Goal: Task Accomplishment & Management: Manage account settings

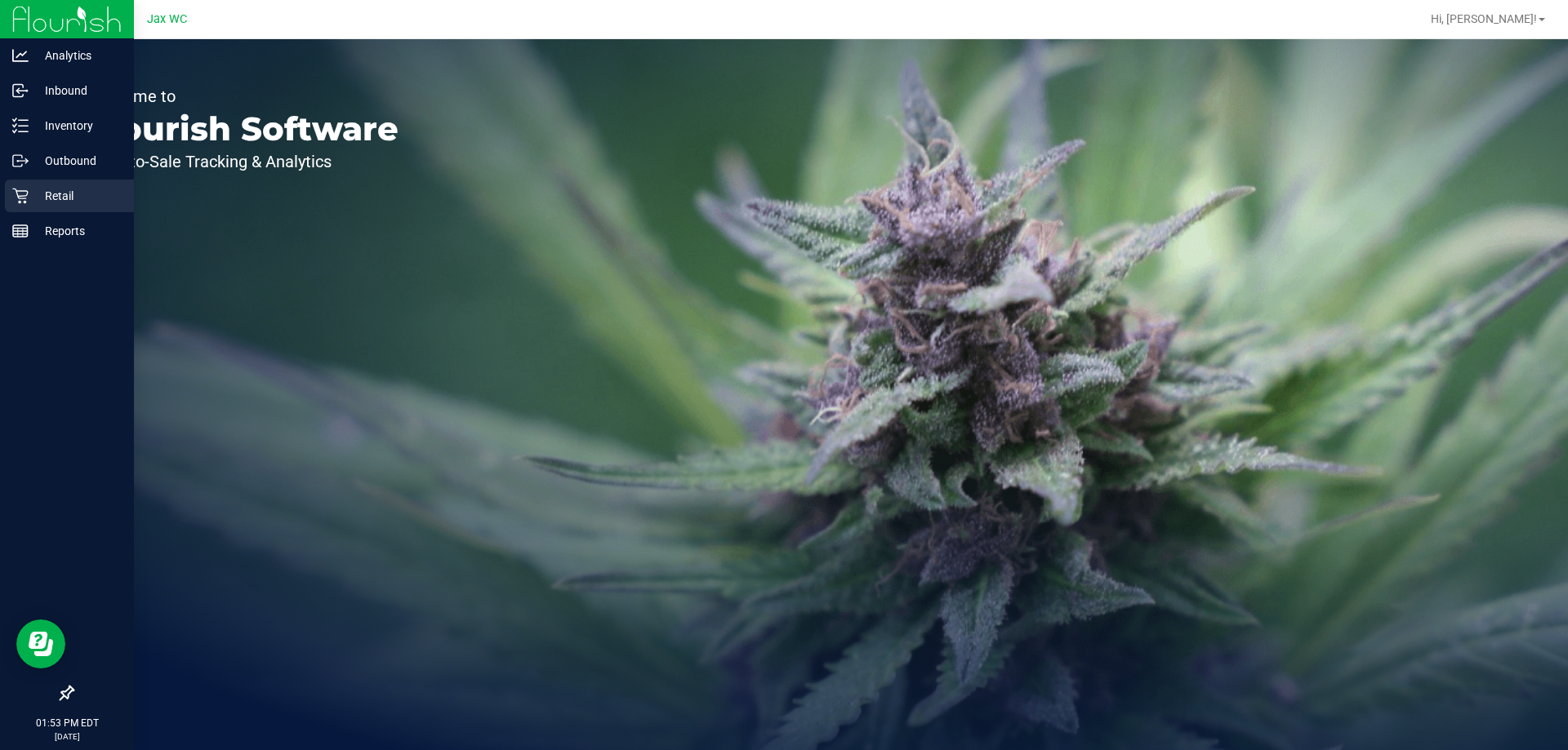
click at [55, 209] on div "Retail" at bounding box center [69, 196] width 129 height 33
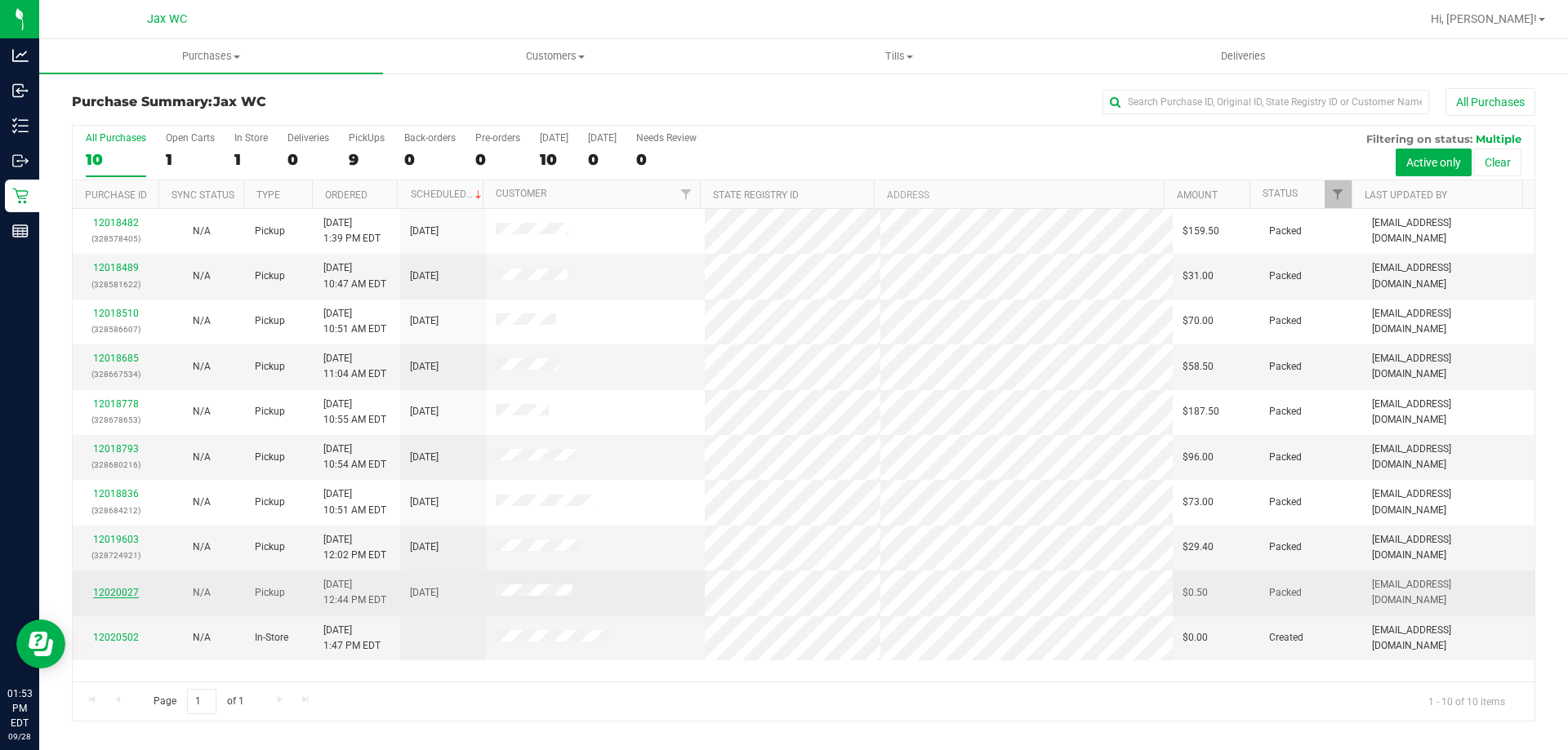
click at [120, 590] on link "12020027" at bounding box center [116, 593] width 46 height 11
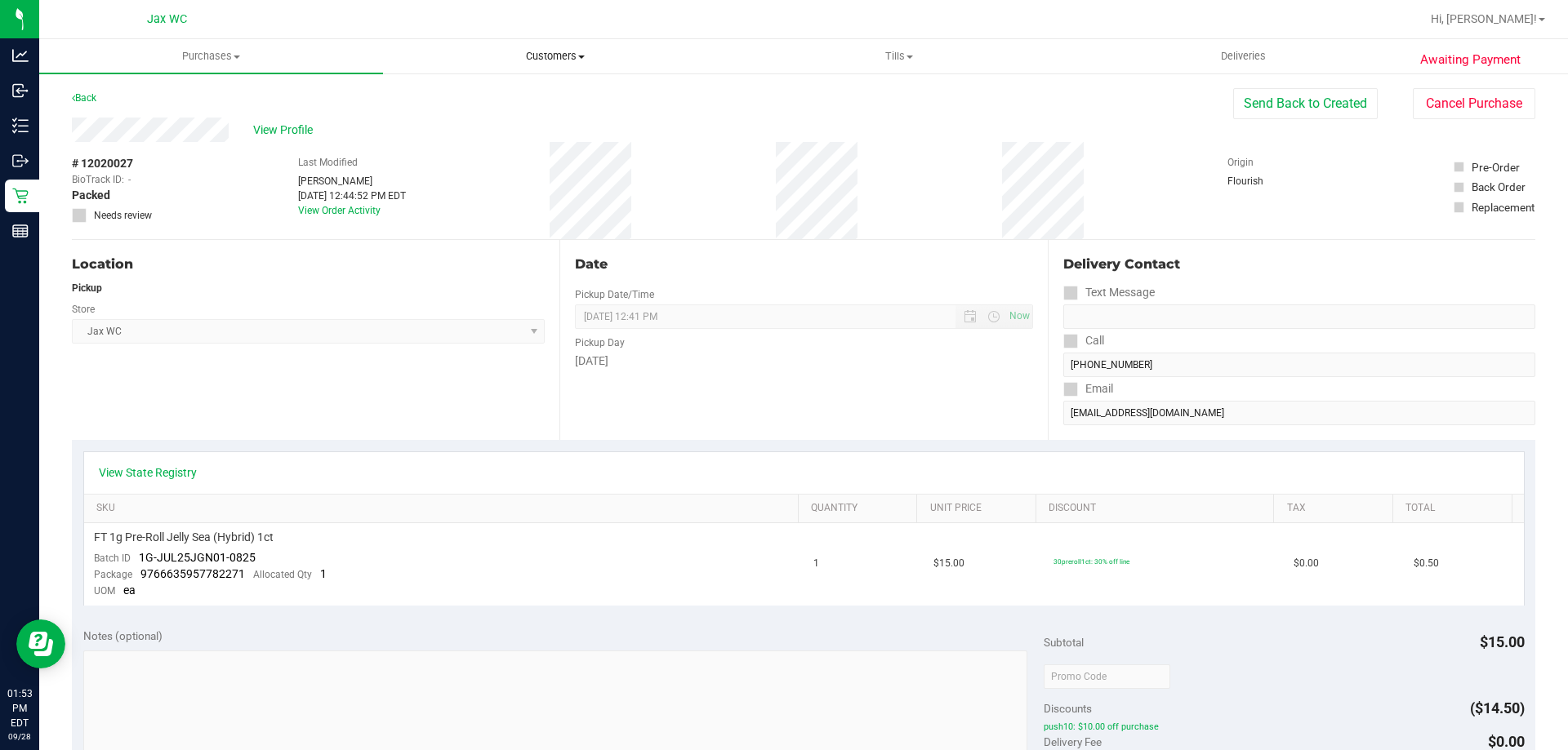
click at [542, 70] on uib-tab-heading "Customers All customers Add a new customer All physicians" at bounding box center [555, 56] width 343 height 33
click at [532, 96] on li "All customers" at bounding box center [554, 99] width 344 height 19
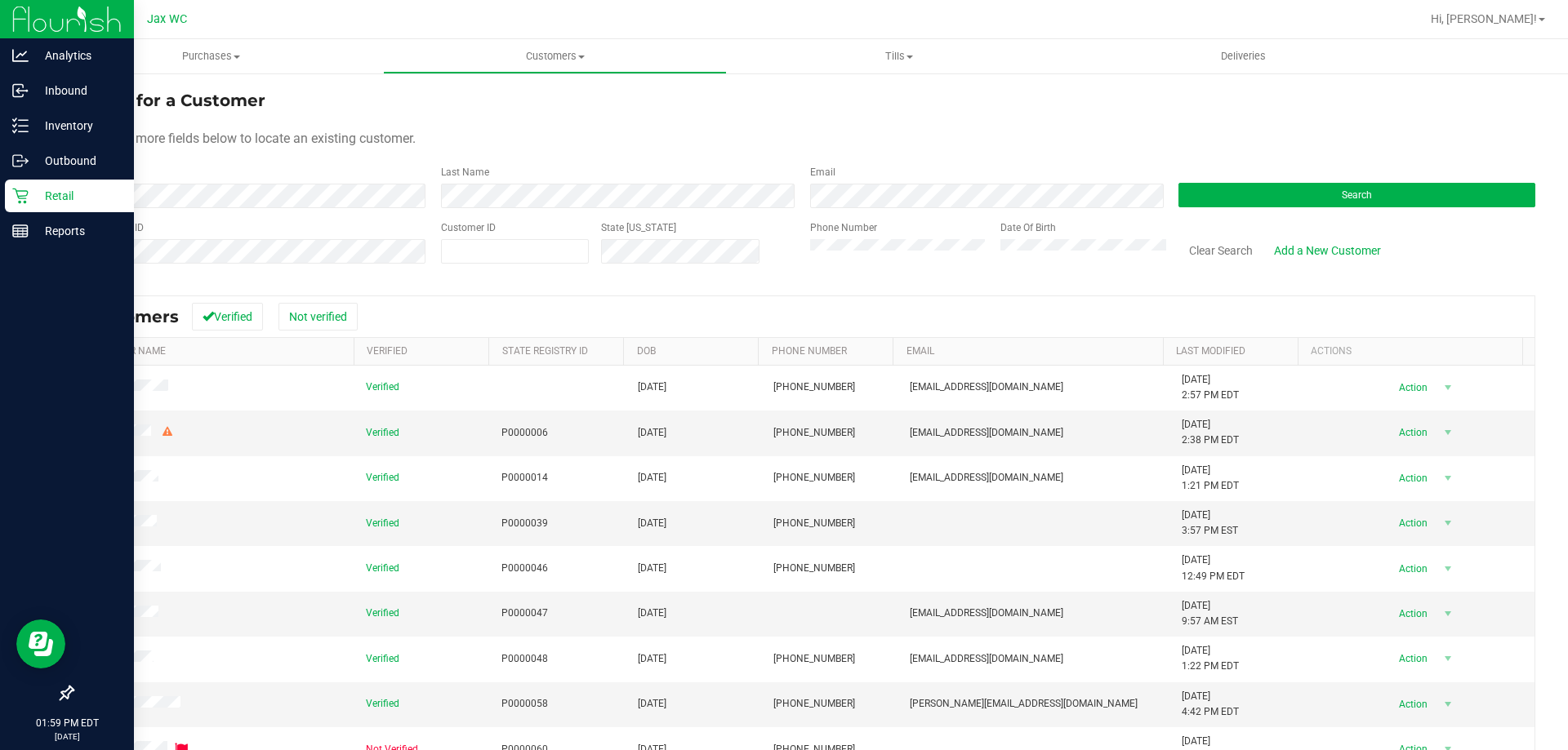
click at [53, 196] on p "Retail" at bounding box center [78, 196] width 98 height 19
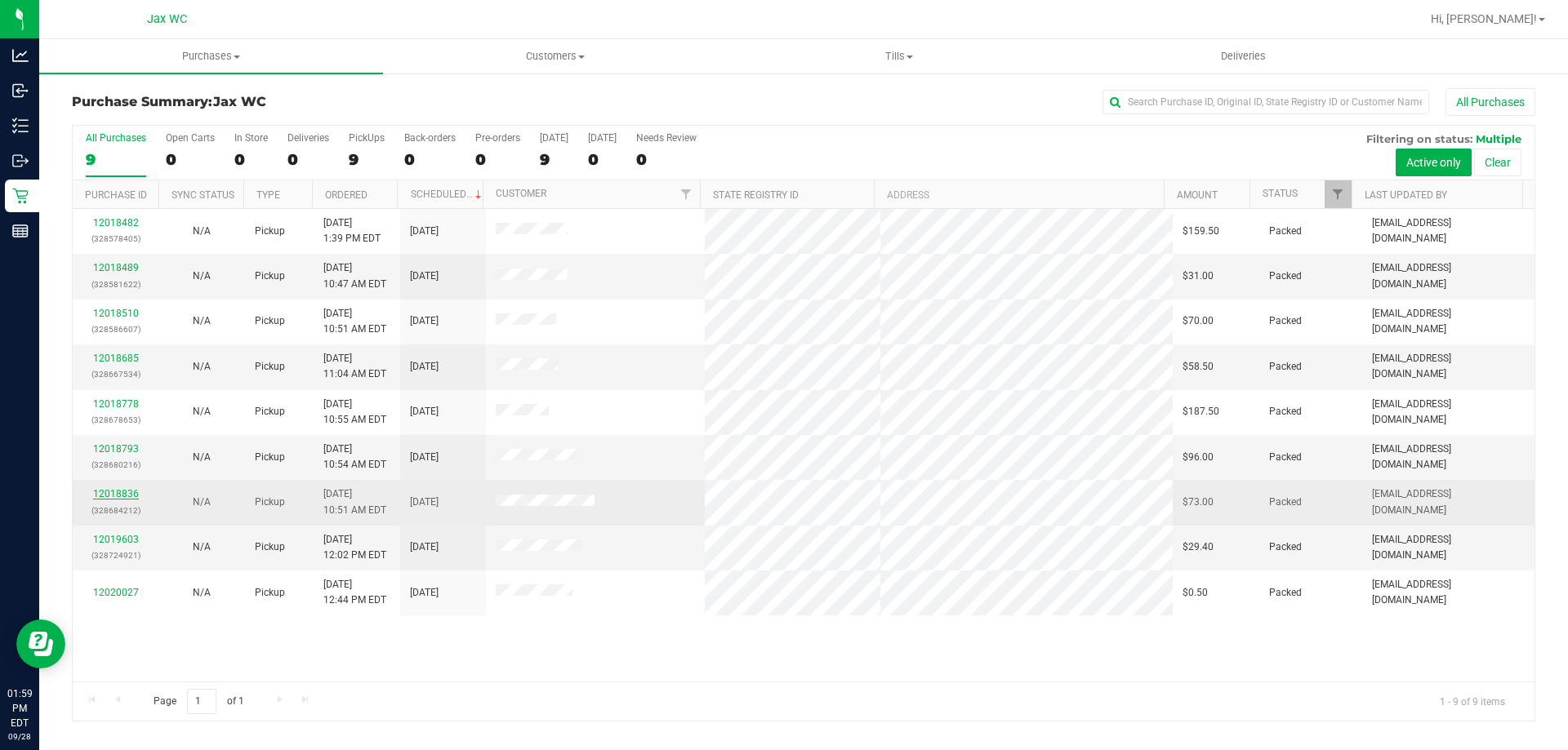
click at [111, 489] on link "12018836" at bounding box center [116, 494] width 46 height 11
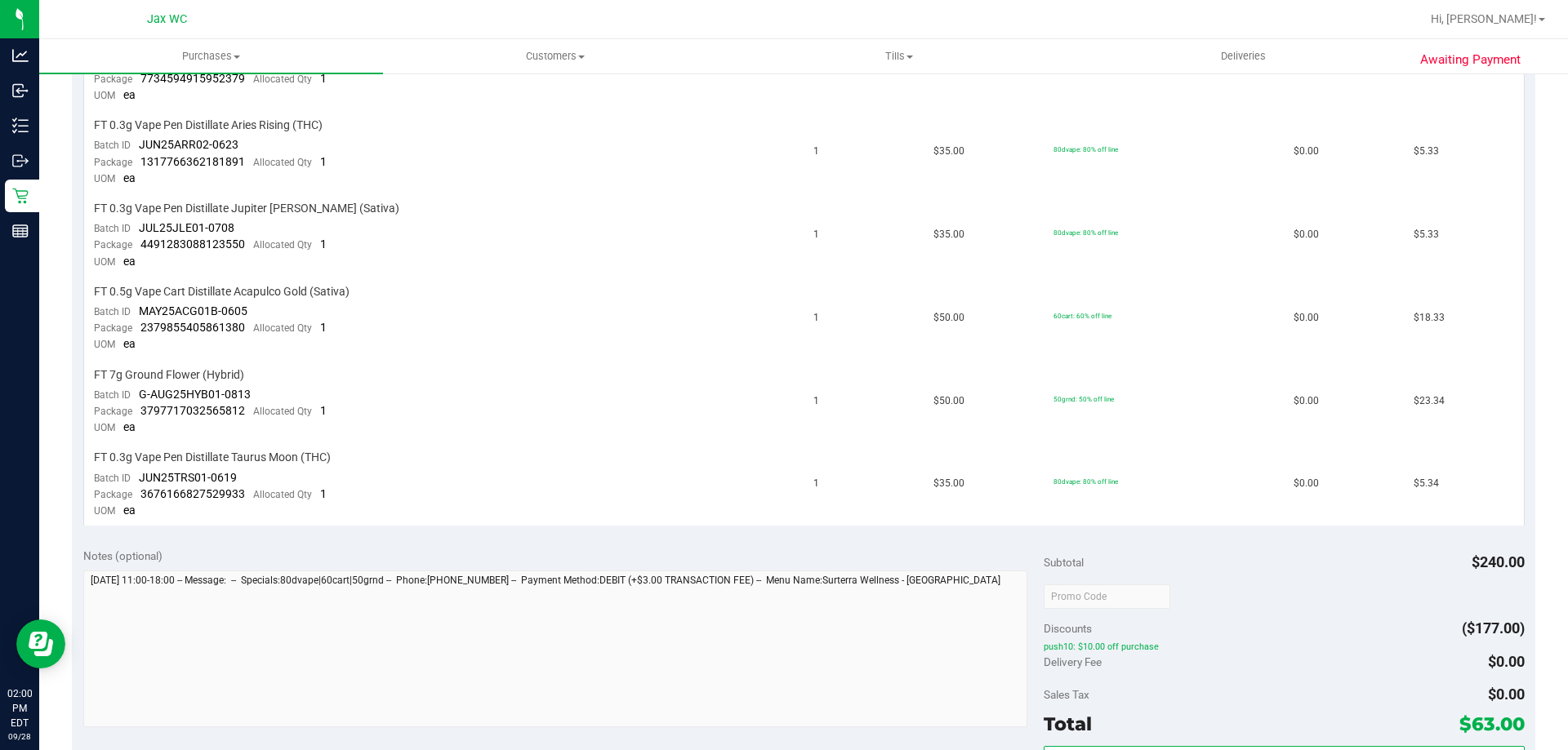
scroll to position [735, 0]
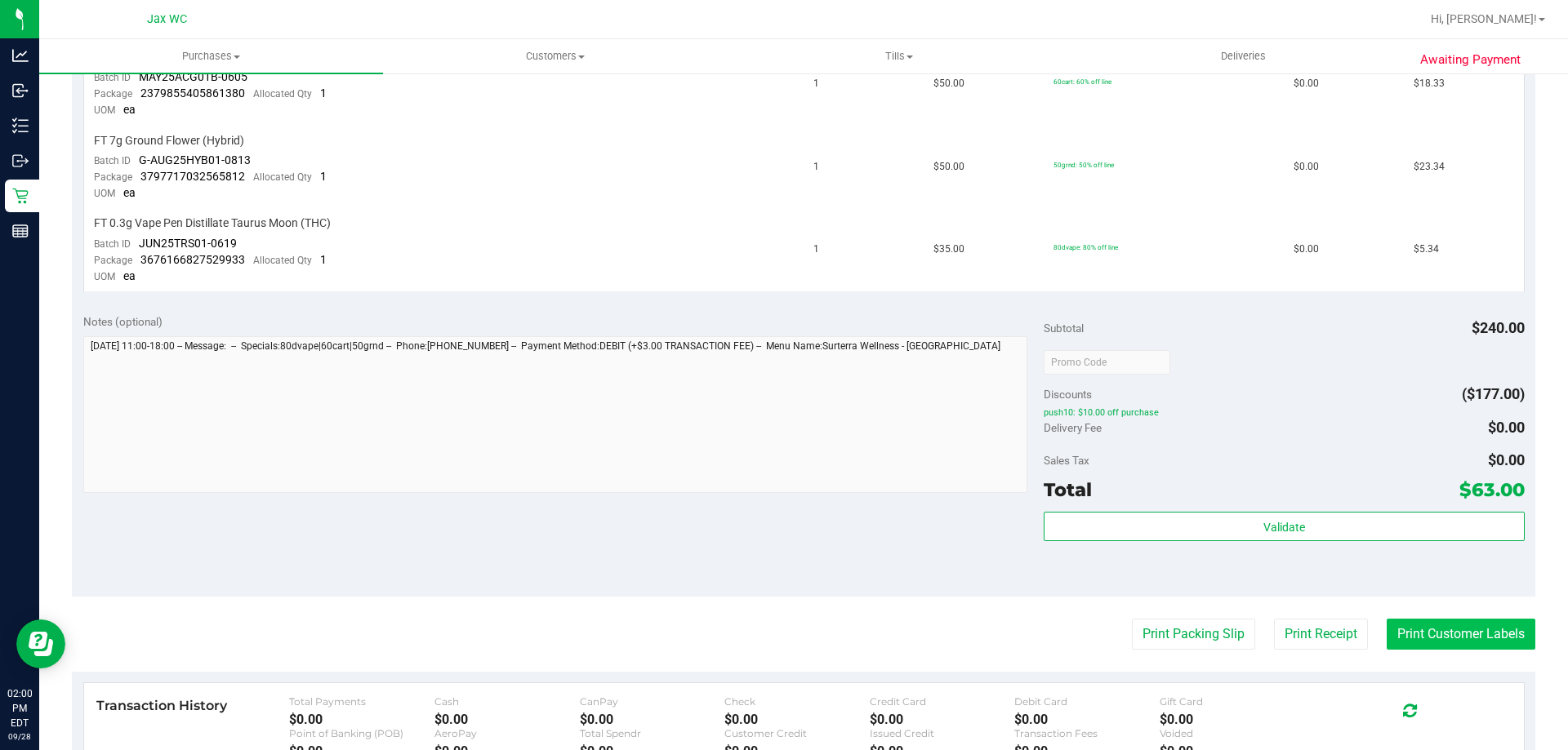
click at [1407, 626] on button "Print Customer Labels" at bounding box center [1461, 634] width 148 height 31
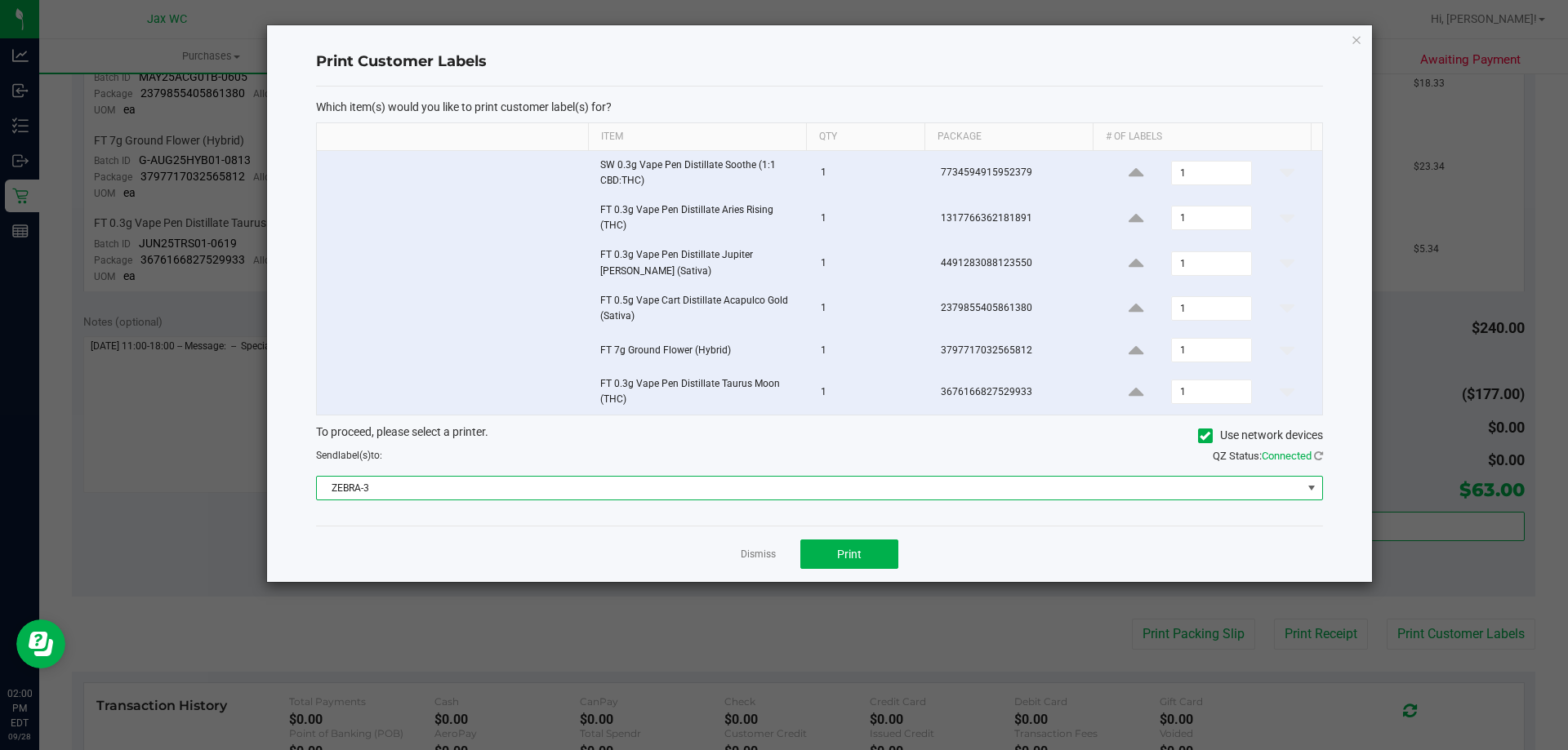
click at [674, 479] on span "ZEBRA-3" at bounding box center [809, 488] width 985 height 23
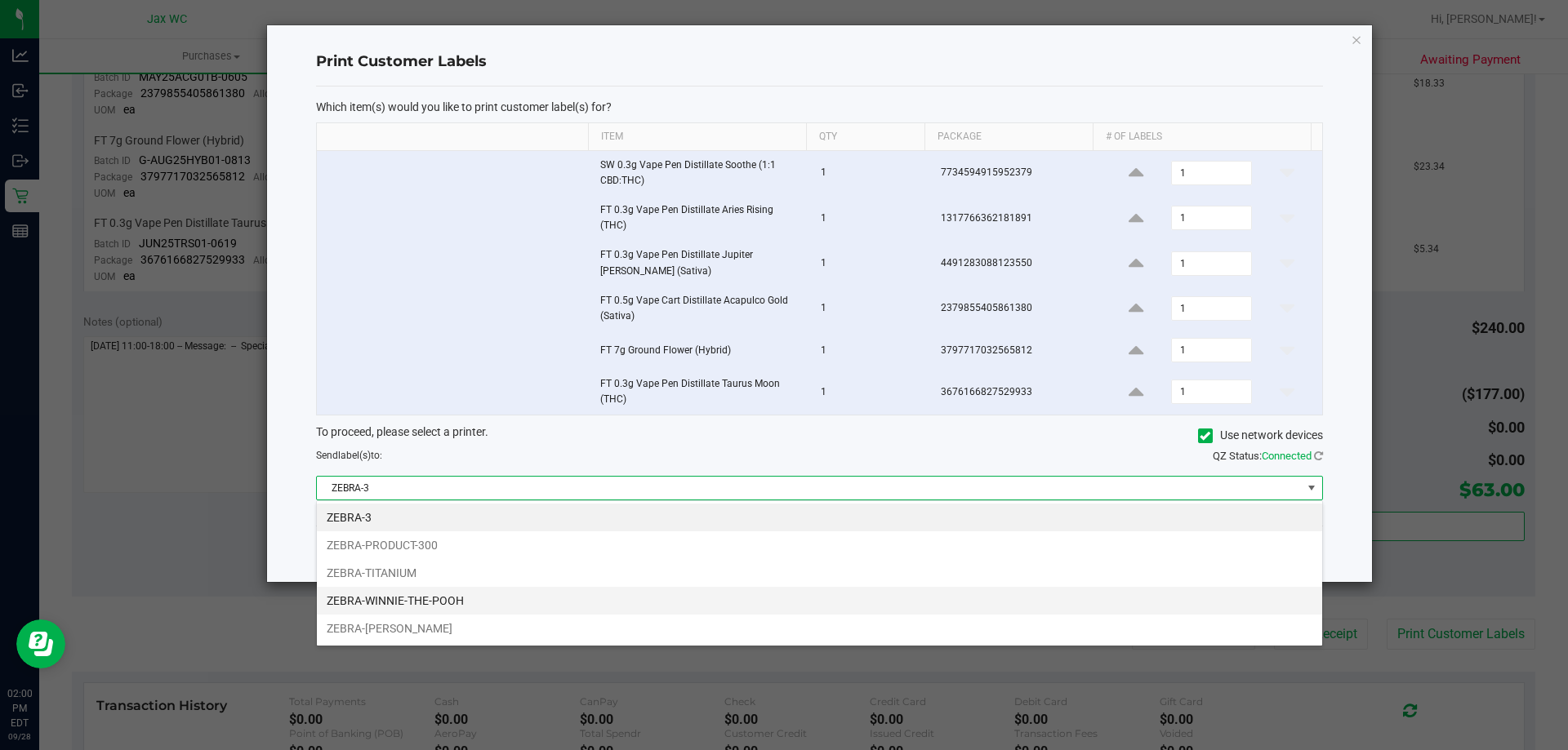
scroll to position [25, 1006]
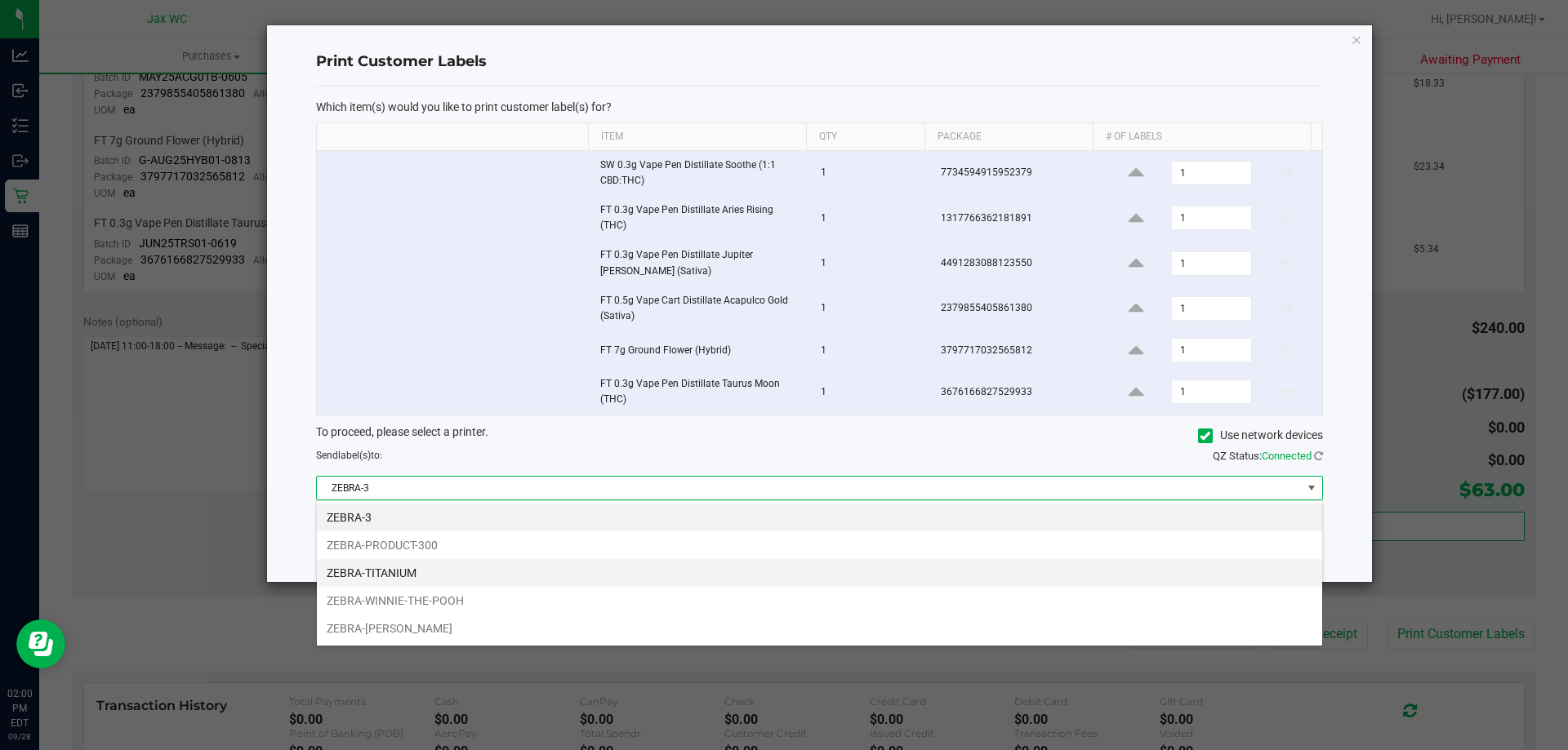
click at [454, 575] on li "ZEBRA-TITANIUM" at bounding box center [819, 573] width 1005 height 28
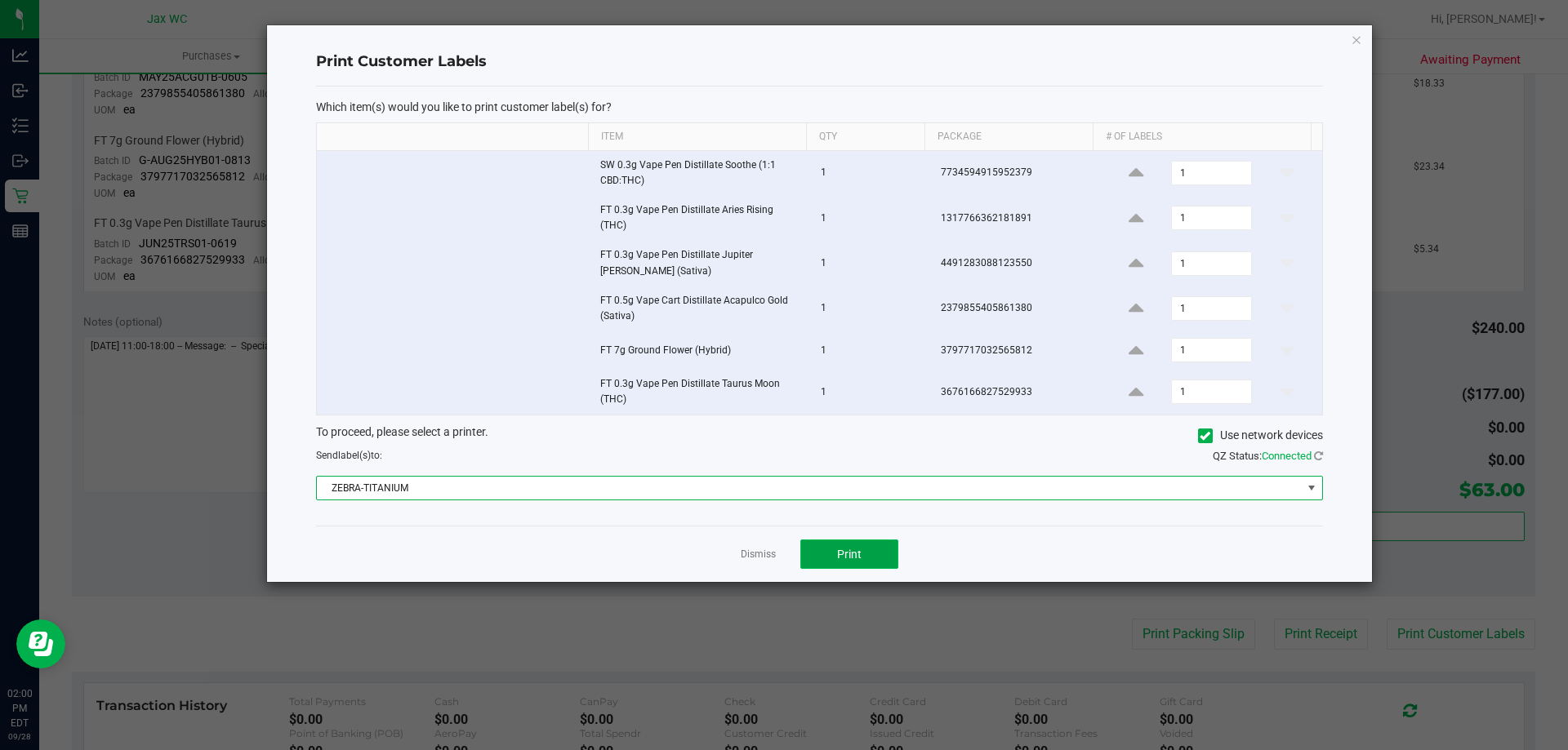
click at [849, 552] on span "Print" at bounding box center [850, 555] width 25 height 13
click at [764, 554] on link "Dismiss" at bounding box center [758, 555] width 35 height 14
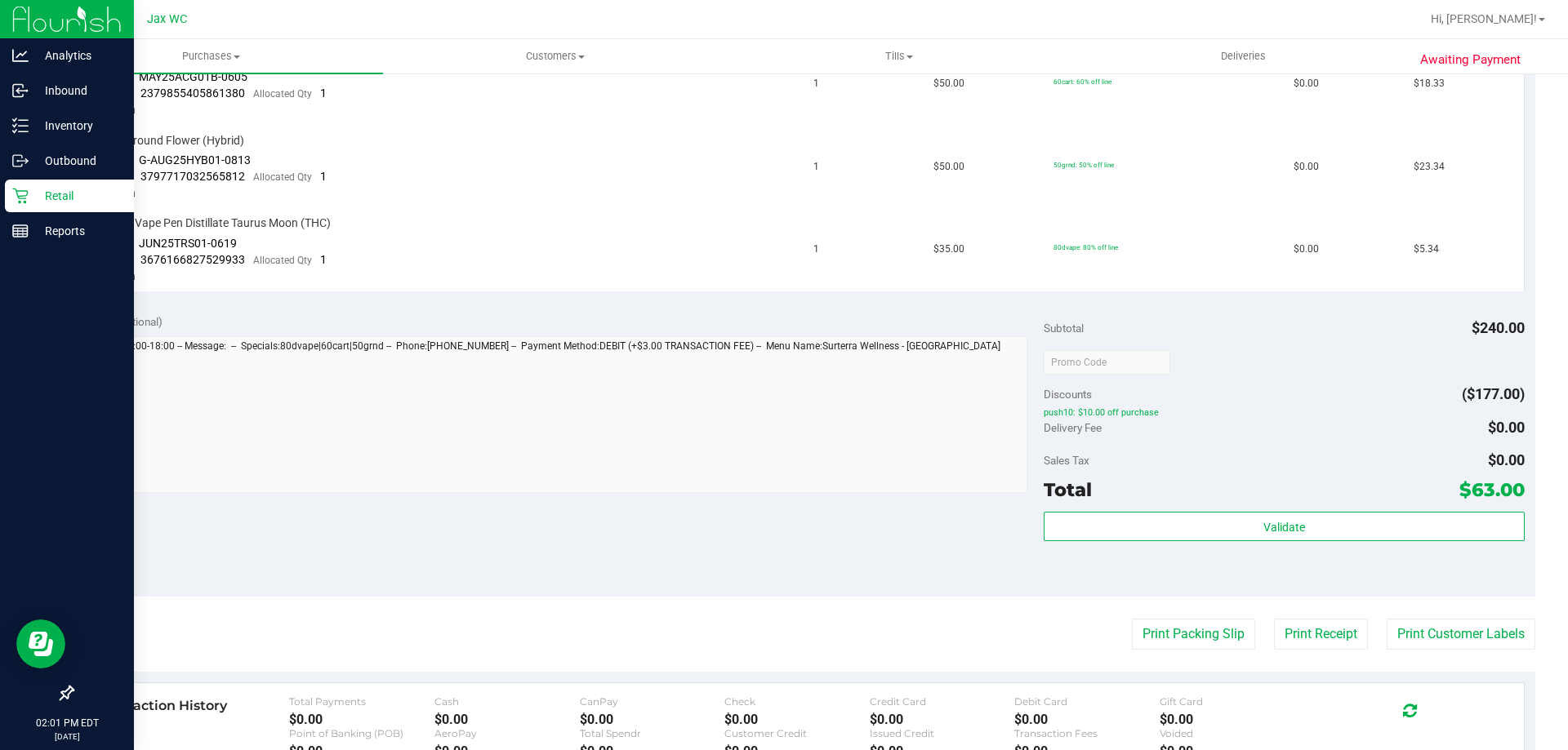
click at [0, 192] on link "Retail" at bounding box center [67, 197] width 134 height 35
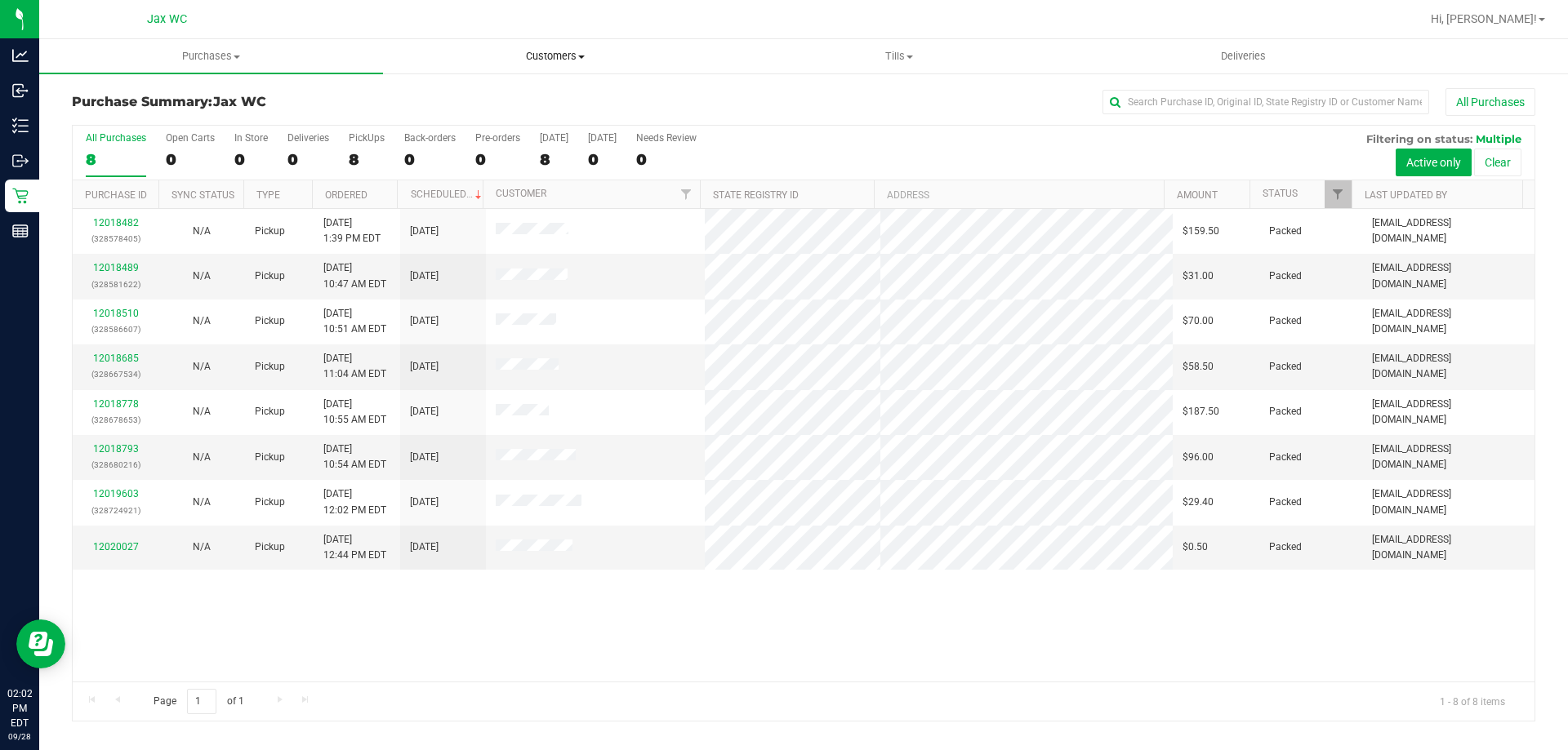
click at [571, 68] on uib-tab-heading "Customers All customers Add a new customer All physicians" at bounding box center [555, 56] width 343 height 33
click at [525, 80] on ul "All customers Add a new customer All physicians" at bounding box center [554, 119] width 344 height 88
click at [587, 42] on uib-tab-heading "Customers All customers Add a new customer All physicians" at bounding box center [554, 56] width 344 height 34
click at [575, 51] on span "Customers" at bounding box center [554, 55] width 344 height 14
click at [548, 54] on span "Customers" at bounding box center [554, 55] width 344 height 14
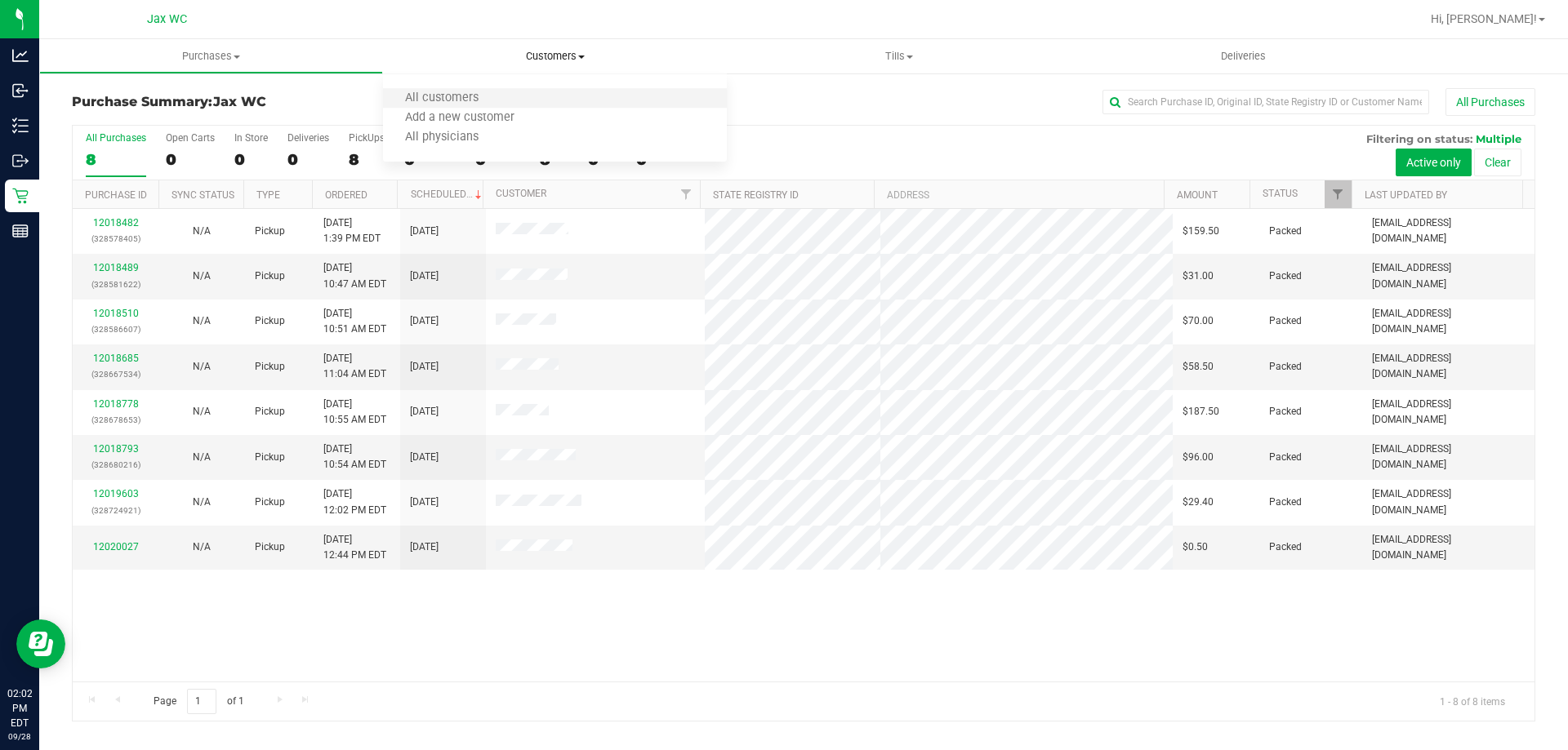
click at [471, 89] on li "All customers" at bounding box center [554, 99] width 344 height 19
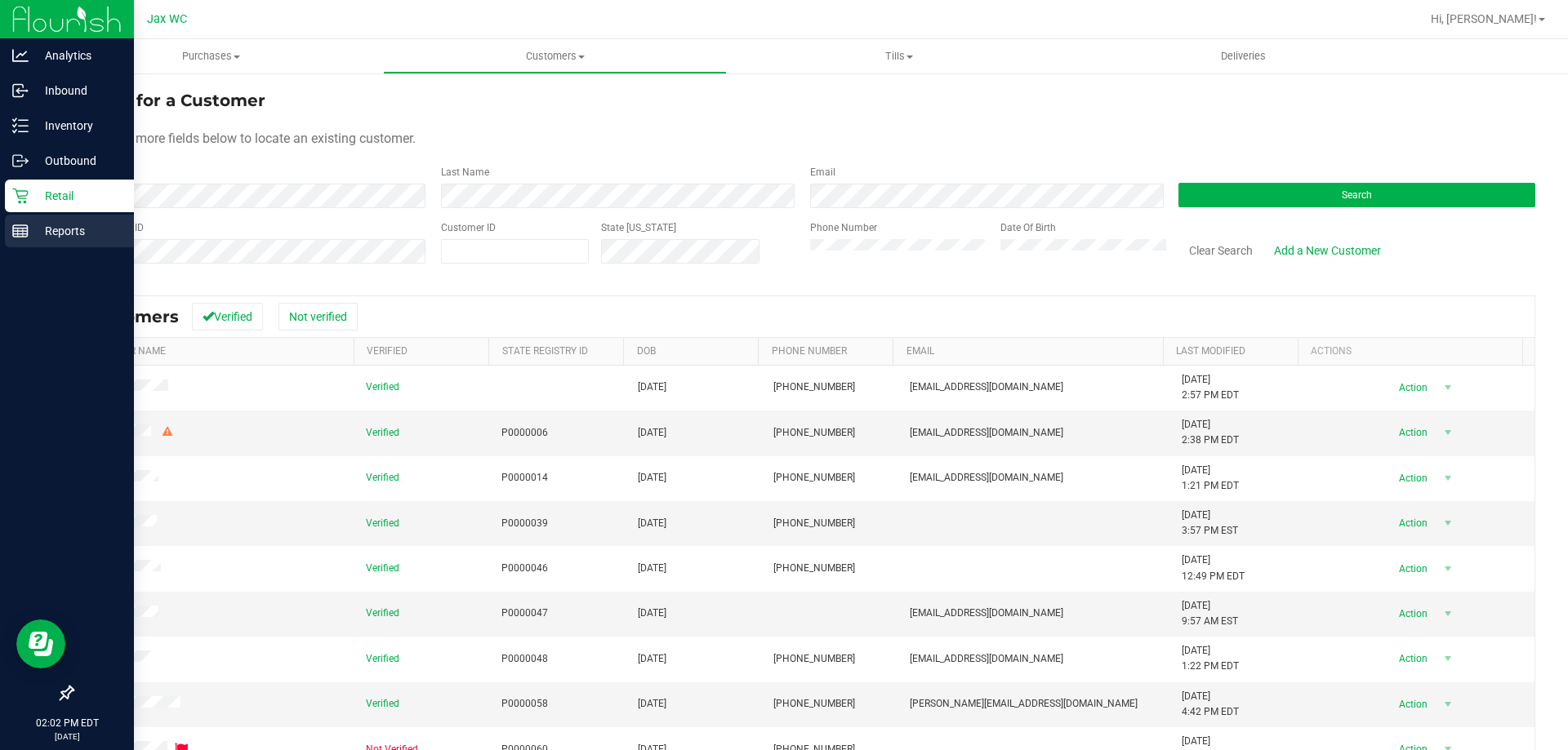
click at [37, 236] on p "Reports" at bounding box center [78, 231] width 98 height 19
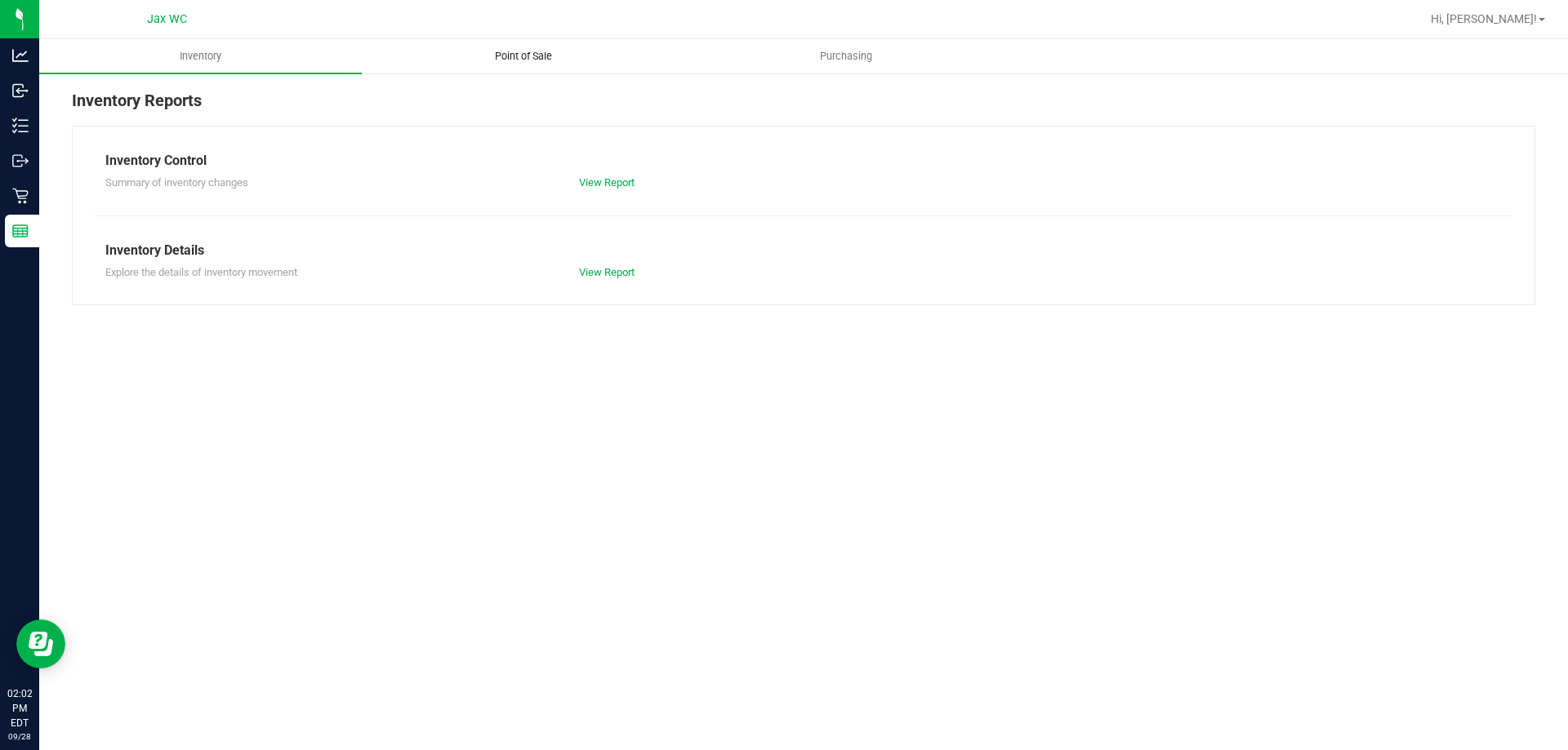
click at [541, 53] on span "Point of Sale" at bounding box center [524, 55] width 101 height 14
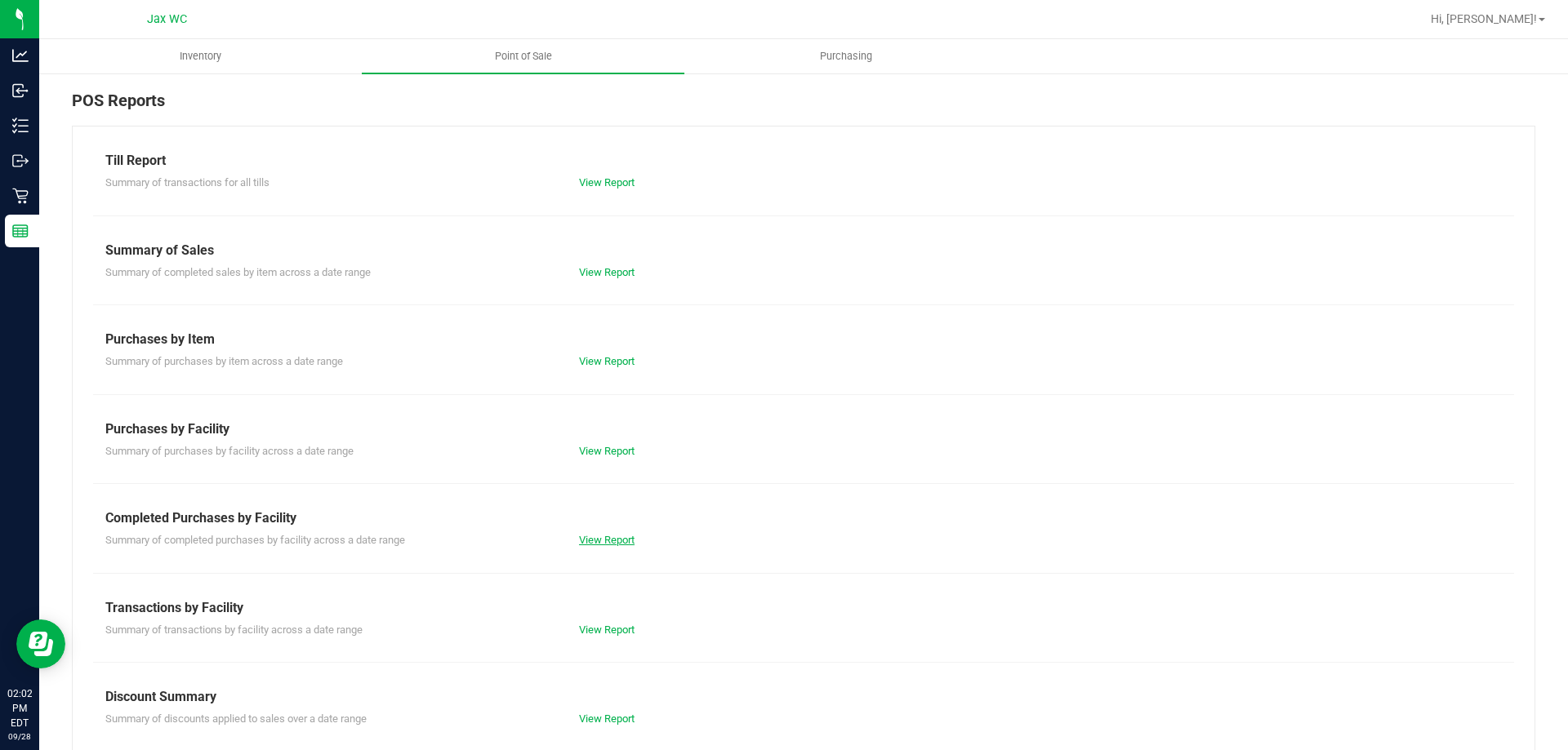
click at [609, 541] on link "View Report" at bounding box center [607, 540] width 56 height 12
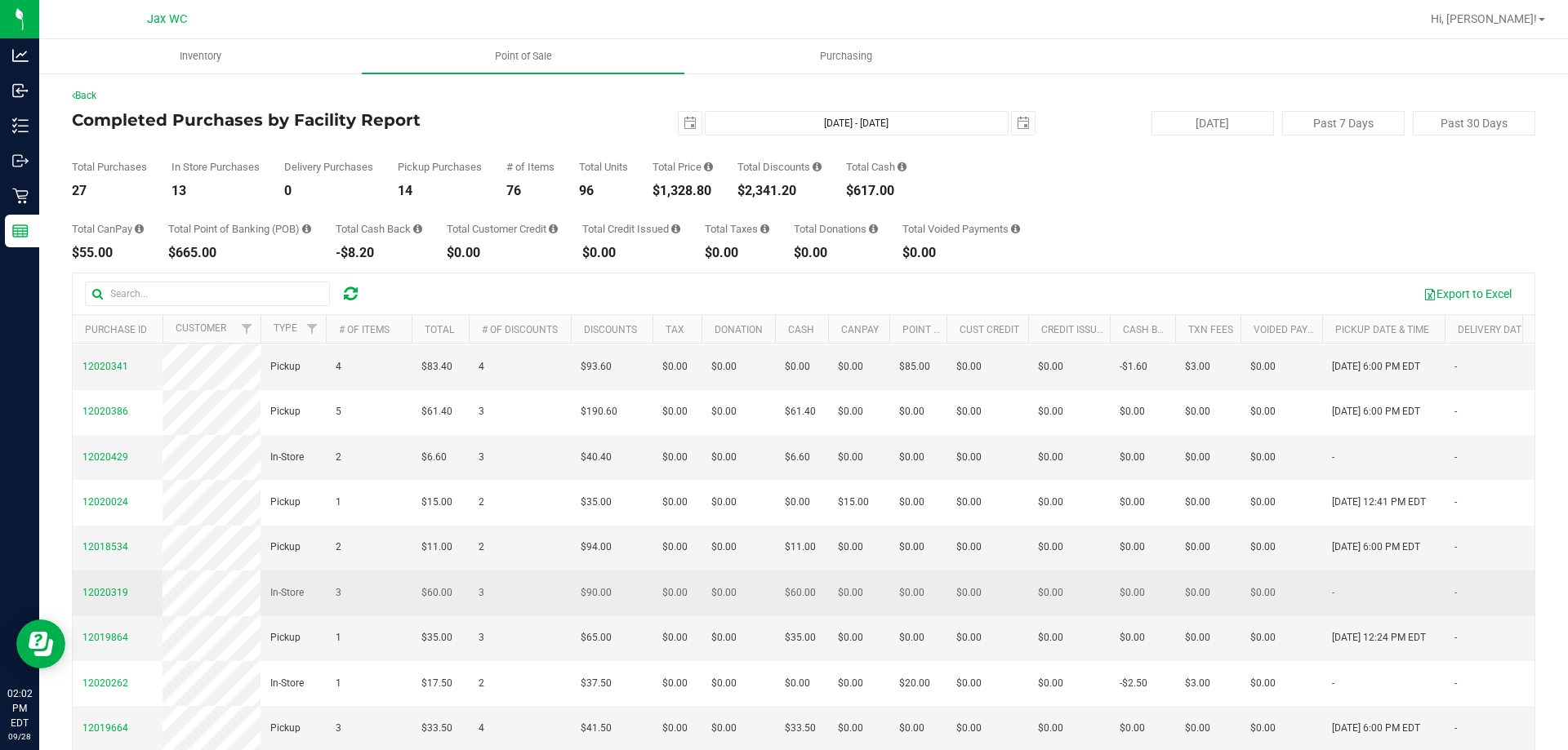
scroll to position [164, 0]
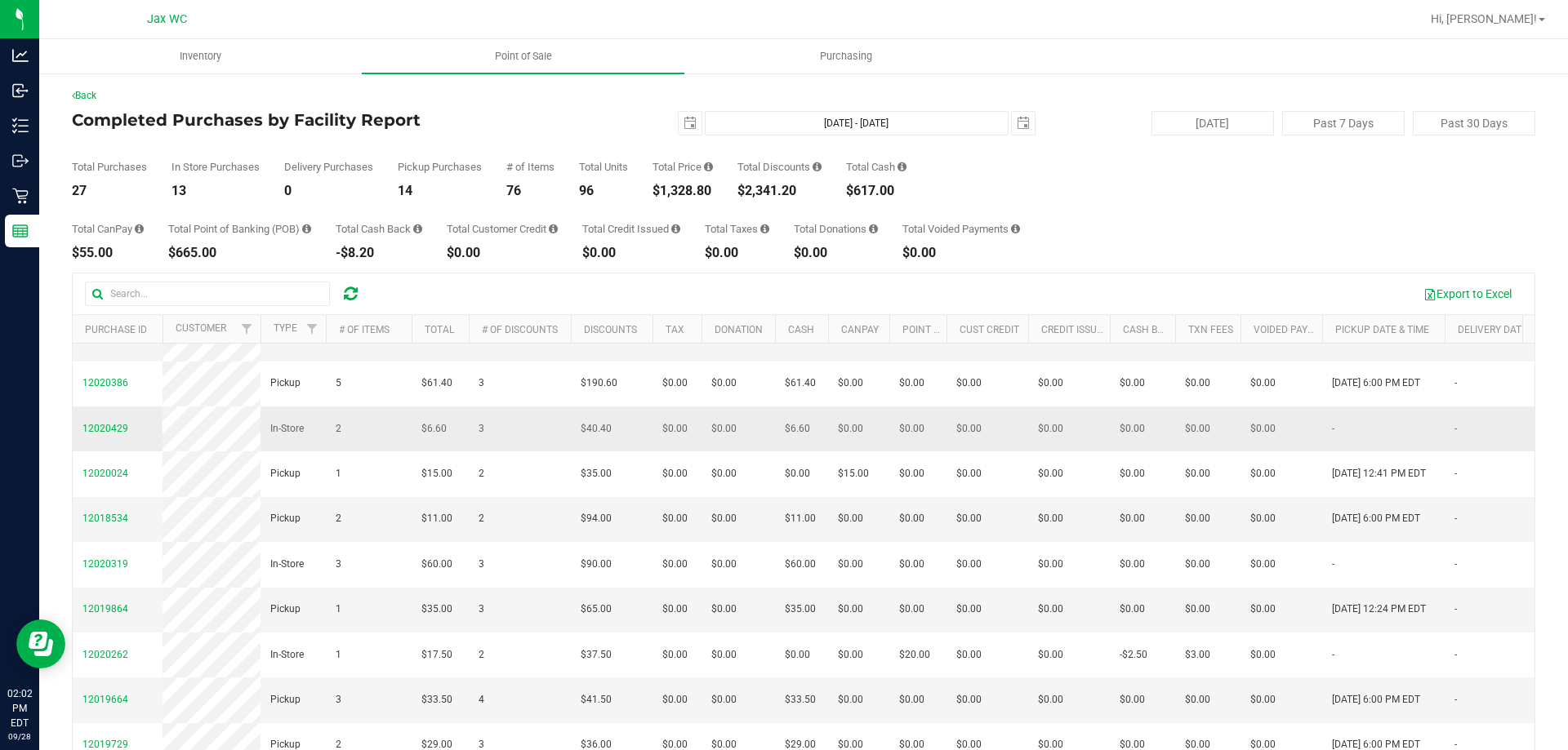
drag, startPoint x: 1406, startPoint y: 448, endPoint x: 1295, endPoint y: 448, distance: 111.0
click at [1299, 448] on tr "12020429 In-Store 2 $6.60 3 $40.40 $0.00 $0.00 $6.60 $0.00 $0.00 $0.00 $0.00 $0…" at bounding box center [1241, 429] width 2337 height 45
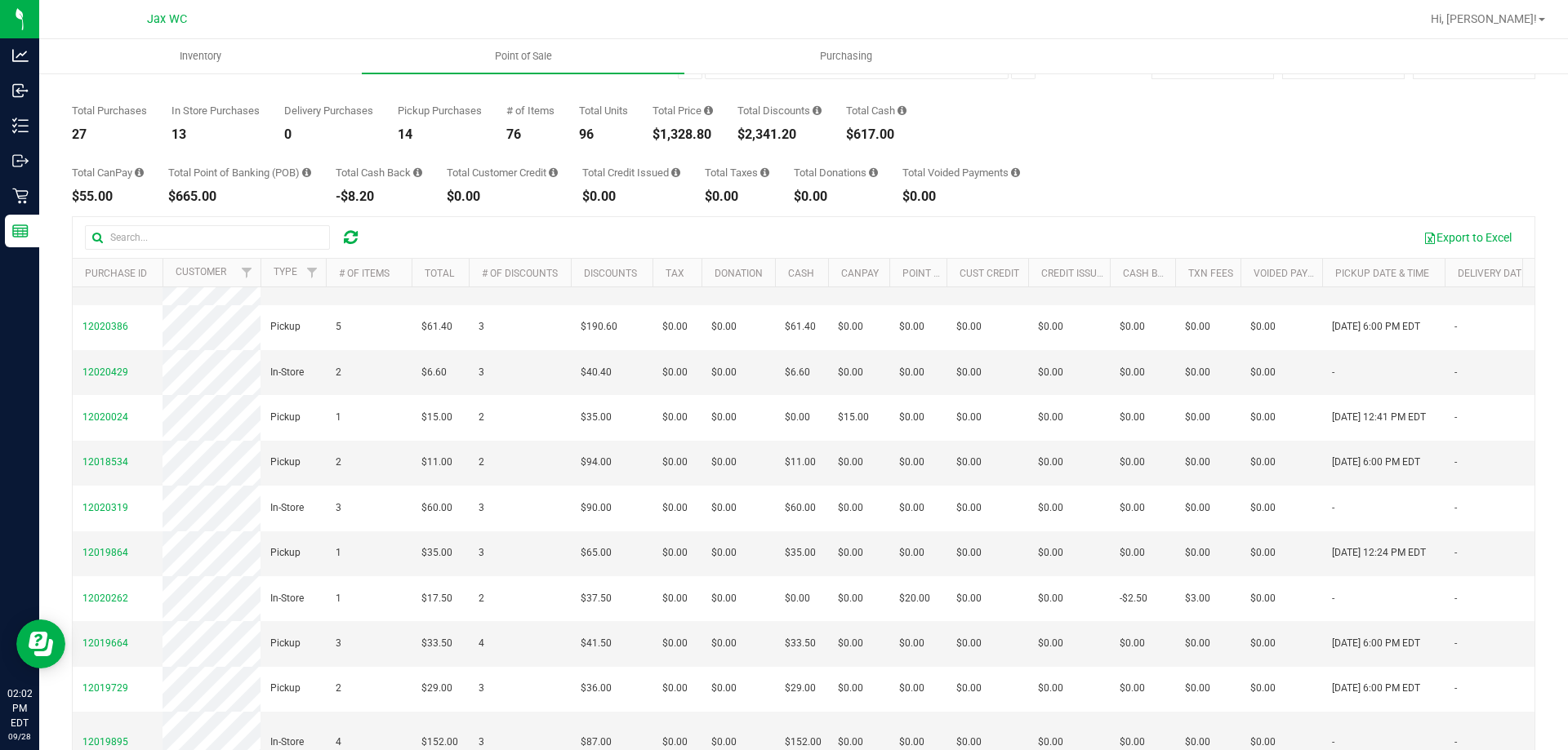
scroll to position [122, 0]
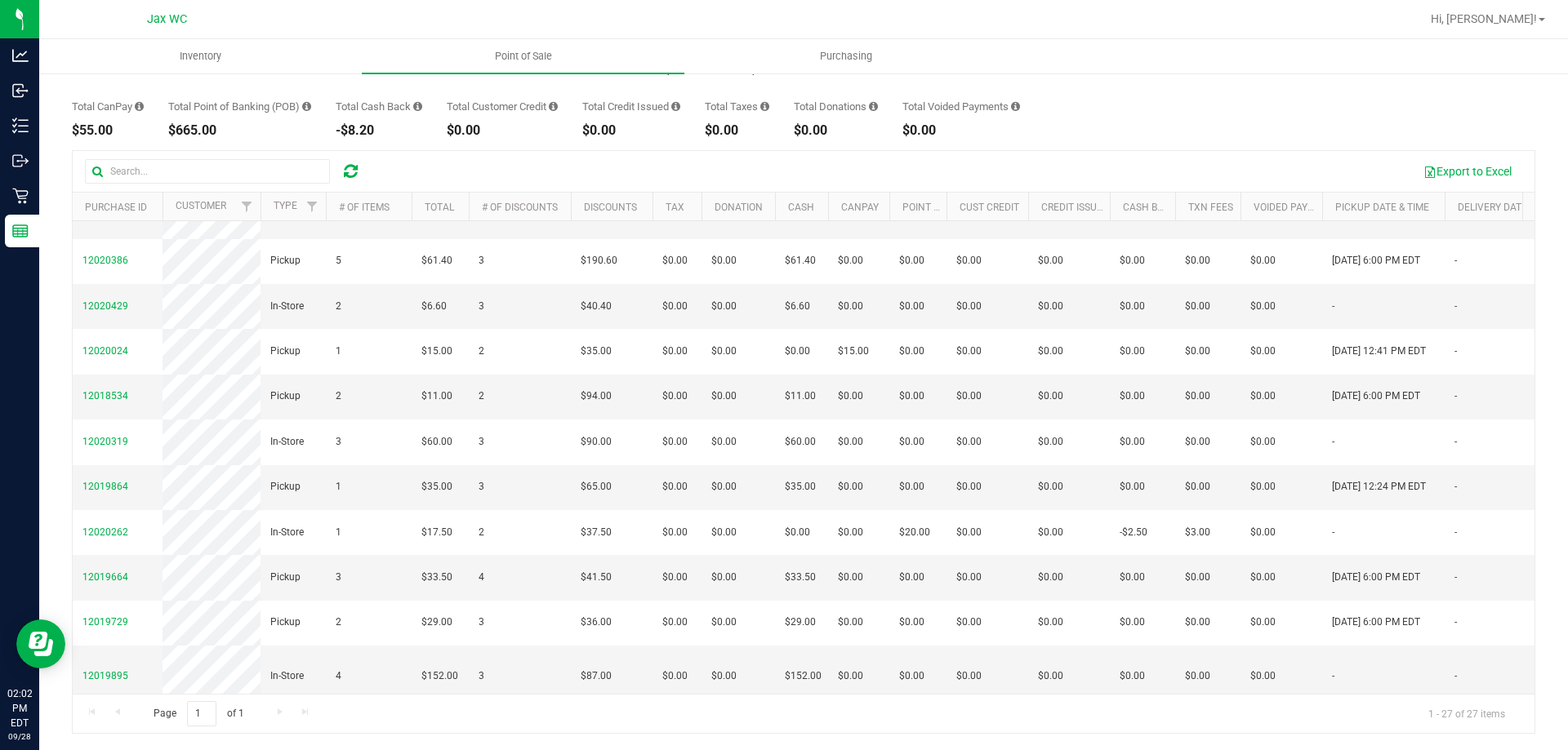
drag, startPoint x: 884, startPoint y: 696, endPoint x: 1024, endPoint y: 685, distance: 140.4
click at [1116, 677] on div "Export to Excel Purchase ID Customer Type # of Items Total # of Discounts Disco…" at bounding box center [803, 442] width 1464 height 584
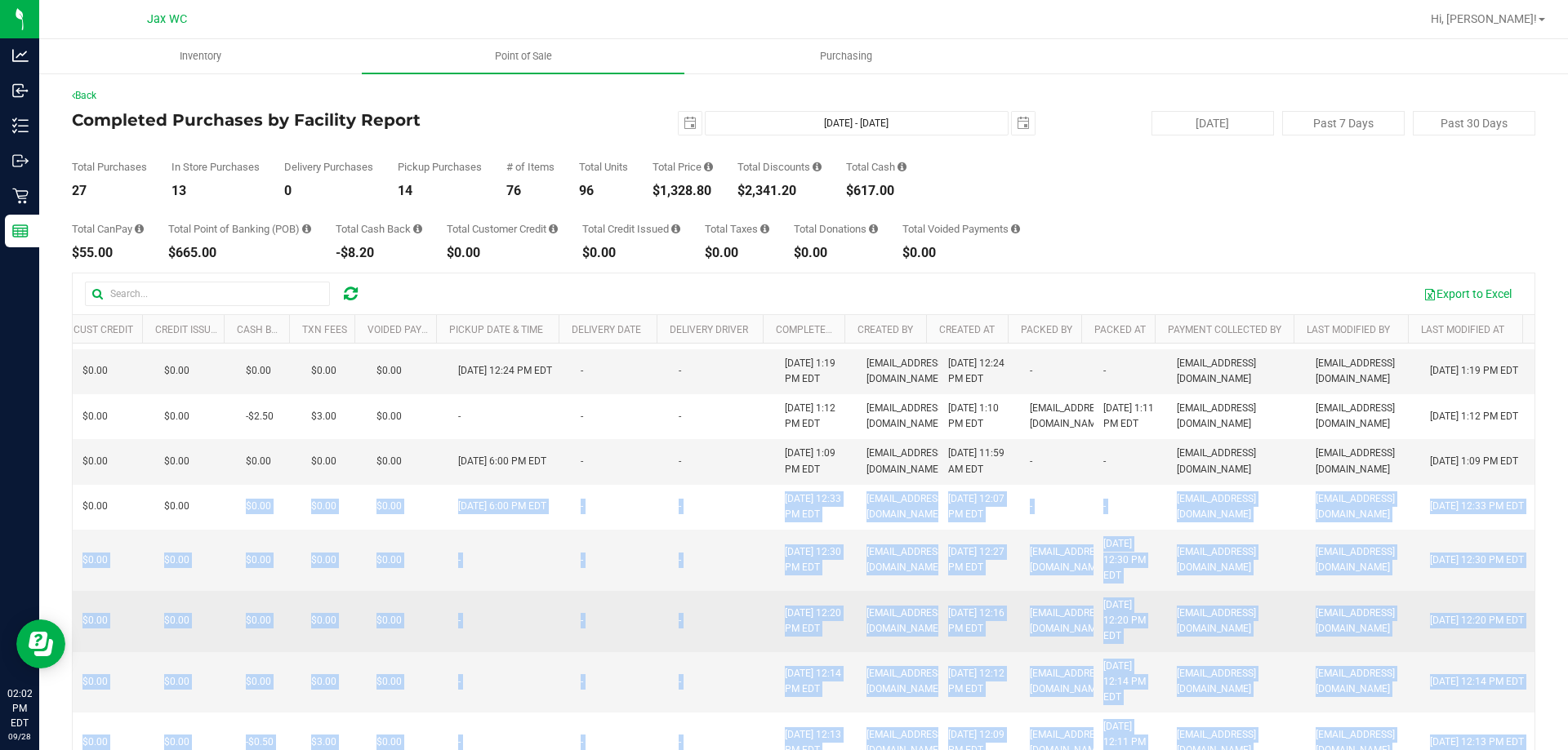
scroll to position [408, 899]
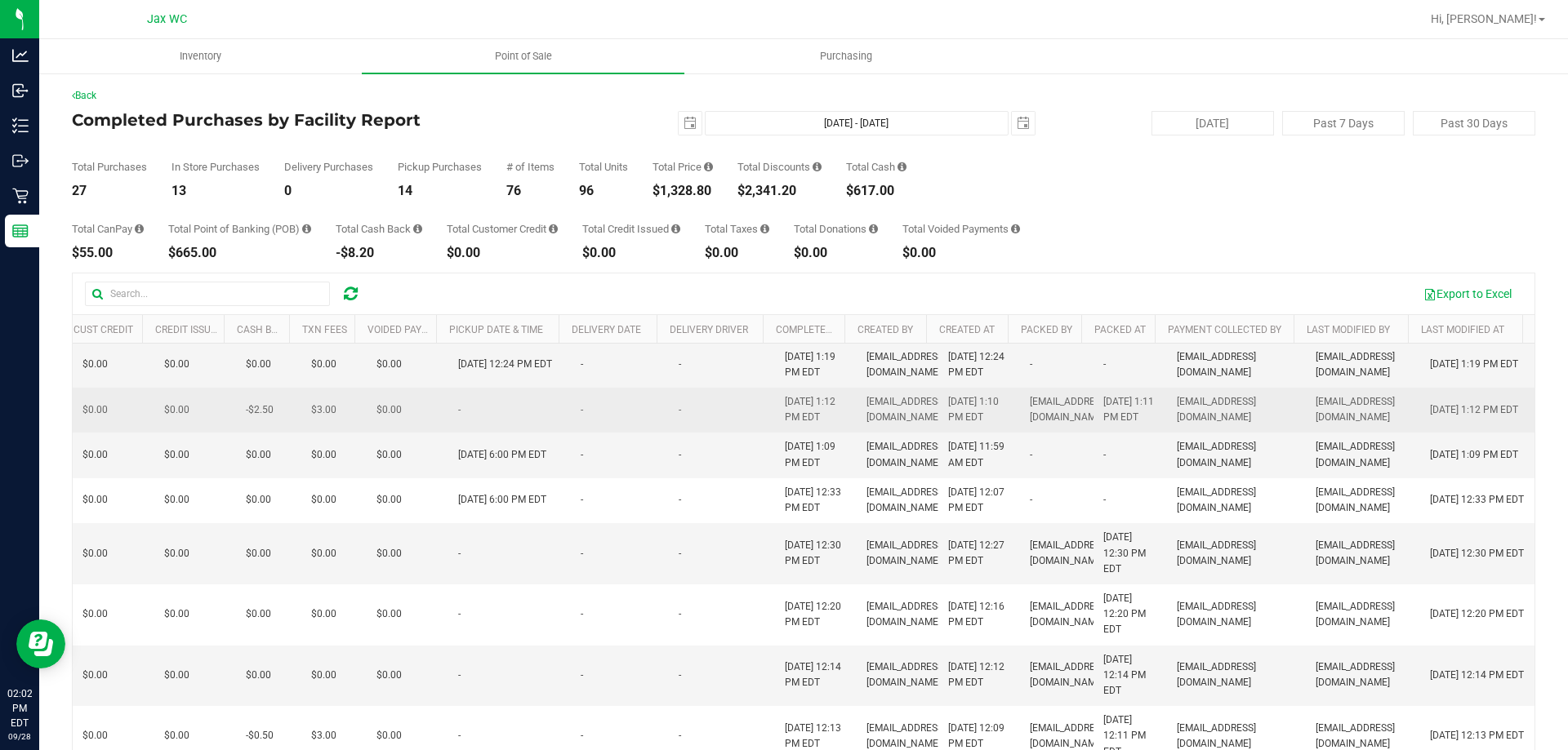
click at [775, 432] on td "Sep 28, 2025 1:12 PM EDT" at bounding box center [816, 409] width 81 height 45
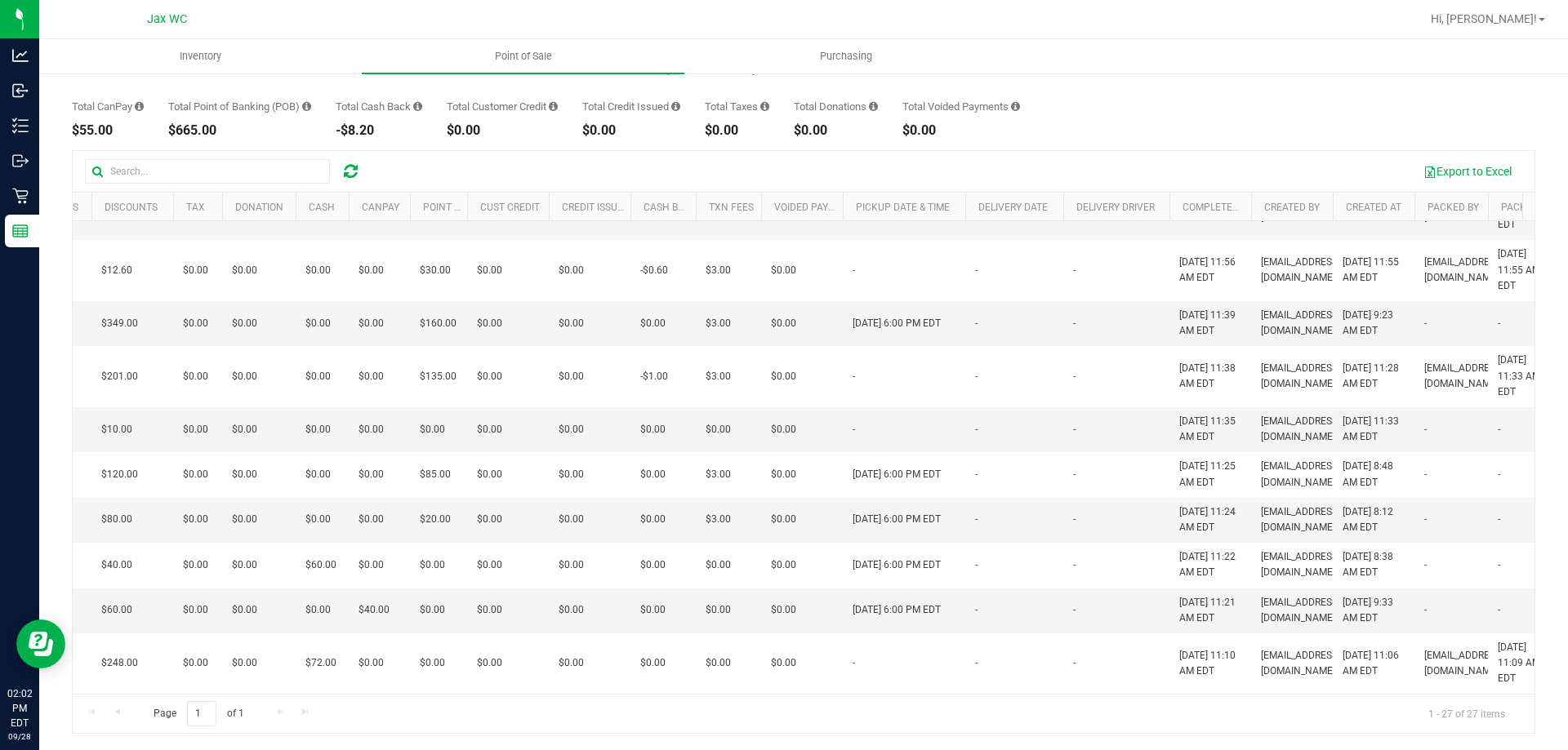
scroll to position [0, 0]
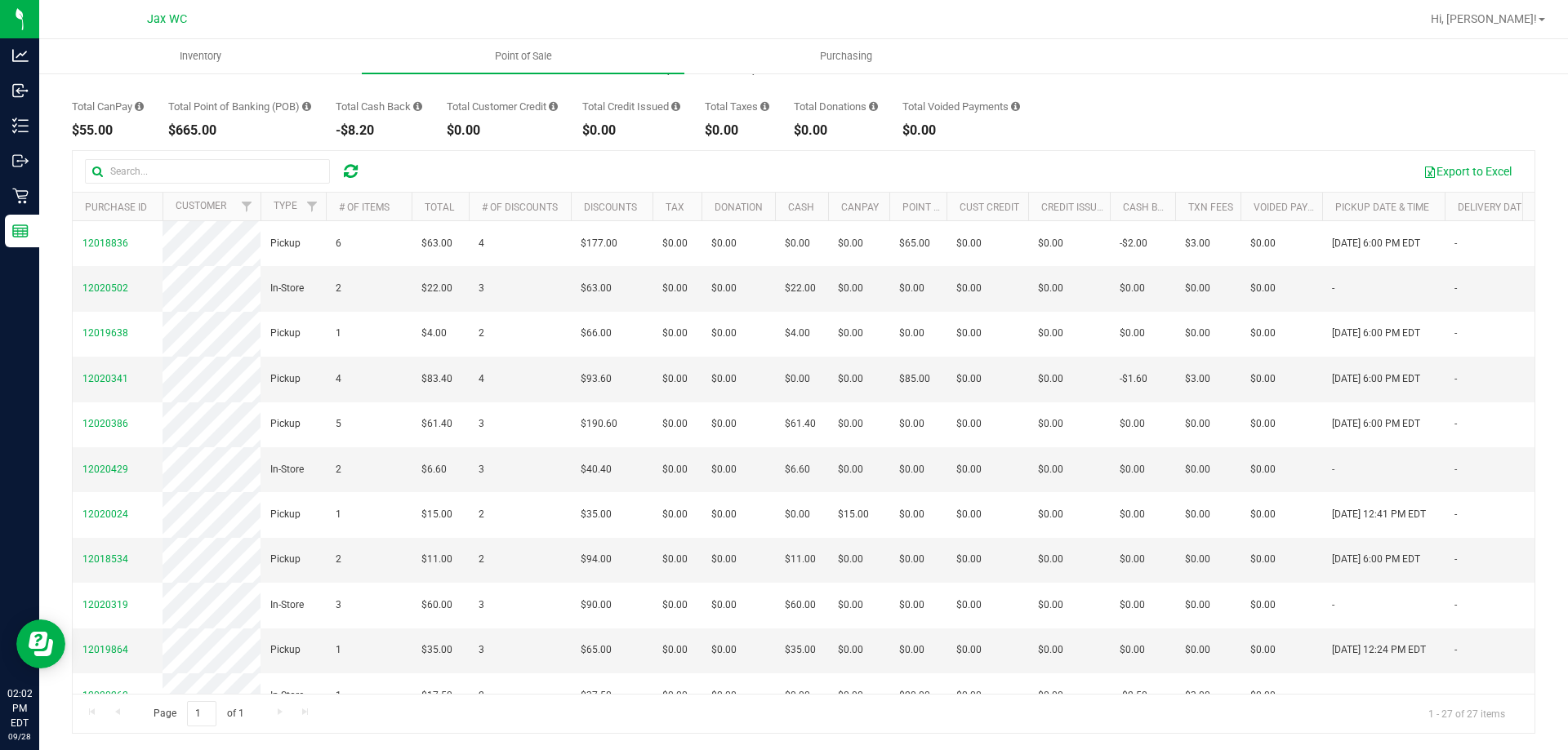
drag, startPoint x: 292, startPoint y: 694, endPoint x: 521, endPoint y: 756, distance: 237.2
click at [521, 749] on html "Analytics Inbound Inventory Outbound Retail Reports 02:02 PM EDT 09/28/2025 09/…" at bounding box center [784, 375] width 1568 height 750
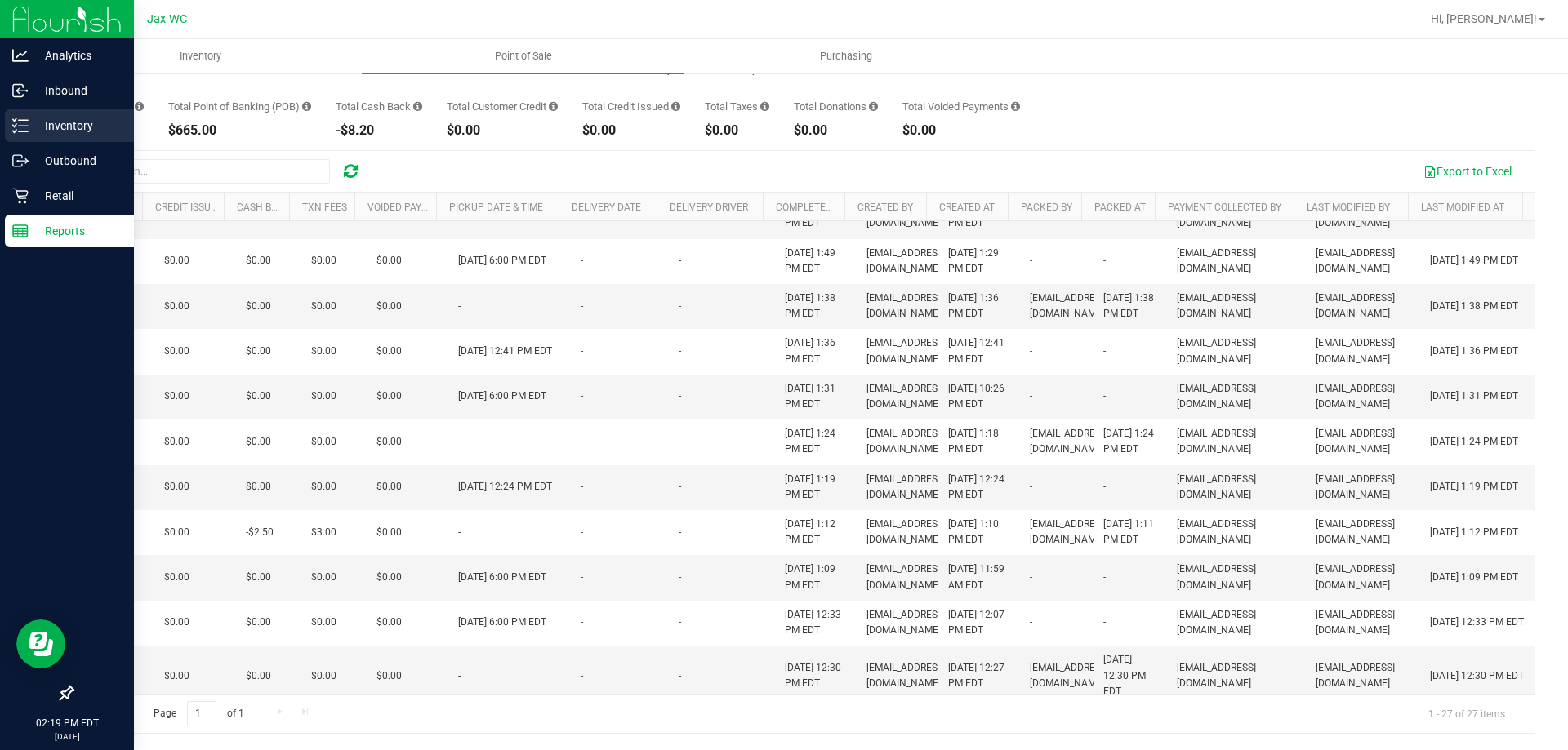
click at [22, 138] on div "Inventory" at bounding box center [69, 125] width 129 height 33
click at [22, 136] on div "Inventory" at bounding box center [69, 125] width 129 height 33
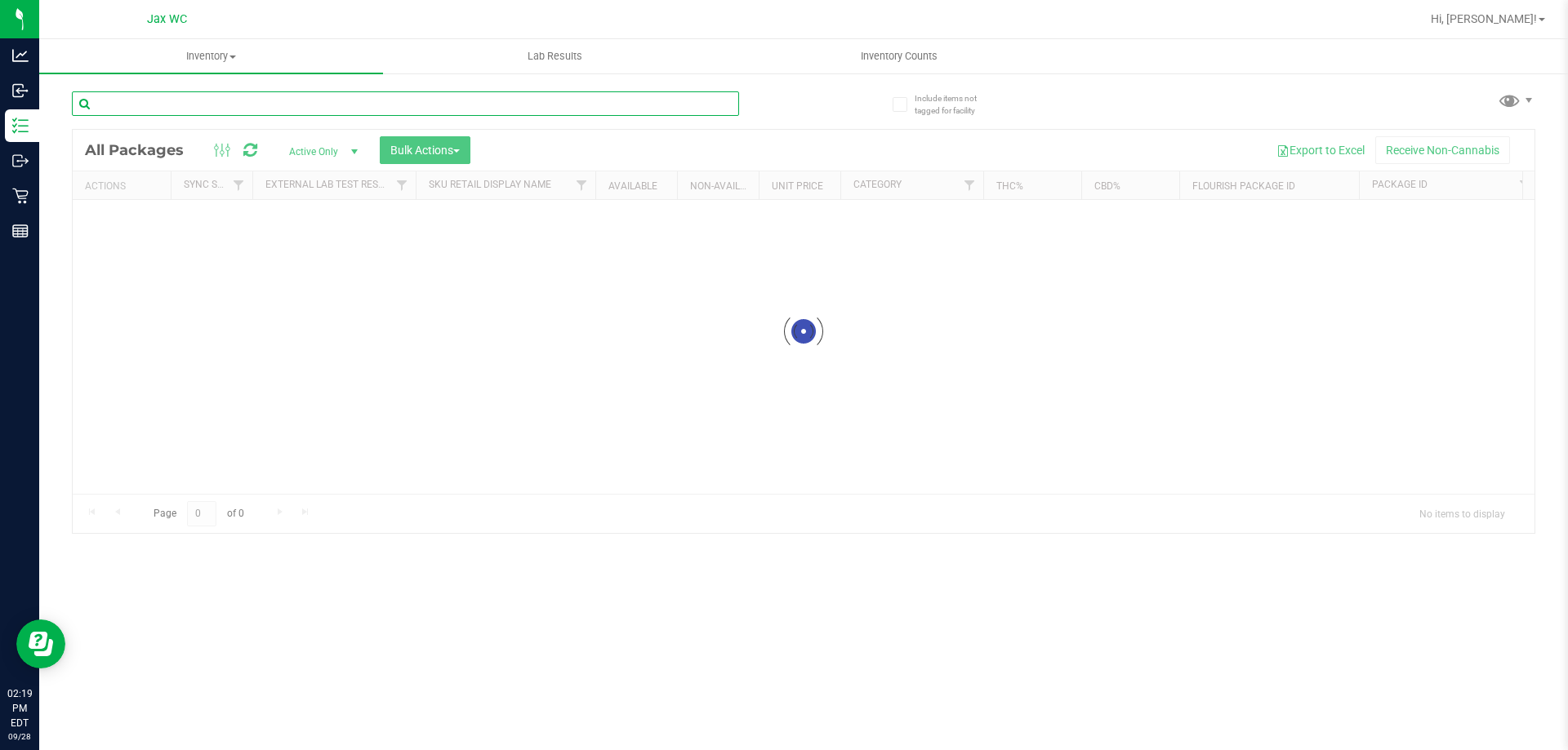
click at [203, 101] on input "text" at bounding box center [405, 104] width 667 height 25
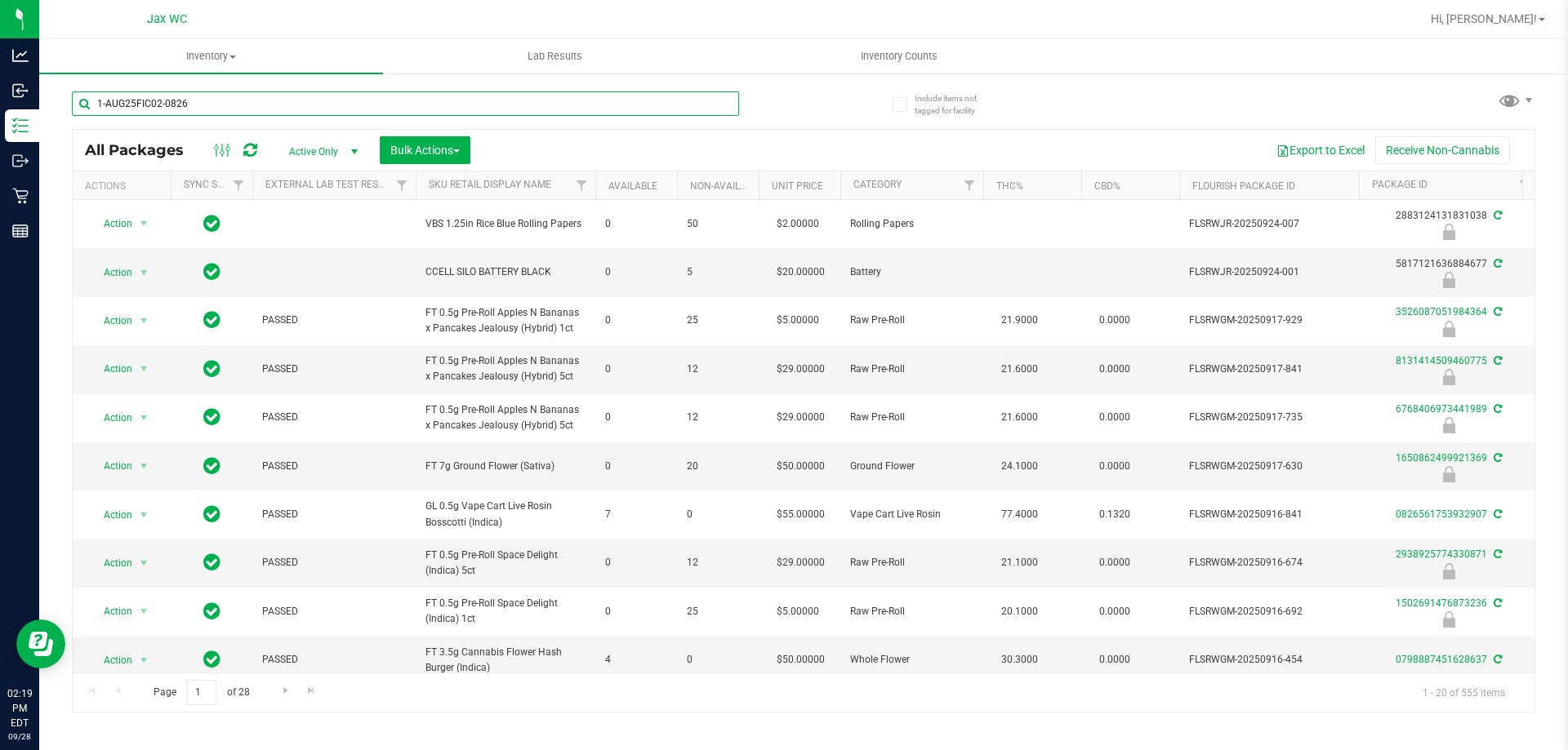
type input "1-AUG25FIC02-0826"
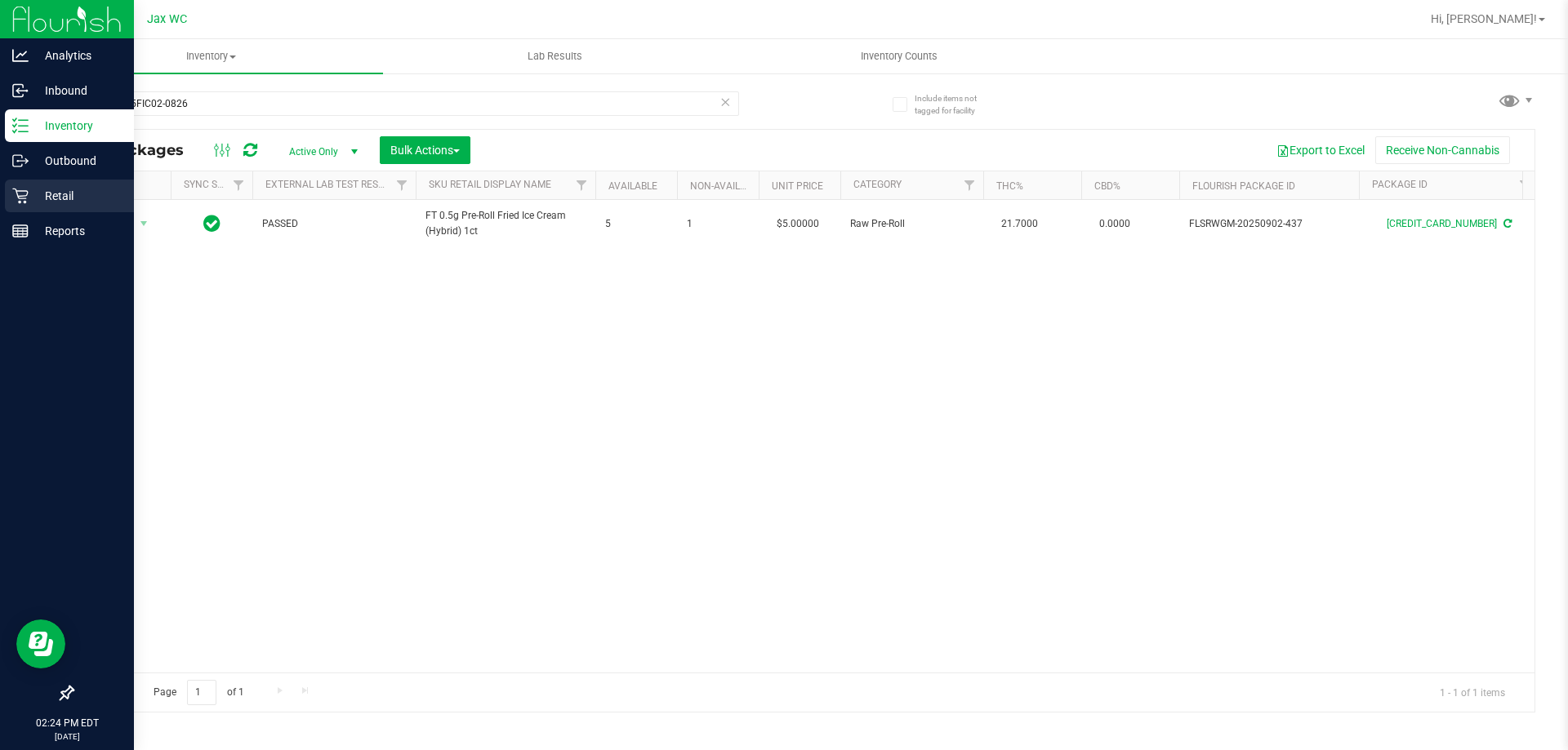
click at [9, 203] on div "Retail" at bounding box center [69, 196] width 129 height 33
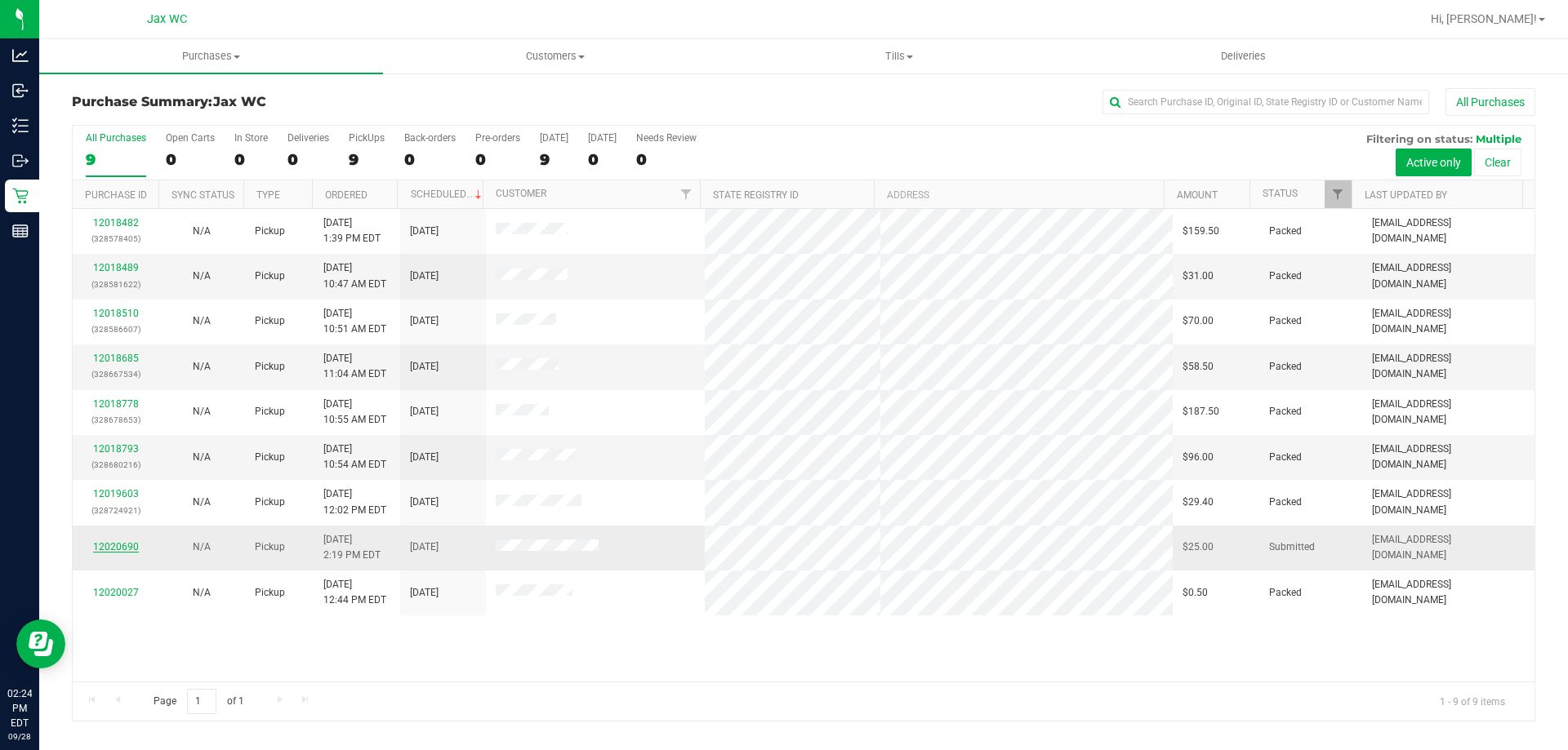
click at [117, 548] on link "12020690" at bounding box center [116, 547] width 46 height 11
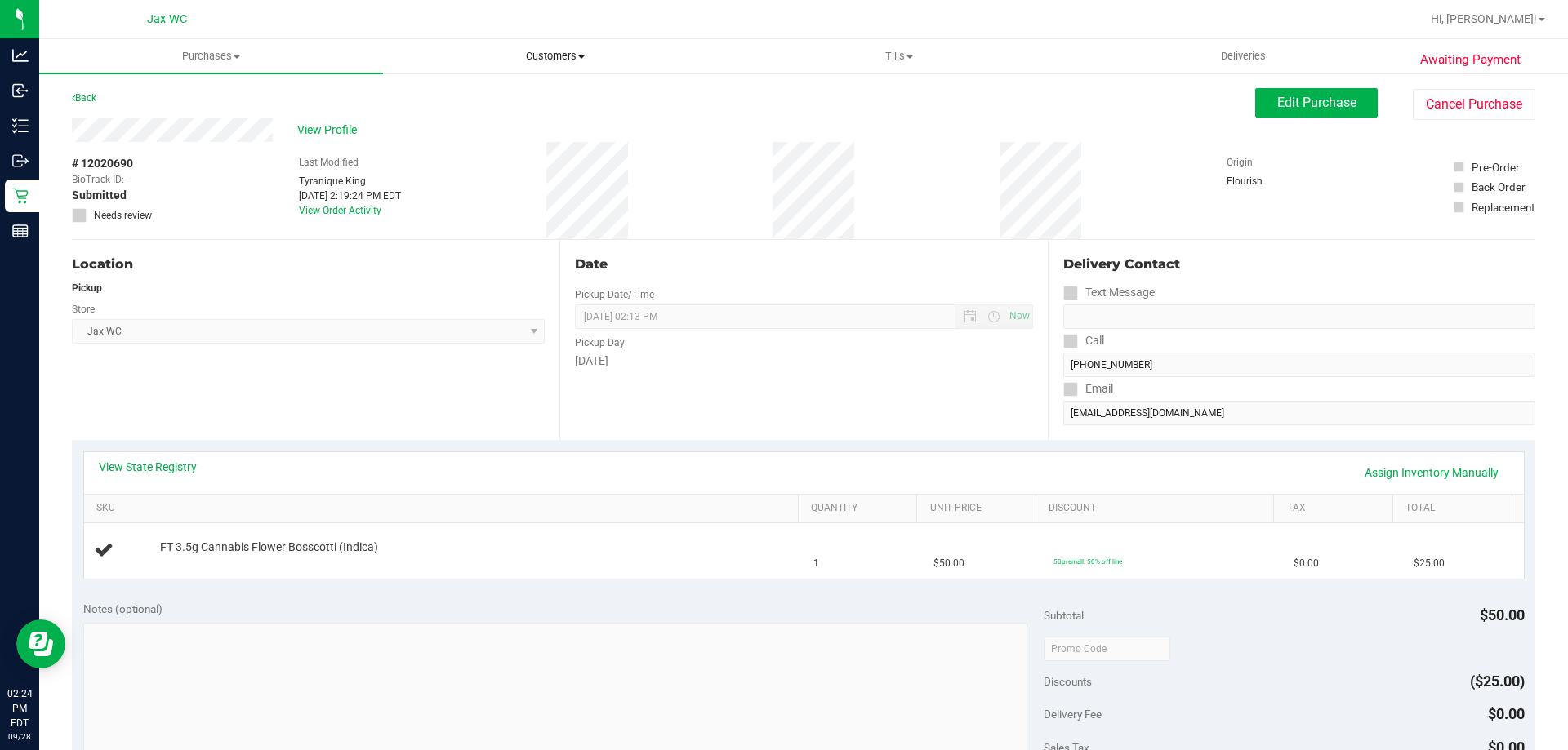
click at [568, 53] on span "Customers" at bounding box center [555, 55] width 343 height 14
click at [459, 100] on span "All customers" at bounding box center [441, 99] width 118 height 14
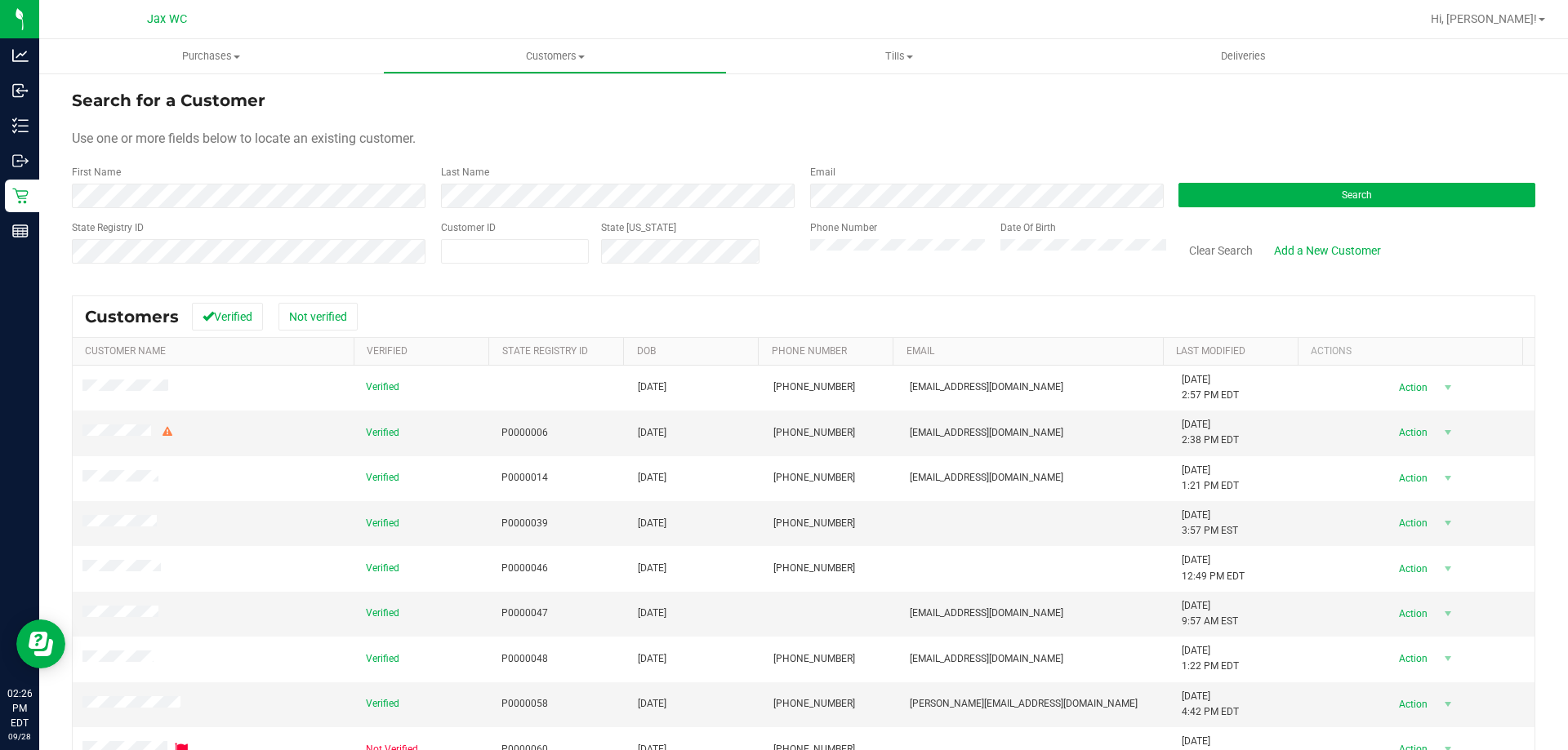
click at [1240, 179] on div "Search" at bounding box center [1352, 186] width 370 height 43
click at [1249, 163] on form "Search for a Customer Use one or more fields below to locate an existing custom…" at bounding box center [803, 183] width 1464 height 190
click at [1245, 195] on button "Search" at bounding box center [1356, 195] width 357 height 25
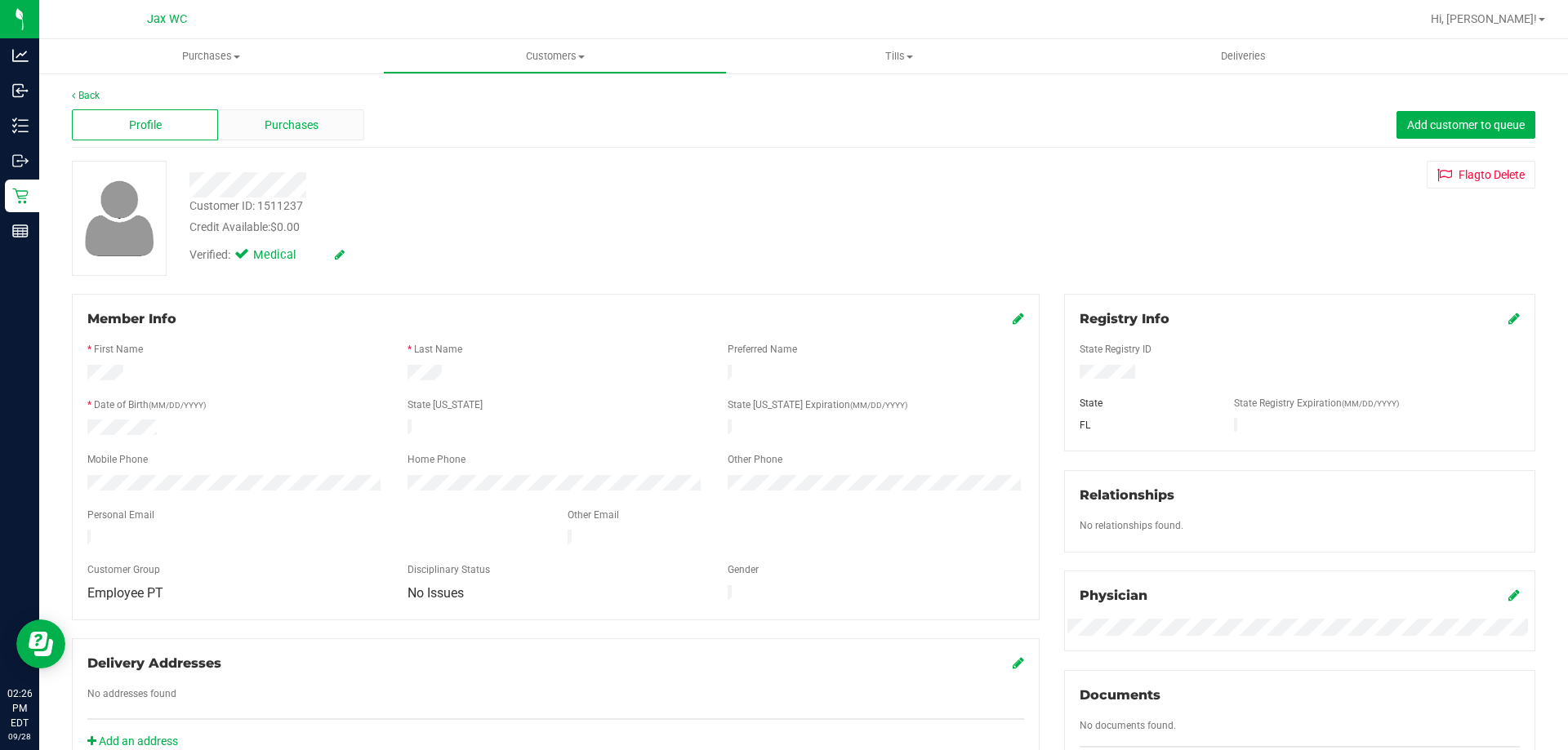
click at [336, 124] on div "Purchases" at bounding box center [291, 124] width 146 height 31
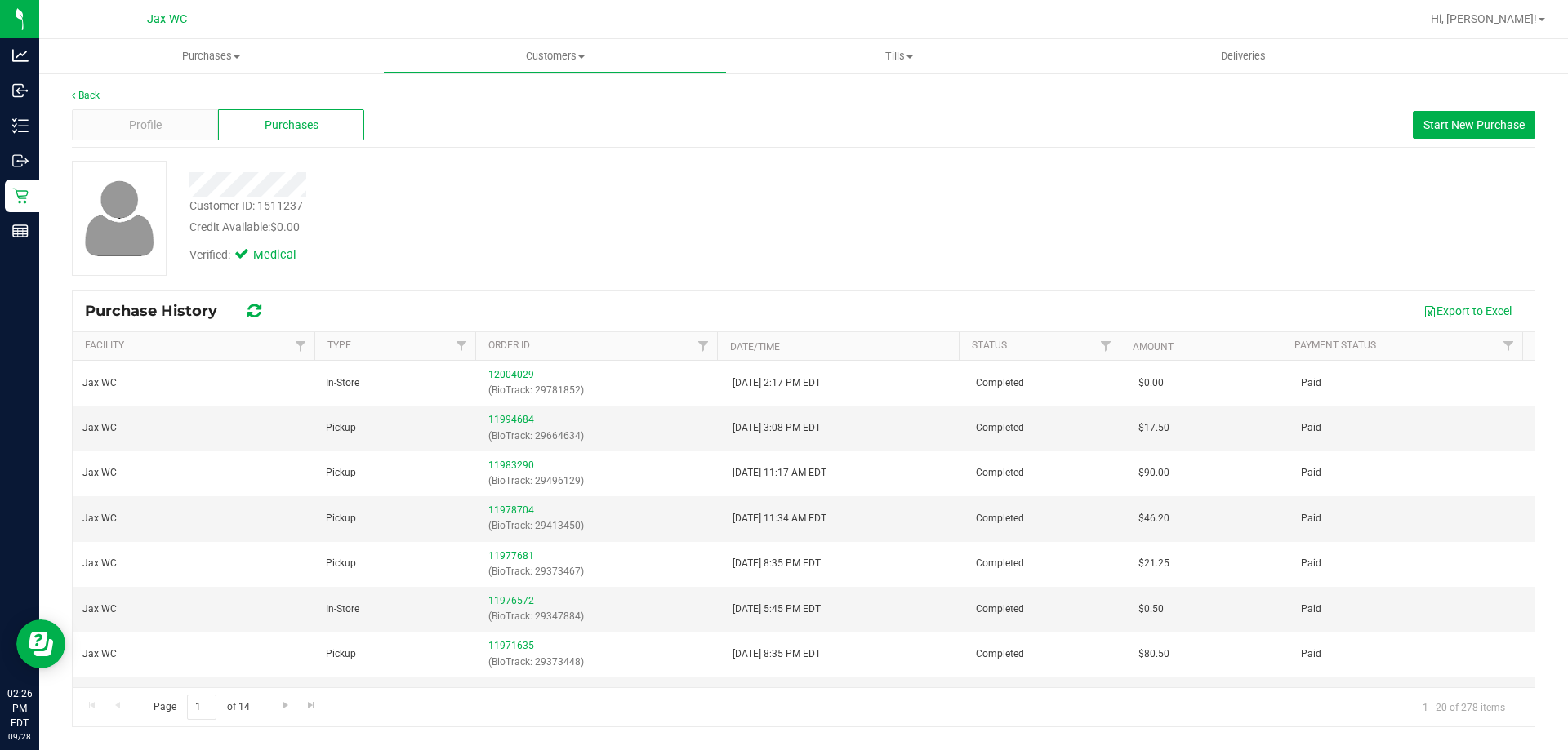
click at [1482, 106] on div "Profile Purchases Start New Purchase" at bounding box center [803, 125] width 1464 height 45
click at [1485, 120] on span "Start New Purchase" at bounding box center [1474, 125] width 101 height 13
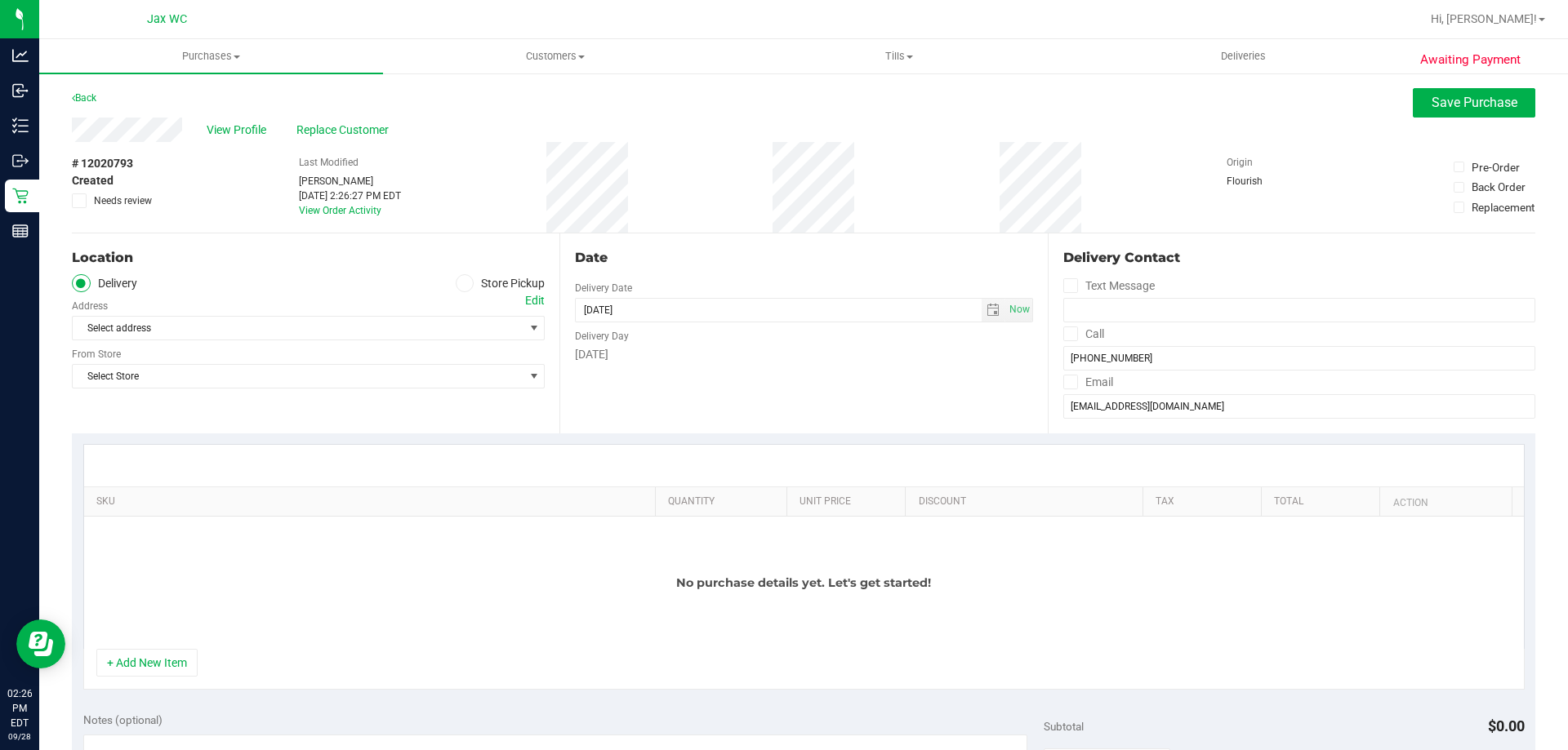
click at [490, 295] on div "Select address Select address" at bounding box center [308, 316] width 473 height 48
click at [475, 286] on label "Store Pickup" at bounding box center [501, 284] width 90 height 19
click at [0, 0] on input "Store Pickup" at bounding box center [0, 0] width 0 height 0
click at [471, 322] on span "Select Store" at bounding box center [298, 328] width 451 height 23
click at [377, 318] on span "Select Store" at bounding box center [298, 328] width 451 height 23
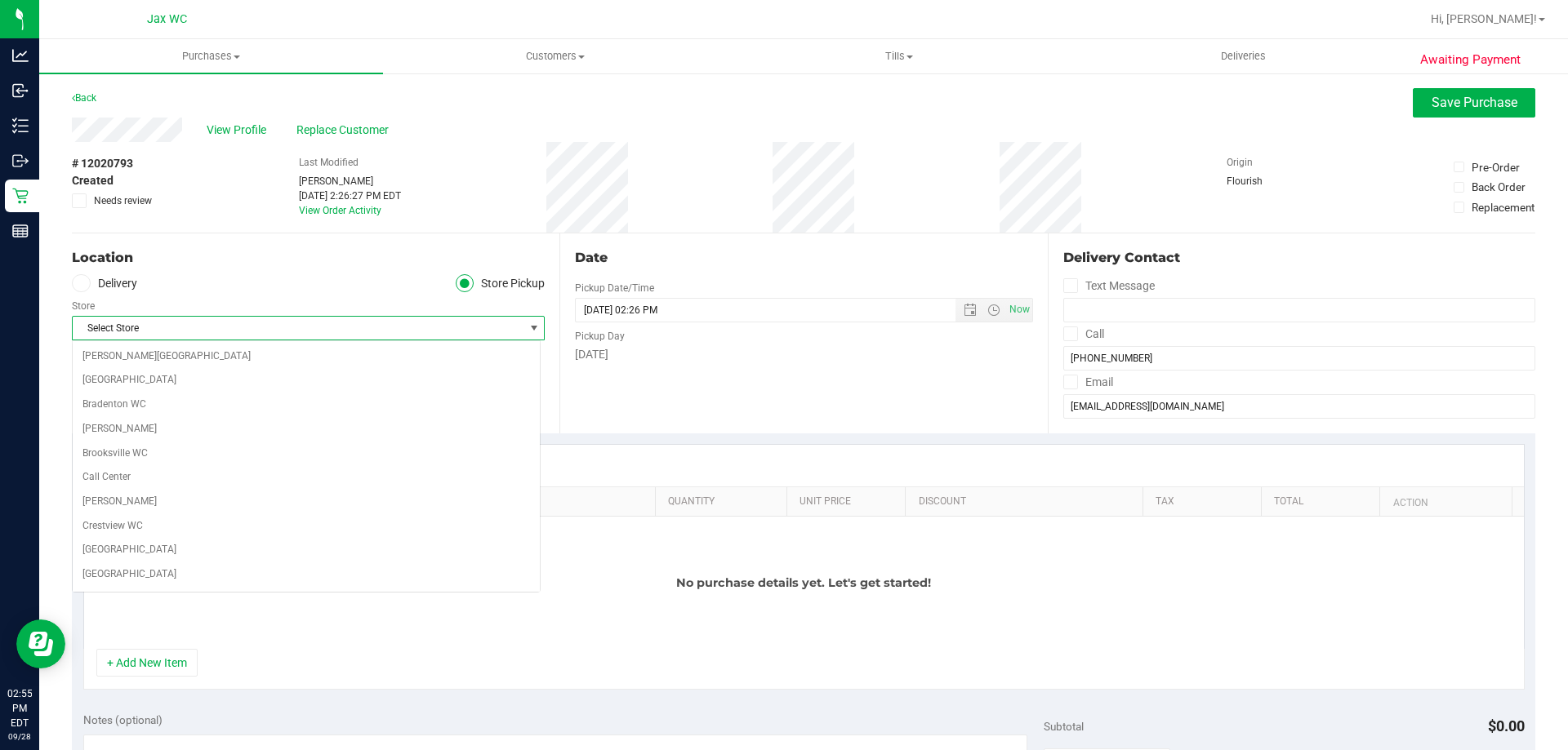
click at [376, 335] on span "Select Store" at bounding box center [298, 328] width 451 height 23
click at [348, 323] on span "Select Store" at bounding box center [298, 328] width 451 height 23
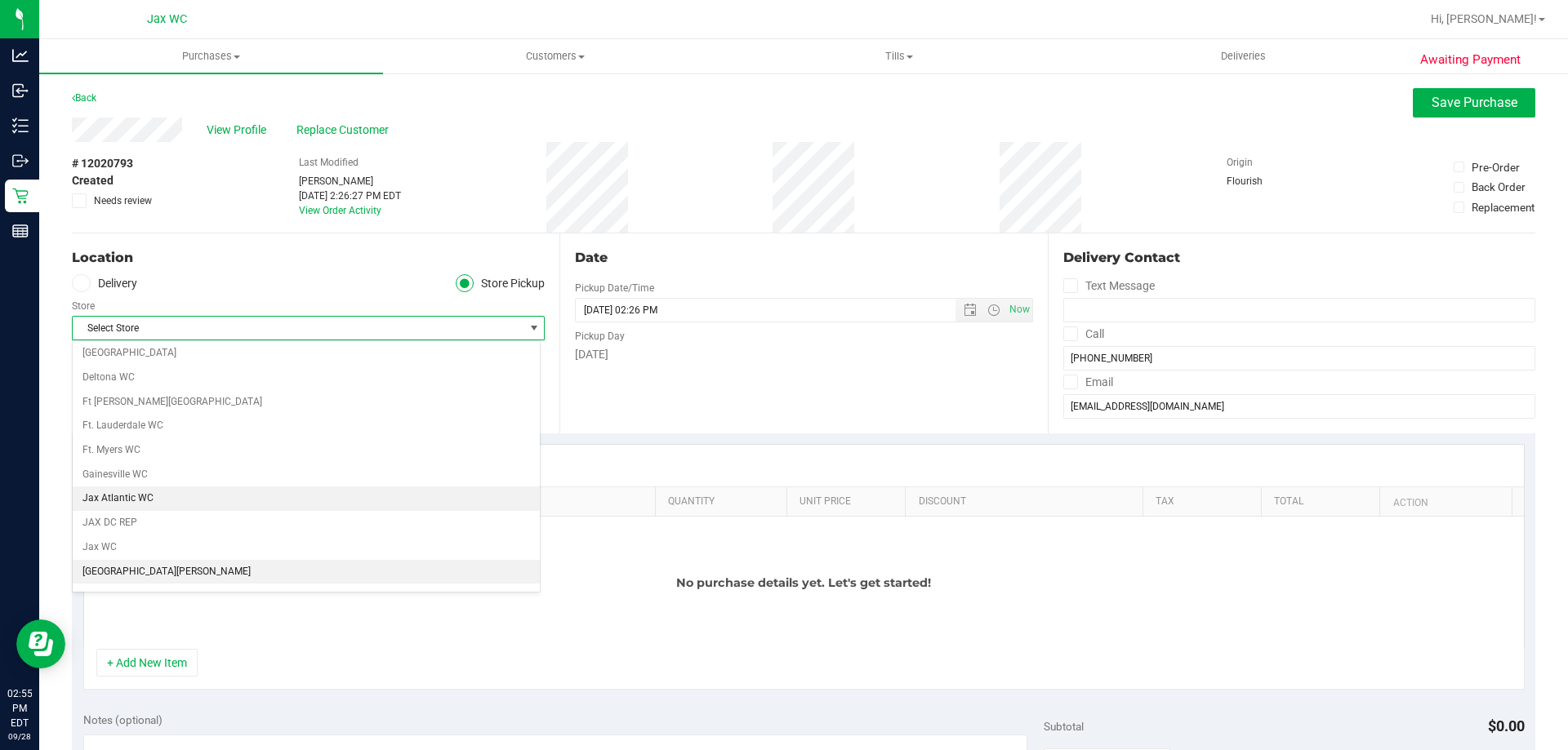
scroll to position [245, 0]
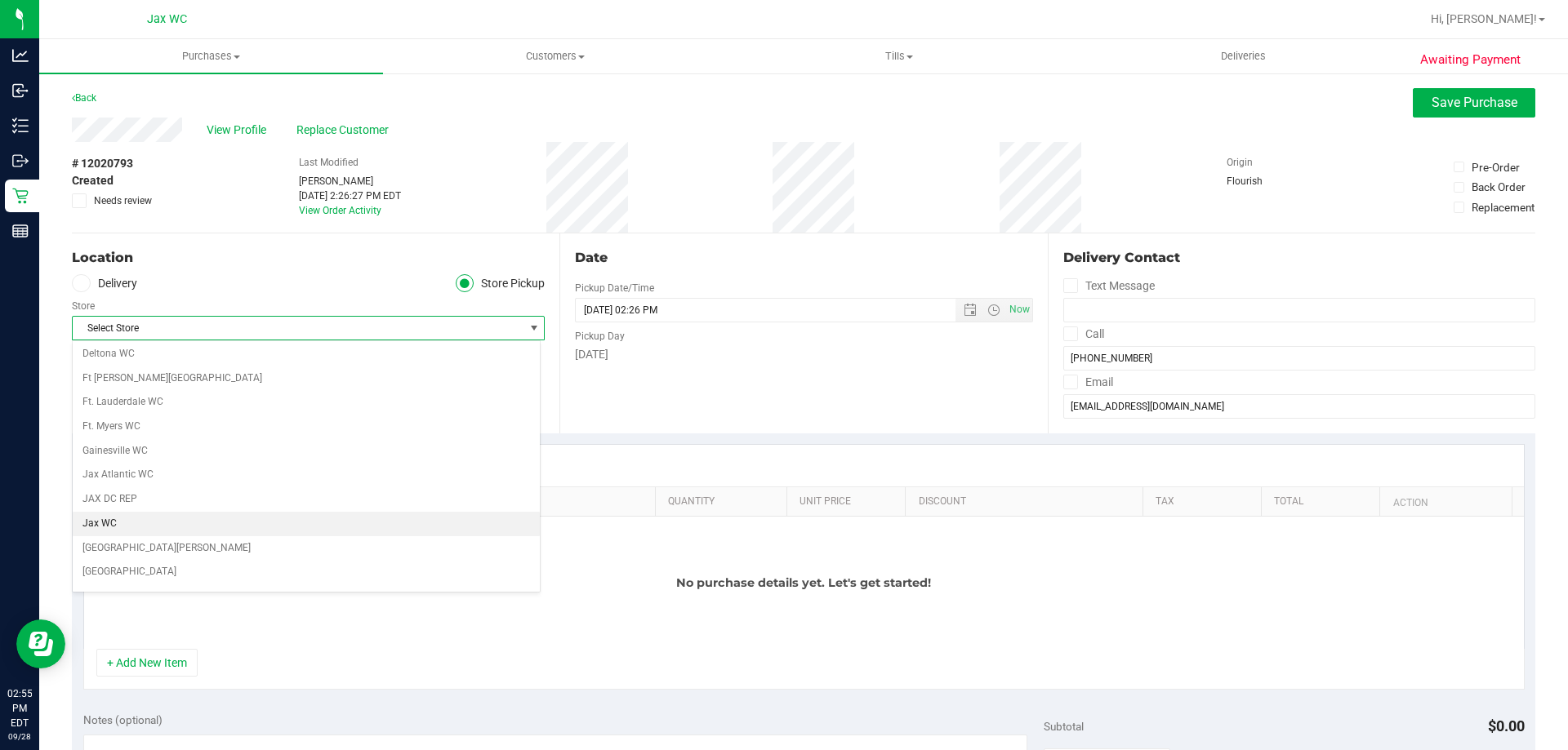
click at [146, 529] on li "Jax WC" at bounding box center [306, 524] width 467 height 25
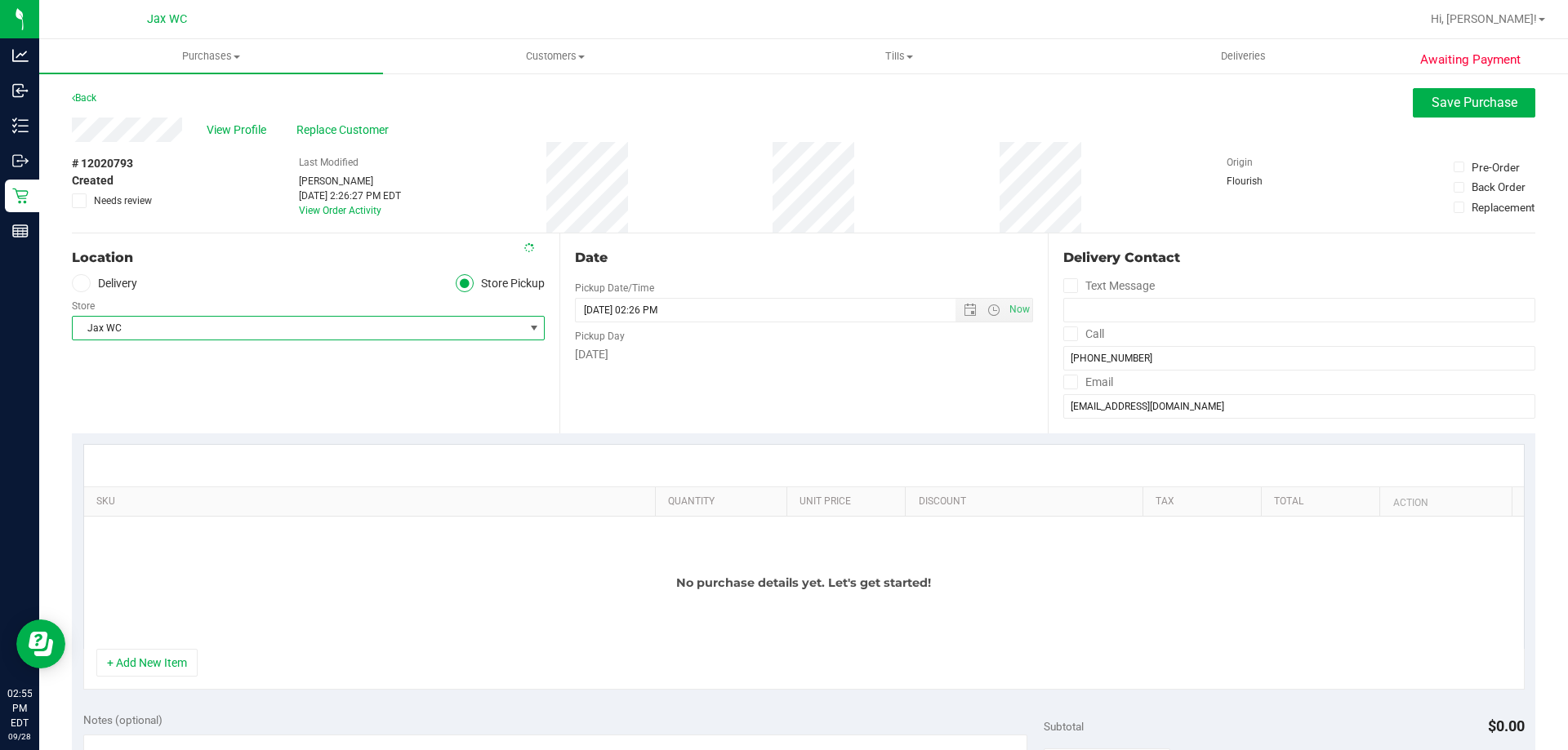
click at [168, 678] on div "+ Add New Item" at bounding box center [804, 669] width 1442 height 41
click at [168, 665] on button "+ Add New Item" at bounding box center [147, 662] width 101 height 28
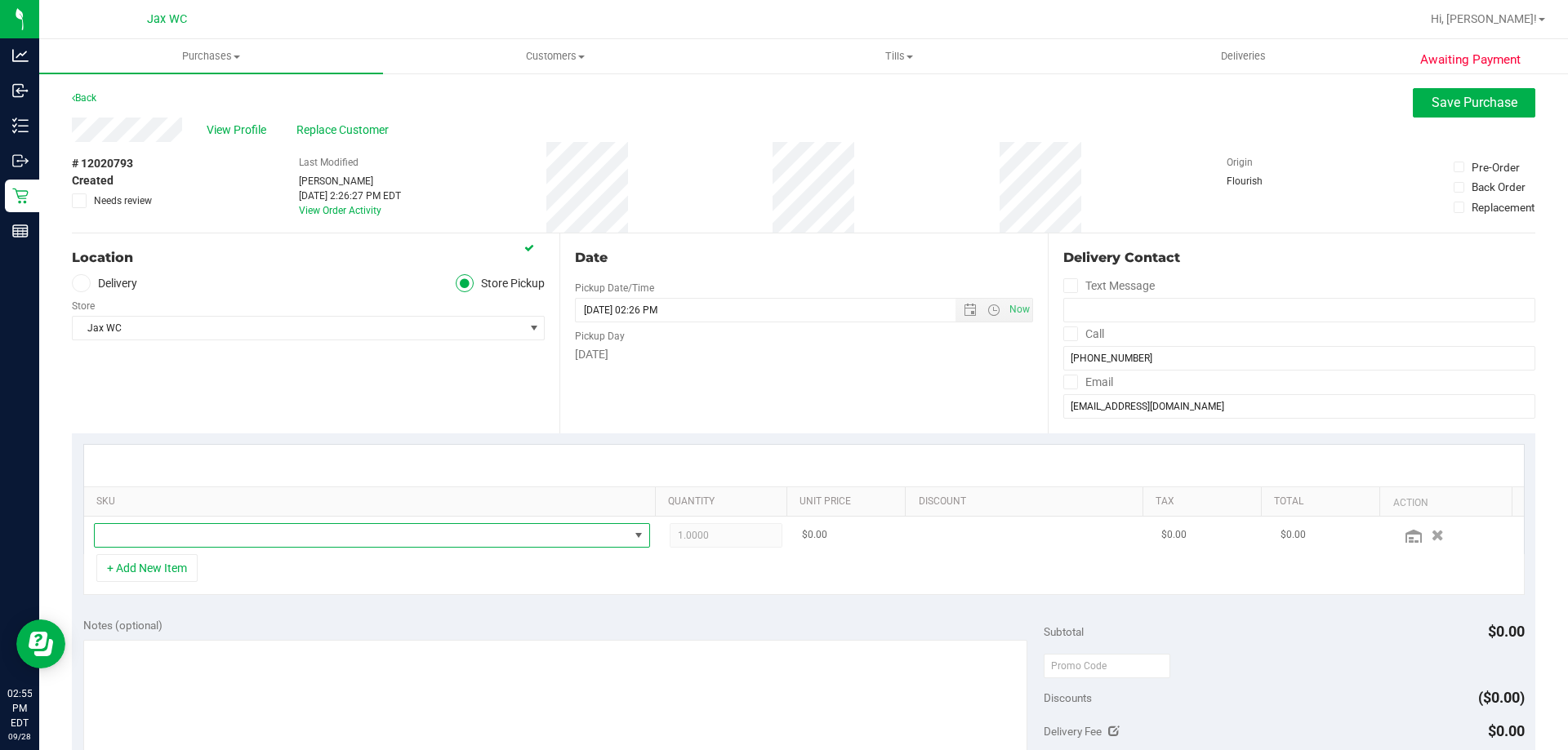
click at [182, 526] on span "NO DATA FOUND" at bounding box center [362, 536] width 534 height 23
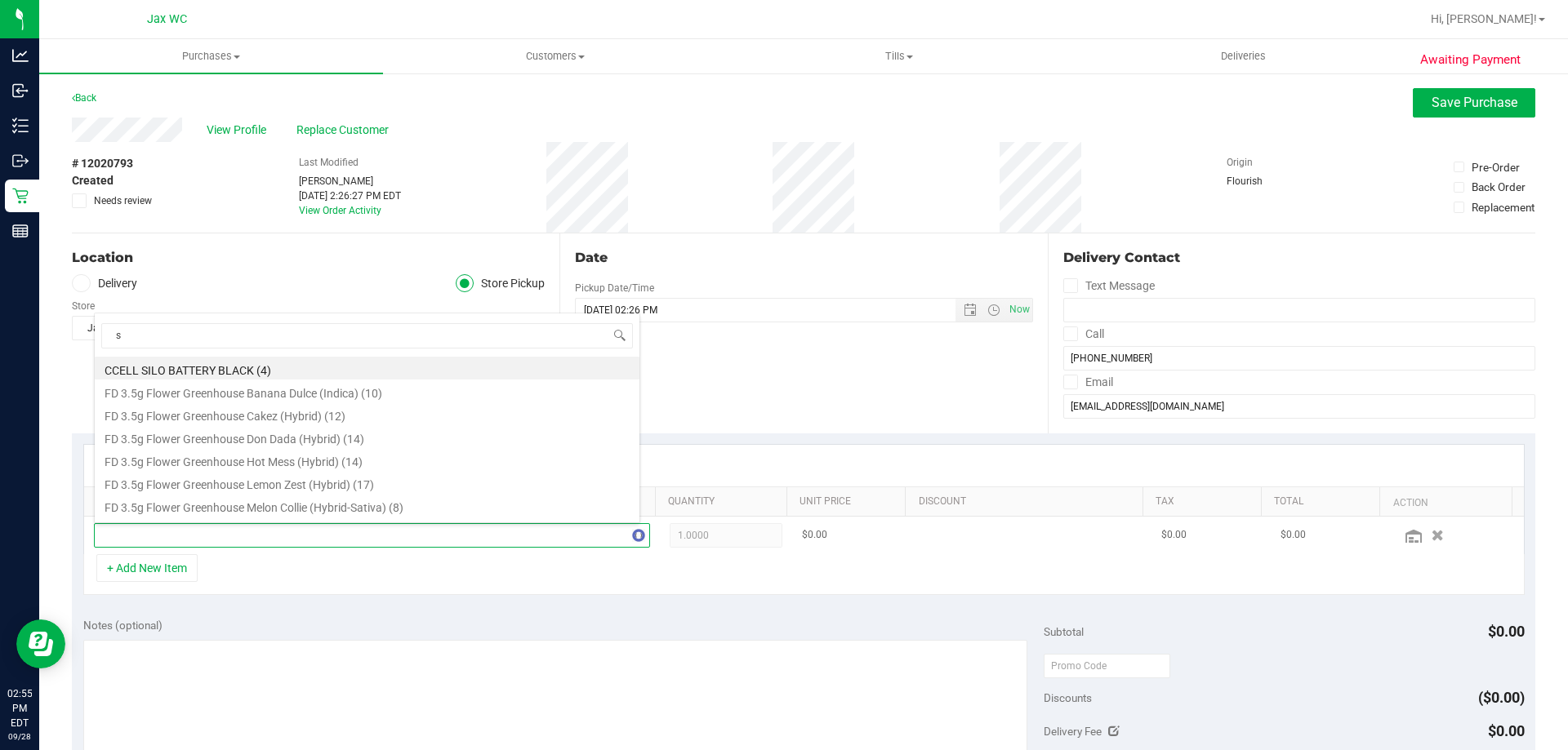
scroll to position [0, 0]
type input "srz"
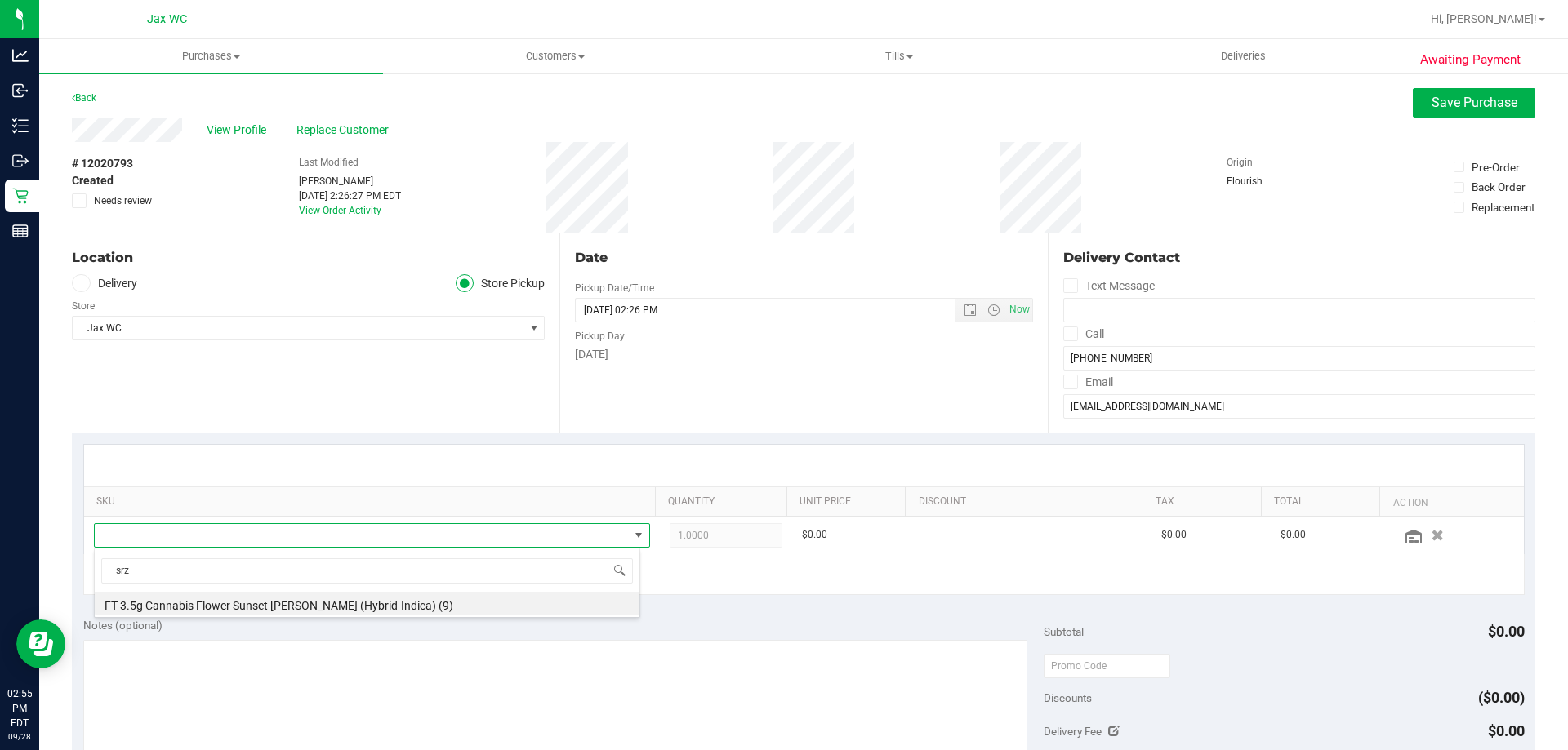
click at [363, 596] on li "FT 3.5g Cannabis Flower Sunset Runtz (Hybrid-Indica) (9)" at bounding box center [367, 604] width 545 height 23
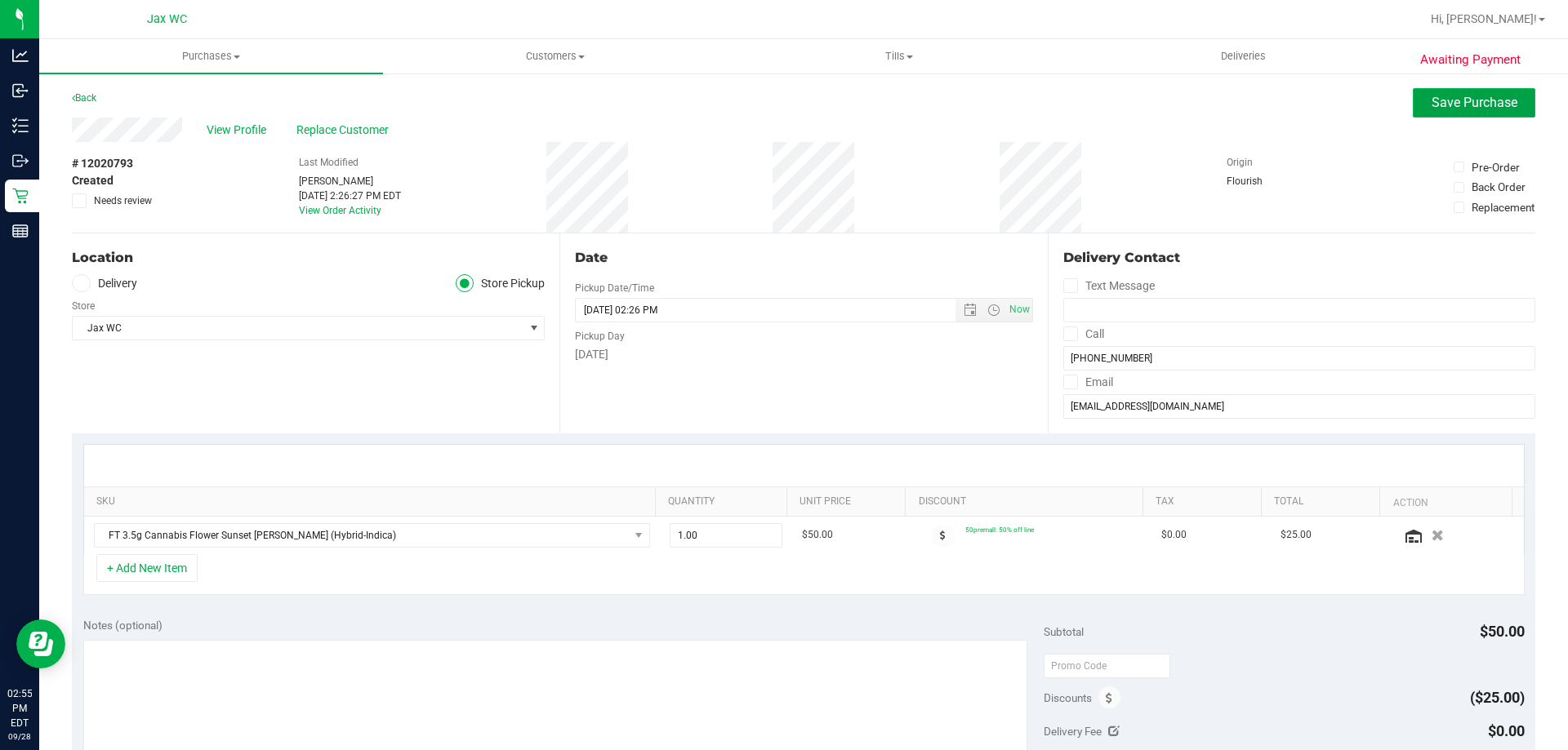
click at [1455, 99] on span "Save Purchase" at bounding box center [1475, 102] width 86 height 15
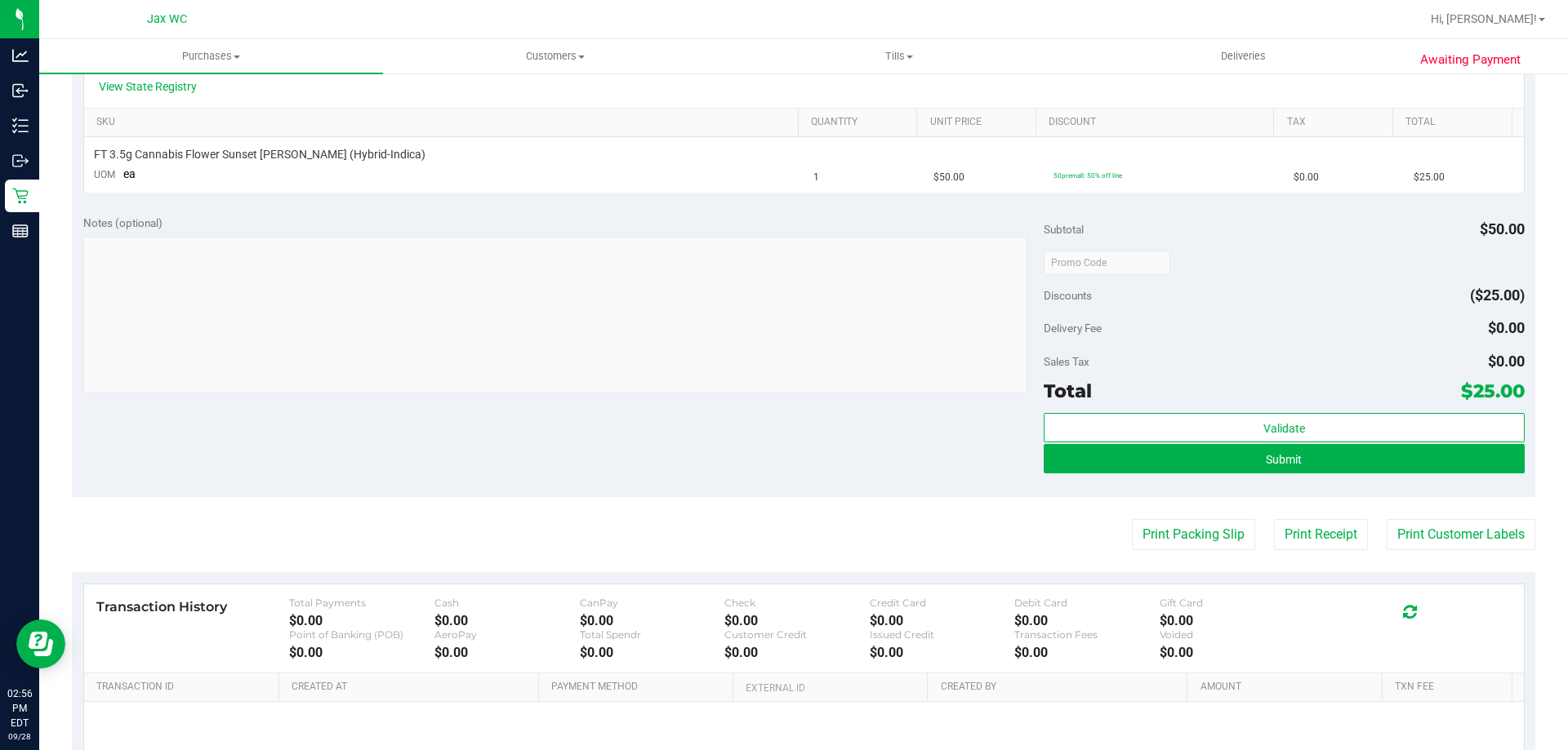
scroll to position [408, 0]
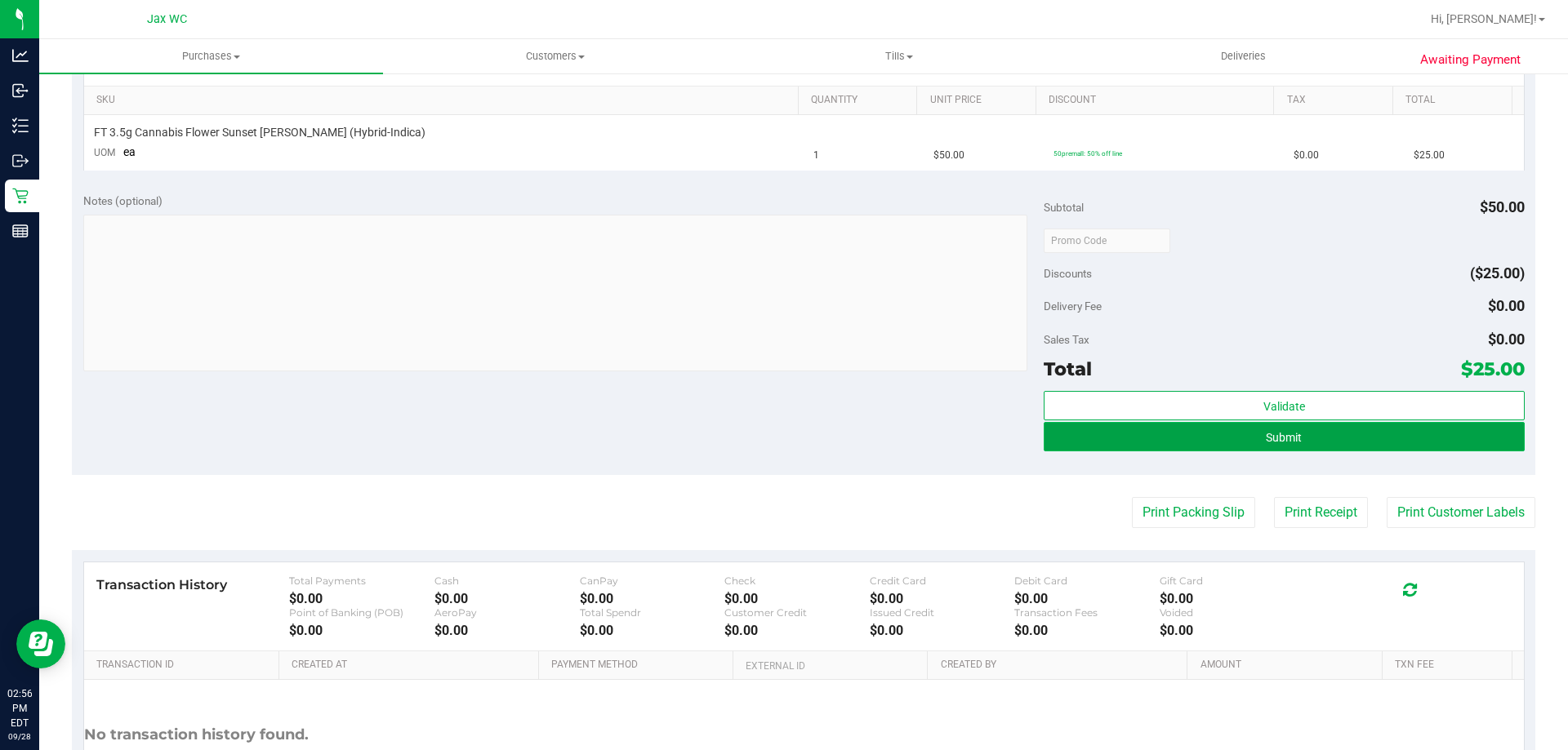
click at [1388, 435] on button "Submit" at bounding box center [1285, 436] width 481 height 30
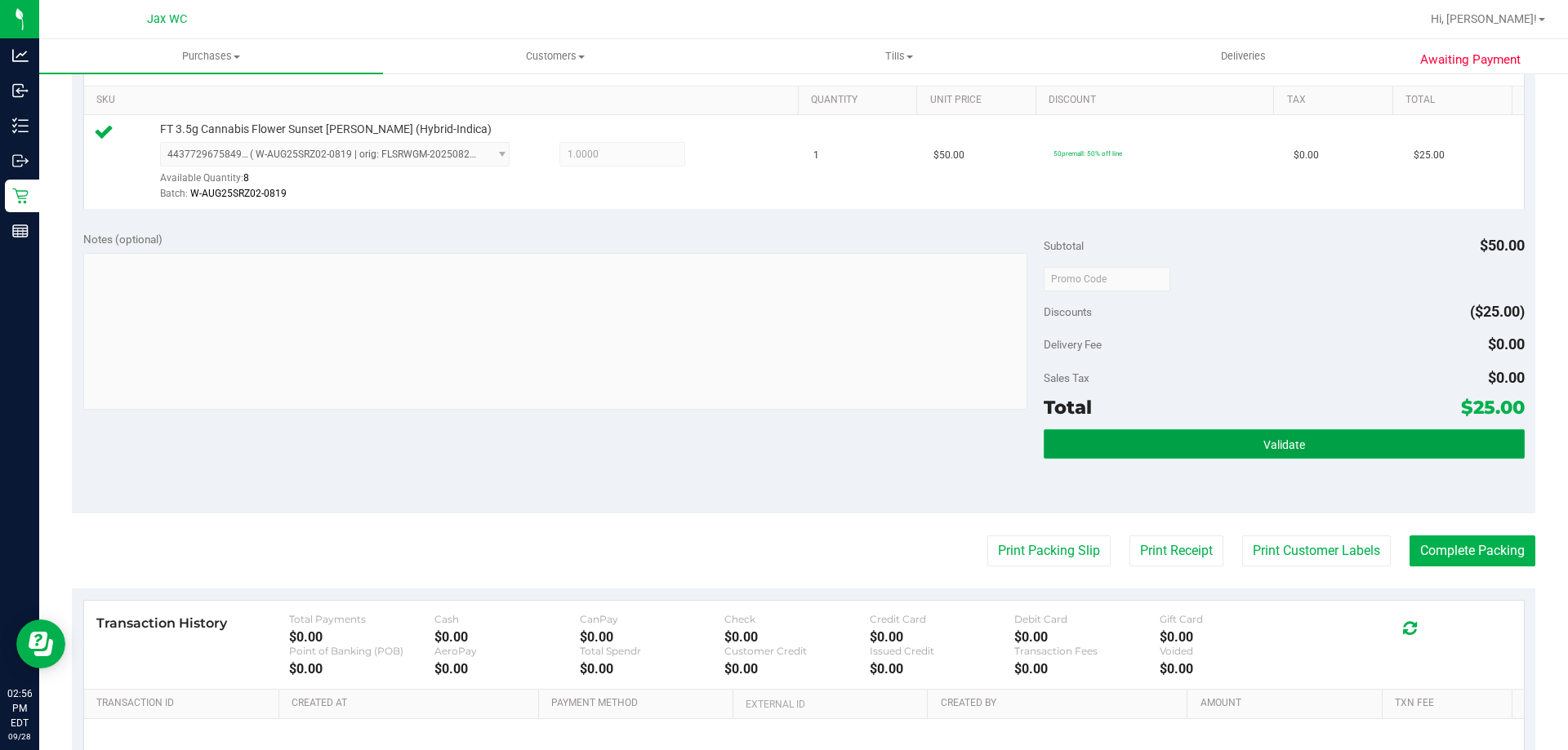
click at [1138, 448] on button "Validate" at bounding box center [1285, 444] width 481 height 30
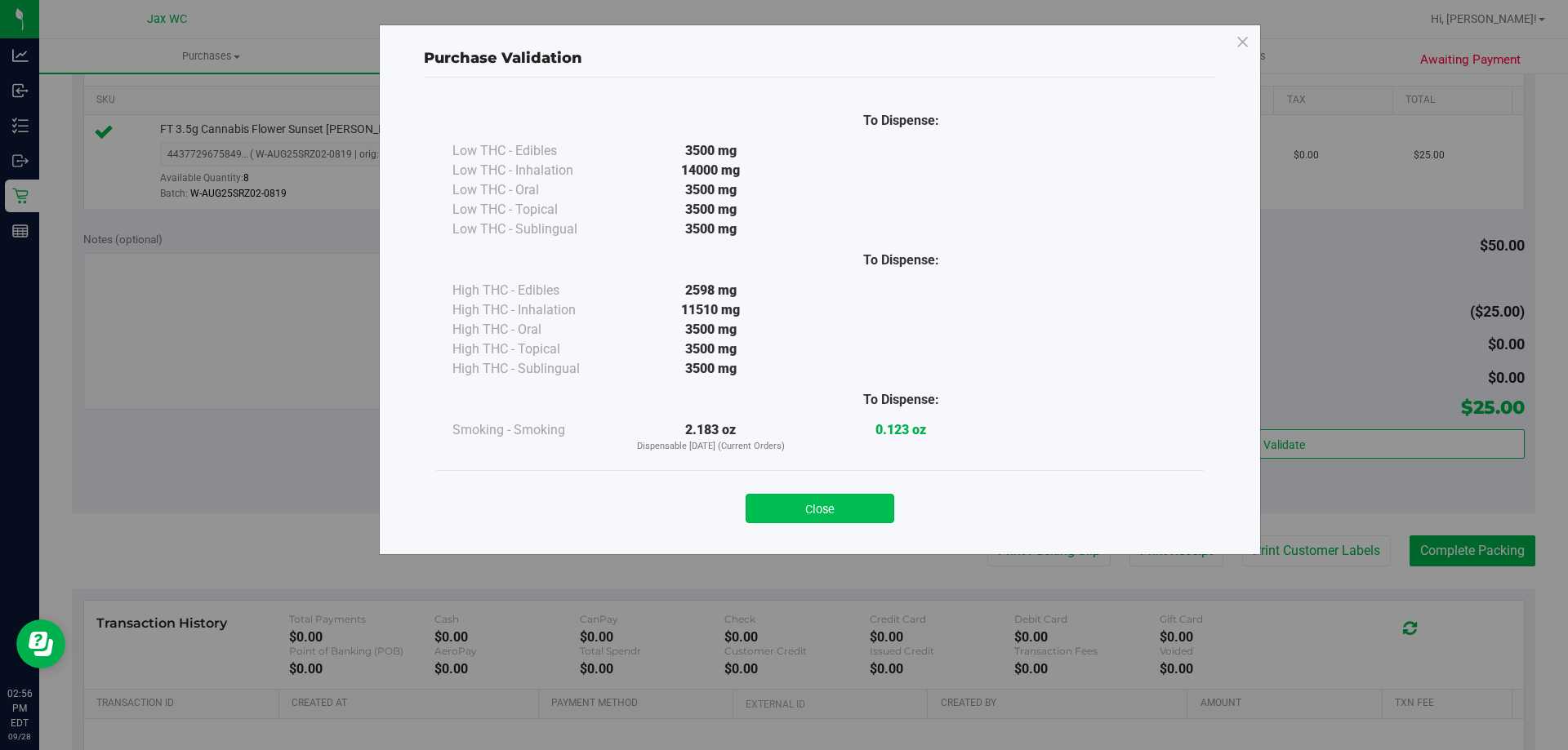
click at [828, 512] on button "Close" at bounding box center [819, 508] width 148 height 30
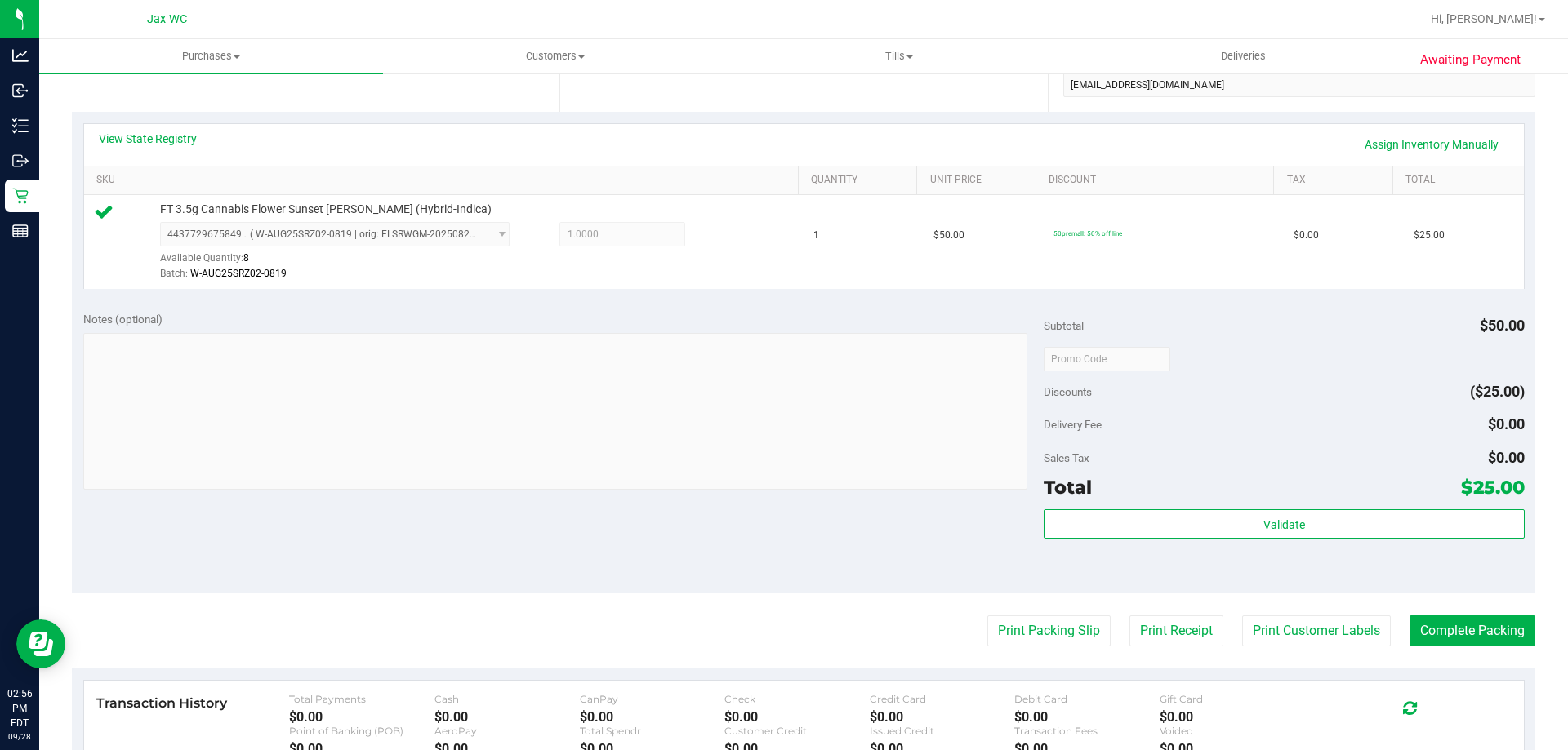
scroll to position [164, 0]
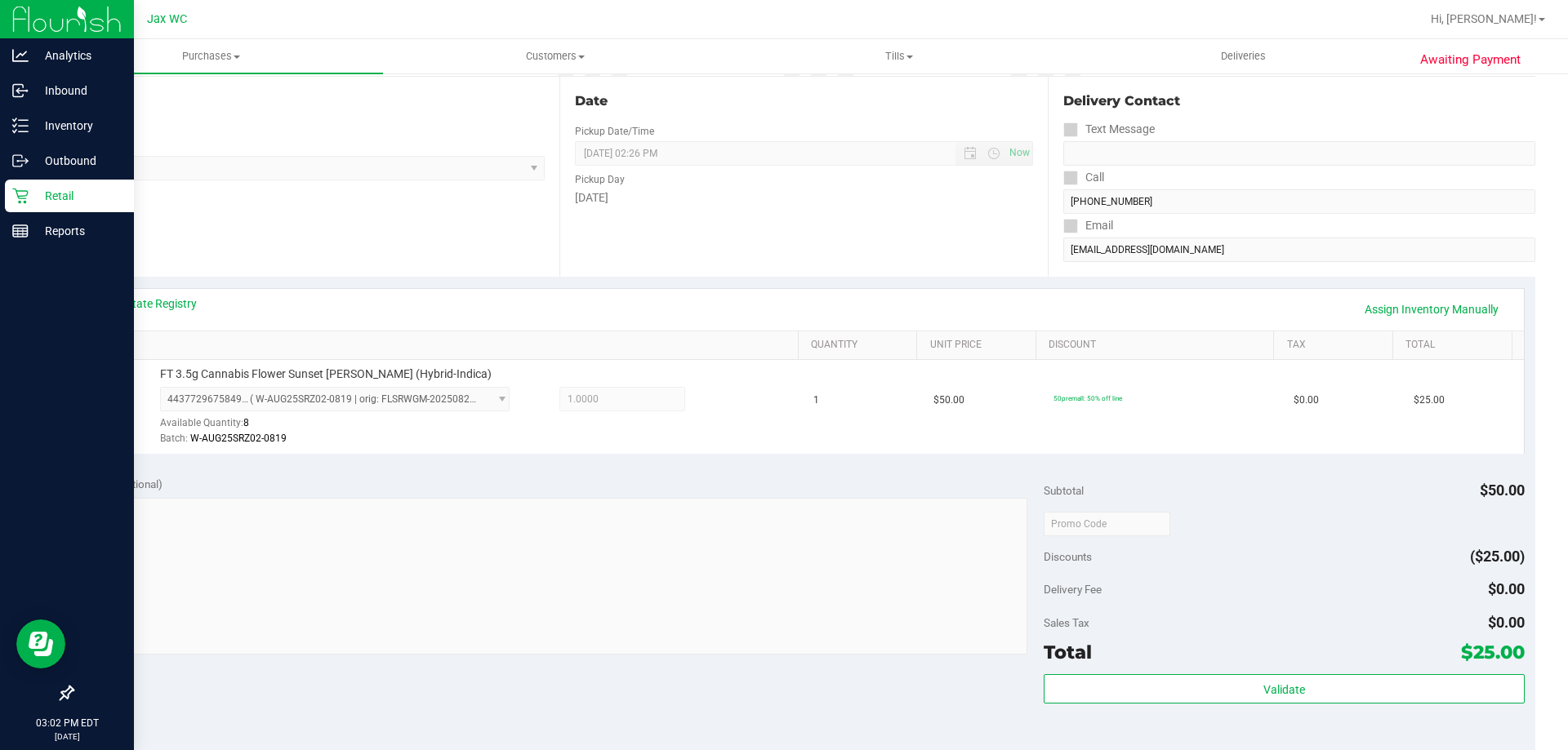
click at [67, 198] on p "Retail" at bounding box center [78, 196] width 98 height 19
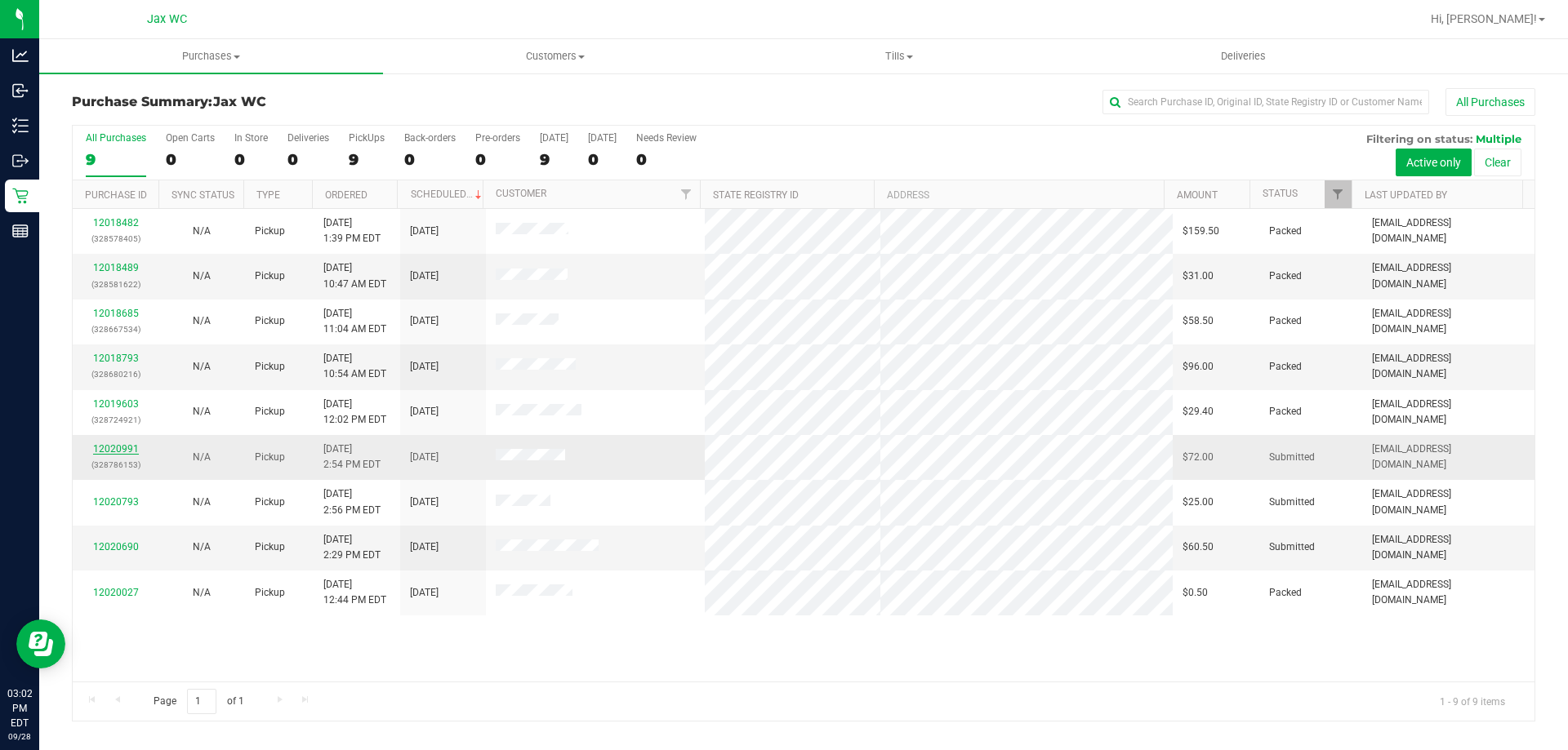
click at [117, 448] on link "12020991" at bounding box center [116, 449] width 46 height 11
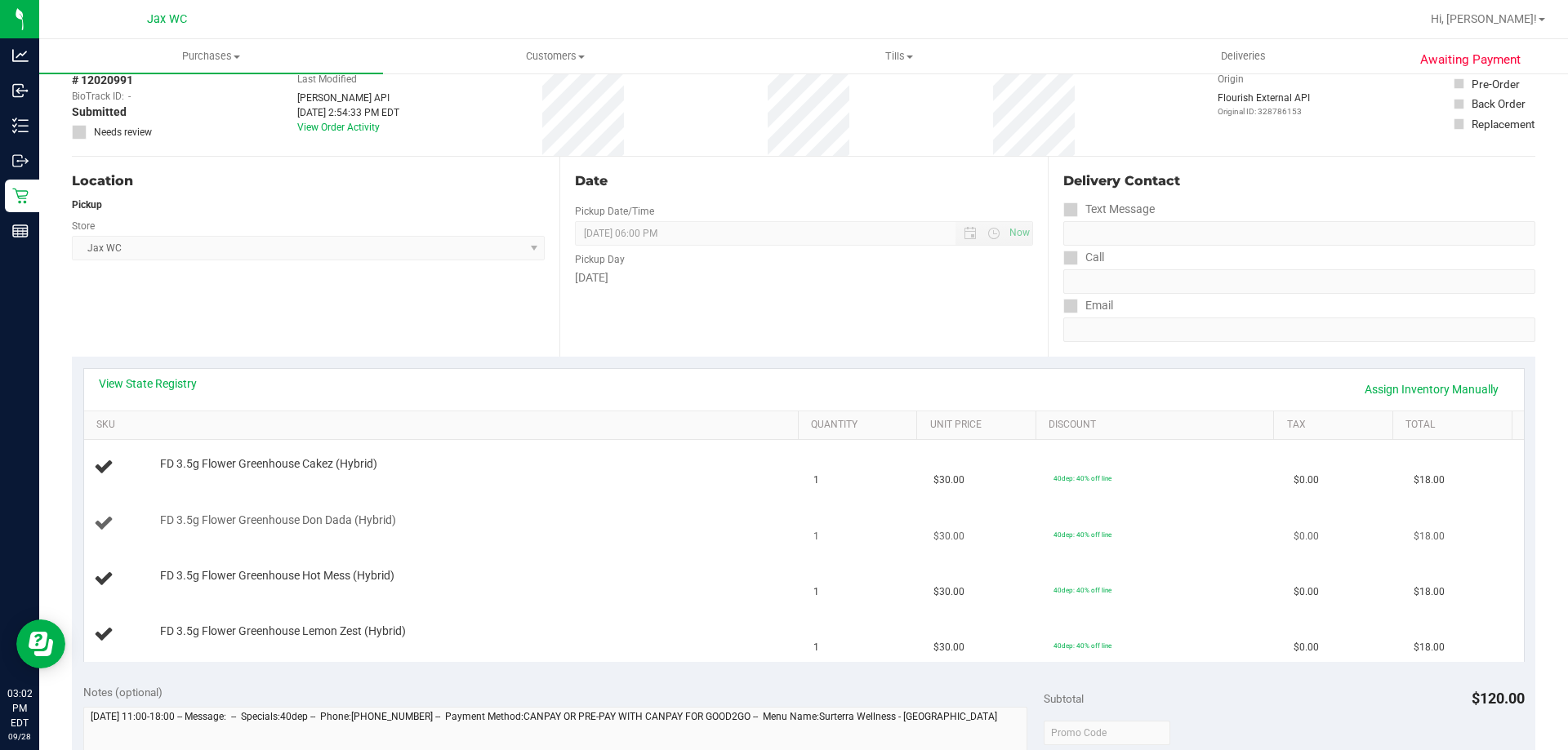
scroll to position [164, 0]
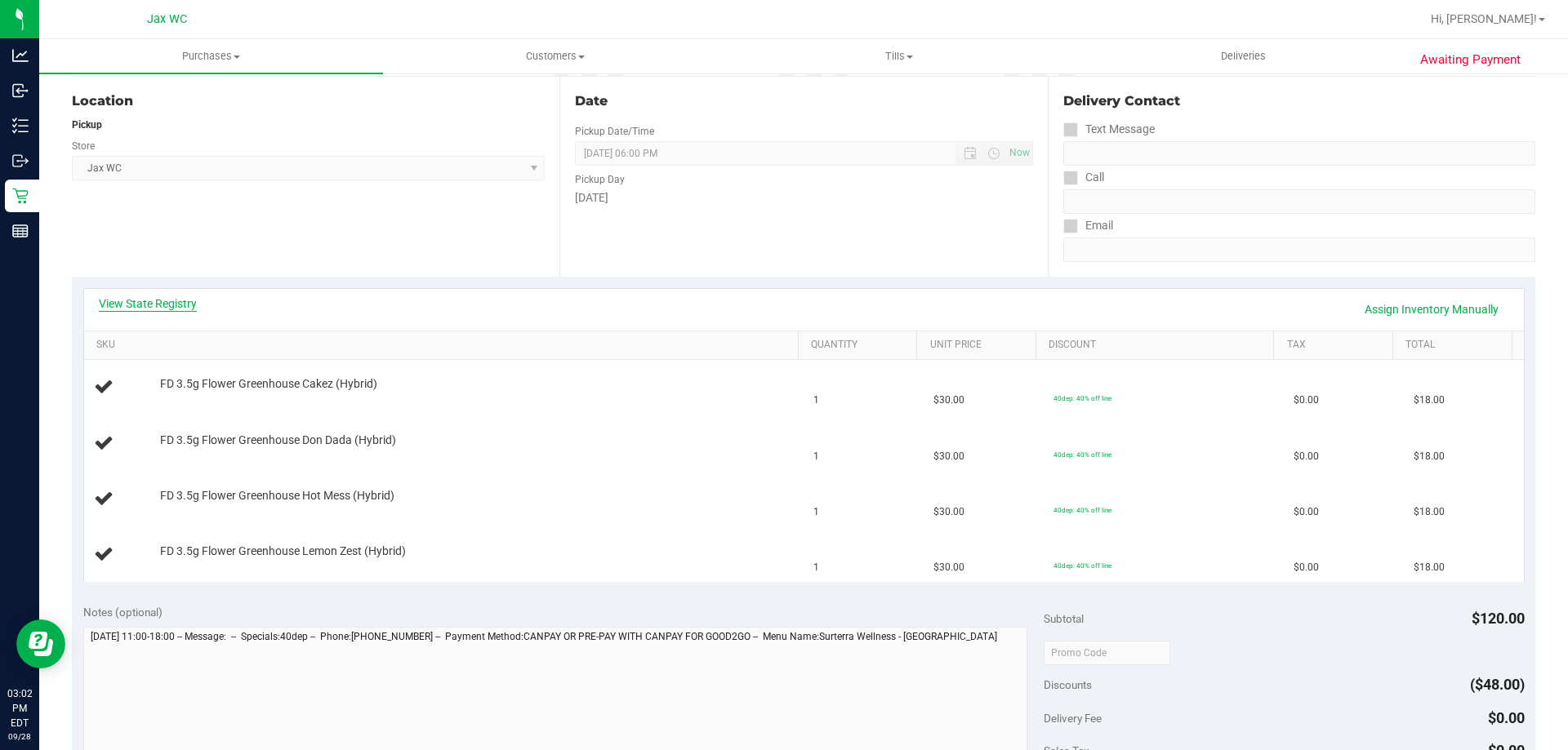
click at [186, 304] on link "View State Registry" at bounding box center [147, 303] width 98 height 16
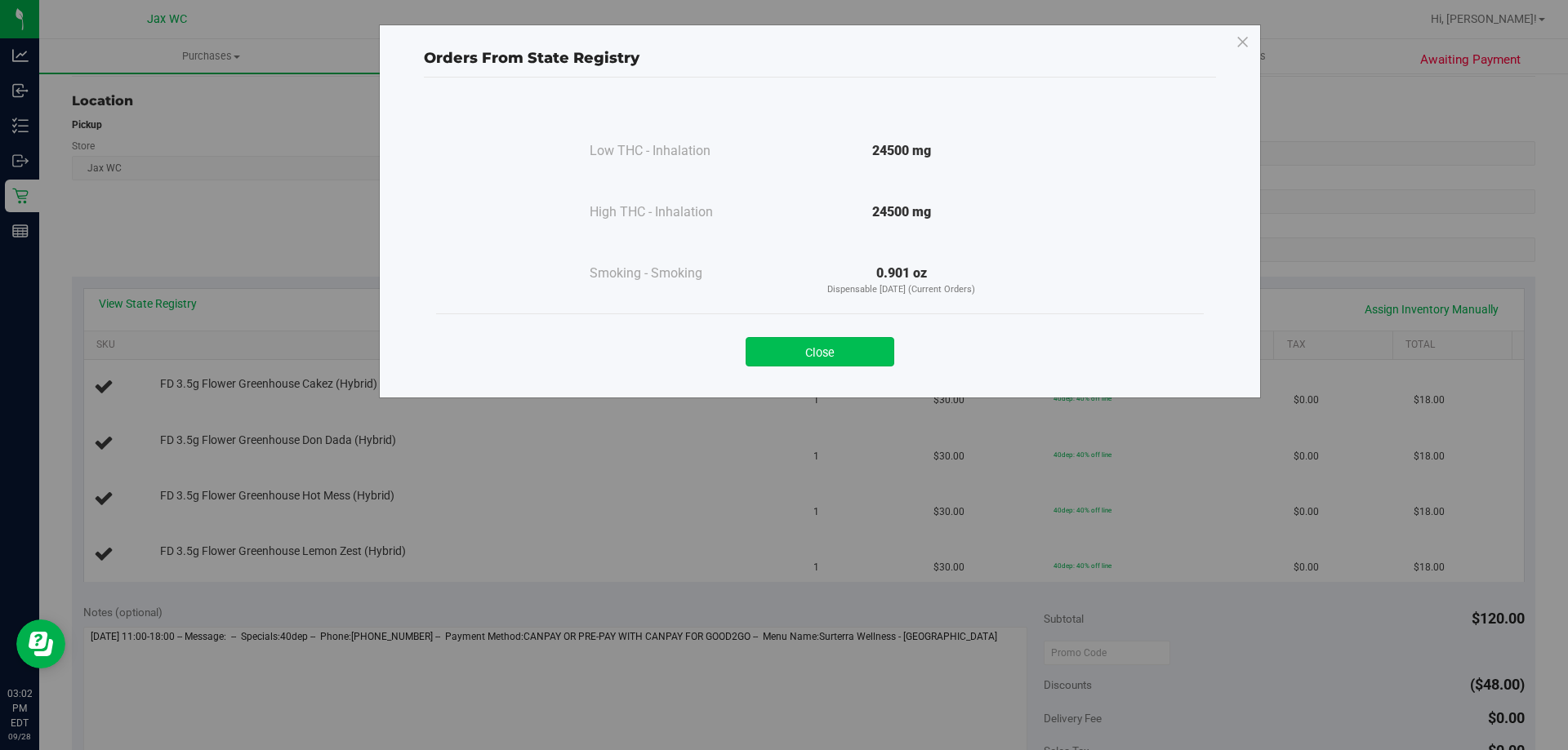
click at [815, 361] on button "Close" at bounding box center [819, 351] width 148 height 30
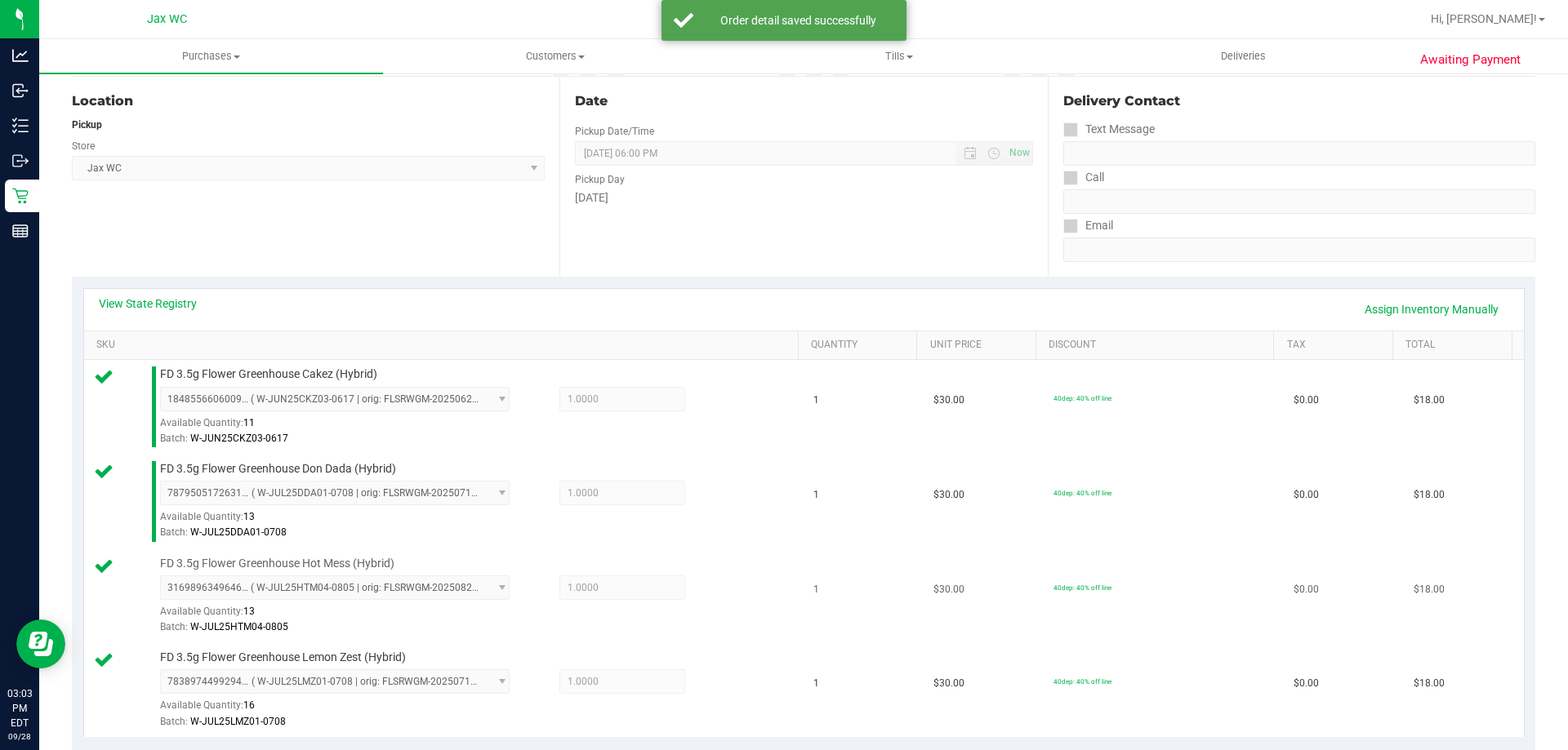
scroll to position [571, 0]
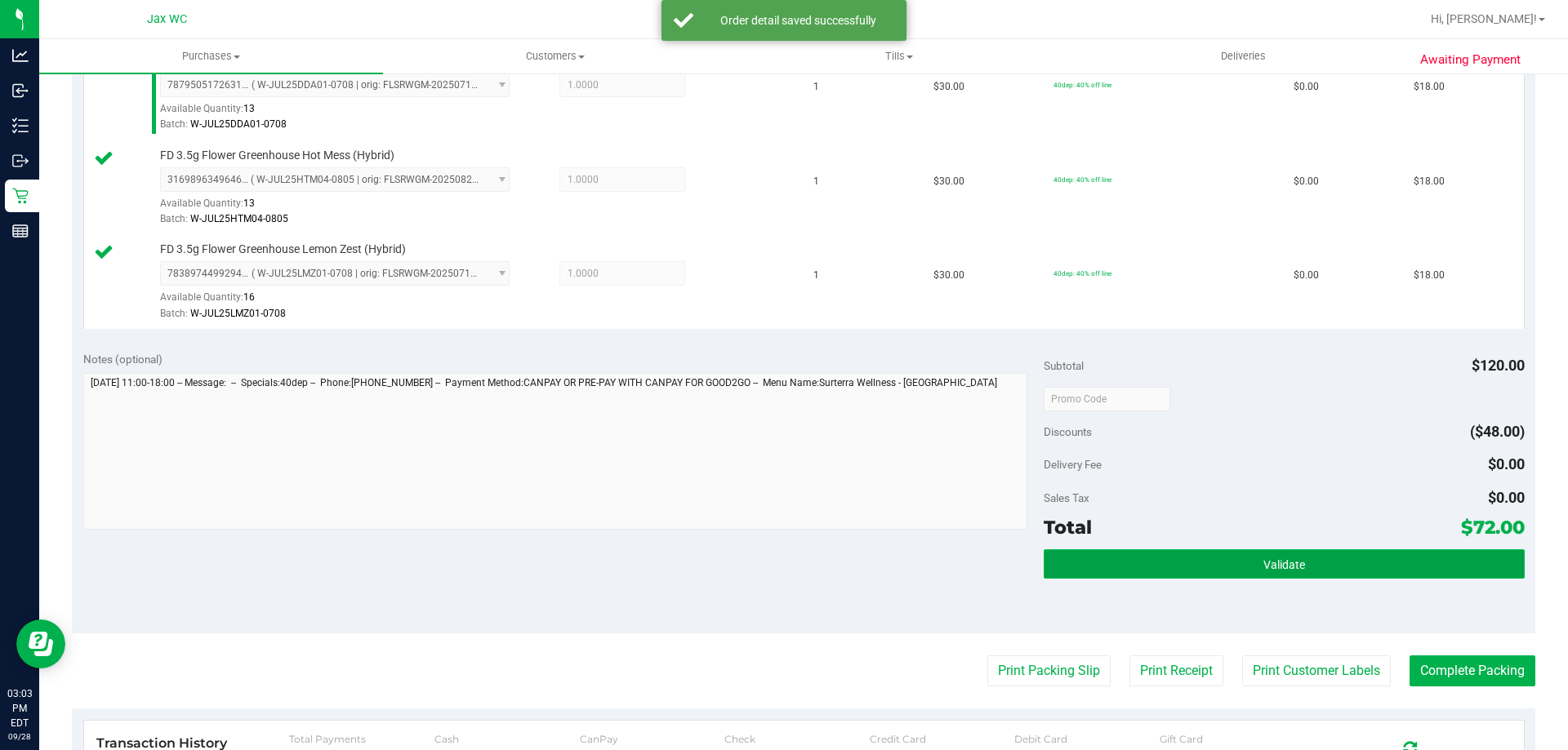
click at [1328, 550] on button "Validate" at bounding box center [1285, 563] width 481 height 30
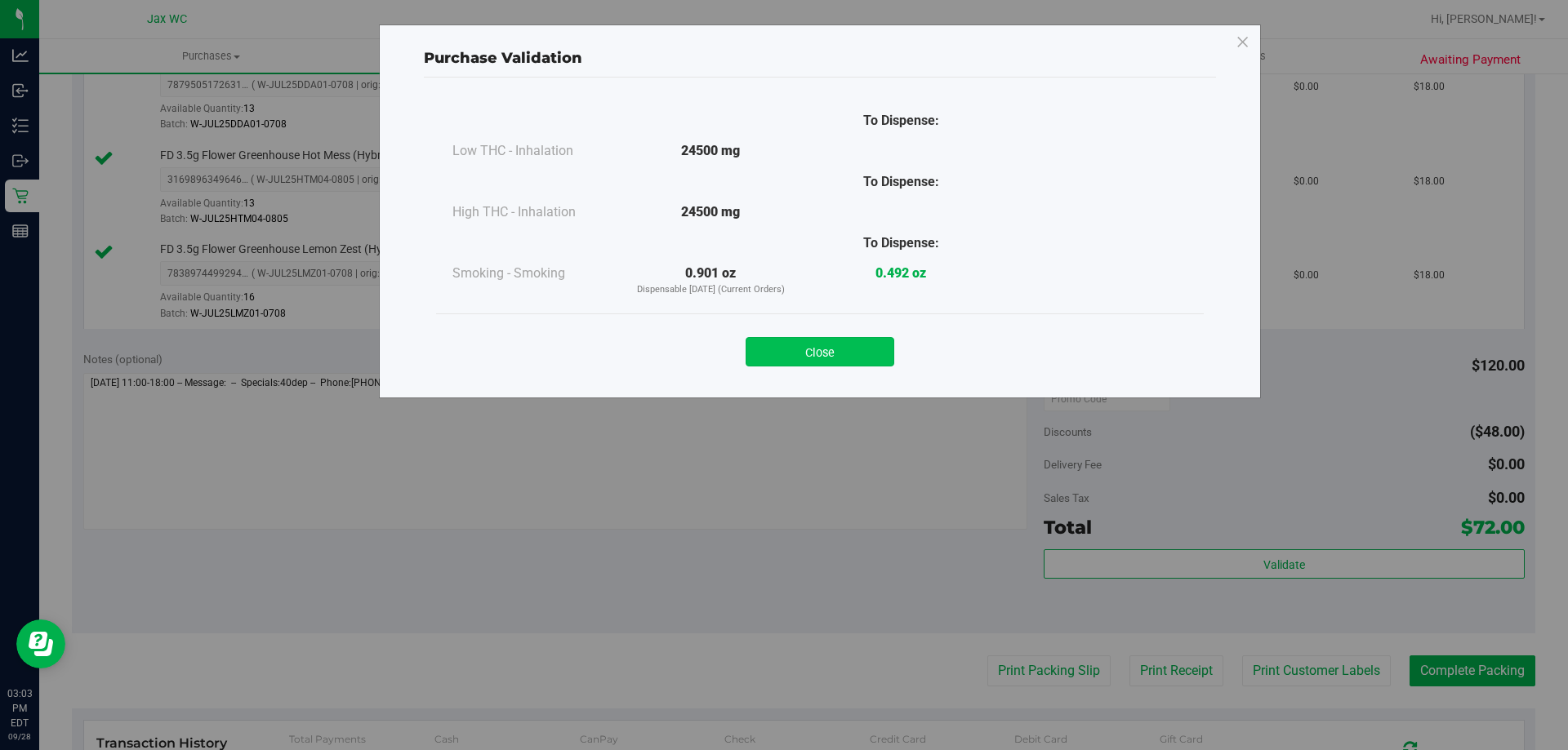
click at [893, 348] on button "Close" at bounding box center [819, 351] width 148 height 30
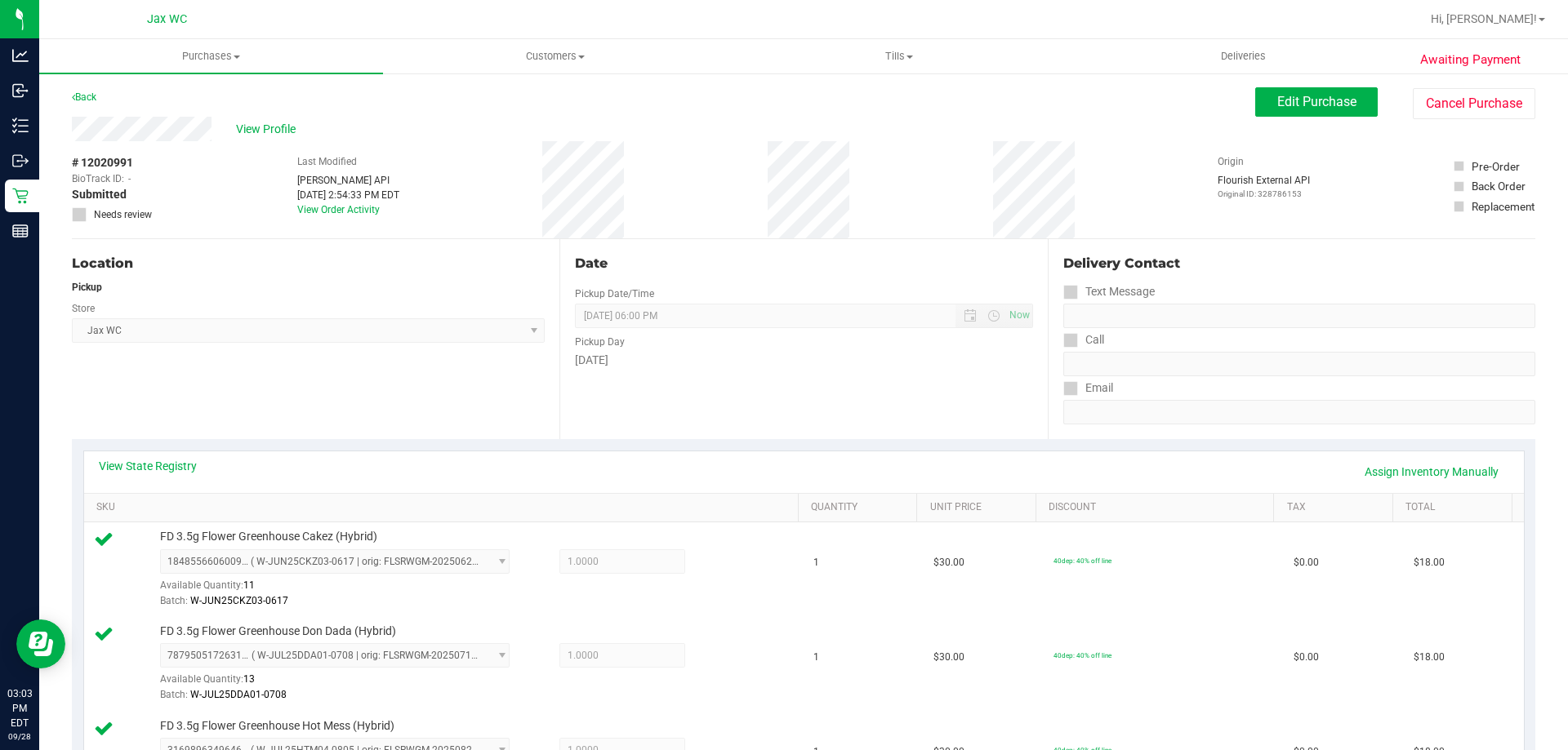
scroll to position [0, 0]
click at [1305, 103] on span "Edit Purchase" at bounding box center [1317, 102] width 79 height 15
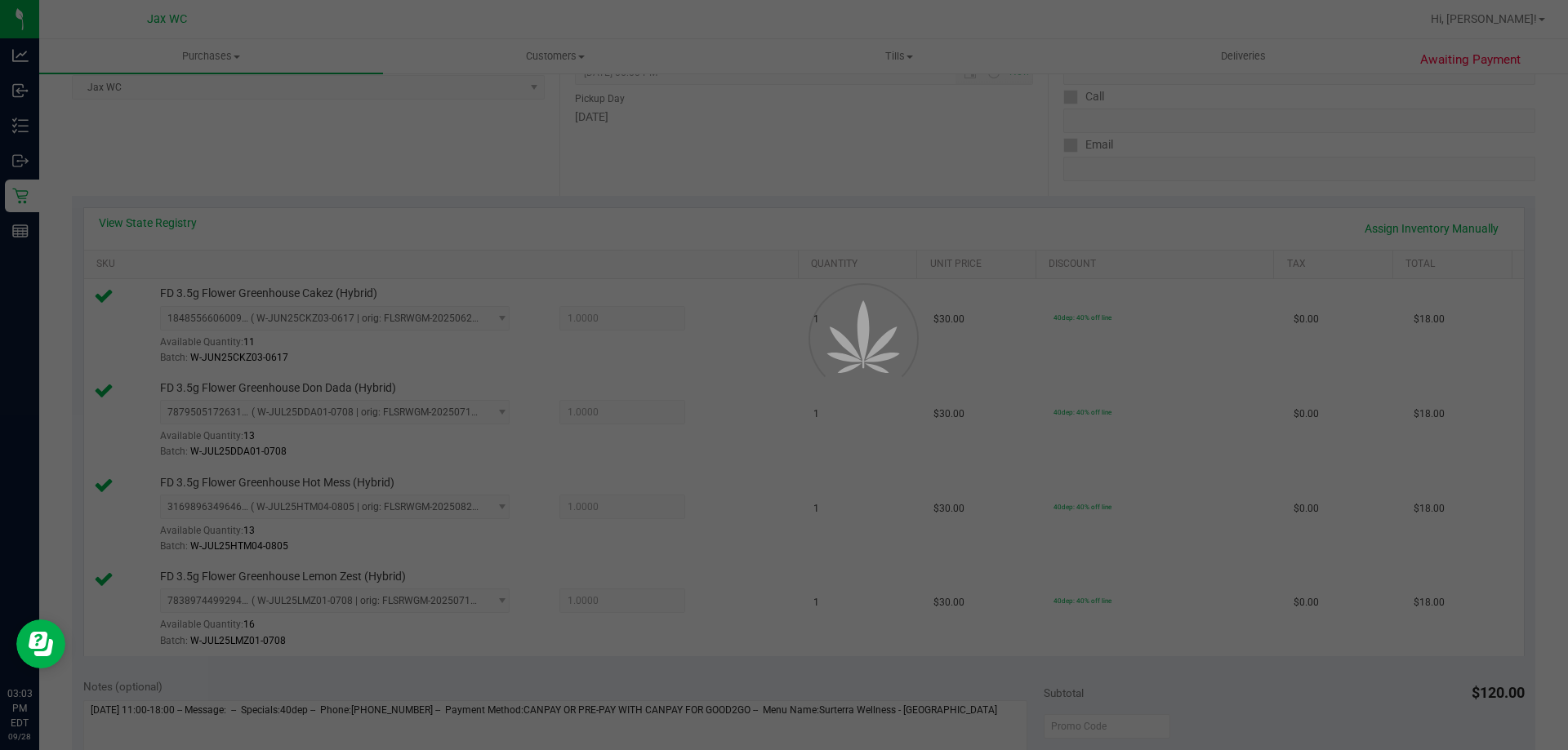
scroll to position [408, 0]
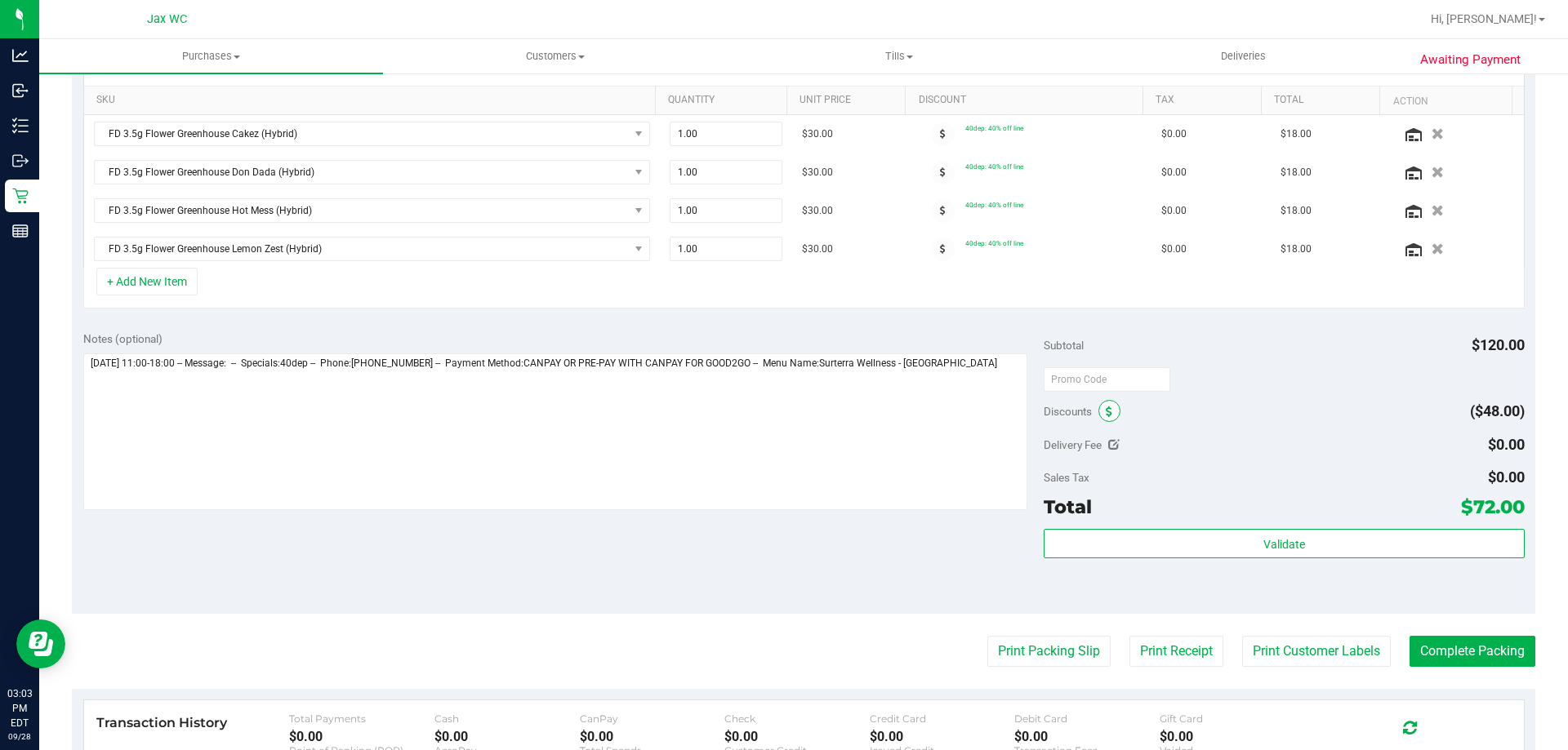
click at [1099, 414] on span at bounding box center [1109, 410] width 22 height 22
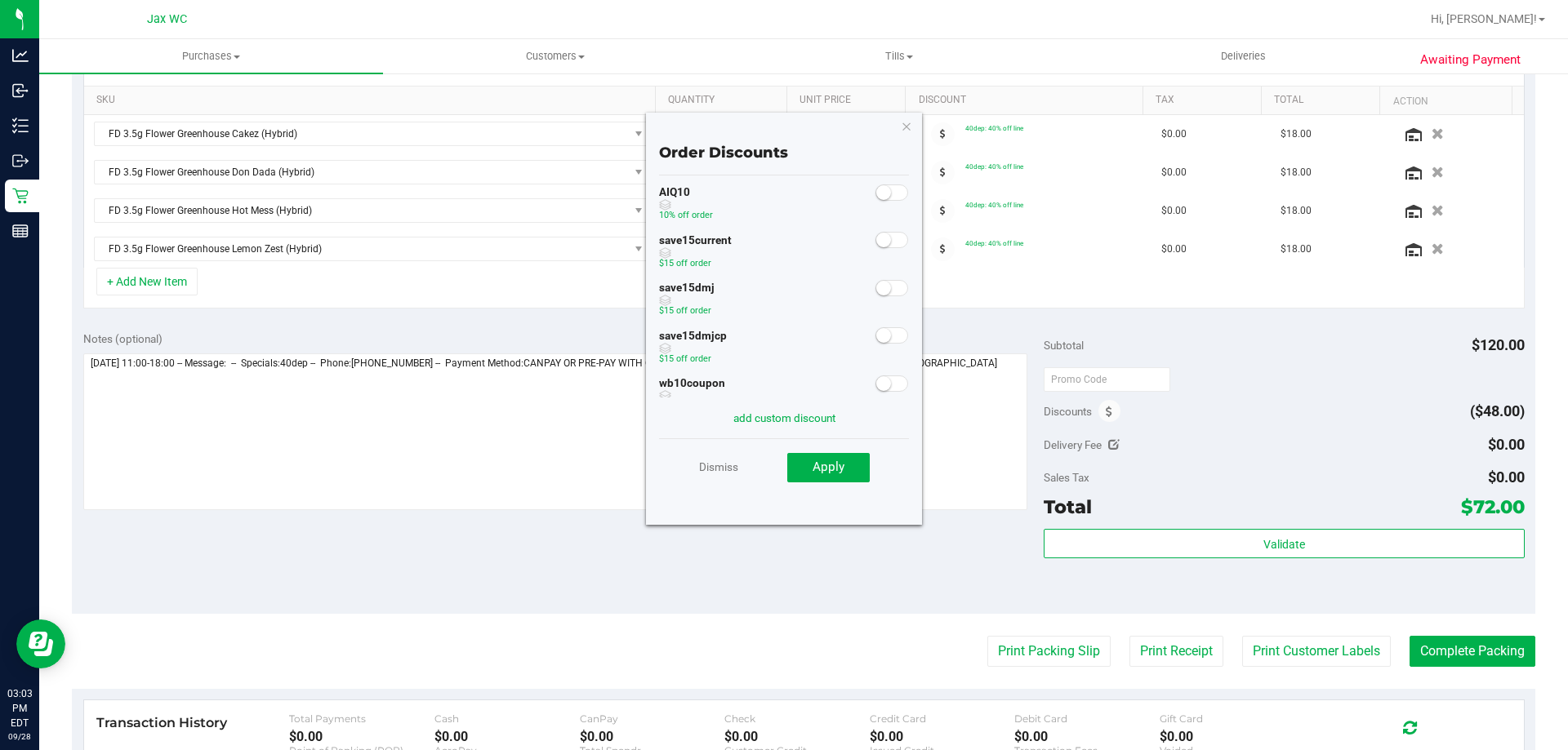
scroll to position [138, 0]
drag, startPoint x: 876, startPoint y: 344, endPoint x: 872, endPoint y: 375, distance: 31.3
click at [877, 344] on small at bounding box center [884, 348] width 14 height 14
click at [877, 353] on span at bounding box center [892, 348] width 33 height 16
click at [840, 475] on button "Apply" at bounding box center [829, 468] width 82 height 30
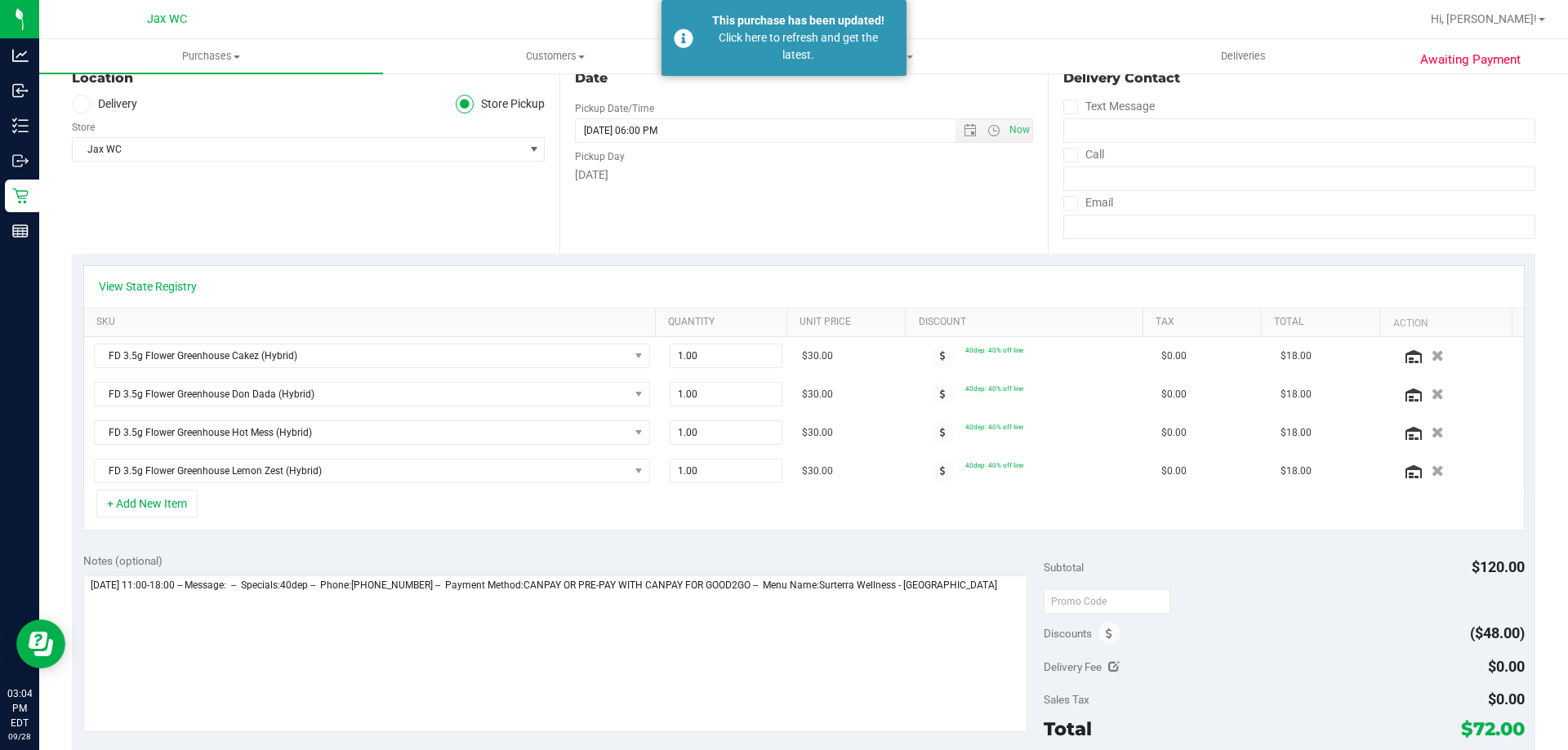
scroll to position [408, 0]
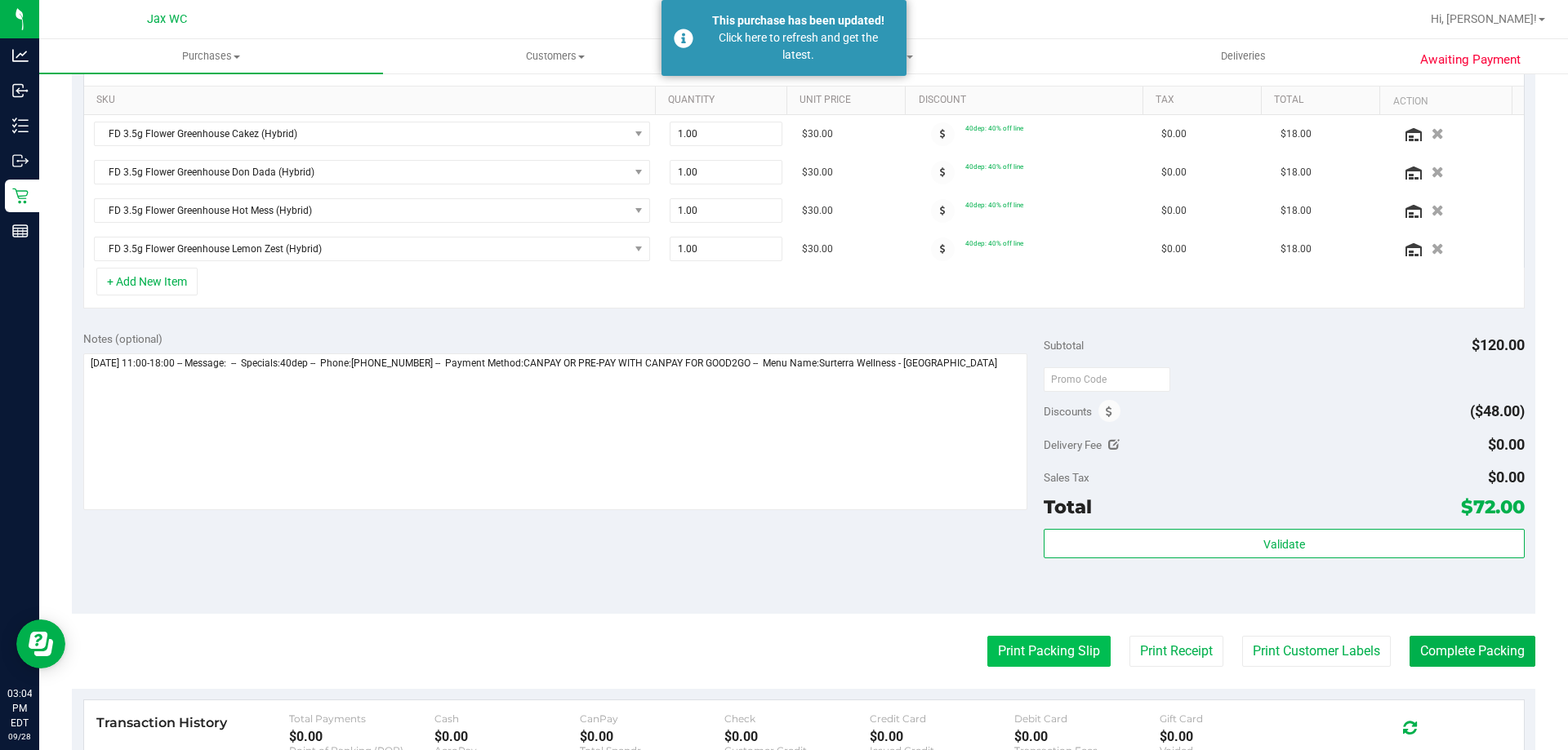
click at [1046, 644] on button "Print Packing Slip" at bounding box center [1049, 651] width 123 height 31
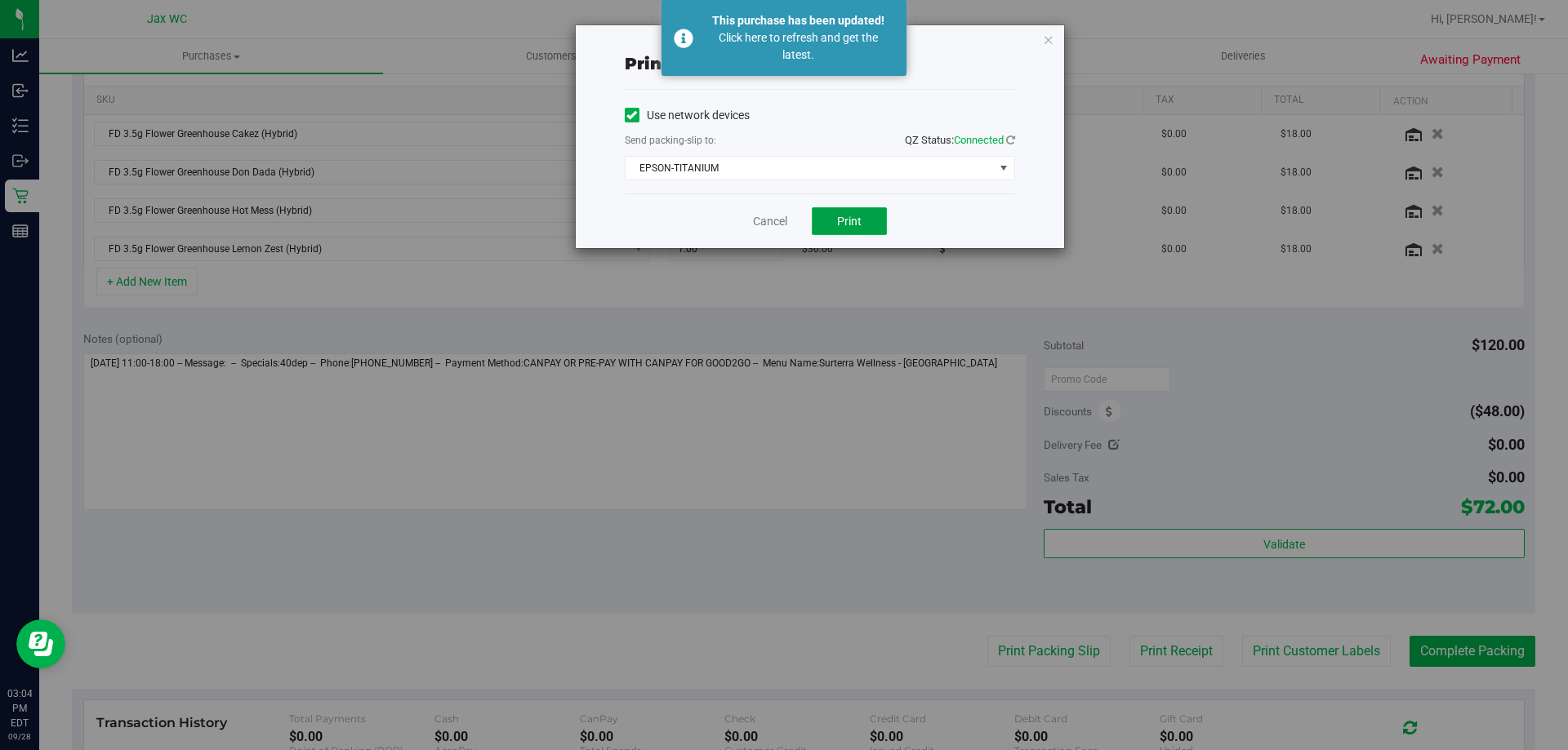
click at [842, 218] on span "Print" at bounding box center [850, 221] width 25 height 13
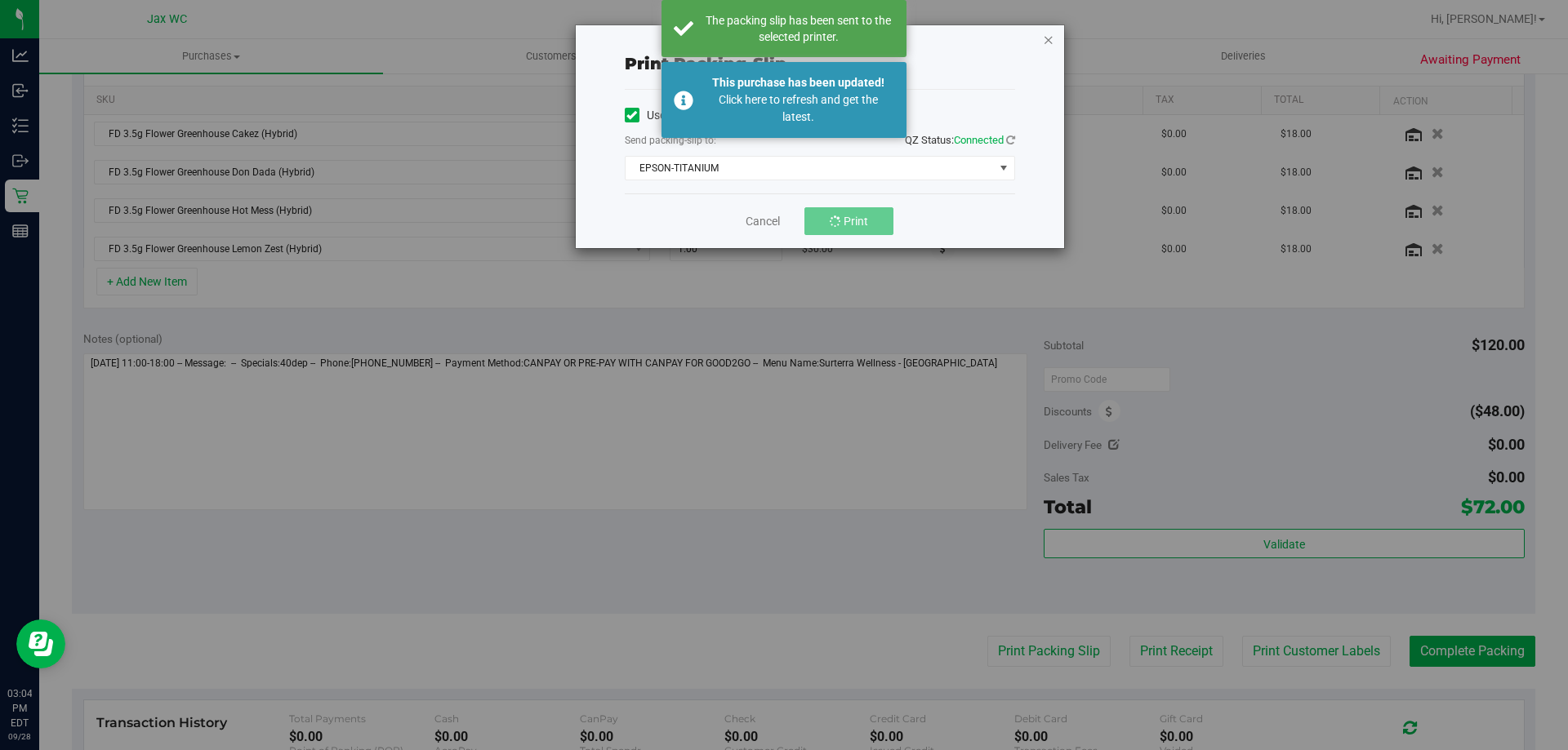
click at [1052, 40] on icon "button" at bounding box center [1049, 39] width 11 height 19
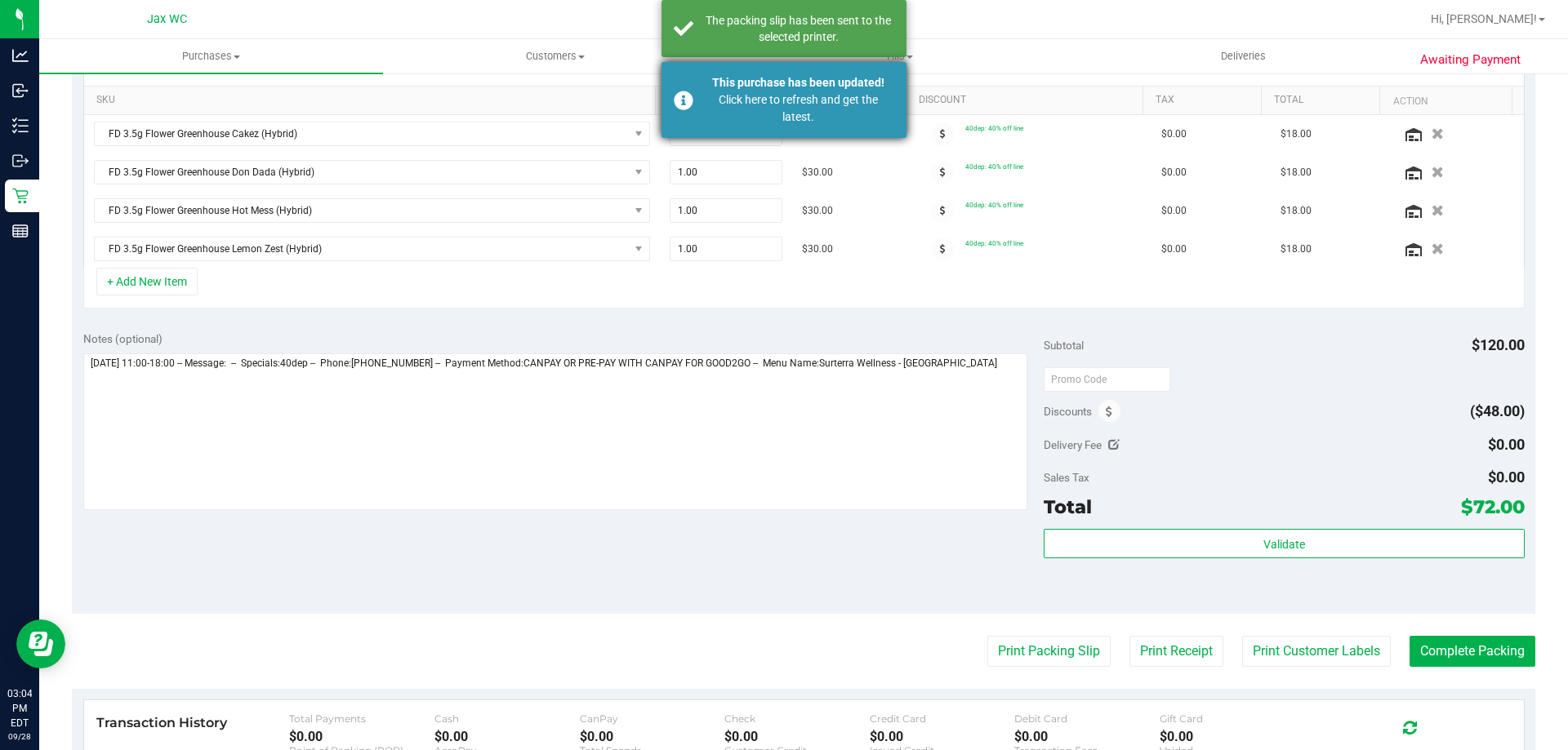
click at [801, 98] on div "Click here to refresh and get the latest." at bounding box center [798, 109] width 192 height 34
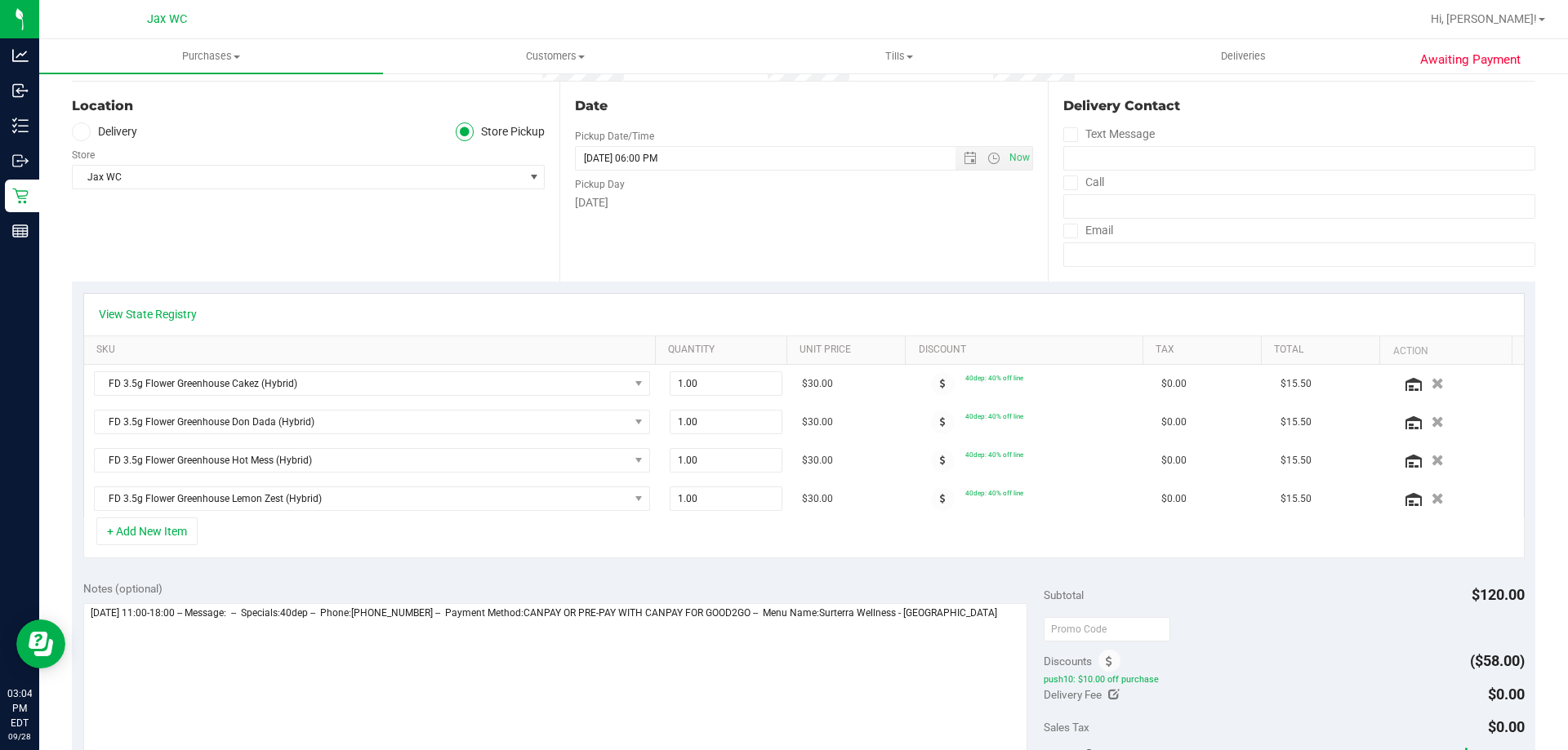
scroll to position [0, 0]
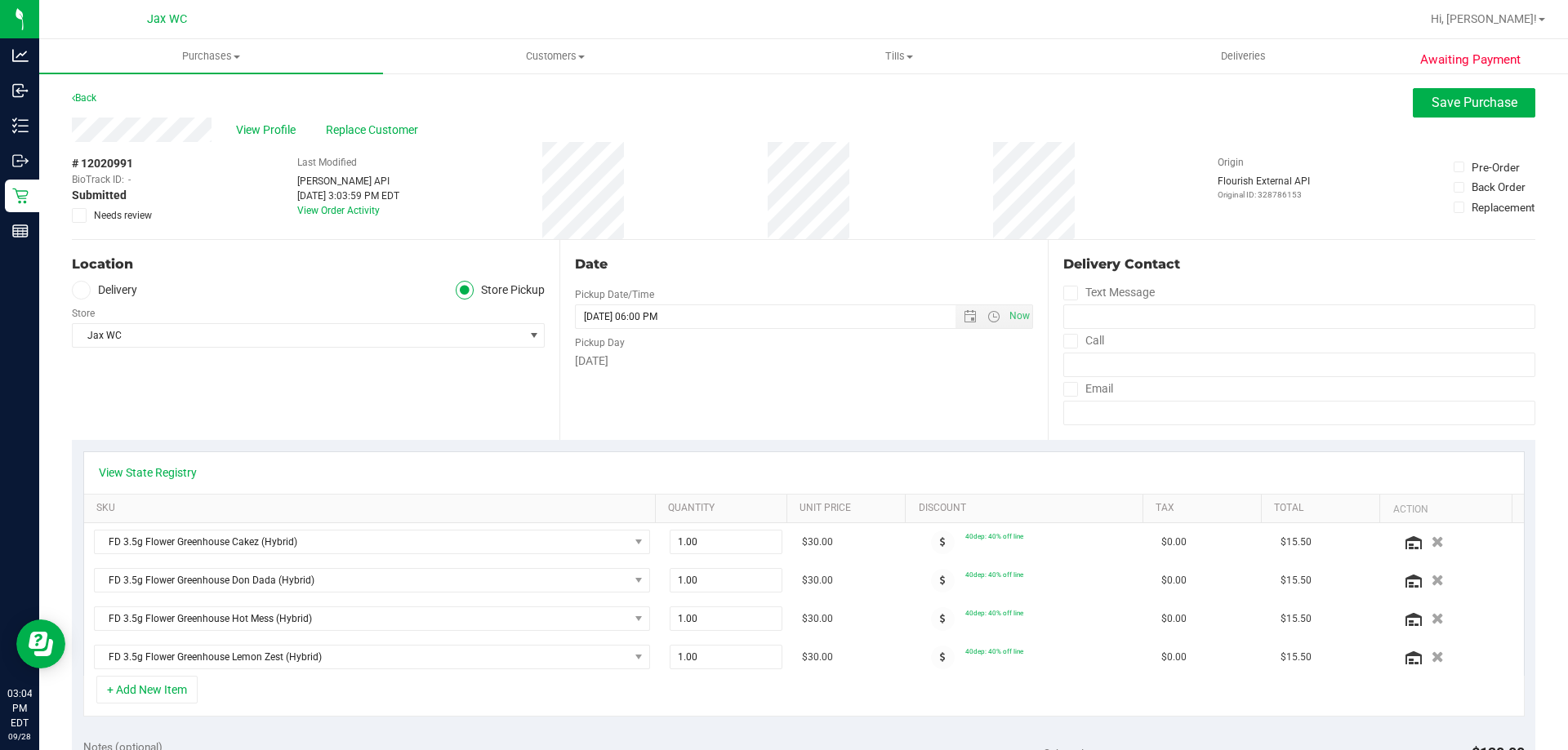
click at [1433, 118] on div "View Profile Replace Customer" at bounding box center [803, 130] width 1464 height 25
click at [1432, 106] on span "Save Purchase" at bounding box center [1475, 102] width 86 height 15
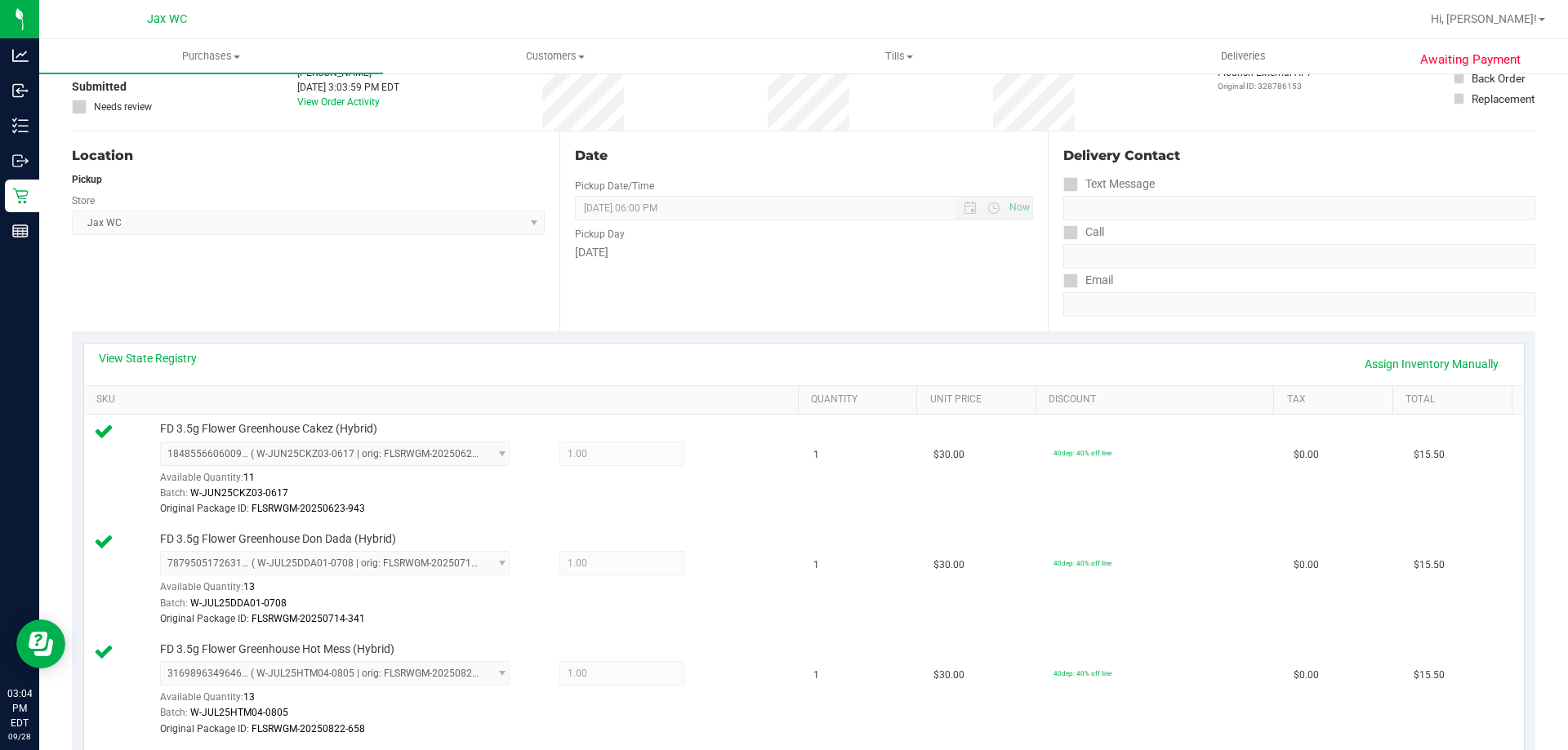
scroll to position [571, 0]
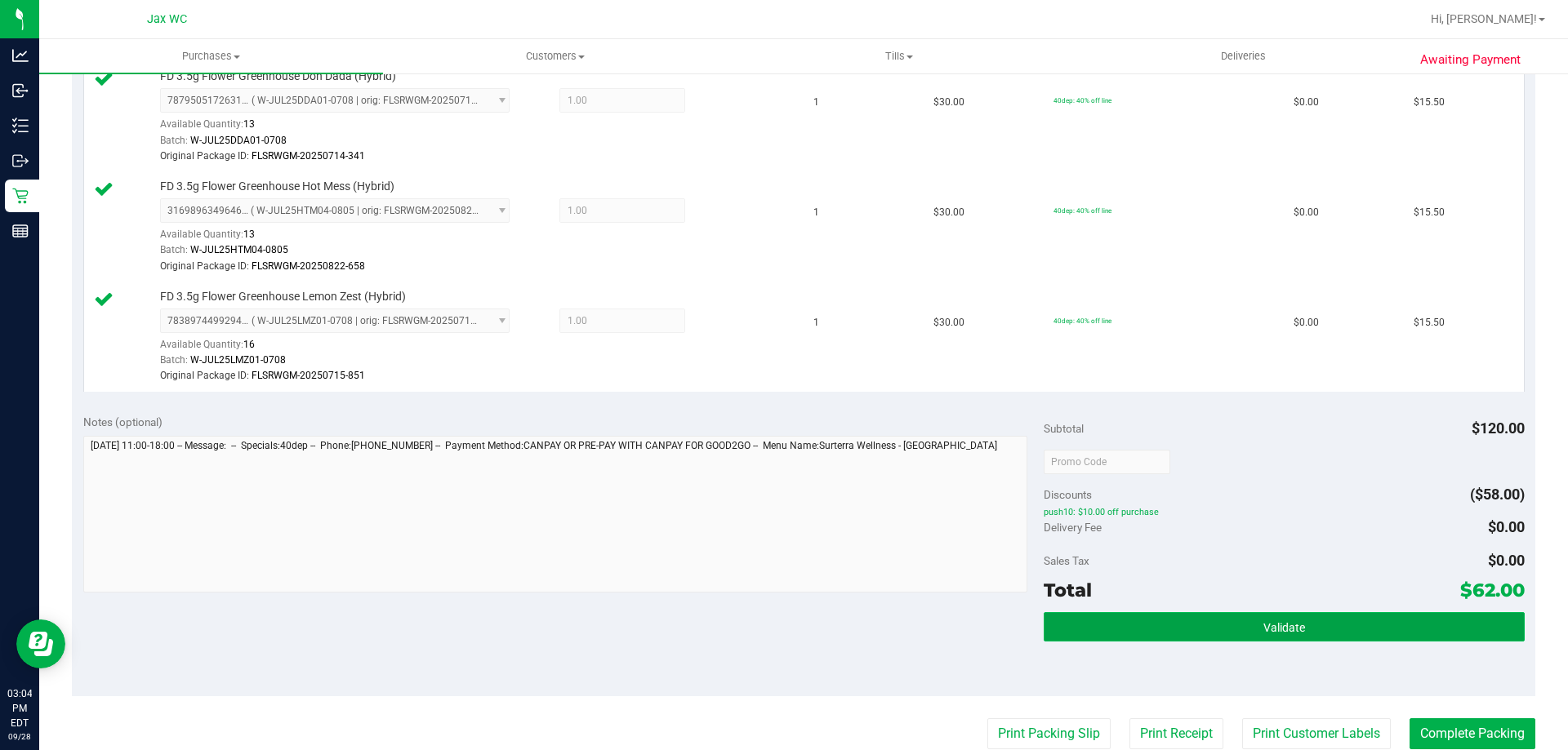
click at [1252, 612] on button "Validate" at bounding box center [1285, 627] width 481 height 30
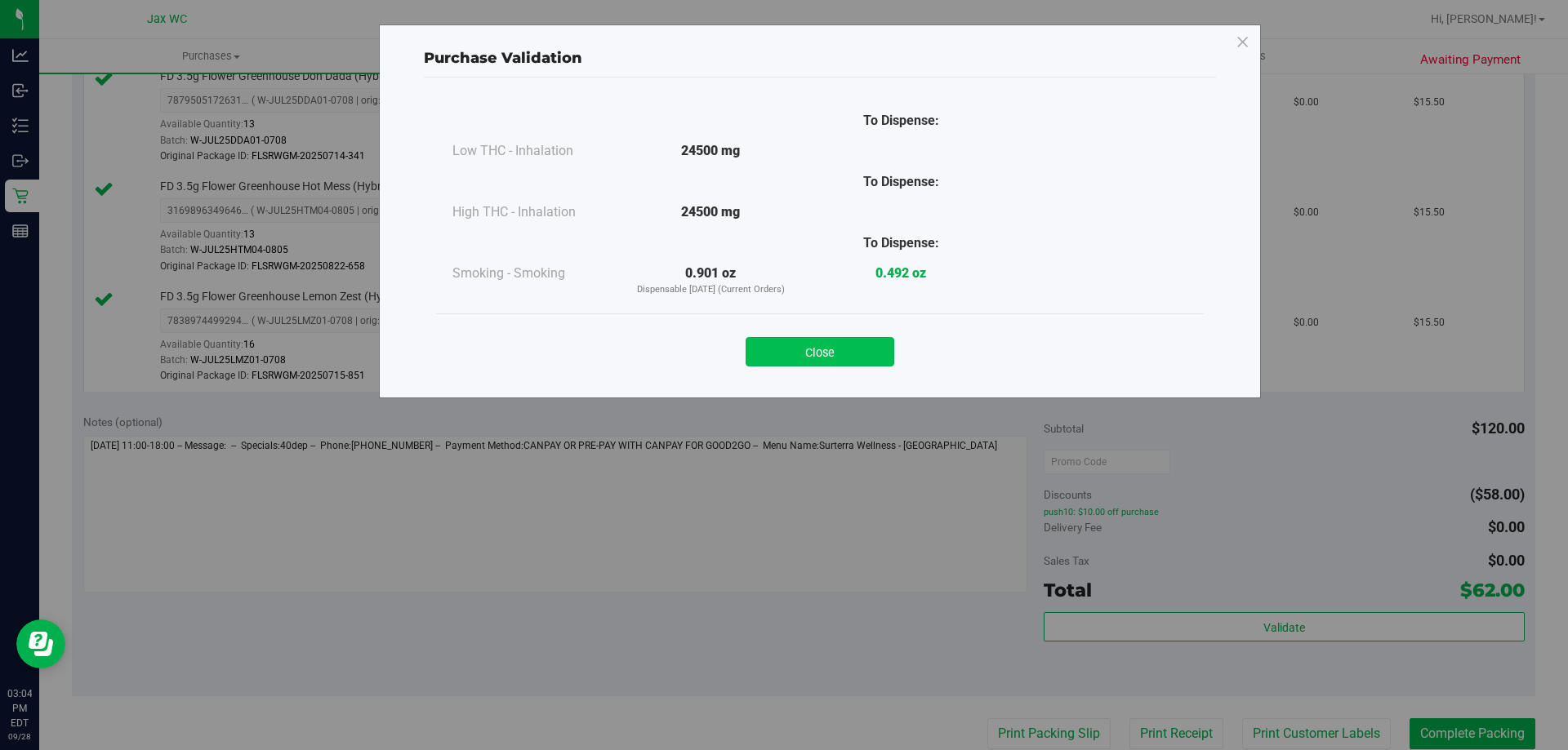
click at [883, 353] on button "Close" at bounding box center [819, 351] width 148 height 30
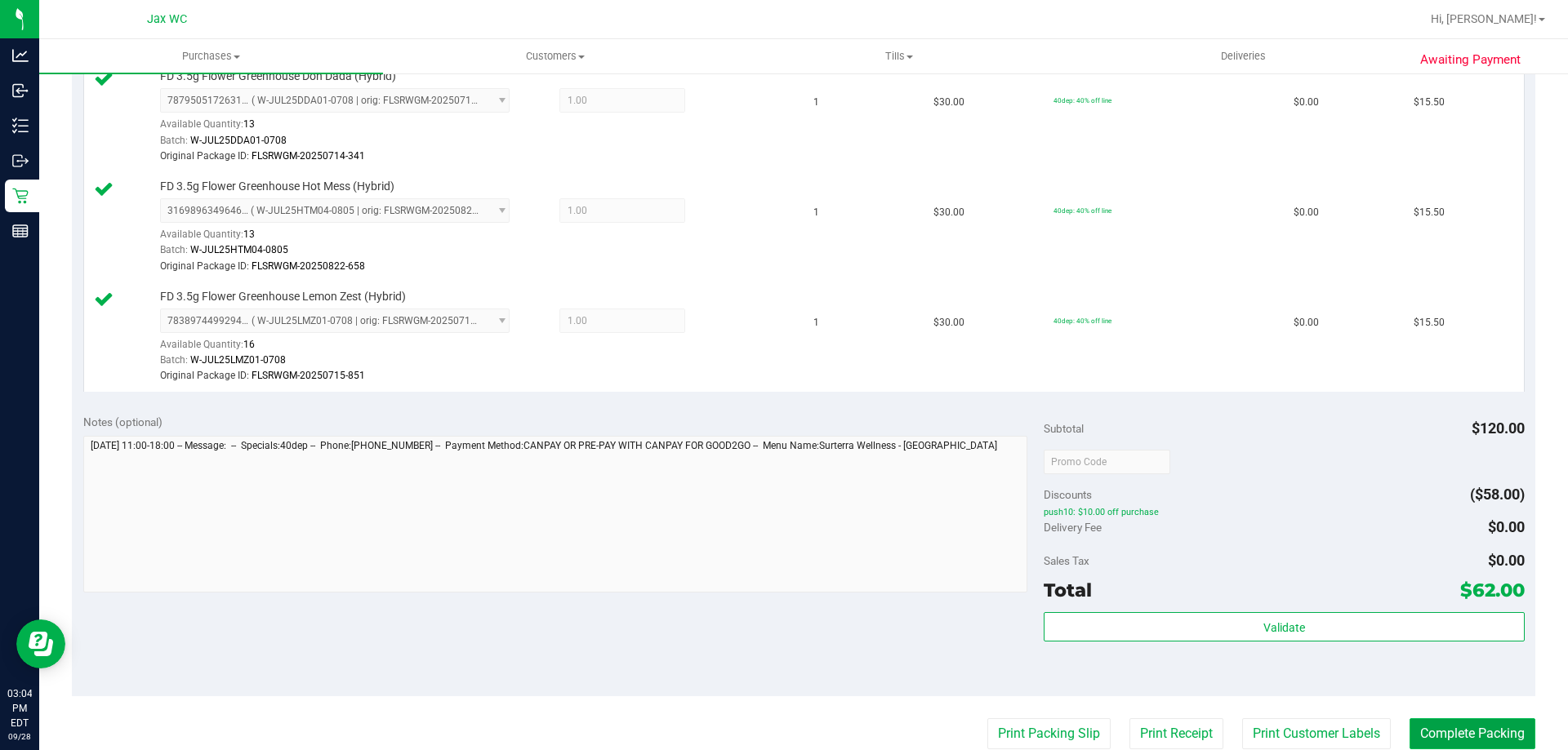
click at [1444, 735] on button "Complete Packing" at bounding box center [1472, 734] width 125 height 31
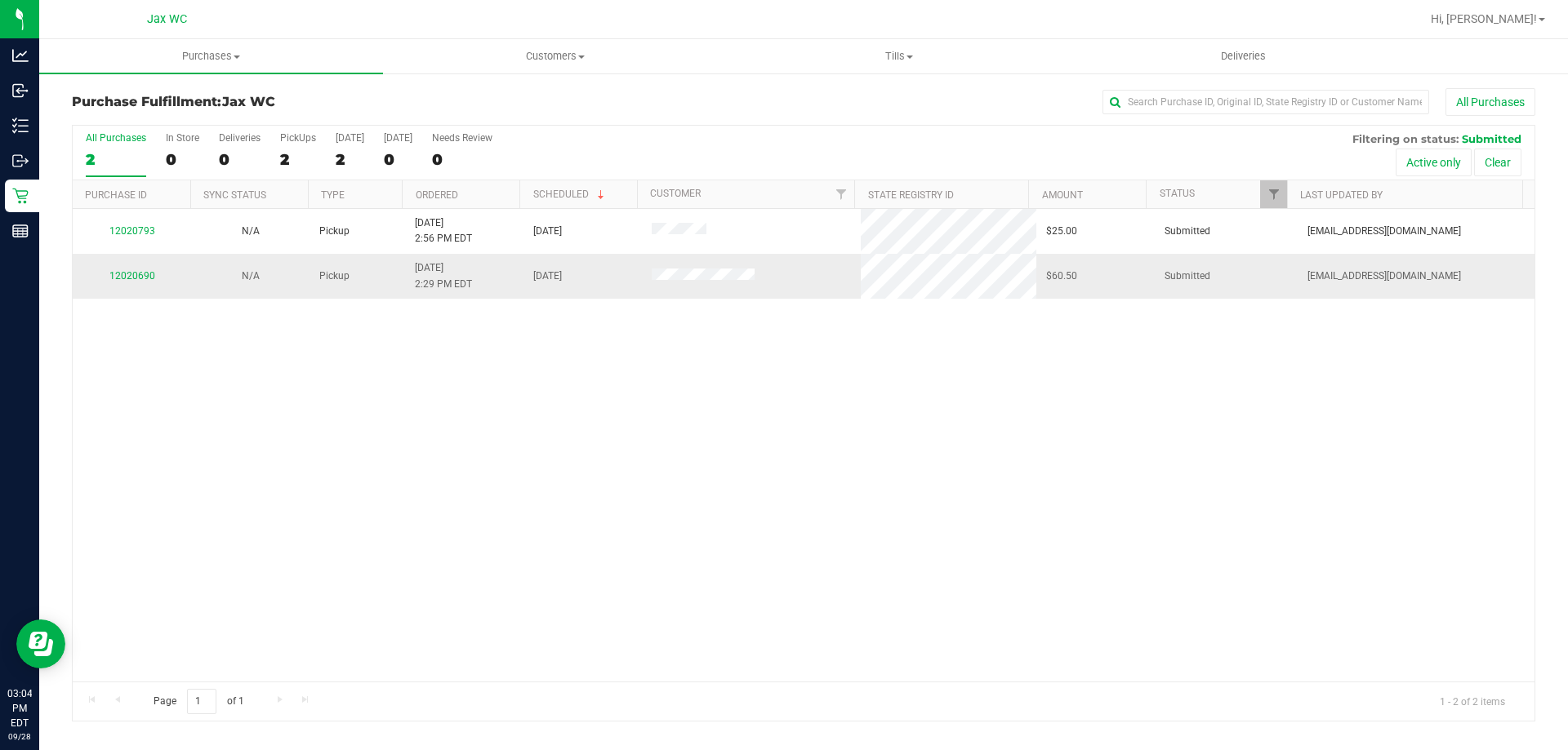
click at [142, 270] on div "12020690" at bounding box center [131, 276] width 99 height 15
click at [143, 275] on link "12020690" at bounding box center [132, 276] width 46 height 11
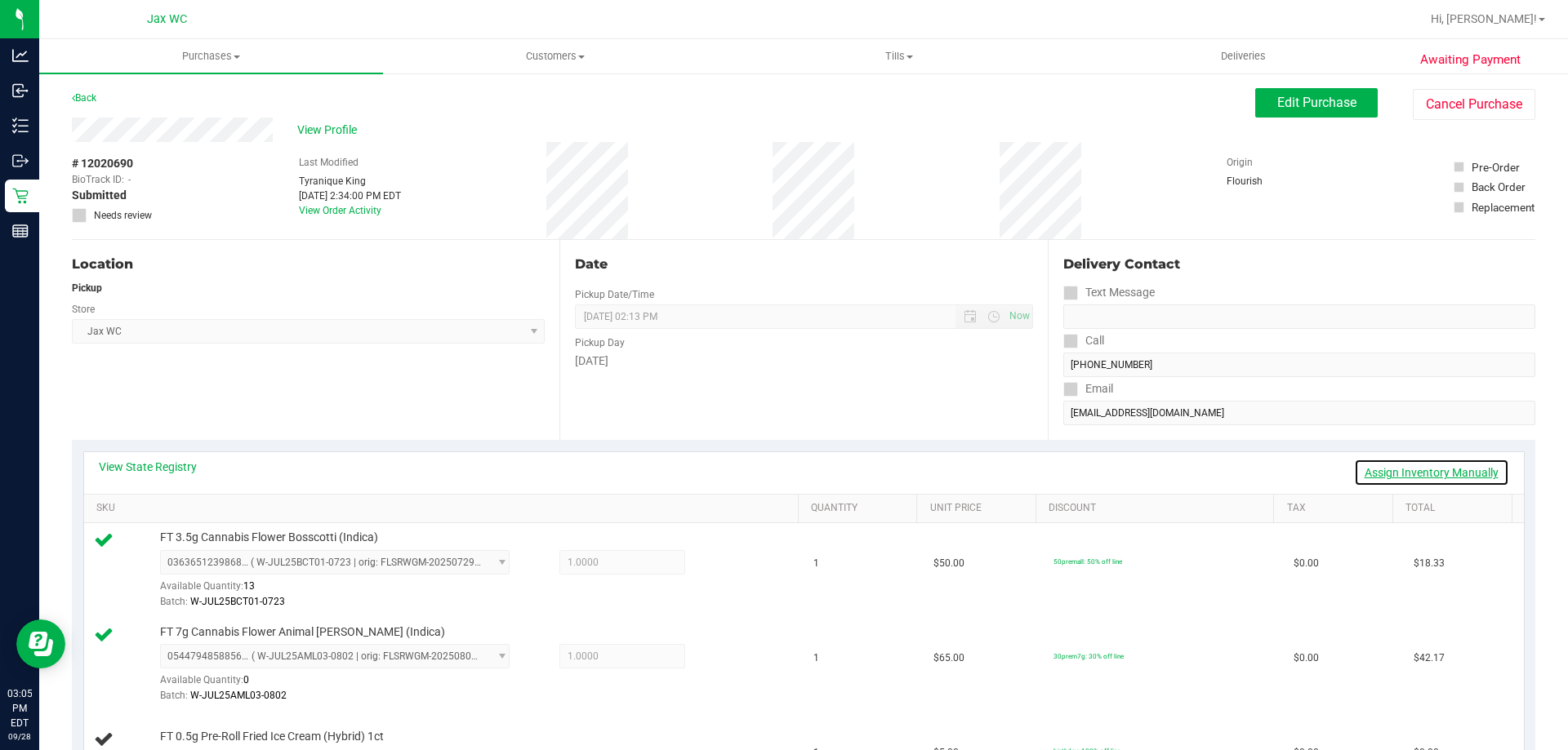
click at [1387, 468] on link "Assign Inventory Manually" at bounding box center [1432, 473] width 155 height 28
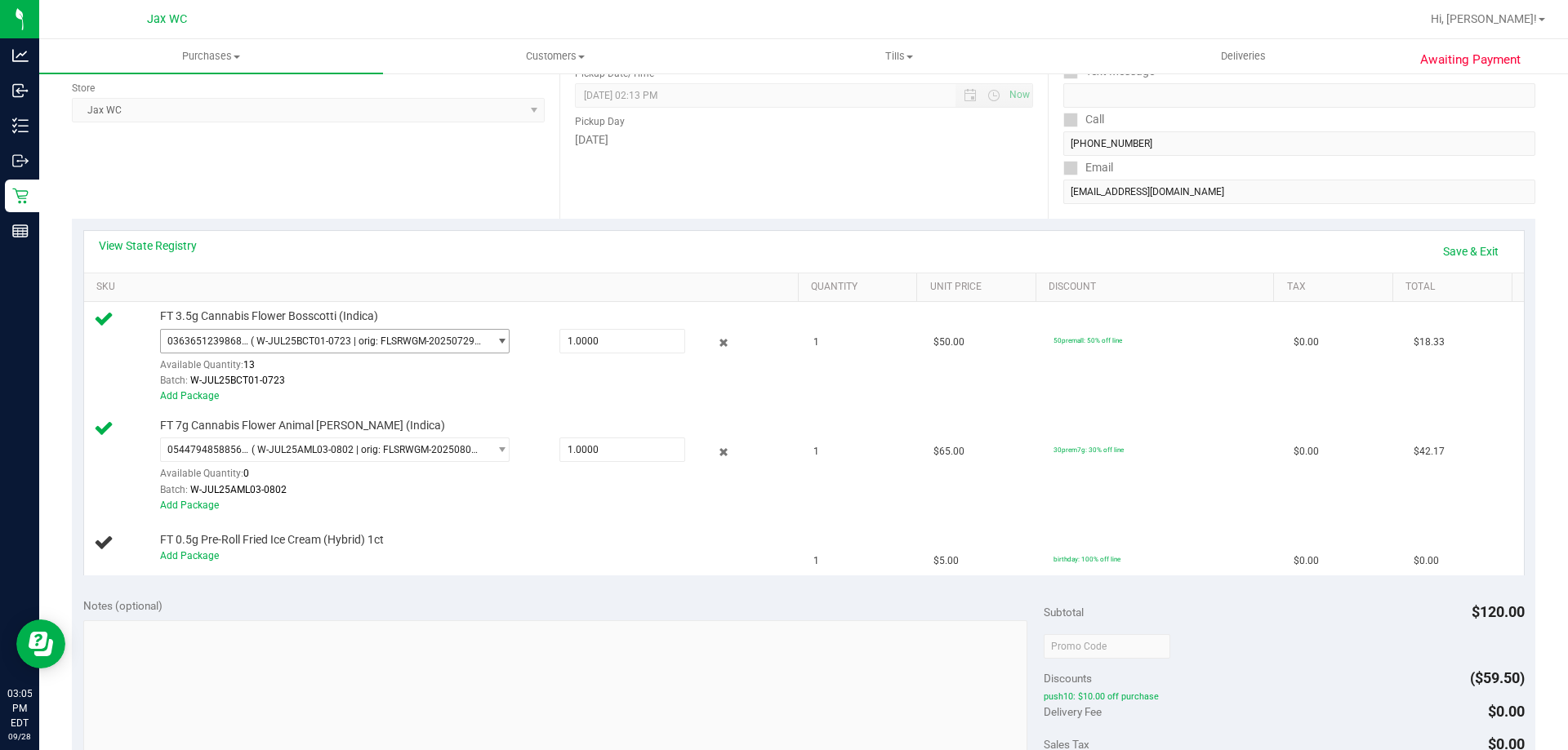
scroll to position [408, 0]
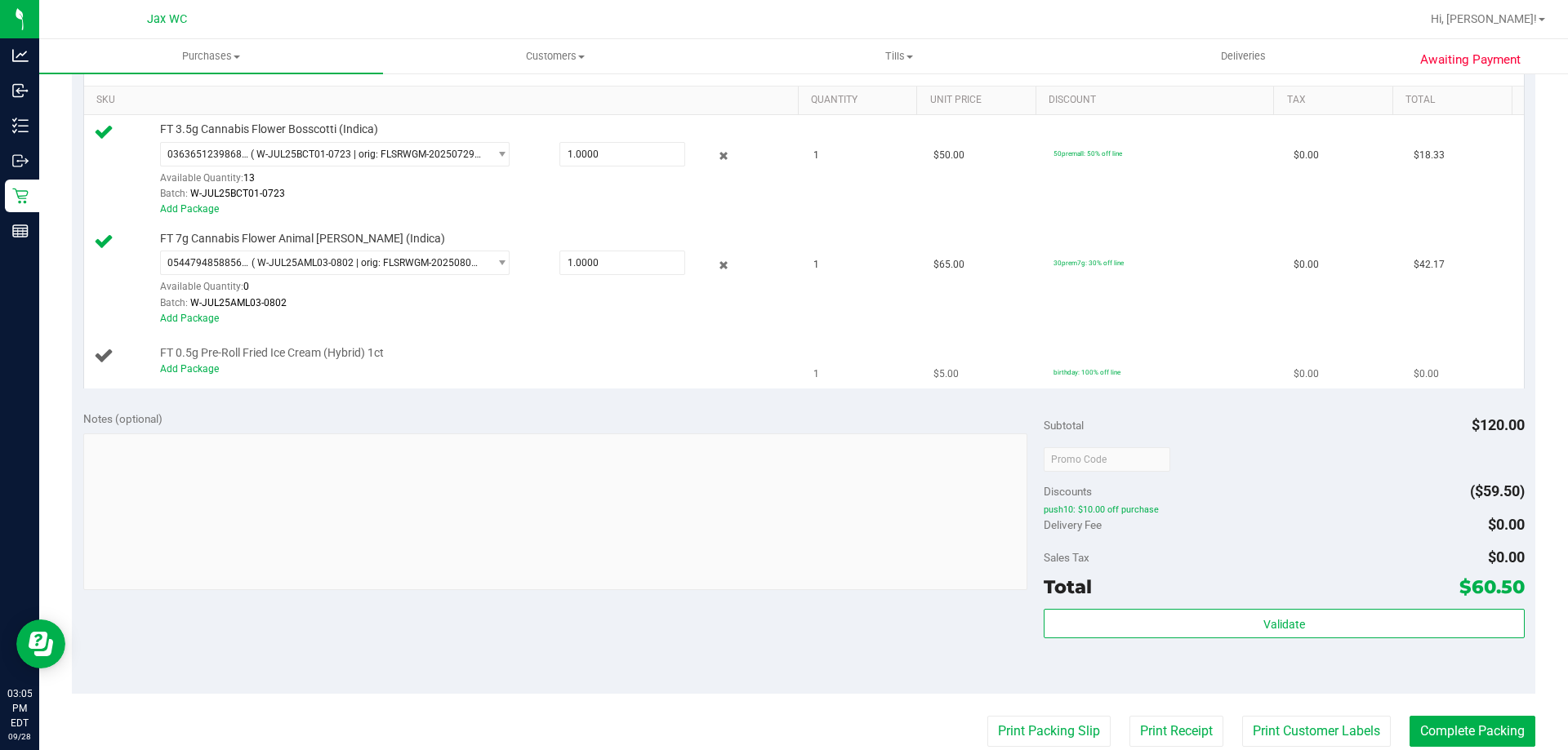
click at [178, 362] on div "Add Package" at bounding box center [475, 369] width 631 height 15
drag, startPoint x: 168, startPoint y: 364, endPoint x: 317, endPoint y: 369, distance: 149.1
click at [168, 364] on link "Add Package" at bounding box center [189, 369] width 58 height 11
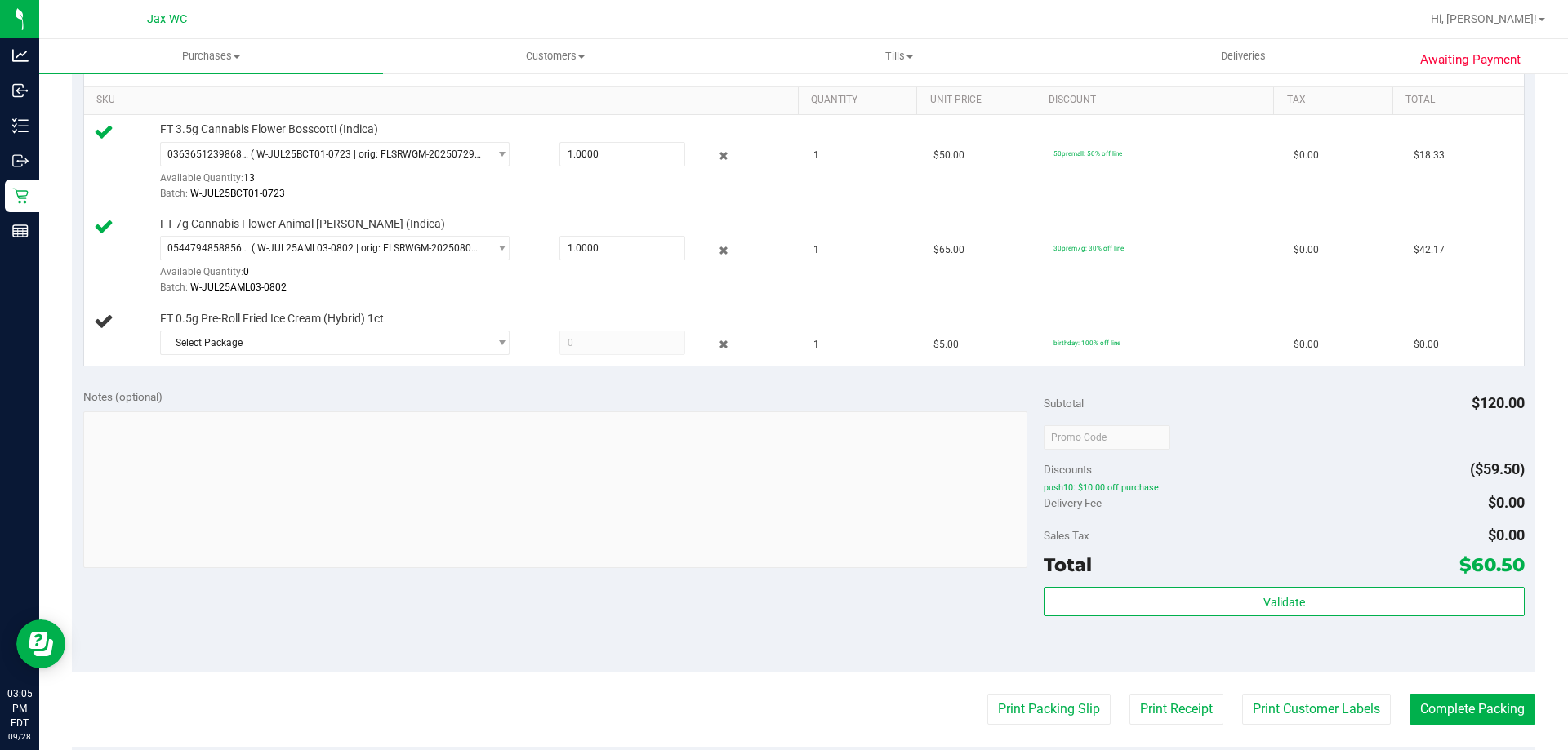
click at [331, 385] on div "Notes (optional) Subtotal $120.00 Discounts ($59.50) push10: $10.00 off purchas…" at bounding box center [803, 524] width 1464 height 294
click at [427, 373] on div "View State Registry Save & Exit SKU Quantity Unit Price Discount Tax Total FT 3…" at bounding box center [803, 205] width 1464 height 346
click at [402, 355] on div "Select Package 6265698916877390" at bounding box center [475, 345] width 631 height 30
click at [406, 343] on span "Select Package" at bounding box center [325, 342] width 327 height 23
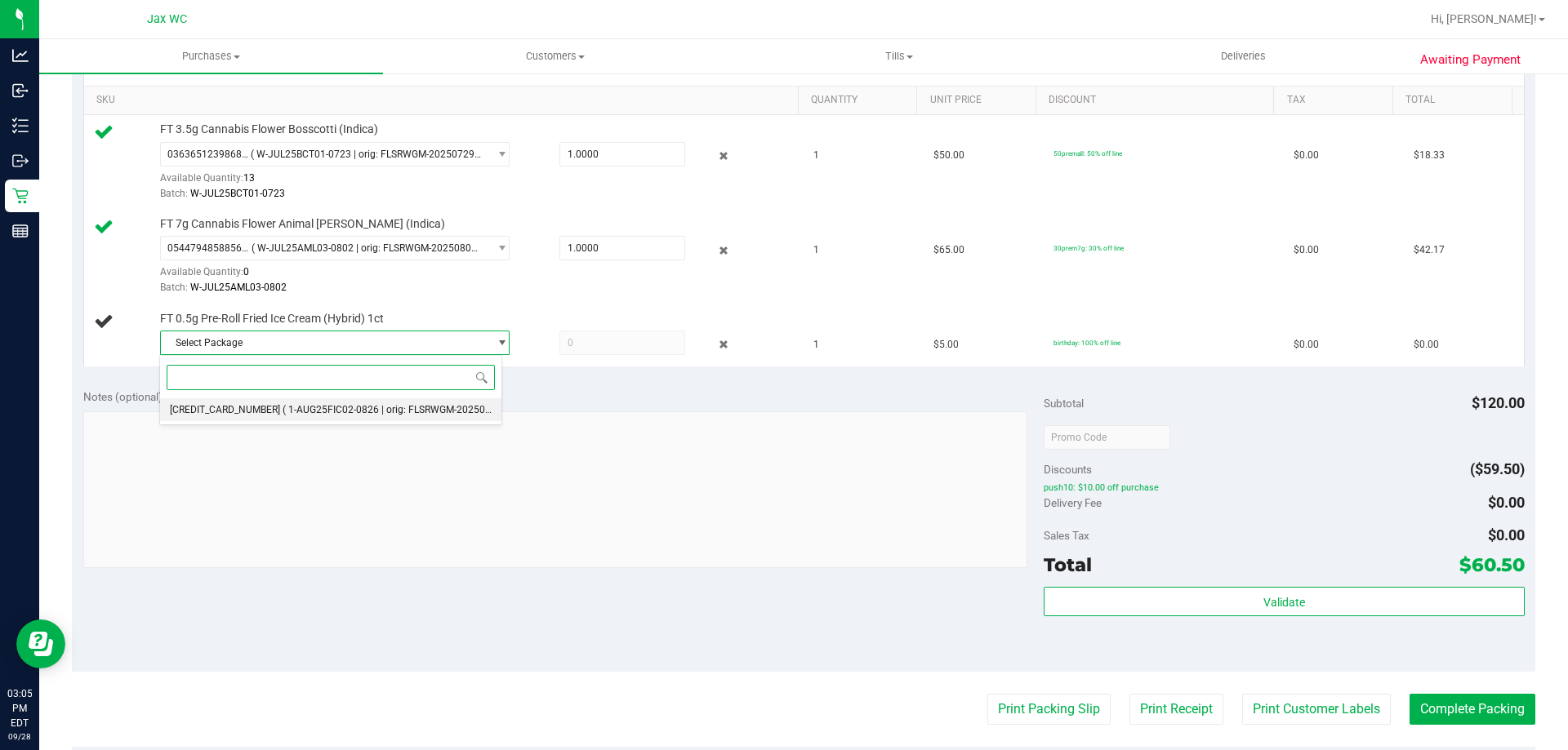
click at [308, 401] on li "6265698916877390 ( 1-AUG25FIC02-0826 | orig: FLSRWGM-20250902-437 )" at bounding box center [330, 409] width 342 height 23
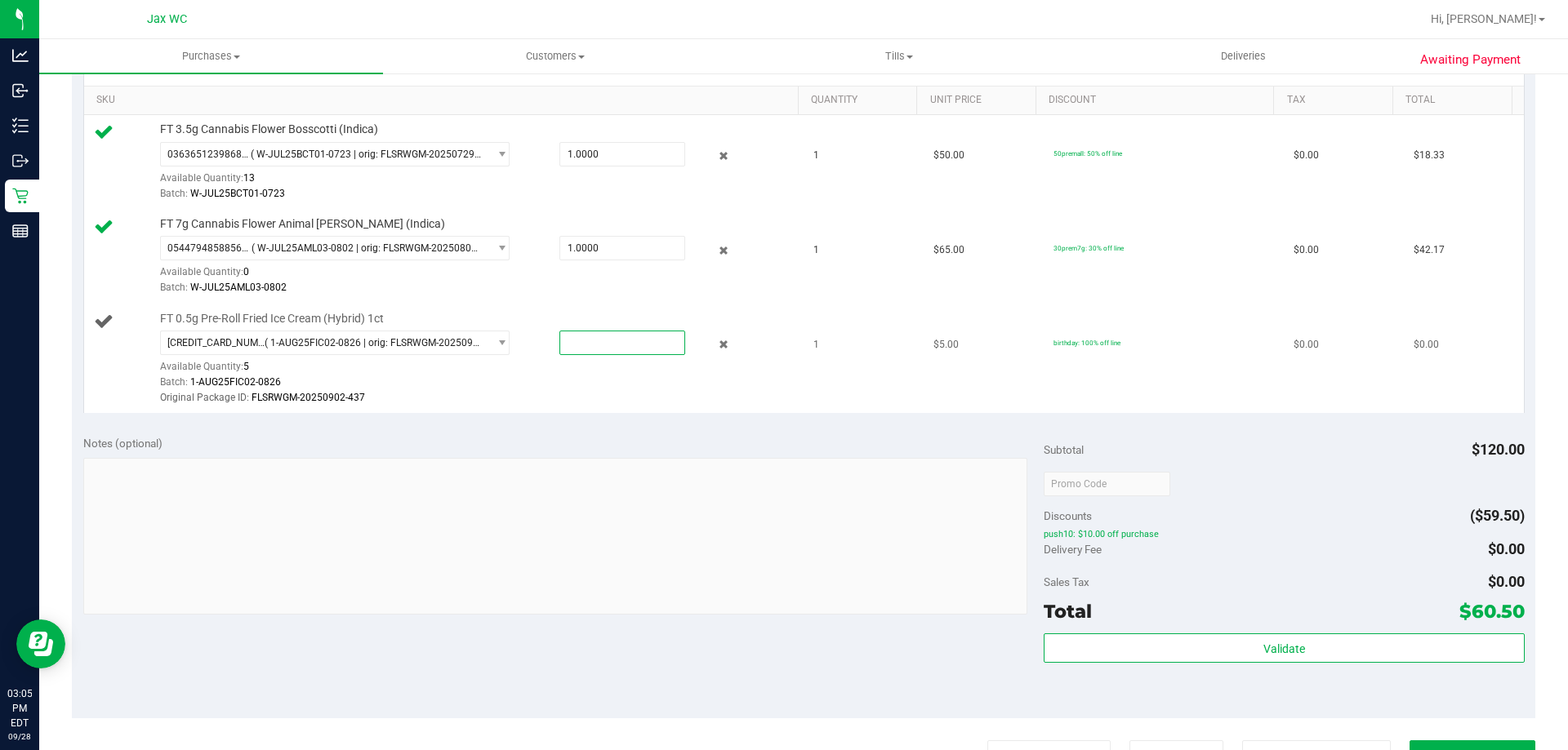
click at [576, 343] on span at bounding box center [622, 343] width 125 height 25
type input "1"
type input "1.0000"
click at [656, 390] on div "Original Package ID: FLSRWGM-20250902-437" at bounding box center [475, 398] width 631 height 15
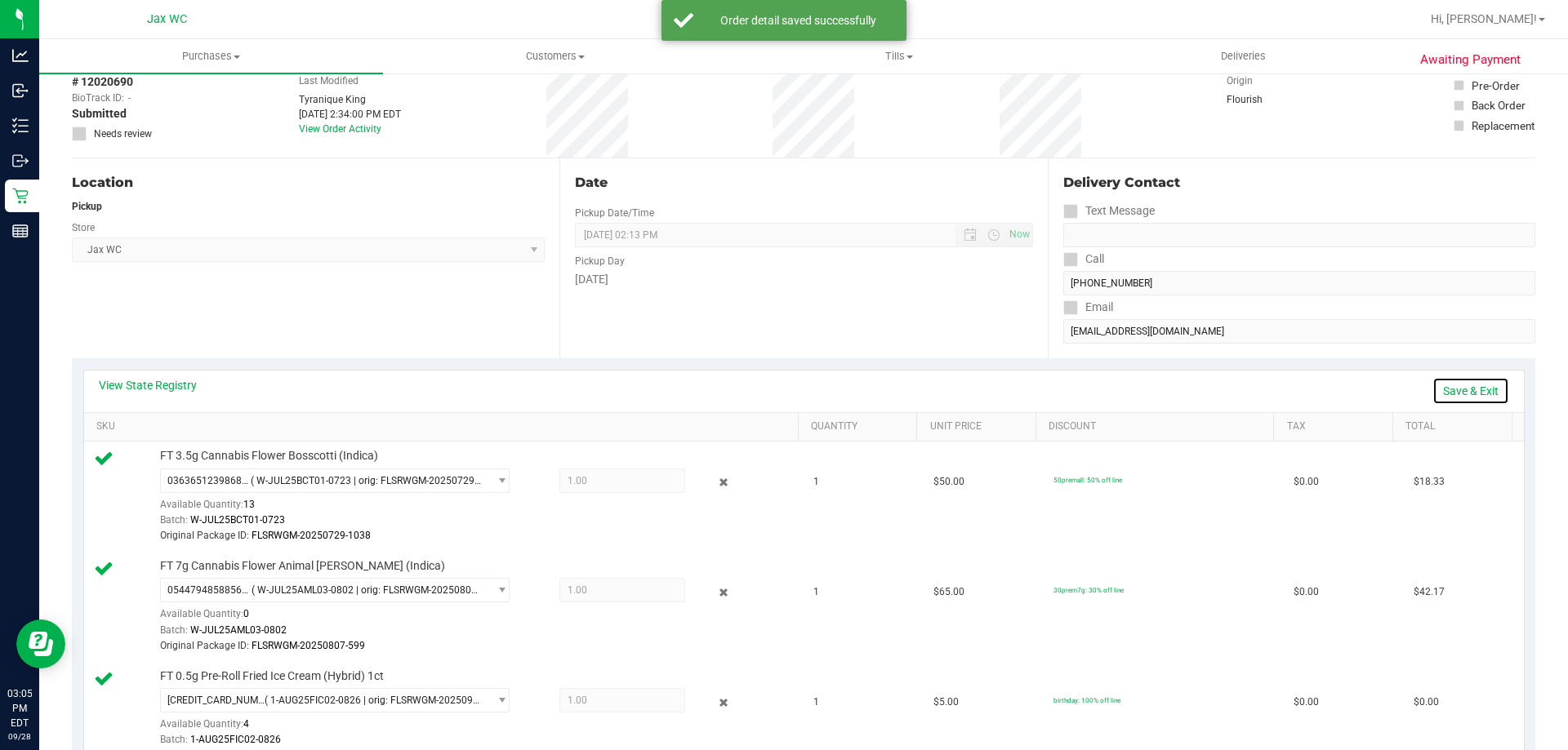
click at [1459, 390] on link "Save & Exit" at bounding box center [1471, 390] width 77 height 28
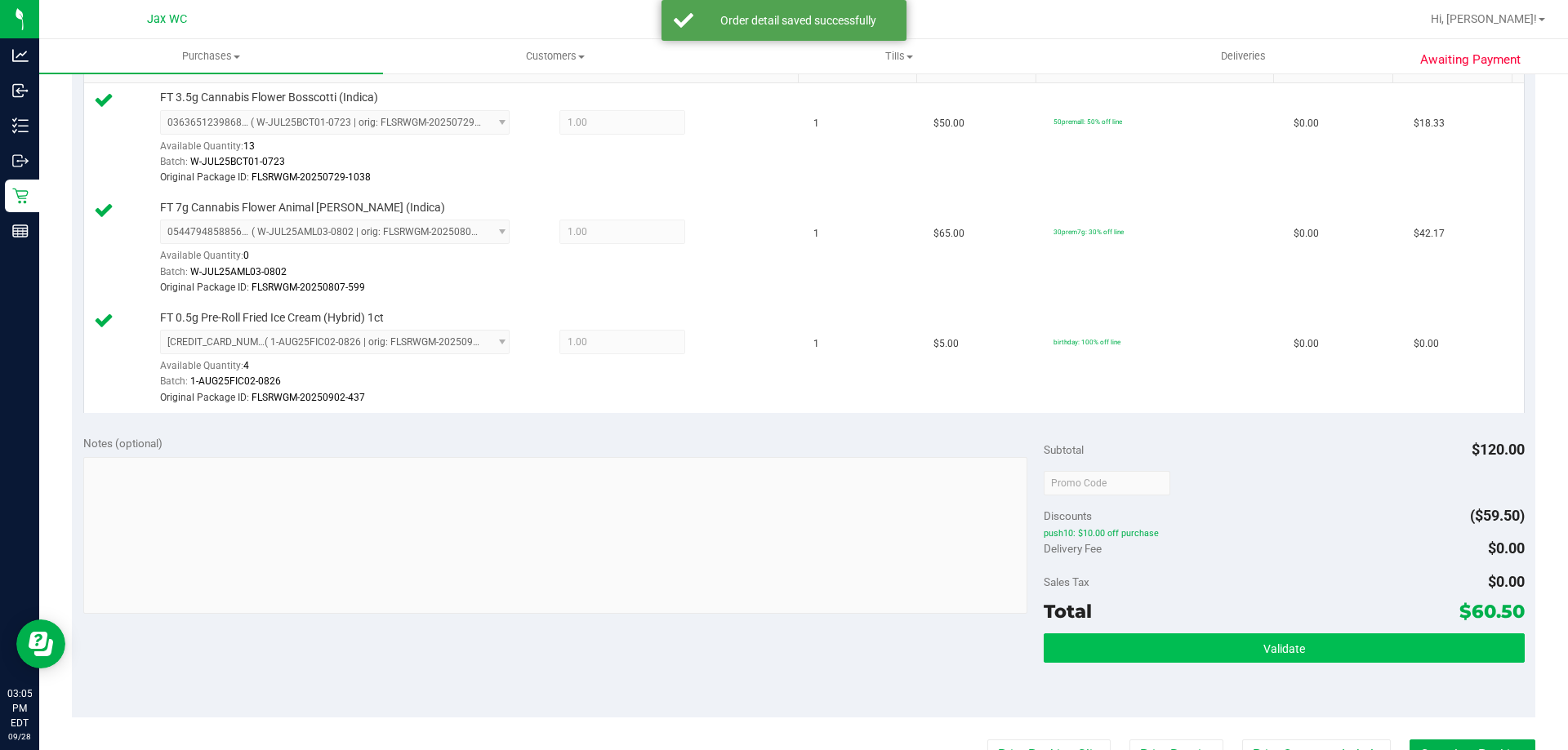
scroll to position [490, 0]
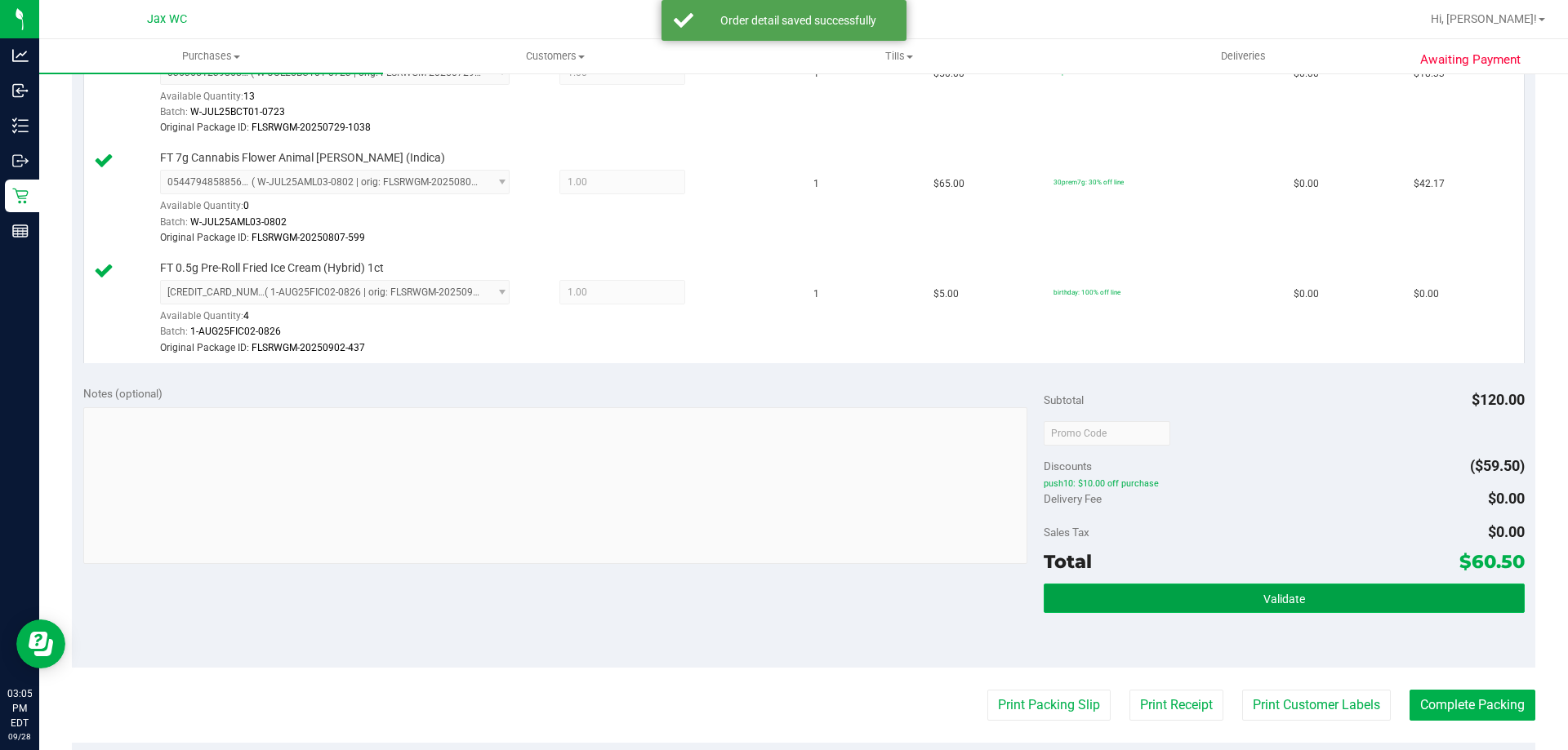
click at [1270, 585] on button "Validate" at bounding box center [1285, 598] width 481 height 30
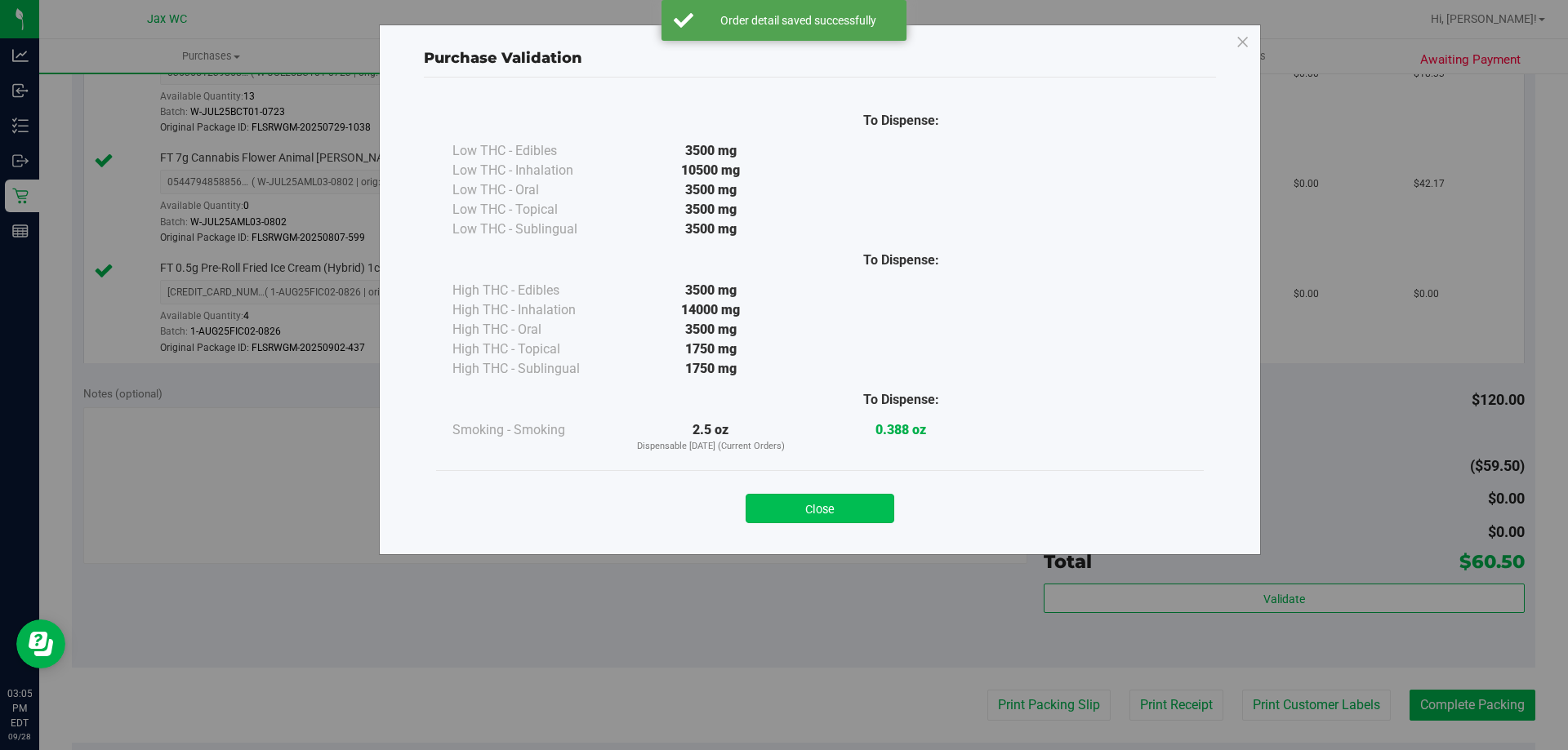
click at [855, 500] on button "Close" at bounding box center [819, 508] width 148 height 30
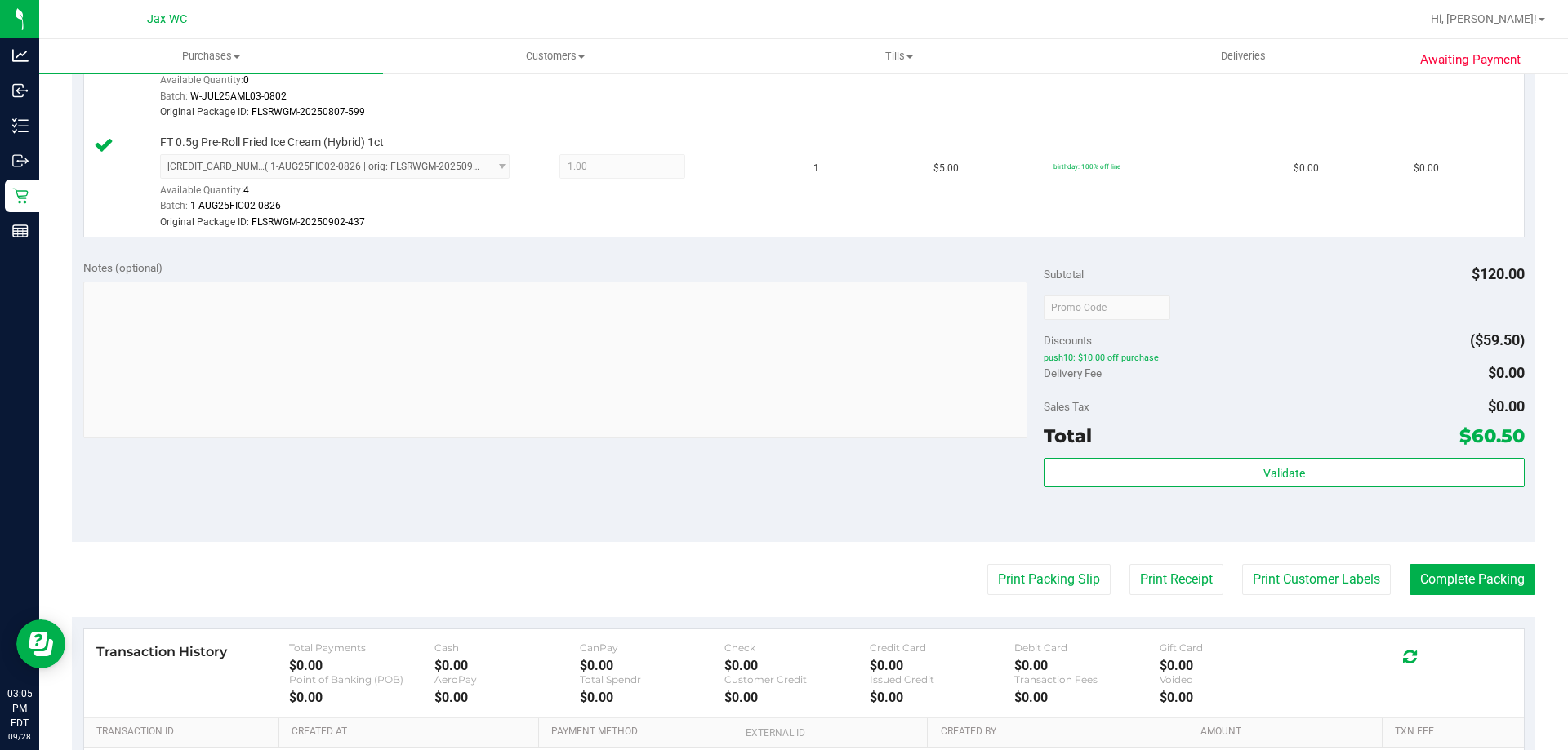
scroll to position [816, 0]
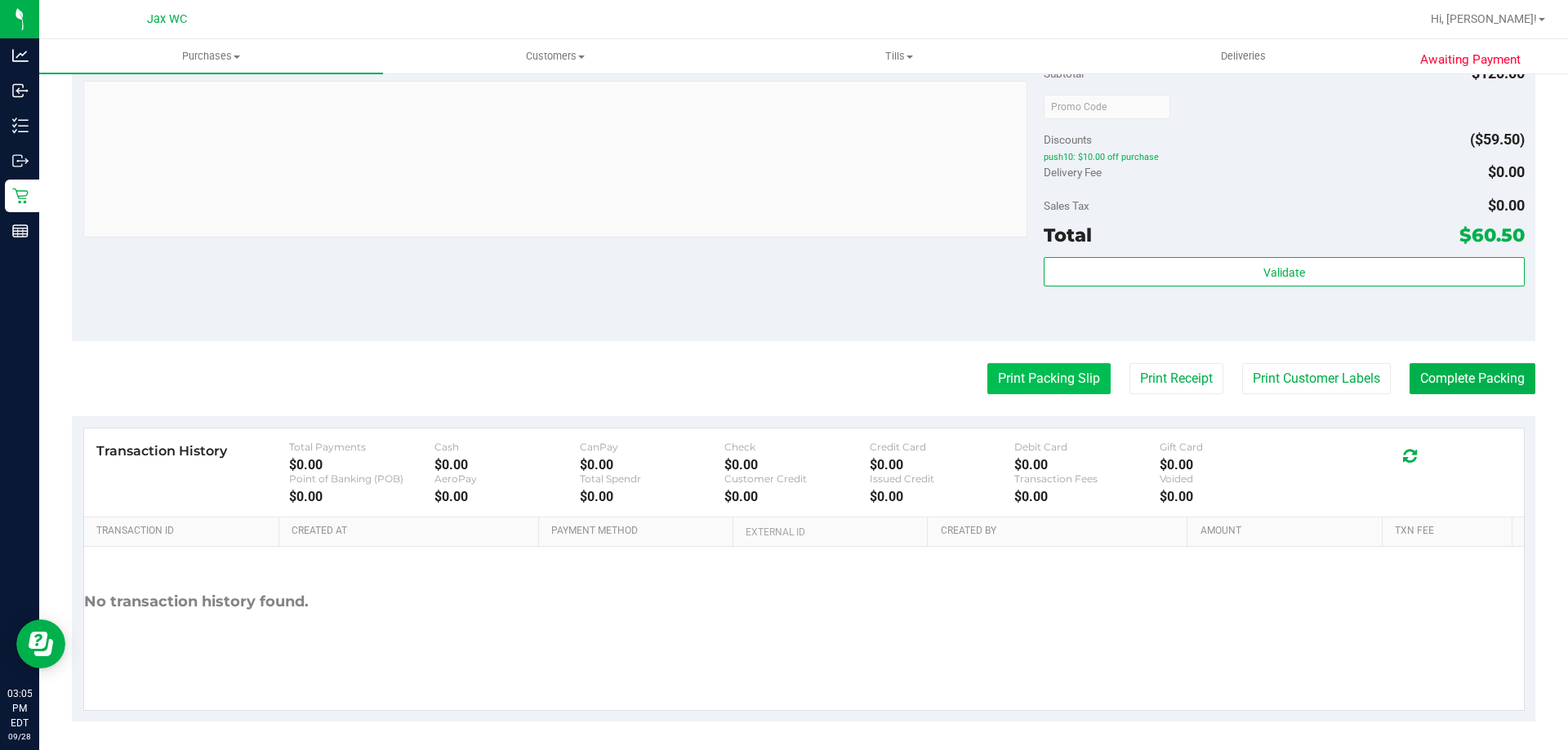
click at [995, 376] on button "Print Packing Slip" at bounding box center [1049, 379] width 123 height 31
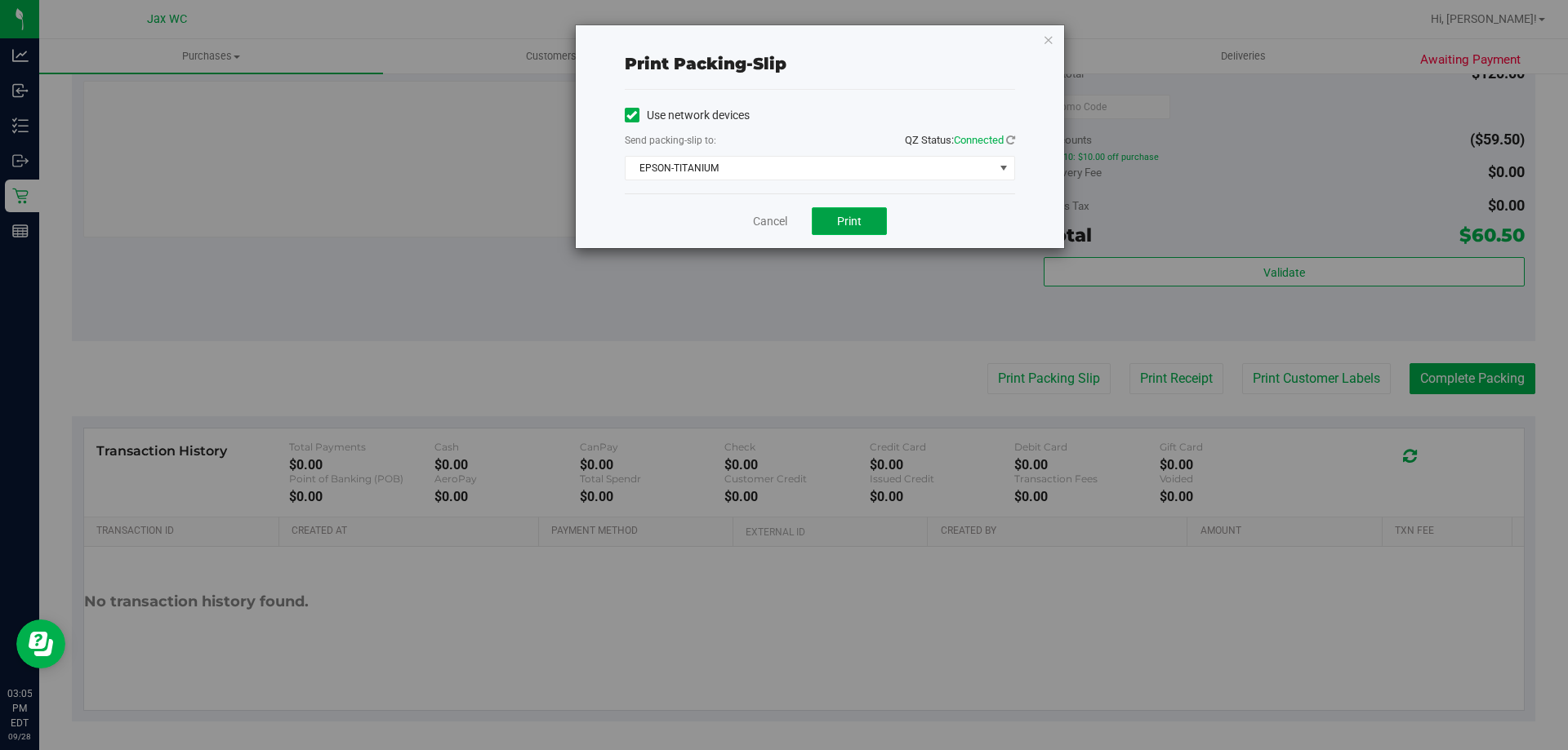
click at [872, 231] on button "Print" at bounding box center [849, 221] width 76 height 28
click at [1044, 40] on icon "button" at bounding box center [1049, 39] width 11 height 19
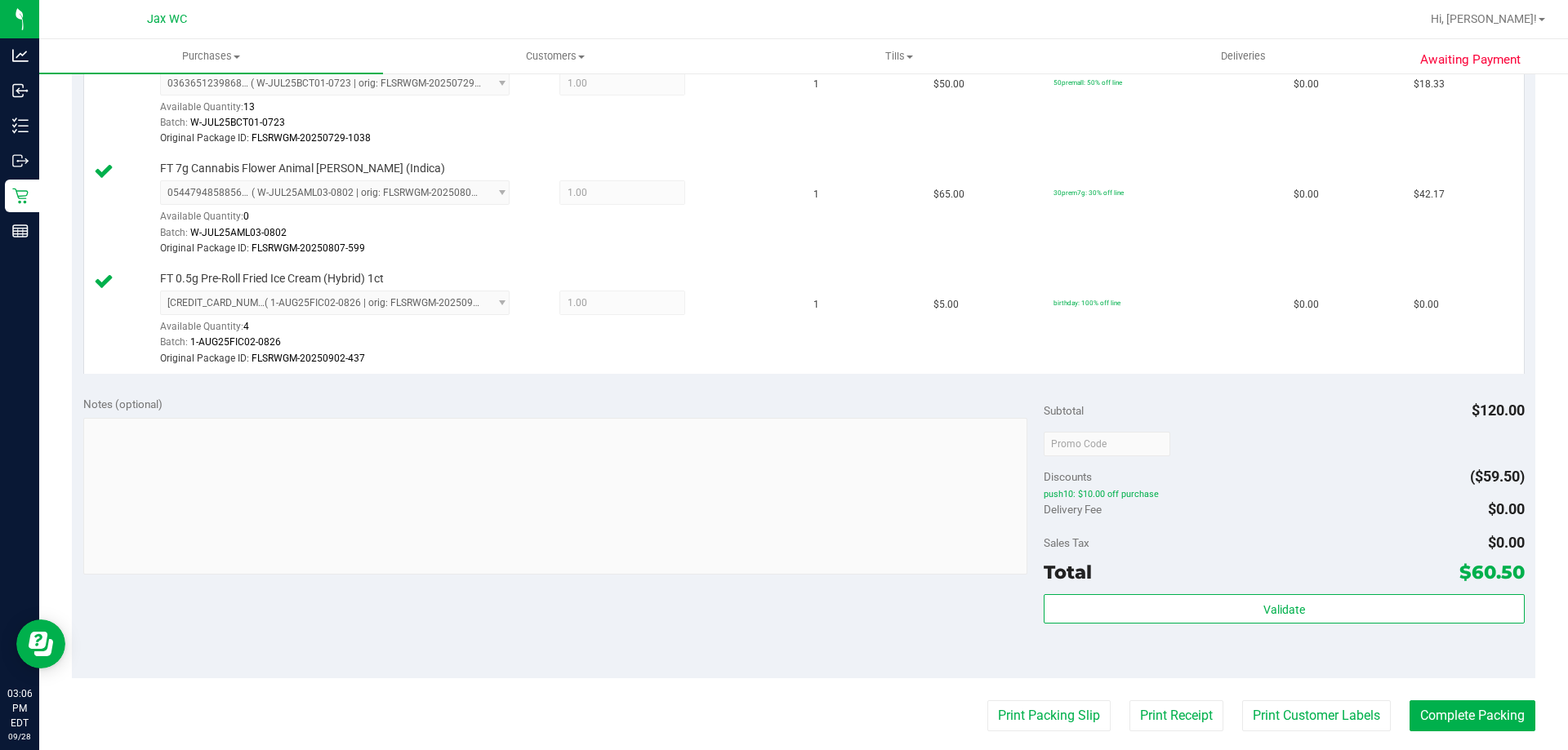
scroll to position [490, 0]
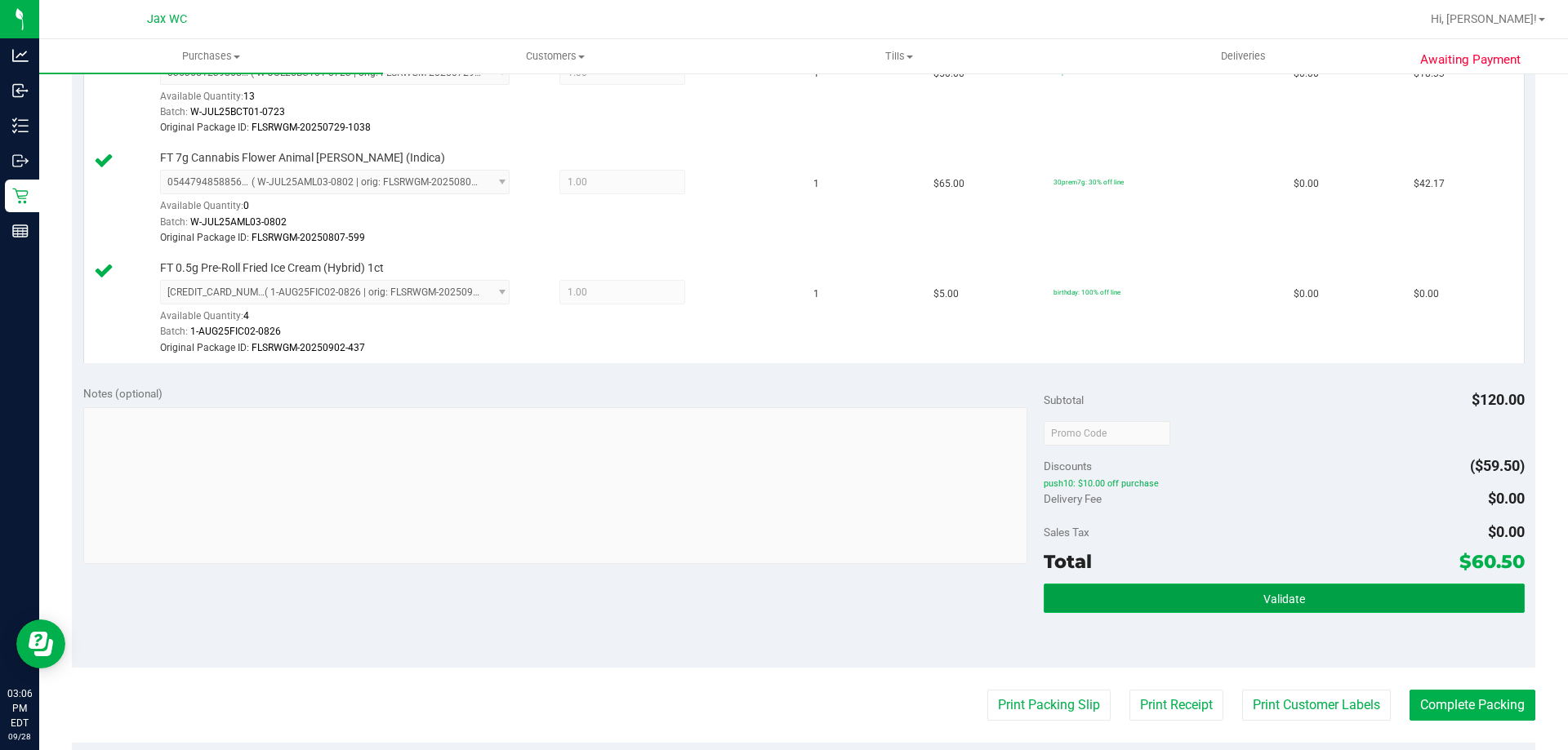
click at [1222, 591] on button "Validate" at bounding box center [1285, 598] width 481 height 30
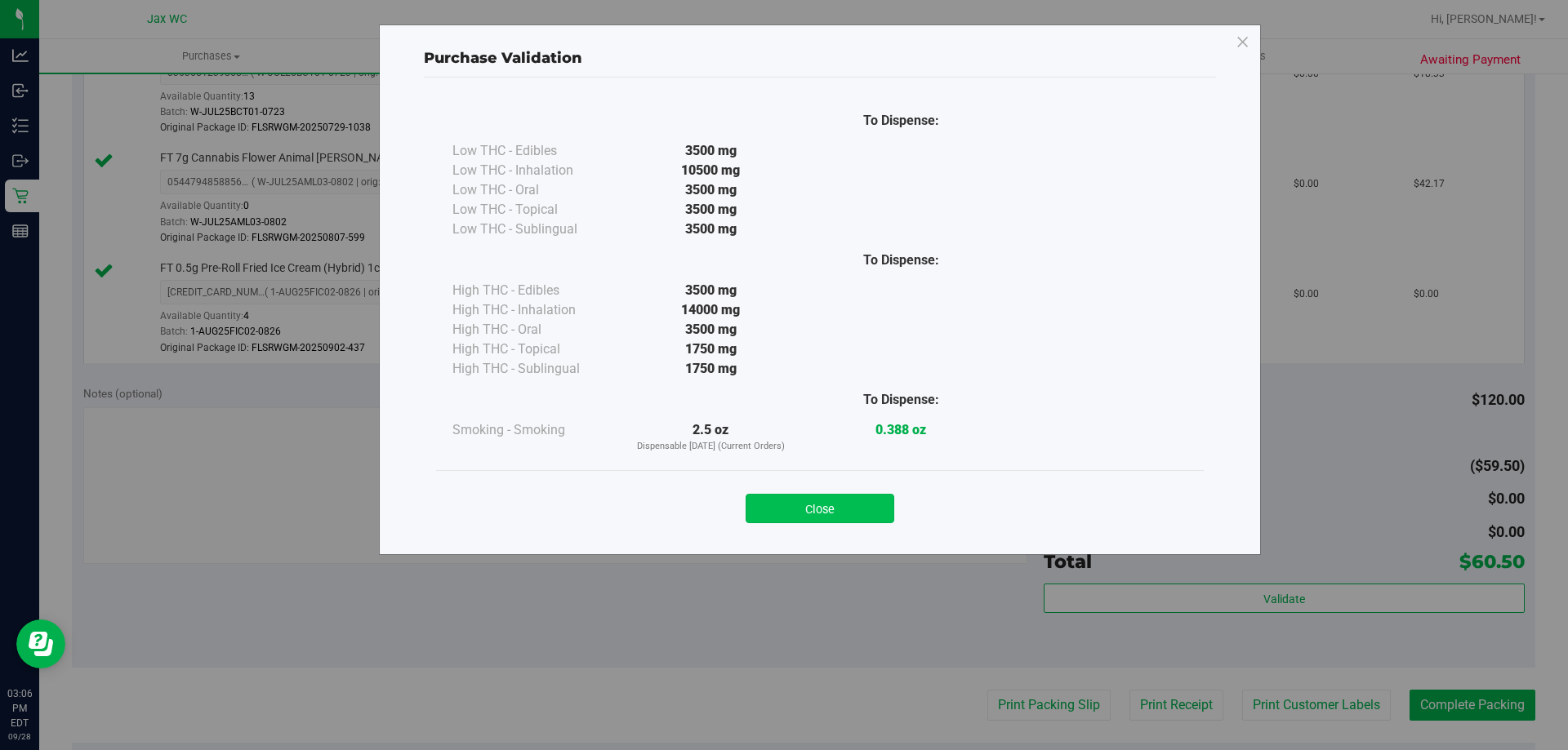
click at [835, 515] on button "Close" at bounding box center [819, 508] width 148 height 30
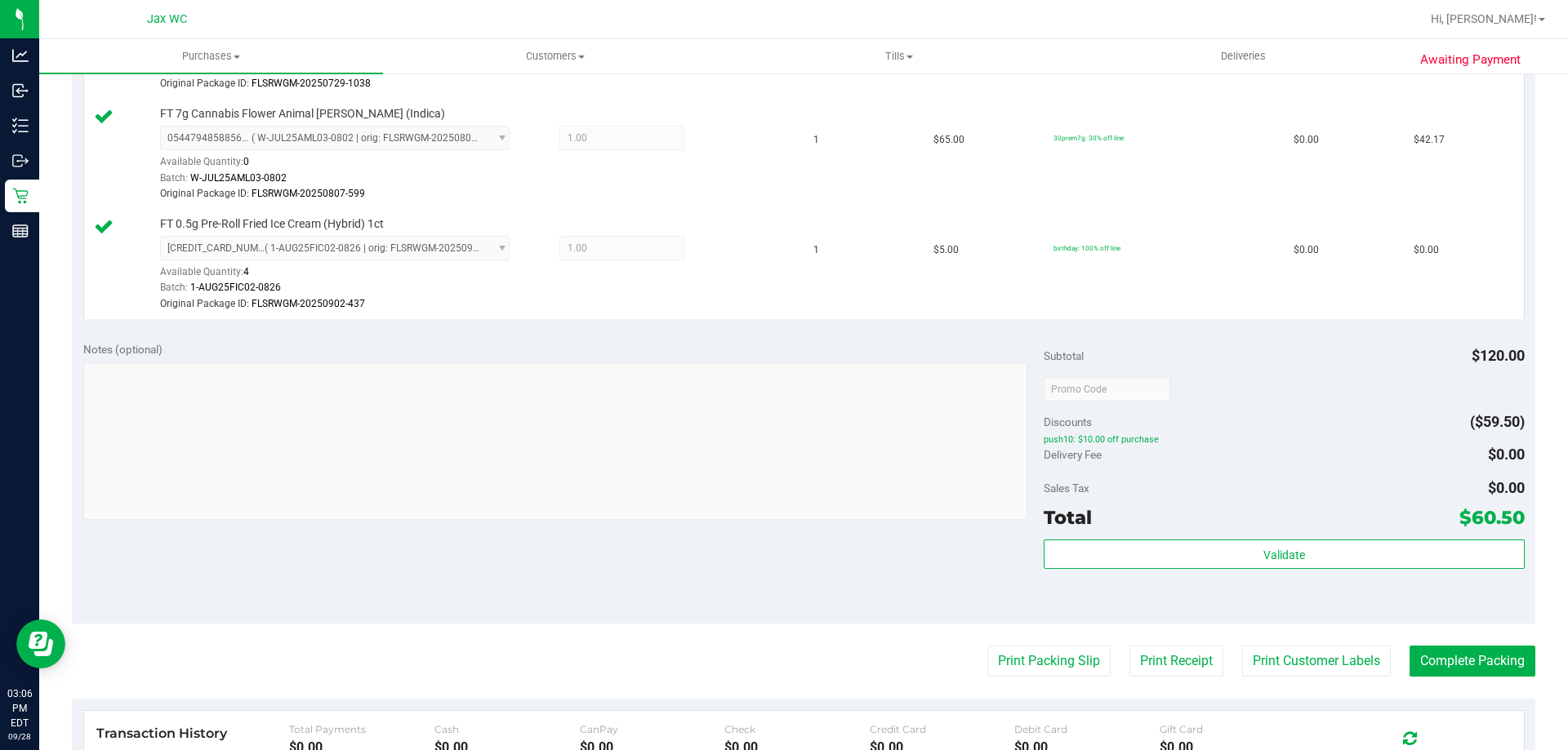
scroll to position [571, 0]
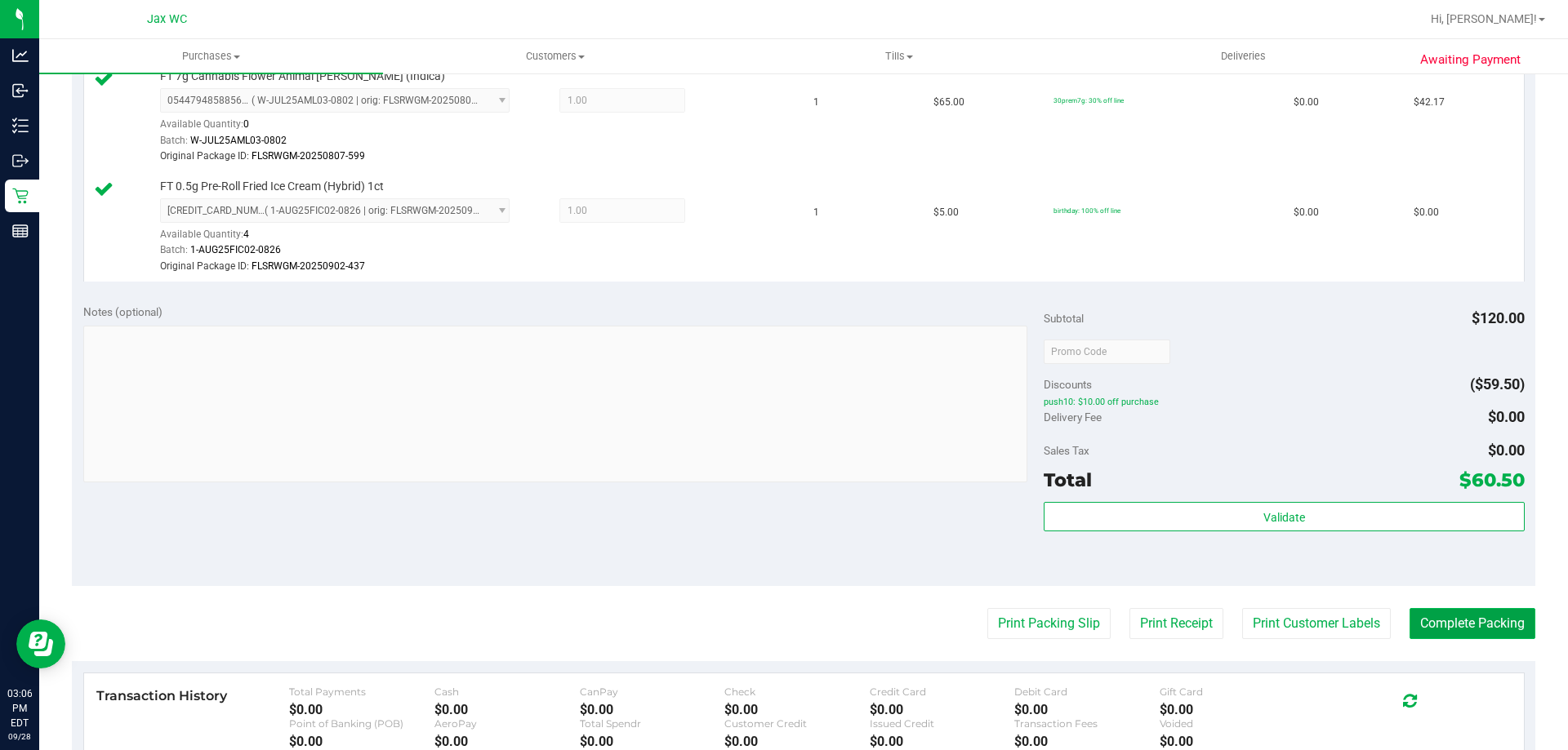
click at [1462, 633] on button "Complete Packing" at bounding box center [1472, 624] width 125 height 31
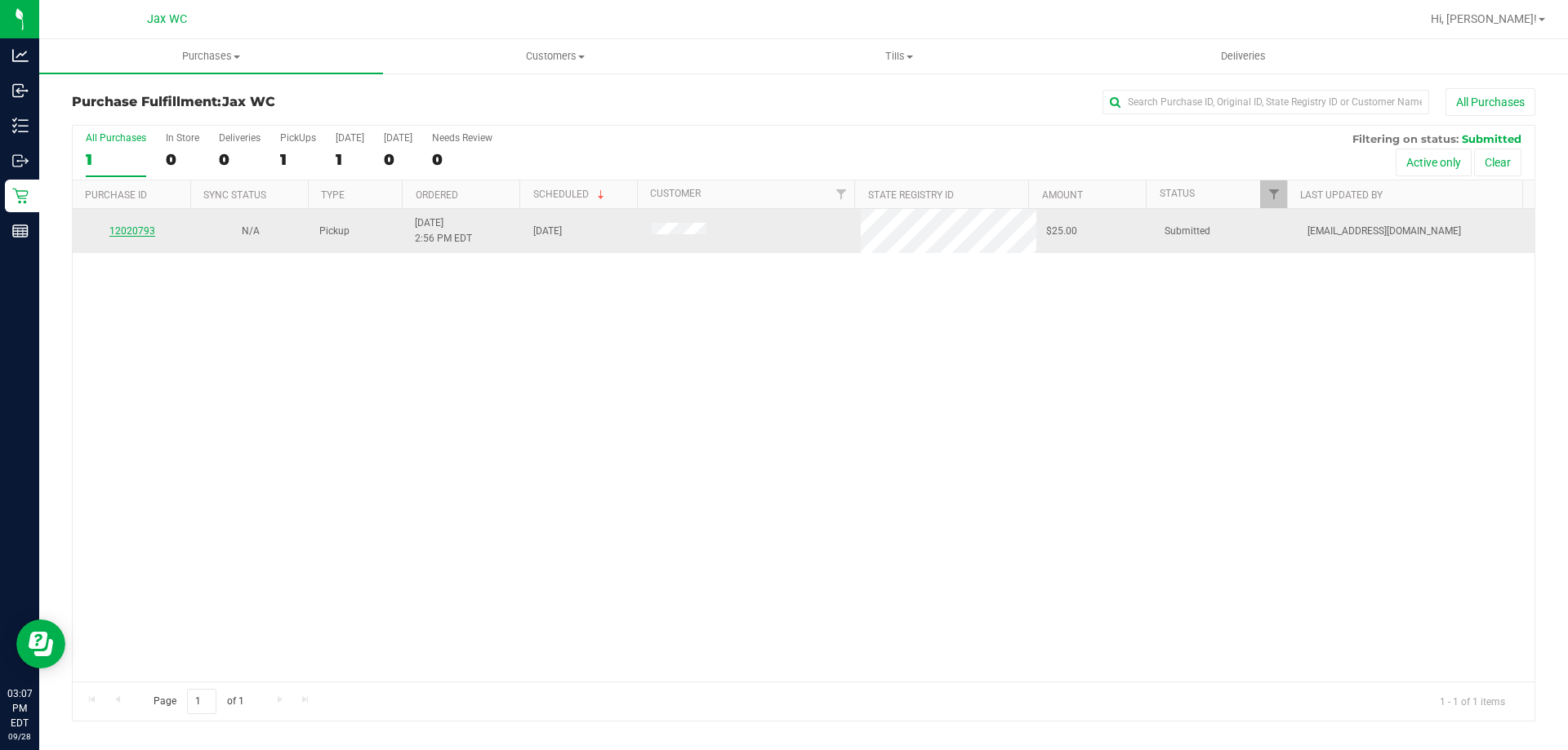
click at [143, 233] on link "12020793" at bounding box center [132, 232] width 46 height 11
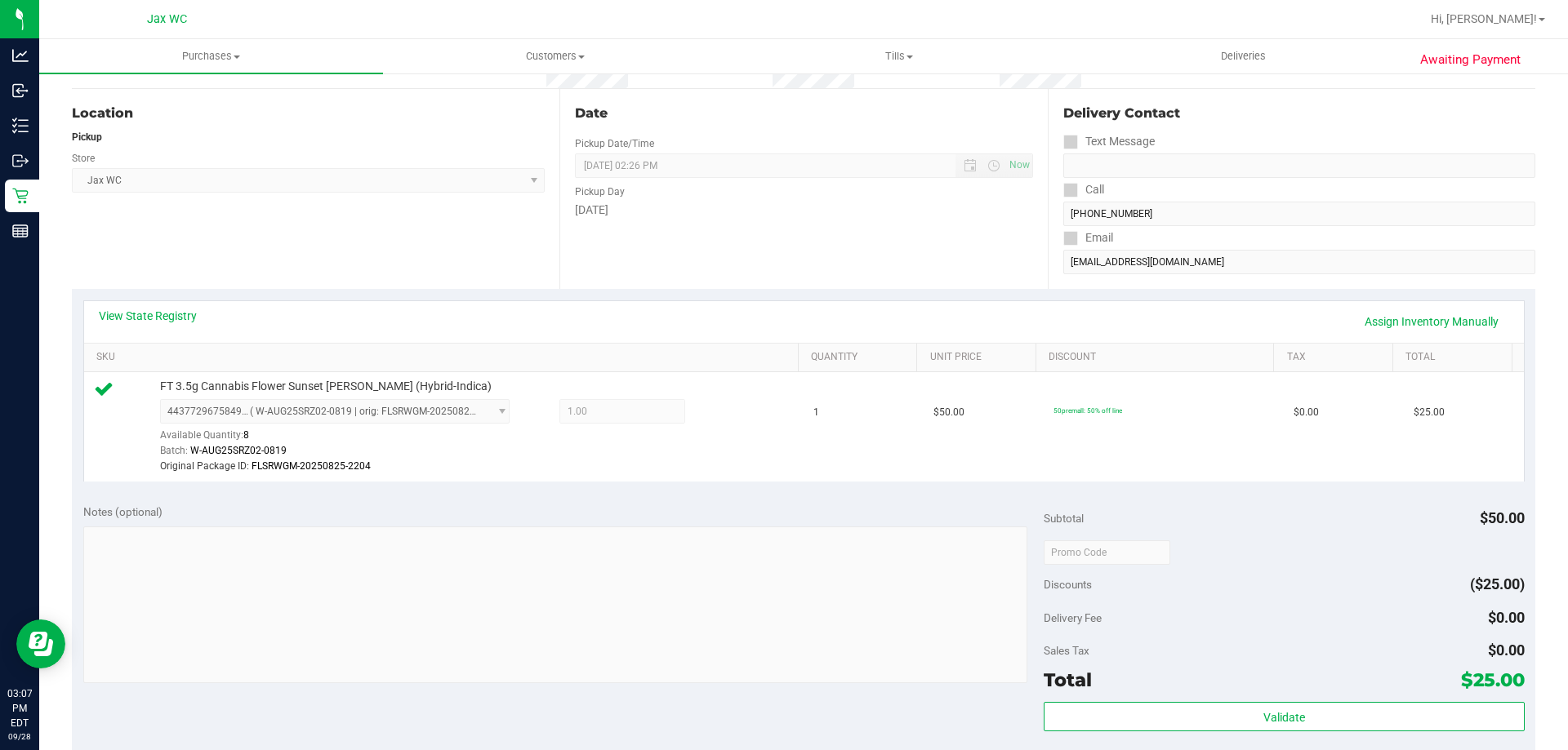
scroll to position [164, 0]
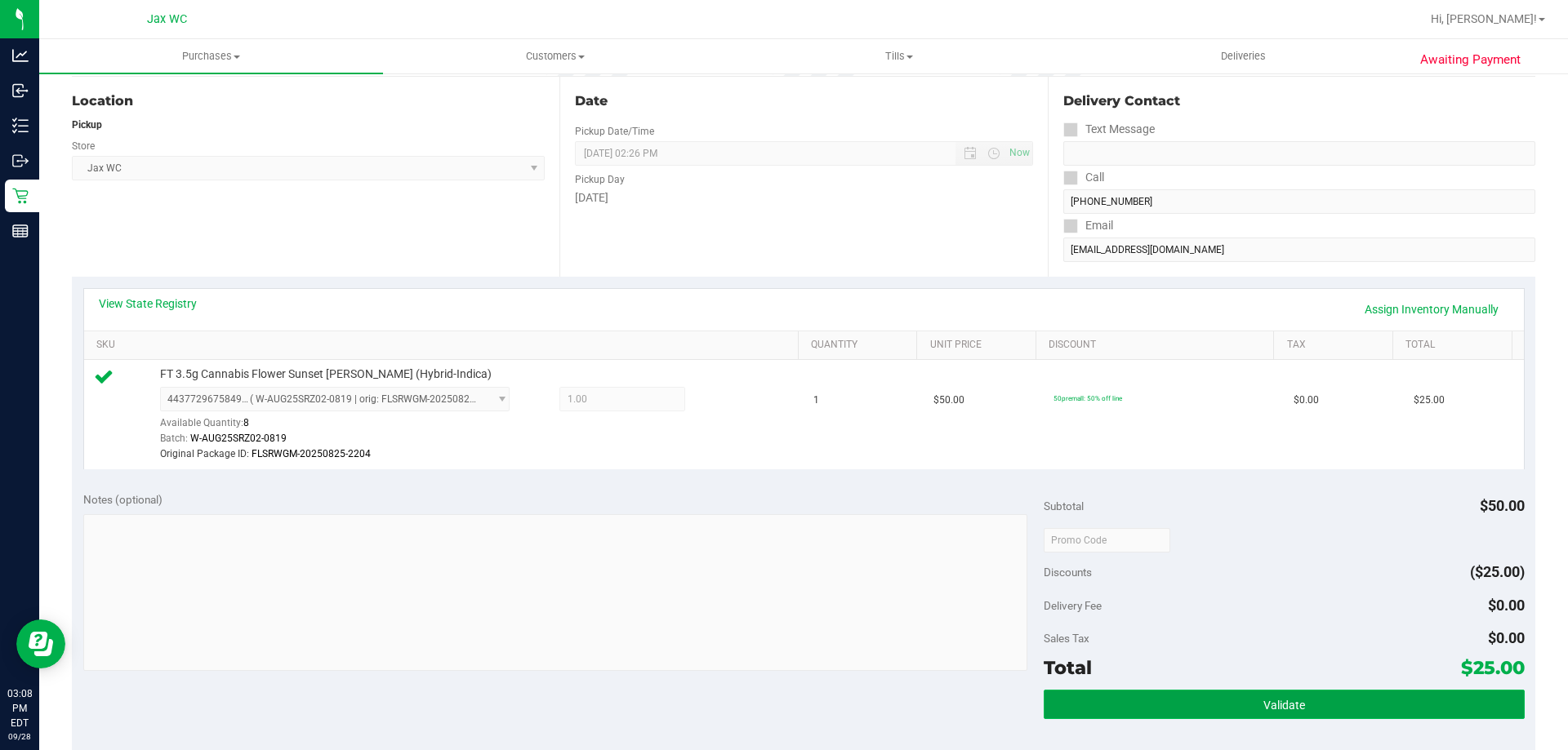
click at [1284, 698] on span "Validate" at bounding box center [1285, 705] width 42 height 13
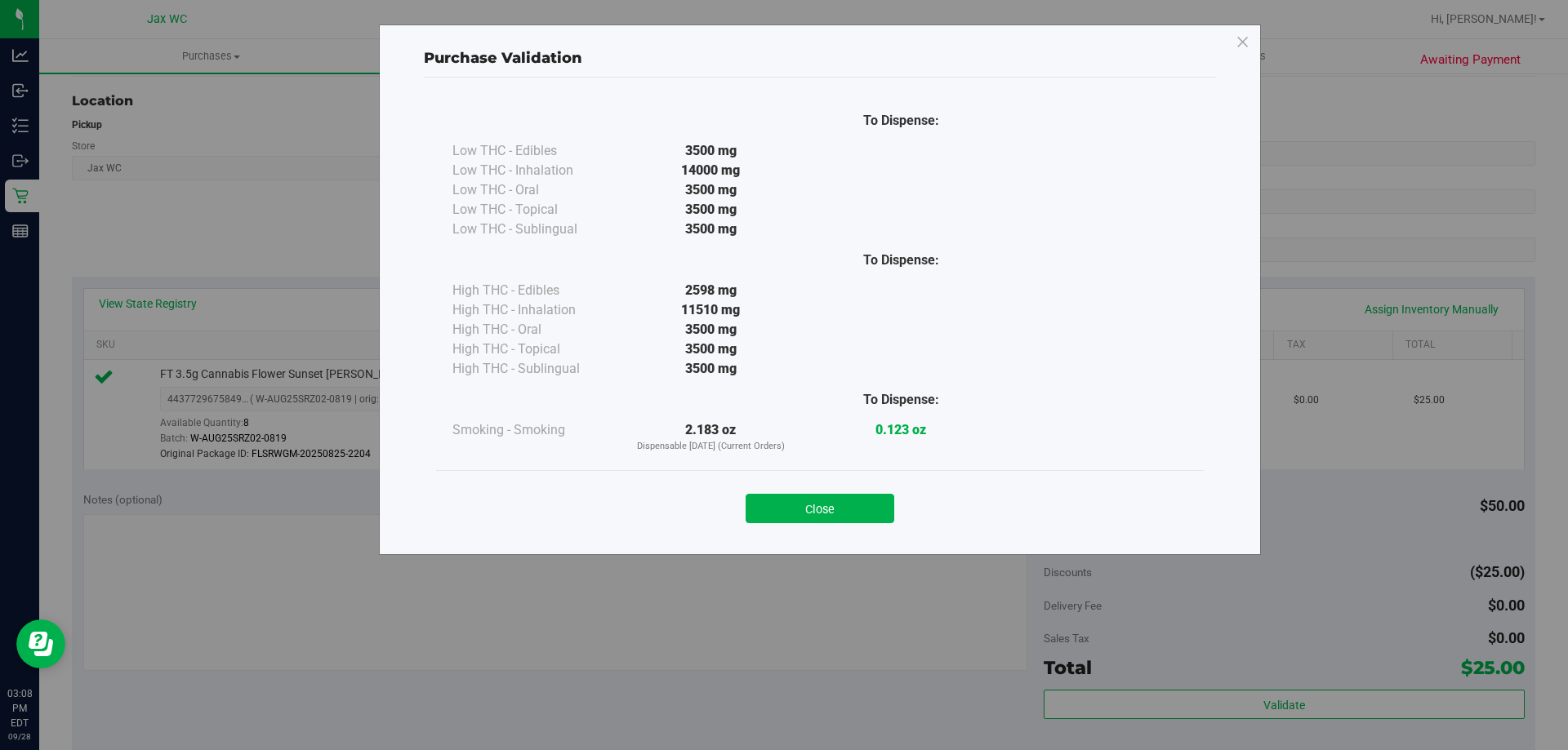
drag, startPoint x: 831, startPoint y: 483, endPoint x: 836, endPoint y: 523, distance: 40.3
click at [833, 511] on div "Close" at bounding box center [819, 503] width 744 height 41
click at [848, 510] on button "Close" at bounding box center [819, 508] width 148 height 30
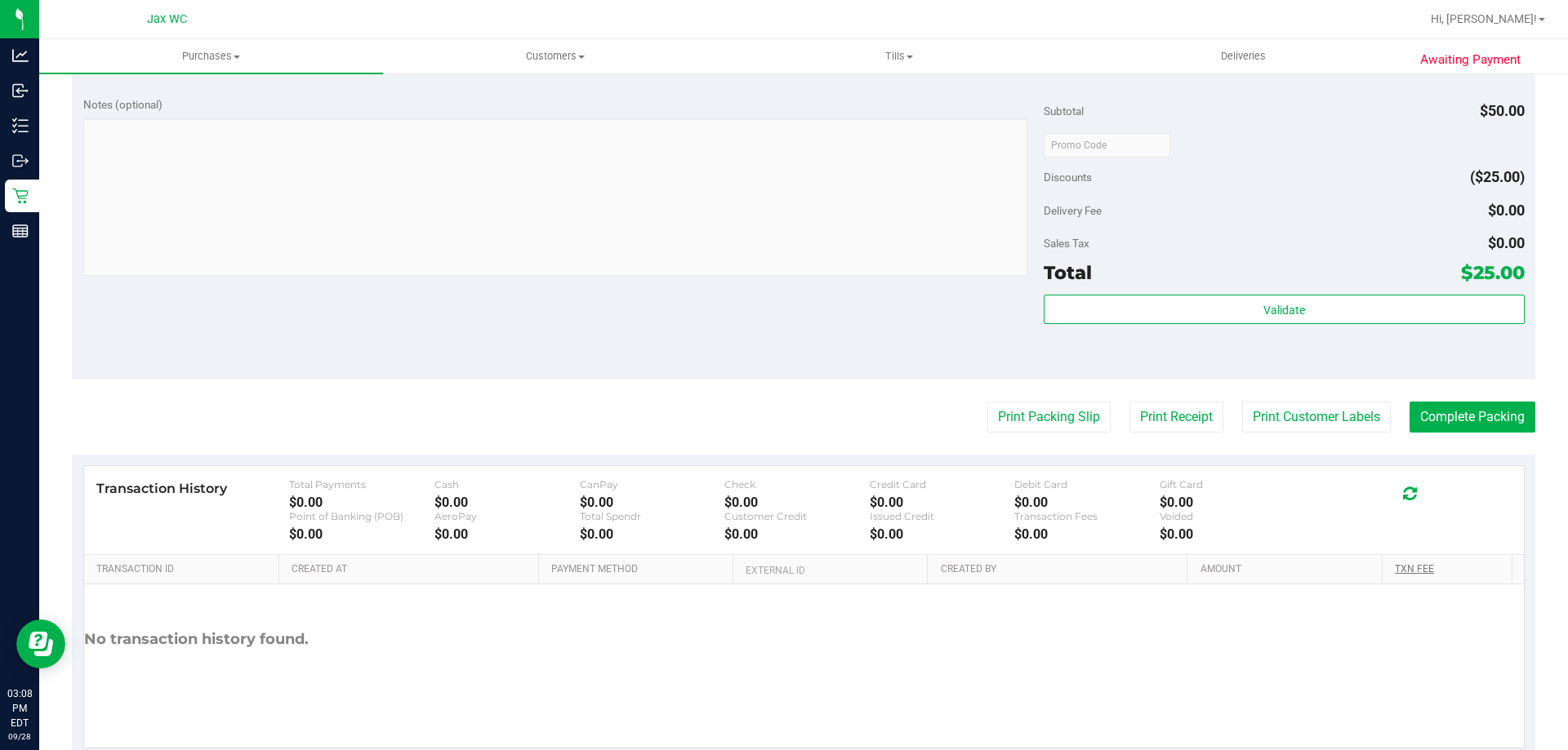
scroll to position [571, 0]
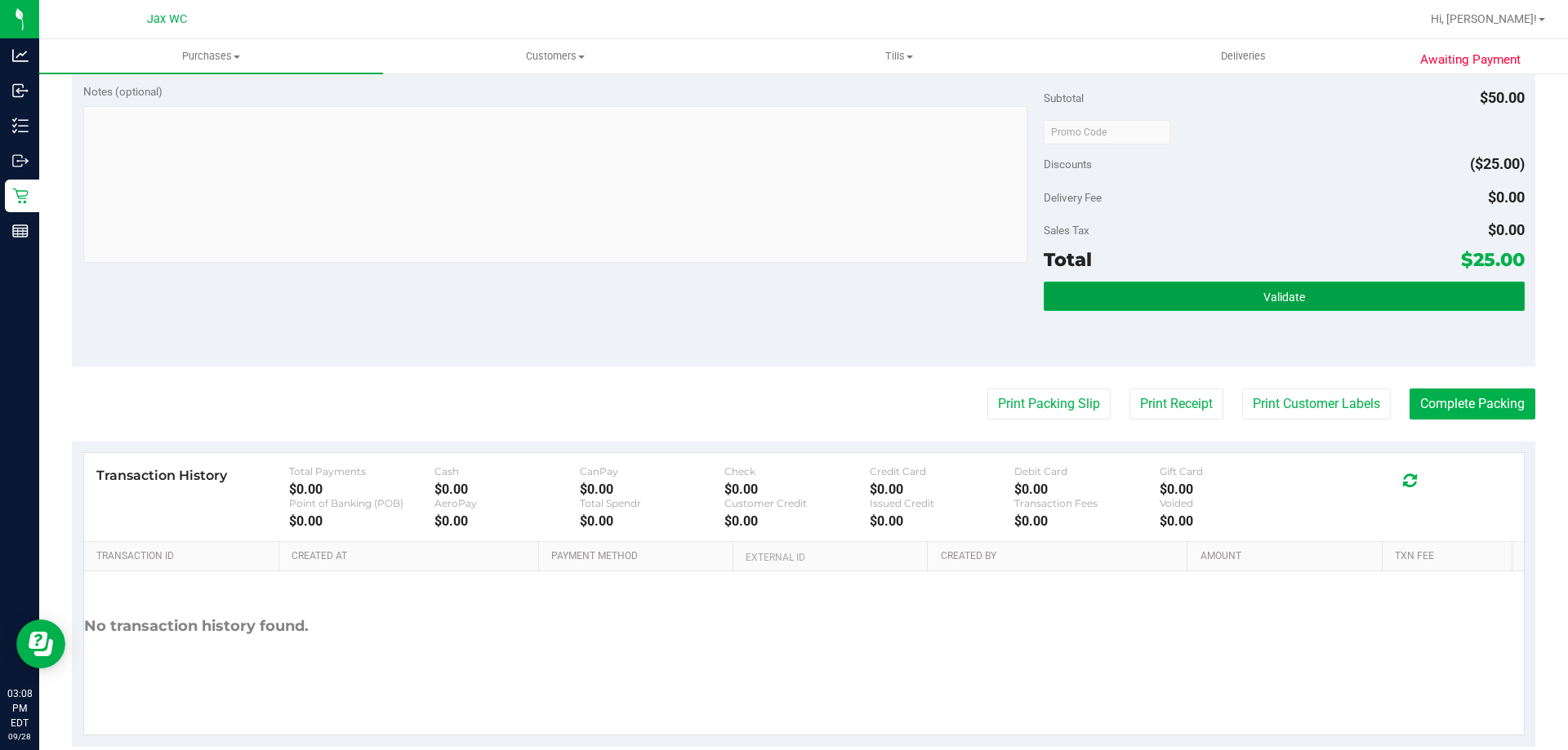
click at [1217, 309] on button "Validate" at bounding box center [1285, 296] width 481 height 30
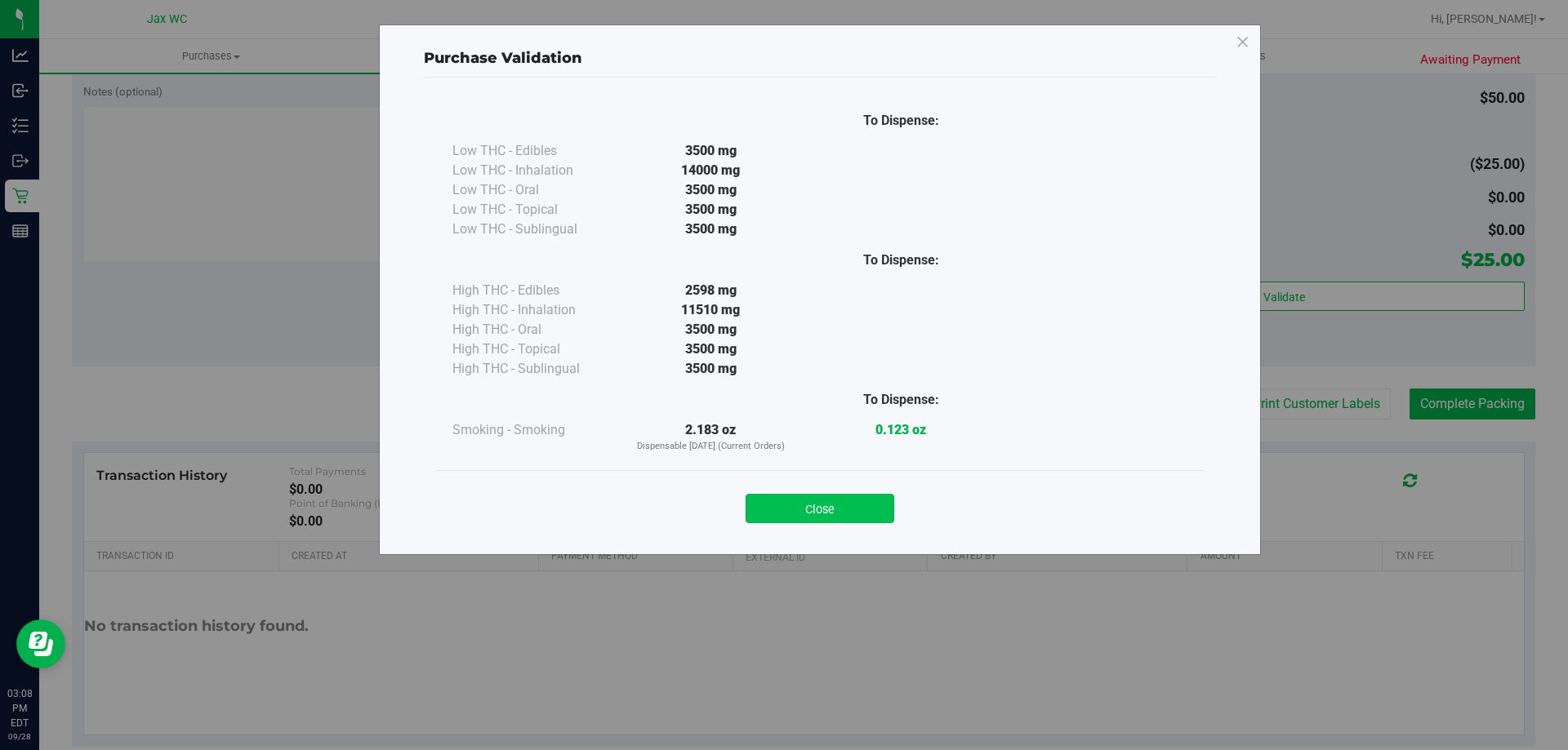
click at [801, 498] on button "Close" at bounding box center [819, 508] width 148 height 30
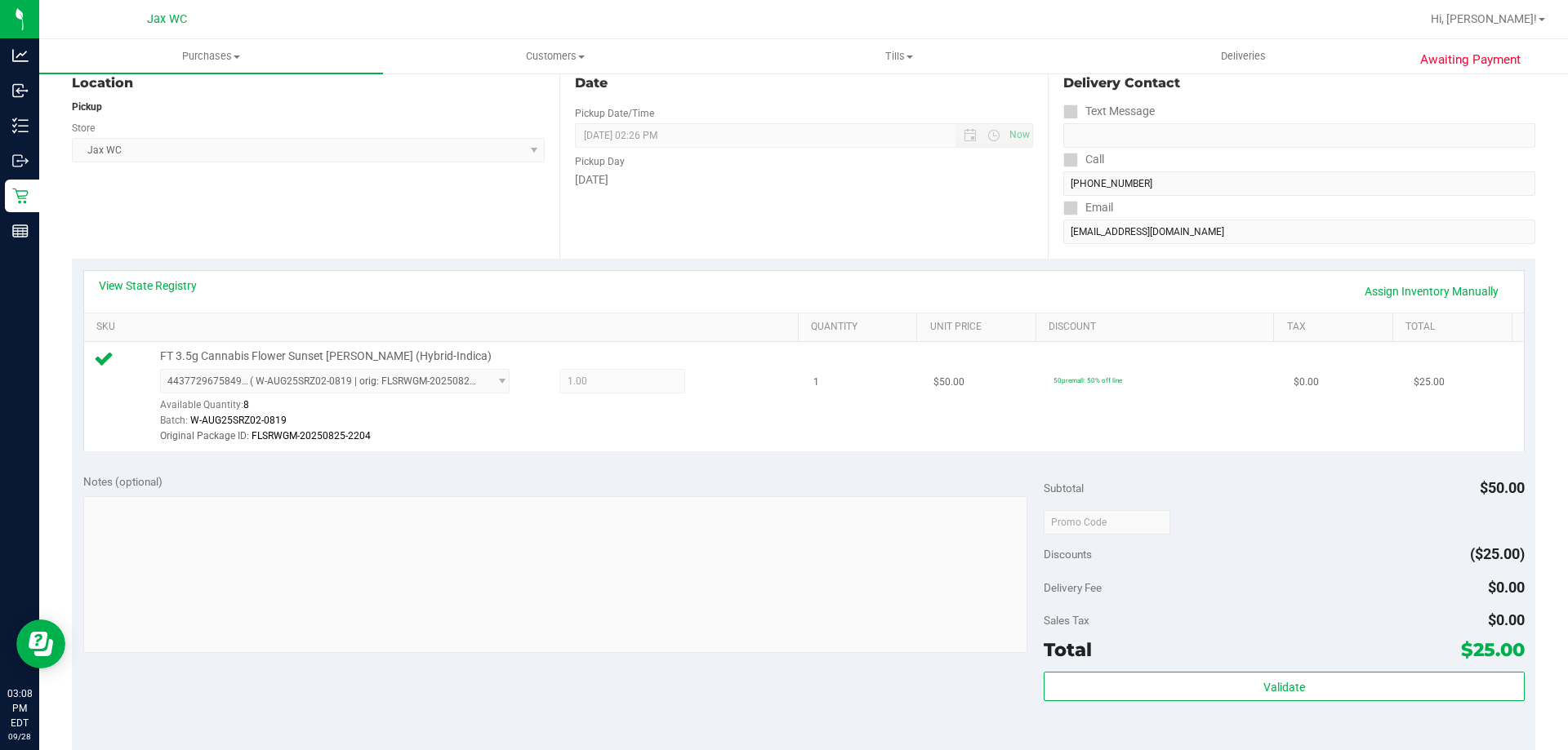
scroll to position [164, 0]
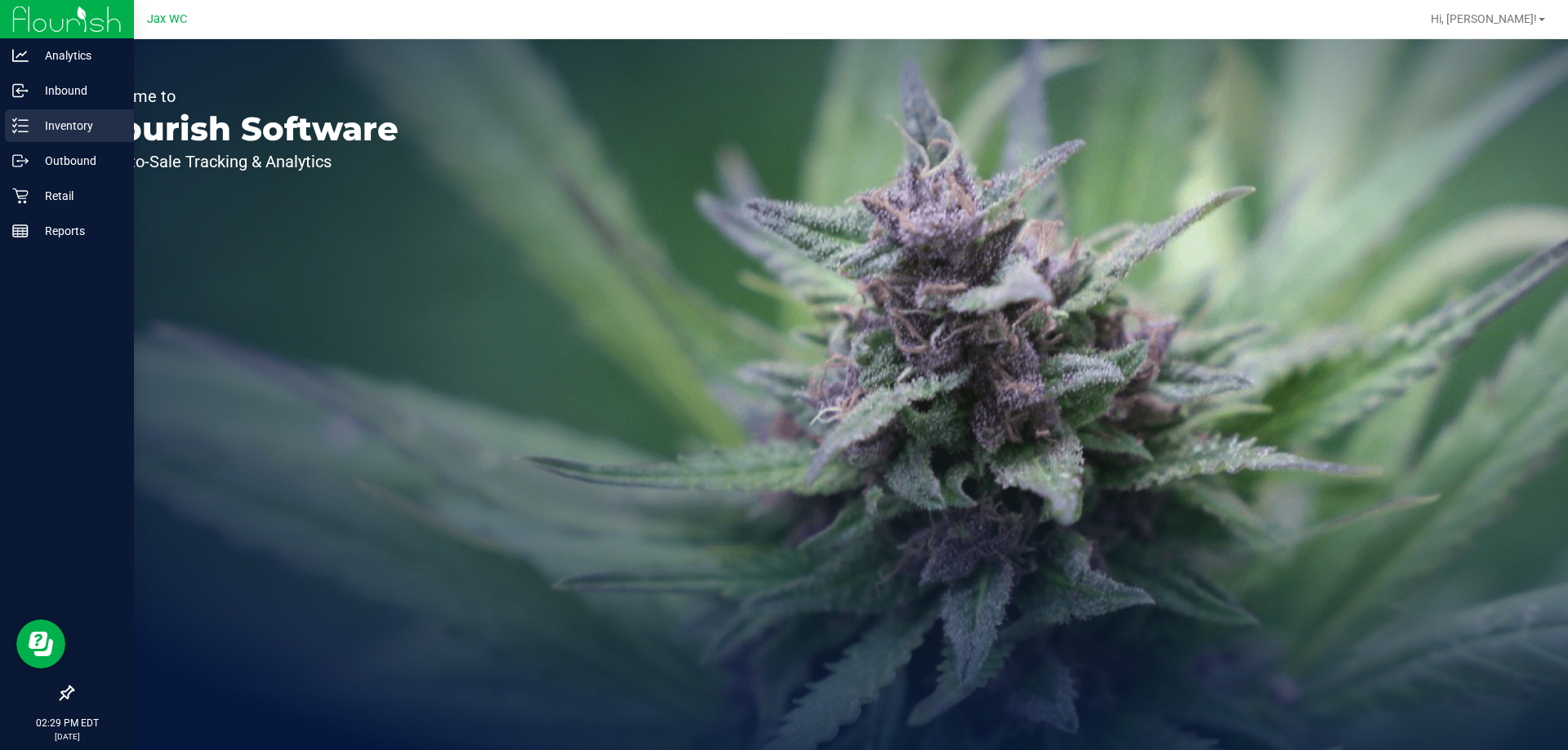
click at [19, 127] on icon at bounding box center [20, 125] width 16 height 16
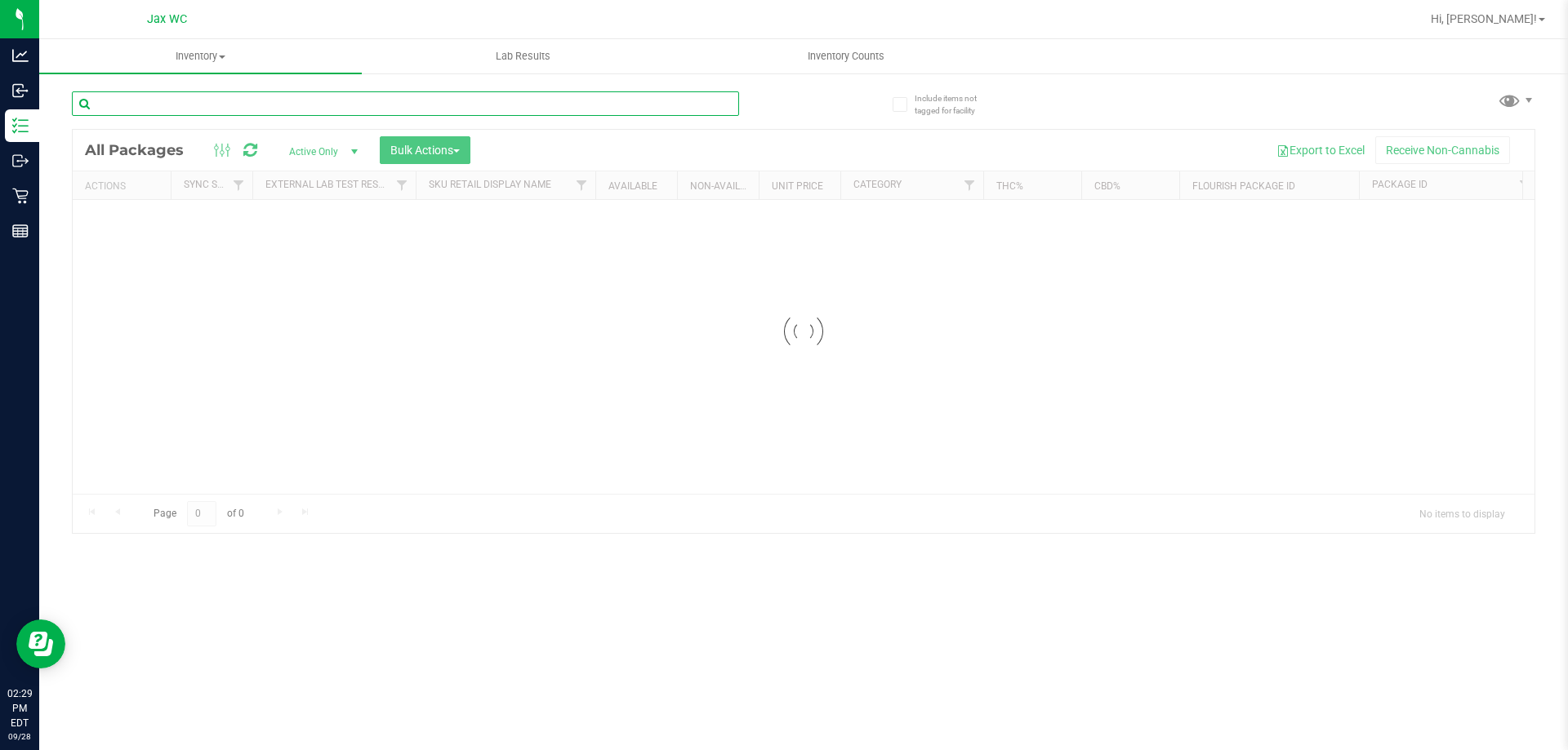
click at [181, 108] on input "text" at bounding box center [405, 104] width 667 height 25
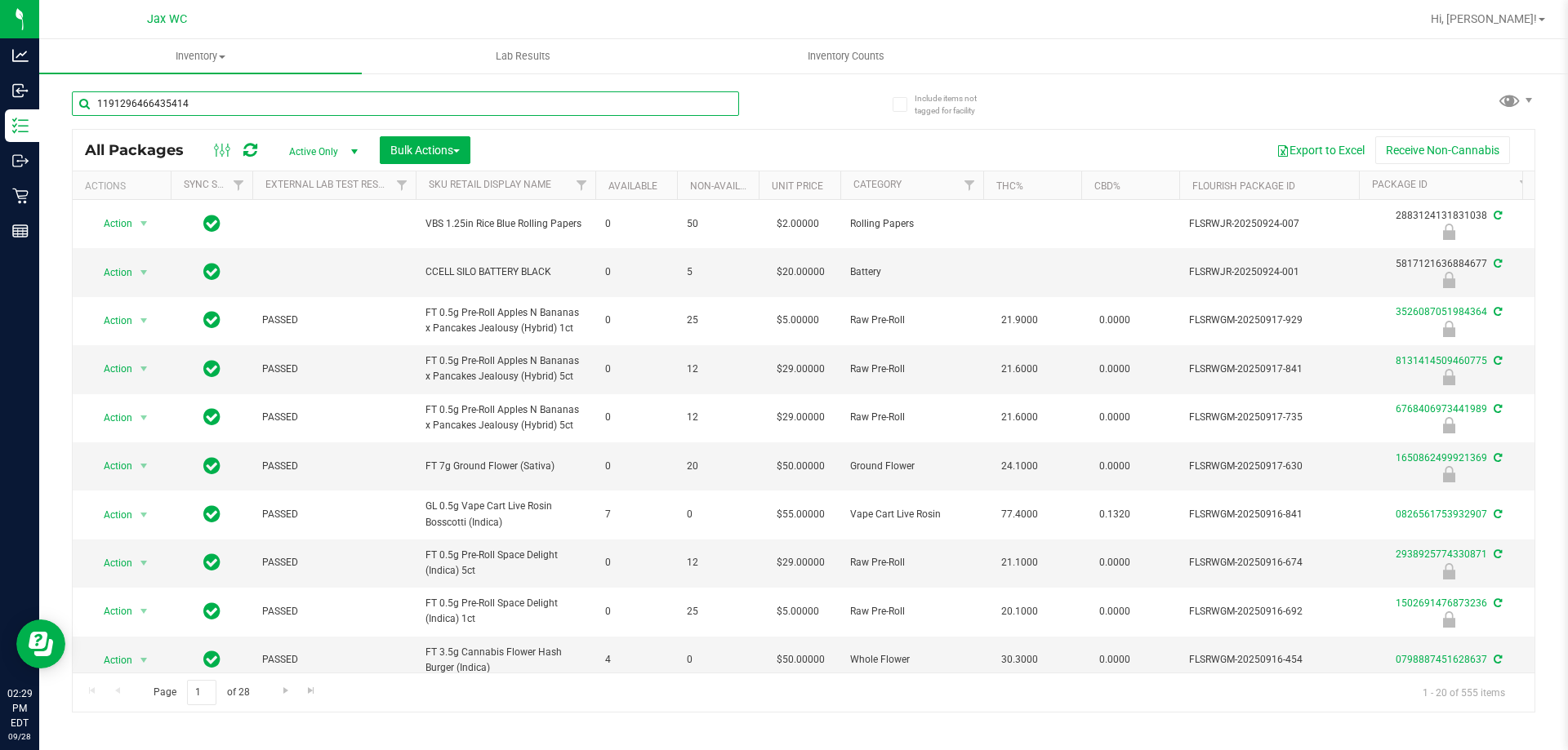
type input "1191296466435414"
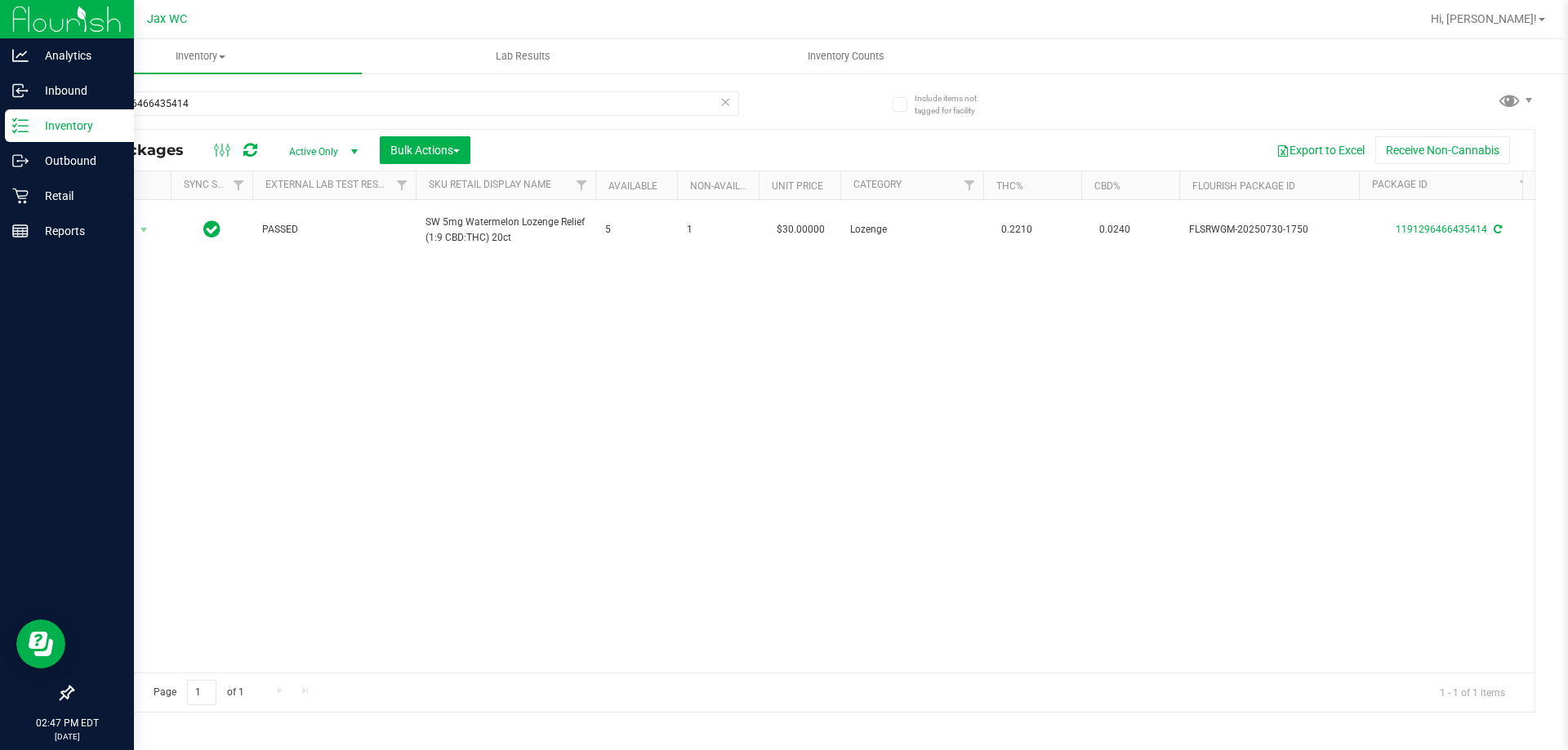
click at [67, 130] on p "Inventory" at bounding box center [78, 125] width 98 height 19
click at [14, 124] on icon at bounding box center [20, 125] width 16 height 16
click at [38, 209] on div "Retail" at bounding box center [69, 196] width 129 height 33
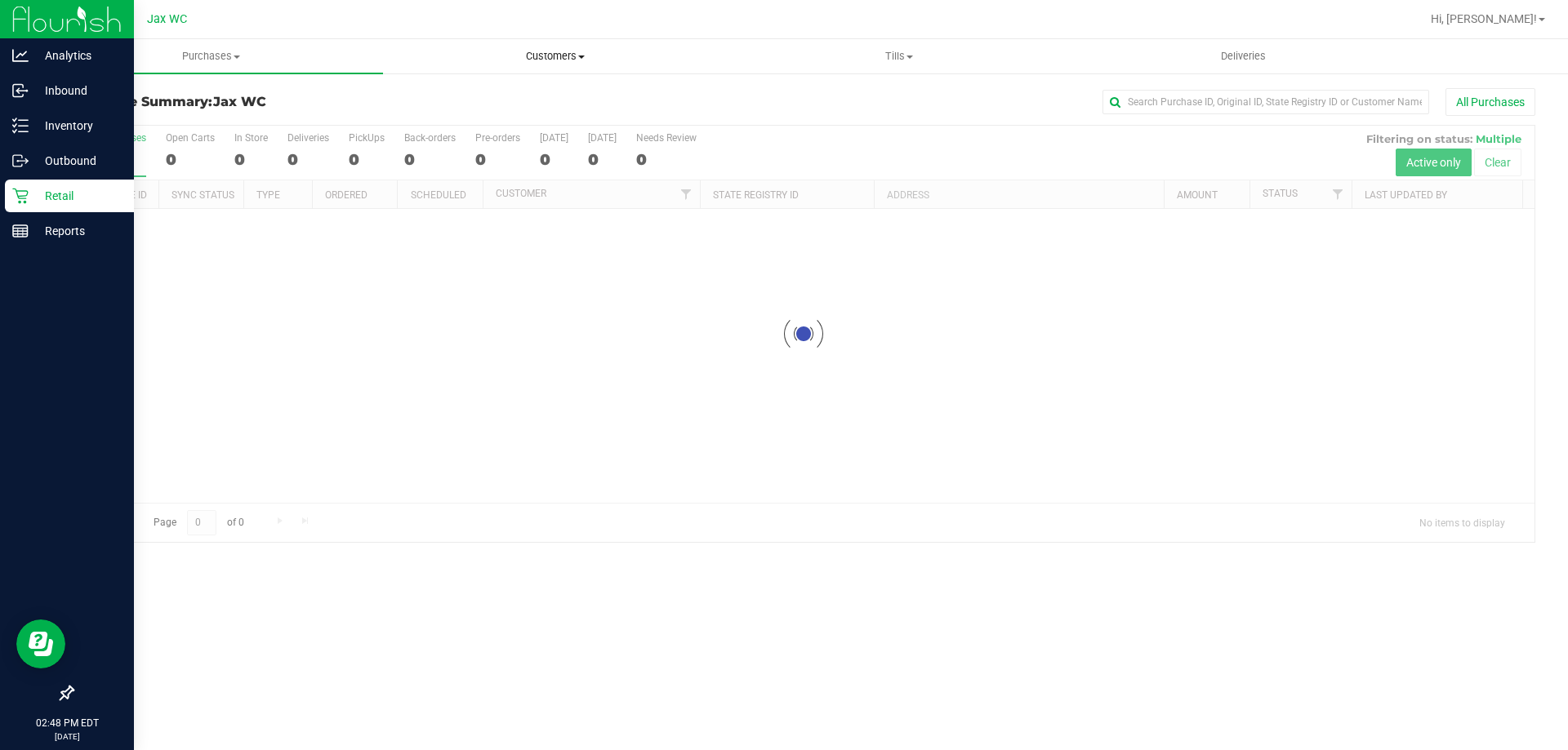
click at [540, 58] on span "Customers" at bounding box center [555, 55] width 343 height 14
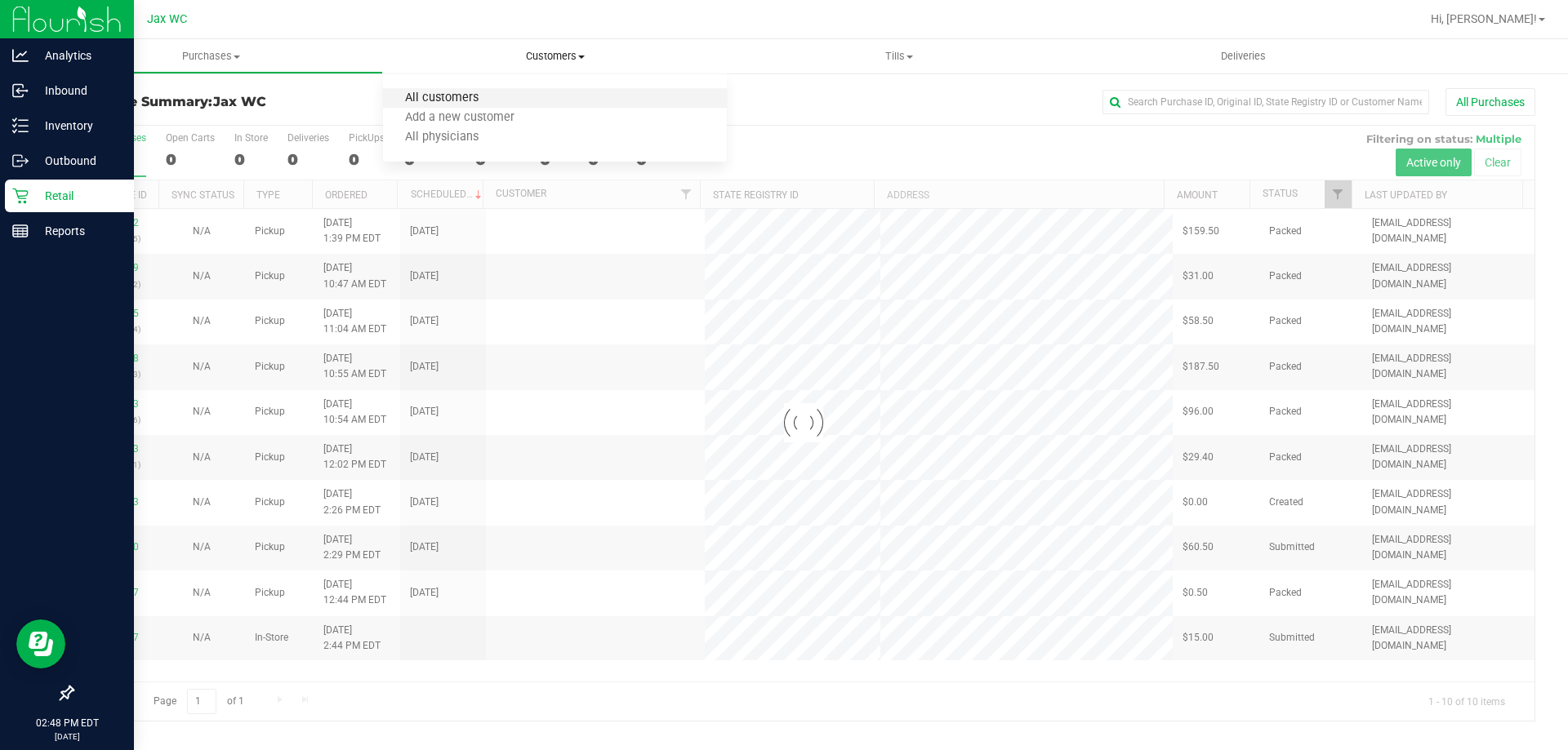
click at [439, 93] on span "All customers" at bounding box center [441, 99] width 118 height 14
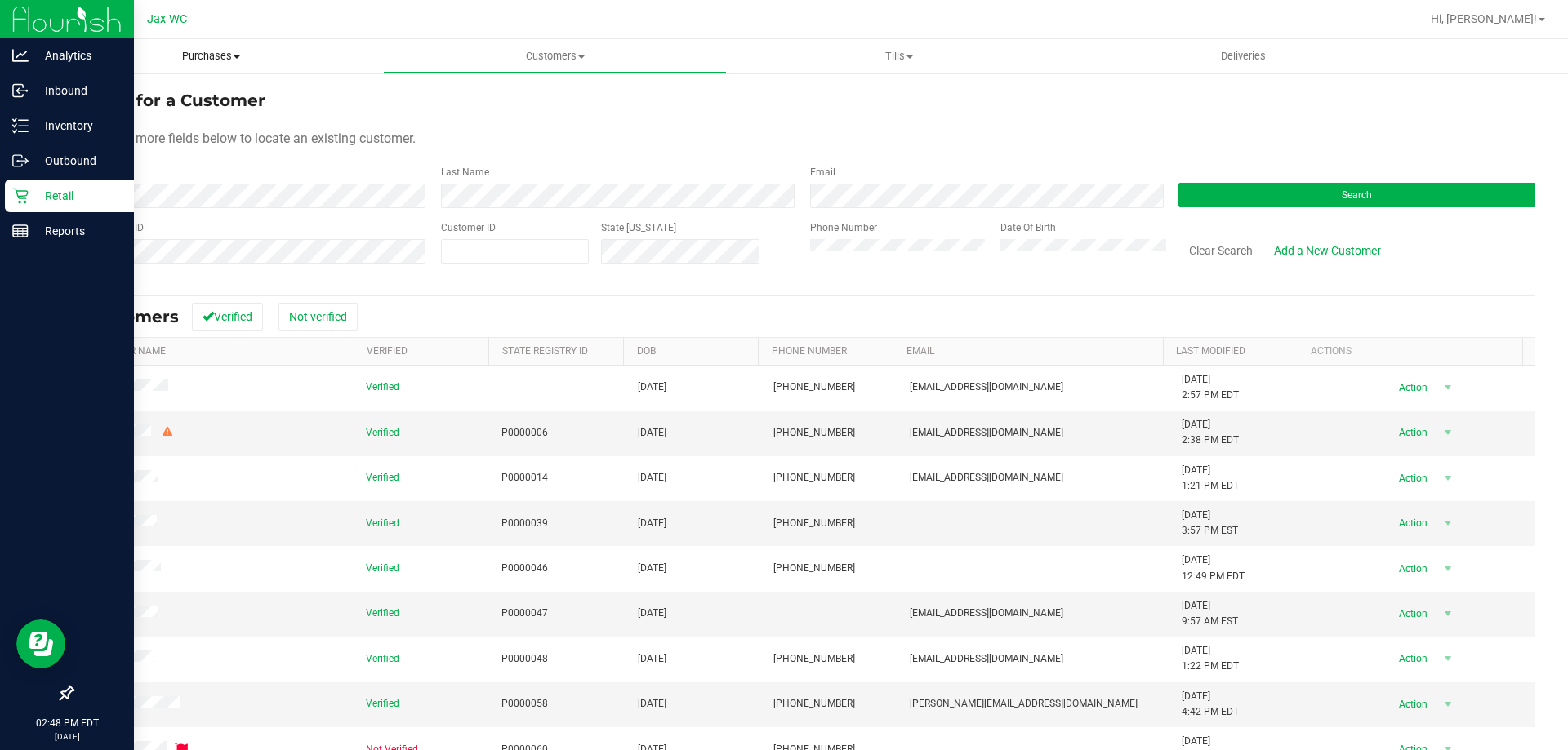
click at [252, 61] on span "Purchases" at bounding box center [211, 55] width 344 height 14
click at [156, 95] on span "Summary of purchases" at bounding box center [123, 99] width 168 height 14
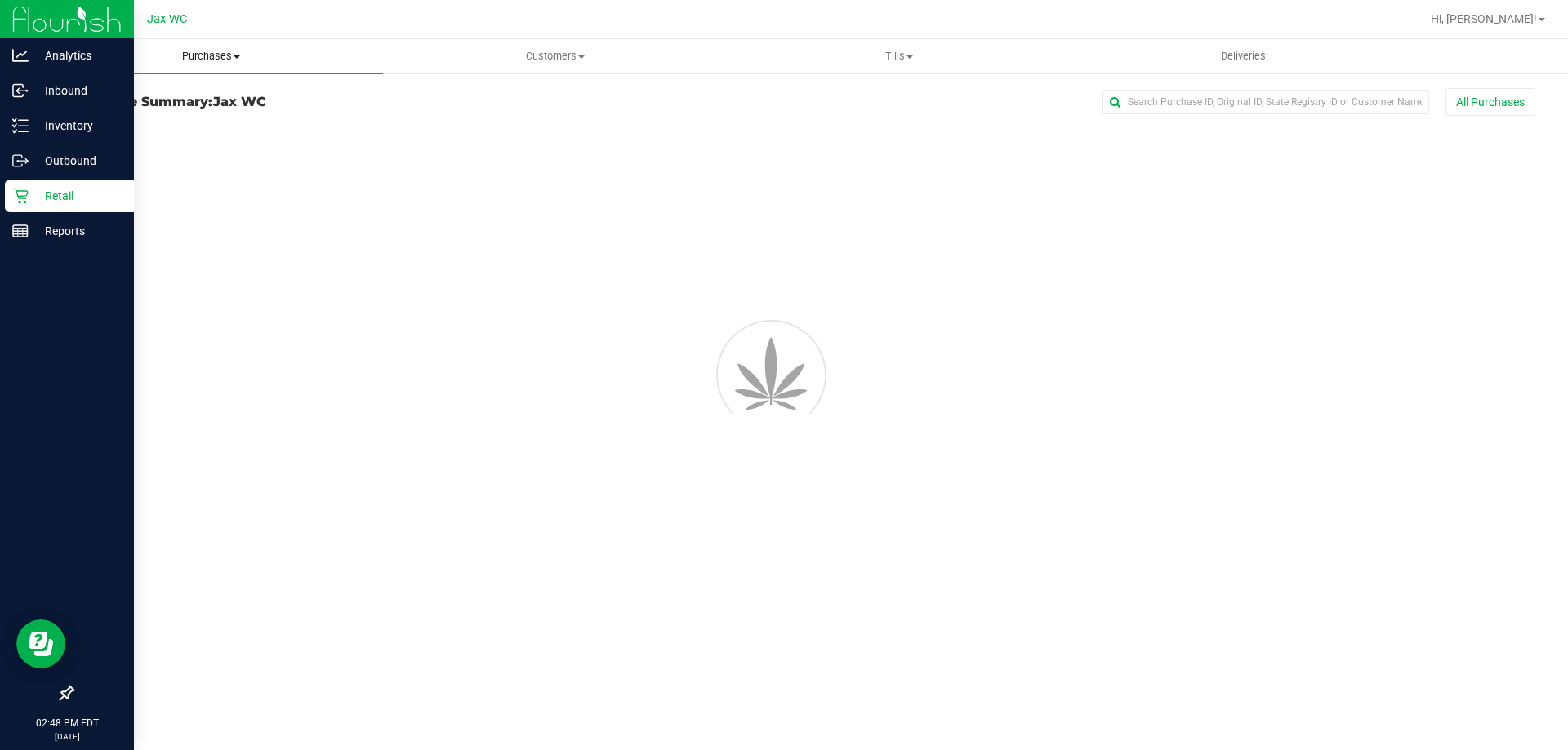
click at [224, 57] on span "Purchases" at bounding box center [211, 55] width 344 height 14
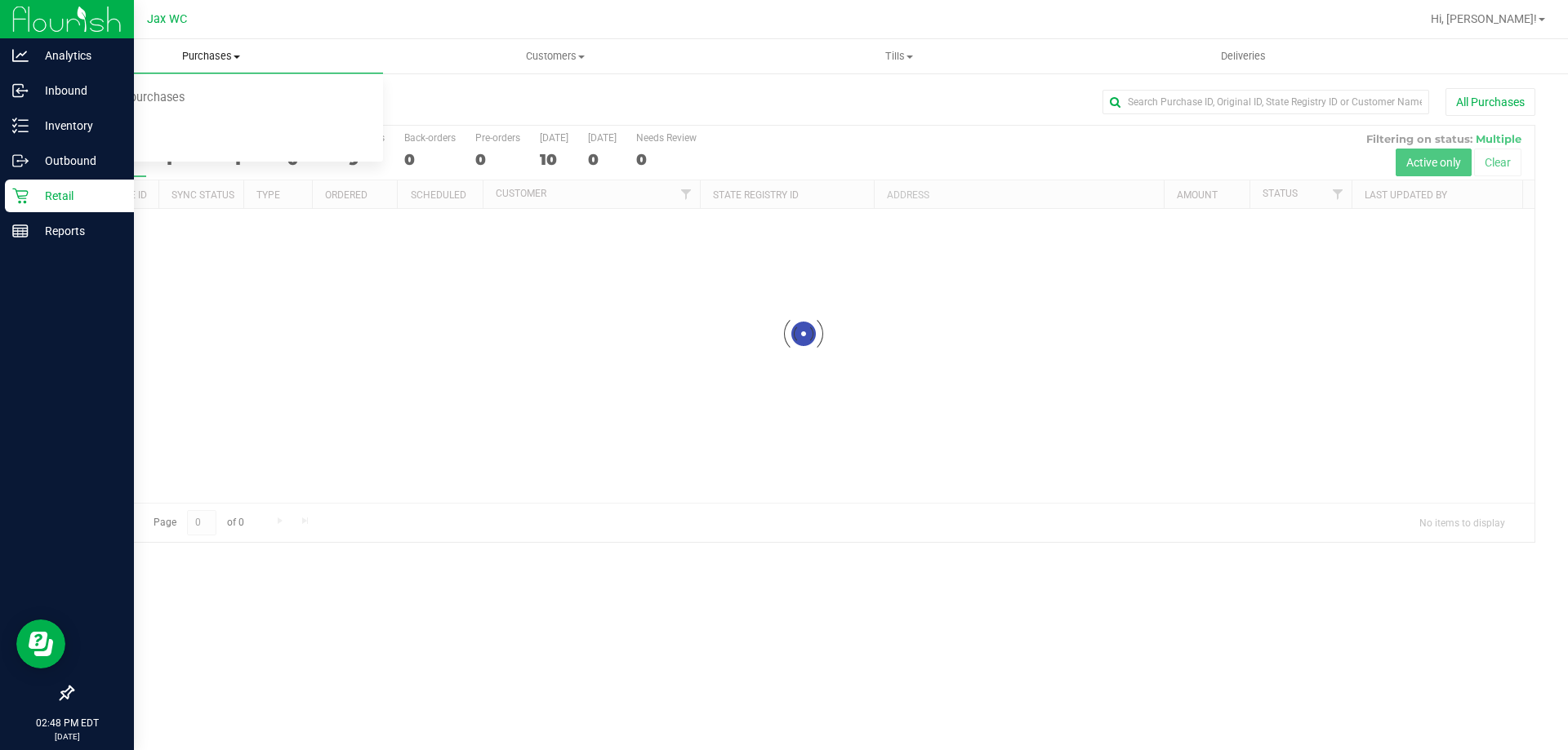
click at [224, 57] on span "Purchases" at bounding box center [211, 55] width 344 height 14
click at [221, 61] on span "Purchases" at bounding box center [211, 55] width 344 height 14
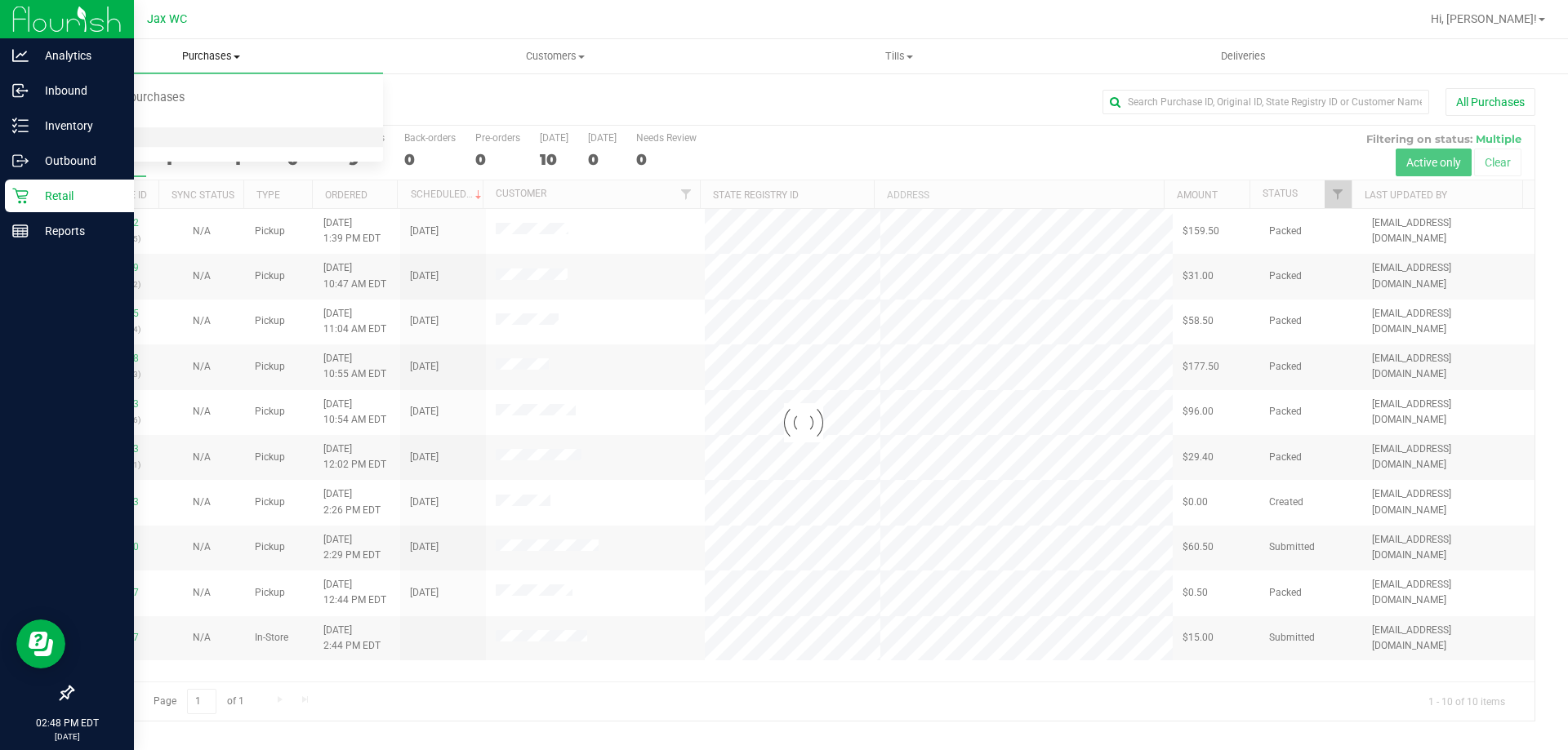
click at [143, 143] on span "All purchases" at bounding box center [97, 138] width 116 height 14
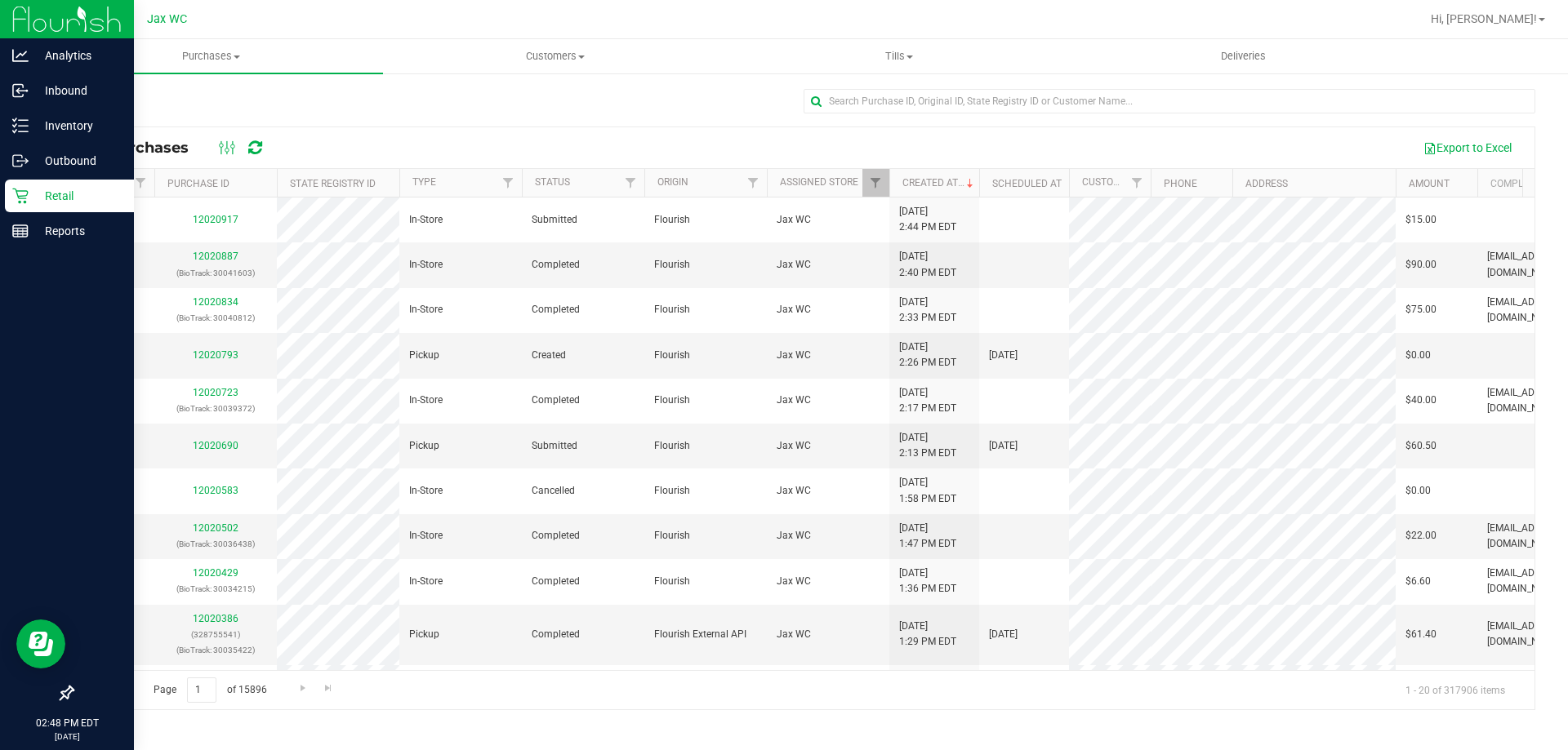
click at [992, 140] on div "Export to Excel" at bounding box center [902, 147] width 1243 height 28
click at [981, 115] on div at bounding box center [1170, 107] width 732 height 37
click at [970, 103] on input "text" at bounding box center [1170, 101] width 732 height 25
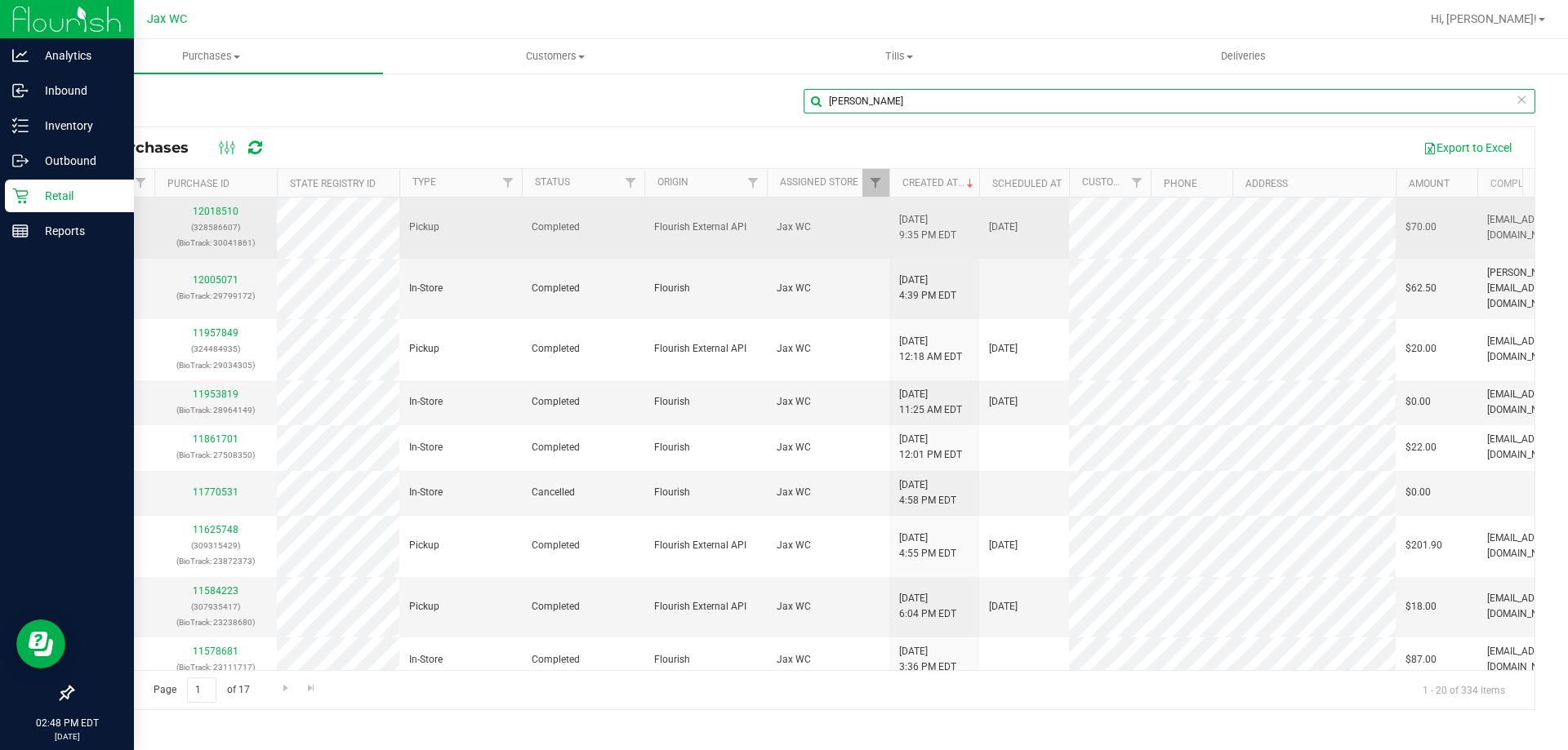
type input "christine"
click at [226, 204] on div "12018510 (328586607) (BioTrack: 30041861)" at bounding box center [216, 227] width 103 height 47
click at [225, 213] on link "12018510" at bounding box center [215, 211] width 46 height 11
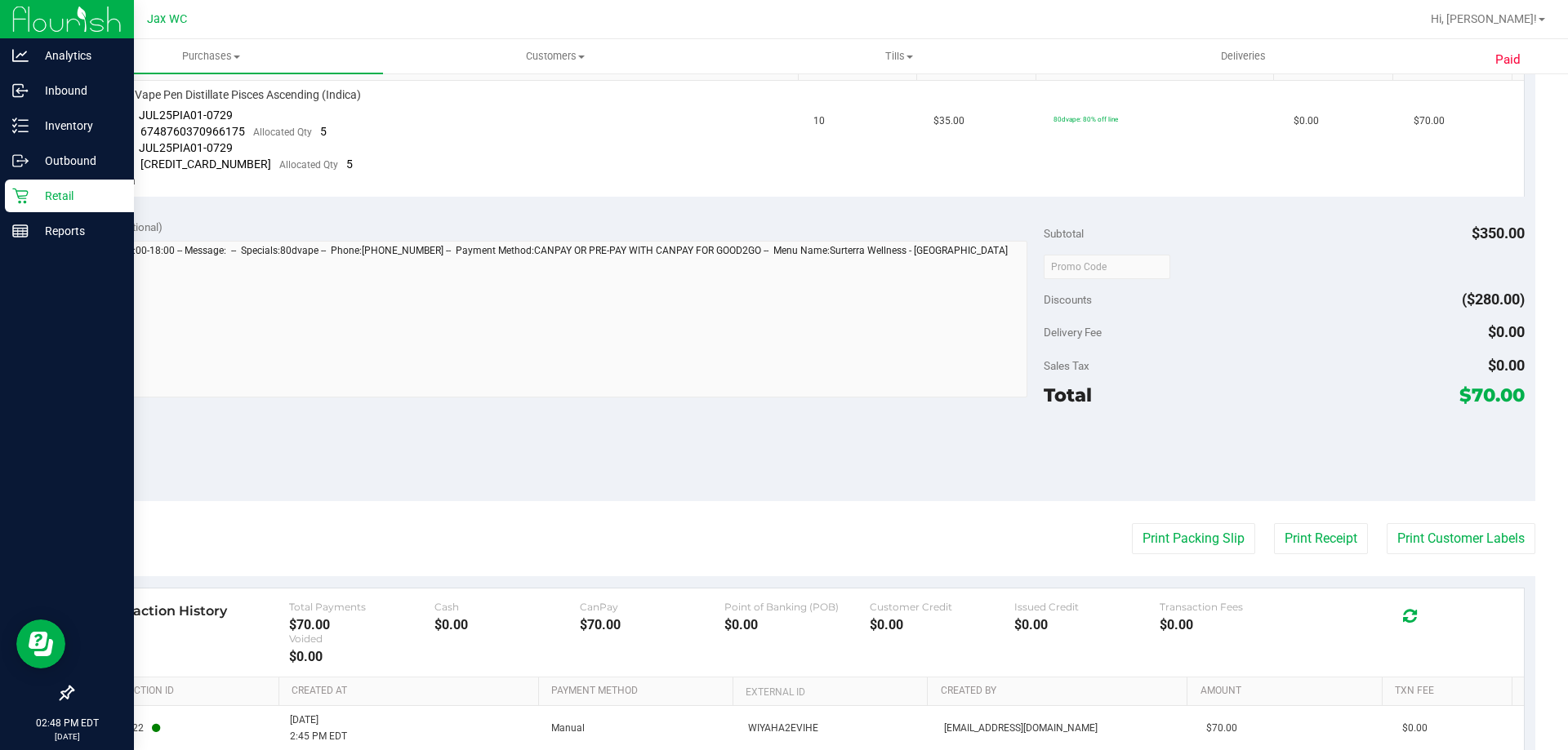
scroll to position [490, 0]
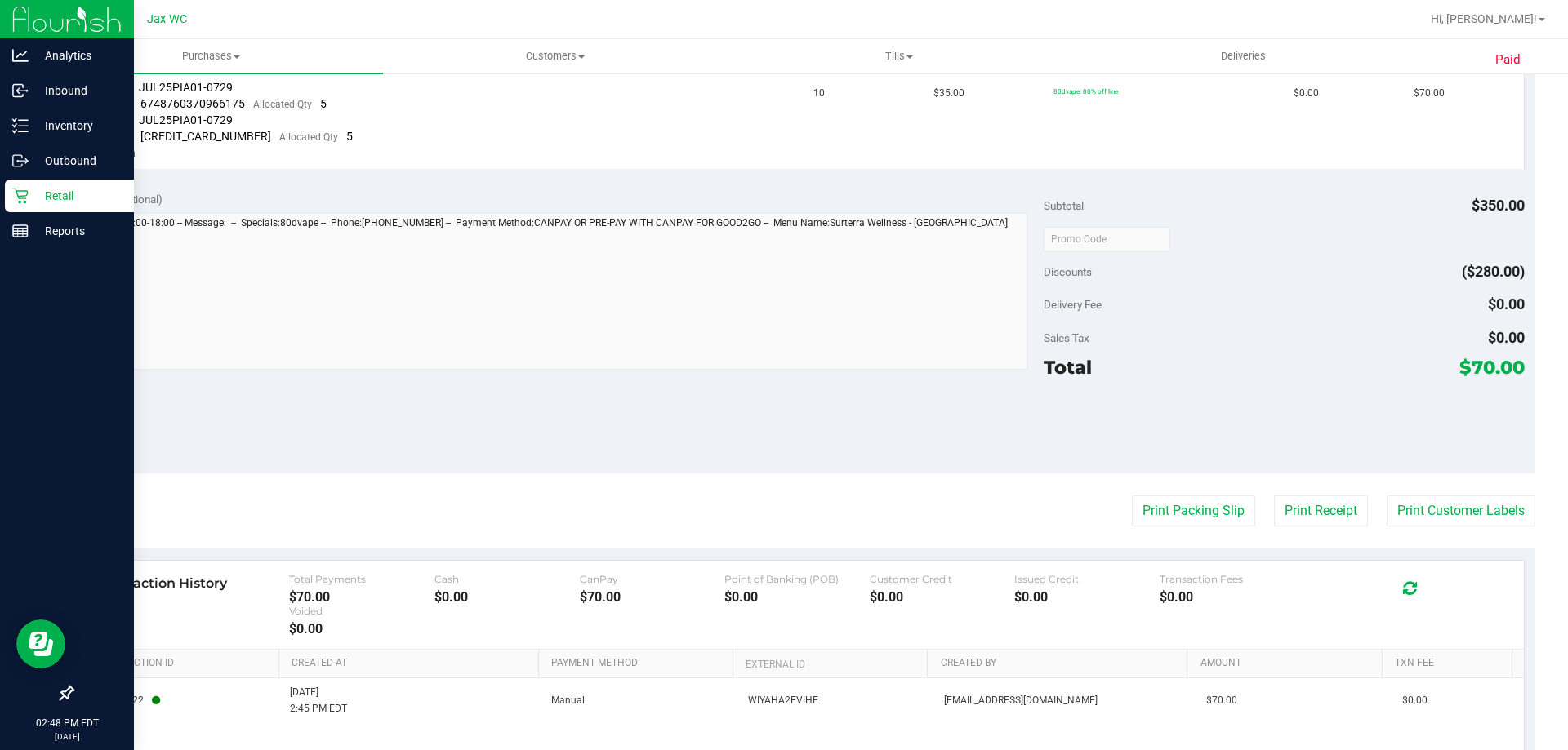
click at [1176, 527] on purchase-details "Back View Profile Completed Sep 28, 2025 2:45 PM EDT # 12018510 BioTrack ID: 30…" at bounding box center [803, 226] width 1464 height 1255
click at [1169, 518] on button "Print Packing Slip" at bounding box center [1194, 511] width 123 height 31
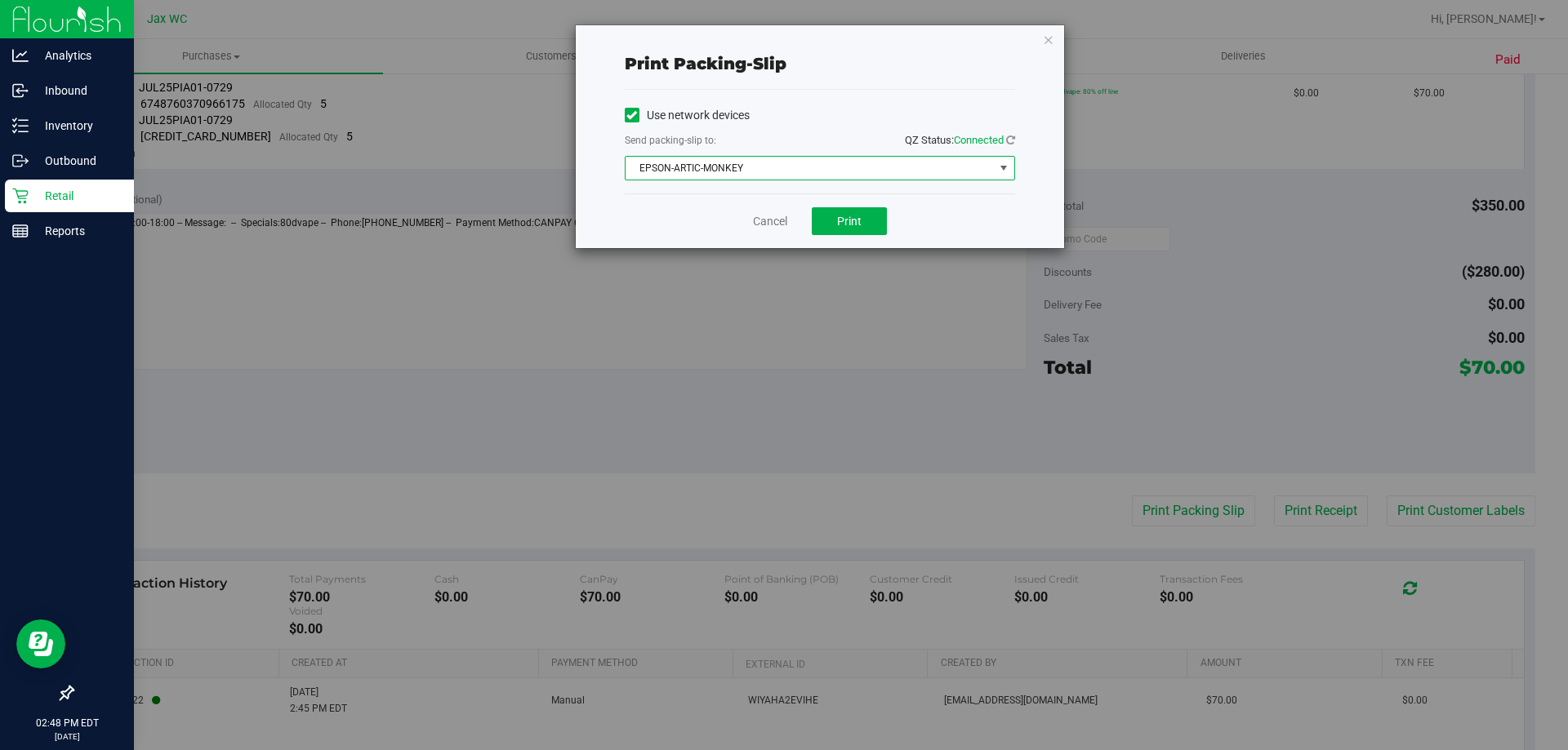
click at [788, 165] on span "EPSON-ARTIC-MONKEY" at bounding box center [810, 168] width 369 height 23
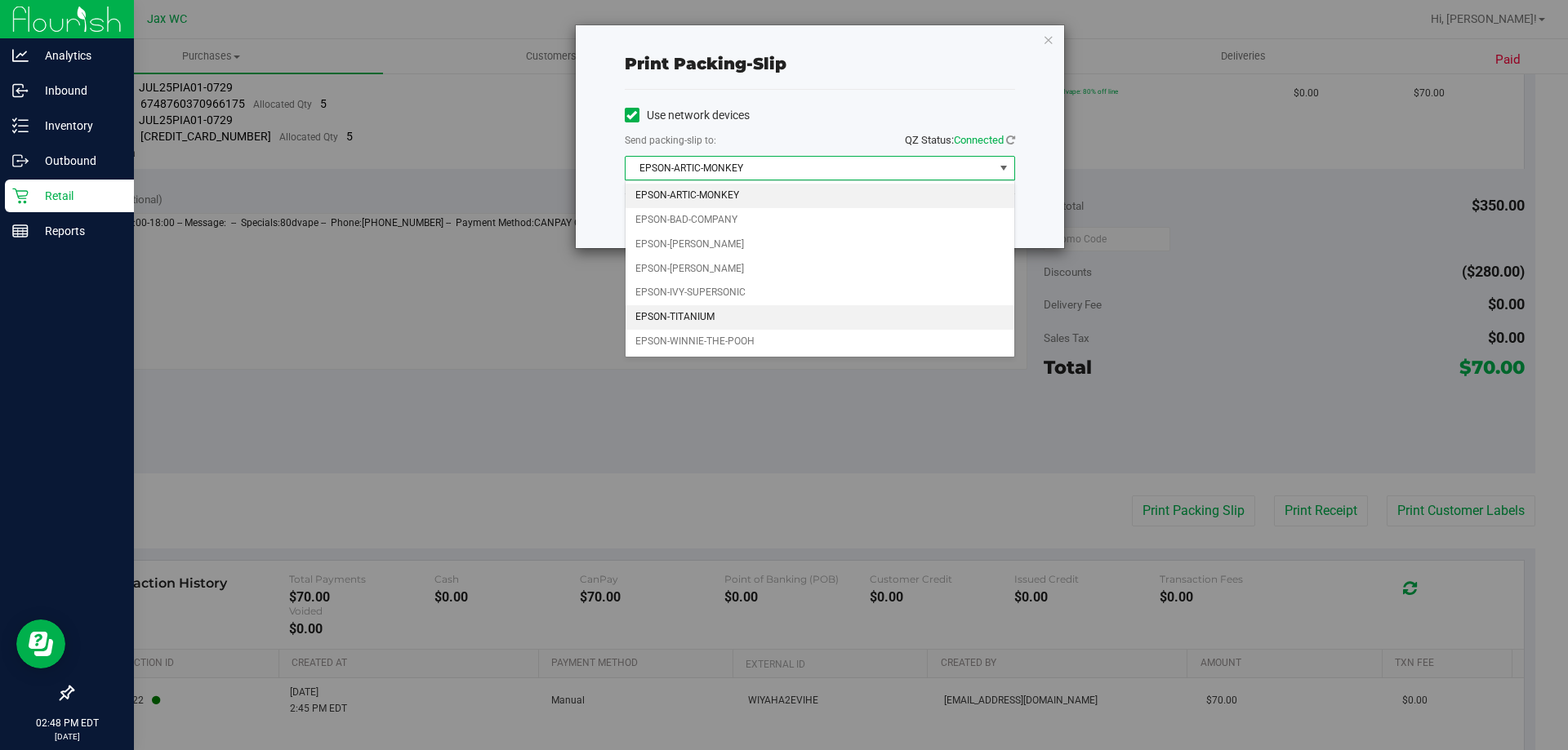
click at [721, 313] on li "EPSON-TITANIUM" at bounding box center [820, 318] width 389 height 25
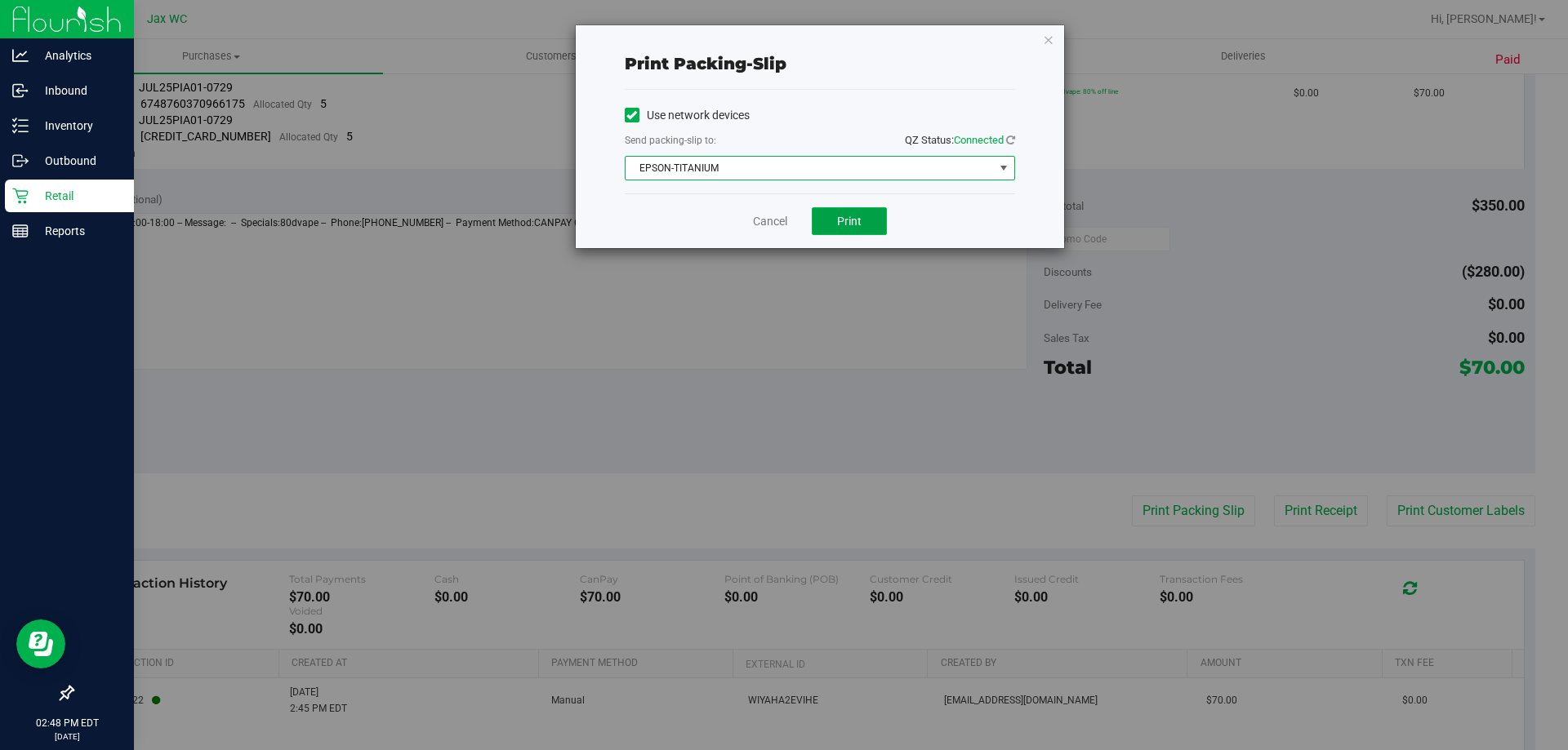
click at [871, 223] on button "Print" at bounding box center [849, 221] width 76 height 28
click at [1049, 36] on icon "button" at bounding box center [1049, 39] width 11 height 19
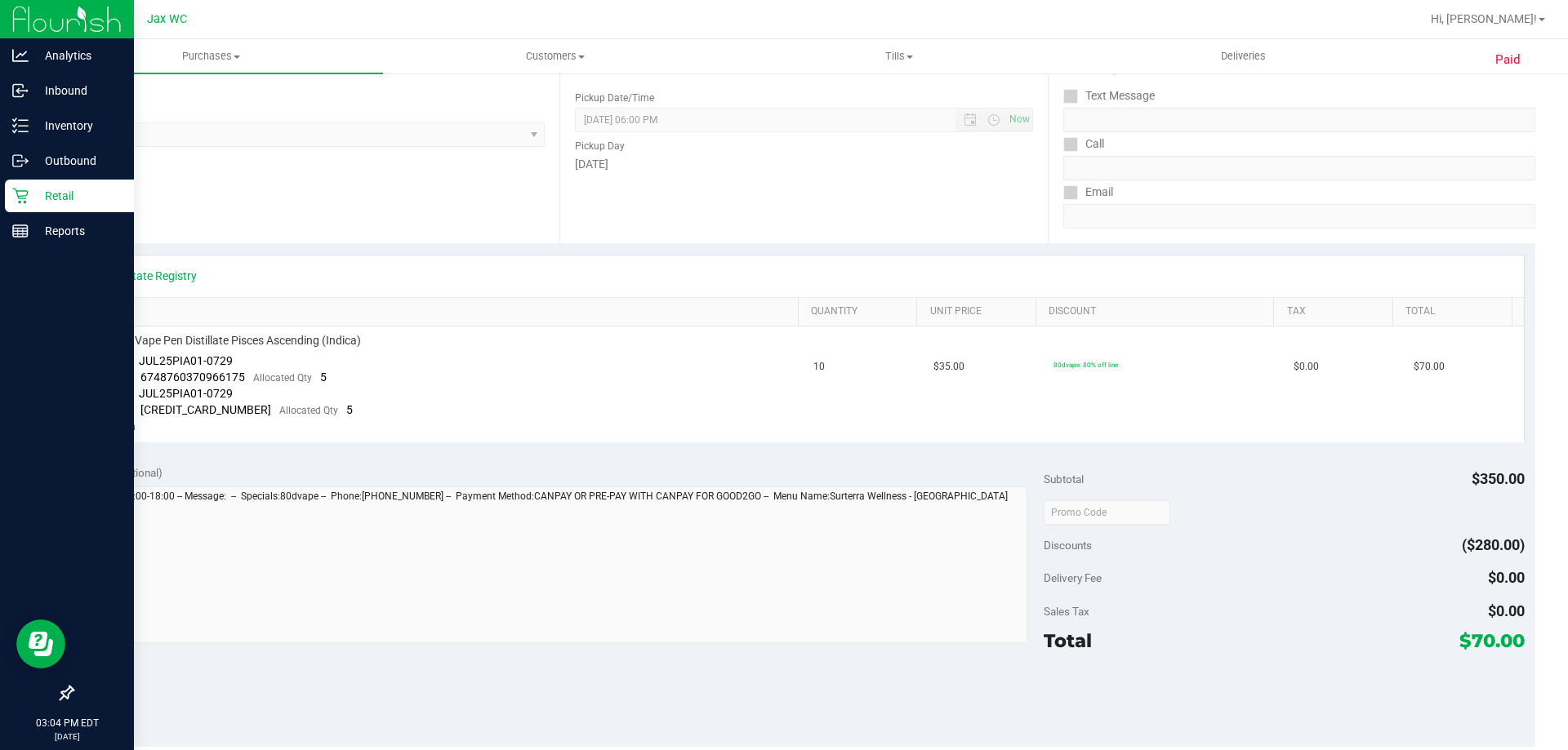
scroll to position [0, 0]
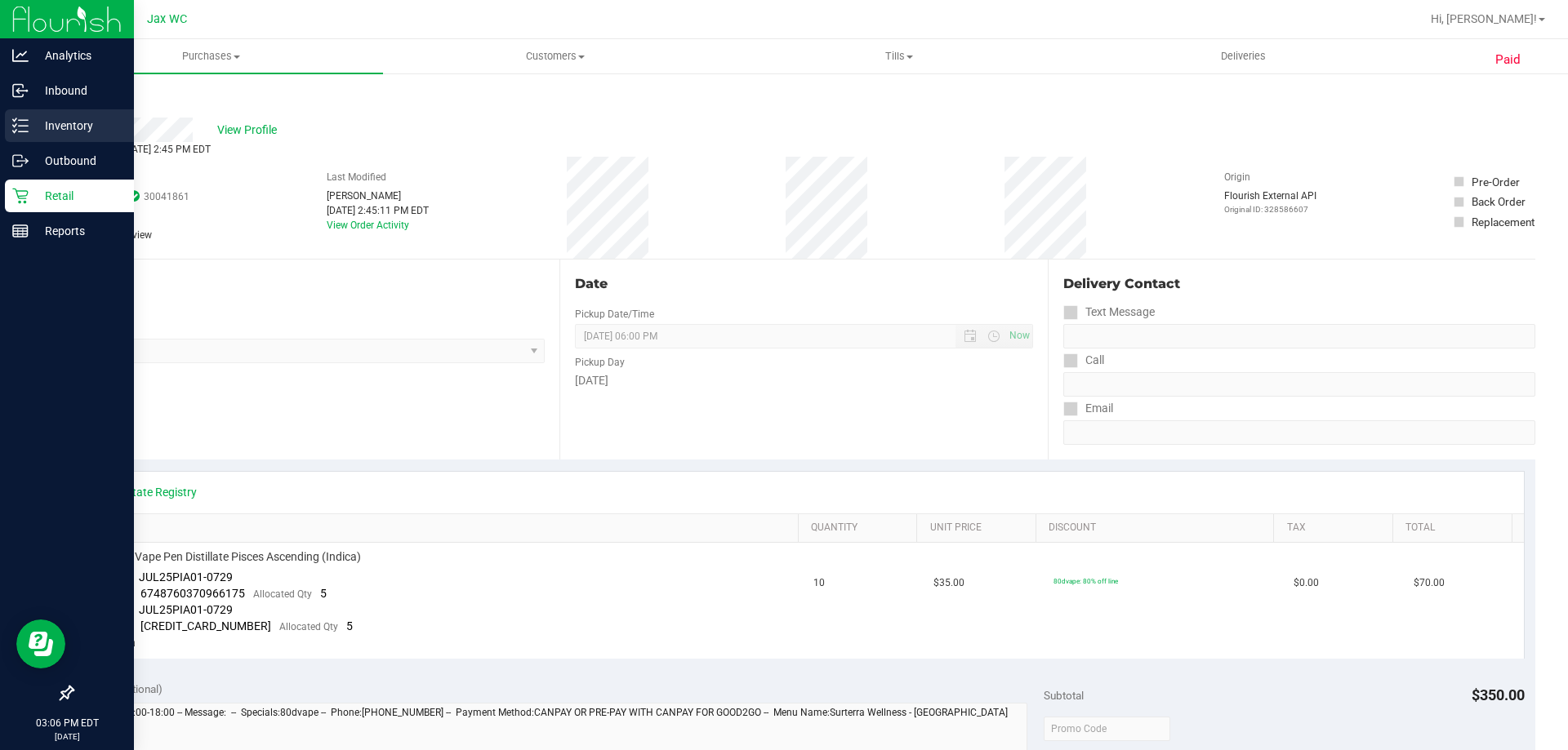
click at [67, 137] on div "Inventory" at bounding box center [69, 125] width 129 height 33
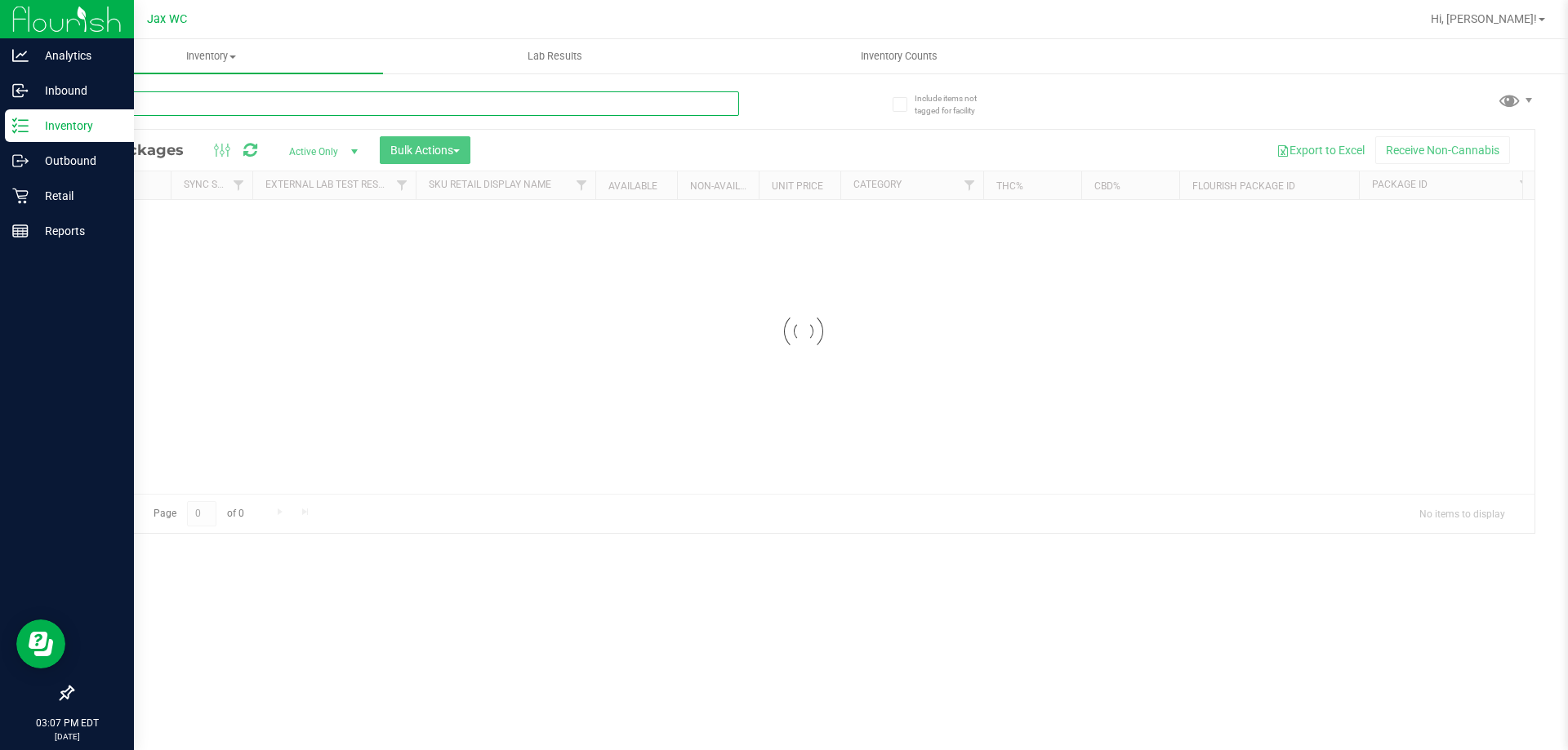
click at [201, 106] on input "text" at bounding box center [405, 104] width 667 height 25
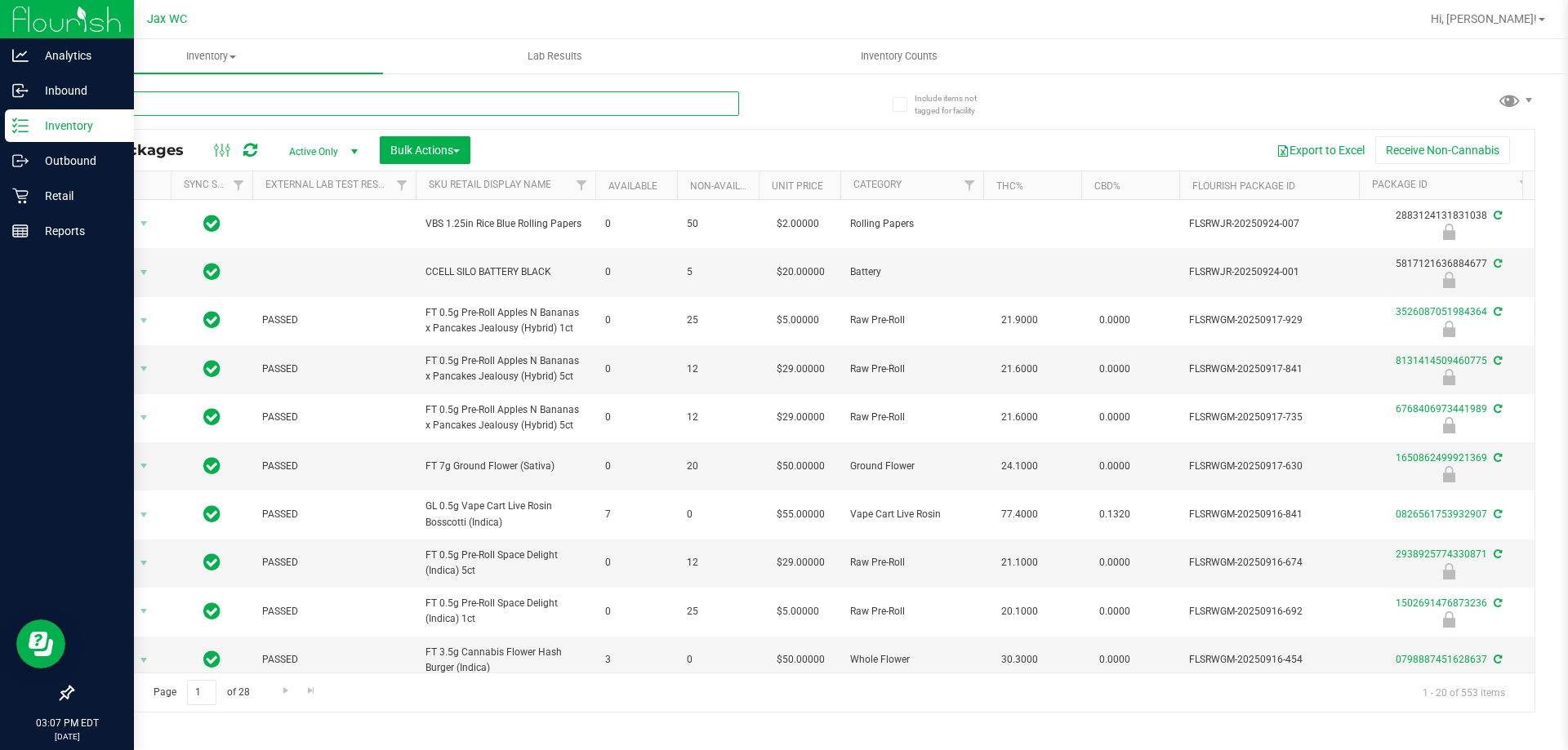
click at [201, 106] on input "7" at bounding box center [405, 104] width 667 height 25
click at [203, 107] on input "7" at bounding box center [405, 104] width 667 height 25
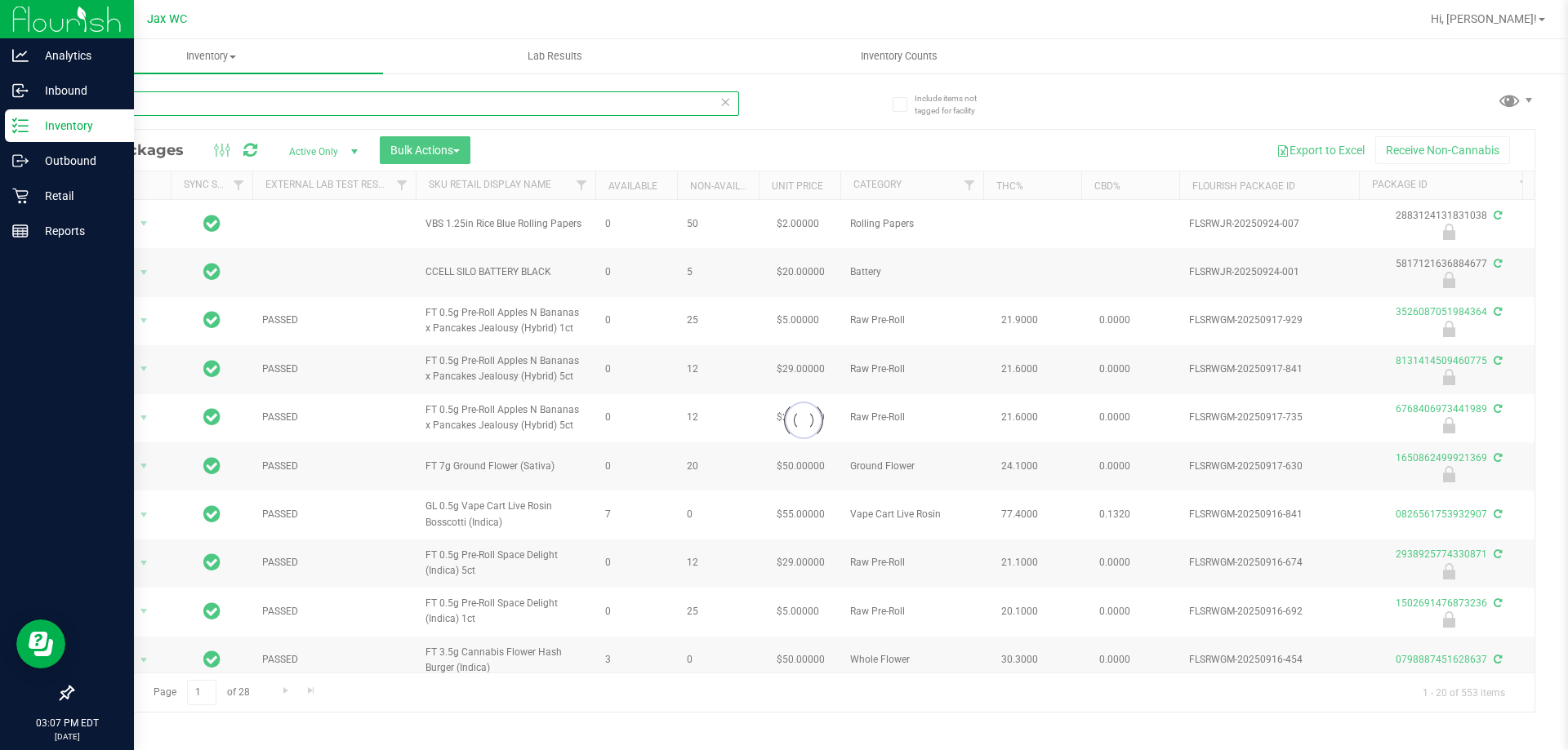
type input "aml"
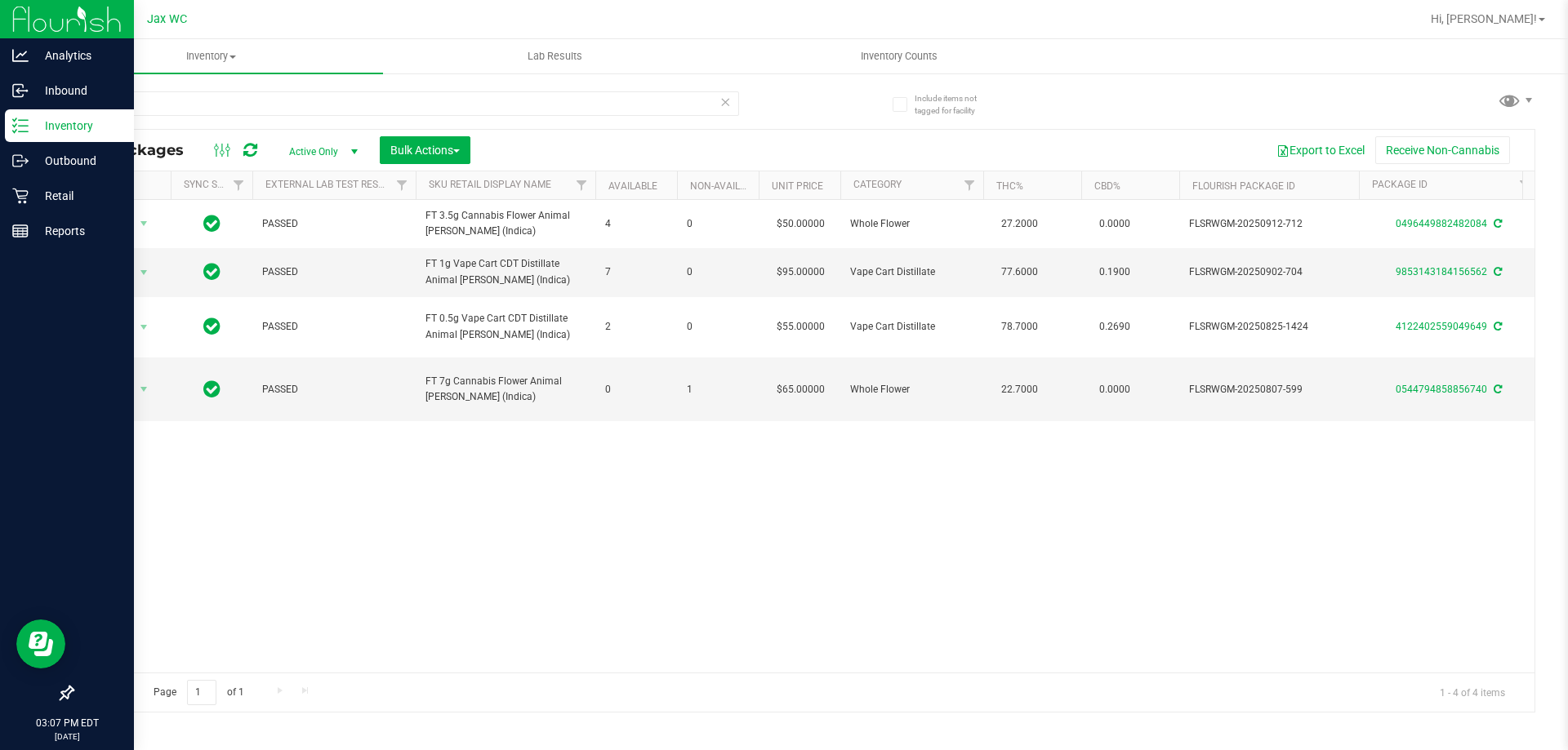
click at [347, 554] on div "Action Action Adjust qty Create package Edit attributes Global inventory Locate…" at bounding box center [803, 436] width 1462 height 473
click at [34, 212] on link "Retail" at bounding box center [67, 197] width 134 height 35
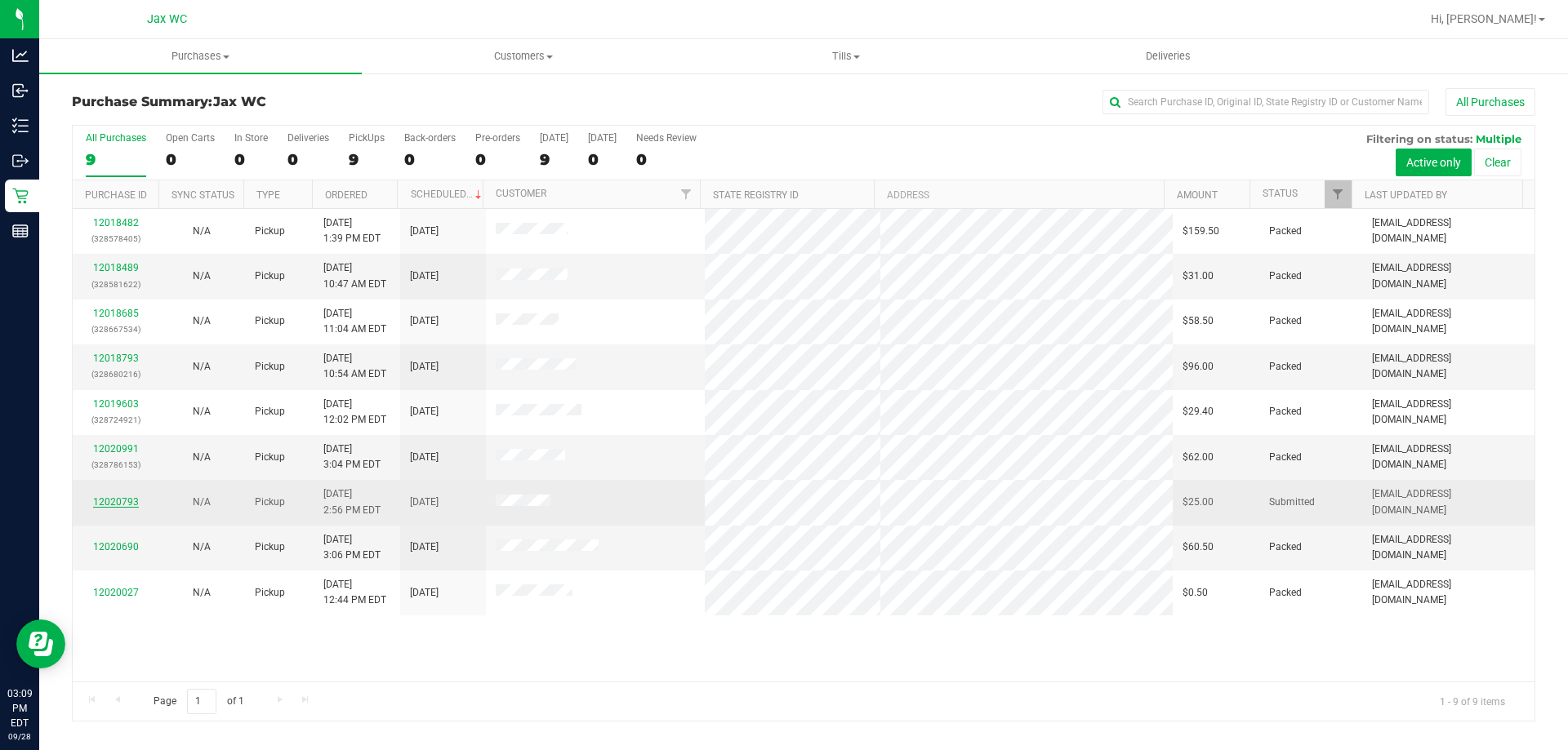
click at [122, 496] on link "12020793" at bounding box center [116, 502] width 46 height 11
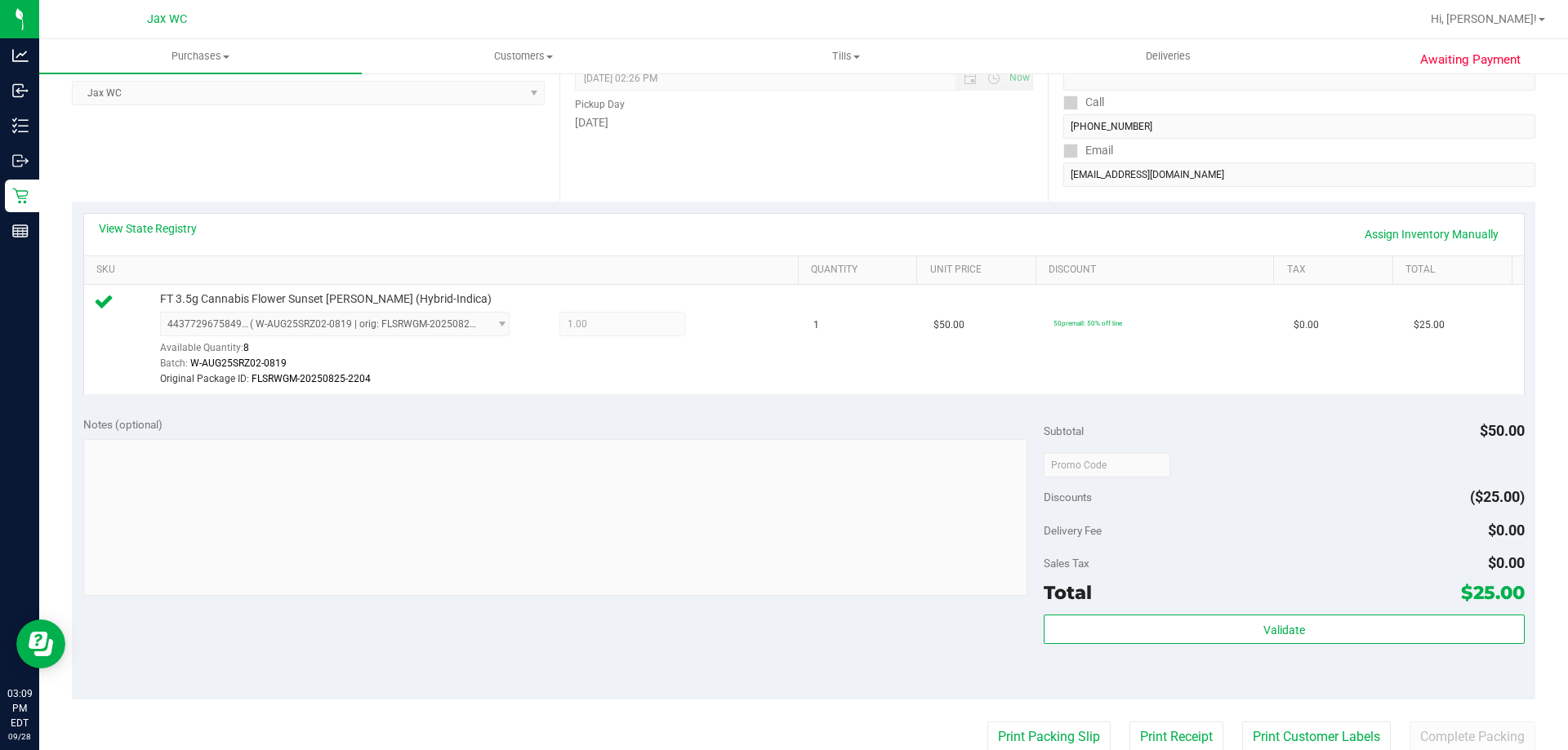
scroll to position [245, 0]
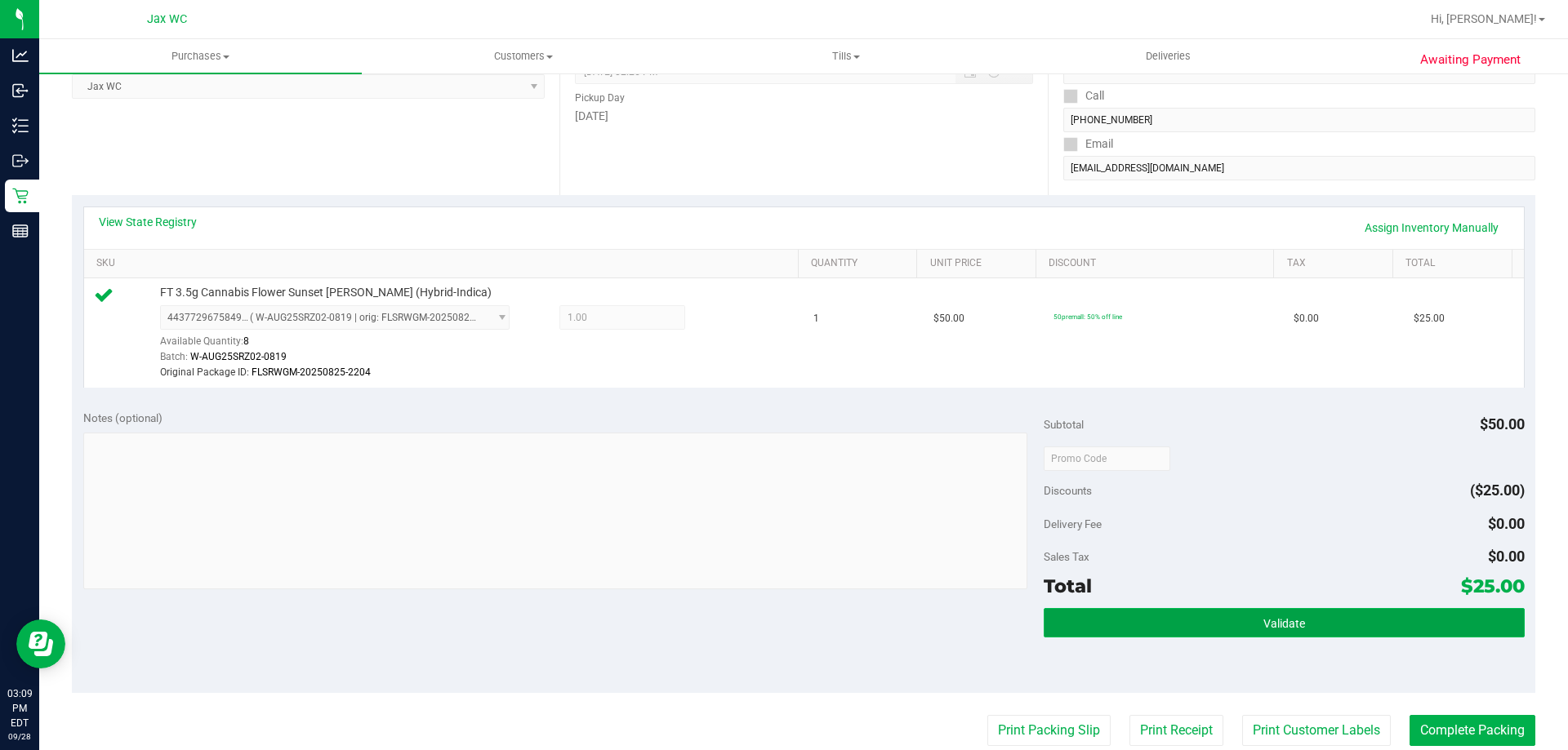
click at [1429, 629] on button "Validate" at bounding box center [1285, 623] width 481 height 30
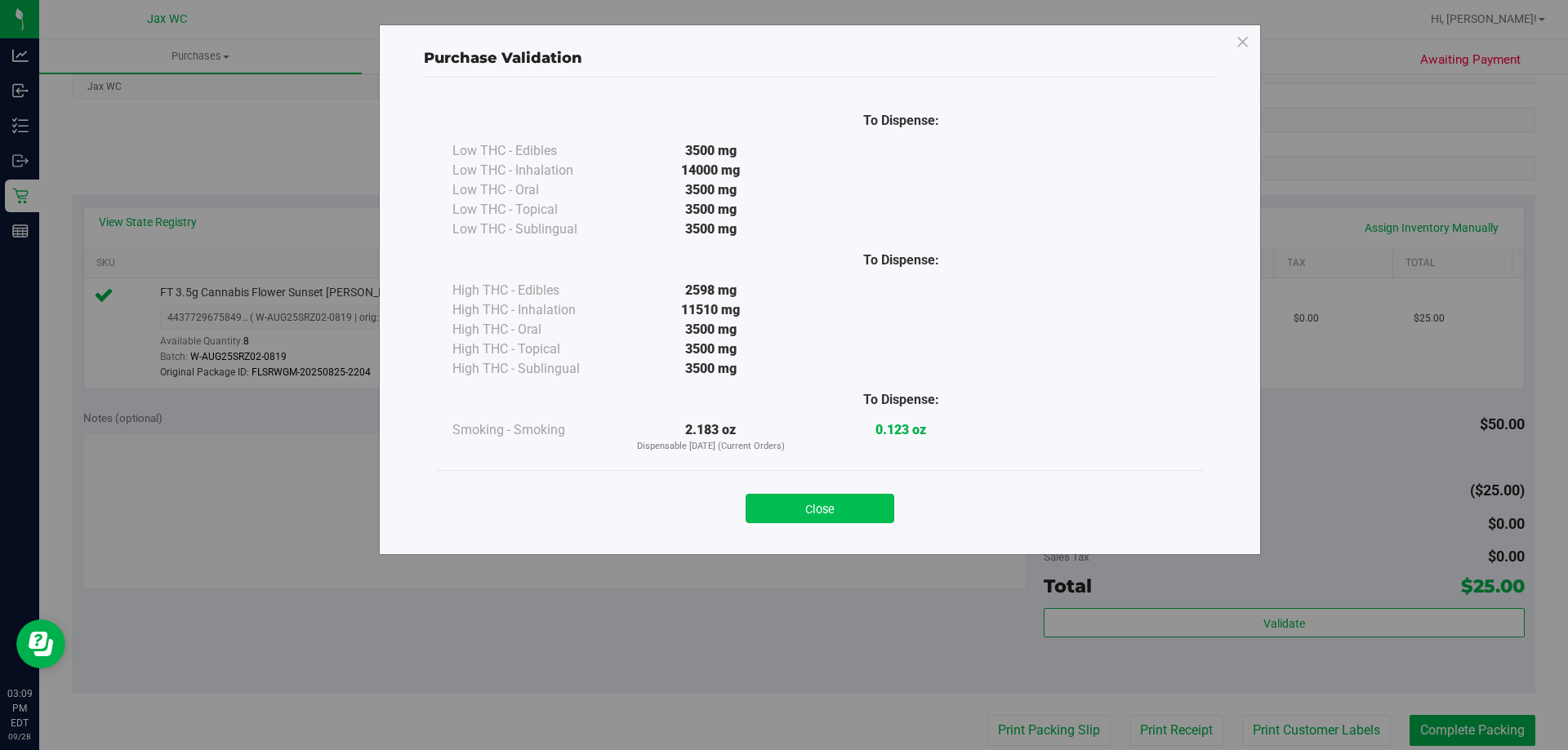
click at [827, 518] on button "Close" at bounding box center [819, 508] width 148 height 30
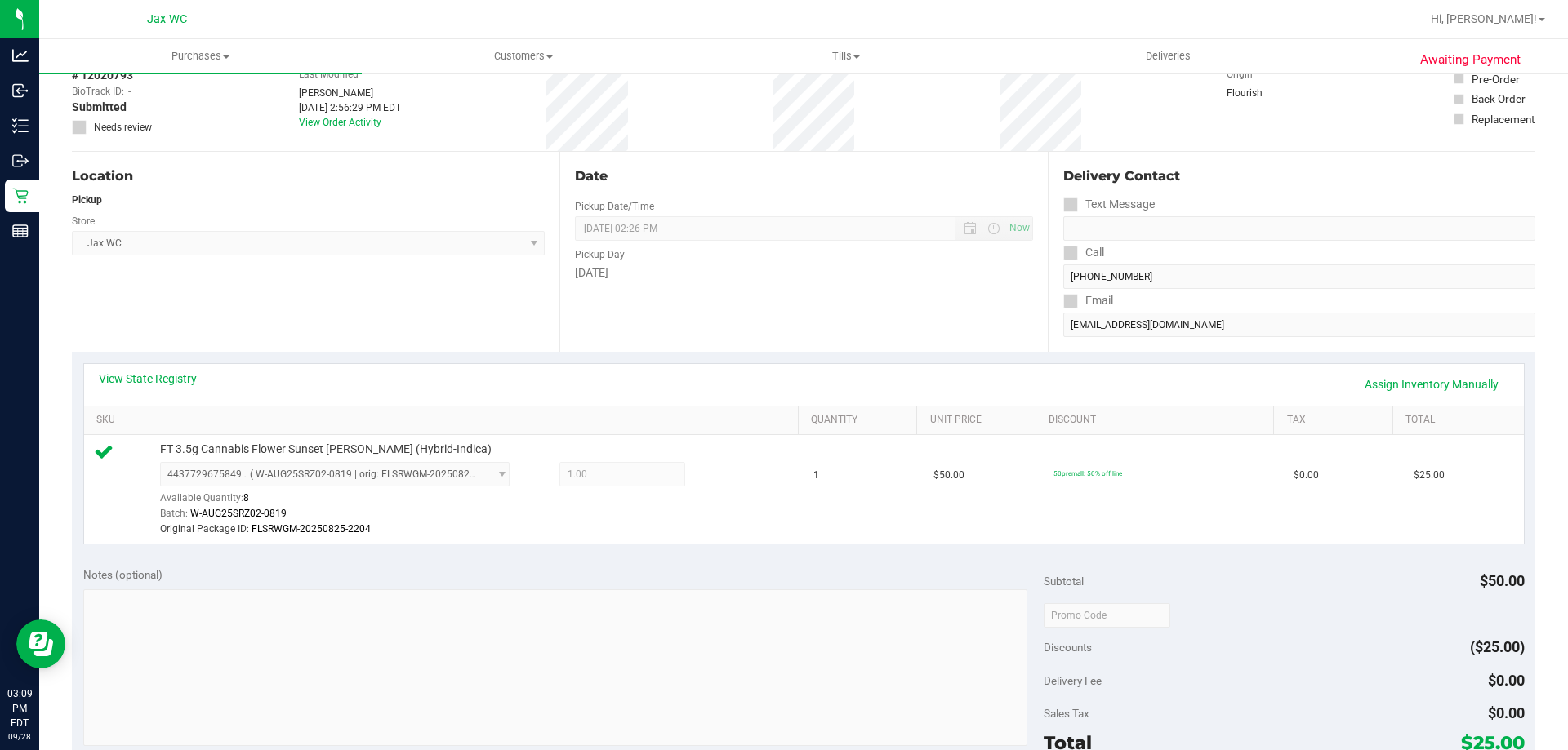
scroll to position [0, 0]
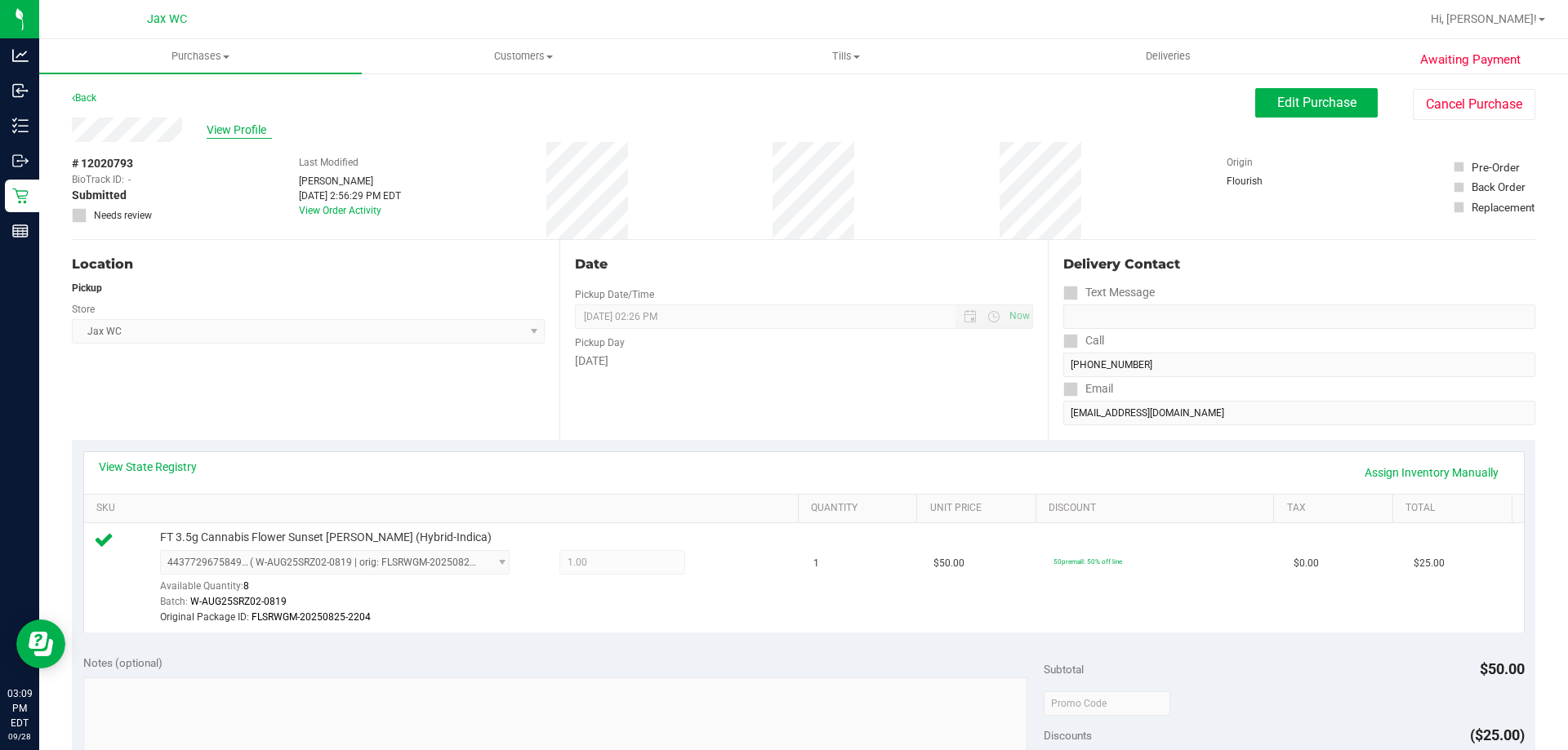
click at [260, 124] on div "View Profile" at bounding box center [663, 130] width 1183 height 25
click at [263, 125] on span "View Profile" at bounding box center [239, 130] width 65 height 17
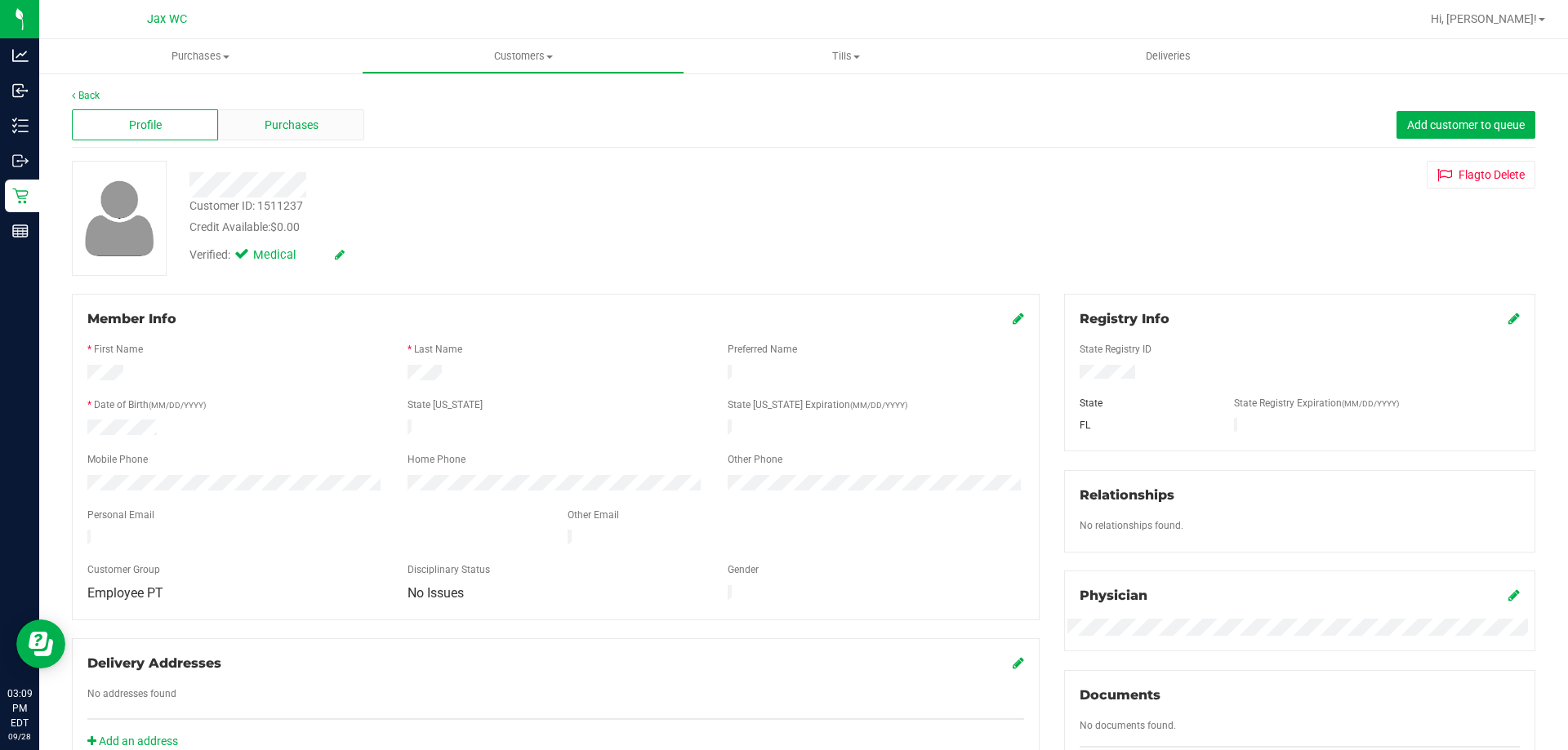
click at [331, 114] on div "Purchases" at bounding box center [291, 124] width 146 height 31
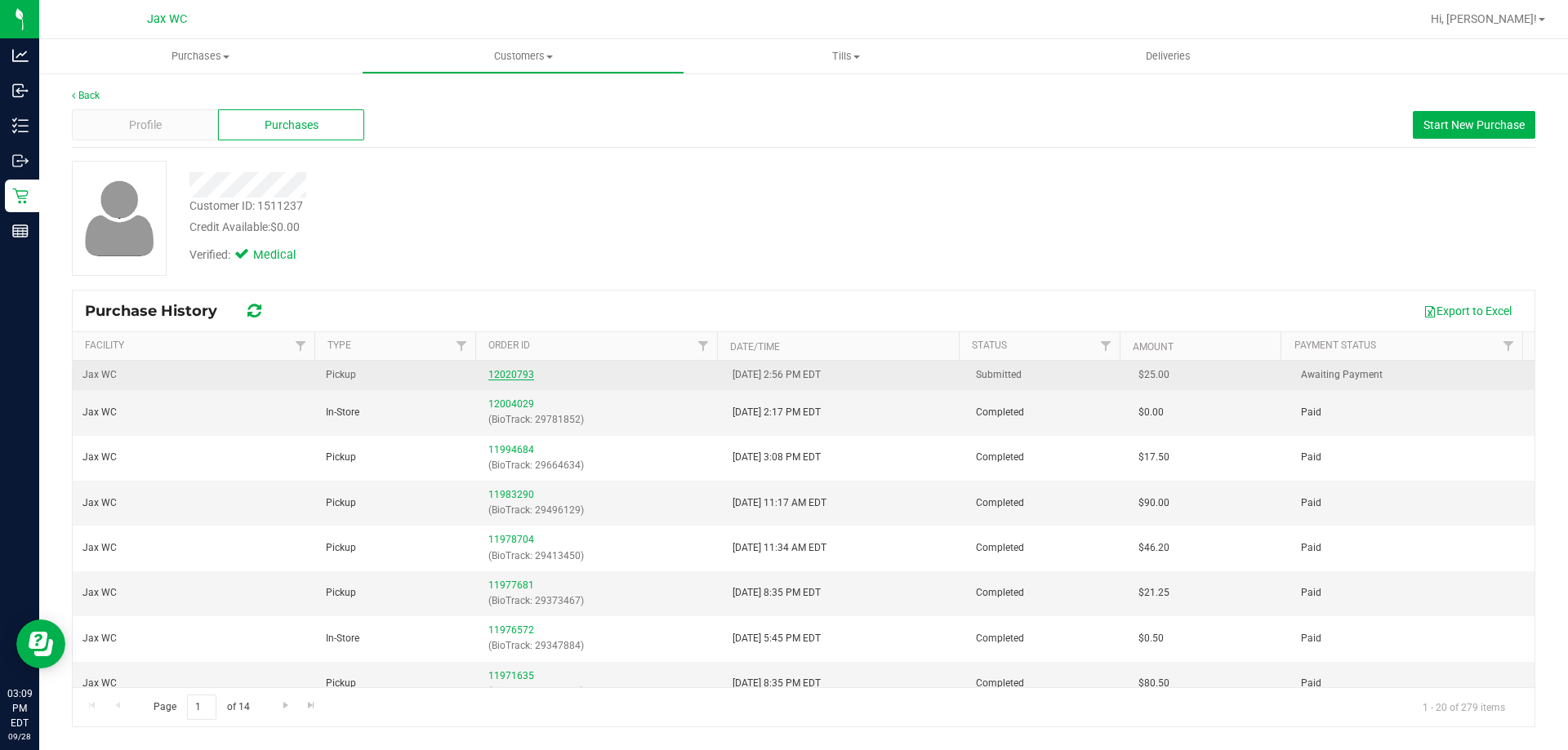
click at [519, 378] on link "12020793" at bounding box center [511, 375] width 46 height 11
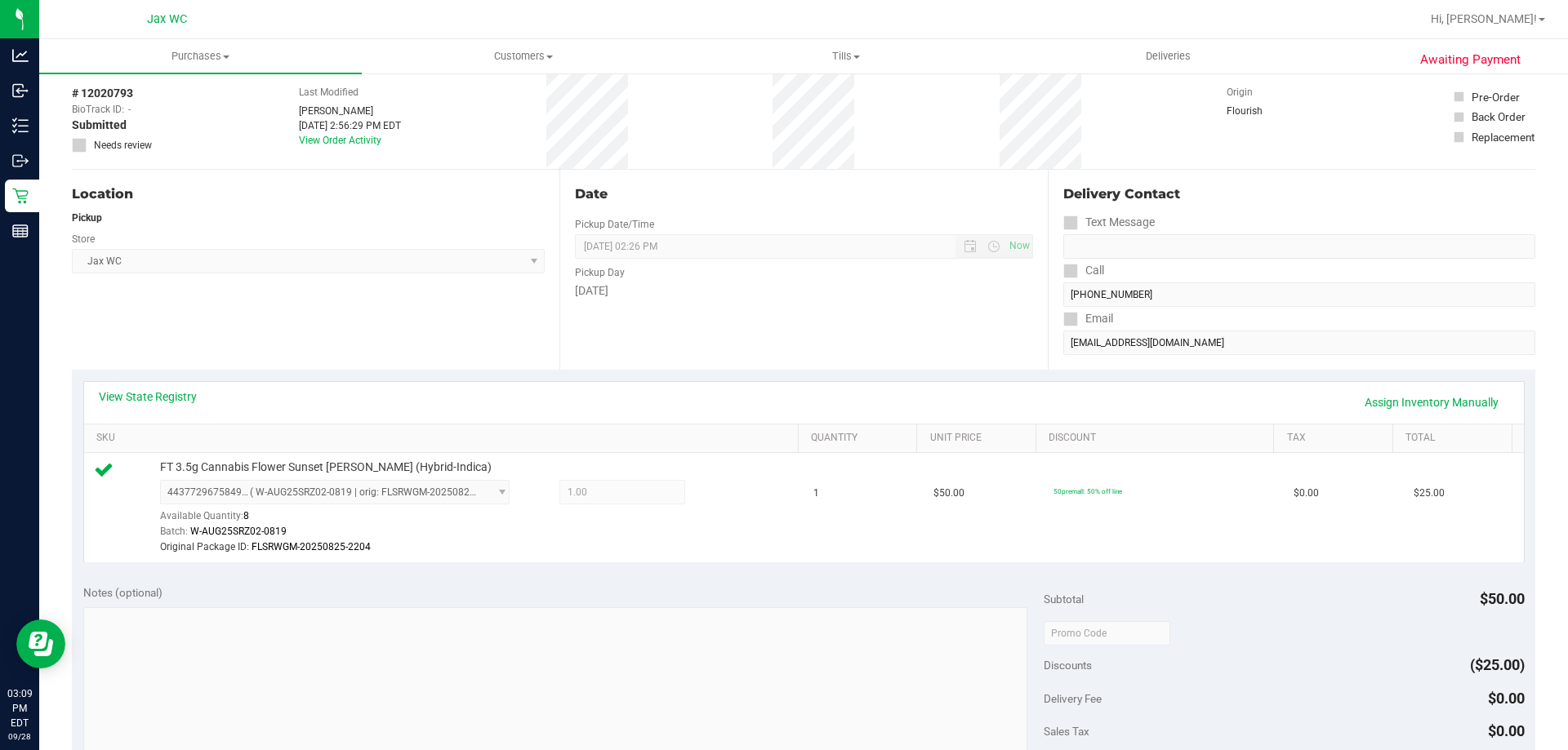
scroll to position [326, 0]
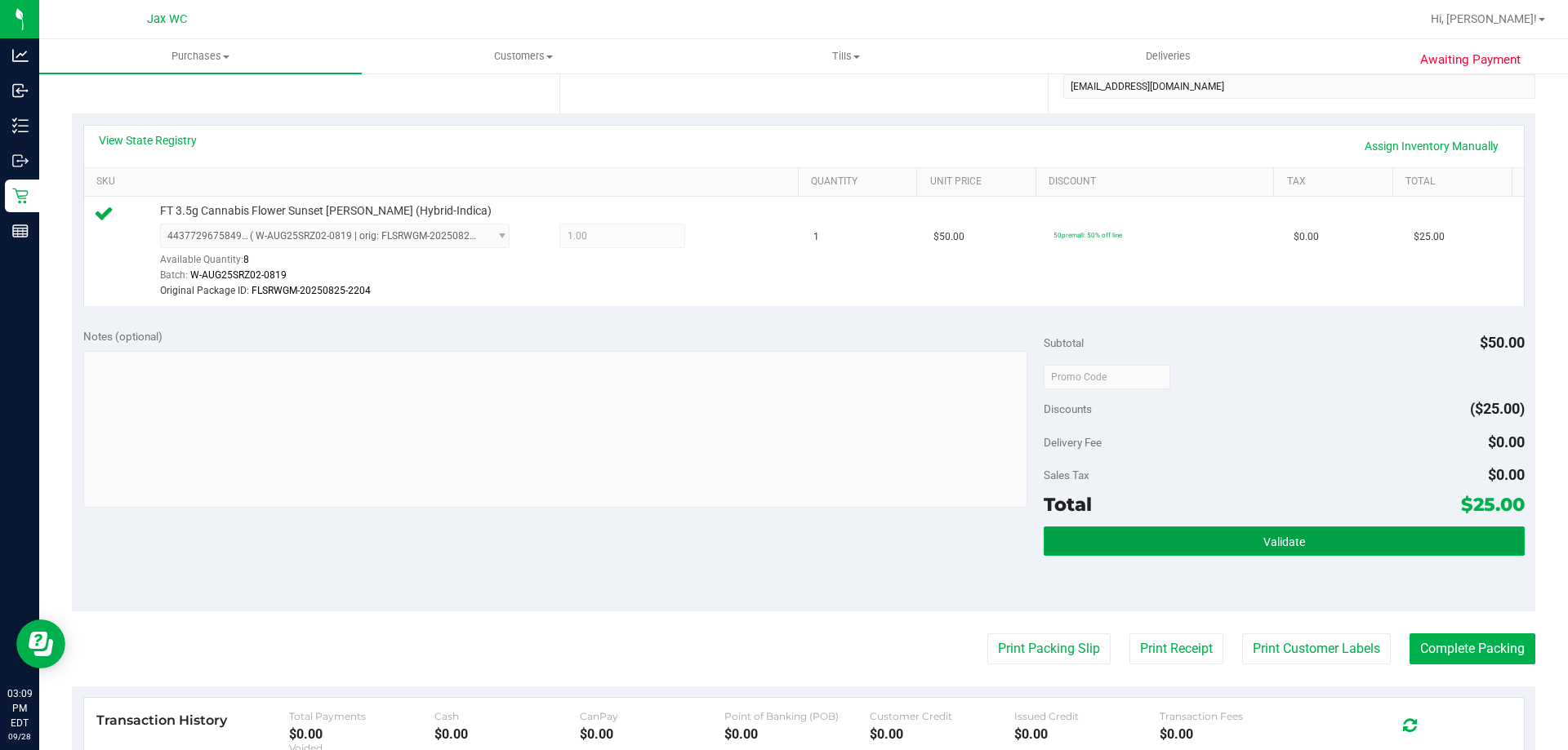
click at [1176, 545] on button "Validate" at bounding box center [1285, 540] width 481 height 30
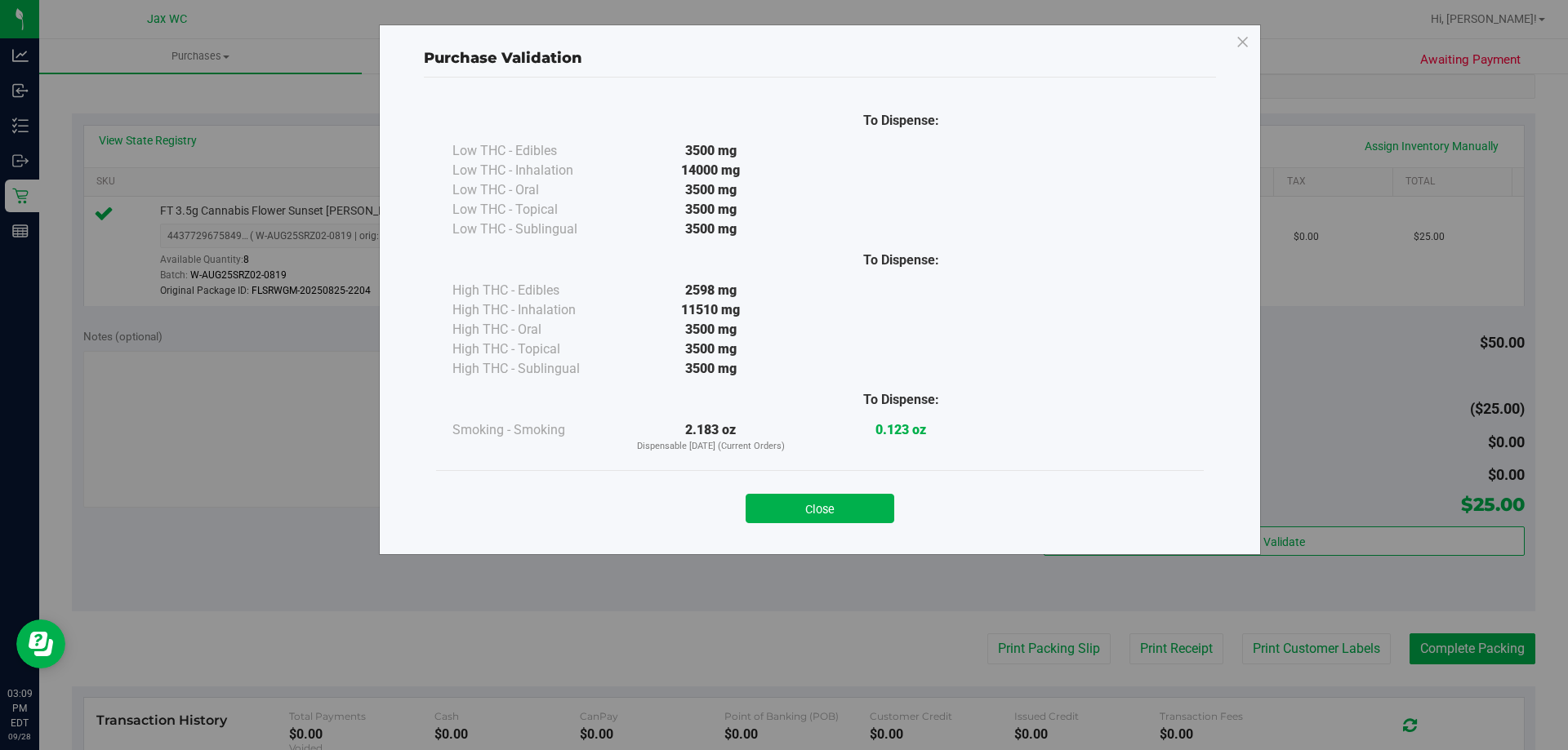
click at [760, 550] on div "Purchase Validation To Dispense: Low THC - Edibles 3500 mg" at bounding box center [820, 290] width 883 height 531
click at [764, 529] on div "Close" at bounding box center [820, 503] width 768 height 66
click at [824, 507] on button "Close" at bounding box center [819, 508] width 148 height 30
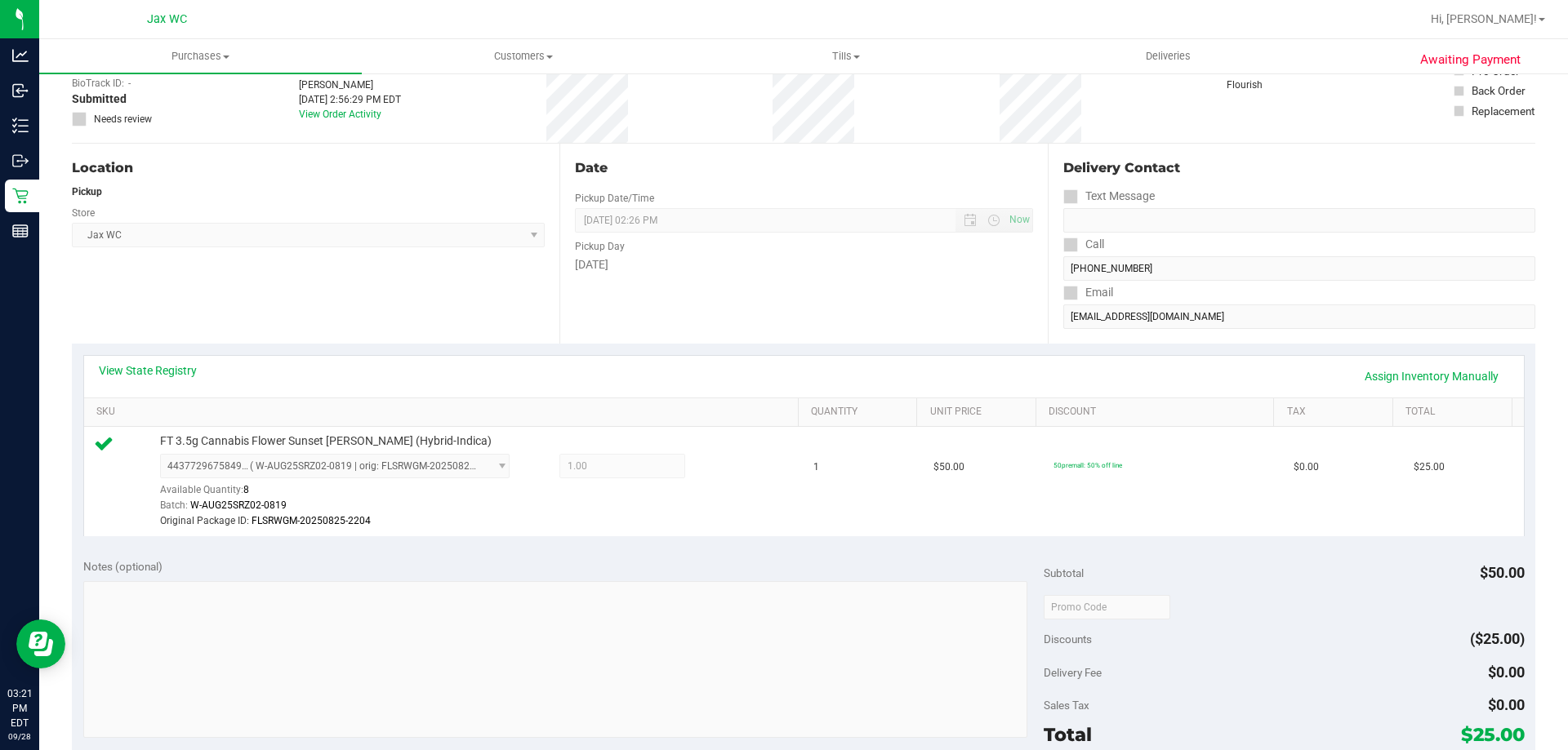
scroll to position [81, 0]
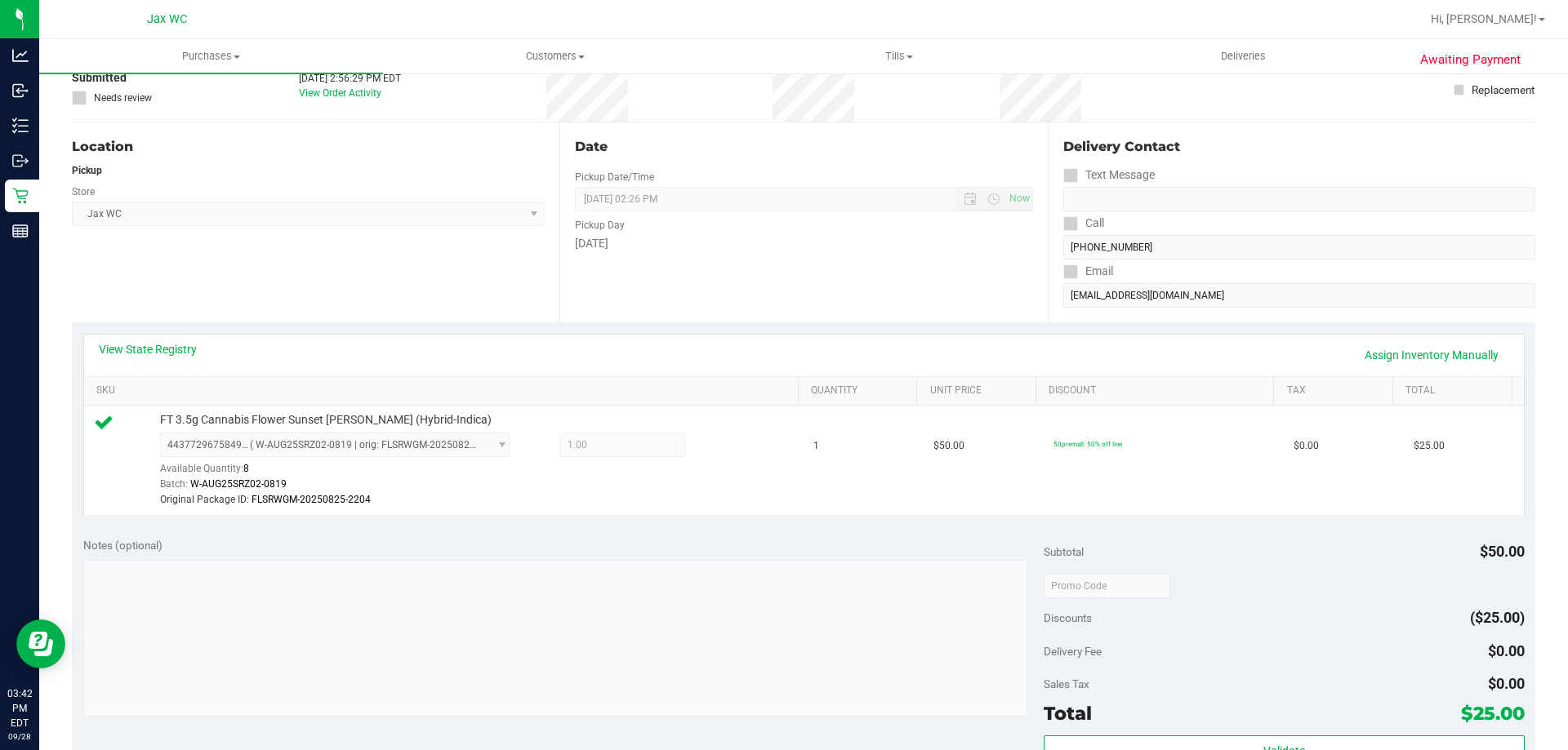
scroll to position [326, 0]
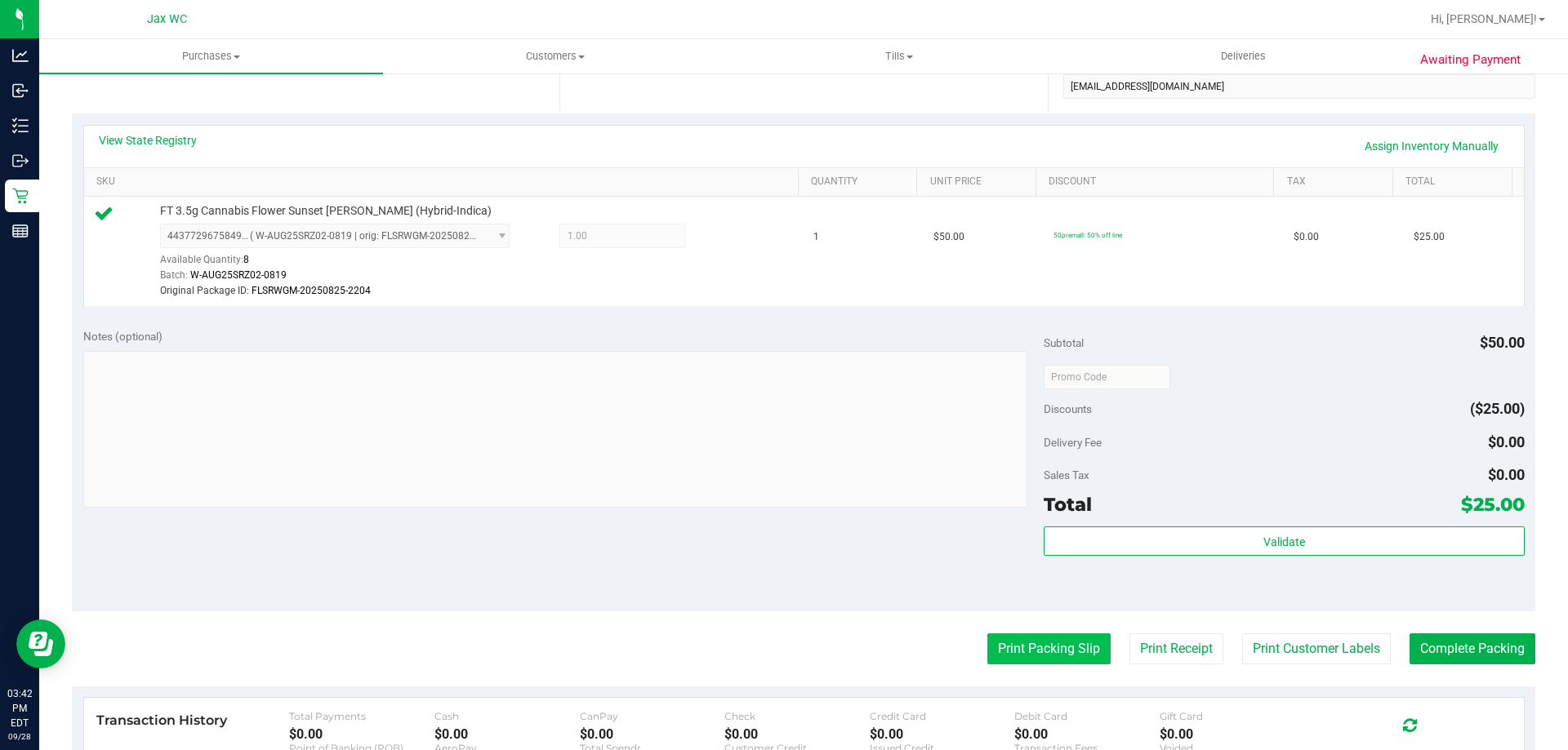
click at [1033, 653] on button "Print Packing Slip" at bounding box center [1049, 649] width 123 height 31
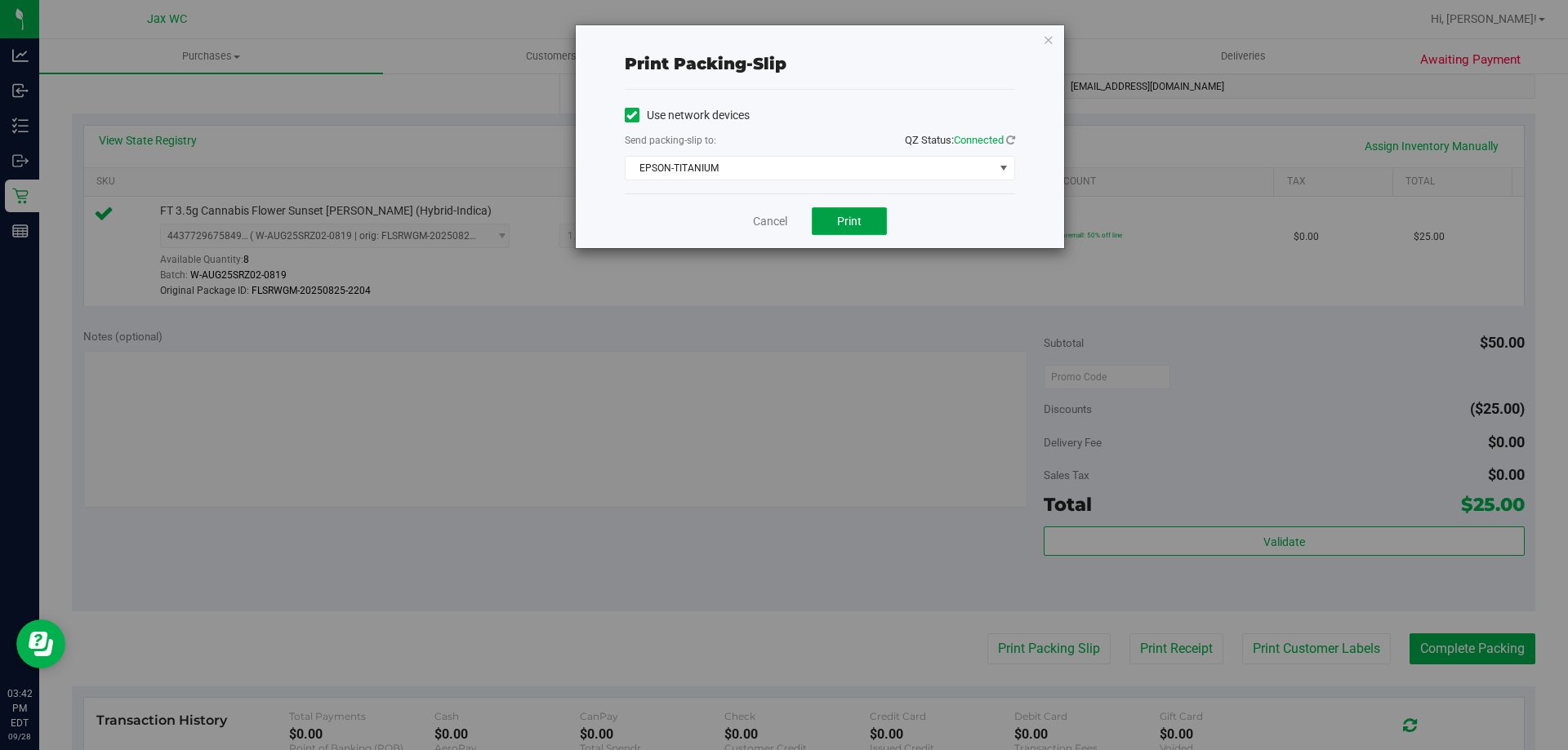
click at [841, 224] on span "Print" at bounding box center [850, 221] width 25 height 13
click at [1052, 44] on icon "button" at bounding box center [1049, 39] width 11 height 19
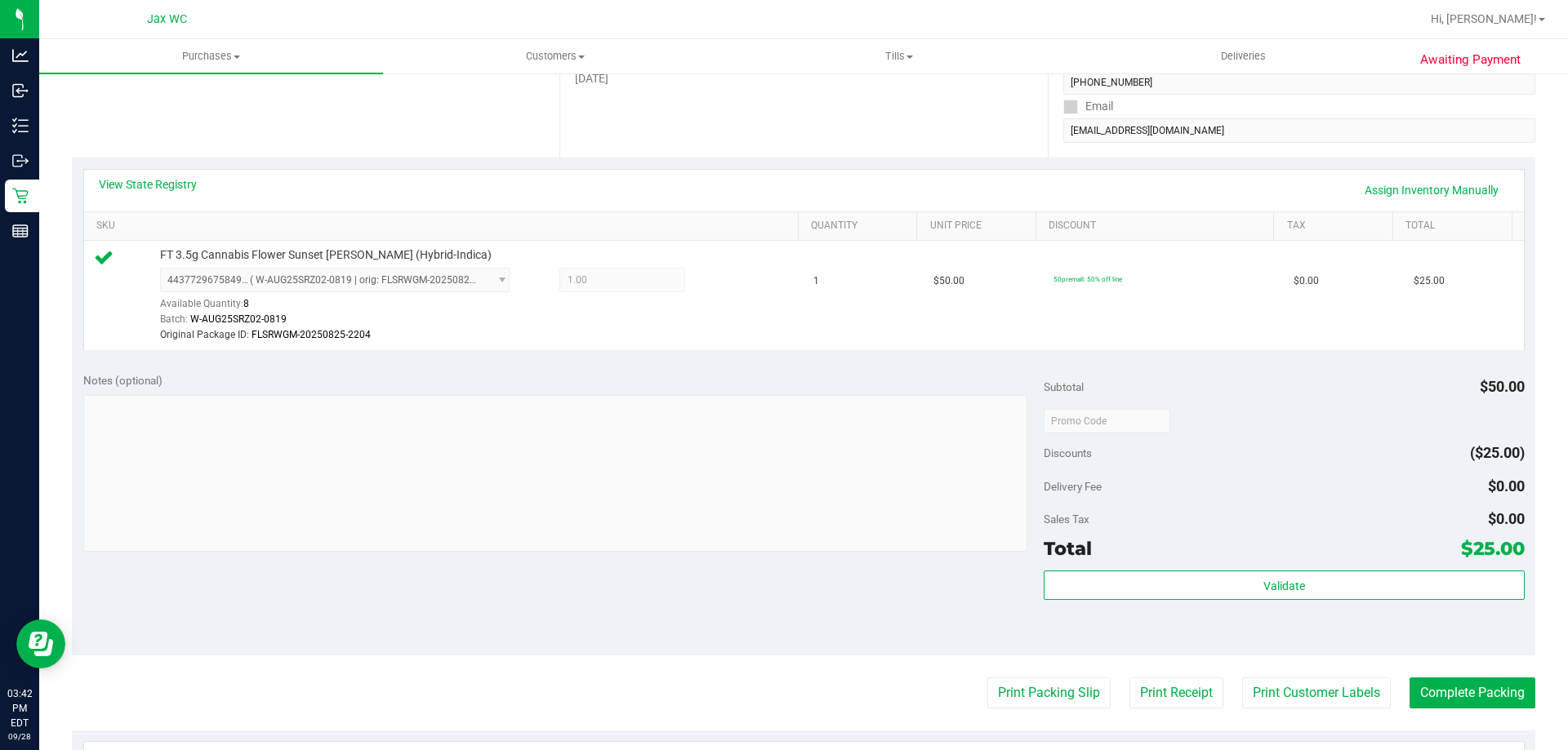
scroll to position [490, 0]
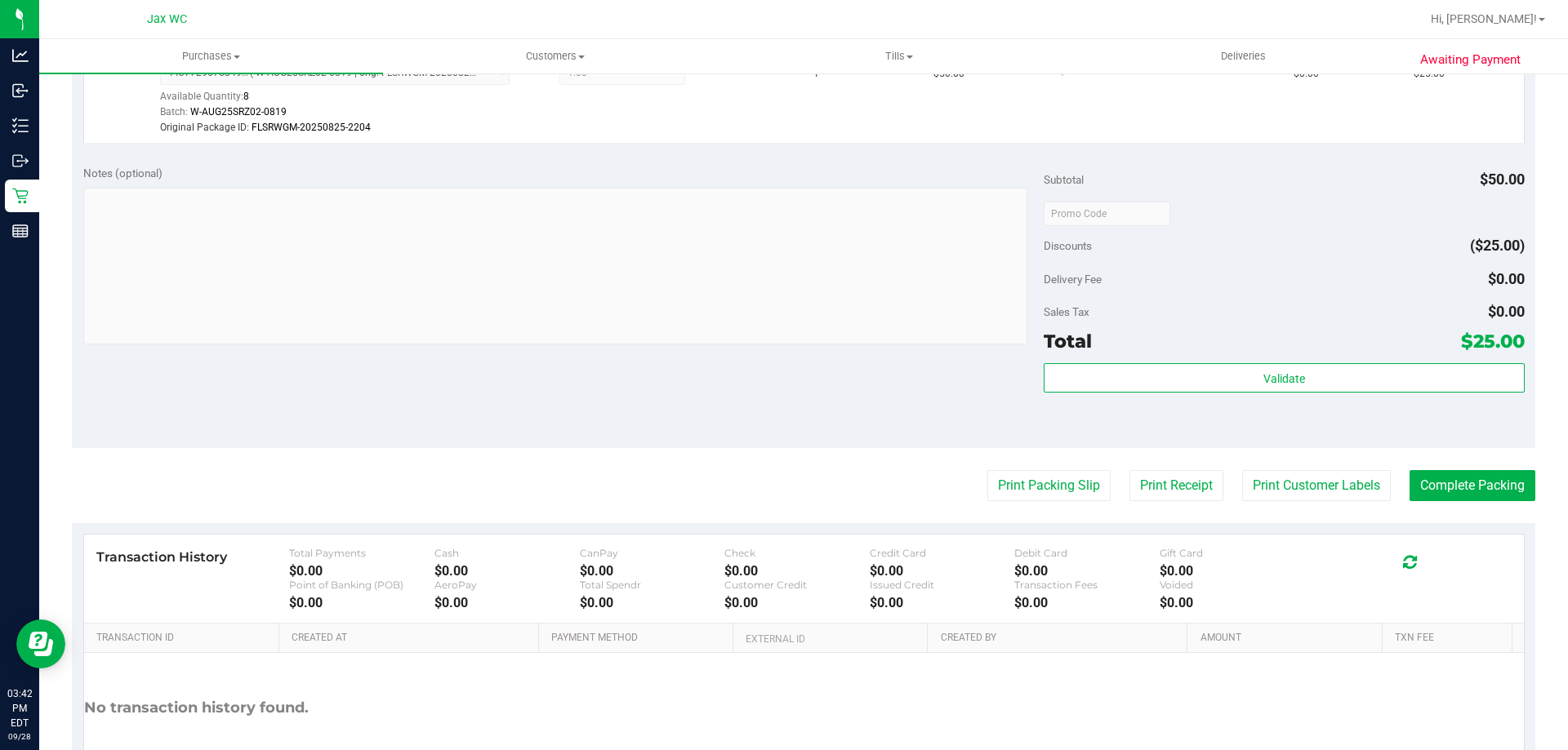
click at [1161, 331] on div "Total $25.00" at bounding box center [1285, 341] width 481 height 30
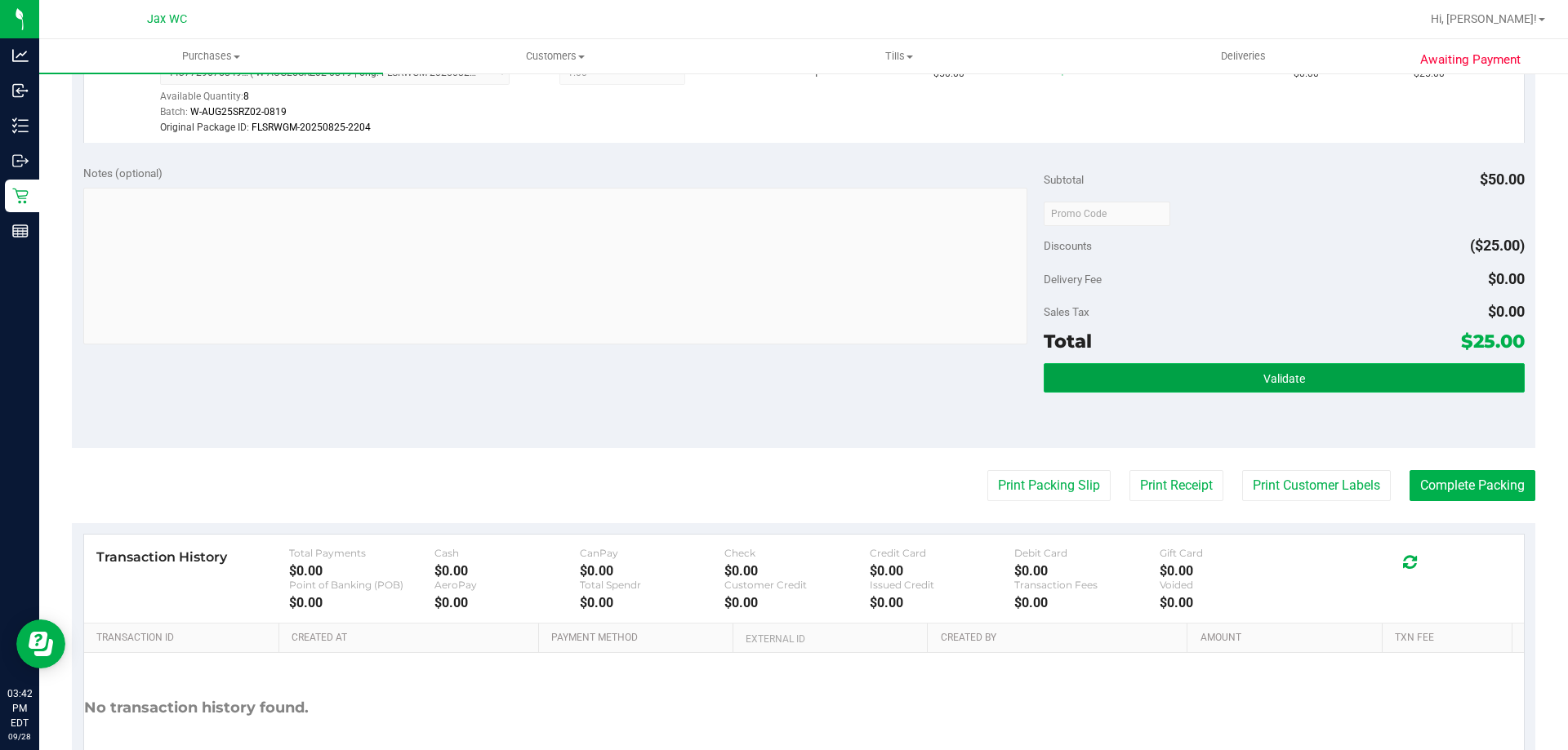
click at [1171, 367] on button "Validate" at bounding box center [1285, 378] width 481 height 30
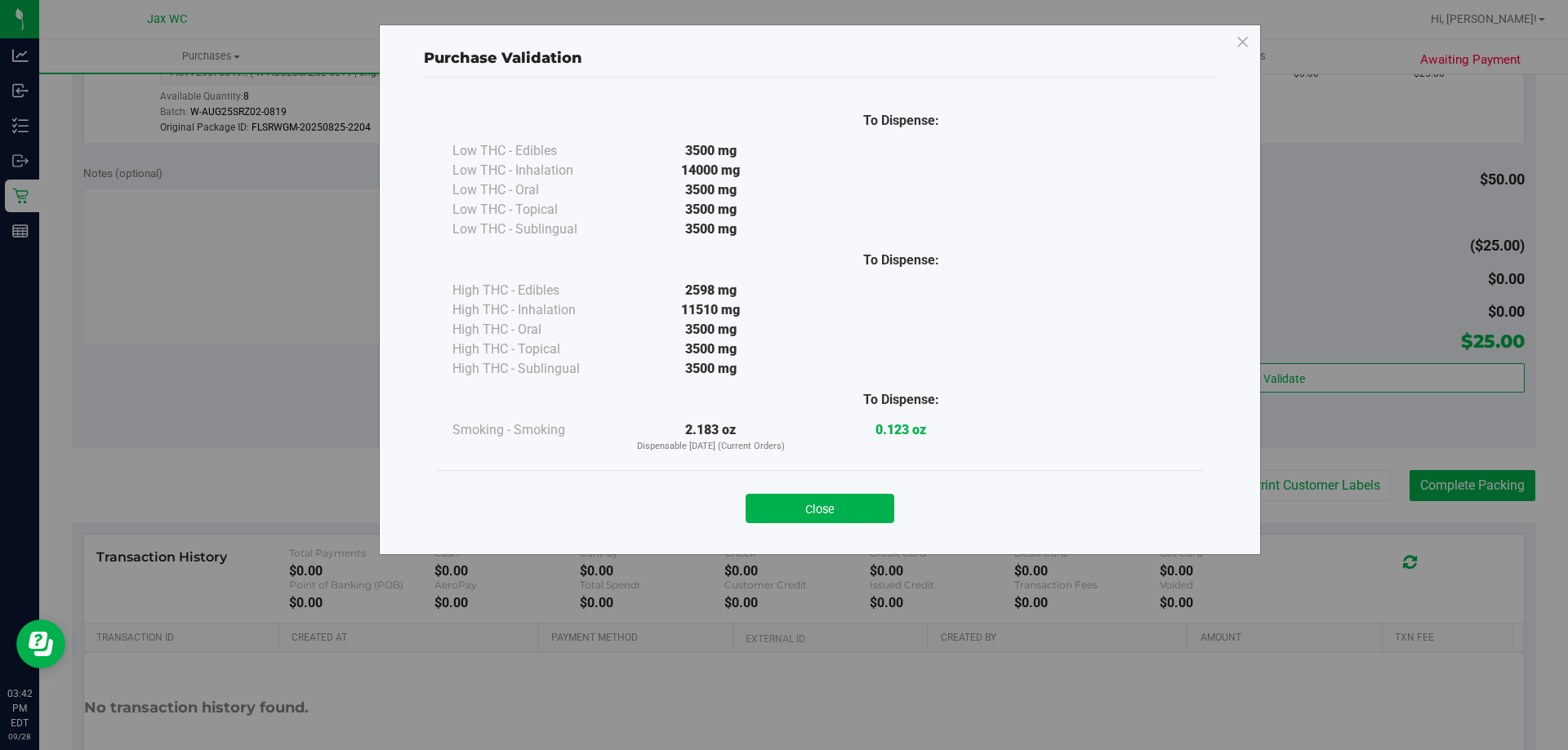
click at [849, 532] on div "Close" at bounding box center [820, 503] width 768 height 66
click at [846, 522] on button "Close" at bounding box center [819, 508] width 148 height 30
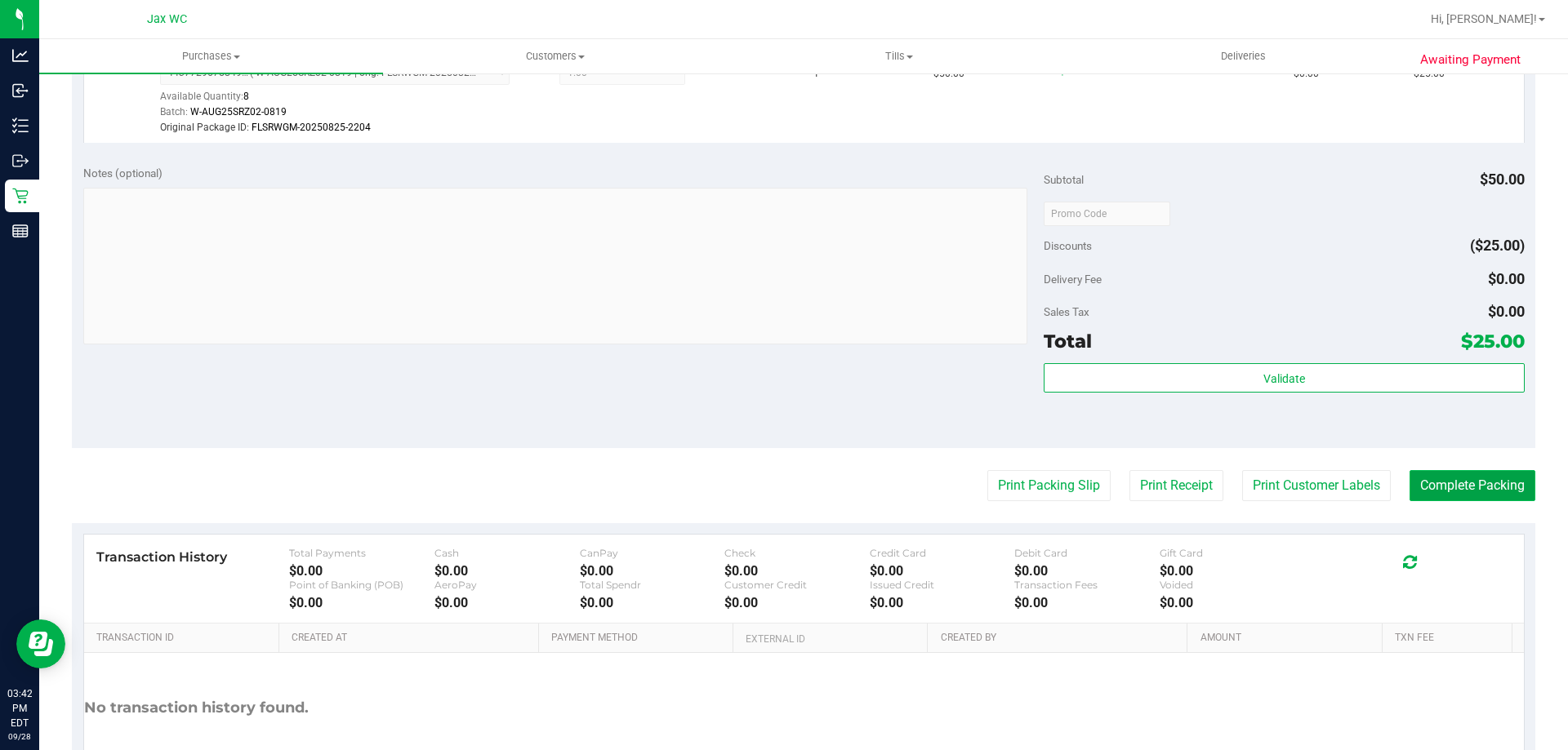
click at [1445, 493] on button "Complete Packing" at bounding box center [1472, 486] width 125 height 31
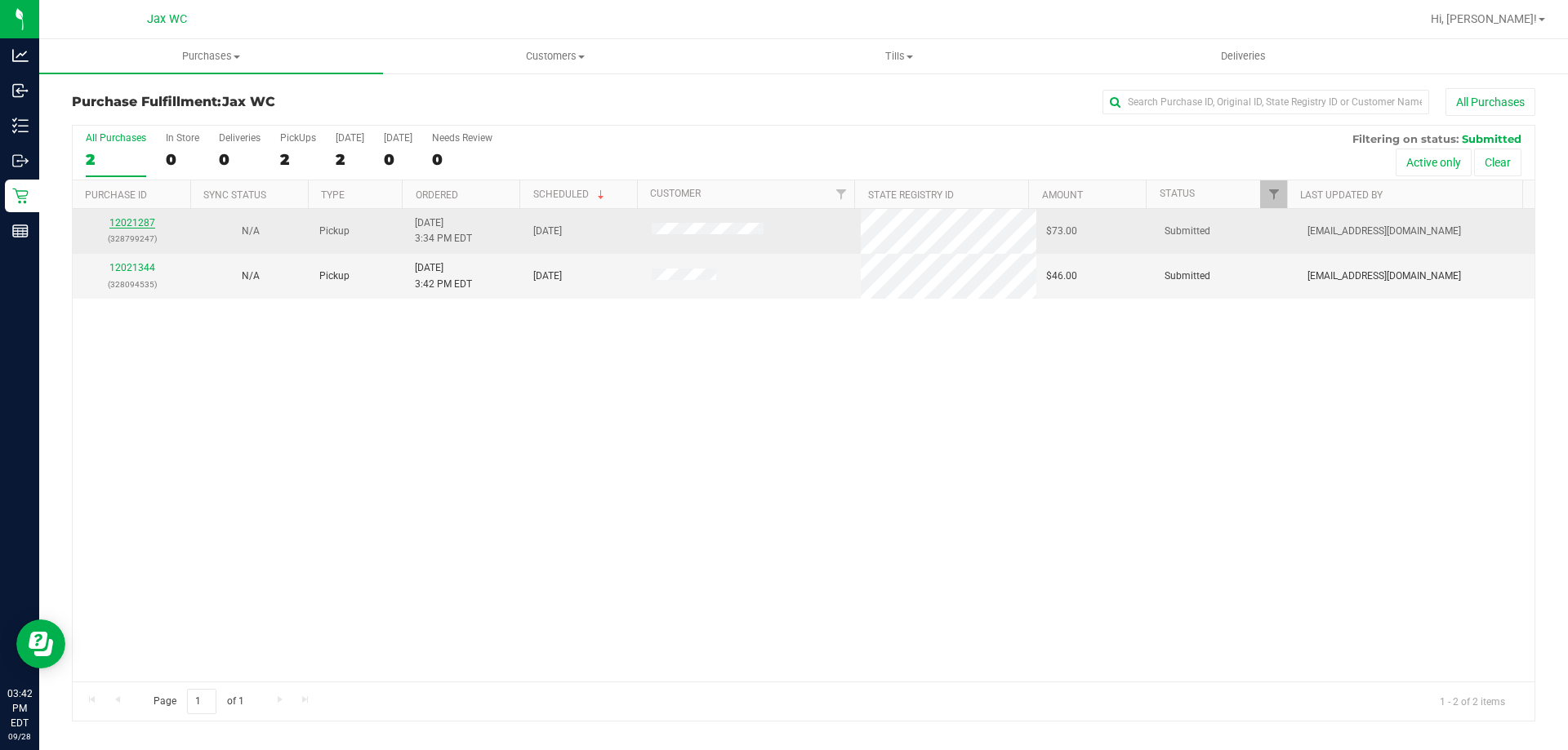
click at [146, 222] on link "12021287" at bounding box center [132, 223] width 46 height 11
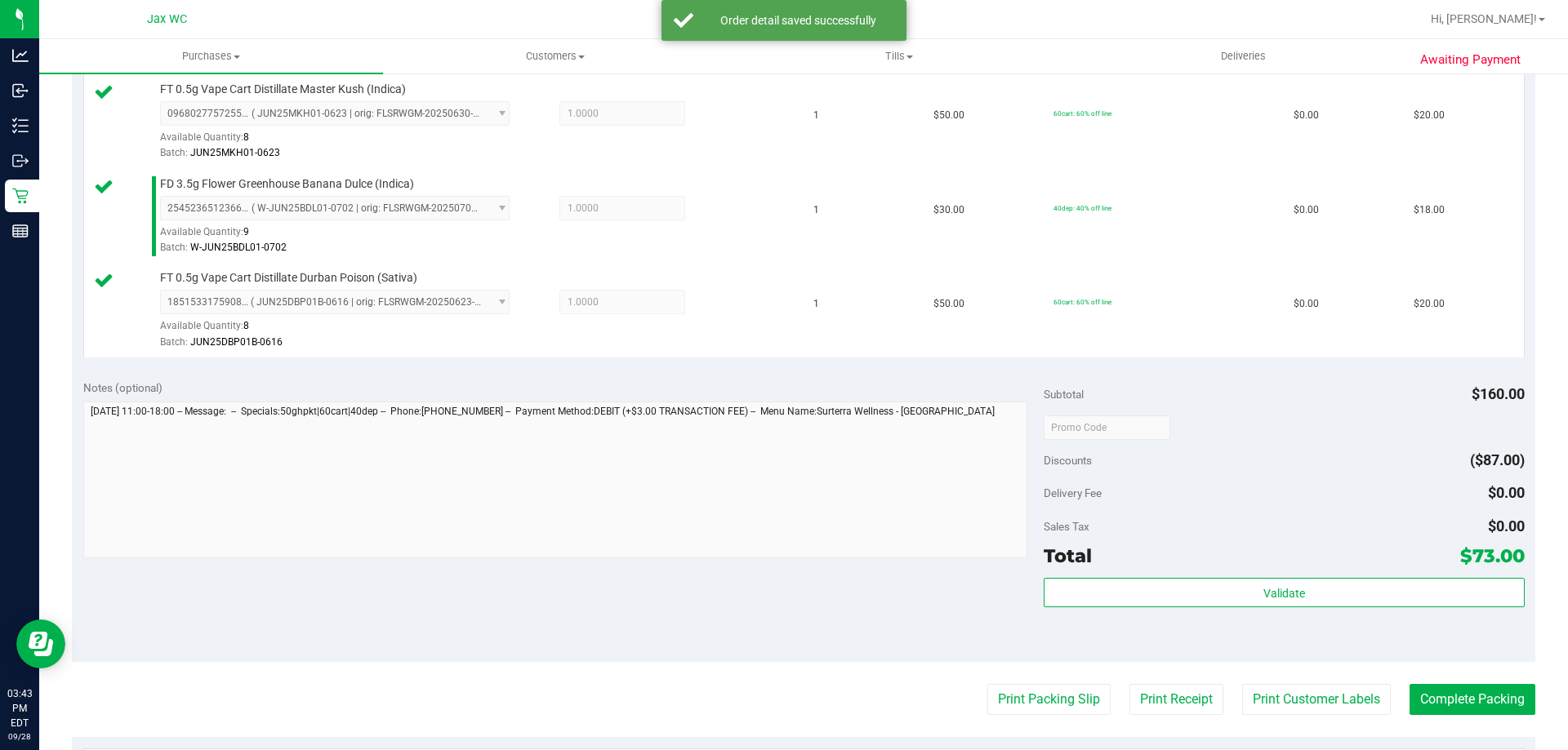
scroll to position [571, 0]
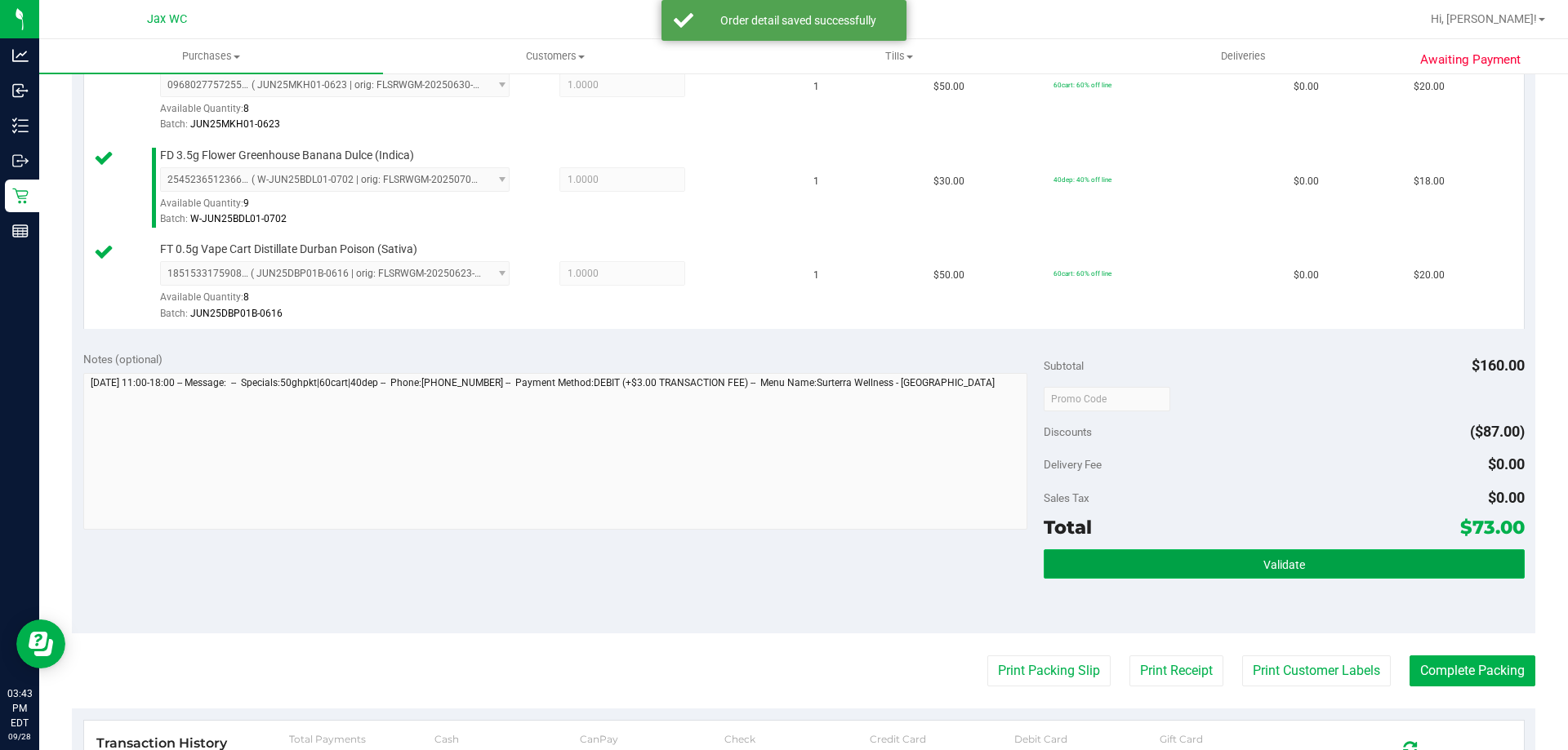
click at [1264, 559] on span "Validate" at bounding box center [1285, 565] width 42 height 13
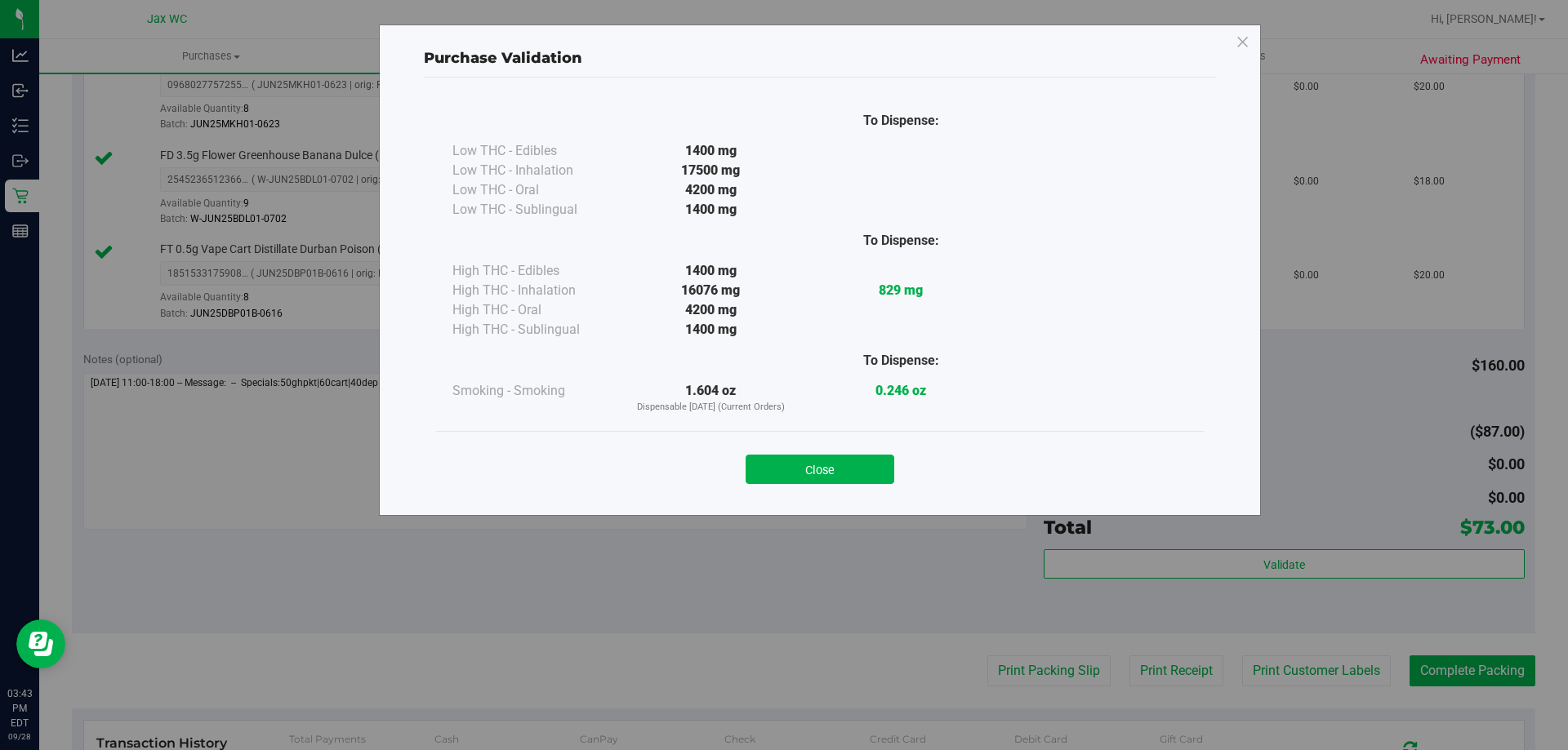
click at [881, 474] on button "Close" at bounding box center [819, 469] width 148 height 30
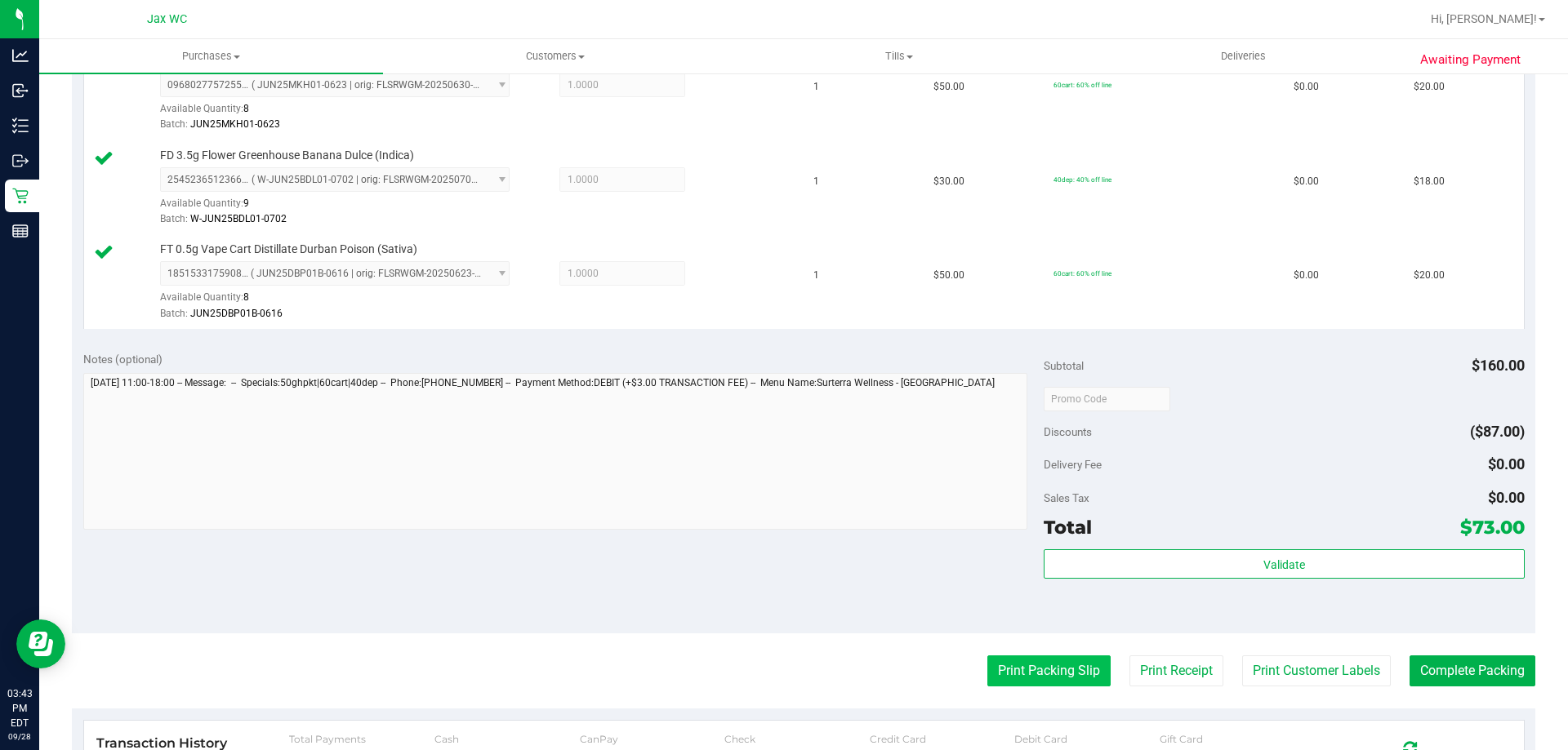
click at [1042, 676] on button "Print Packing Slip" at bounding box center [1049, 671] width 123 height 31
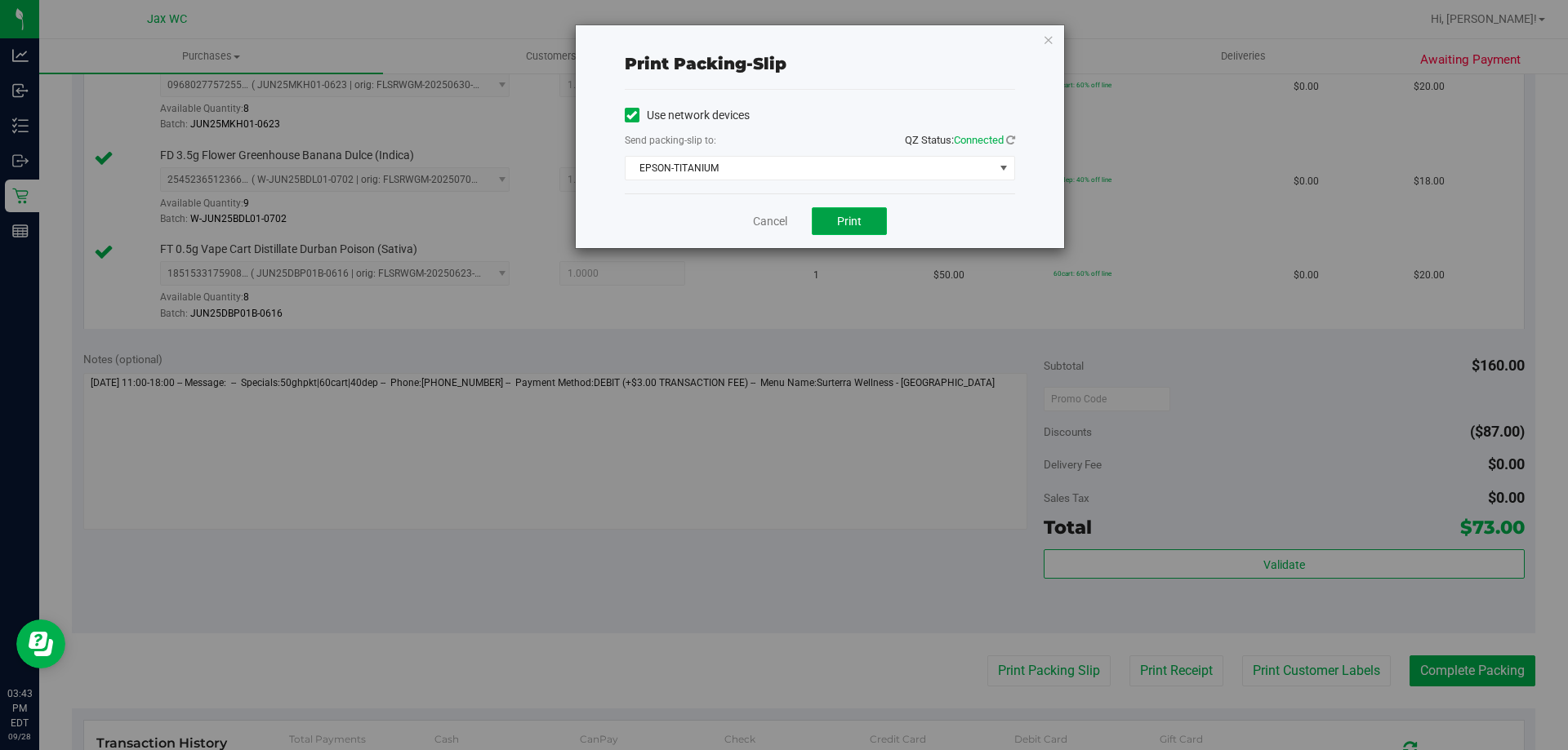
click at [864, 233] on button "Print" at bounding box center [849, 221] width 76 height 28
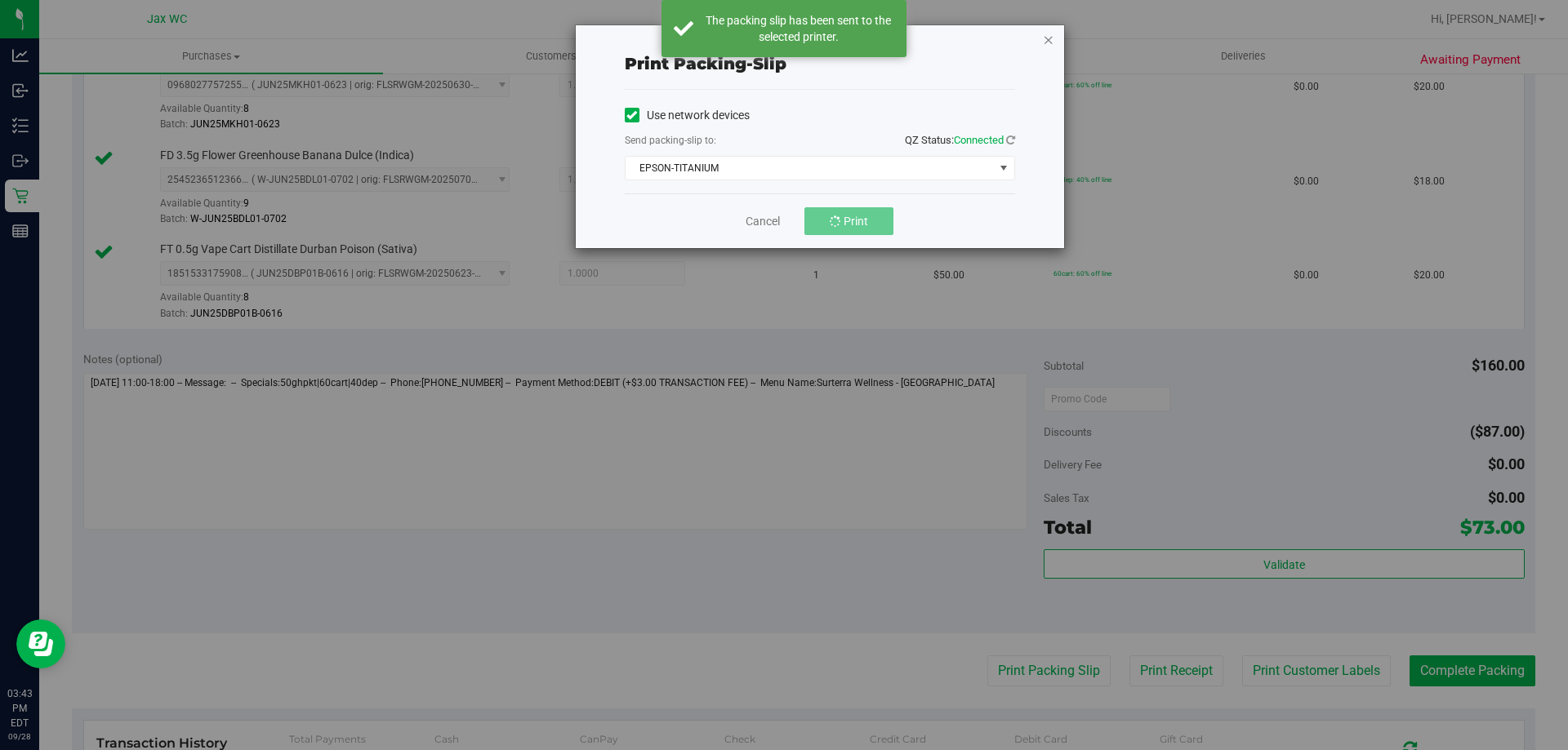
click at [1052, 39] on icon "button" at bounding box center [1049, 39] width 11 height 19
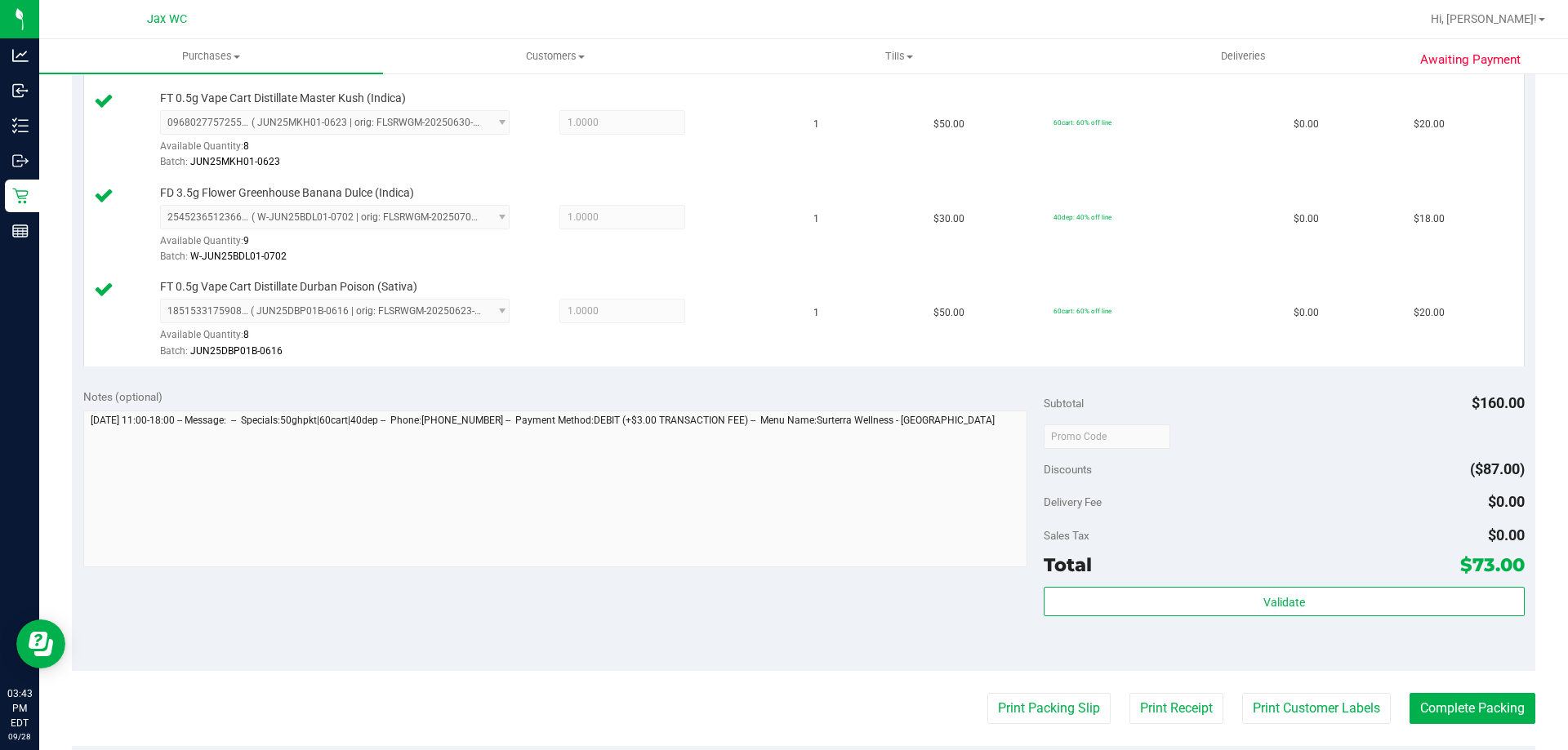
scroll to position [653, 0]
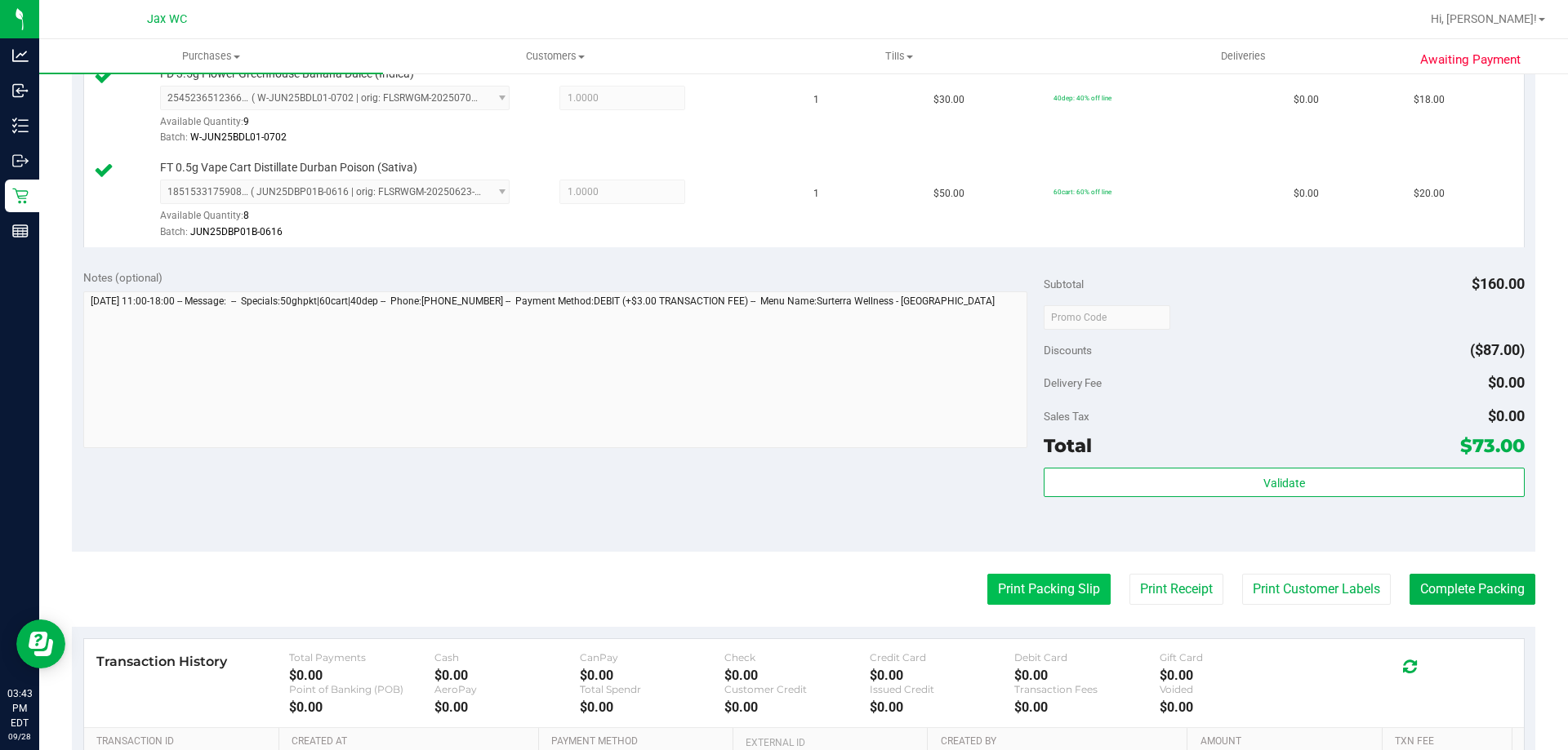
click at [1051, 591] on button "Print Packing Slip" at bounding box center [1049, 589] width 123 height 31
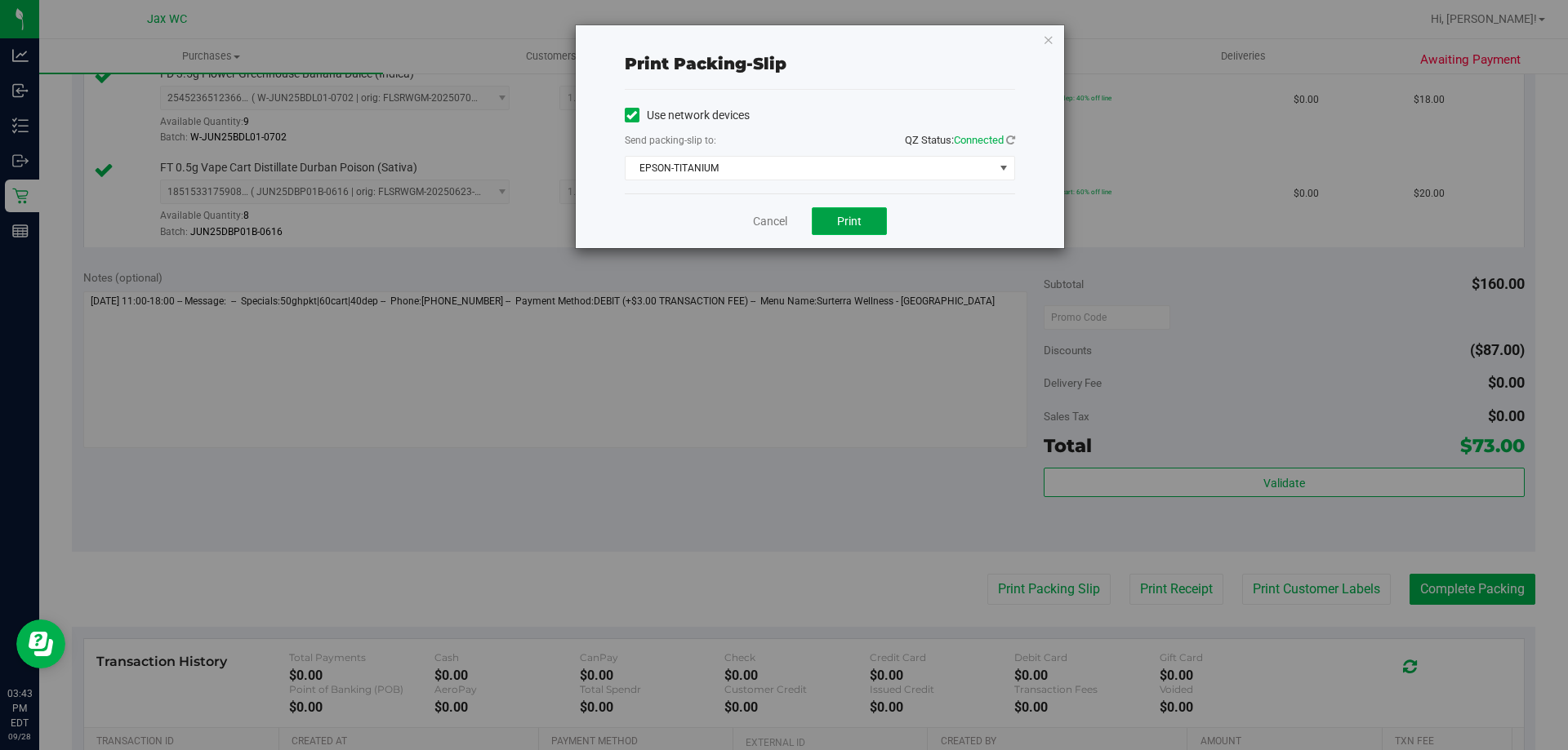
click at [843, 209] on button "Print" at bounding box center [849, 221] width 76 height 28
click at [1049, 30] on icon "button" at bounding box center [1049, 39] width 11 height 19
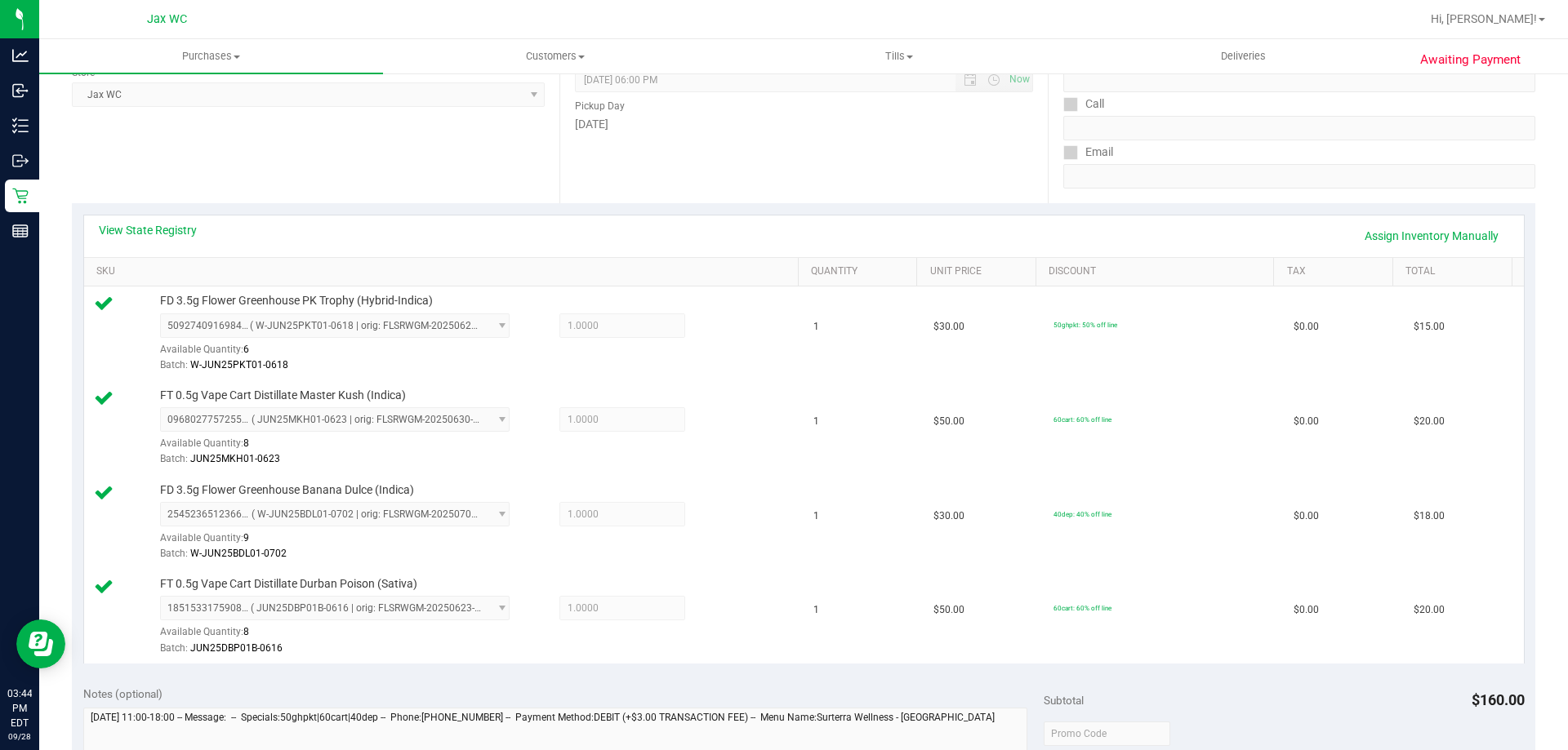
scroll to position [490, 0]
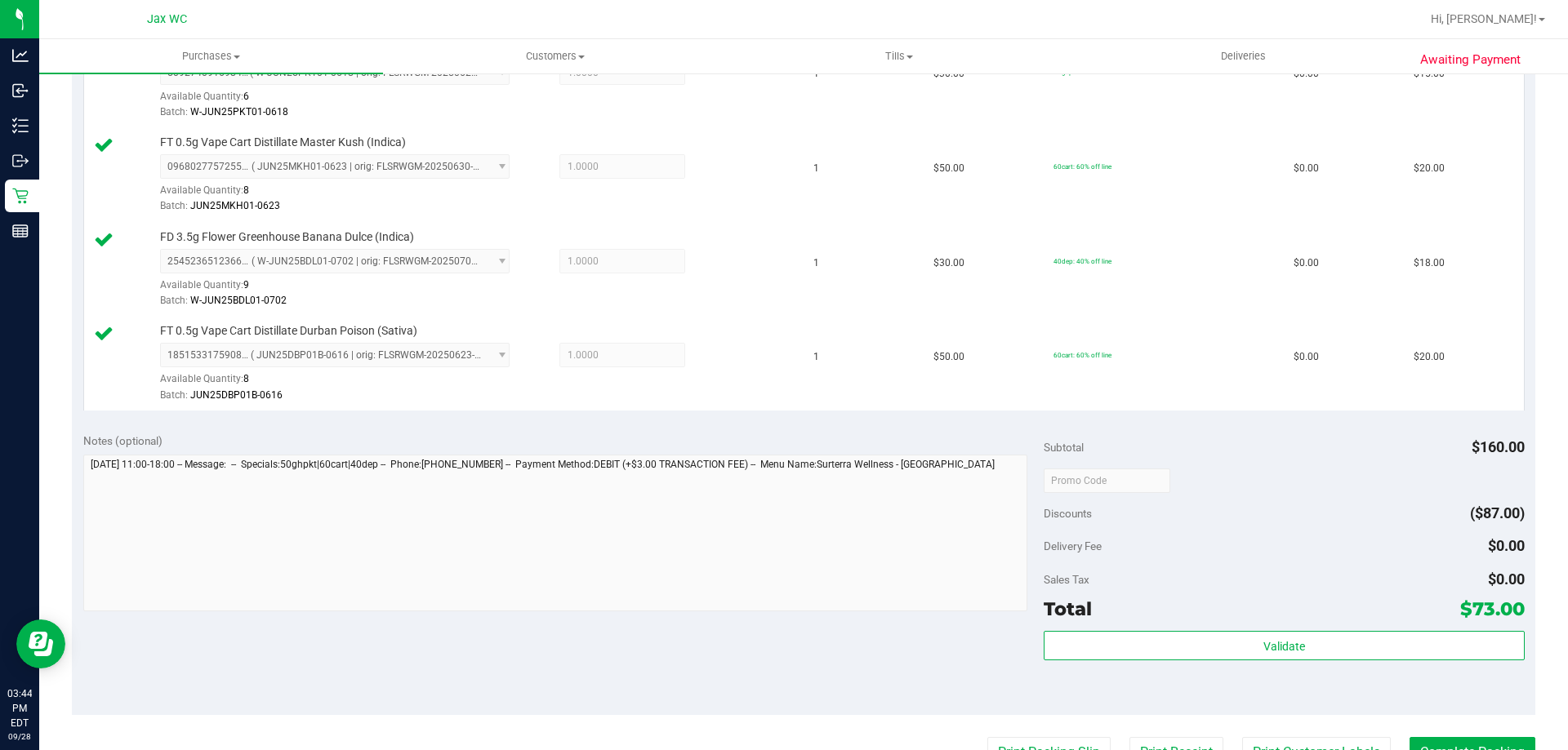
click at [1183, 621] on div "Total $73.00" at bounding box center [1285, 608] width 481 height 30
click at [1189, 660] on div "Validate" at bounding box center [1285, 668] width 481 height 74
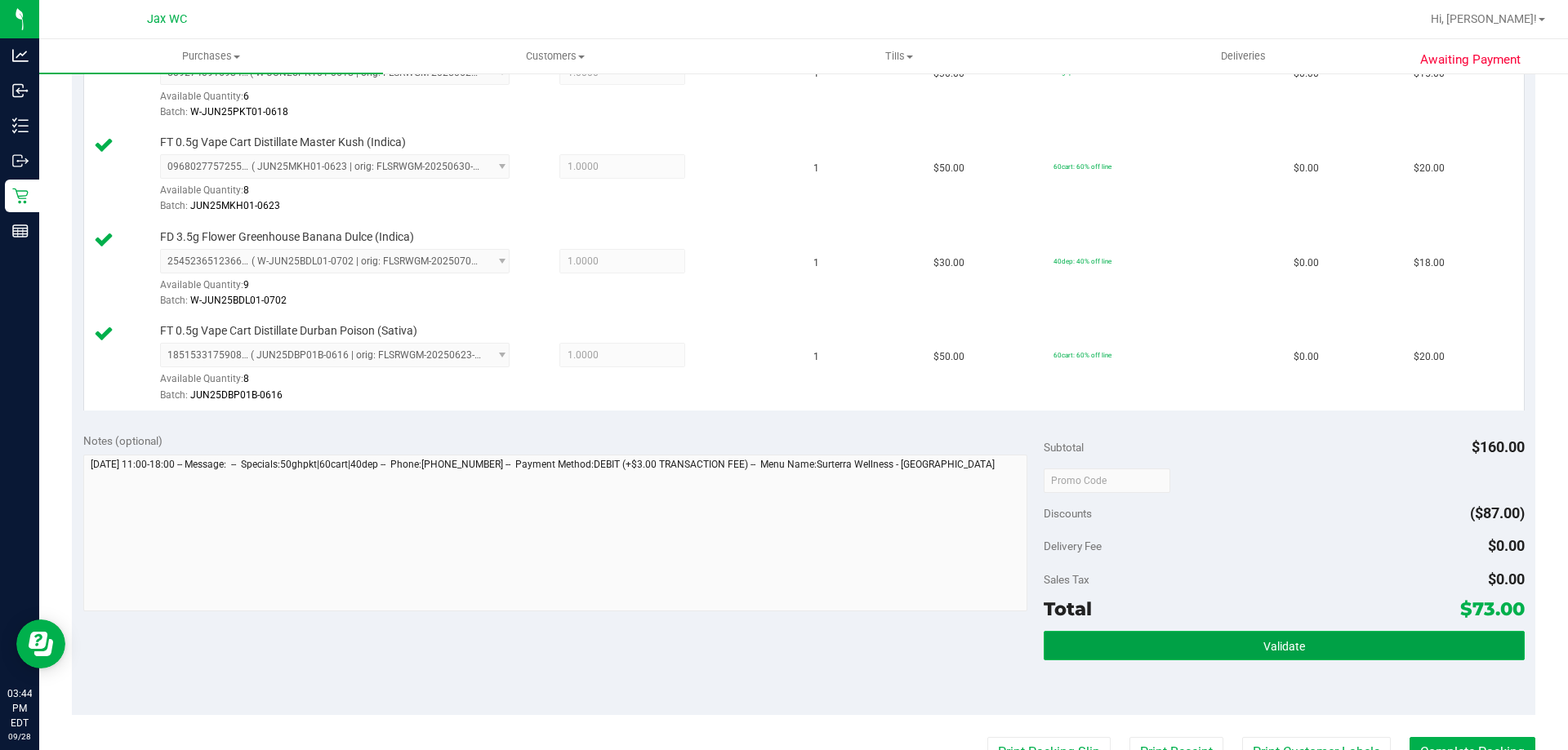
click at [1197, 653] on button "Validate" at bounding box center [1285, 646] width 481 height 30
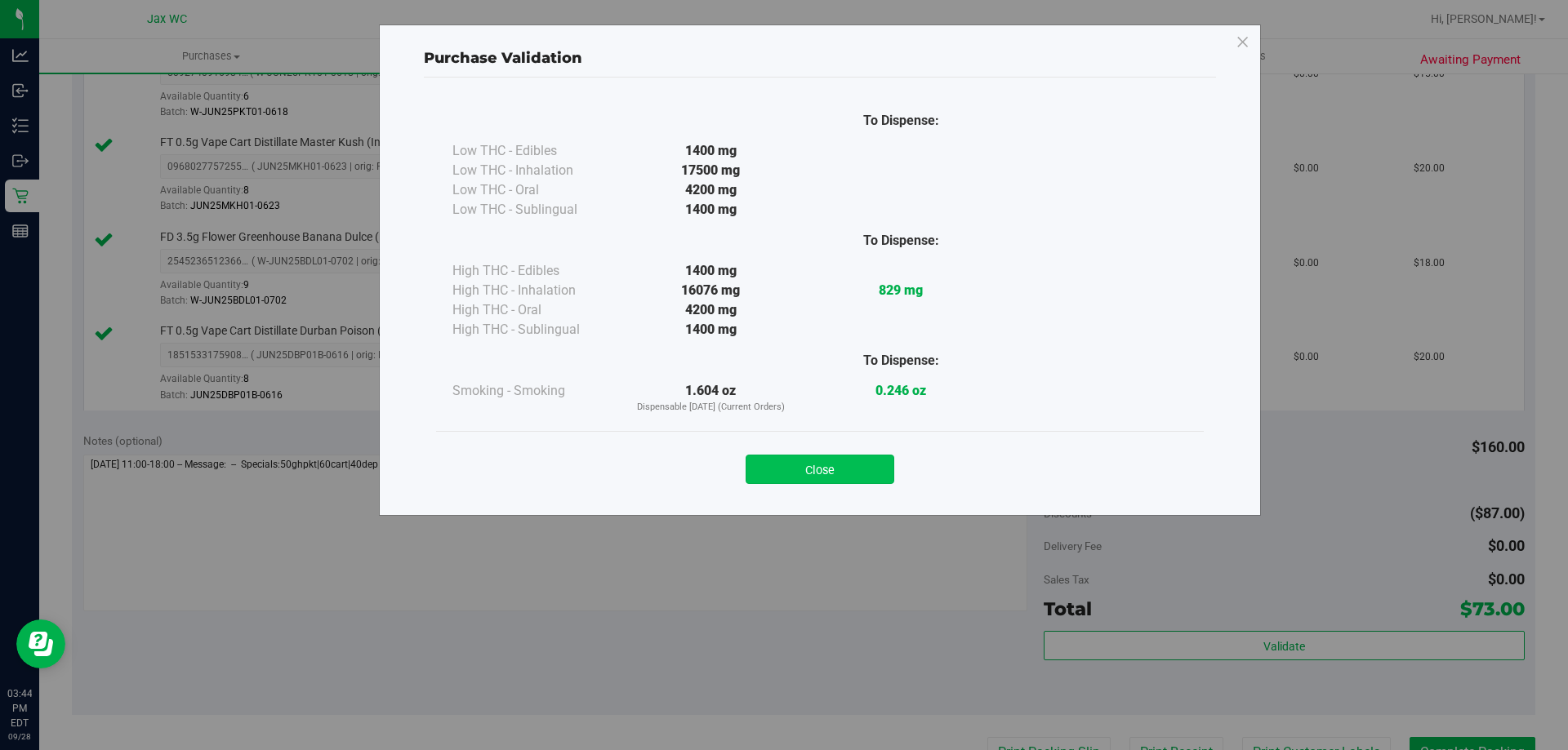
click at [861, 481] on button "Close" at bounding box center [819, 469] width 148 height 30
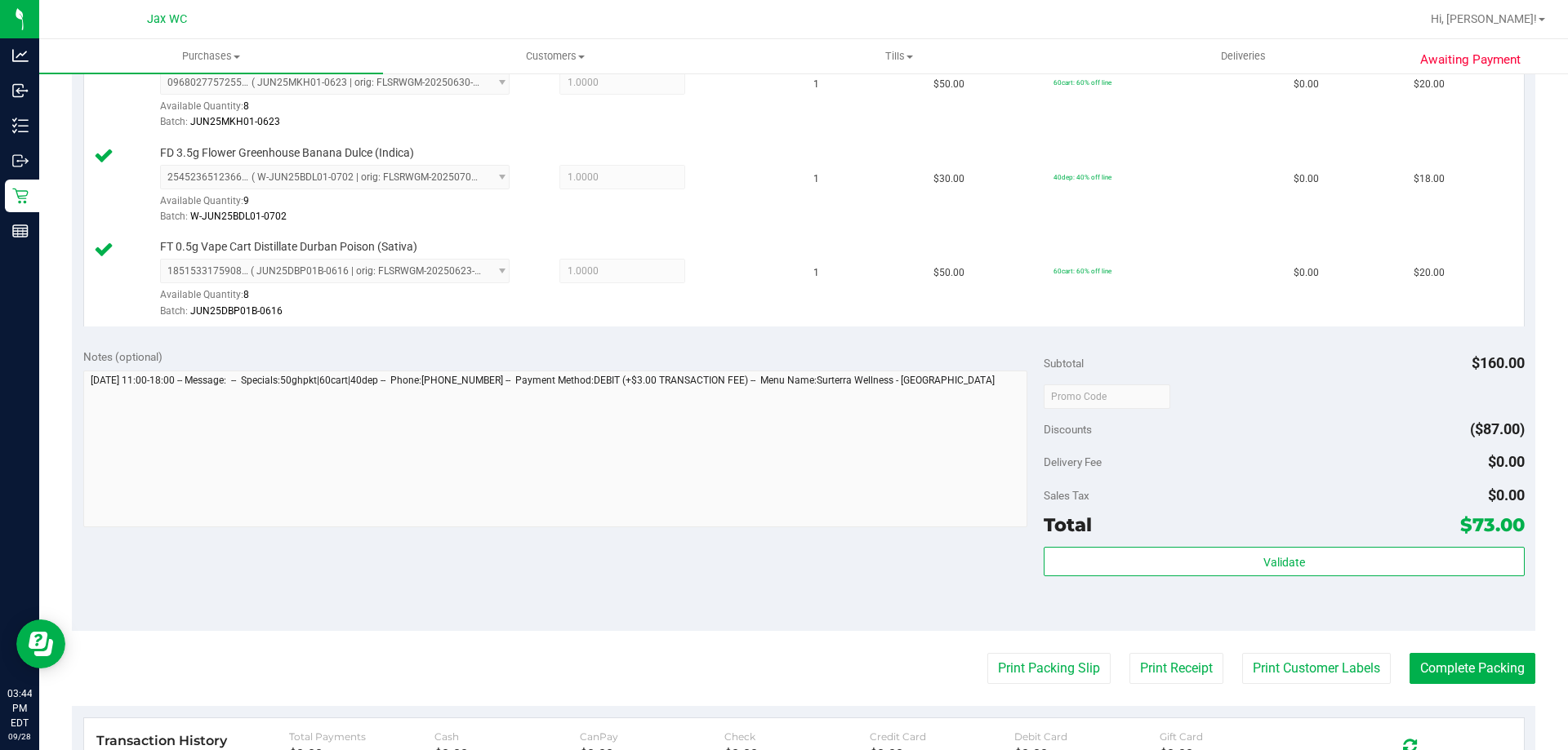
scroll to position [653, 0]
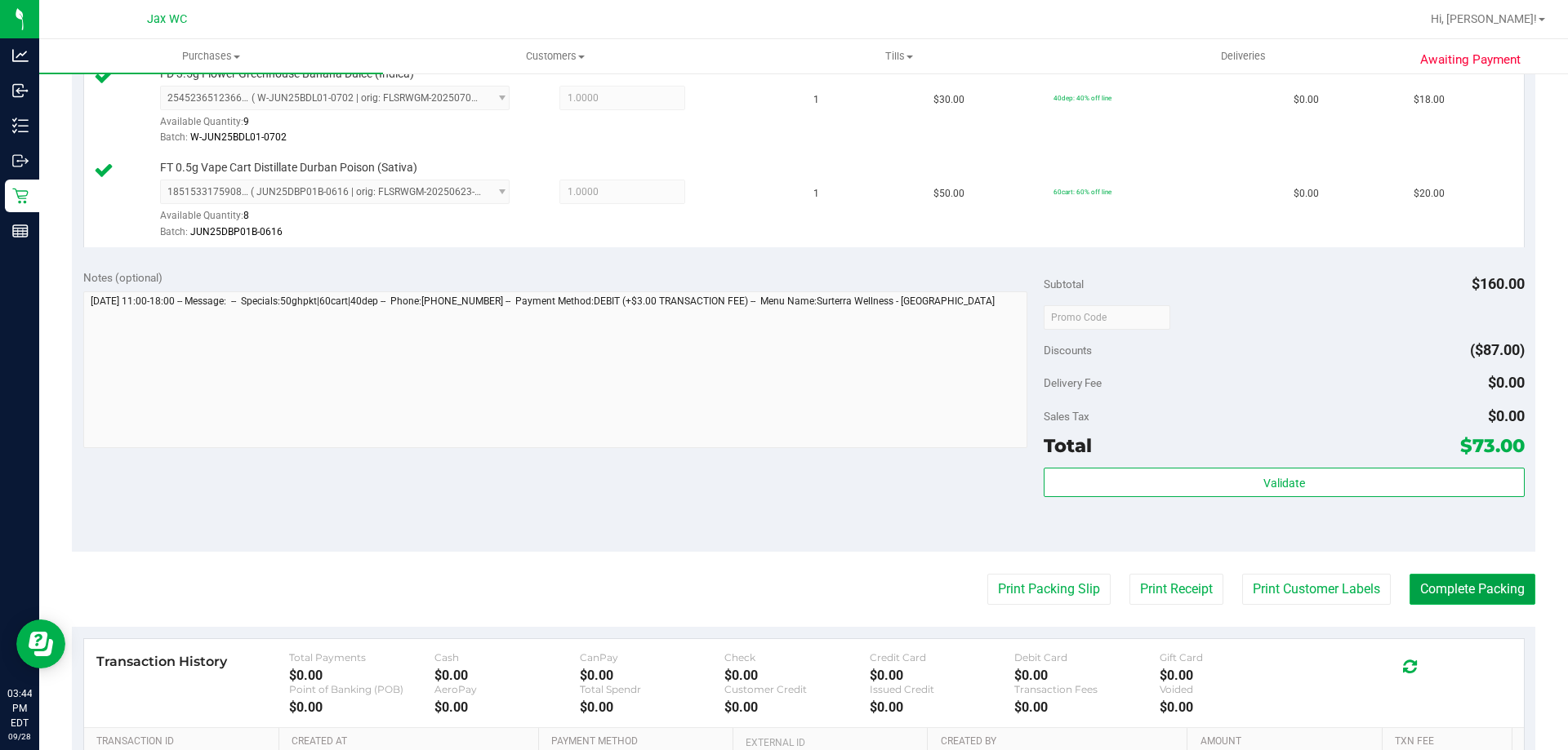
click at [1422, 582] on button "Complete Packing" at bounding box center [1472, 589] width 125 height 31
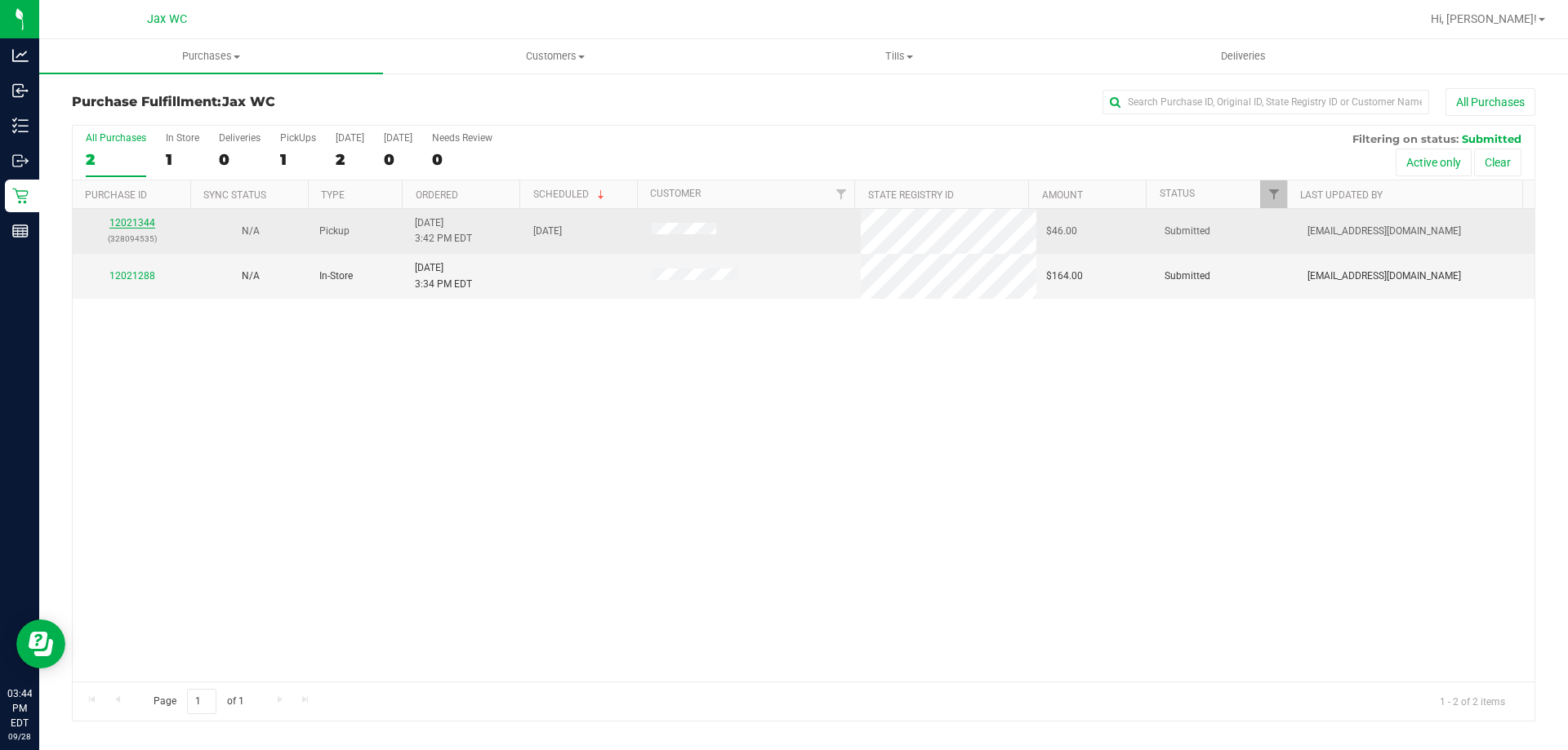
click at [123, 225] on link "12021344" at bounding box center [132, 223] width 46 height 11
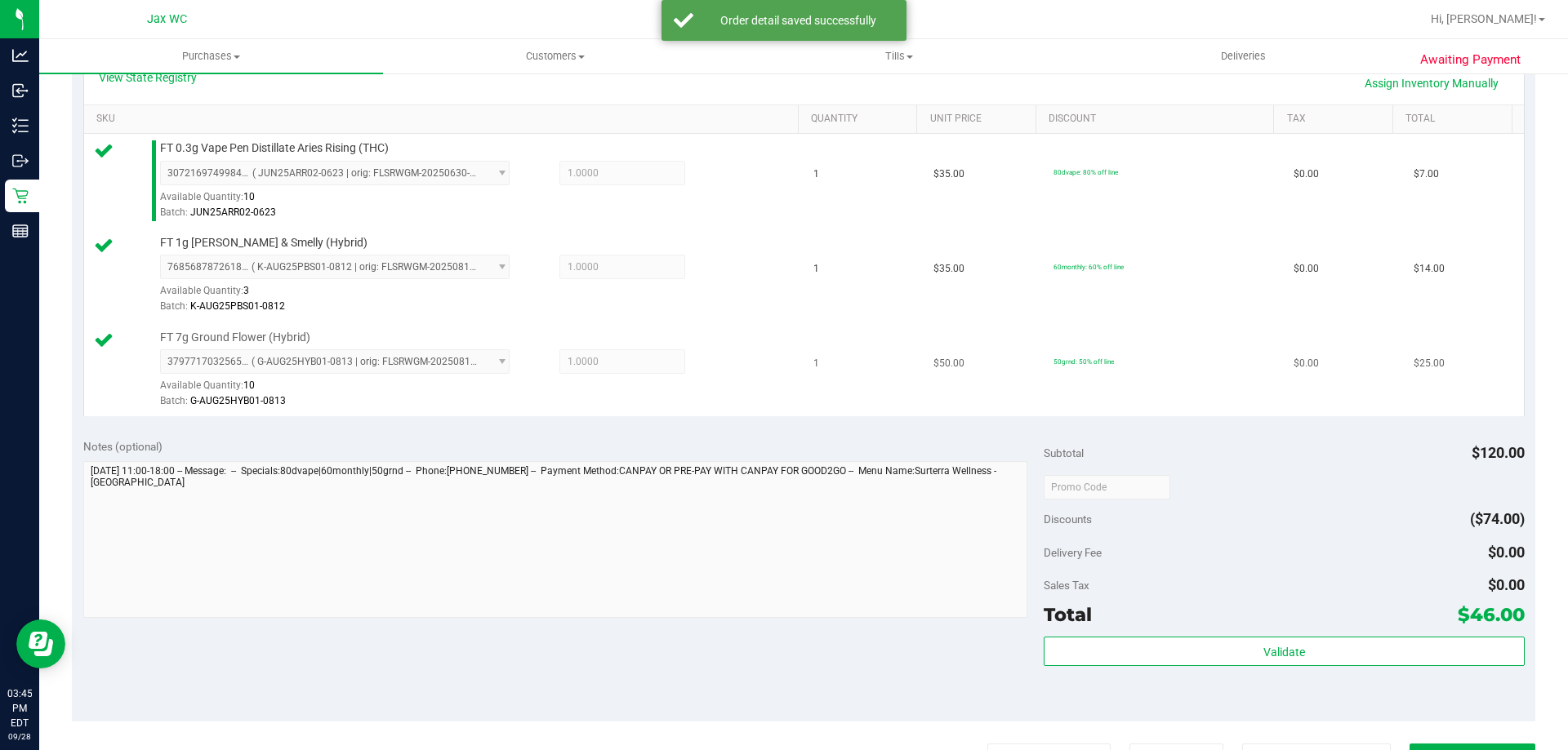
scroll to position [408, 0]
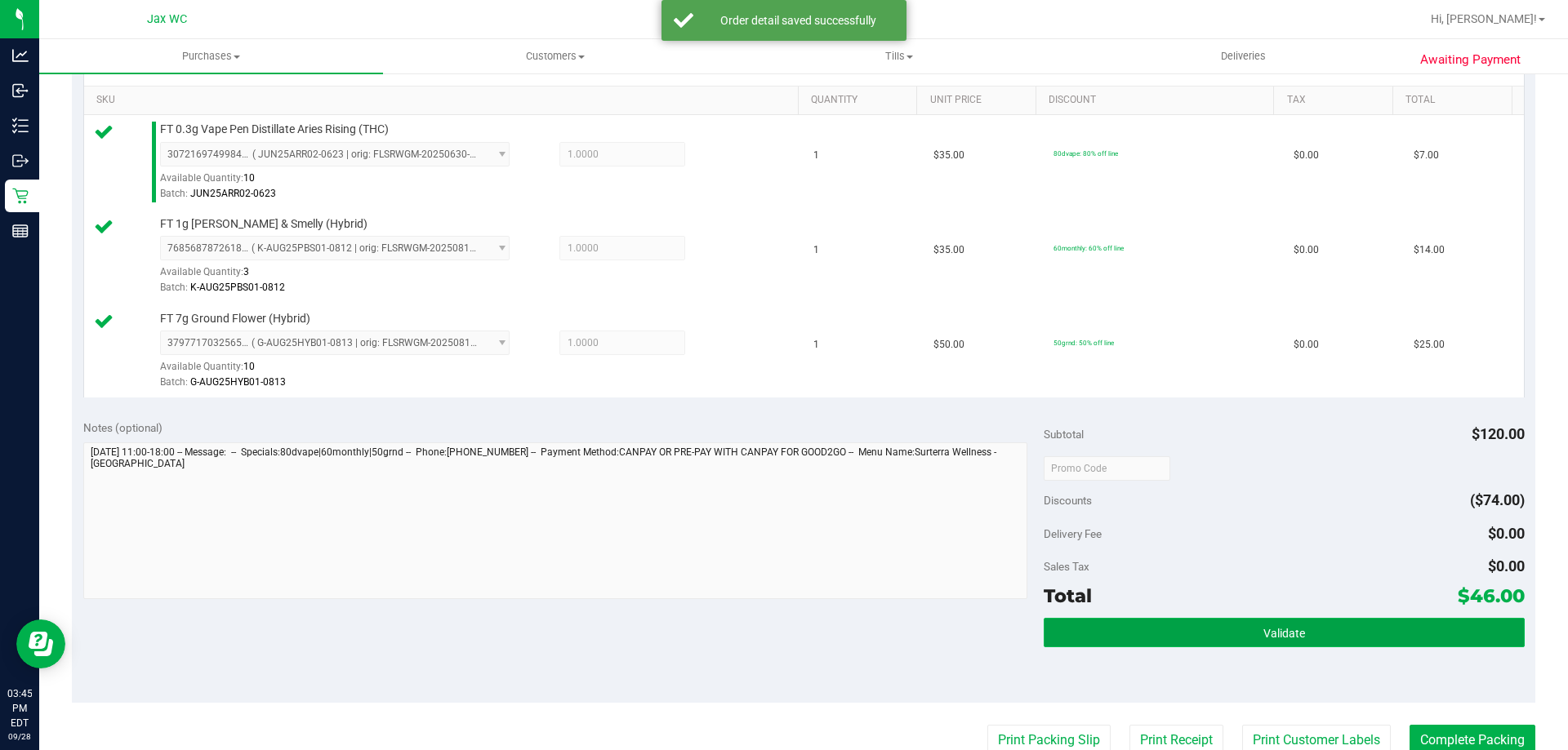
click at [1244, 637] on button "Validate" at bounding box center [1285, 632] width 481 height 30
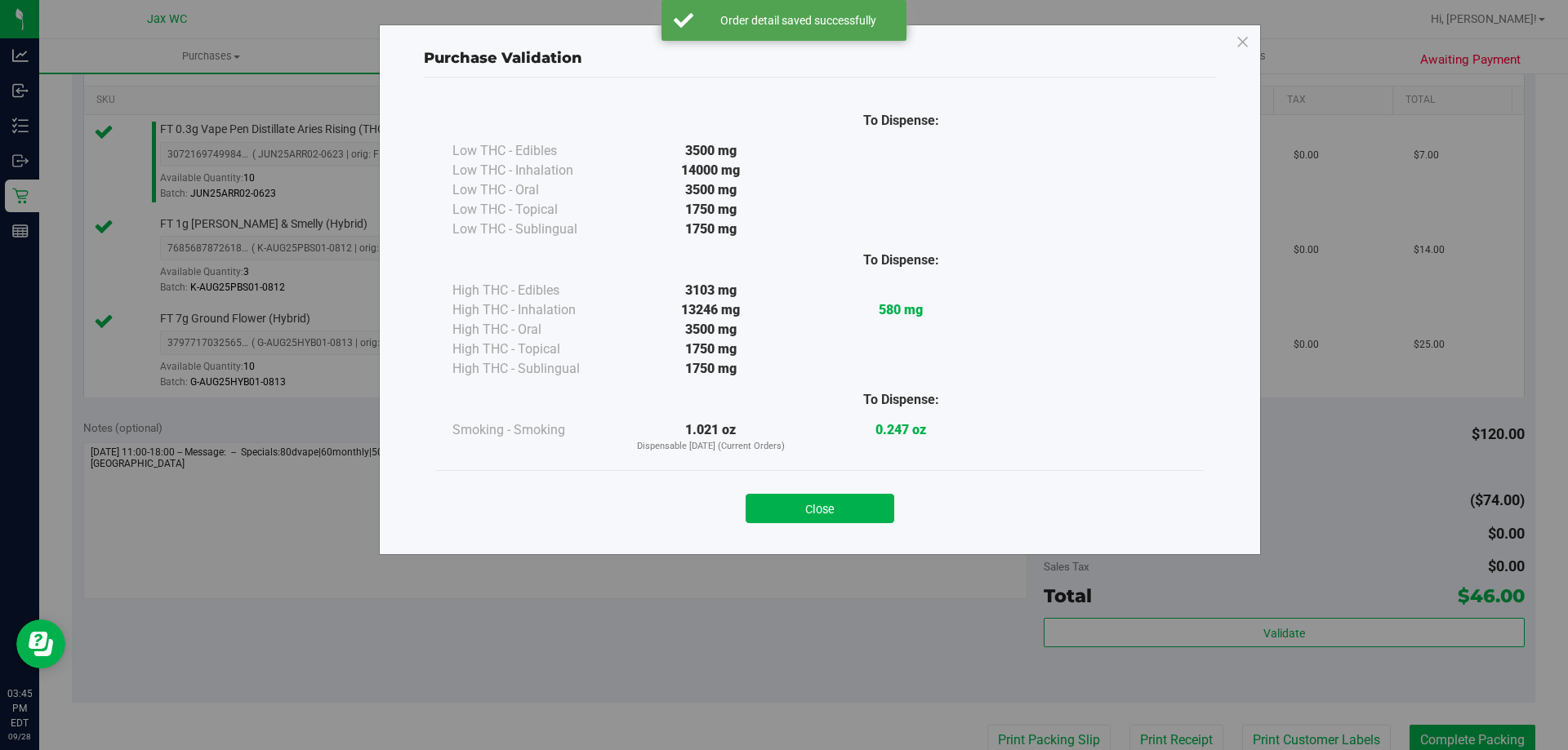
click at [840, 526] on div "Close" at bounding box center [820, 503] width 768 height 66
click at [851, 511] on button "Close" at bounding box center [819, 508] width 148 height 30
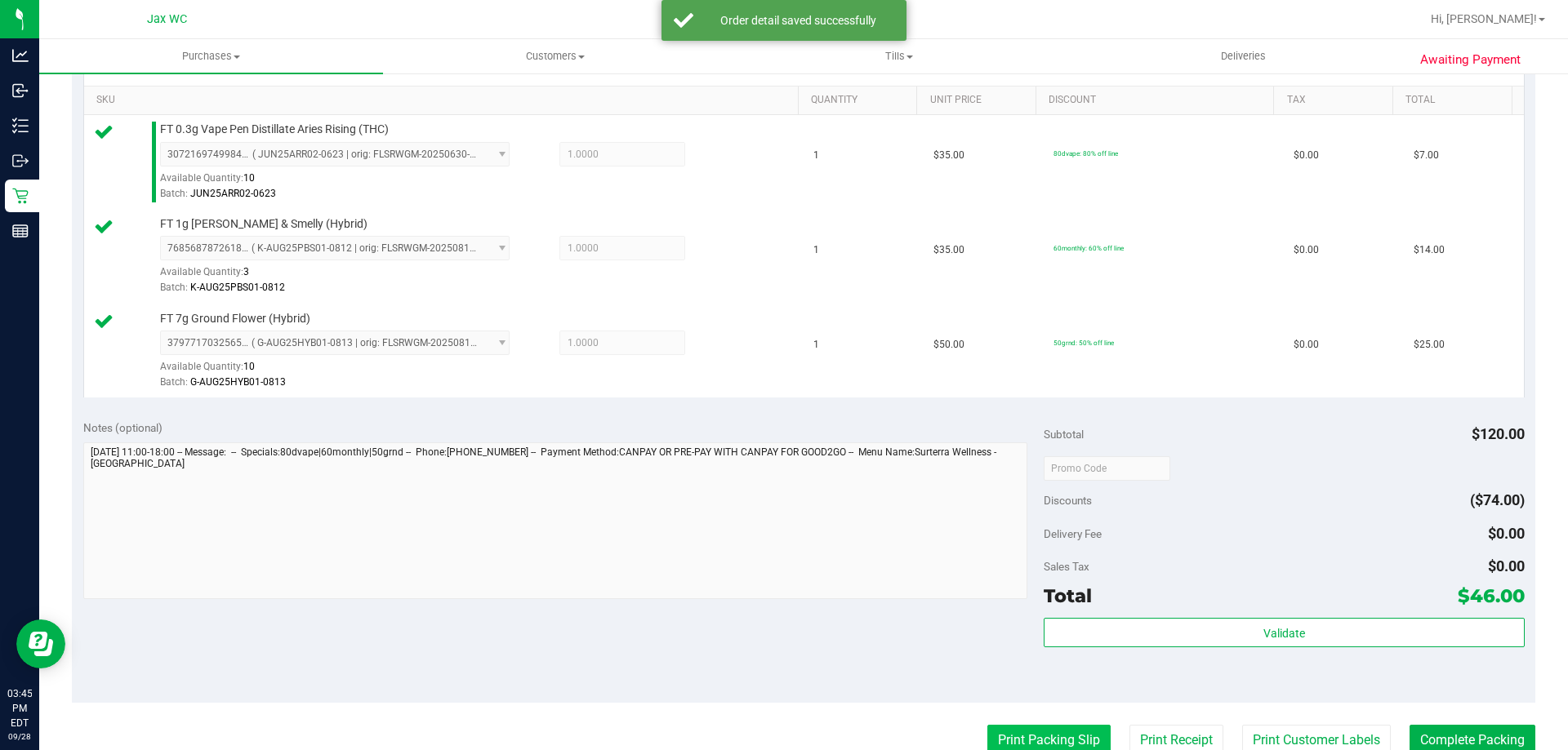
click at [1019, 741] on button "Print Packing Slip" at bounding box center [1049, 740] width 123 height 31
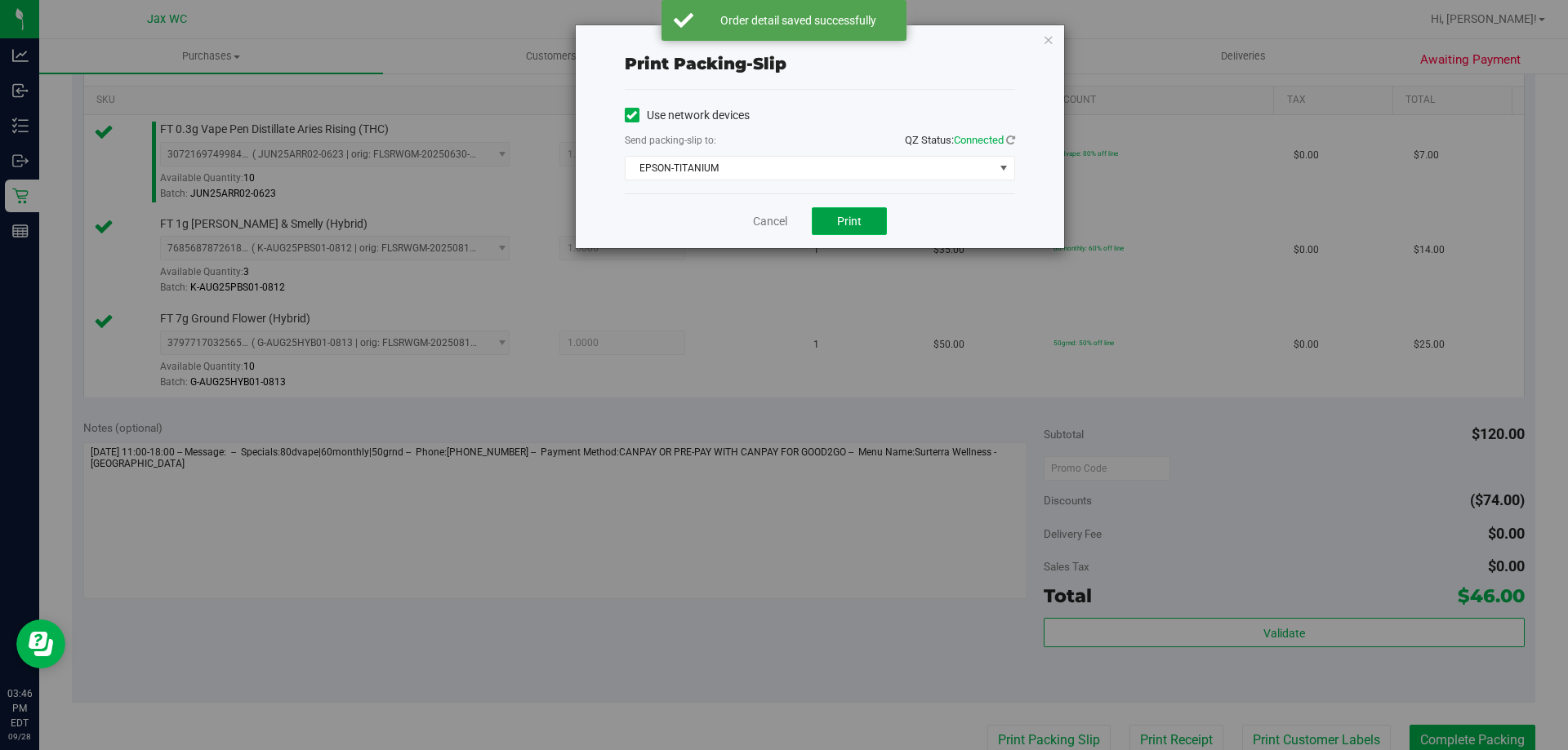
click at [864, 234] on button "Print" at bounding box center [849, 221] width 76 height 28
click at [1054, 42] on icon "button" at bounding box center [1049, 39] width 11 height 19
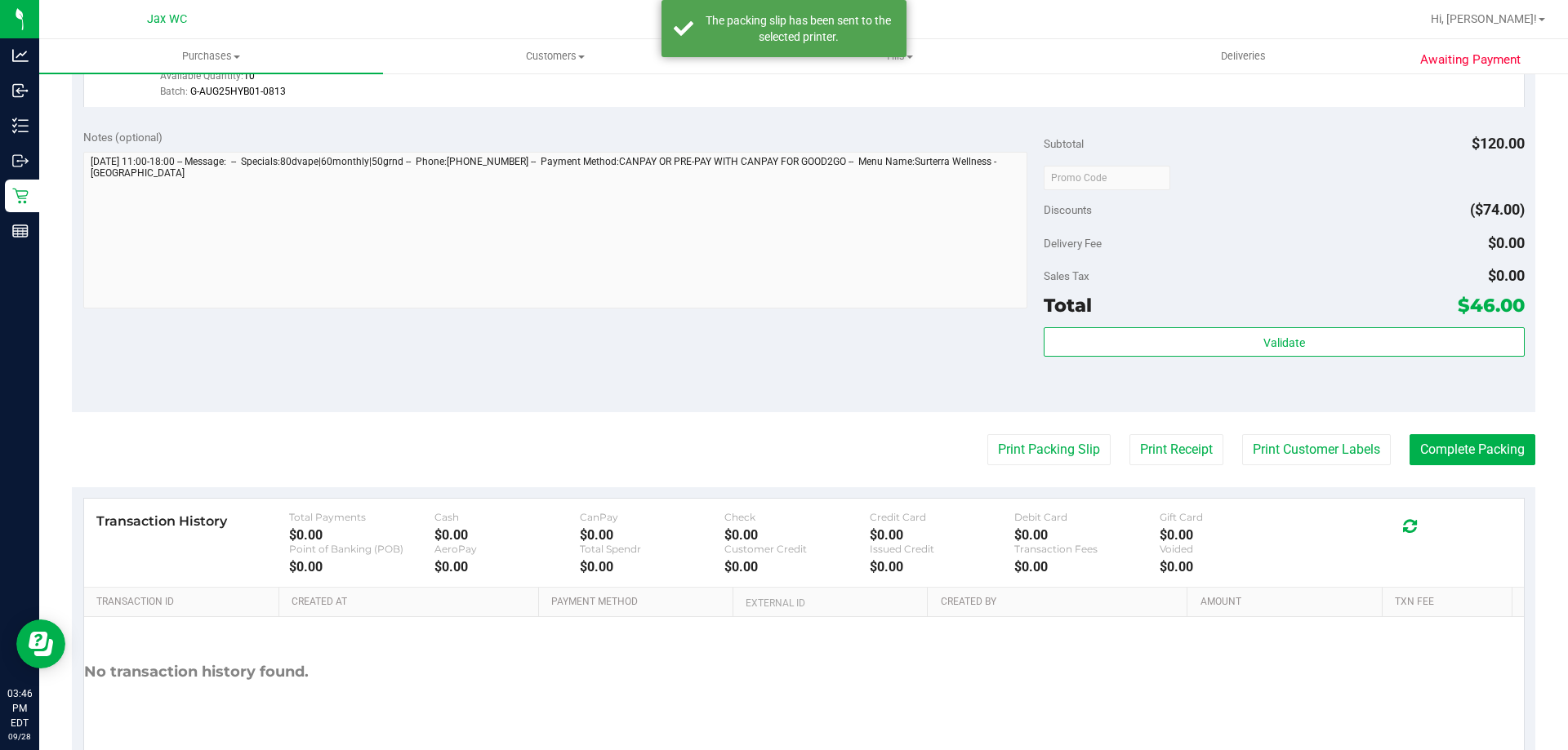
scroll to position [774, 0]
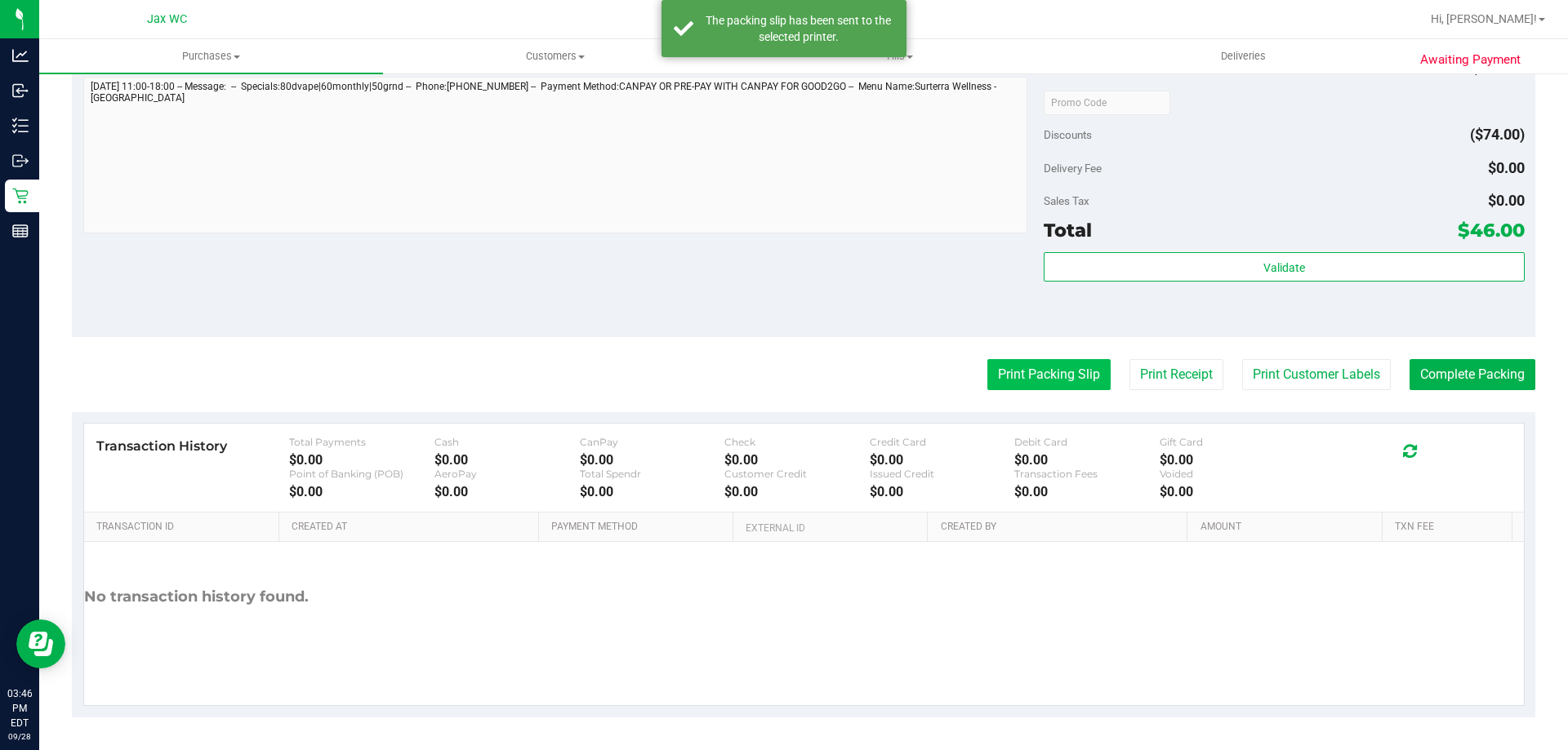
click at [1000, 370] on button "Print Packing Slip" at bounding box center [1049, 374] width 123 height 31
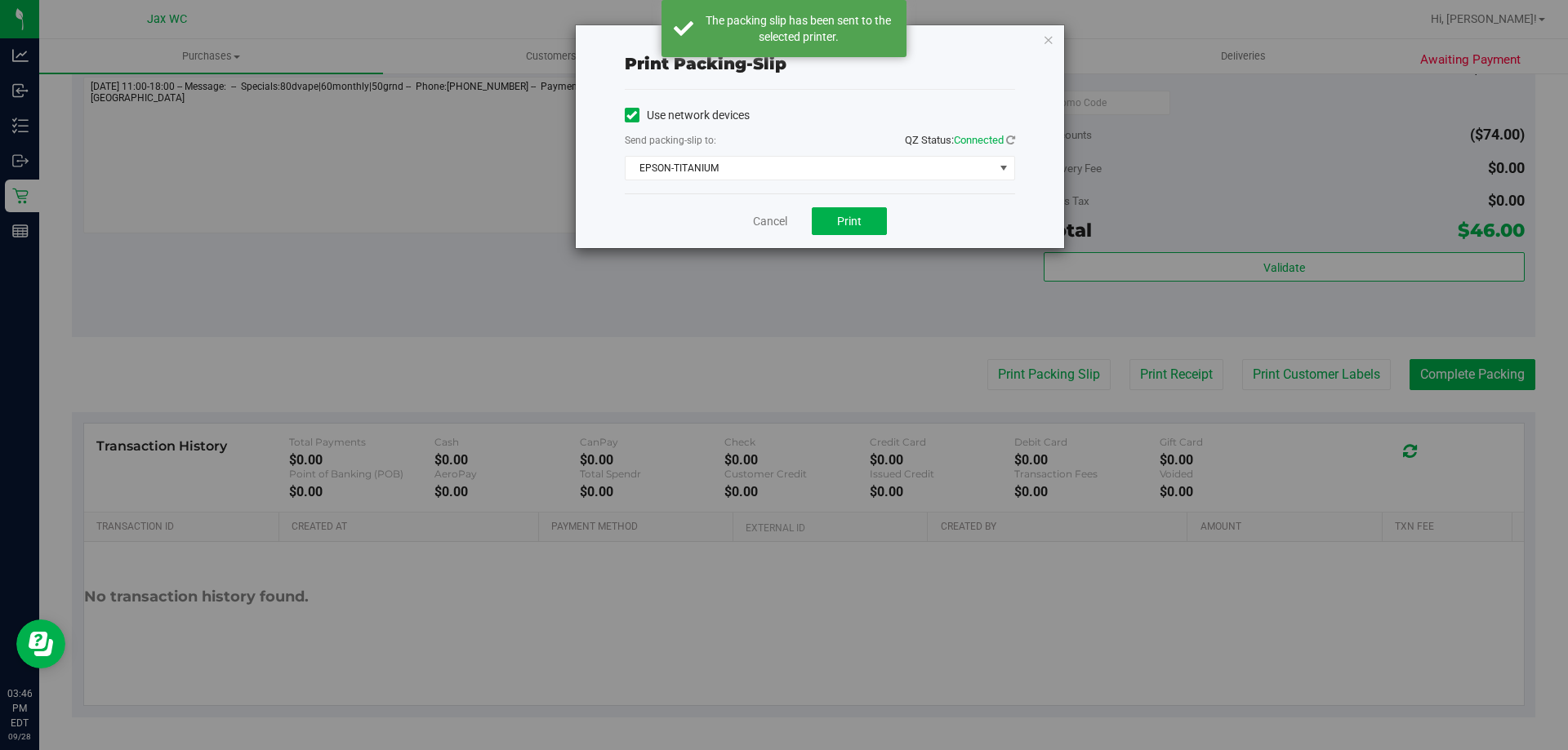
click at [821, 200] on div "Cancel Print" at bounding box center [820, 220] width 391 height 55
click at [821, 213] on button "Print" at bounding box center [849, 221] width 76 height 28
click at [1049, 44] on icon "button" at bounding box center [1049, 39] width 11 height 19
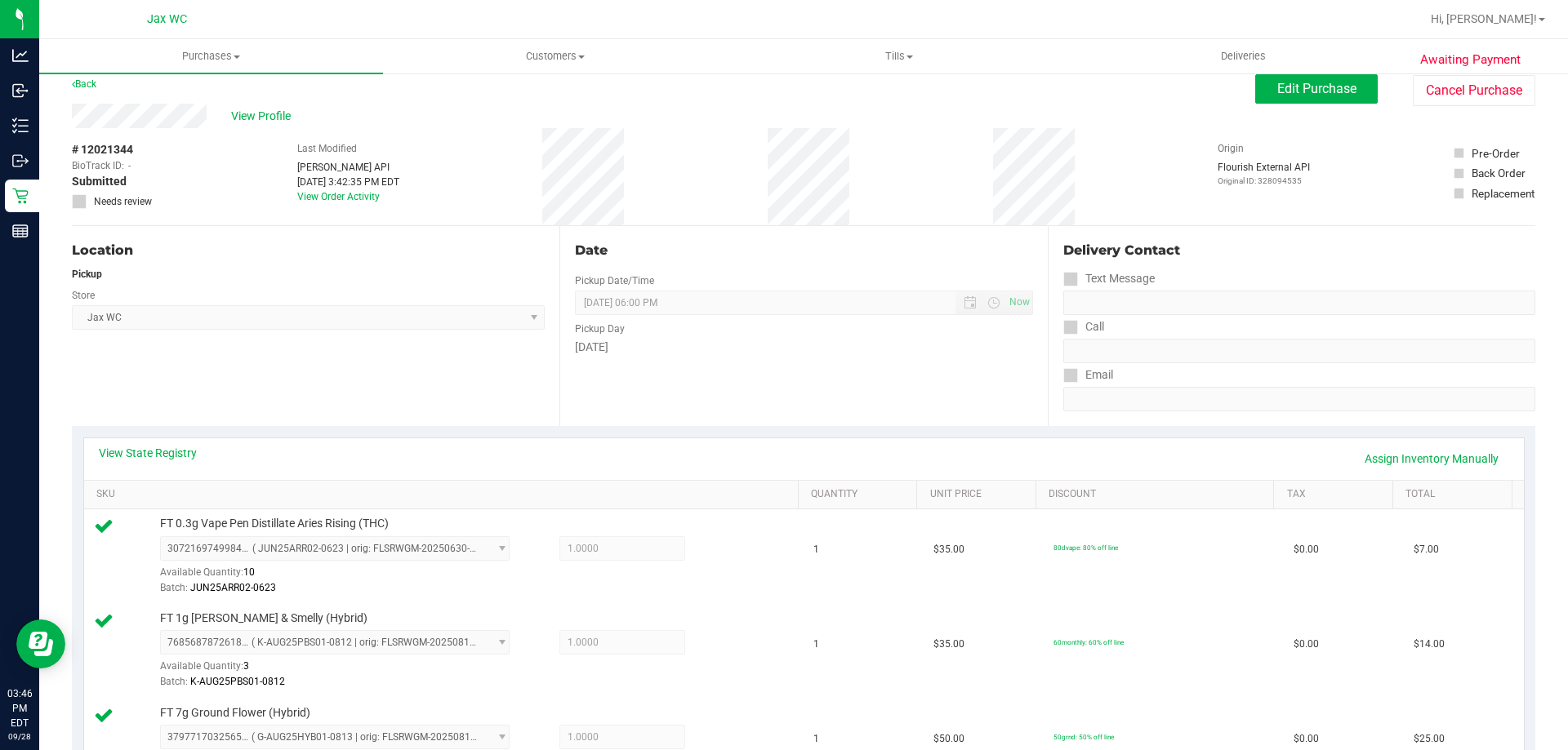
scroll to position [0, 0]
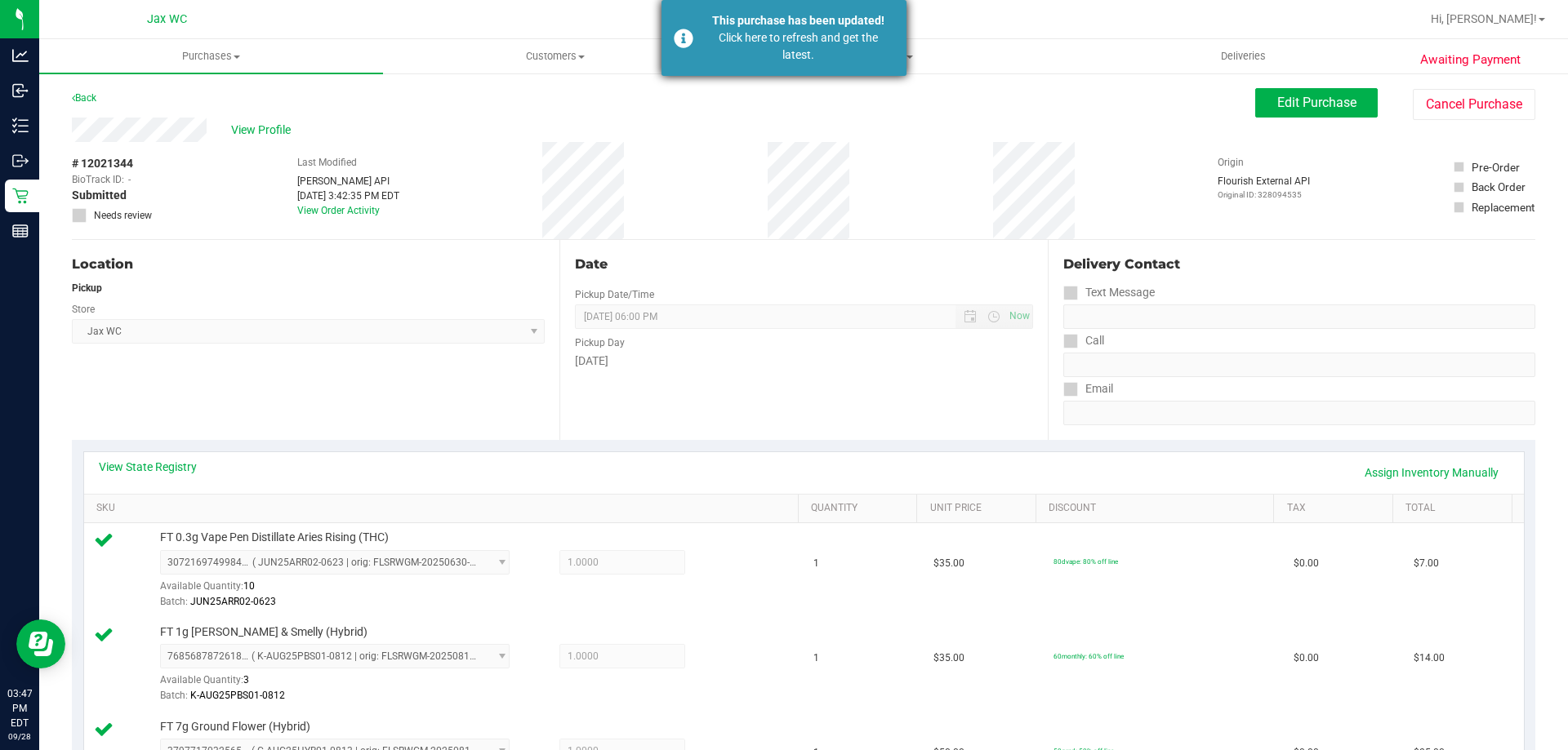
click at [812, 25] on div "This purchase has been updated!" at bounding box center [798, 21] width 192 height 17
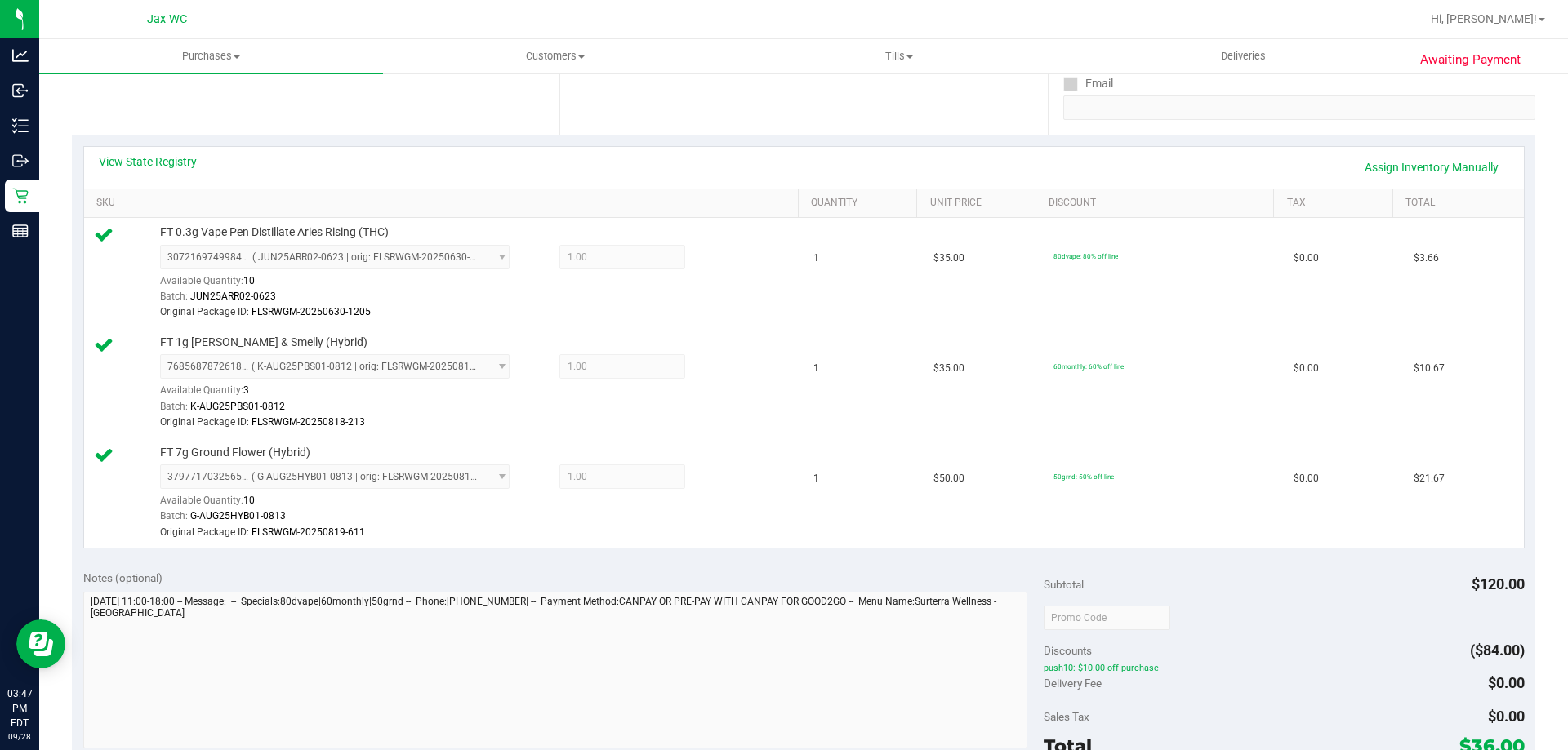
scroll to position [571, 0]
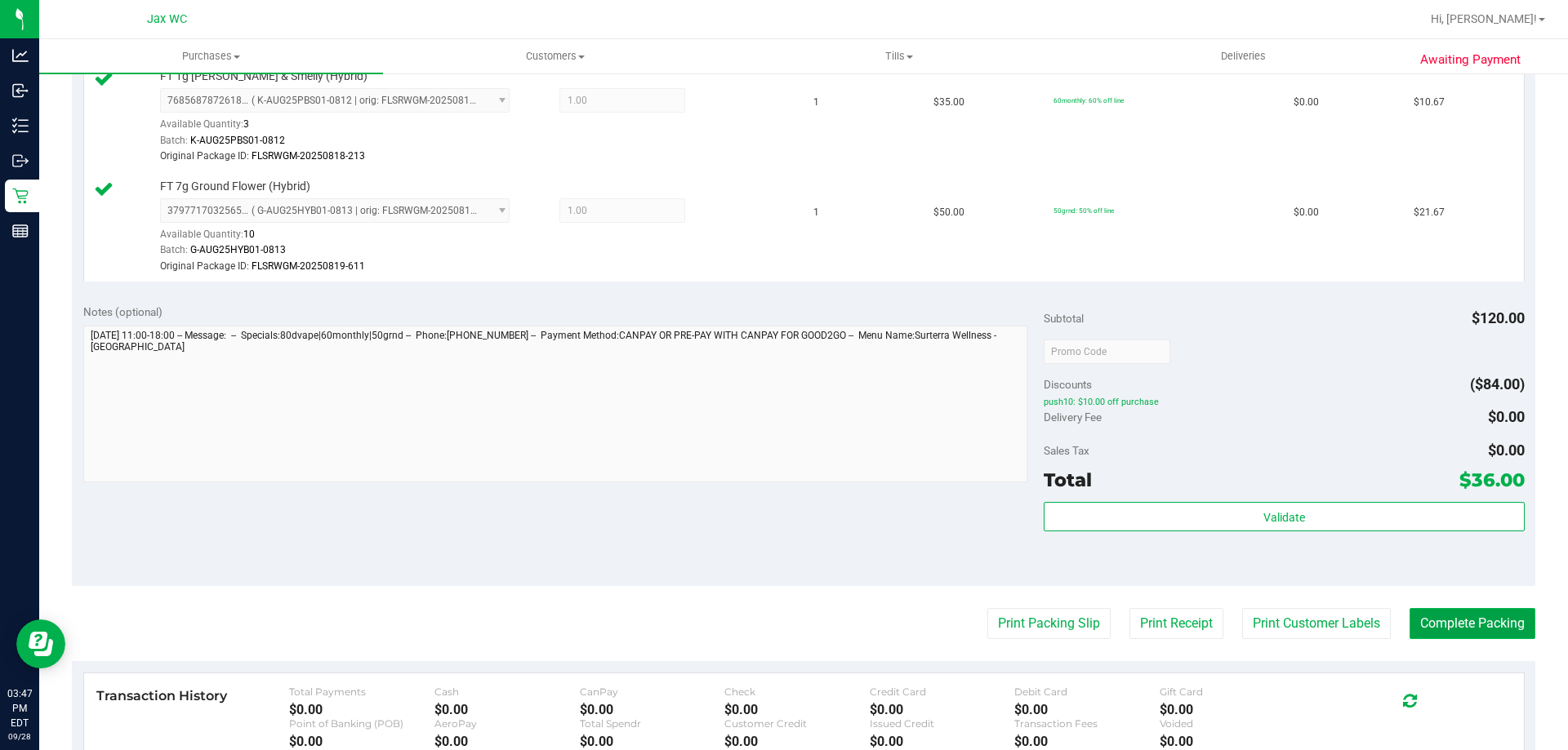
click at [1472, 621] on button "Complete Packing" at bounding box center [1472, 624] width 125 height 31
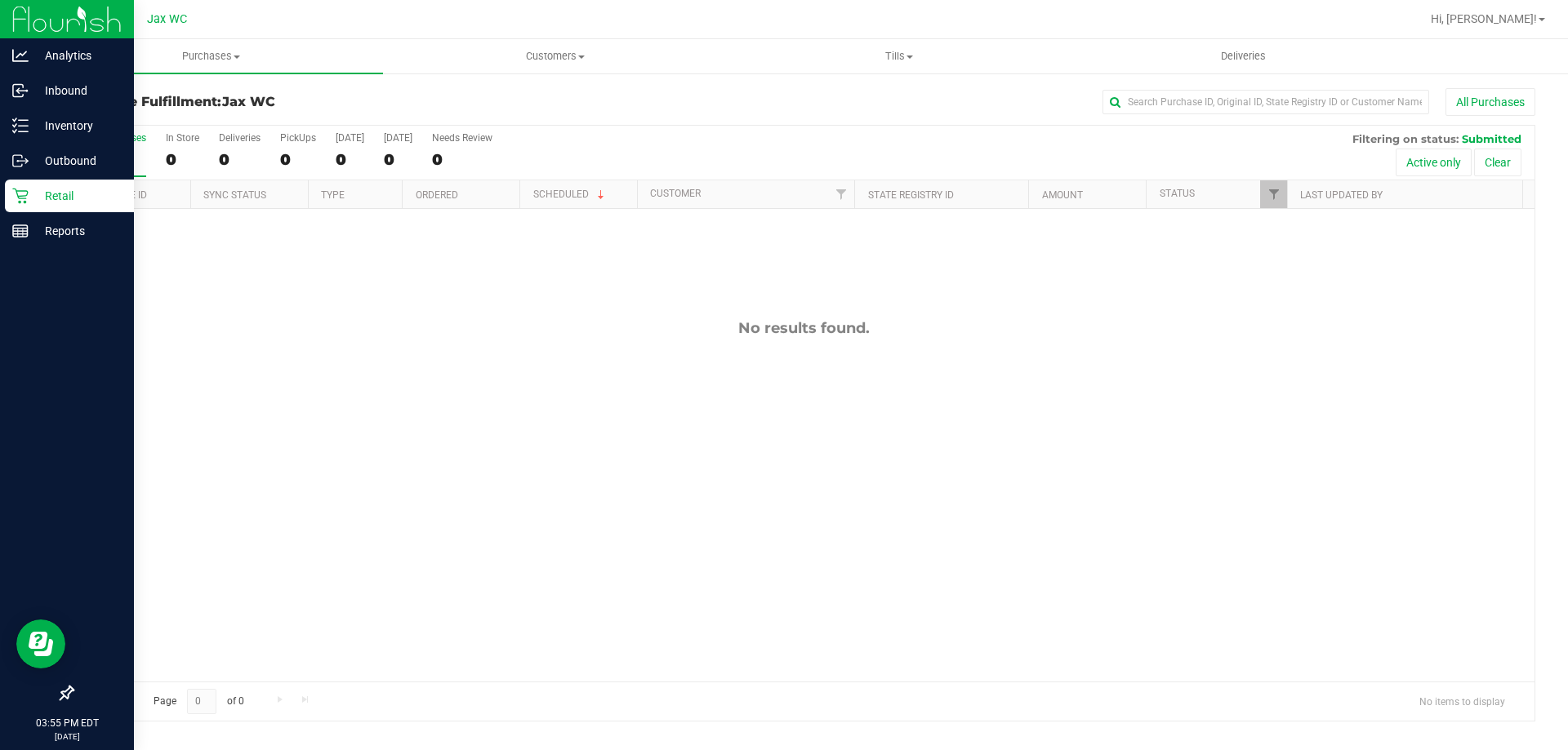
click at [50, 200] on p "Retail" at bounding box center [78, 196] width 98 height 19
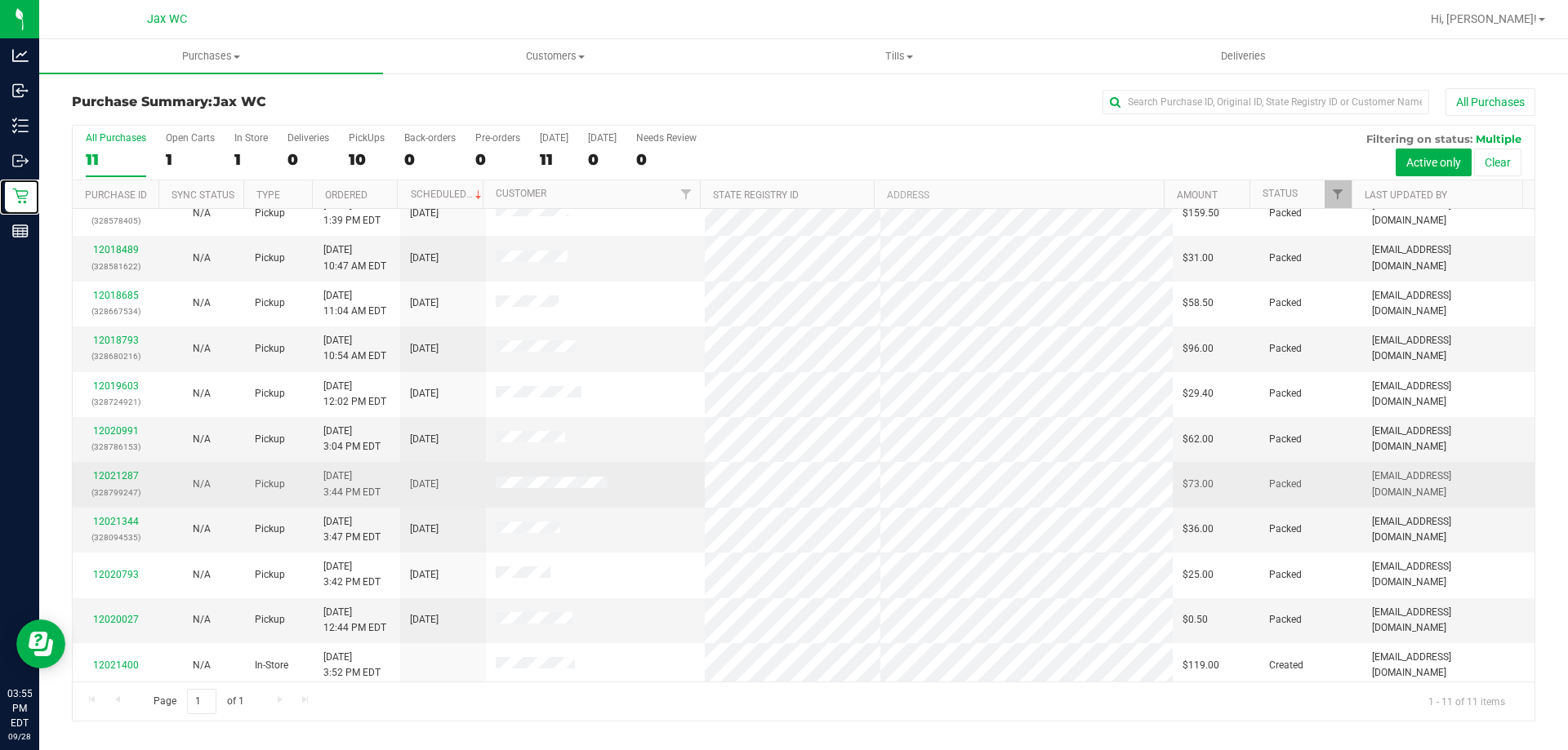
scroll to position [24, 0]
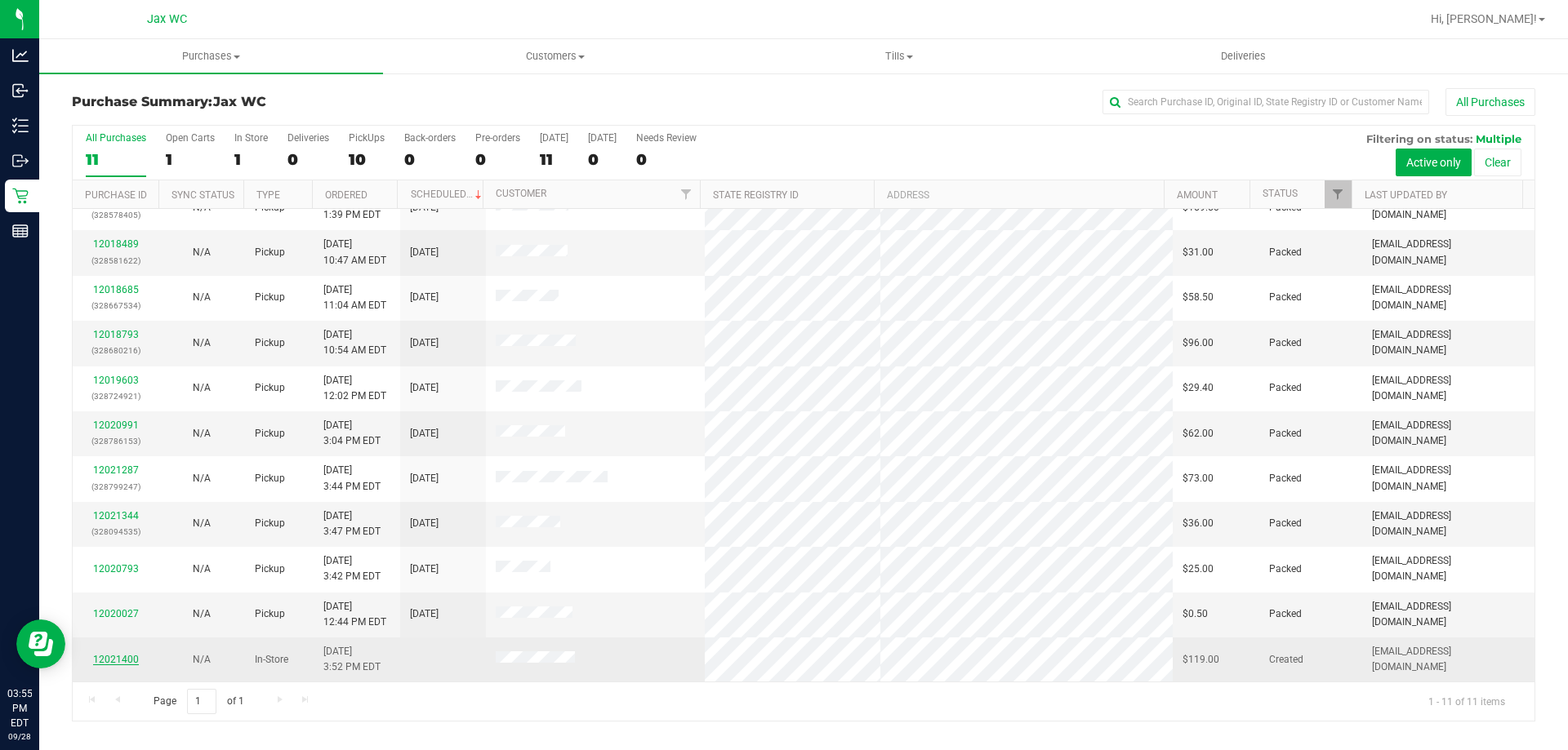
click at [113, 660] on link "12021400" at bounding box center [116, 660] width 46 height 11
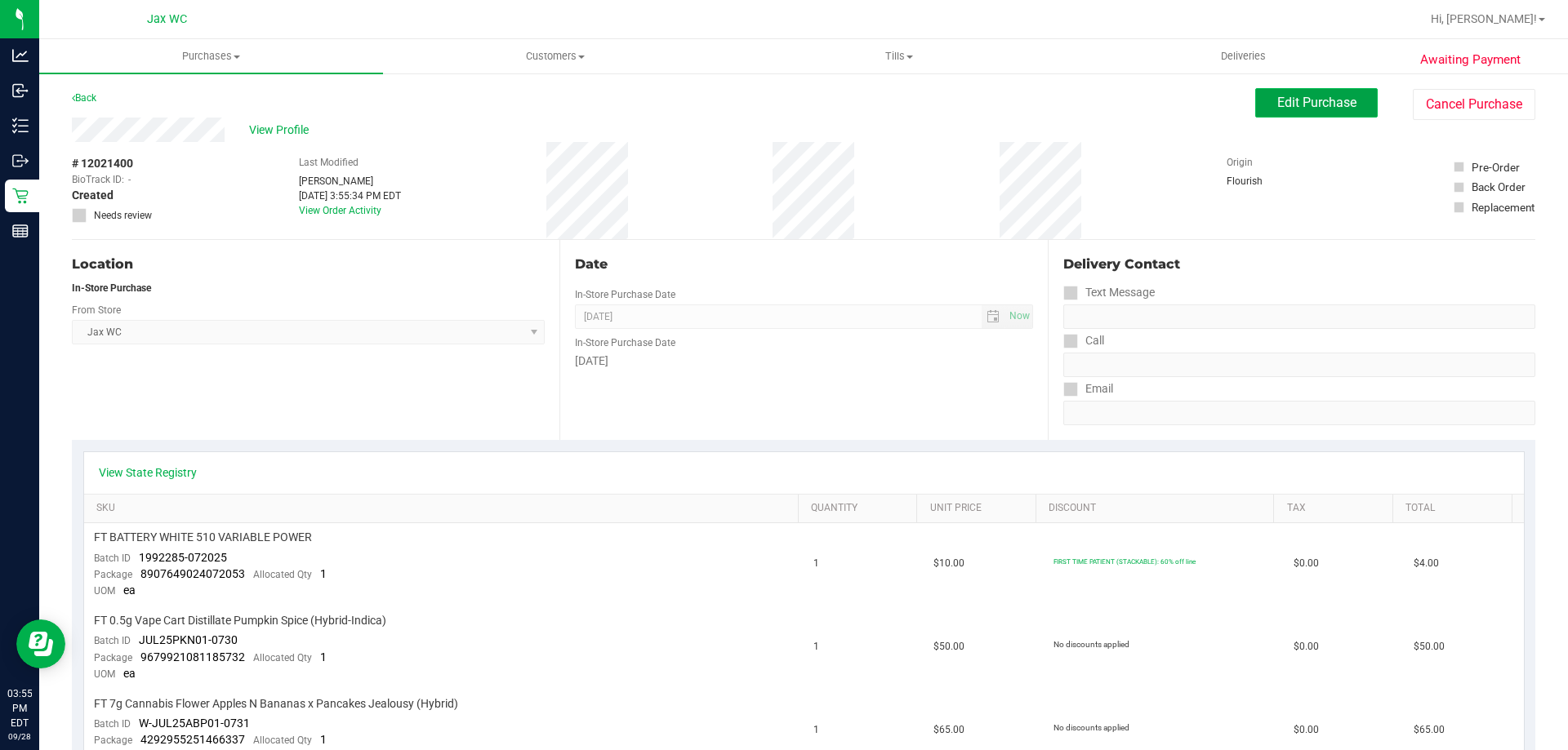
click at [1256, 105] on button "Edit Purchase" at bounding box center [1317, 102] width 123 height 30
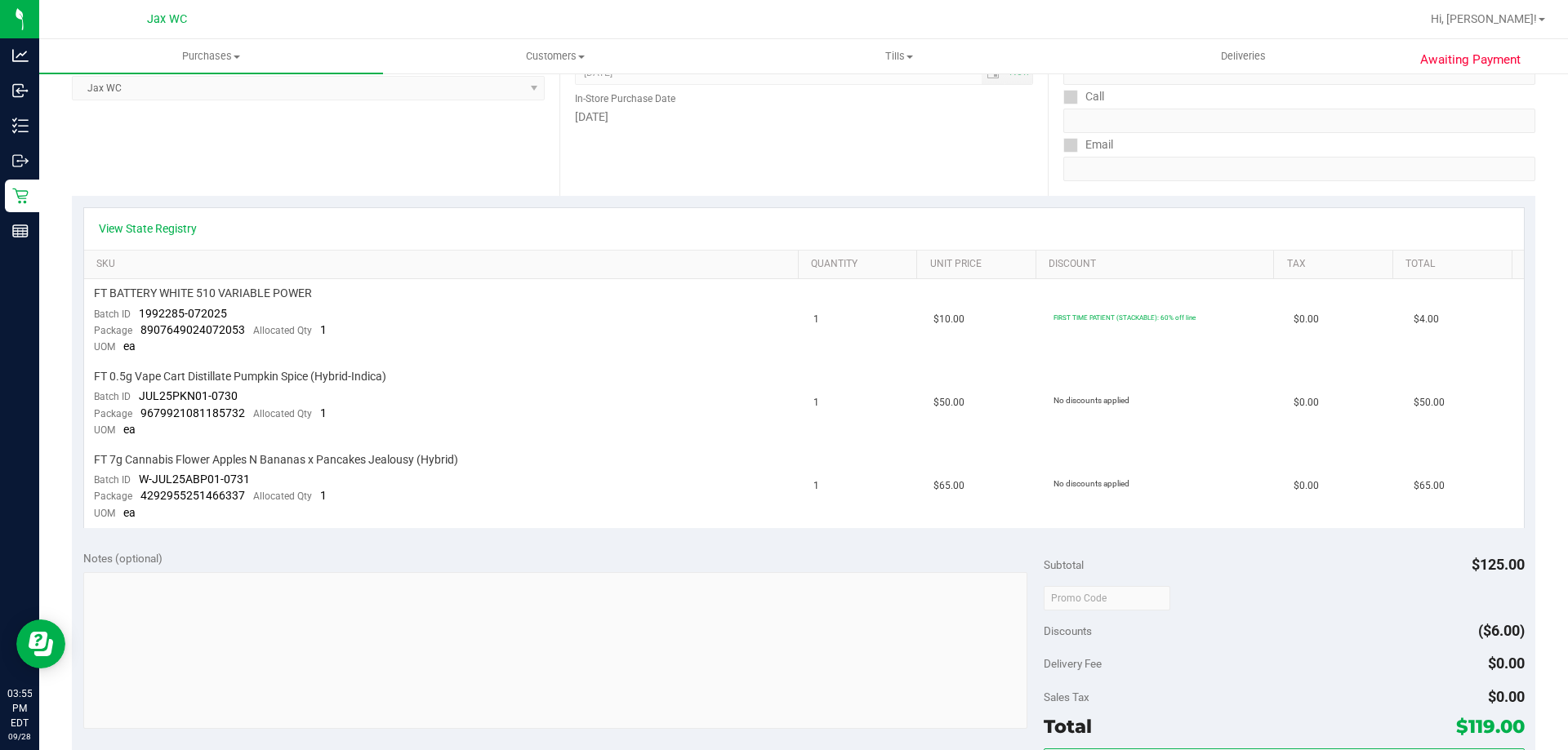
scroll to position [326, 0]
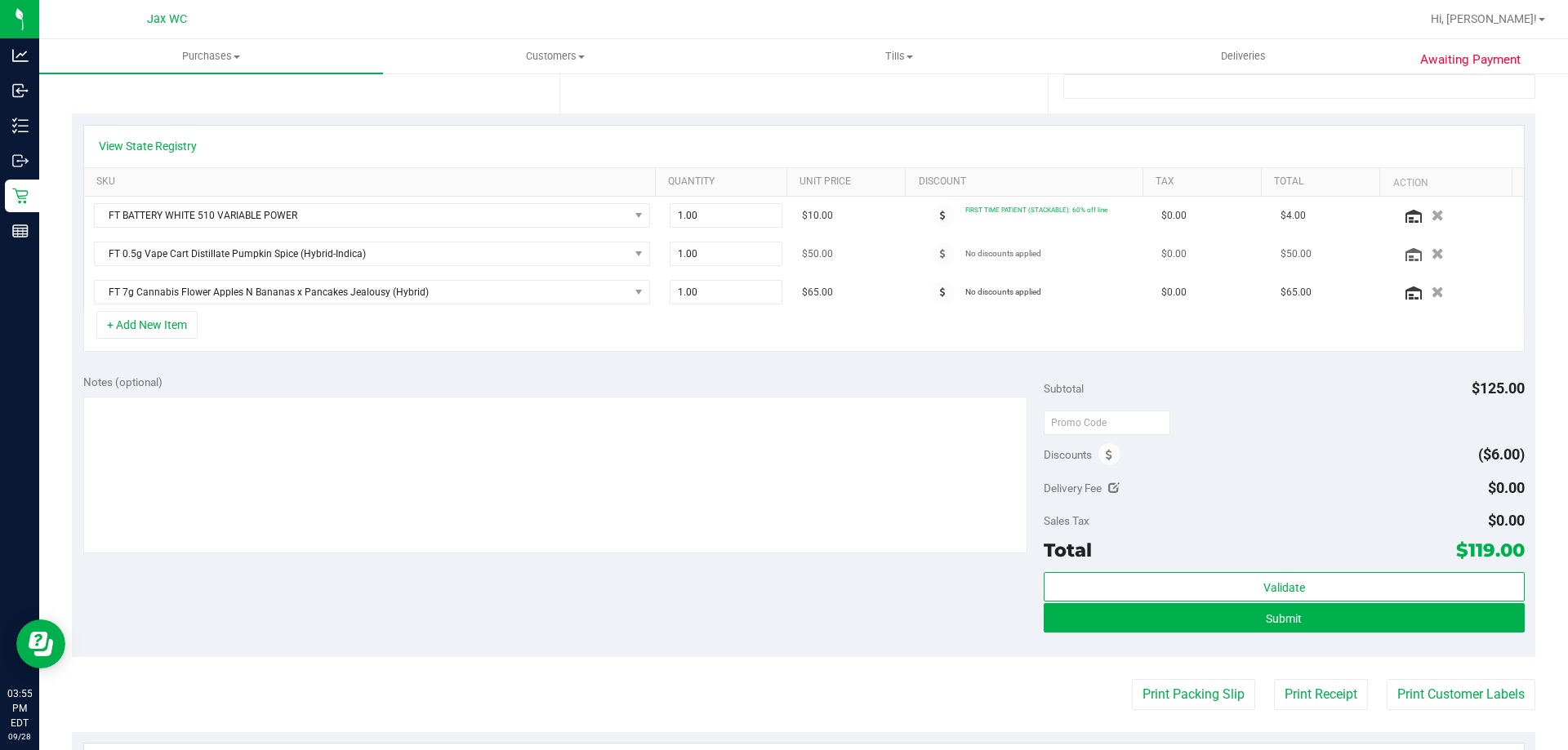
click at [937, 235] on td "No discounts applied" at bounding box center [1032, 254] width 239 height 38
click at [933, 248] on span at bounding box center [943, 254] width 24 height 24
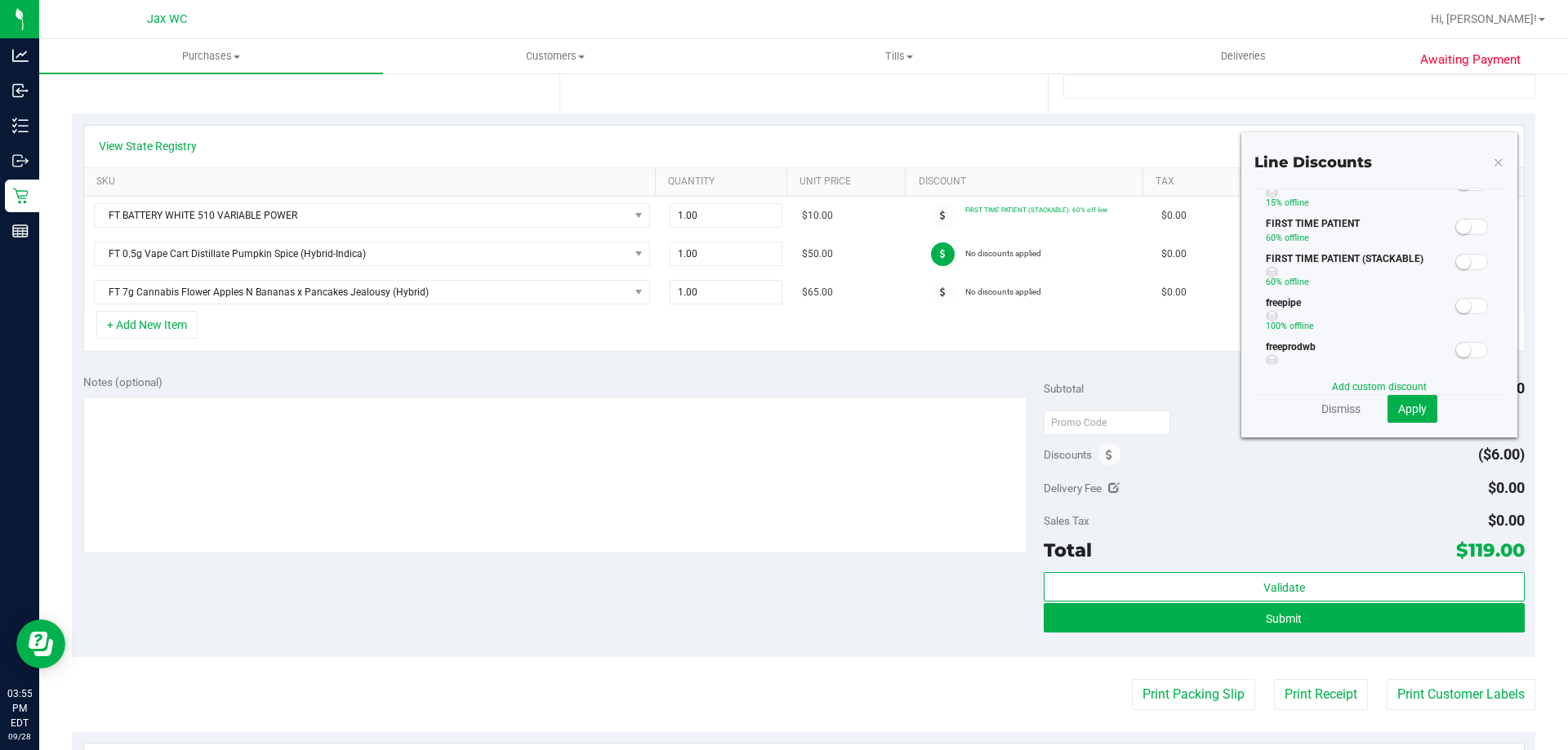
scroll to position [137, 0]
click at [1466, 244] on div "FIRST TIME PATIENT (STACKABLE) 60% off line" at bounding box center [1379, 242] width 250 height 44
click at [1465, 237] on span at bounding box center [1472, 231] width 33 height 16
click at [1413, 415] on button "Apply" at bounding box center [1413, 408] width 50 height 28
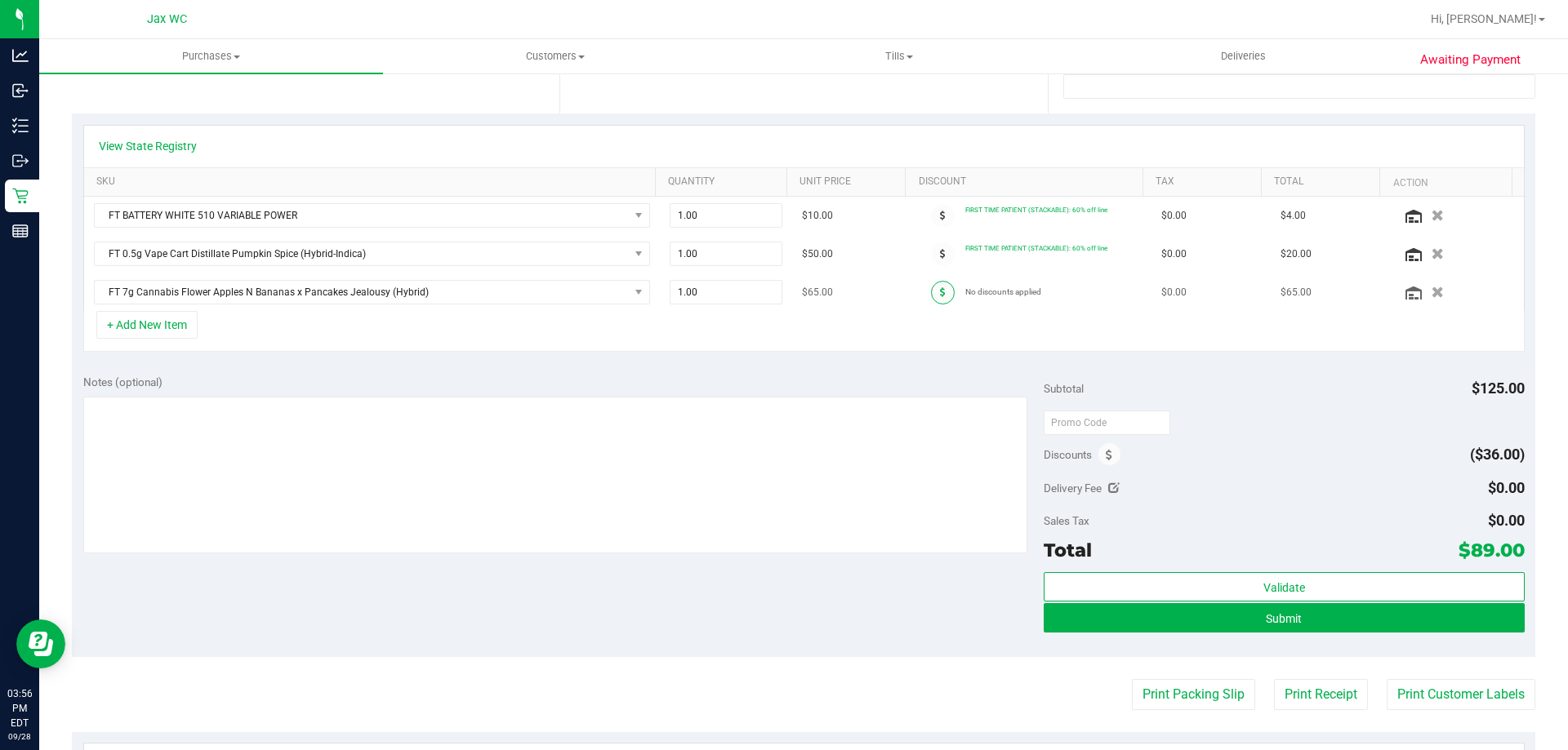
click at [940, 290] on icon at bounding box center [943, 292] width 6 height 10
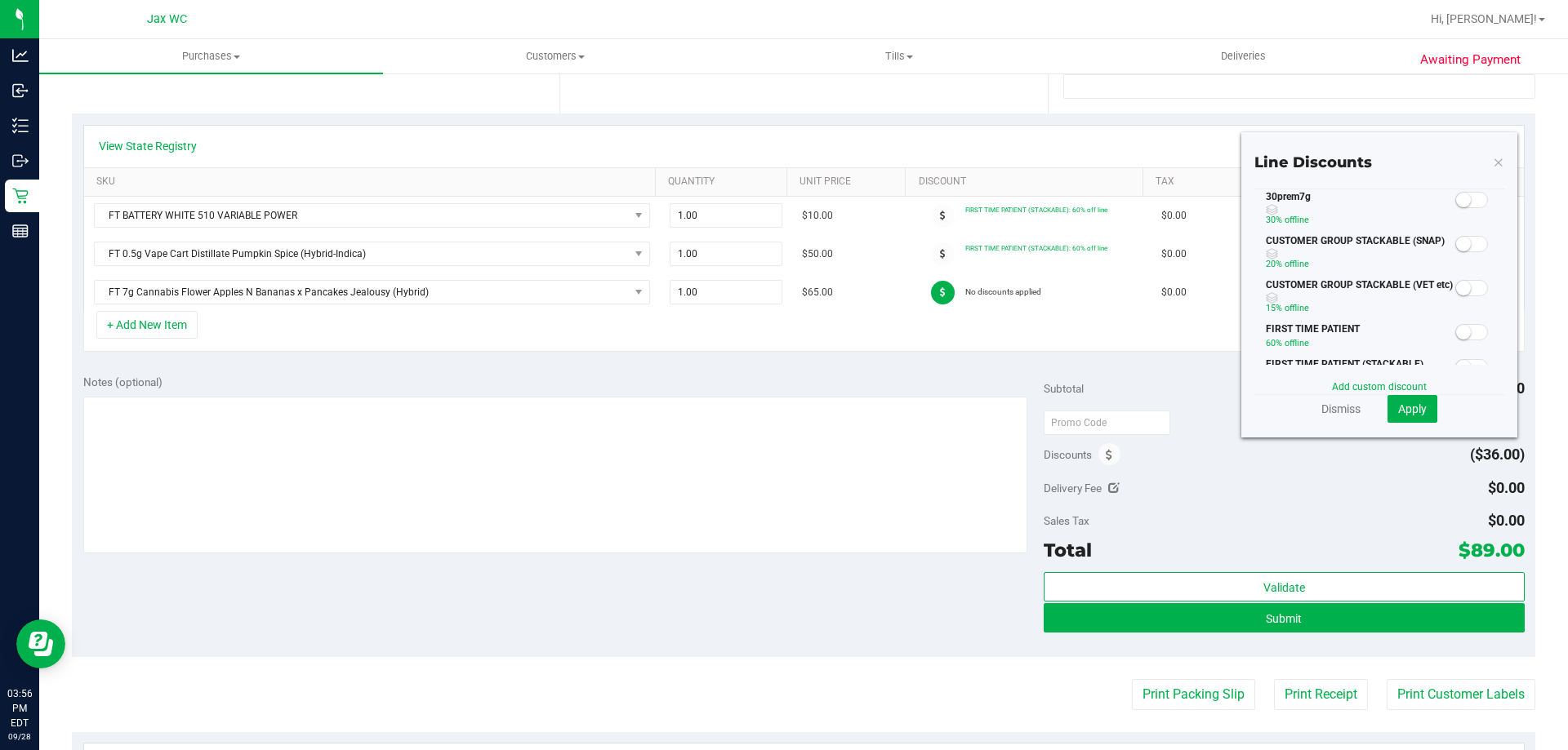
scroll to position [153, 0]
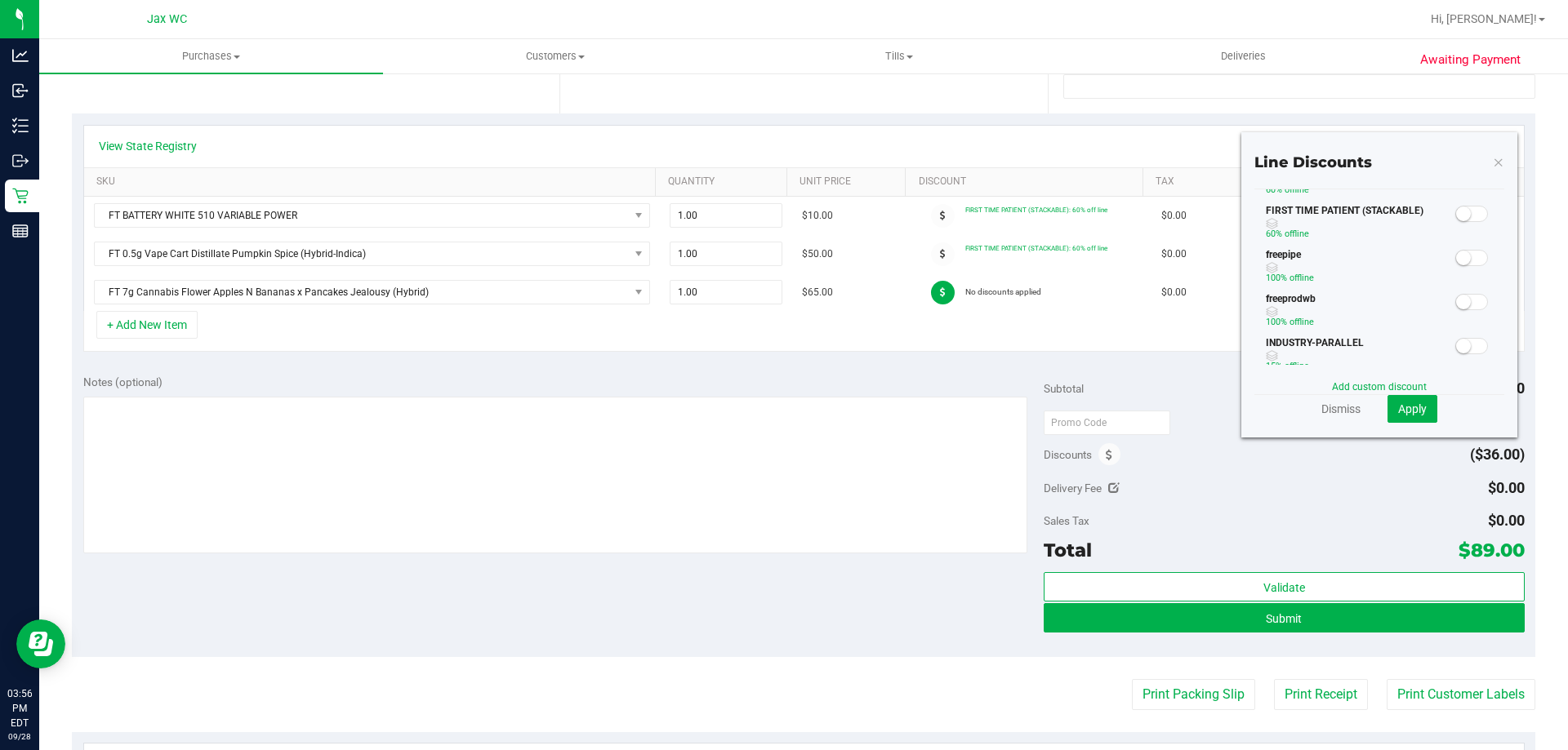
click at [1469, 218] on span at bounding box center [1472, 213] width 33 height 16
click at [1415, 407] on span "Apply" at bounding box center [1413, 409] width 29 height 13
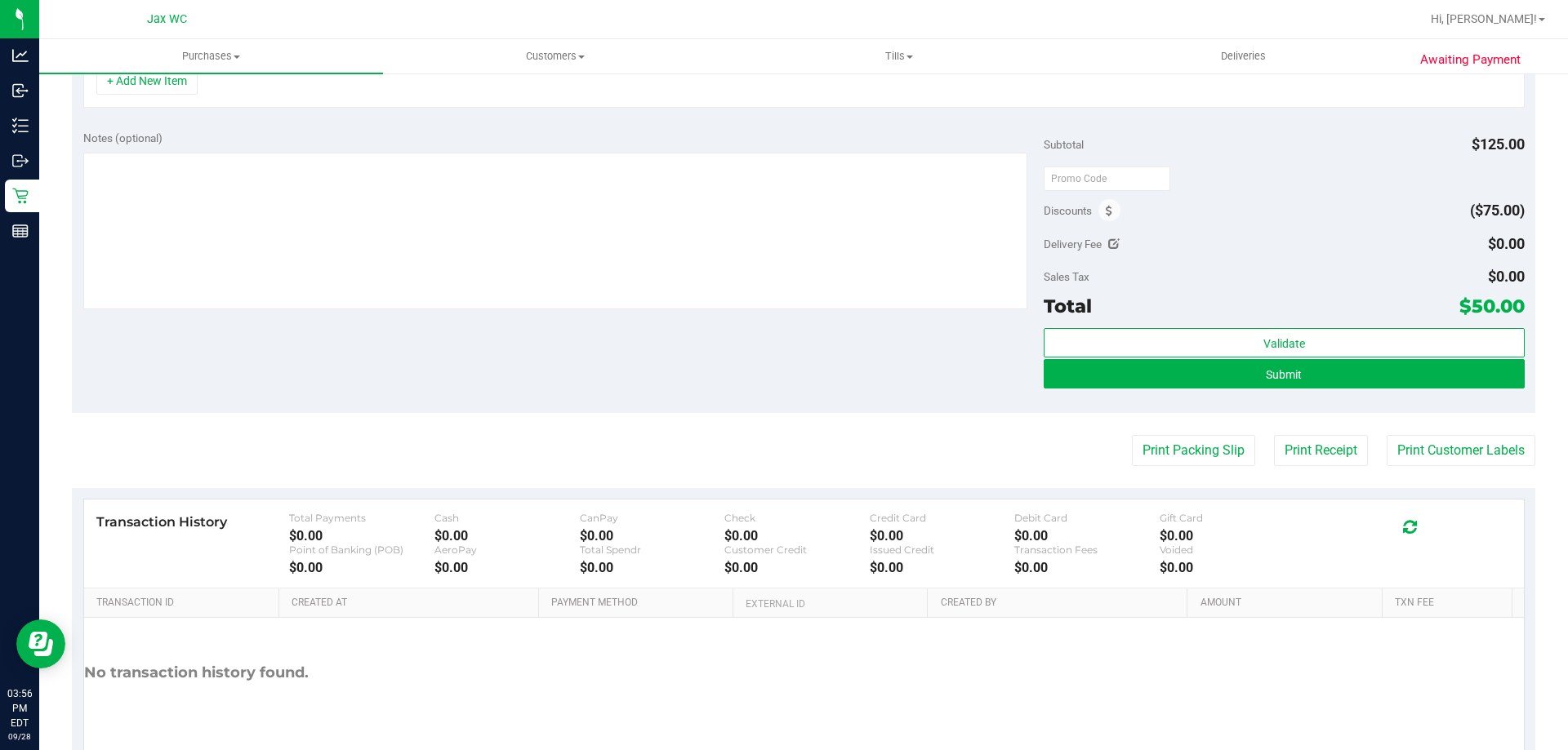
scroll to position [571, 0]
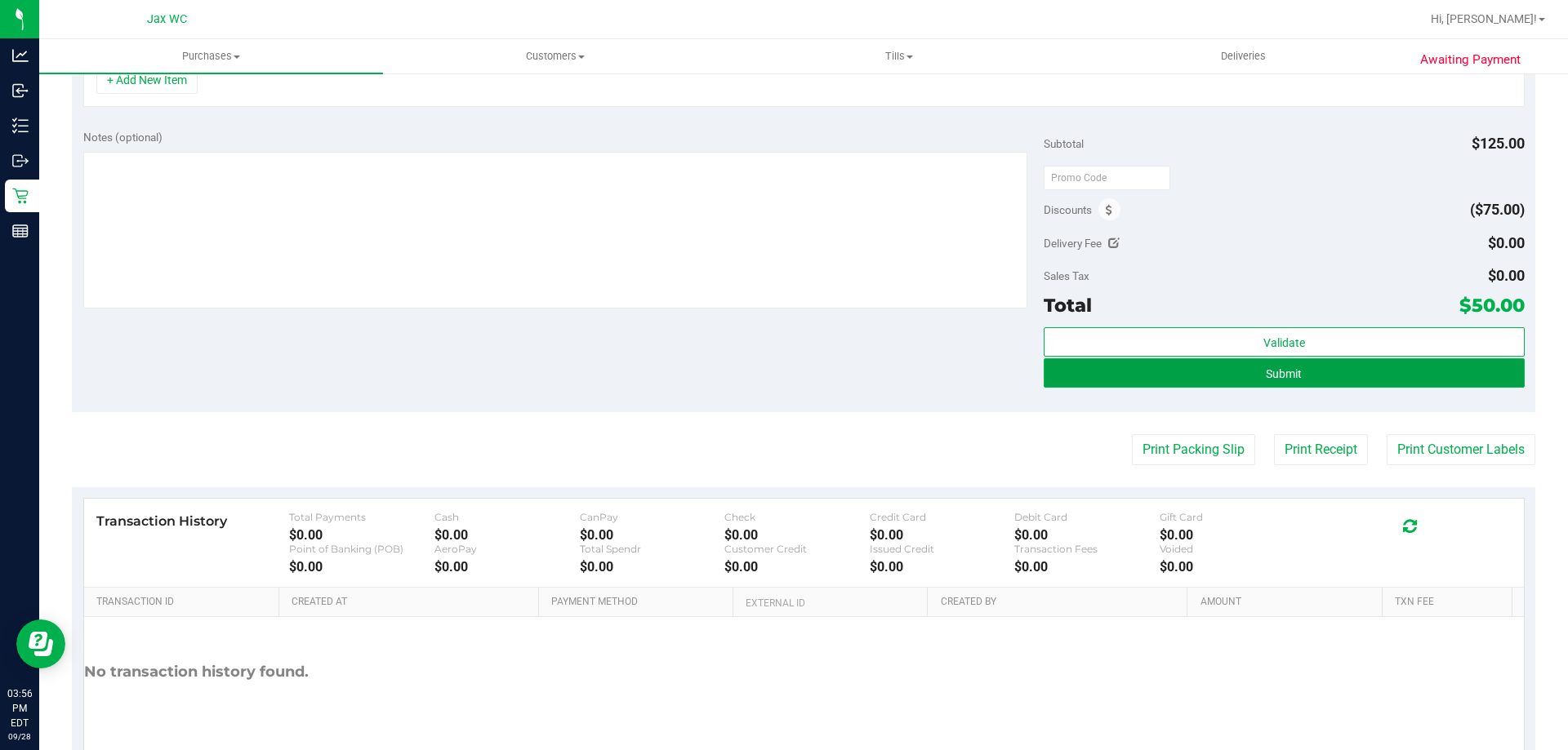
click at [1273, 374] on span "Submit" at bounding box center [1285, 374] width 36 height 13
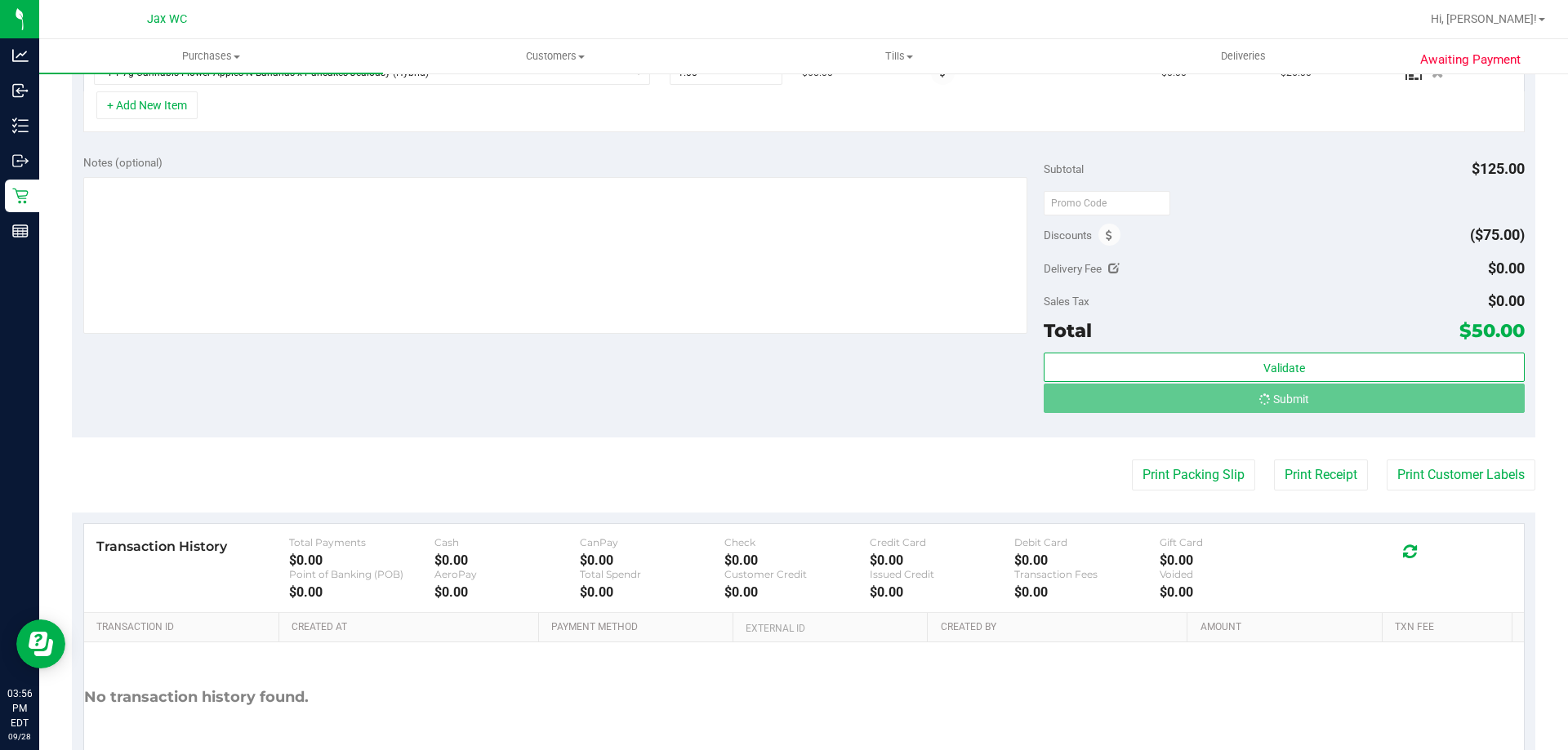
scroll to position [520, 0]
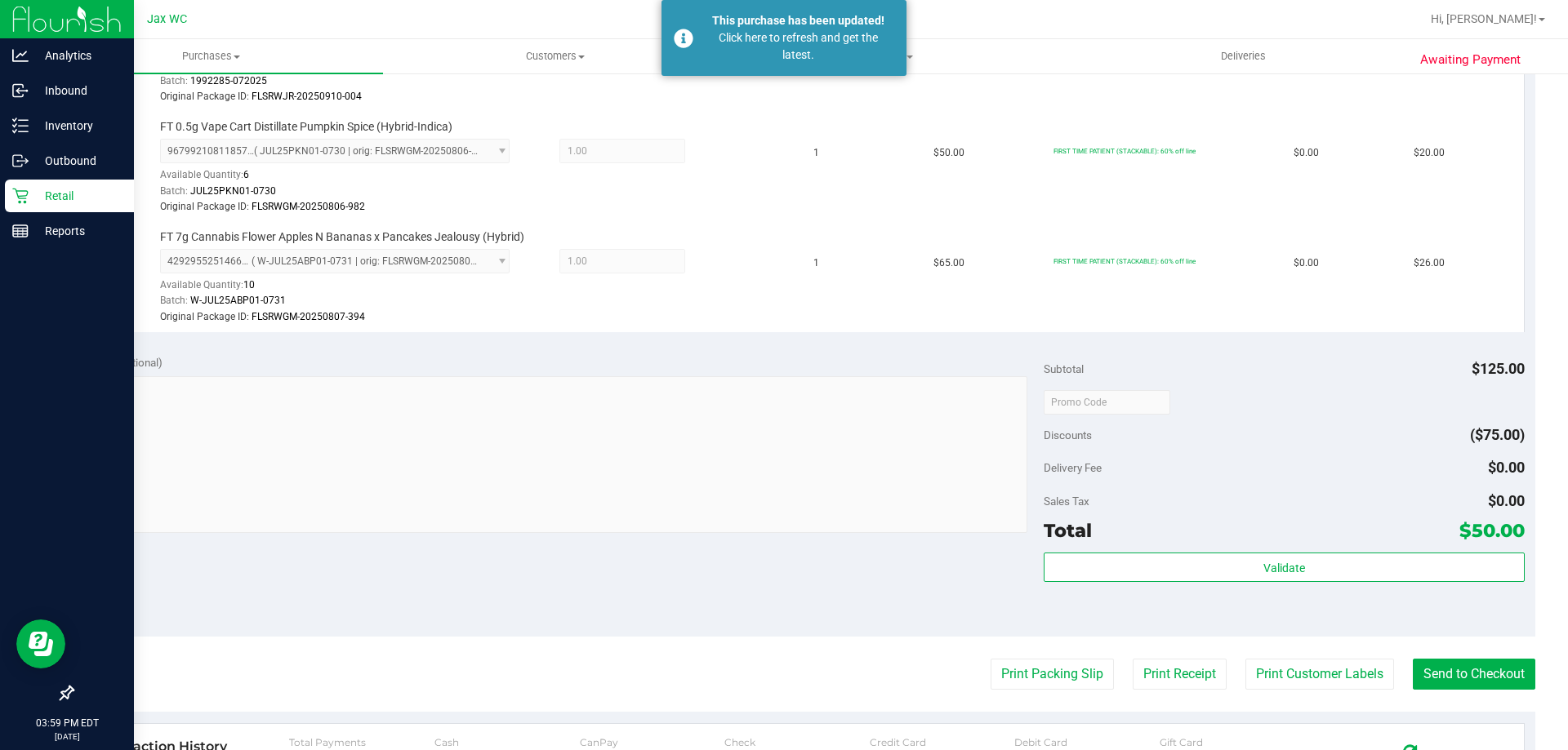
click at [25, 195] on icon at bounding box center [20, 195] width 16 height 16
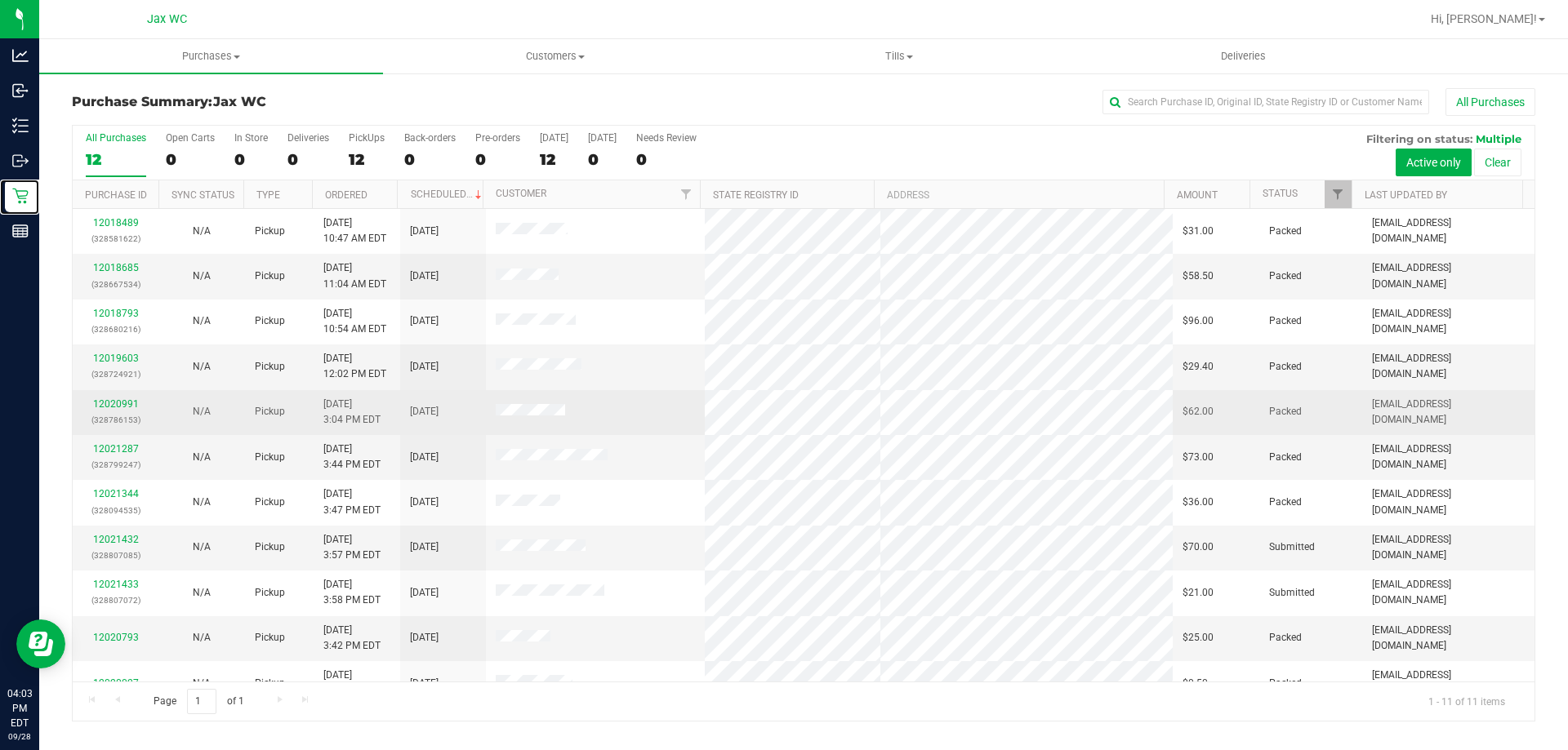
scroll to position [24, 0]
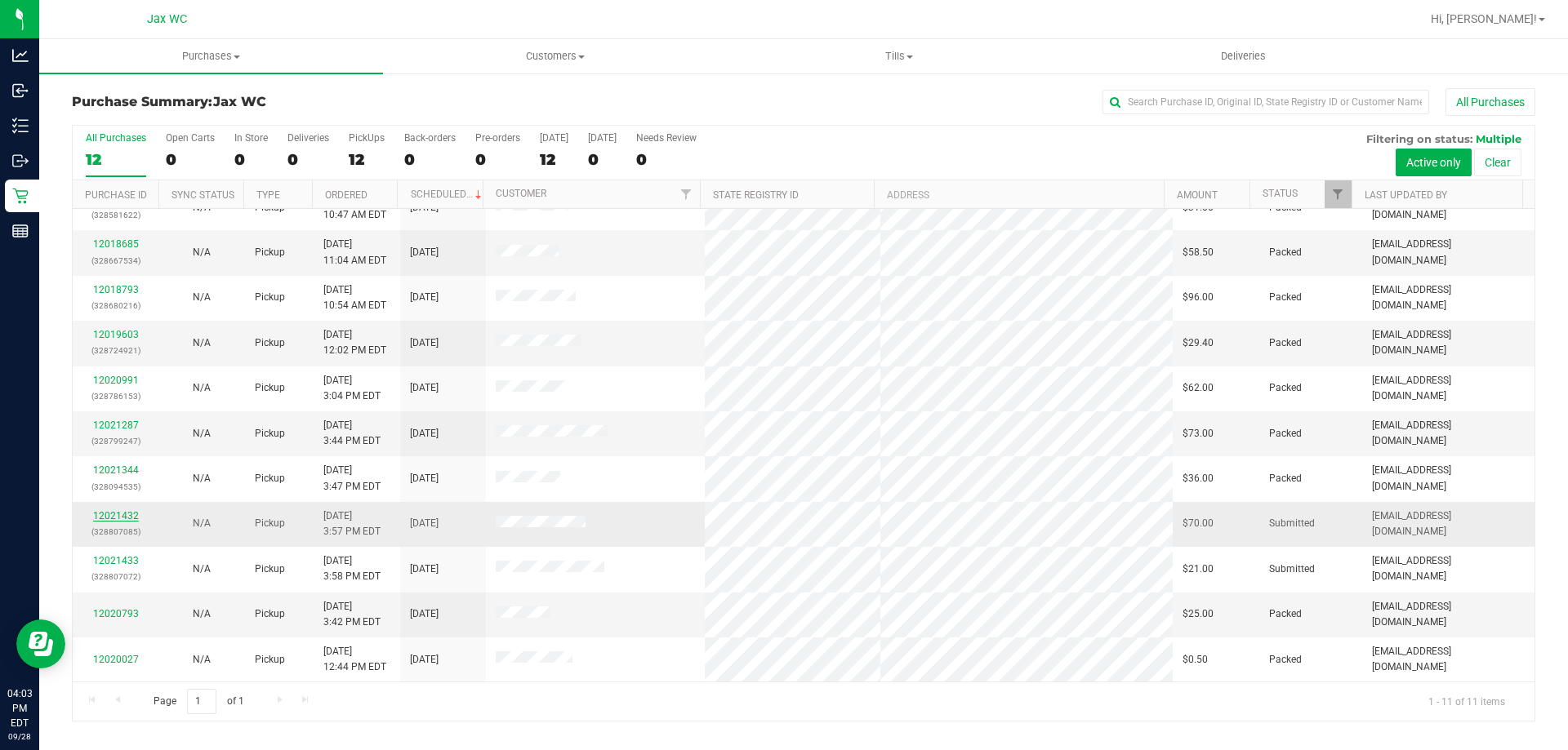
click at [129, 516] on link "12021432" at bounding box center [116, 516] width 46 height 11
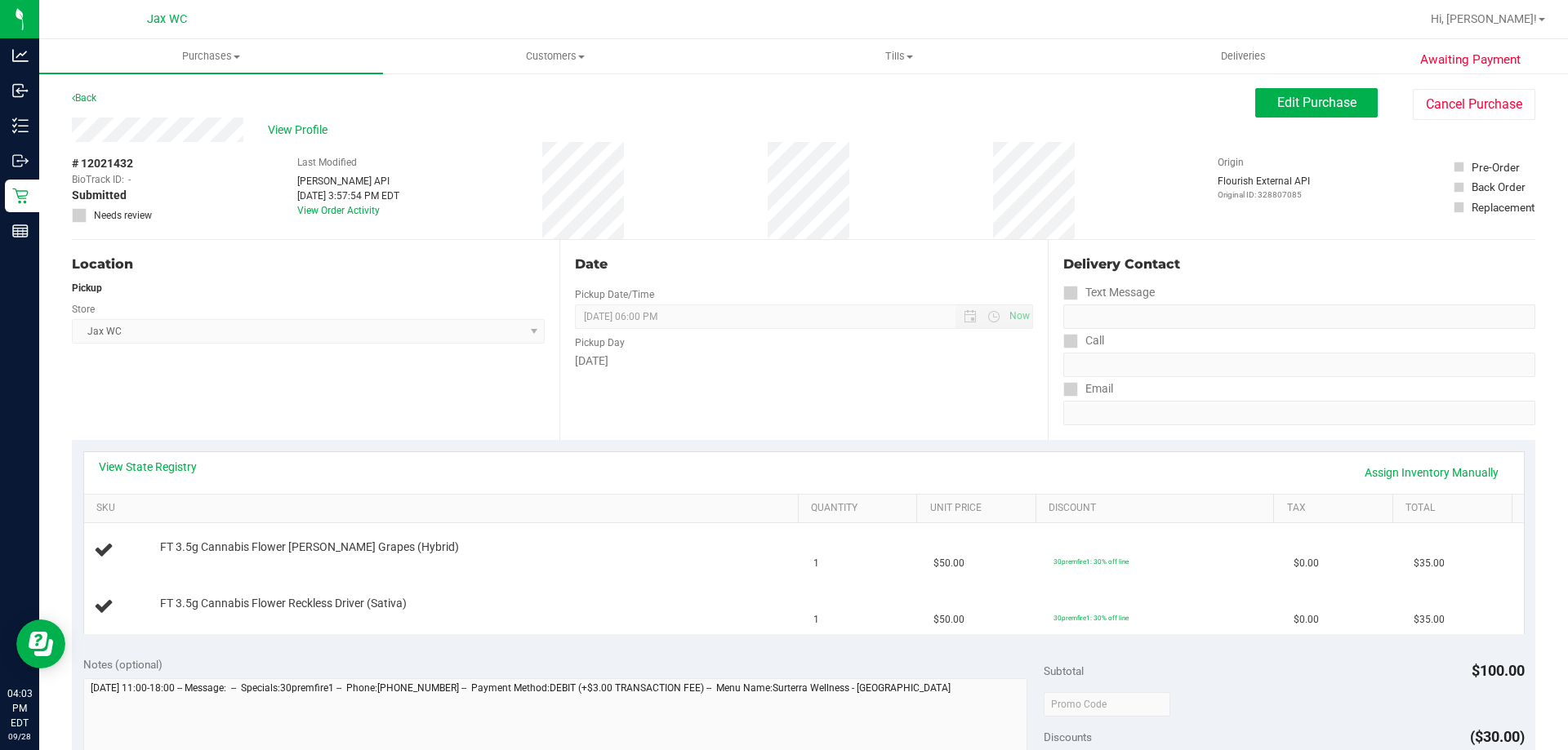
click at [189, 479] on div "View State Registry Assign Inventory Manually" at bounding box center [804, 473] width 1411 height 28
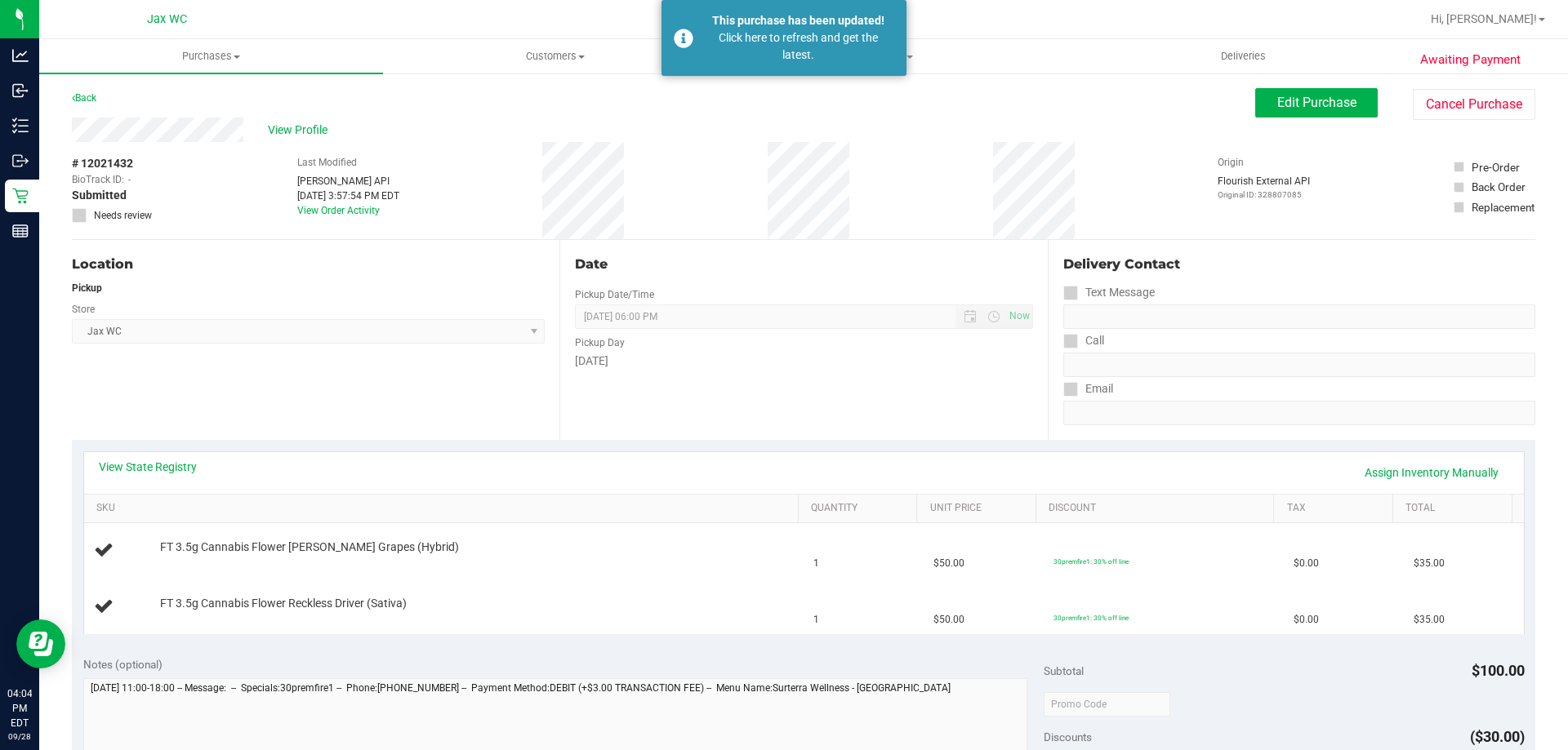
click at [699, 42] on div "This purchase has been updated! Click here to refresh and get the latest." at bounding box center [784, 37] width 245 height 76
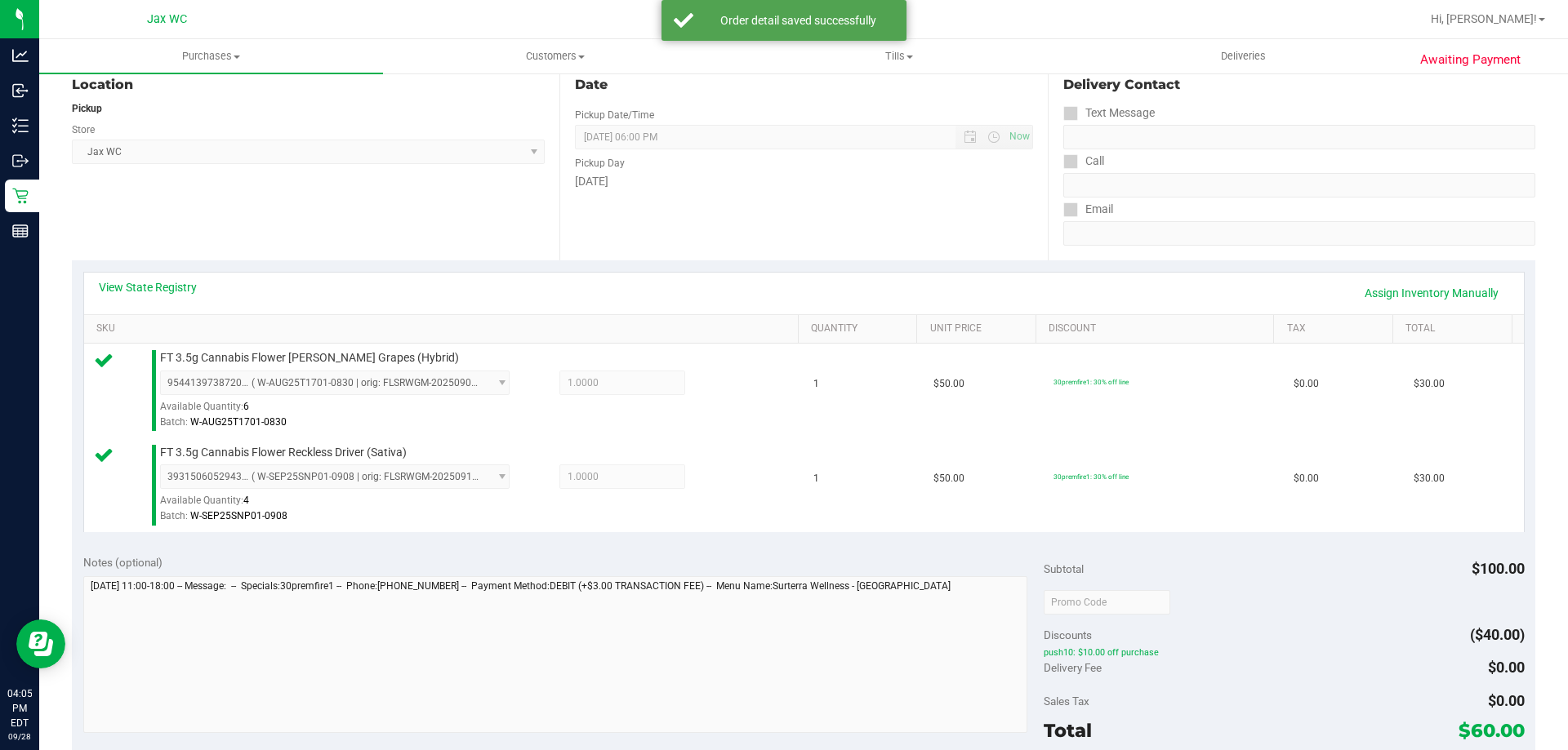
scroll to position [408, 0]
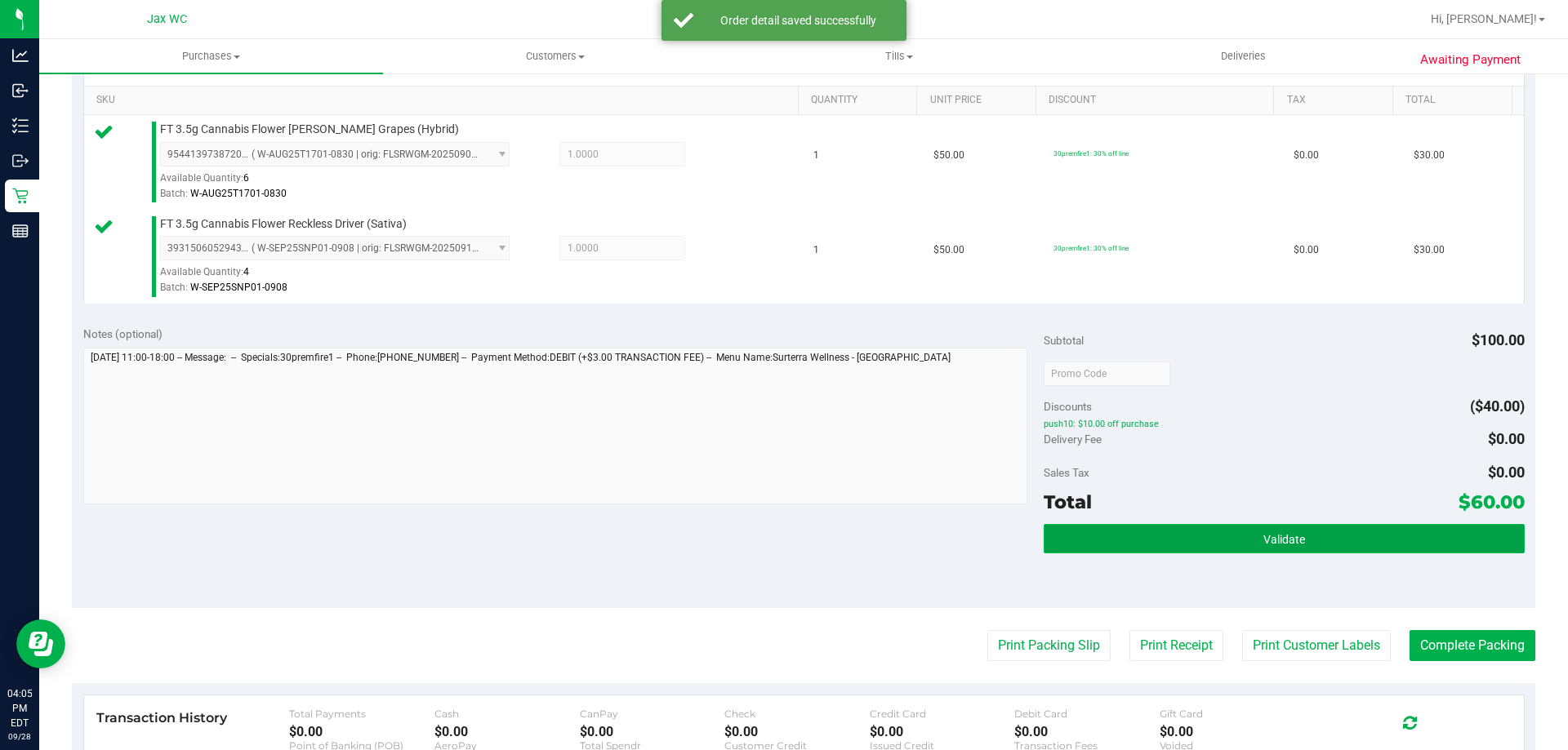
click at [1227, 531] on button "Validate" at bounding box center [1285, 539] width 481 height 30
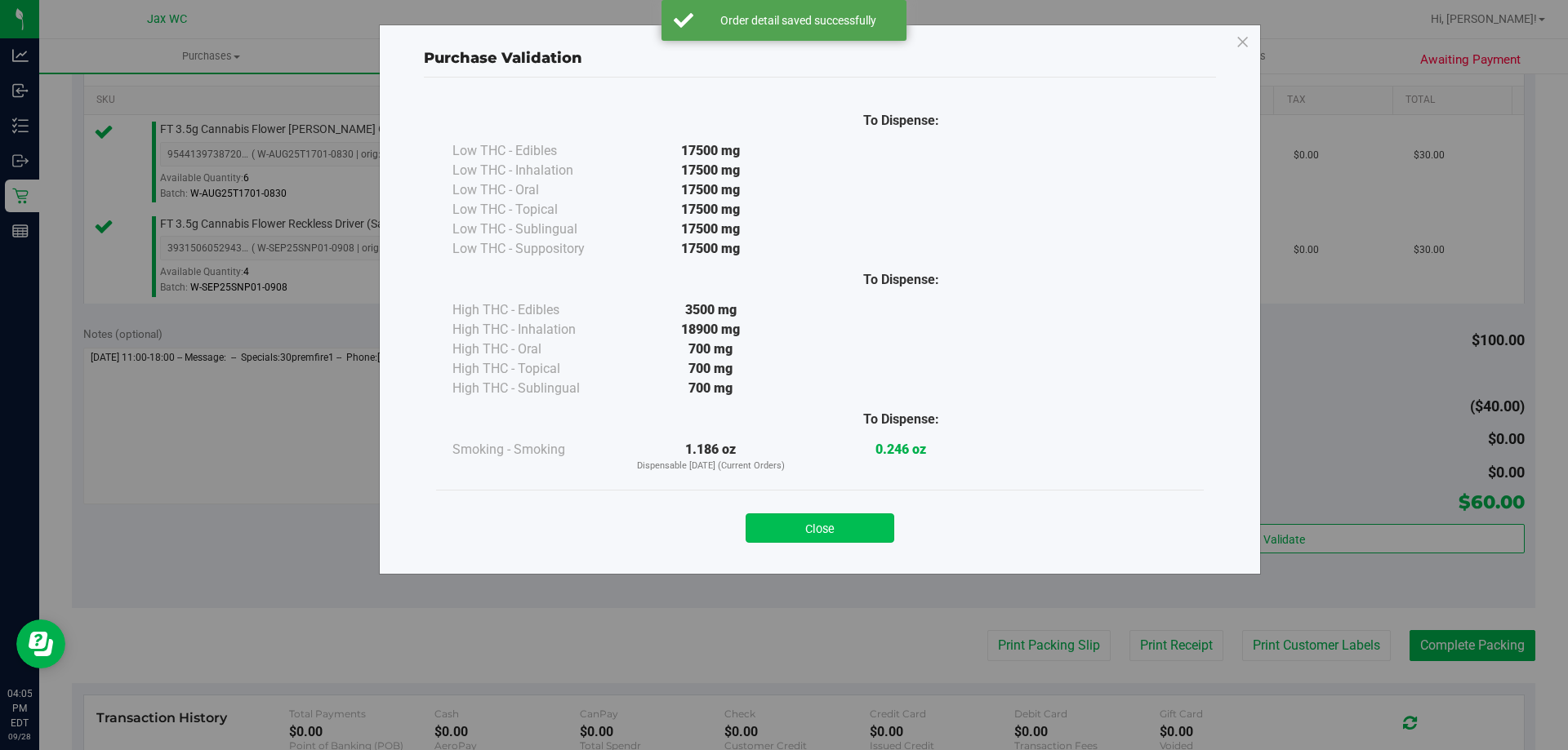
click at [880, 514] on button "Close" at bounding box center [819, 528] width 148 height 30
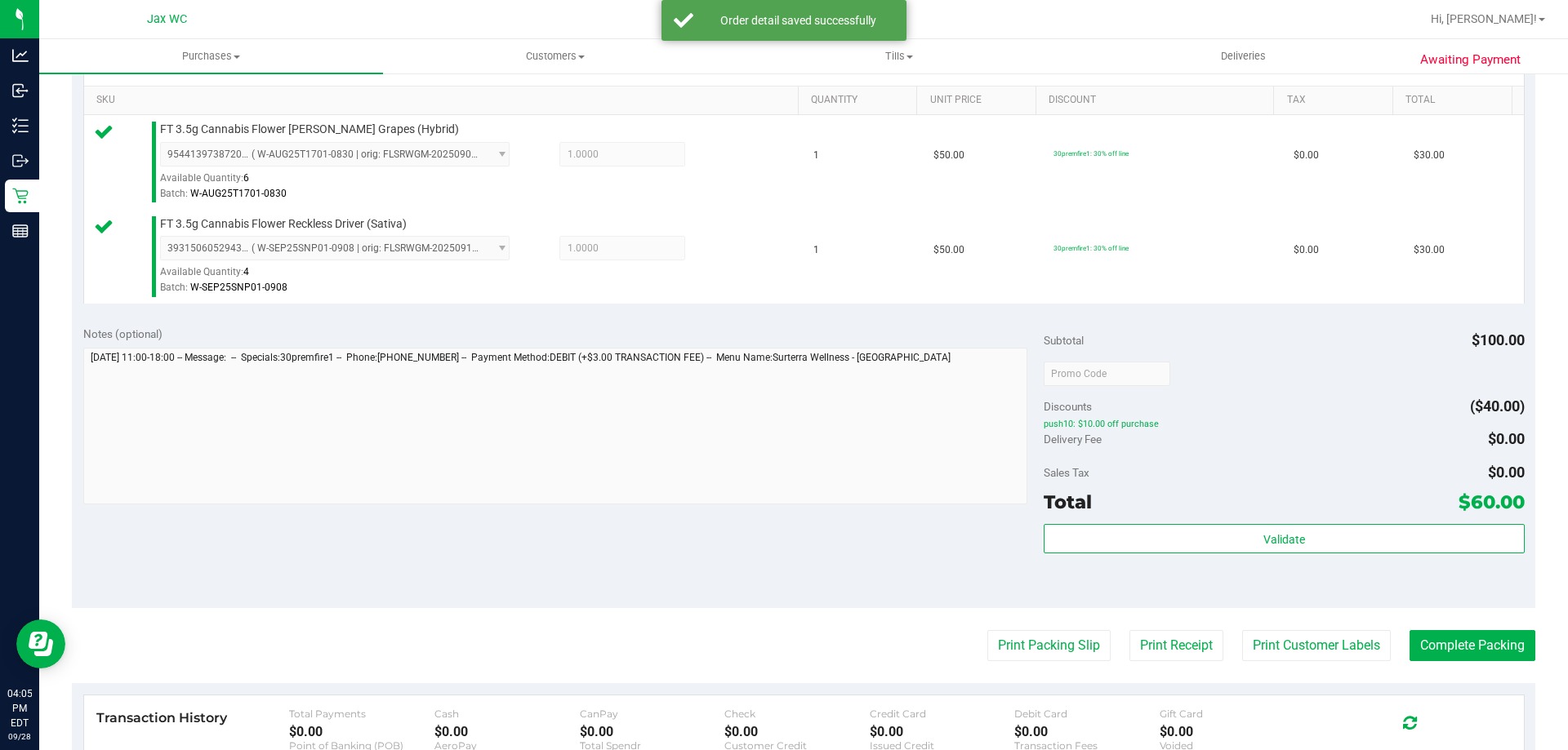
click at [1047, 665] on purchase-details "Back Edit Purchase Cancel Purchase View Profile # 12021432 BioTrack ID: - Submi…" at bounding box center [803, 334] width 1464 height 1309
click at [1047, 651] on button "Print Packing Slip" at bounding box center [1049, 646] width 123 height 31
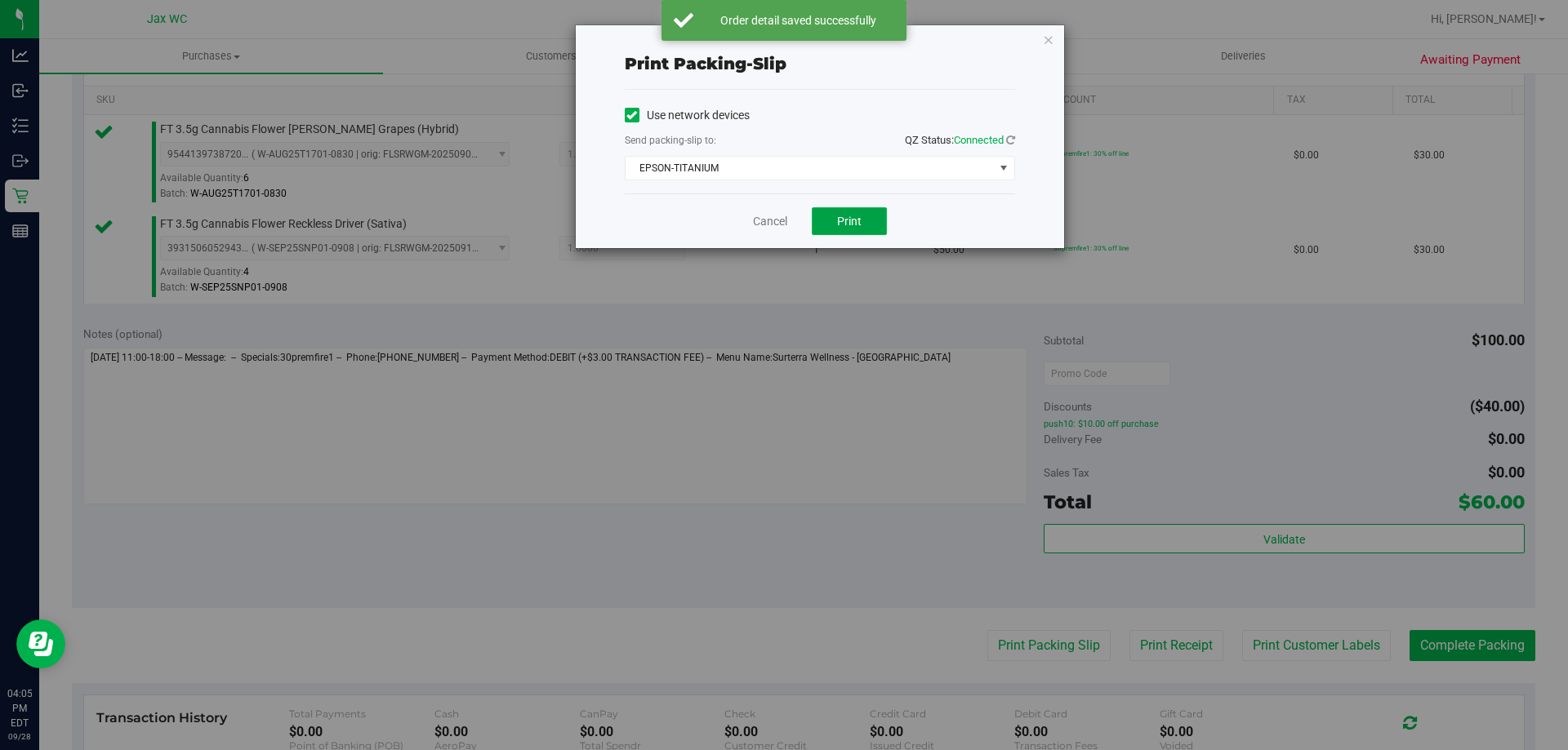
click at [867, 225] on button "Print" at bounding box center [849, 221] width 76 height 28
click at [1045, 36] on icon "button" at bounding box center [1049, 39] width 11 height 19
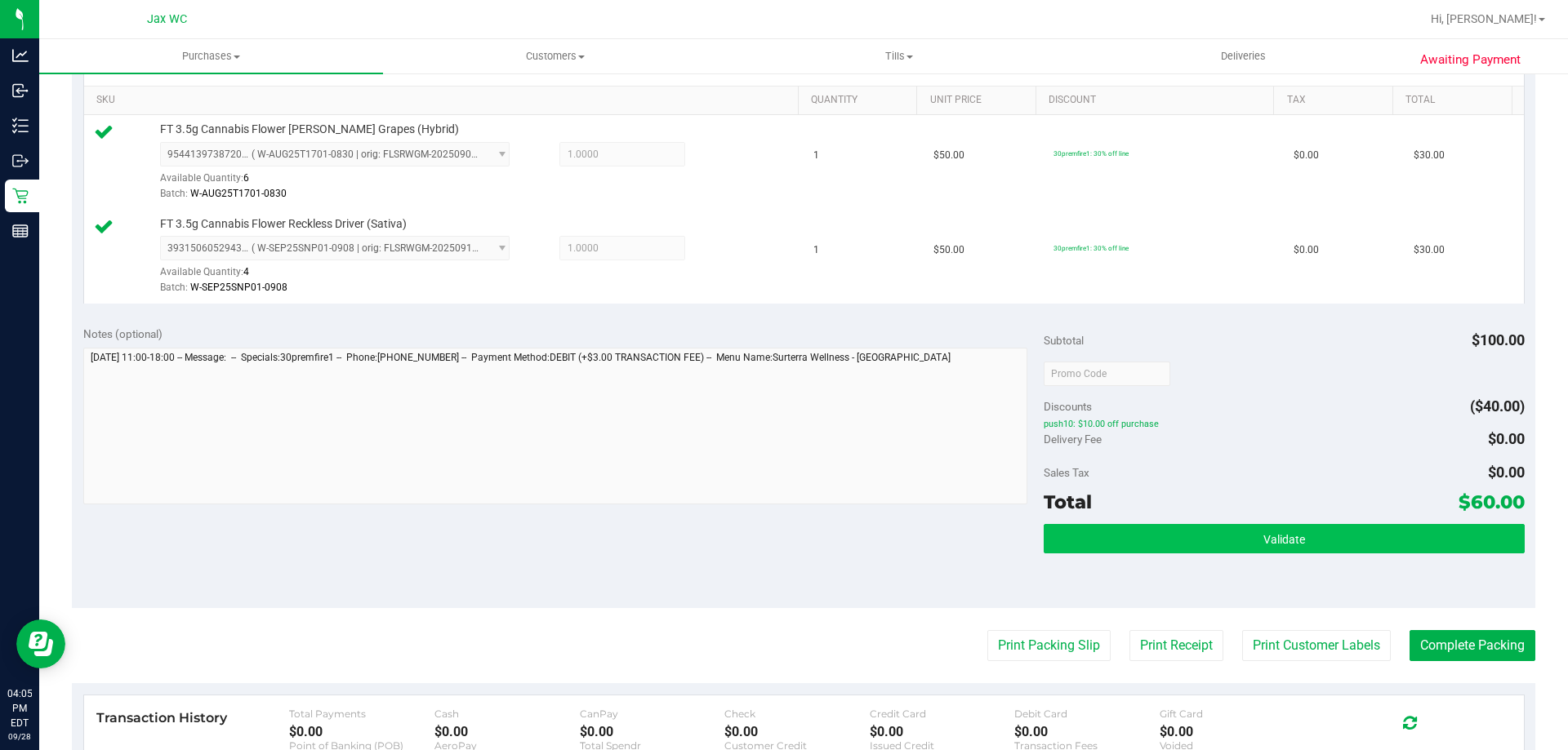
click at [1351, 524] on div "Subtotal $100.00 Discounts ($40.00) push10: $10.00 off purchase Delivery Fee $0…" at bounding box center [1285, 461] width 481 height 272
click at [1349, 531] on button "Validate" at bounding box center [1285, 539] width 481 height 30
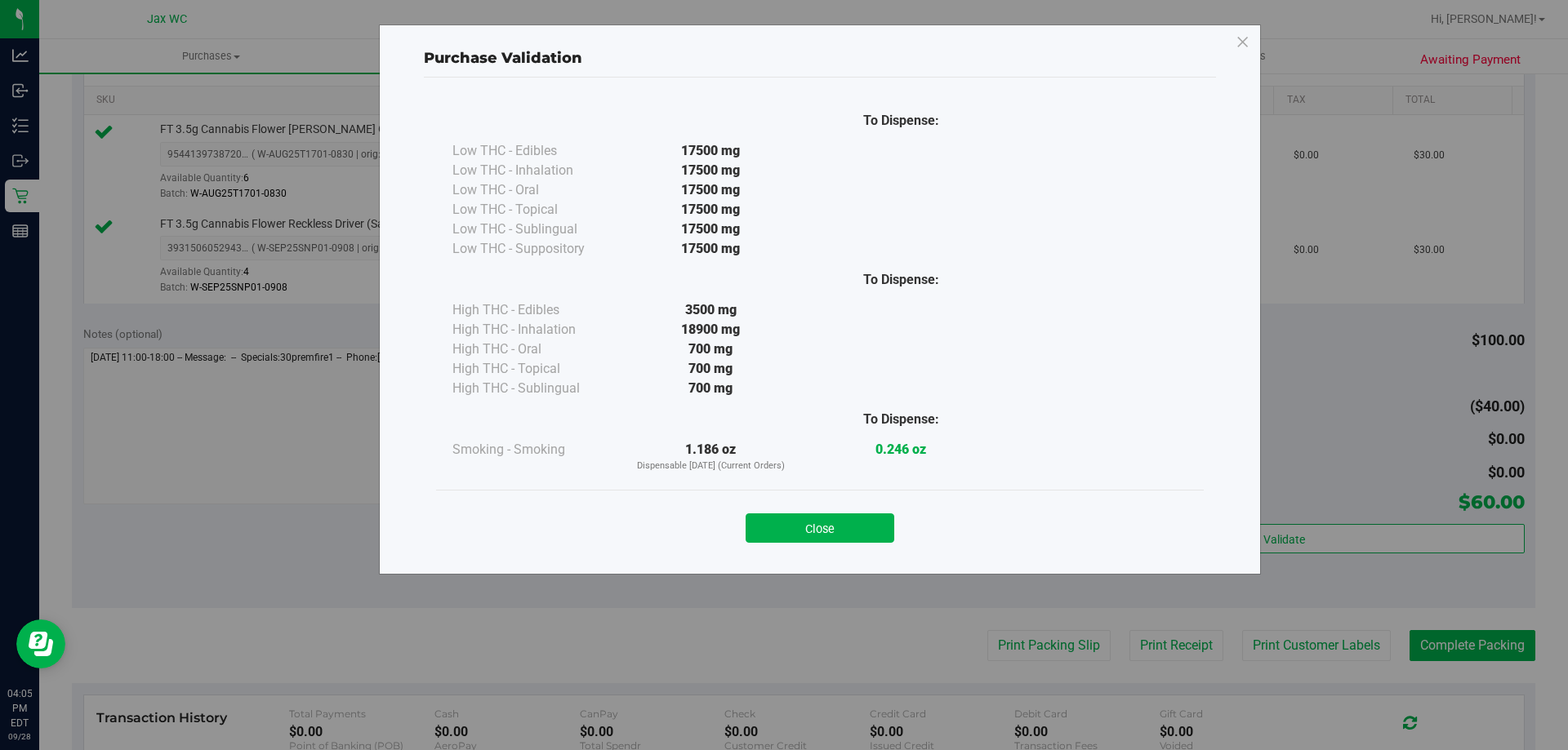
click at [888, 511] on div "Close" at bounding box center [819, 523] width 744 height 41
click at [892, 518] on button "Close" at bounding box center [819, 528] width 148 height 30
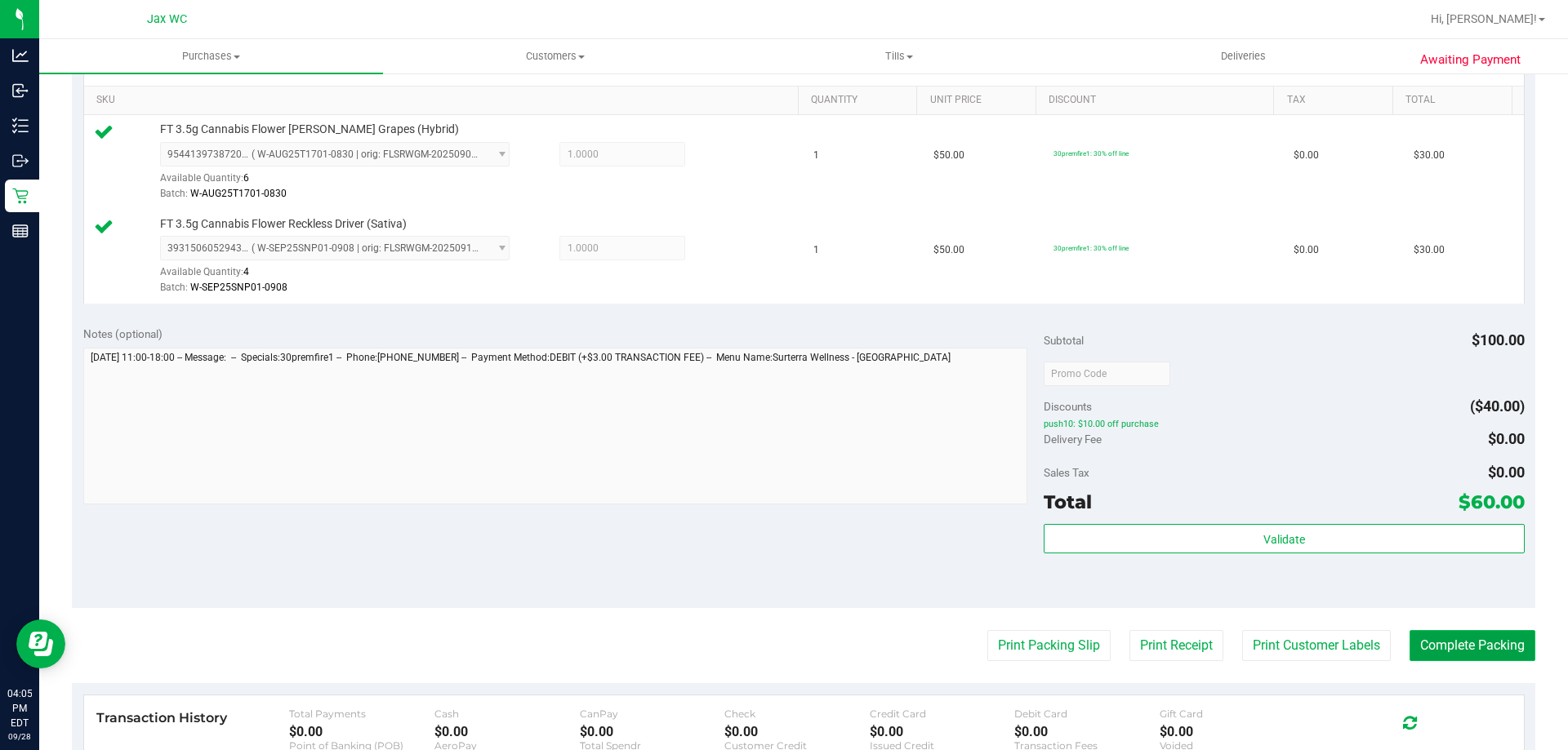
click at [1512, 656] on button "Complete Packing" at bounding box center [1472, 646] width 125 height 31
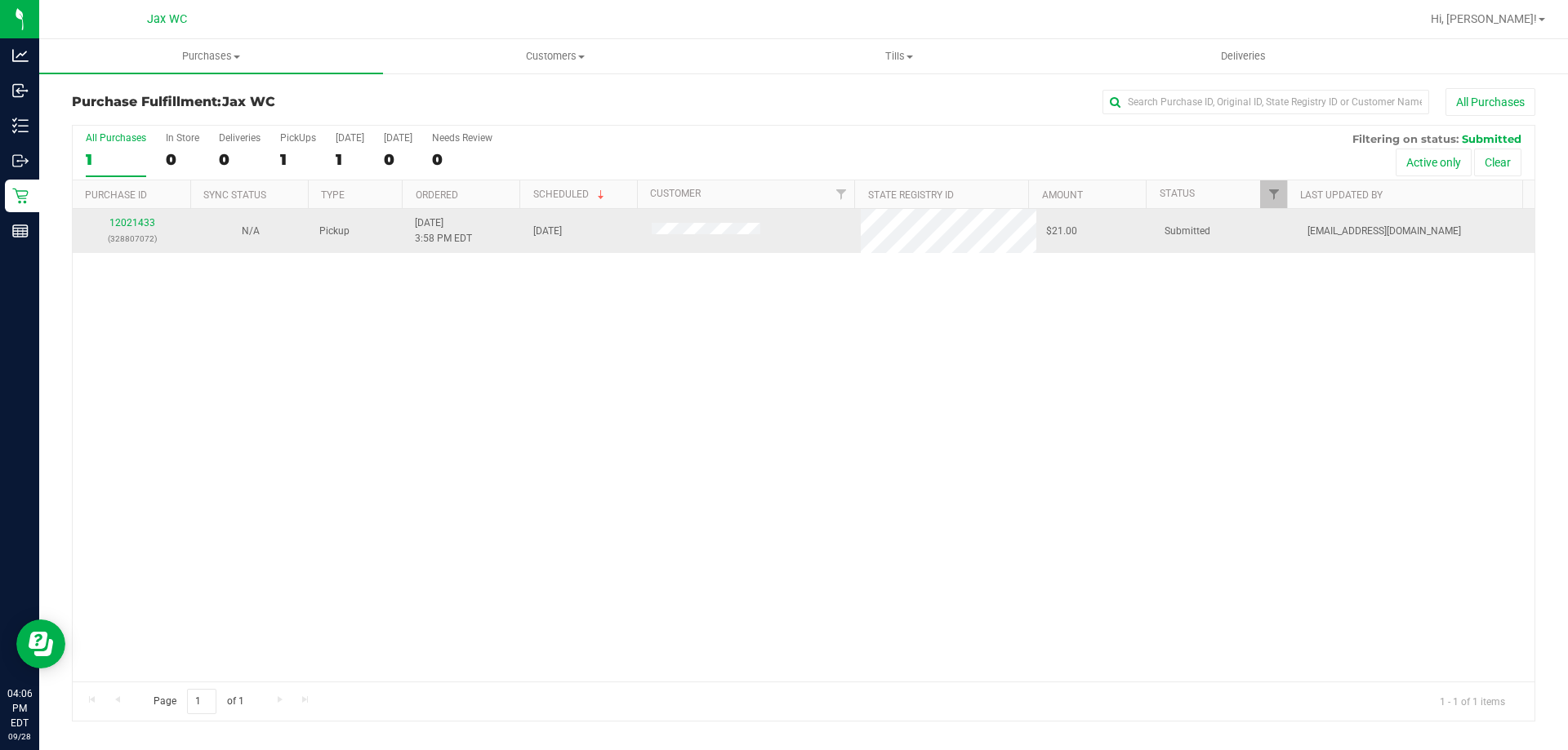
click at [142, 230] on div "12021433 (328807072)" at bounding box center [131, 231] width 99 height 31
click at [142, 226] on link "12021433" at bounding box center [132, 223] width 46 height 11
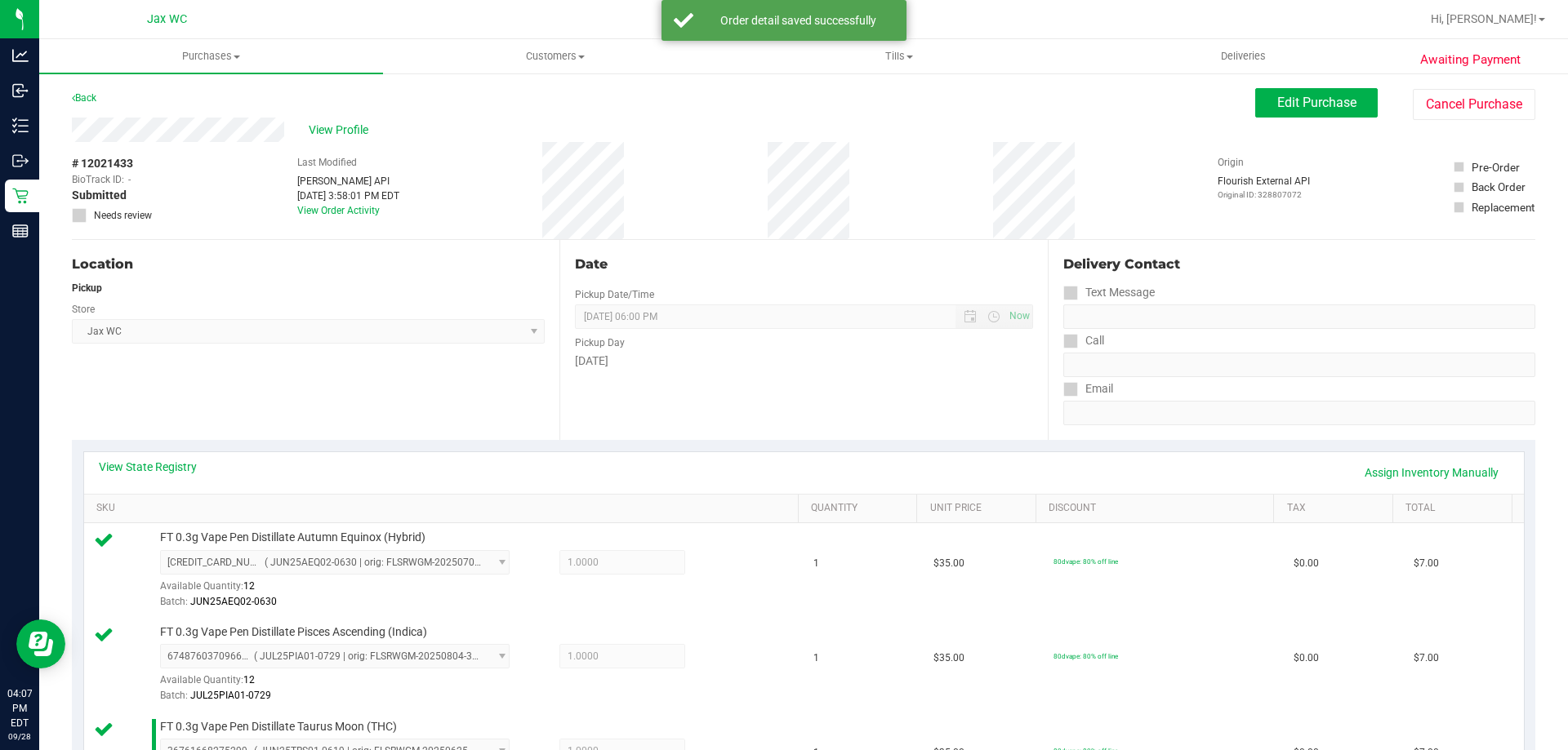
scroll to position [408, 0]
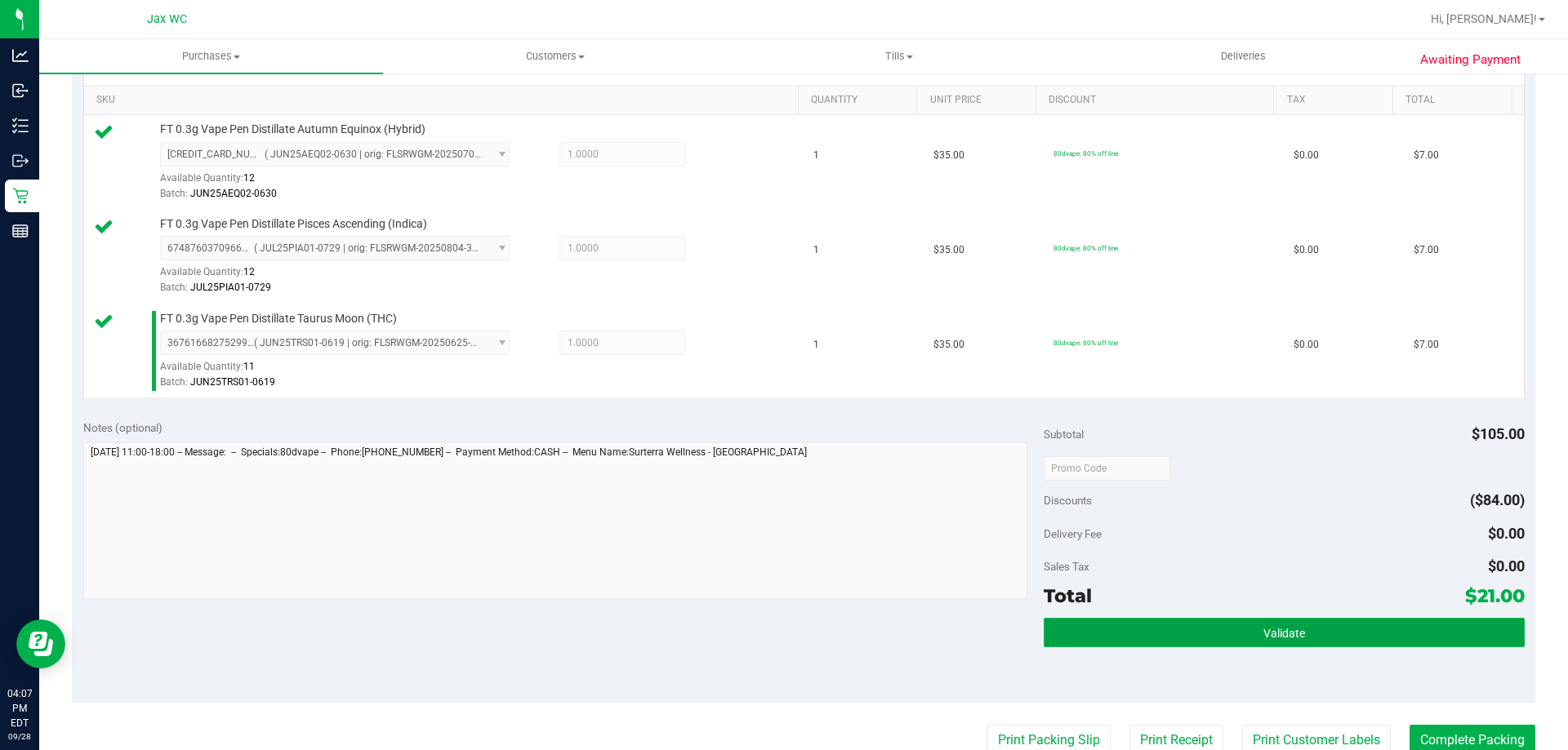
click at [1243, 637] on button "Validate" at bounding box center [1285, 632] width 481 height 30
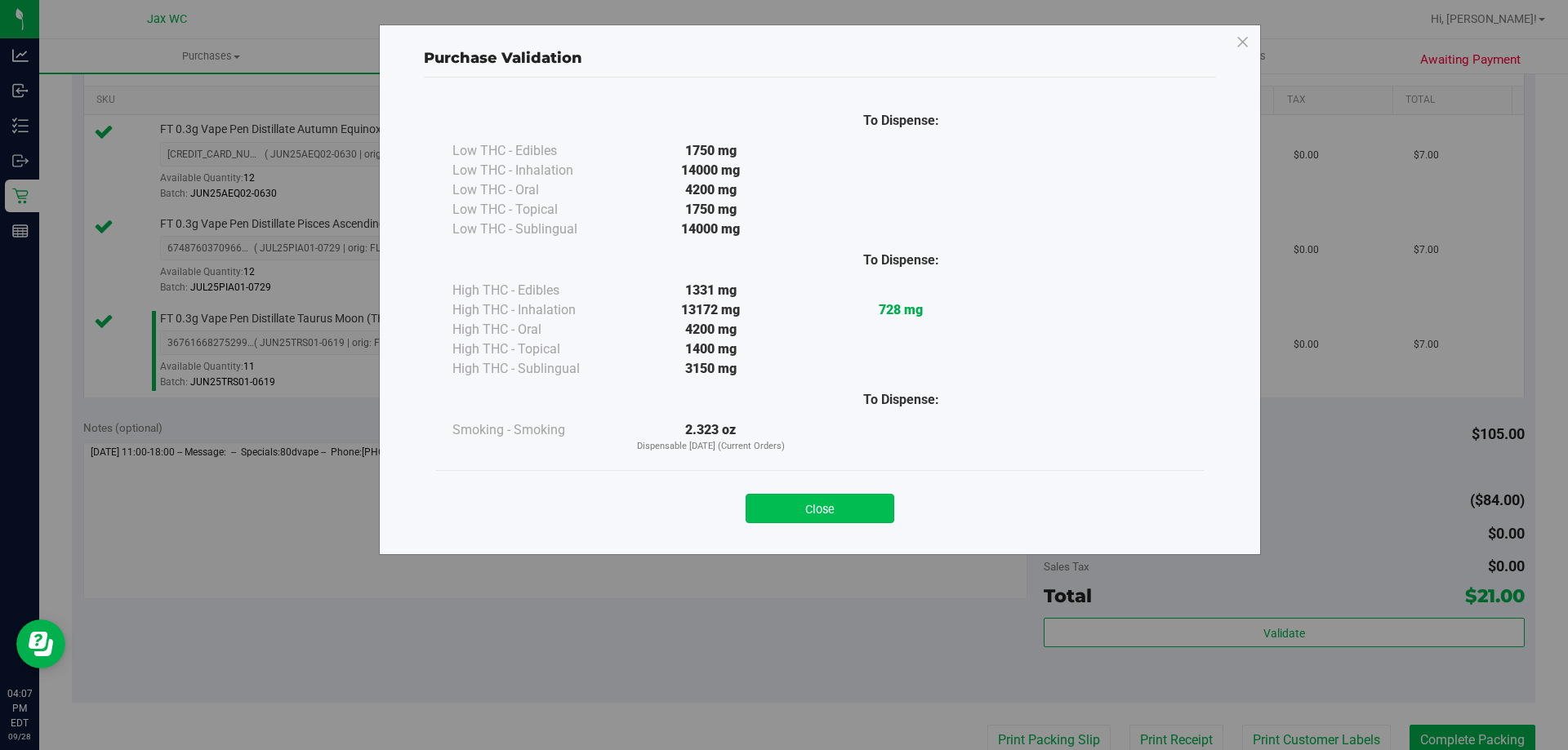
click at [844, 496] on button "Close" at bounding box center [819, 508] width 148 height 30
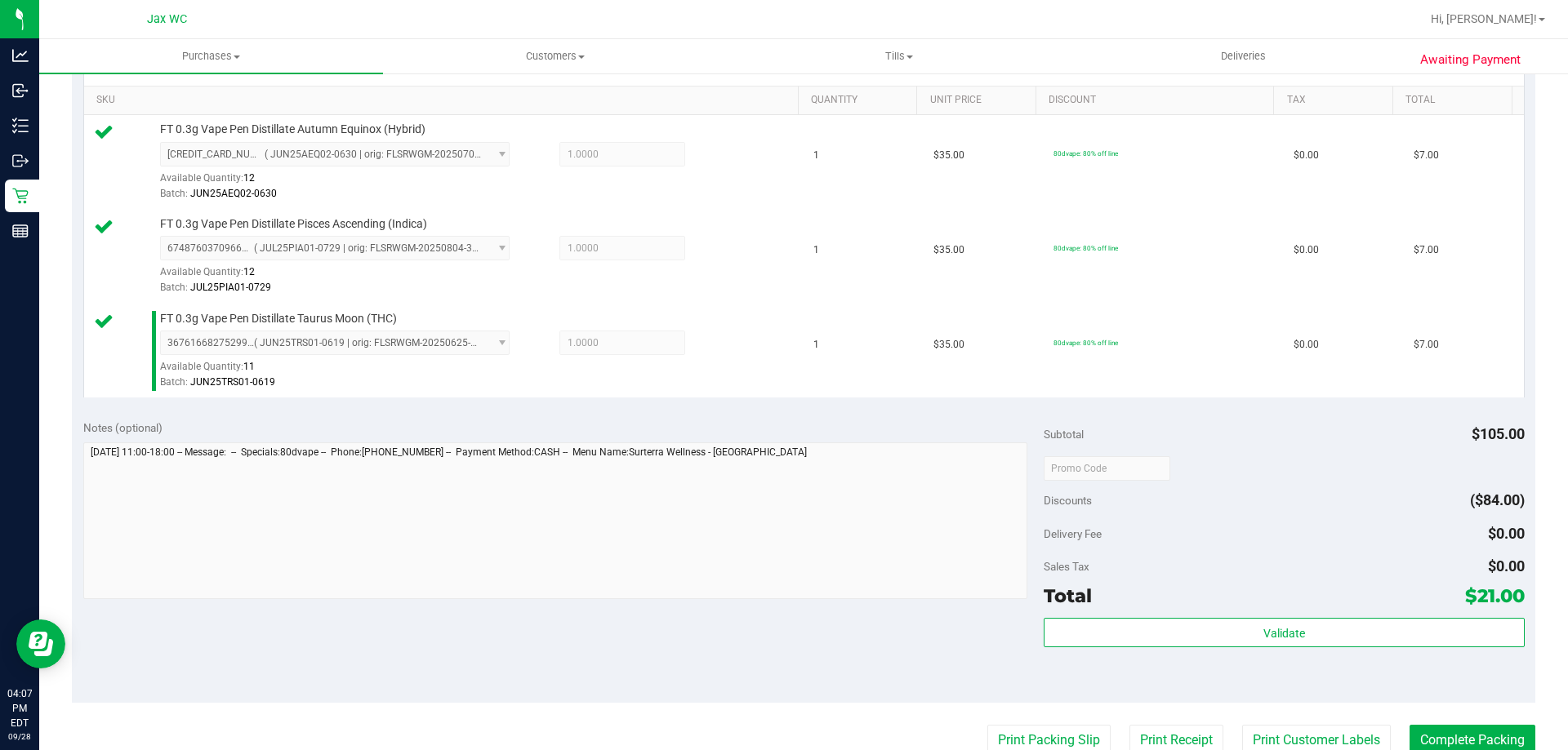
scroll to position [490, 0]
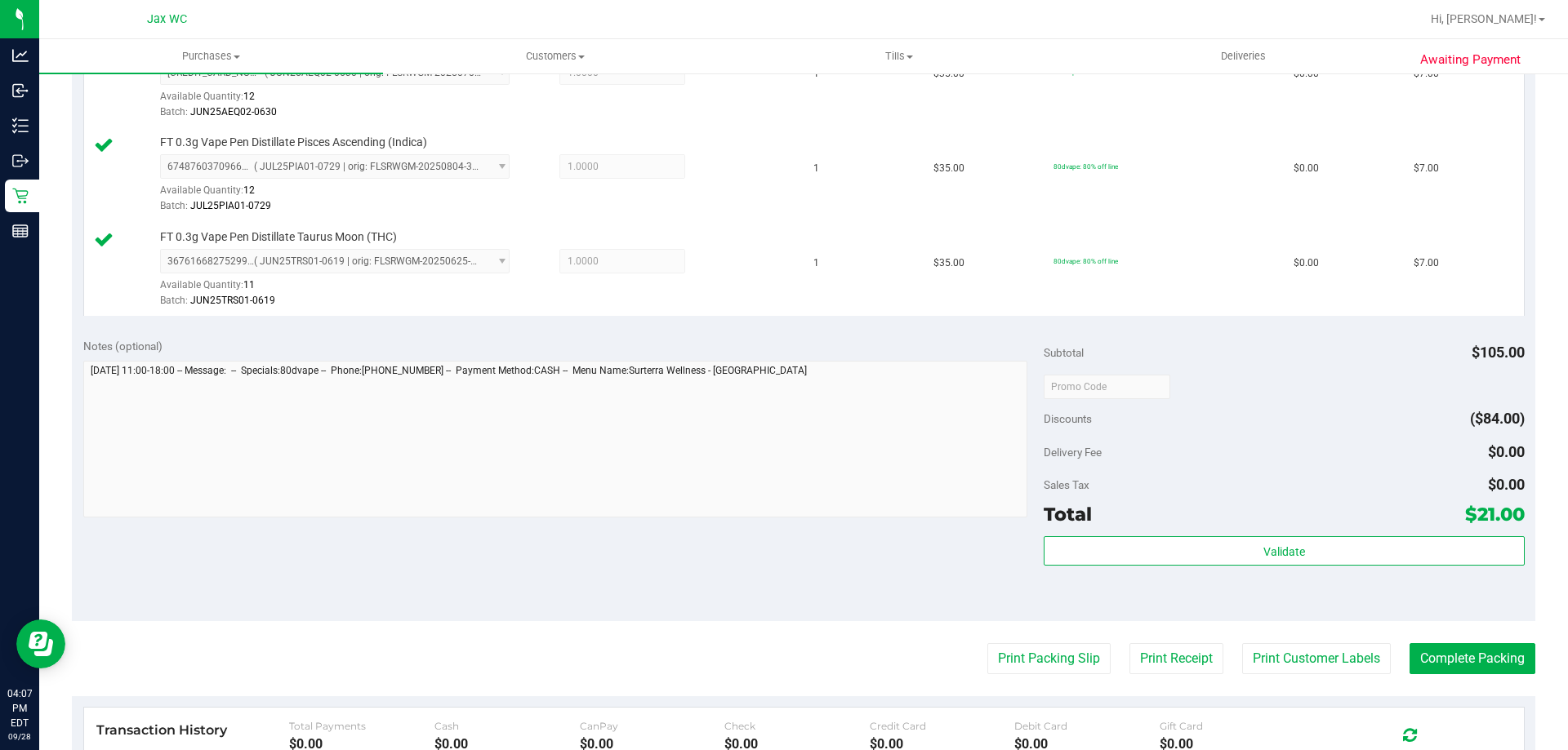
drag, startPoint x: 1323, startPoint y: 652, endPoint x: 716, endPoint y: 602, distance: 609.1
click at [716, 602] on purchase-details "Back Edit Purchase Cancel Purchase View Profile # 12021433 BioTrack ID: - Submi…" at bounding box center [803, 299] width 1464 height 1403
drag, startPoint x: 810, startPoint y: 586, endPoint x: 1047, endPoint y: 636, distance: 242.2
click at [810, 586] on div "Notes (optional) Subtotal $105.00 Discounts ($84.00) Delivery Fee $0.00 Sales T…" at bounding box center [803, 474] width 1464 height 294
click at [1054, 651] on button "Print Packing Slip" at bounding box center [1049, 658] width 123 height 31
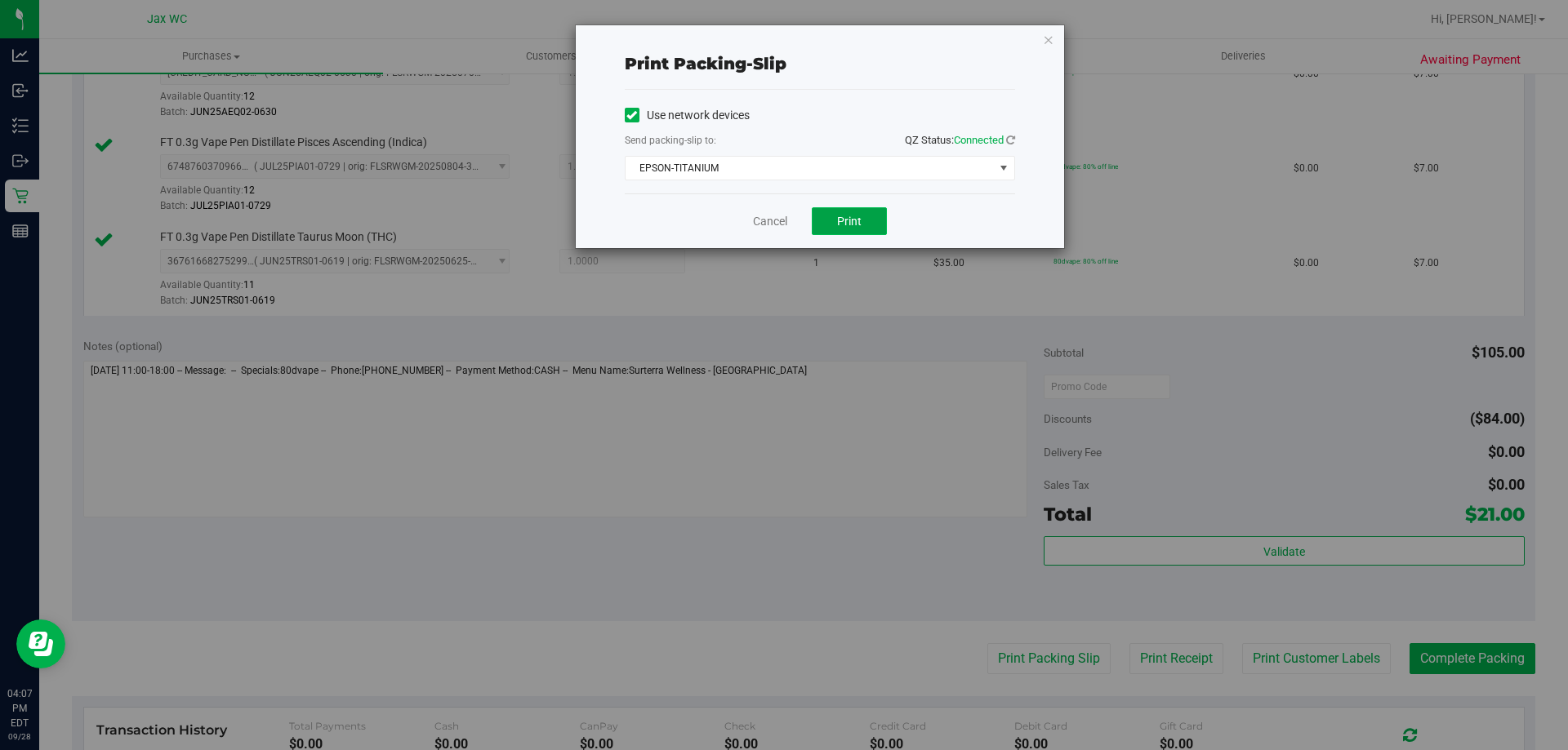
click at [866, 221] on button "Print" at bounding box center [849, 221] width 76 height 28
click at [1044, 34] on icon "button" at bounding box center [1049, 39] width 11 height 19
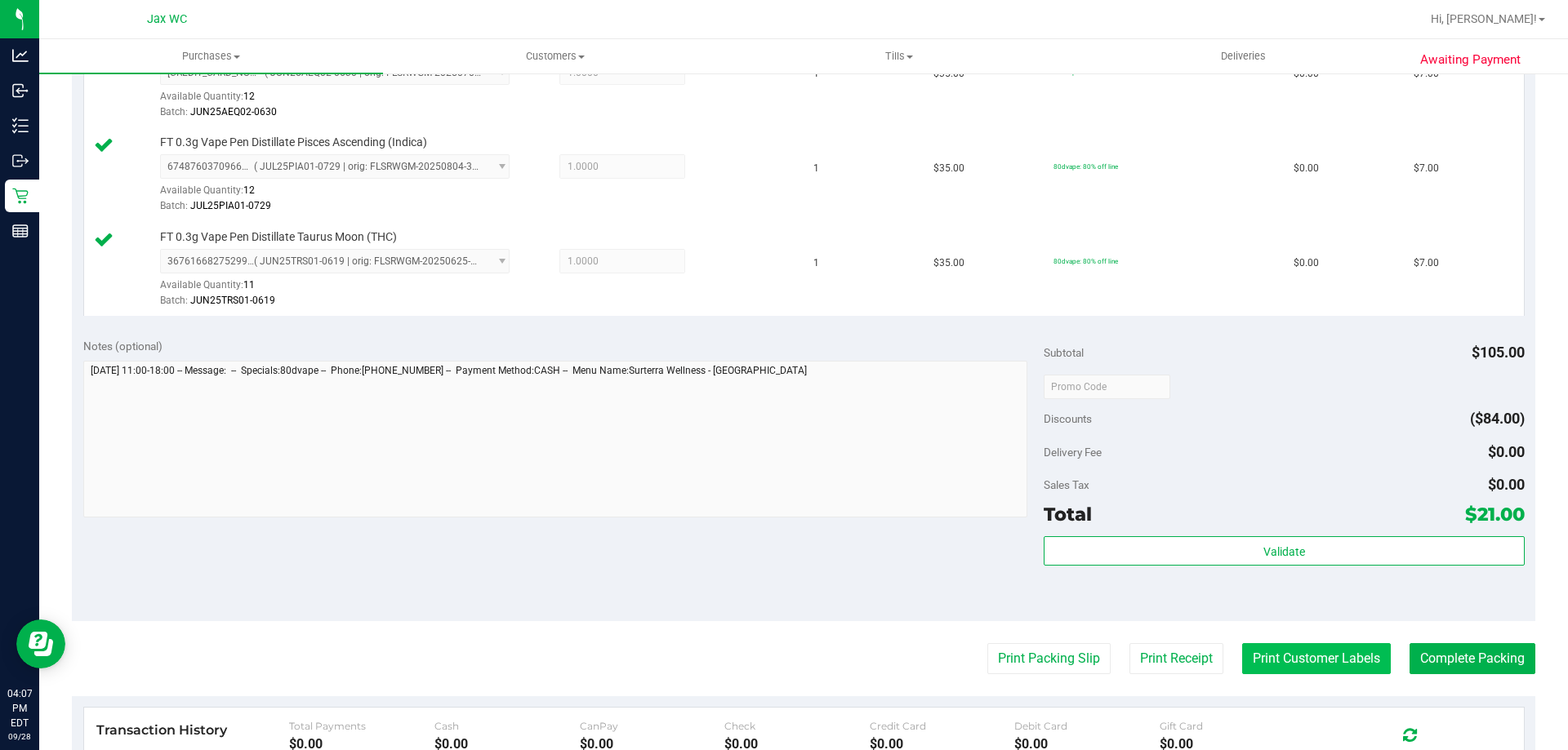
click at [1332, 652] on button "Print Customer Labels" at bounding box center [1316, 658] width 148 height 31
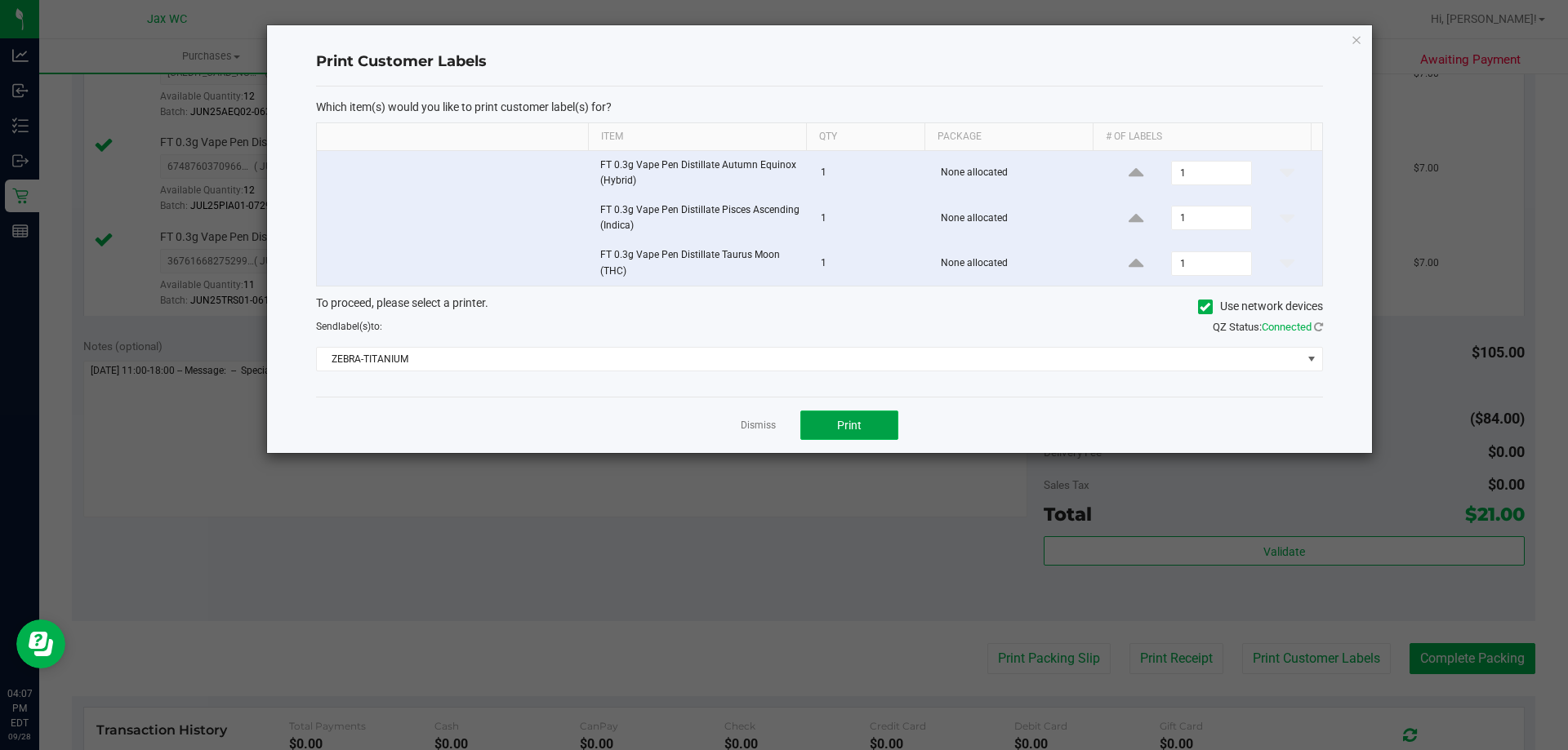
click at [876, 418] on button "Print" at bounding box center [849, 425] width 98 height 30
click at [1351, 51] on div "Print Customer Labels Which item(s) would you like to print customer label(s) f…" at bounding box center [819, 238] width 1106 height 428
click at [1355, 47] on icon "button" at bounding box center [1356, 39] width 11 height 19
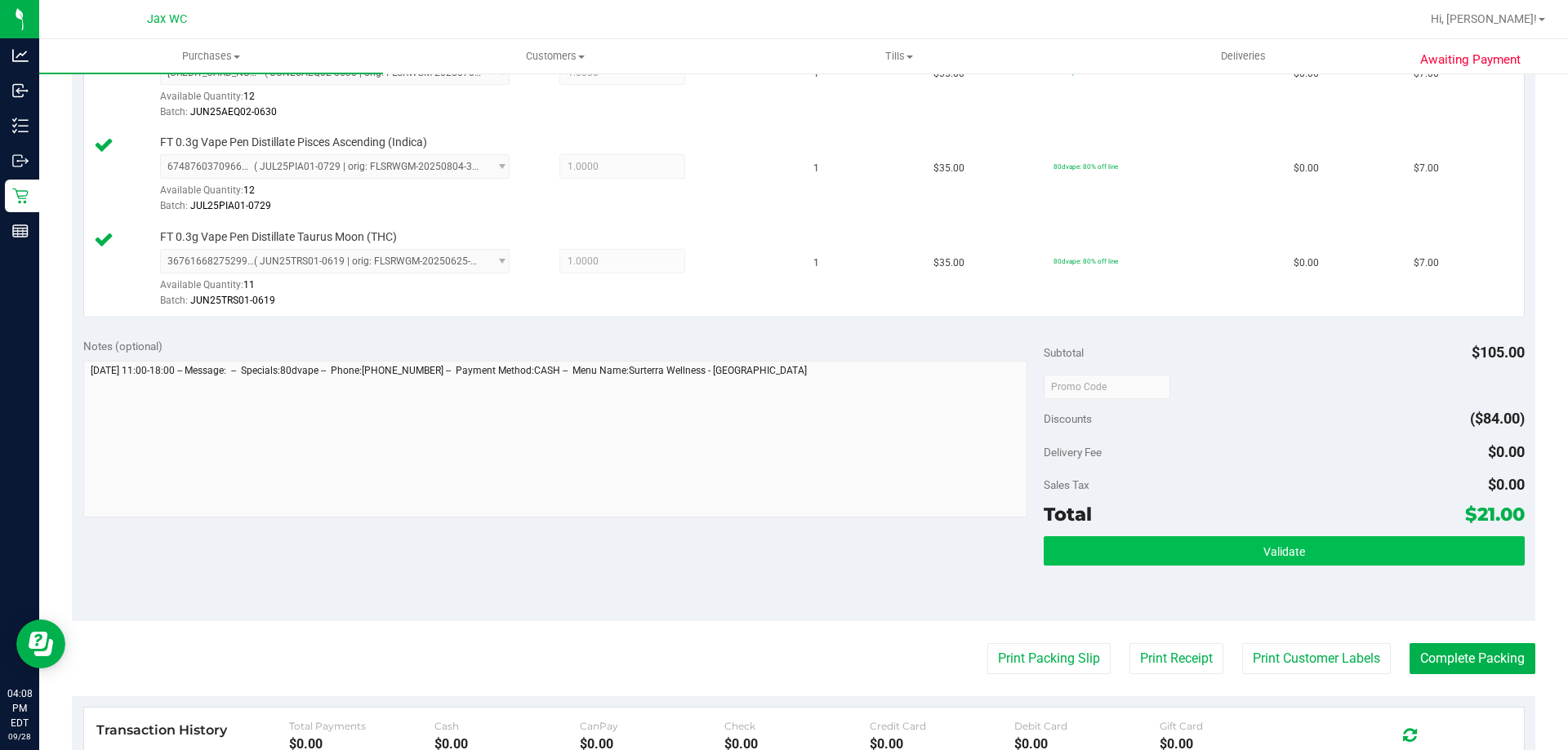
drag, startPoint x: 1354, startPoint y: 523, endPoint x: 1351, endPoint y: 543, distance: 20.2
click at [1355, 531] on div "Subtotal $105.00 Discounts ($84.00) Delivery Fee $0.00 Sales Tax $0.00 Total $2…" at bounding box center [1285, 474] width 481 height 272
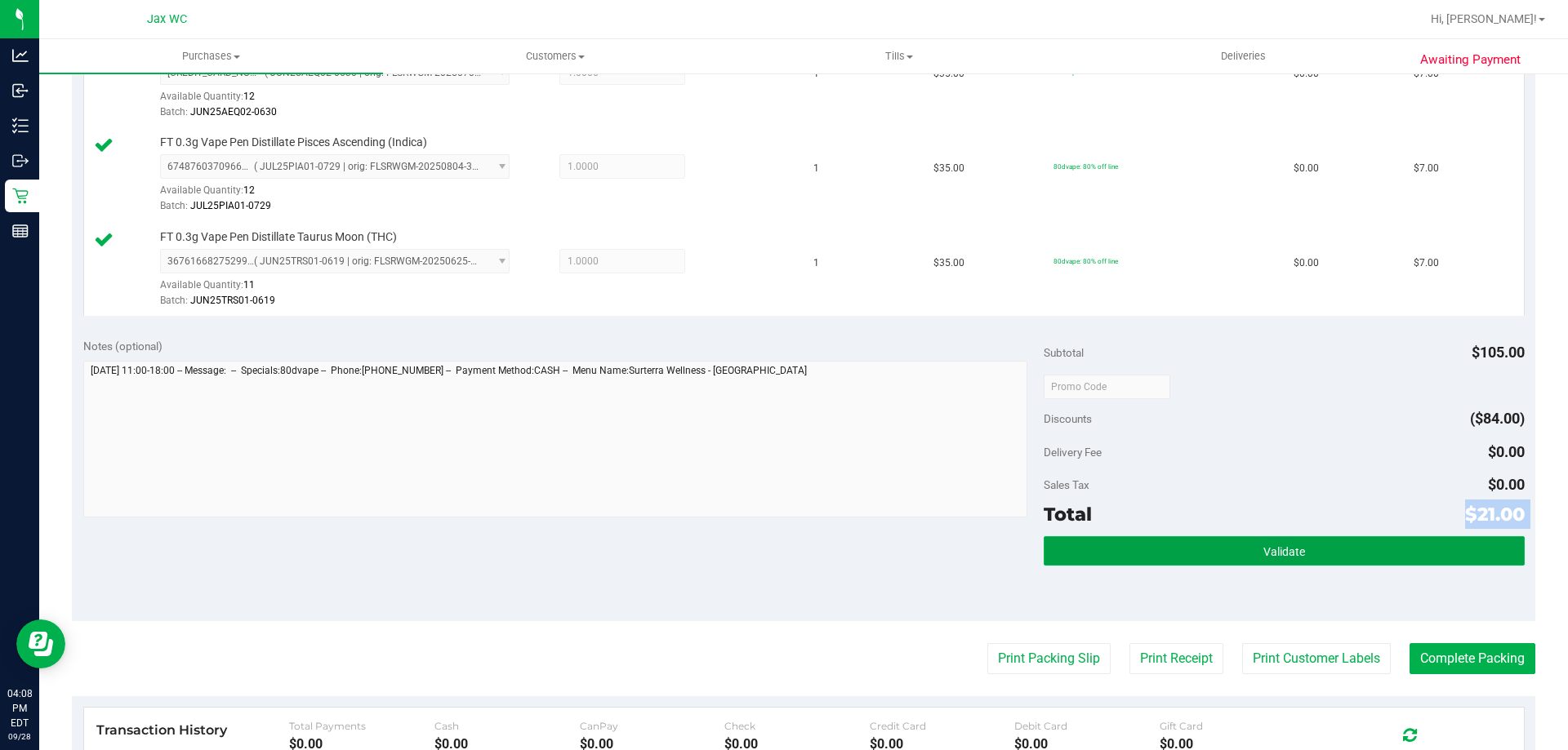
click at [1349, 546] on button "Validate" at bounding box center [1285, 551] width 481 height 30
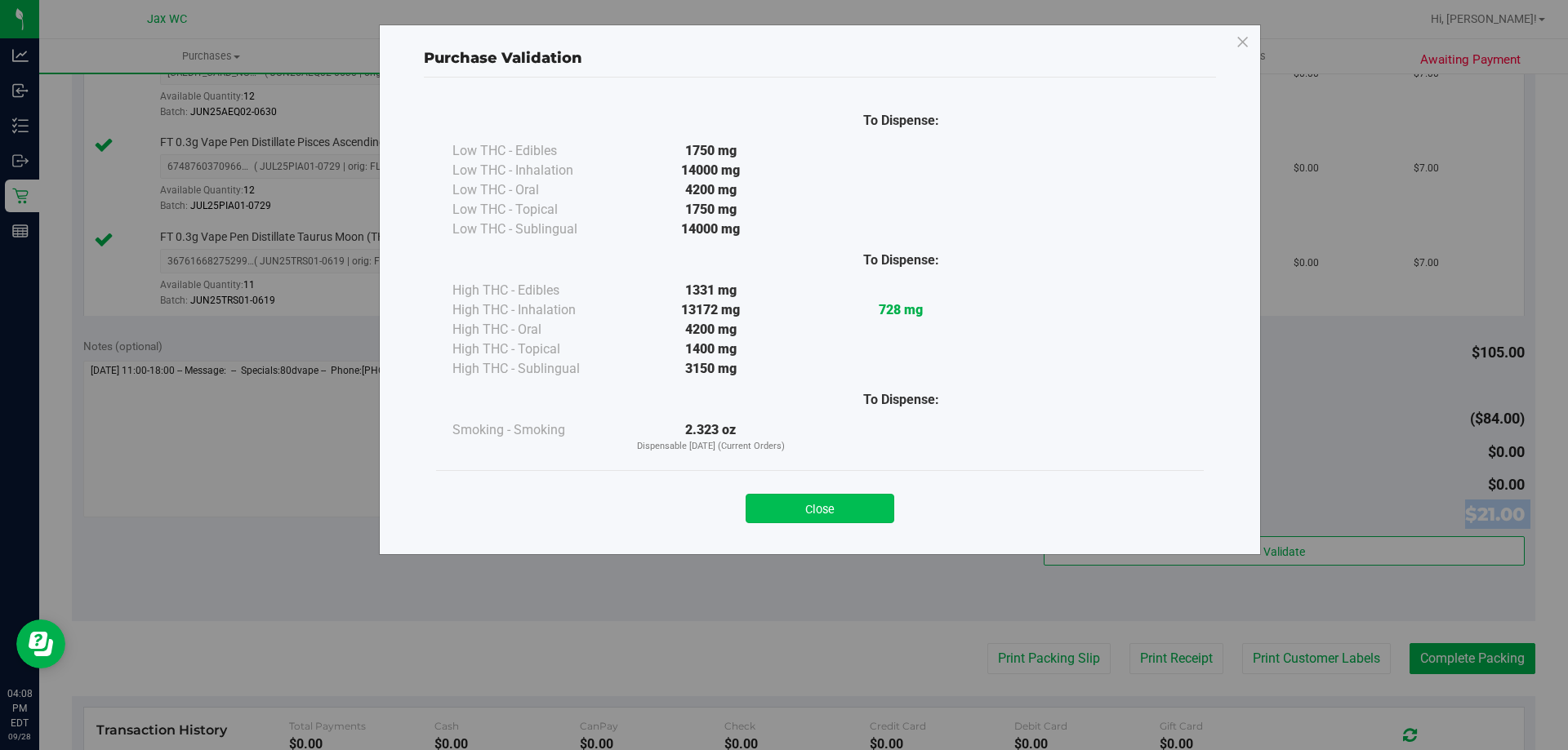
click at [840, 507] on button "Close" at bounding box center [819, 508] width 148 height 30
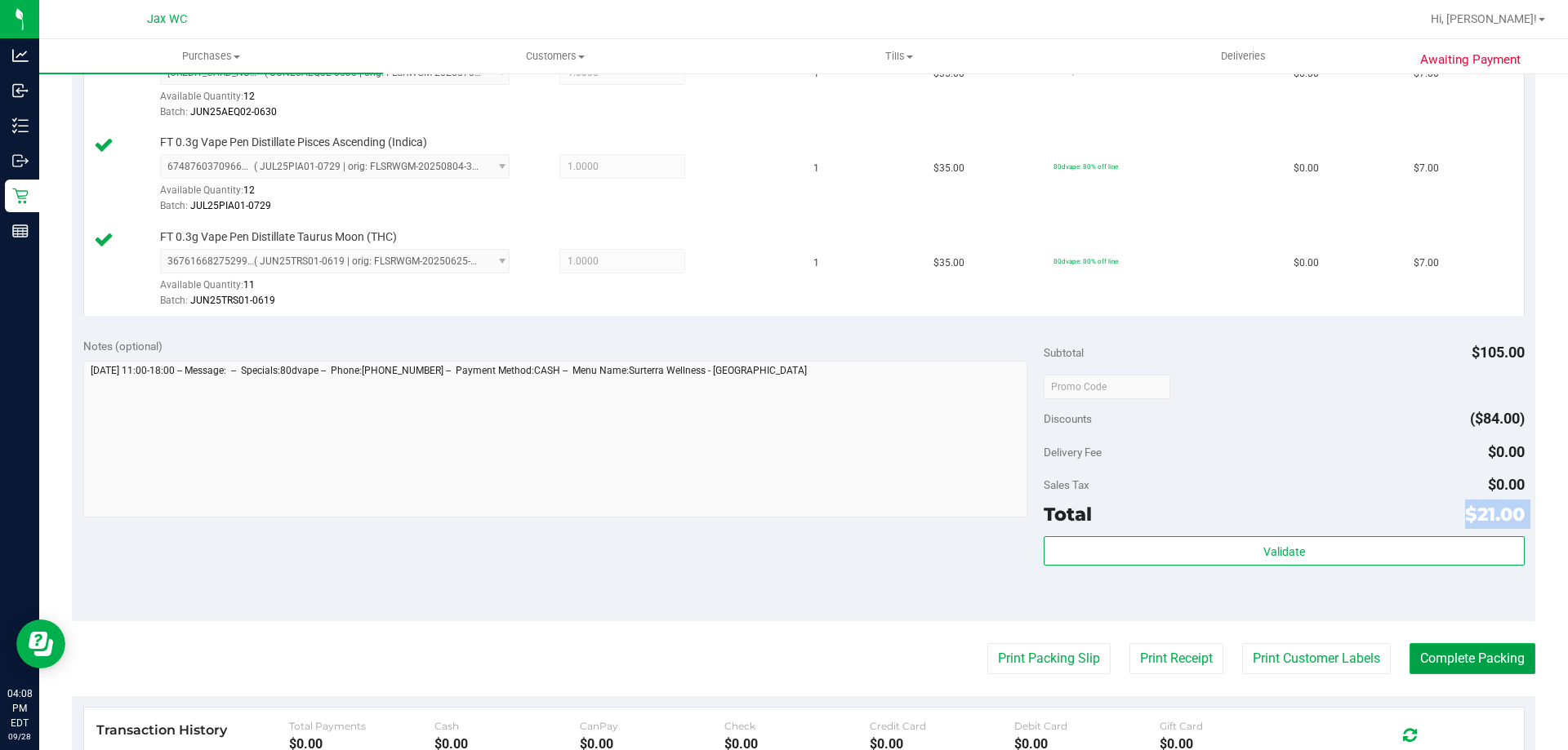
click at [1469, 643] on button "Complete Packing" at bounding box center [1472, 658] width 125 height 31
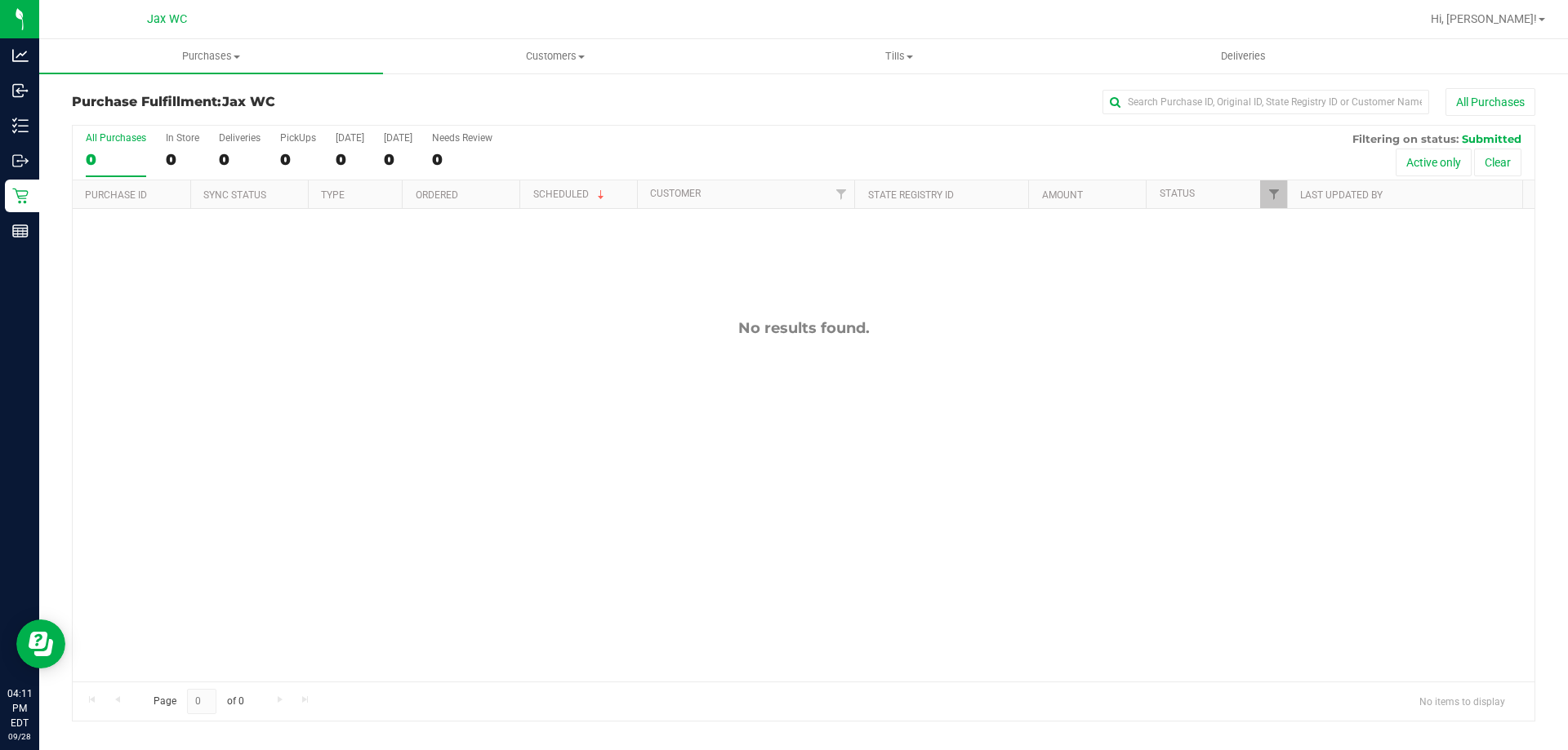
click at [392, 364] on div "No results found." at bounding box center [803, 499] width 1462 height 583
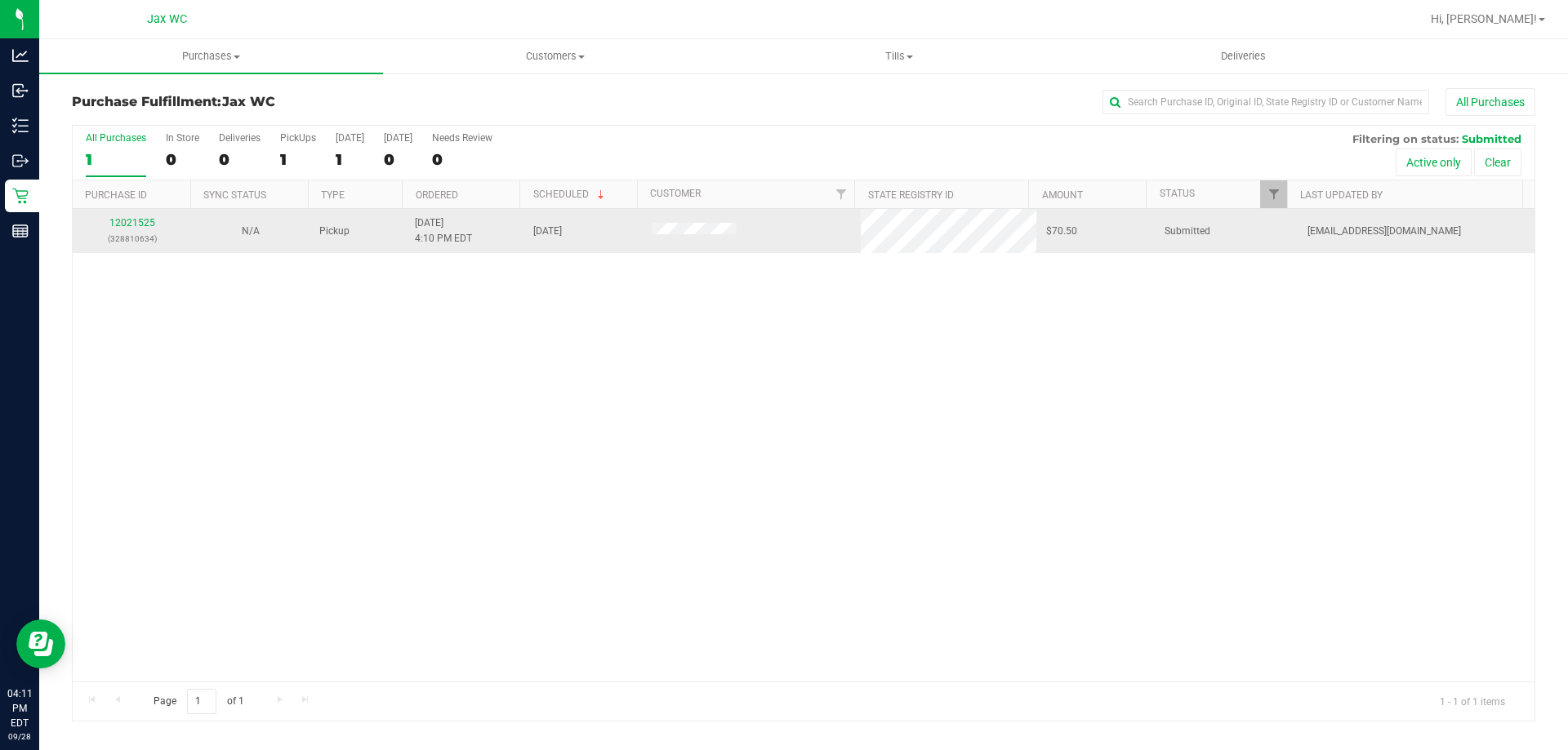
click at [122, 214] on td "12021525 (328810634)" at bounding box center [132, 231] width 119 height 44
click at [123, 218] on link "12021525" at bounding box center [132, 223] width 46 height 11
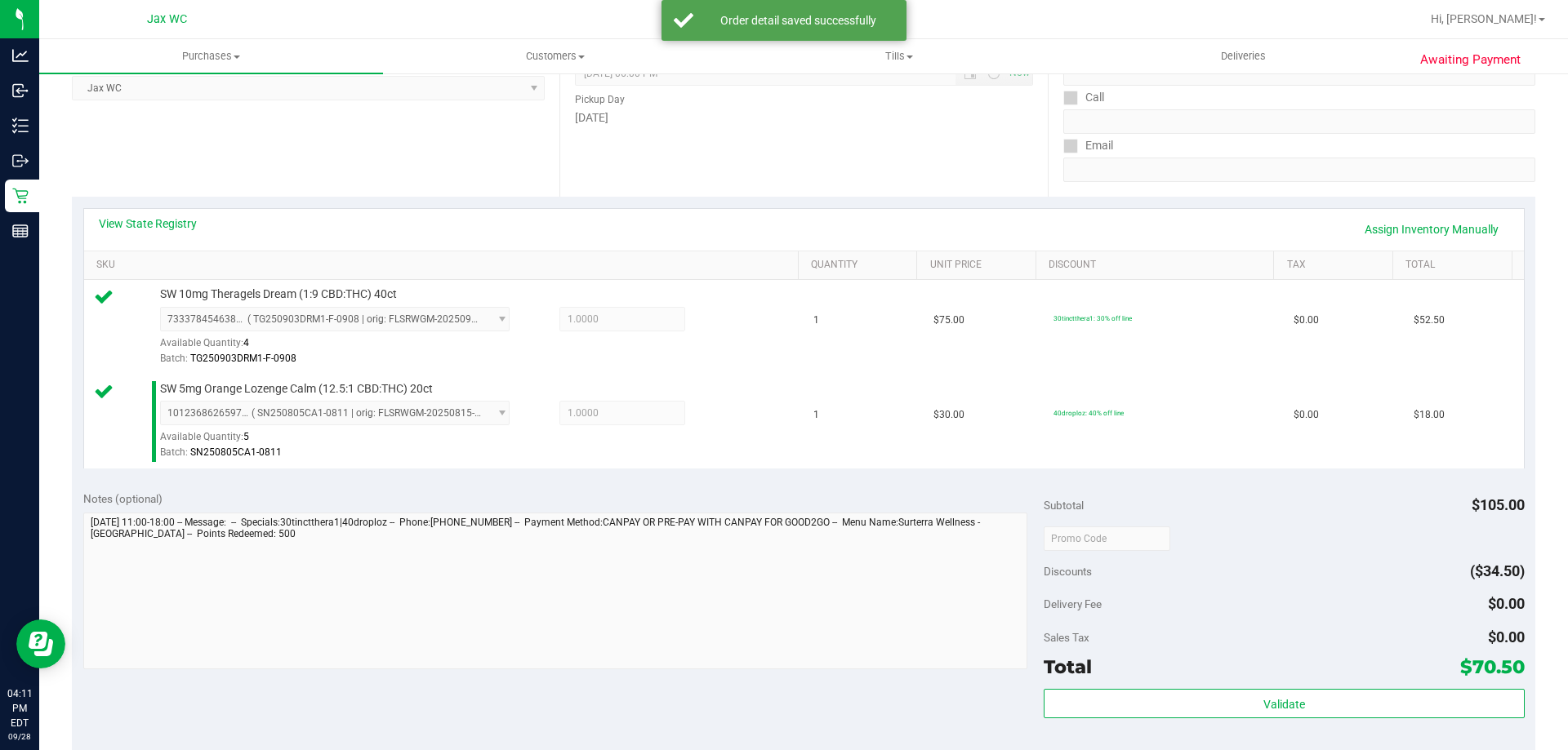
scroll to position [408, 0]
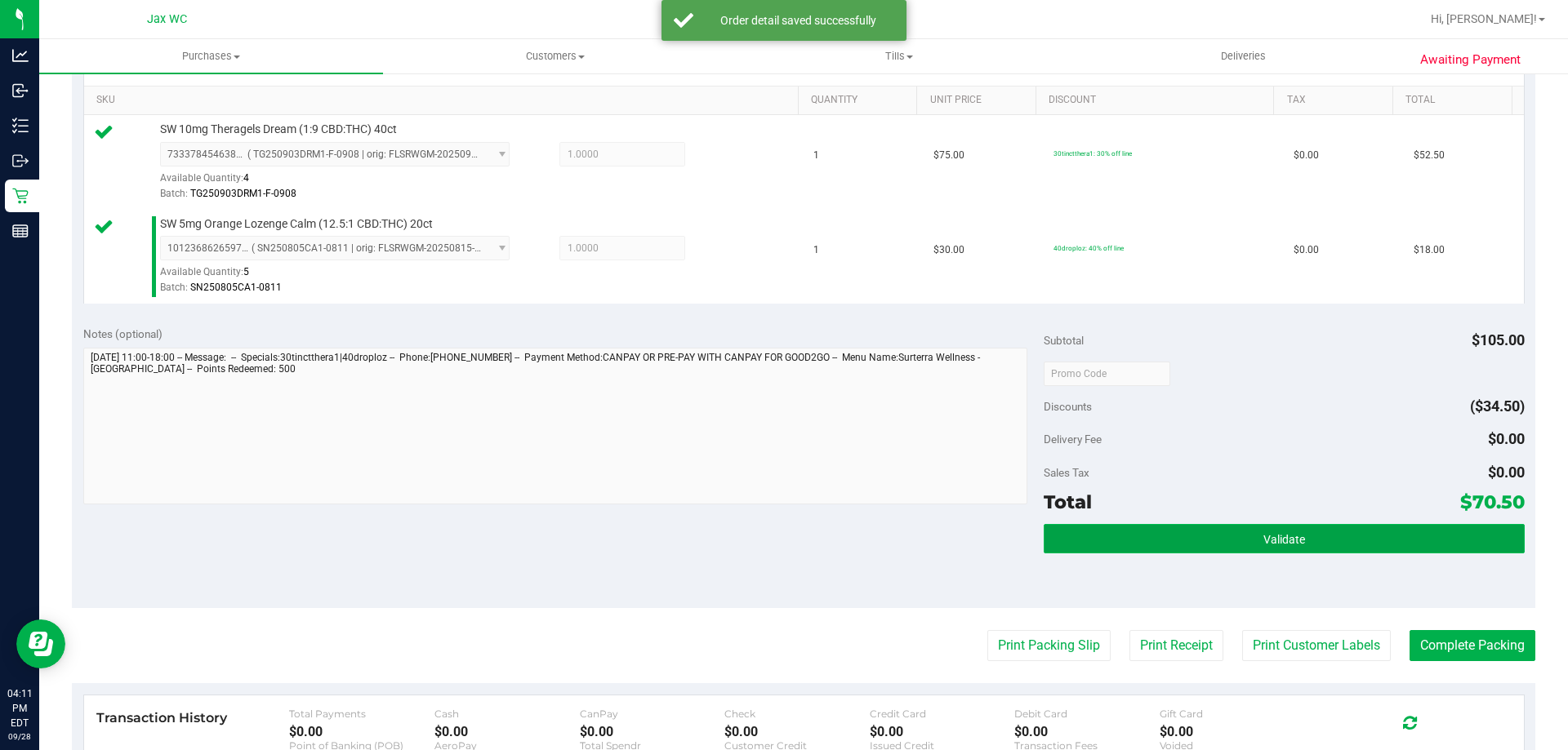
click at [1186, 544] on button "Validate" at bounding box center [1285, 539] width 481 height 30
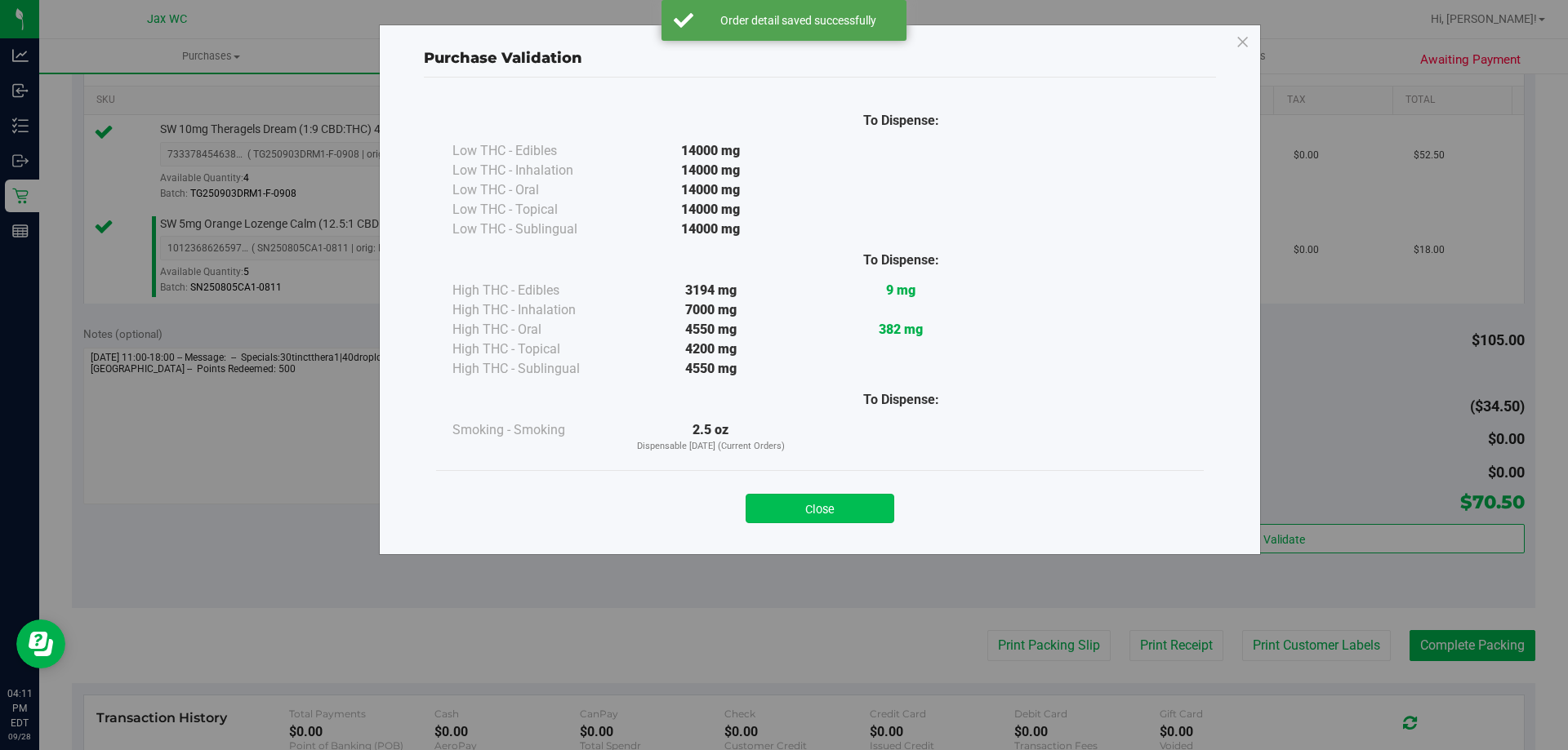
click at [866, 496] on button "Close" at bounding box center [819, 508] width 148 height 30
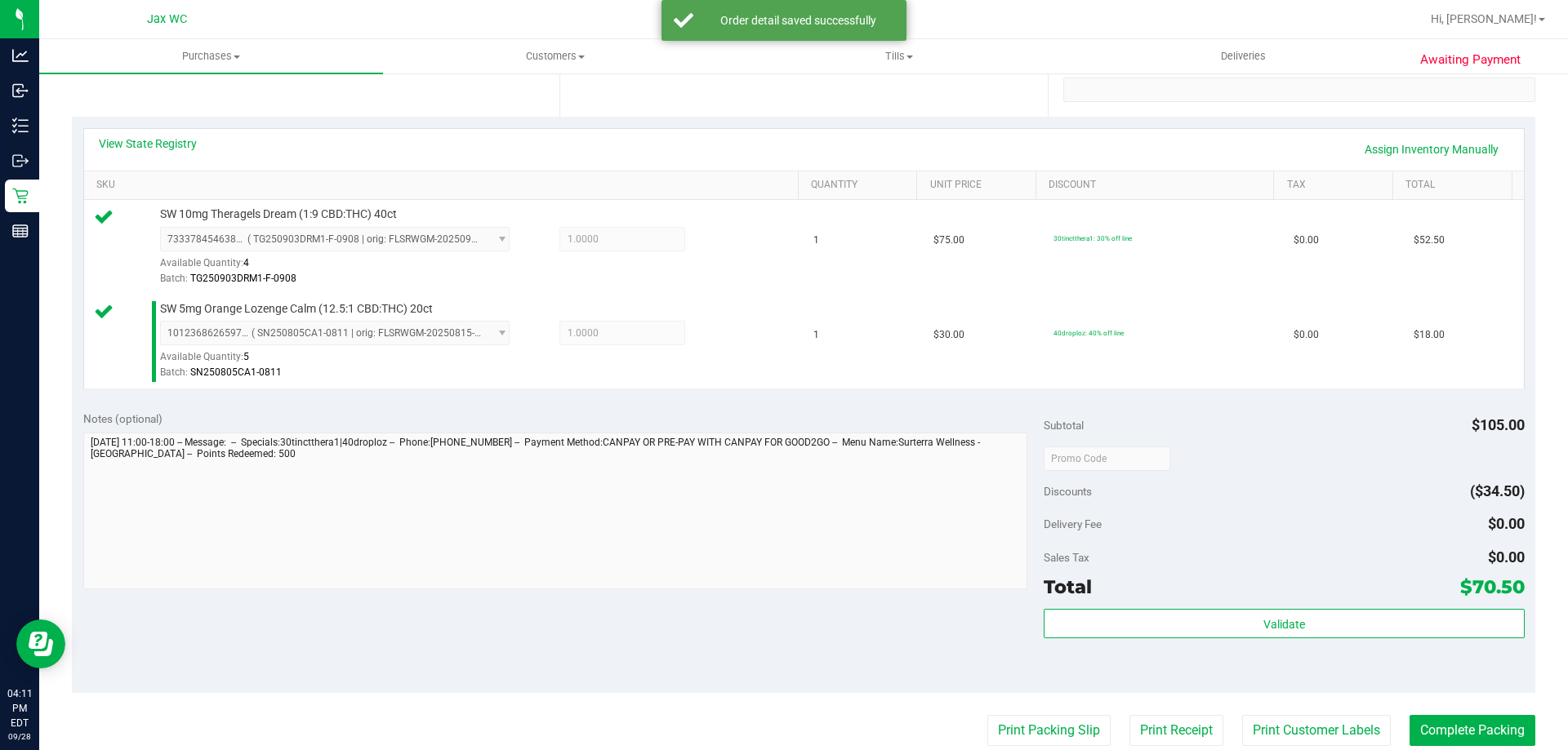
scroll to position [0, 0]
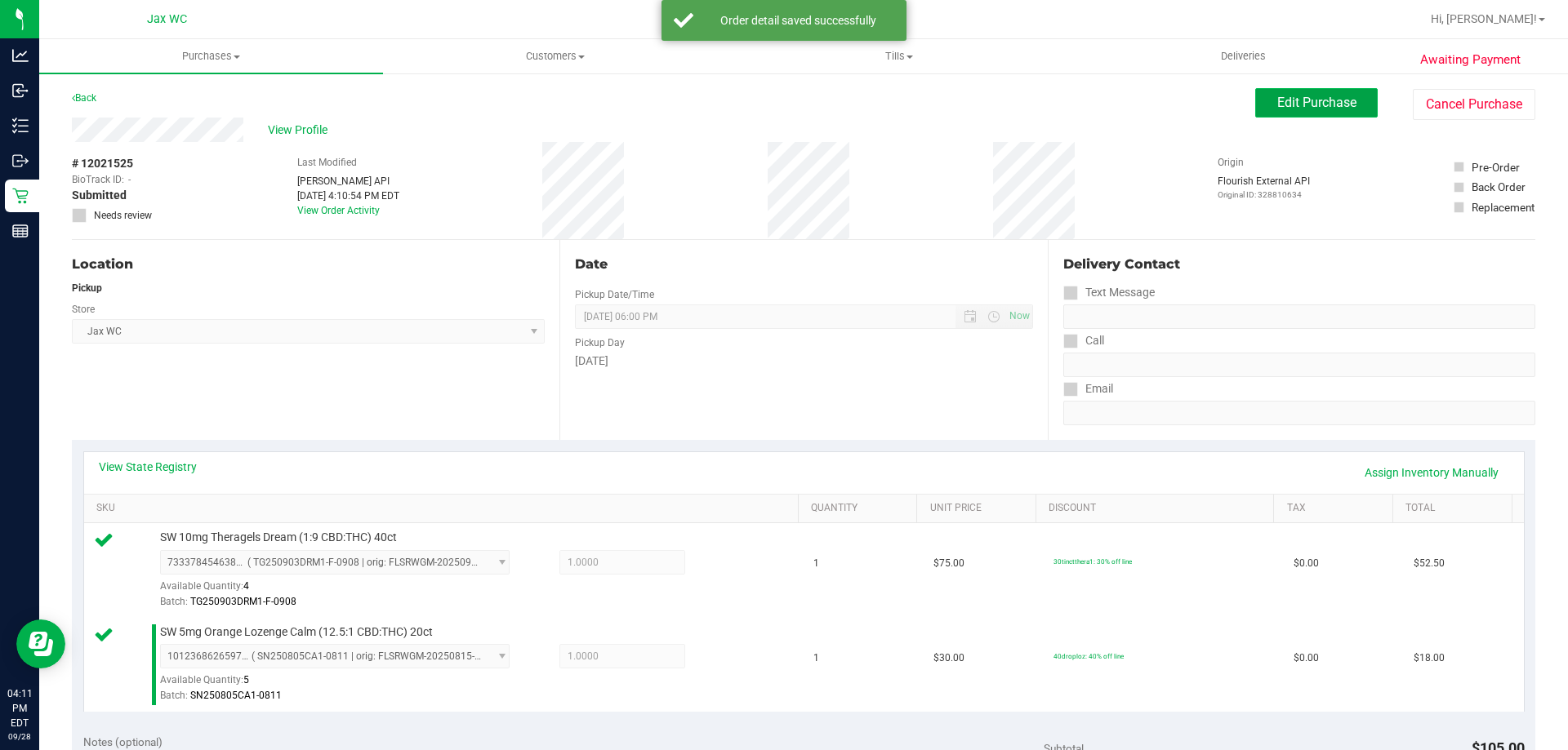
click at [1357, 93] on button "Edit Purchase" at bounding box center [1317, 102] width 123 height 30
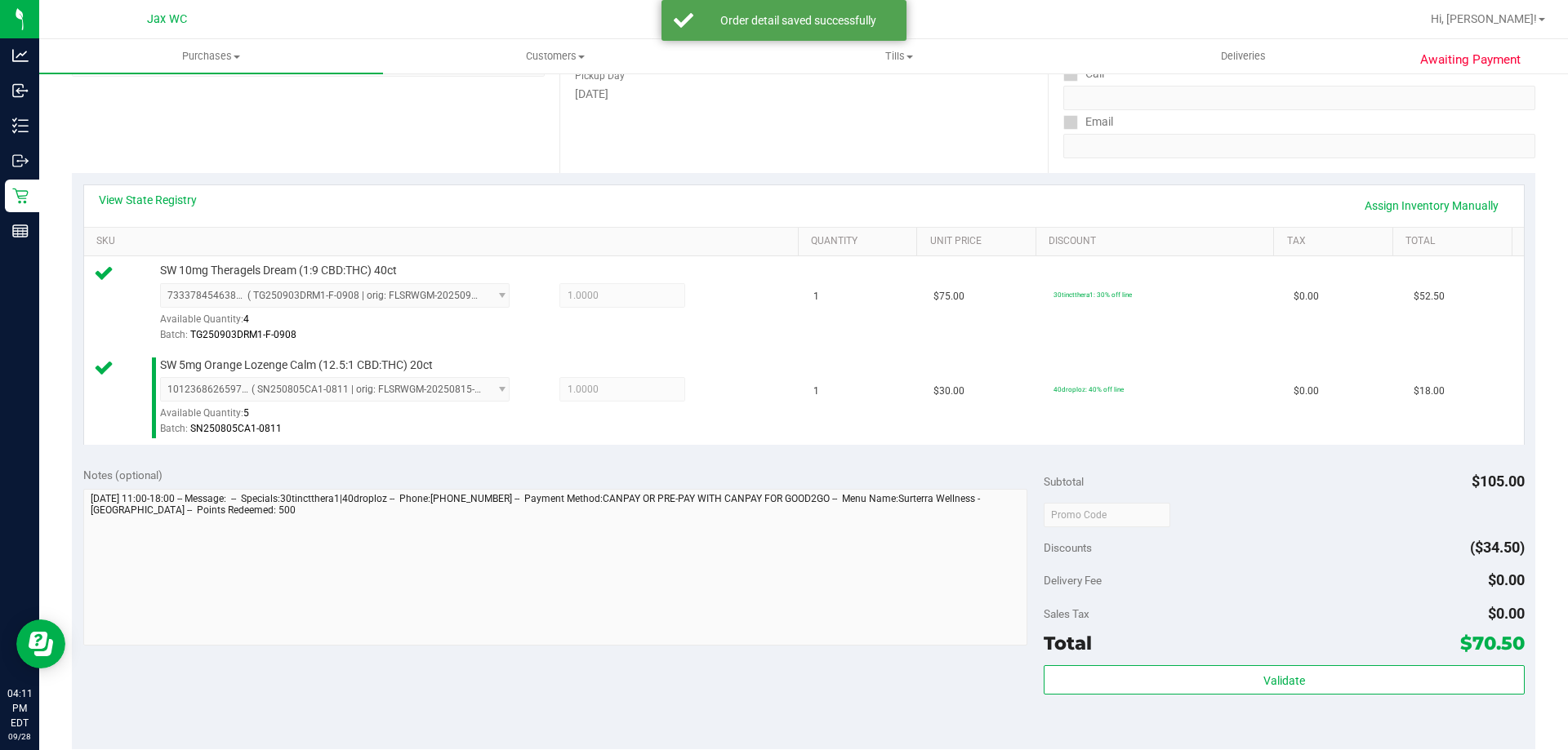
scroll to position [408, 0]
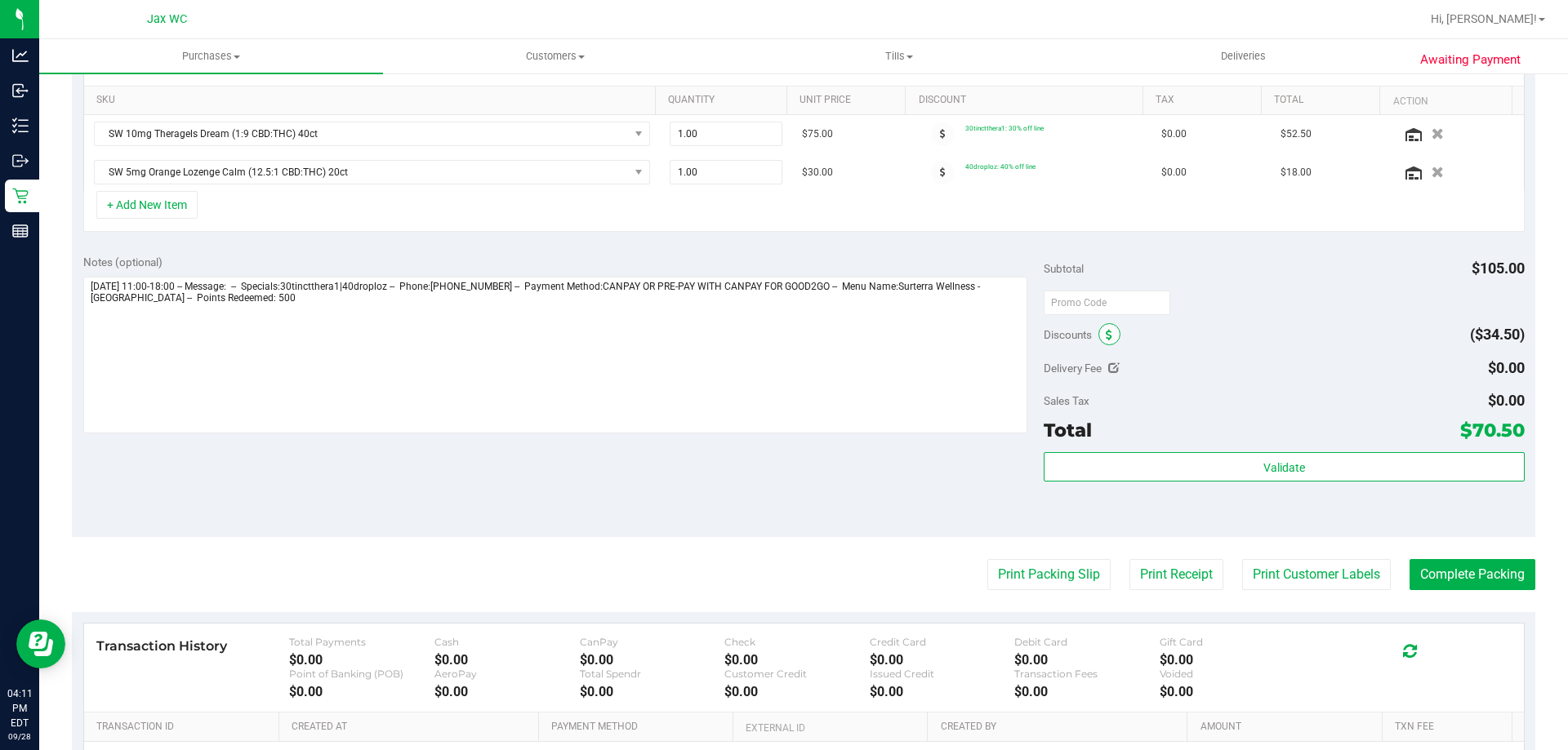
click at [1108, 337] on span at bounding box center [1109, 334] width 22 height 22
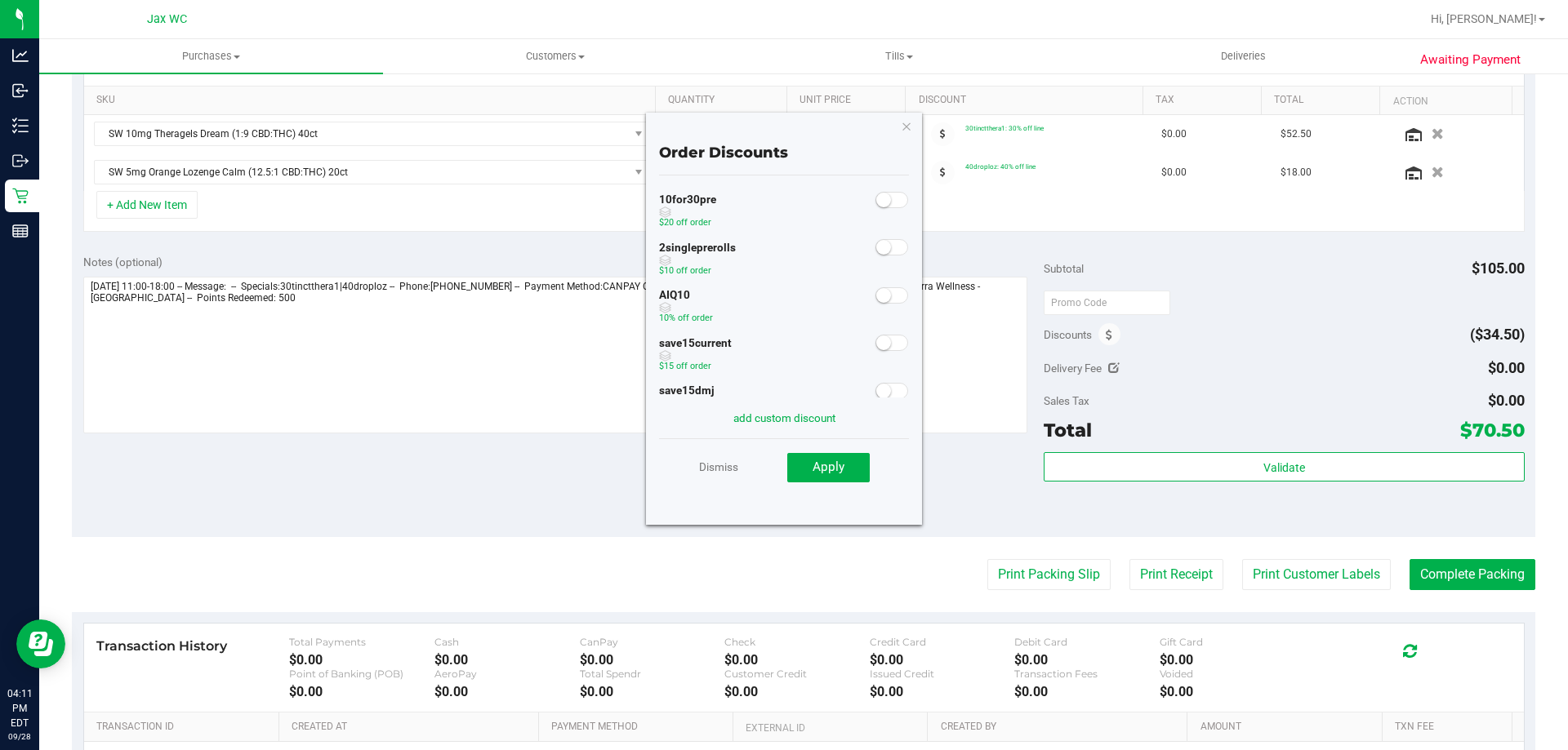
click at [882, 298] on span at bounding box center [892, 295] width 33 height 16
click at [839, 462] on span "Apply" at bounding box center [828, 466] width 32 height 14
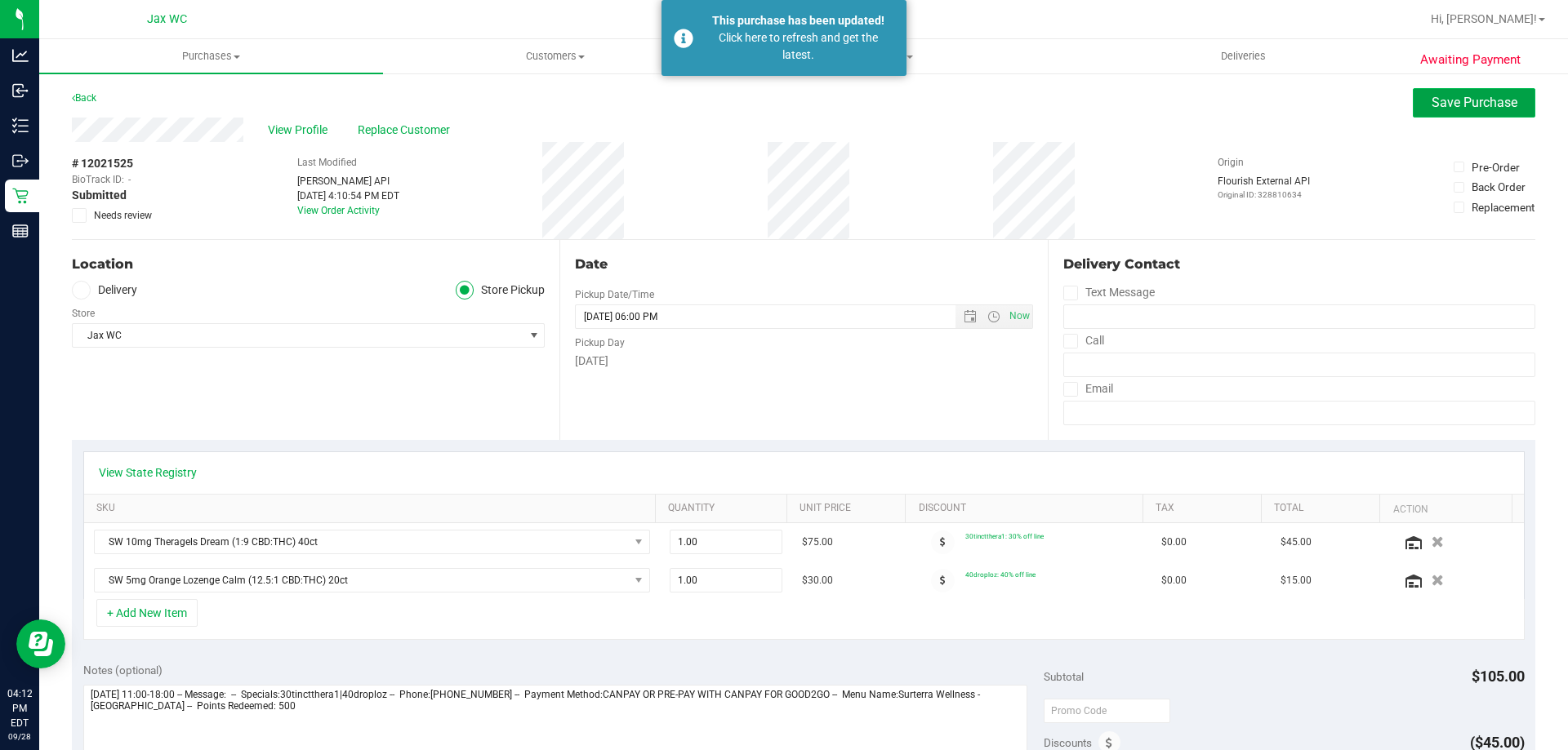
click at [1413, 98] on button "Save Purchase" at bounding box center [1474, 102] width 123 height 30
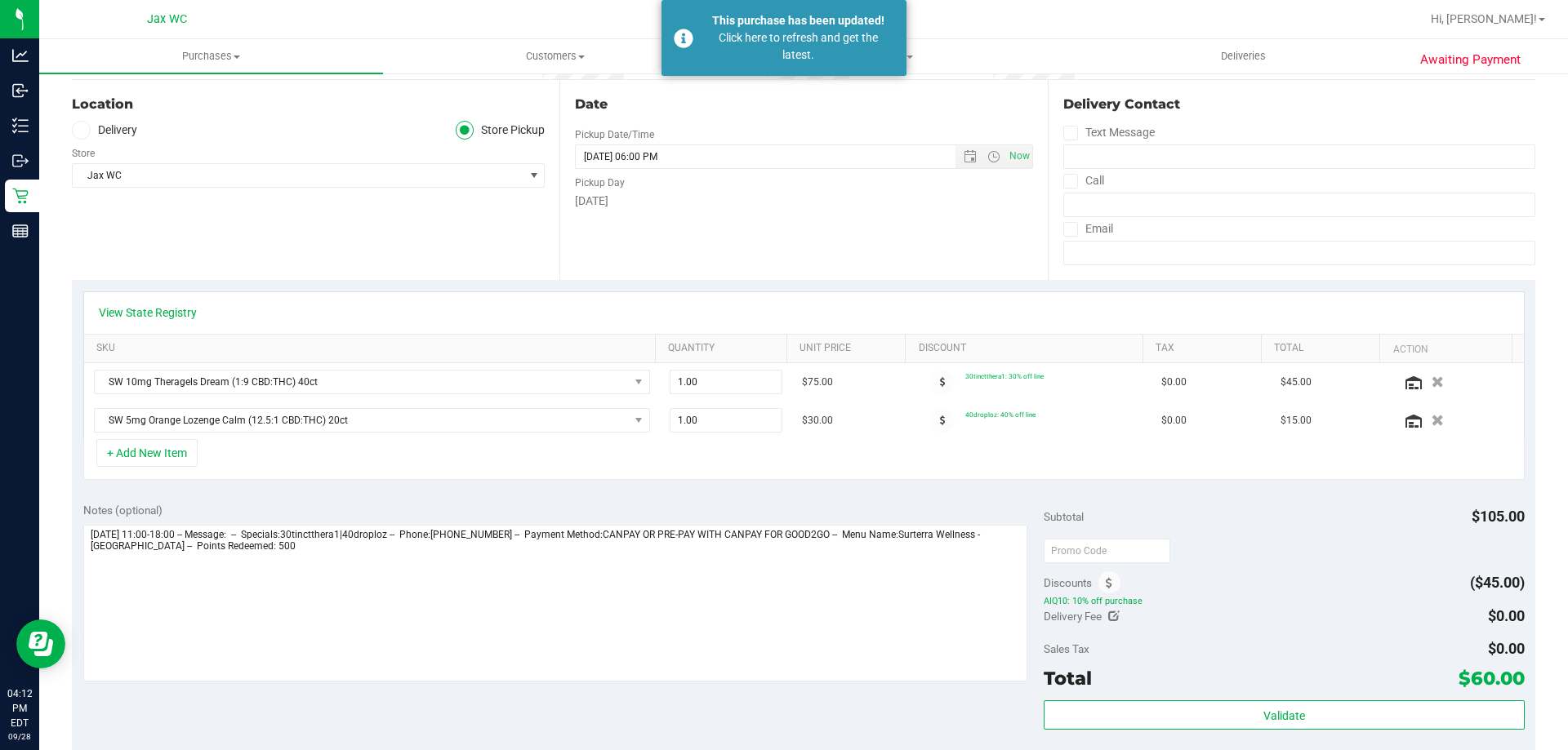
scroll to position [326, 0]
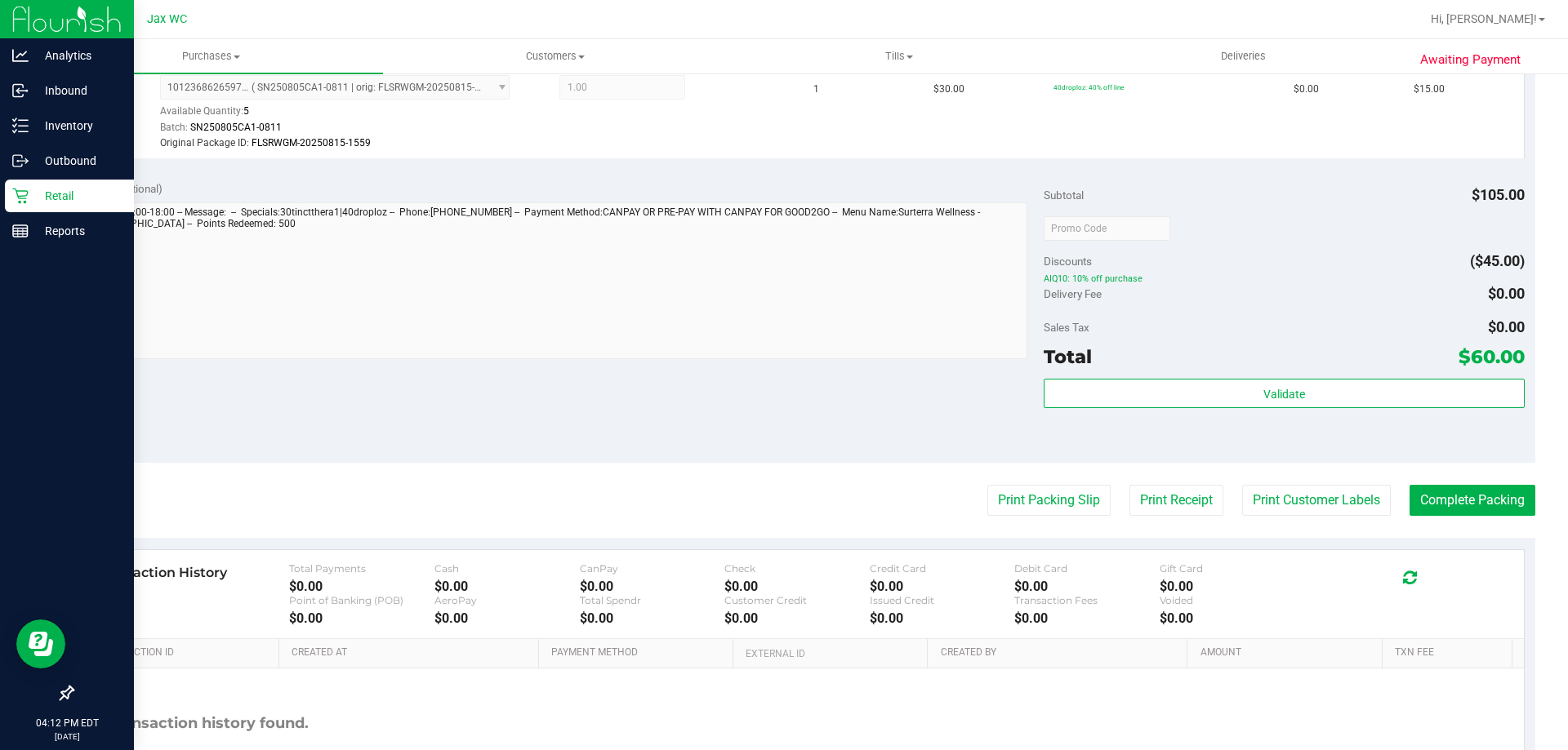
scroll to position [490, 0]
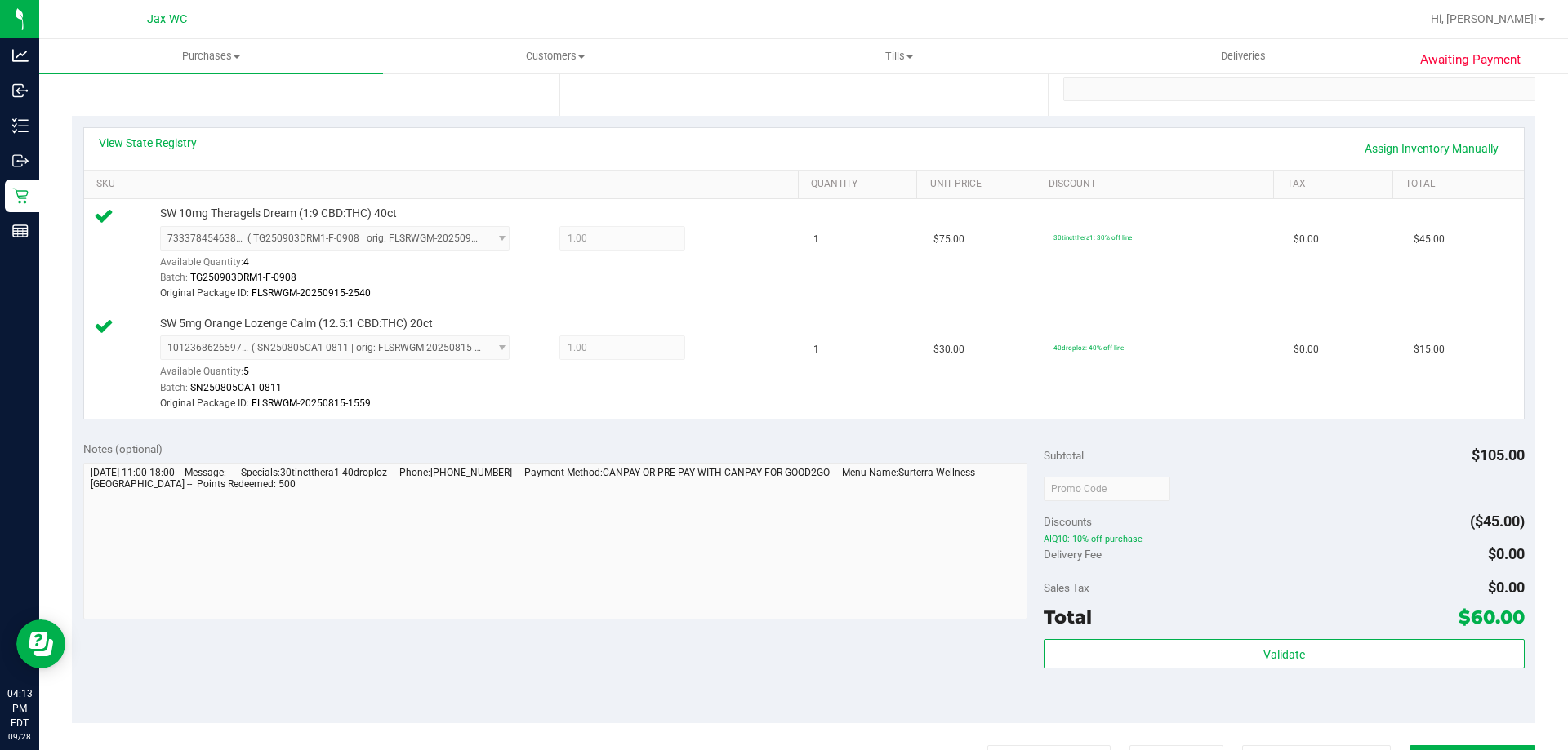
scroll to position [164, 0]
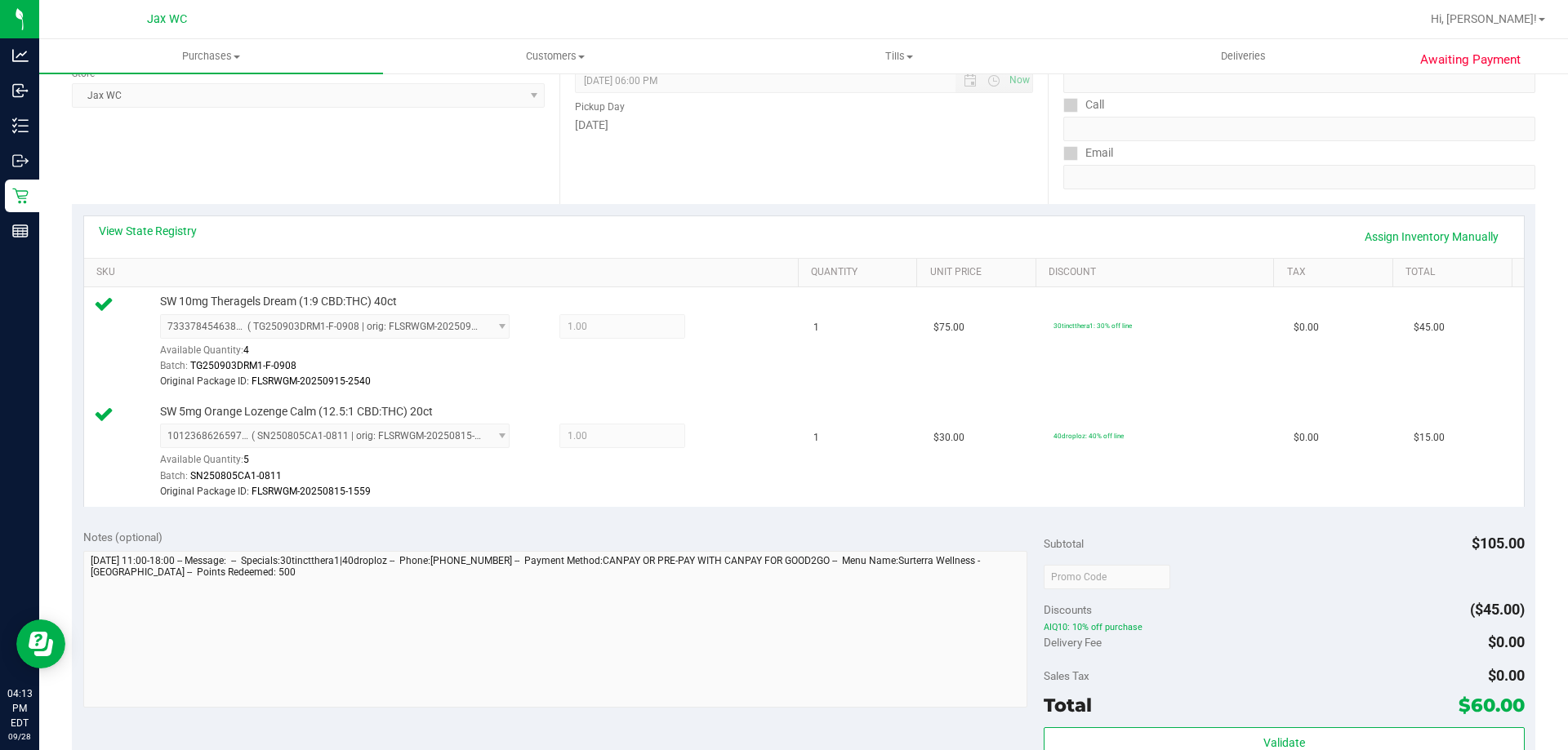
scroll to position [245, 0]
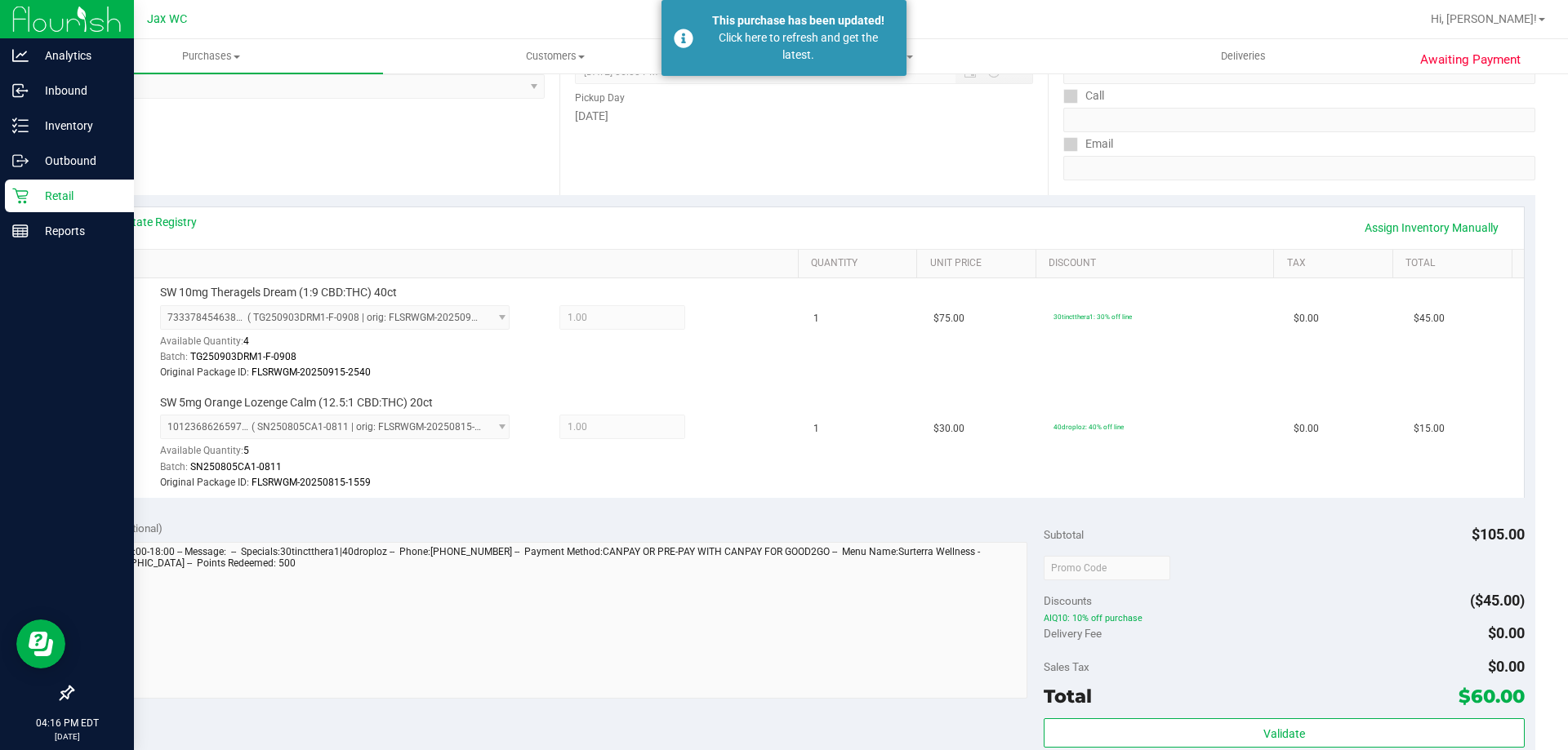
click at [49, 196] on p "Retail" at bounding box center [78, 196] width 98 height 19
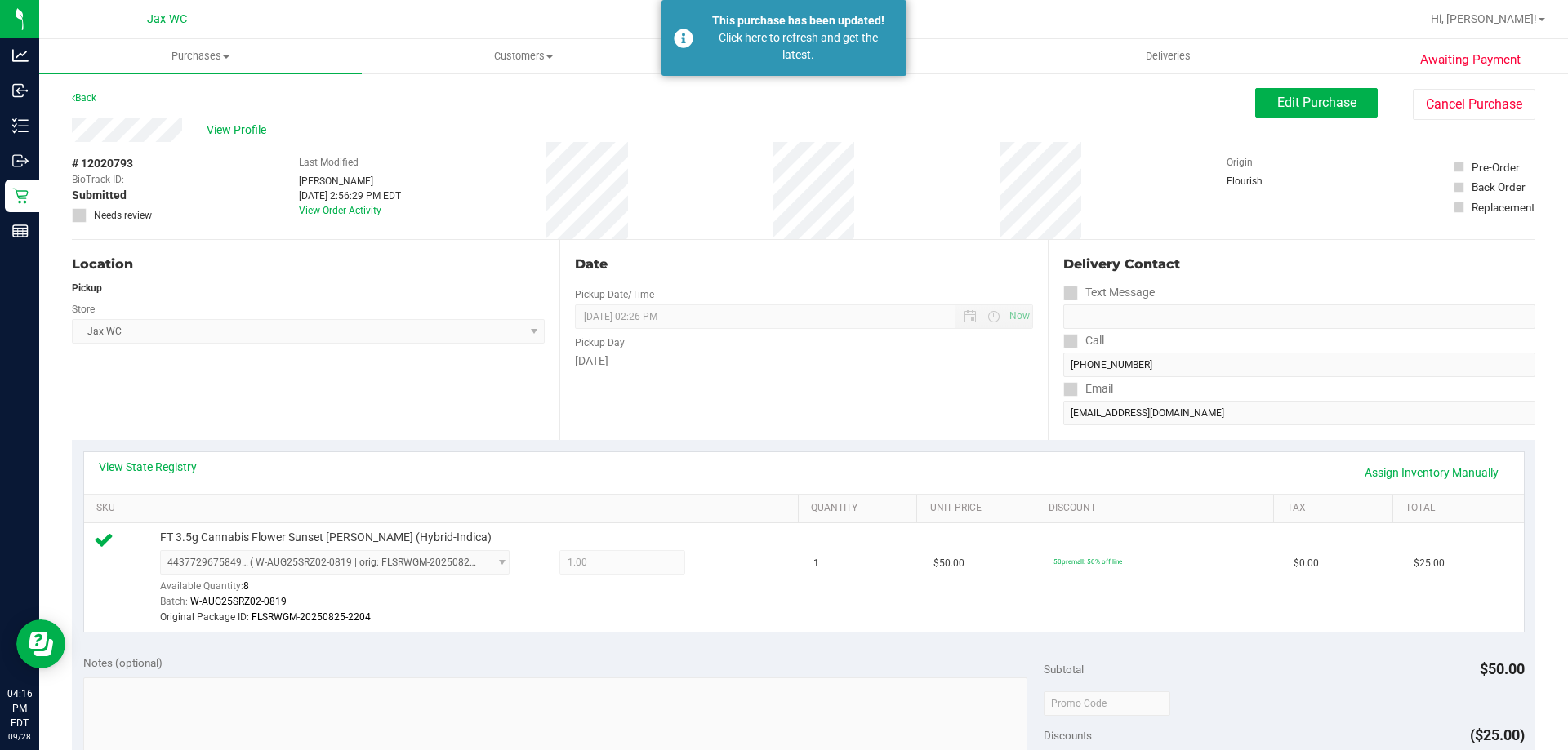
scroll to position [81, 0]
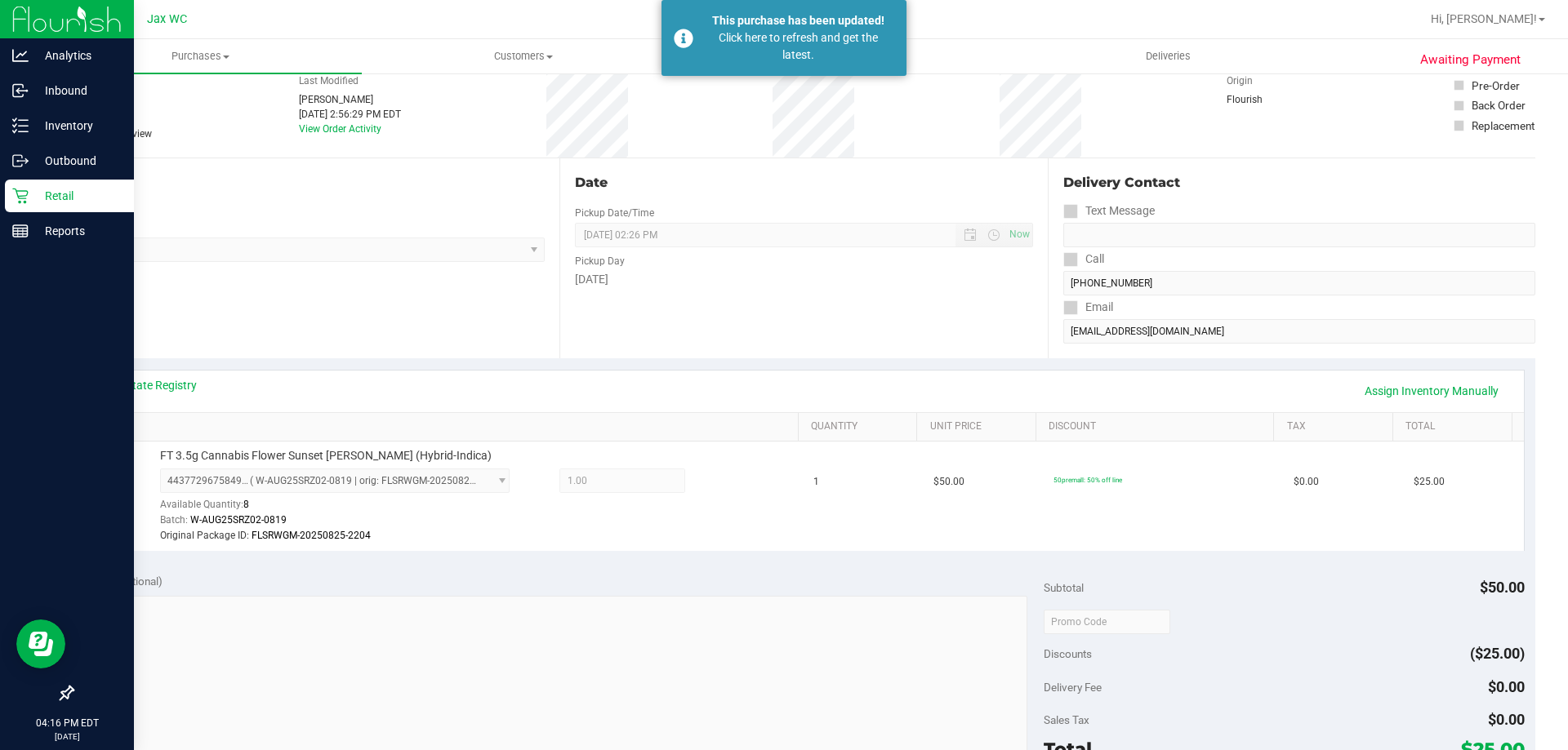
click at [26, 190] on icon at bounding box center [20, 195] width 16 height 16
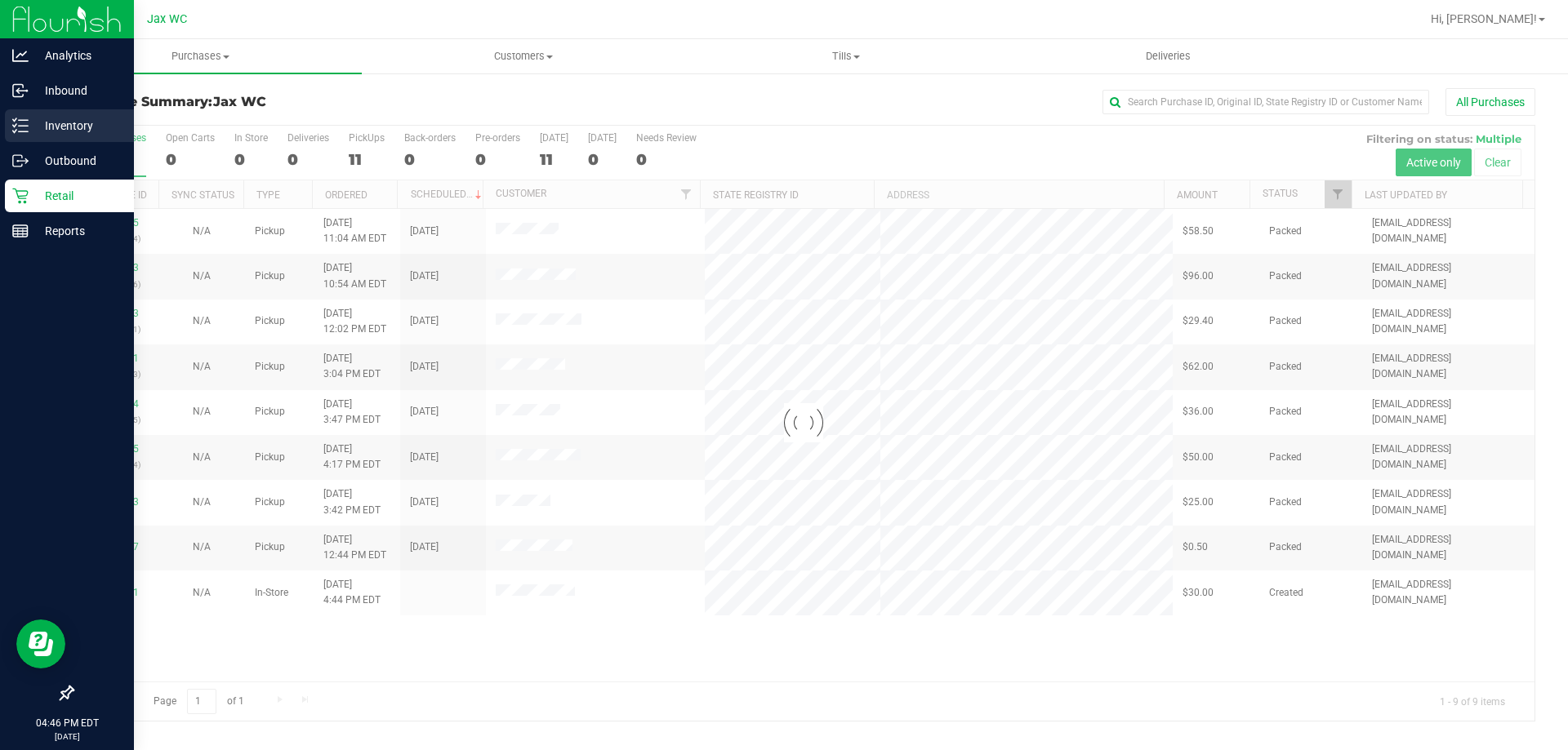
click at [43, 120] on p "Inventory" at bounding box center [78, 125] width 98 height 19
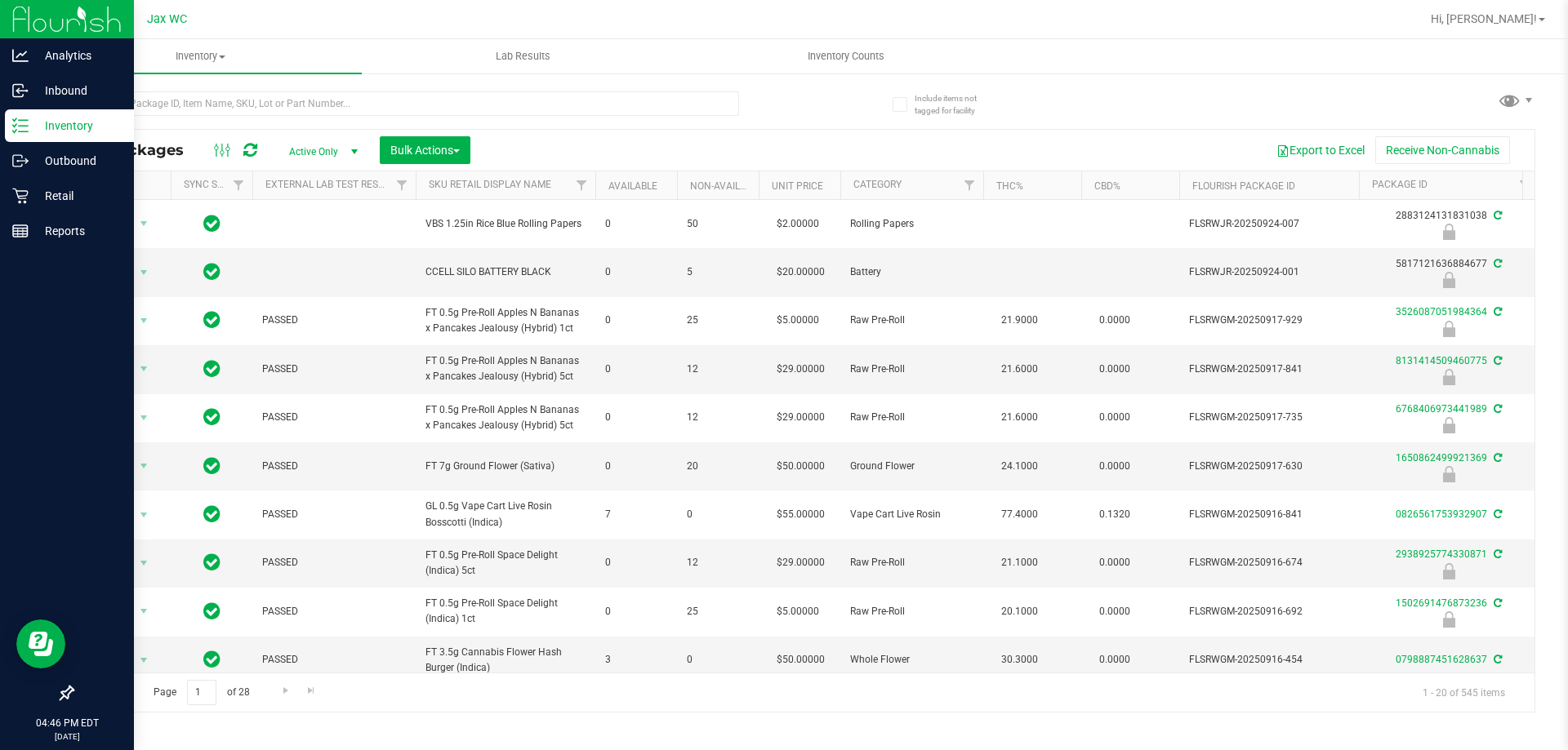
click at [214, 120] on div at bounding box center [405, 110] width 667 height 37
click at [210, 104] on input "text" at bounding box center [405, 104] width 667 height 25
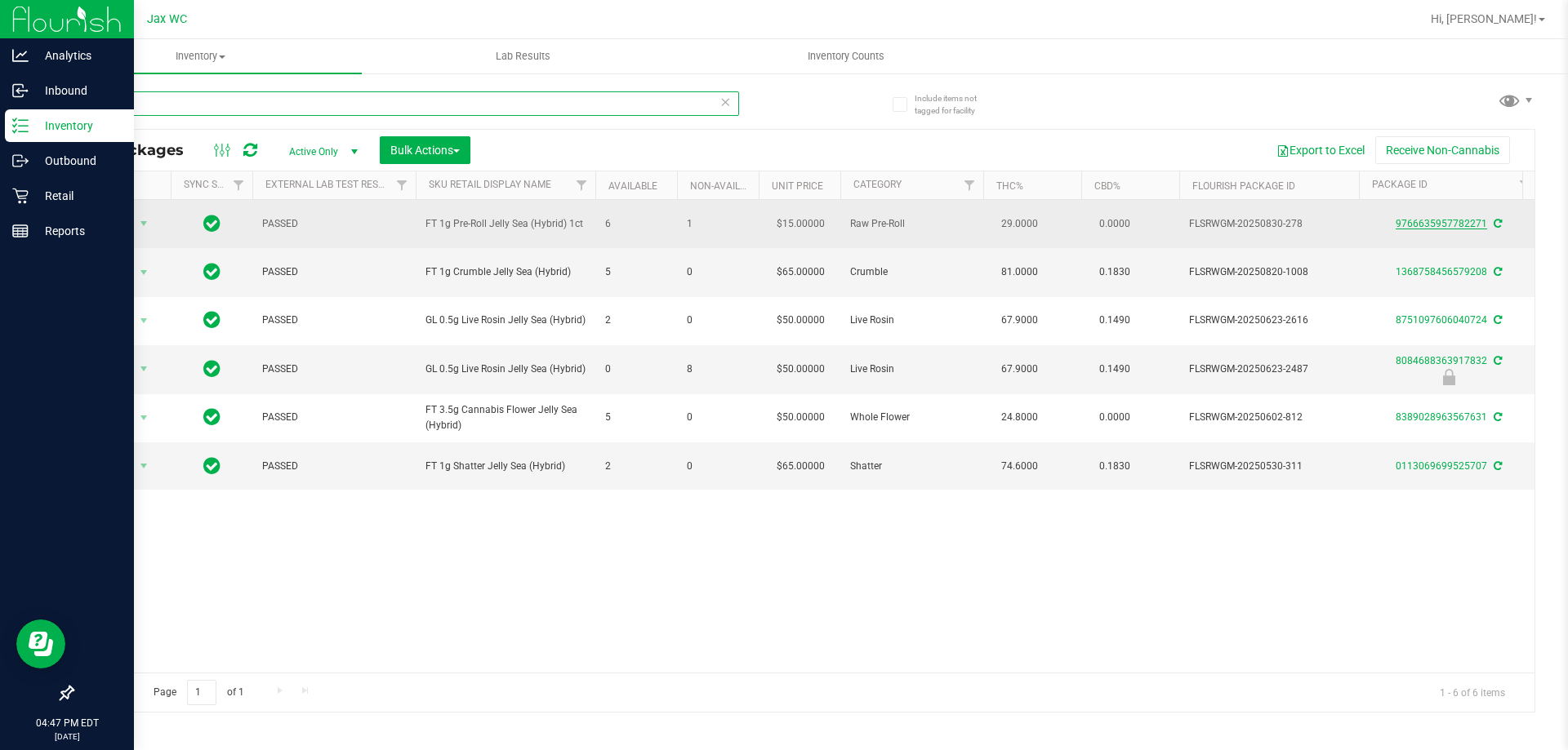
type input "jgn"
click at [1462, 220] on link "9766635957782271" at bounding box center [1442, 224] width 92 height 11
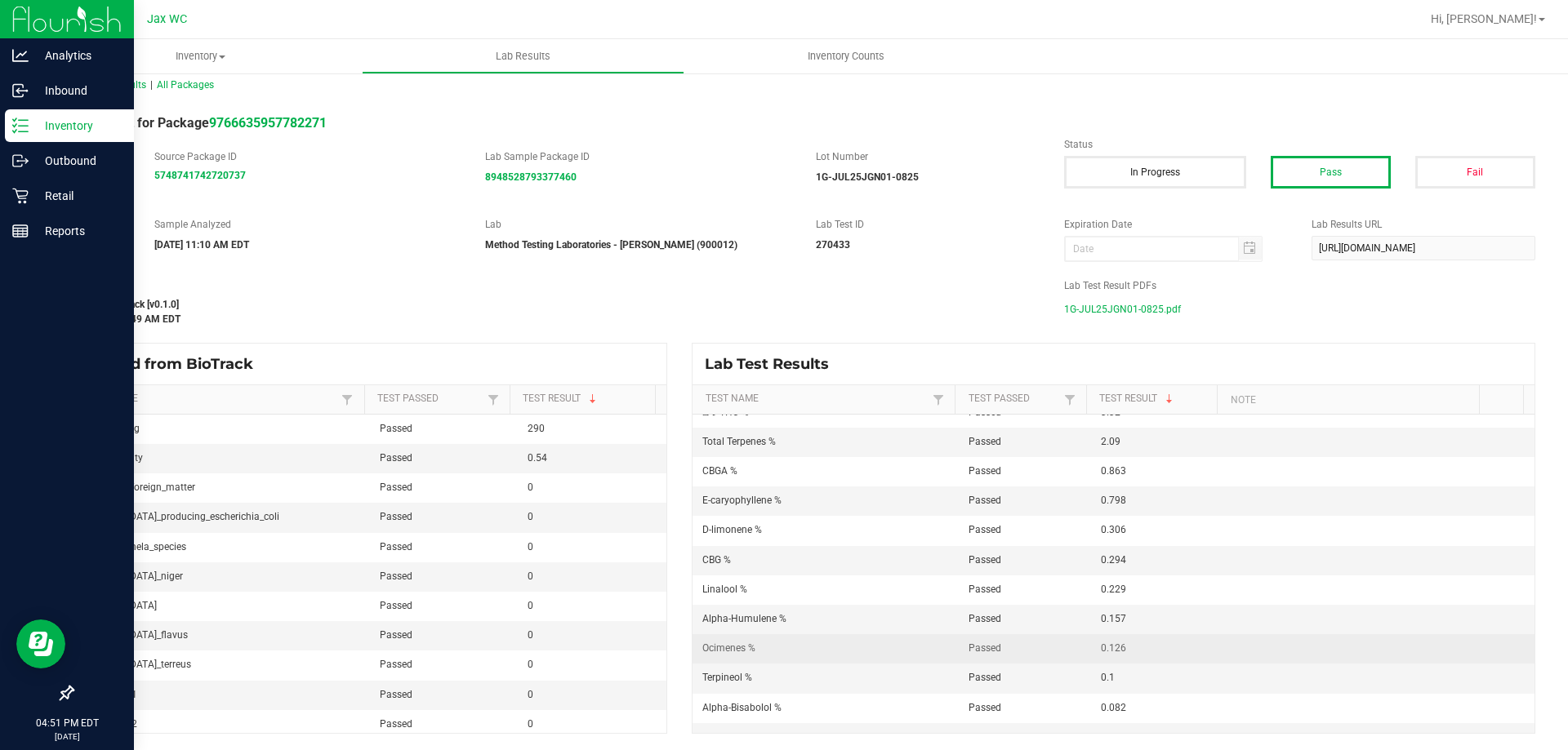
scroll to position [164, 0]
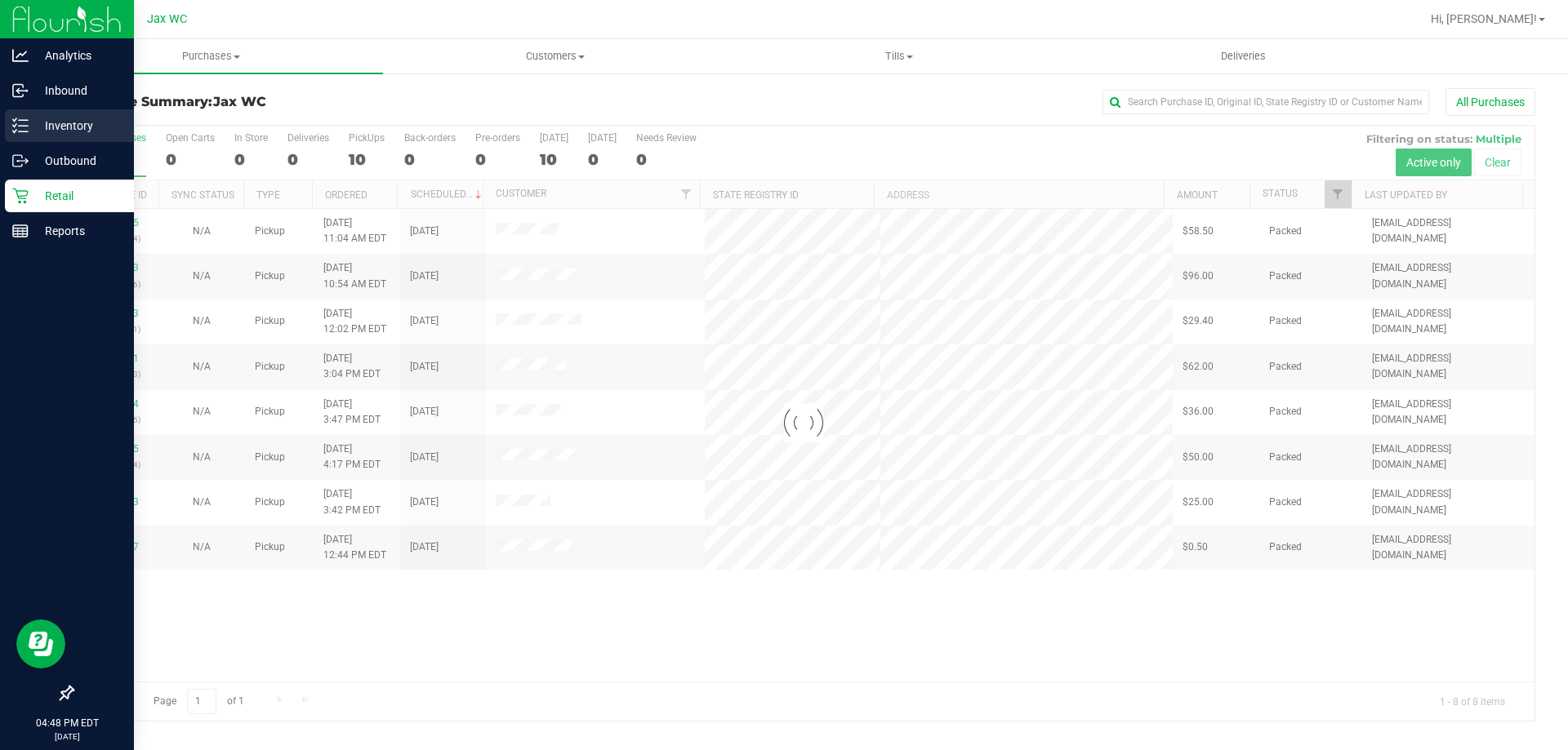
click at [42, 134] on p "Inventory" at bounding box center [78, 125] width 98 height 19
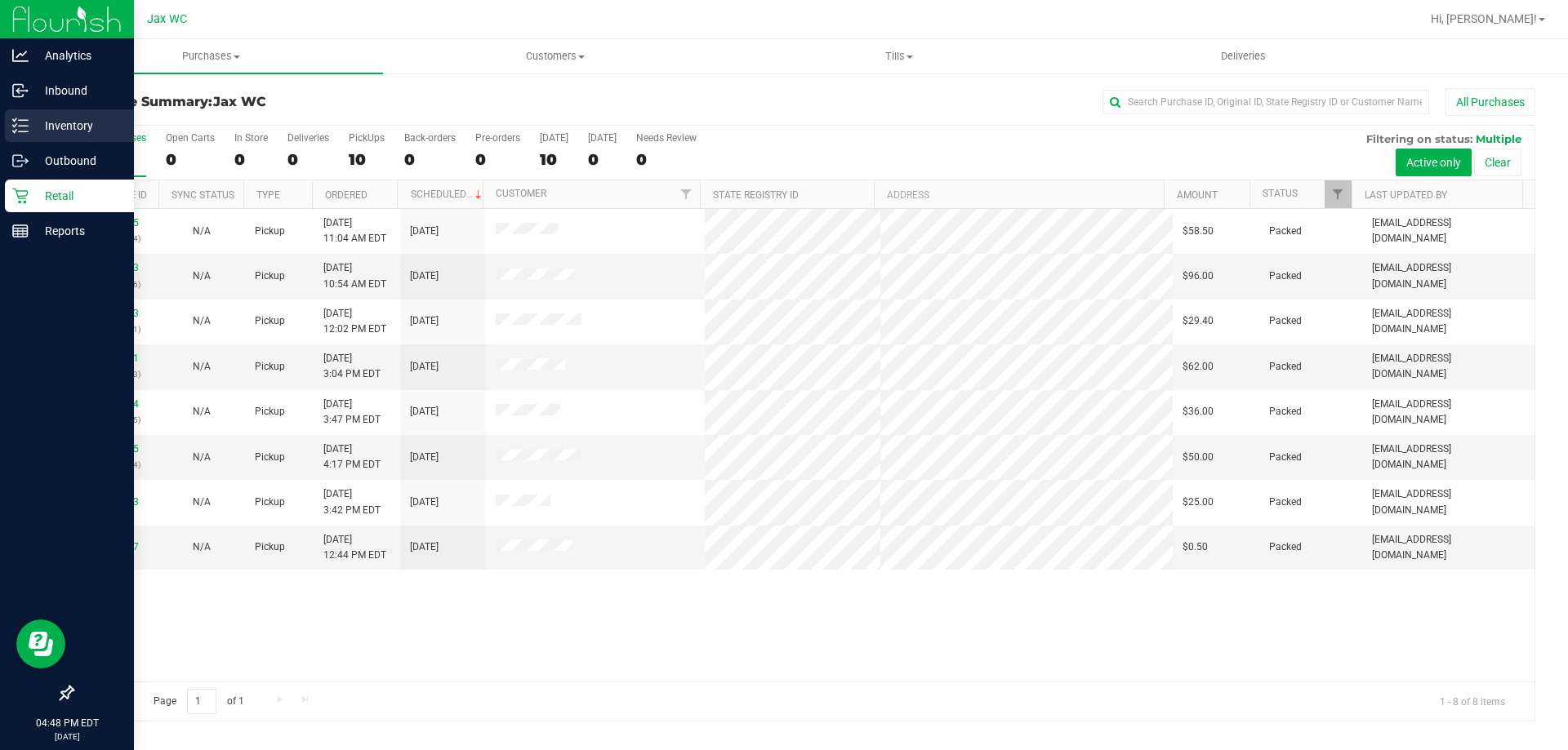
click at [76, 142] on div "Inventory" at bounding box center [69, 125] width 129 height 33
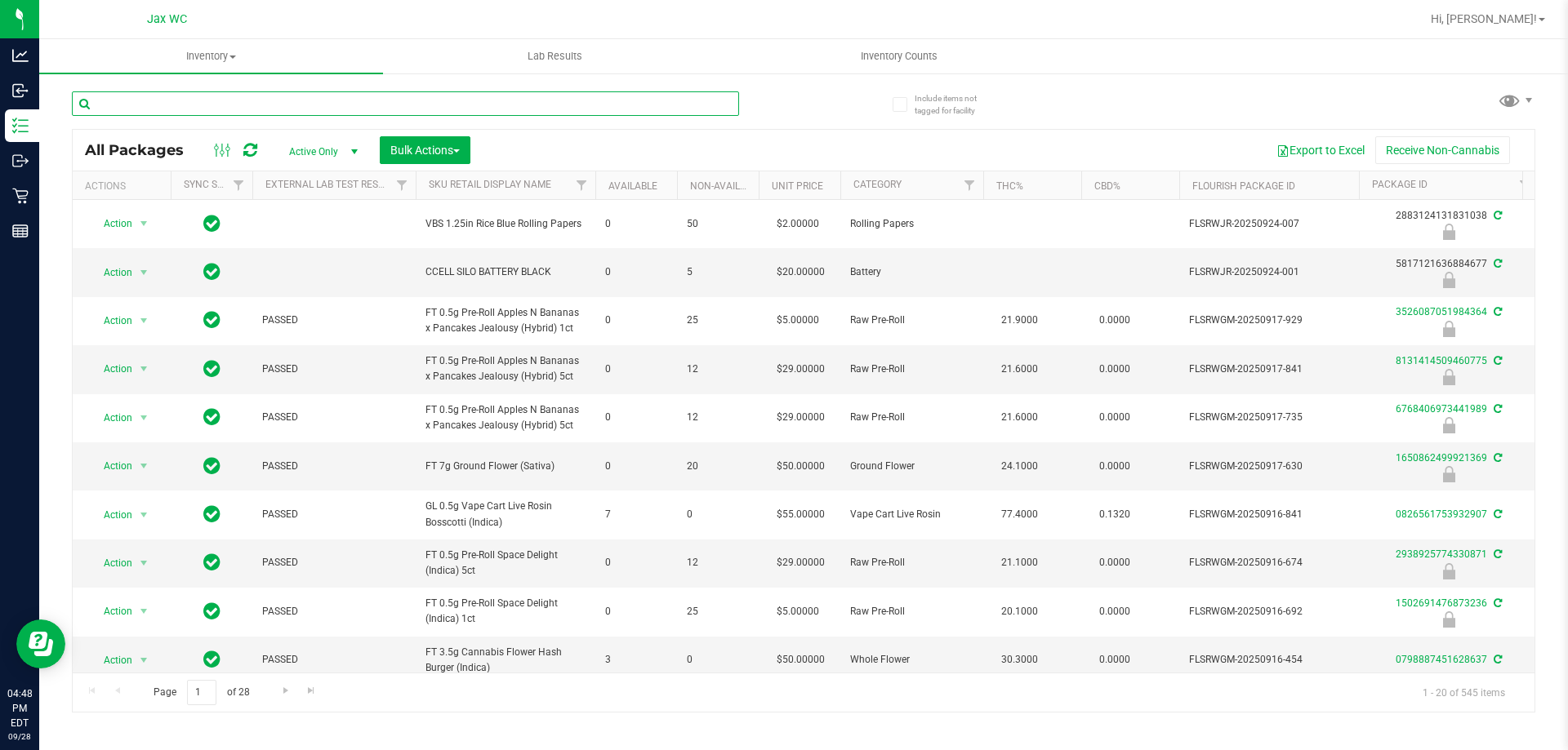
click at [266, 114] on input "text" at bounding box center [405, 104] width 667 height 25
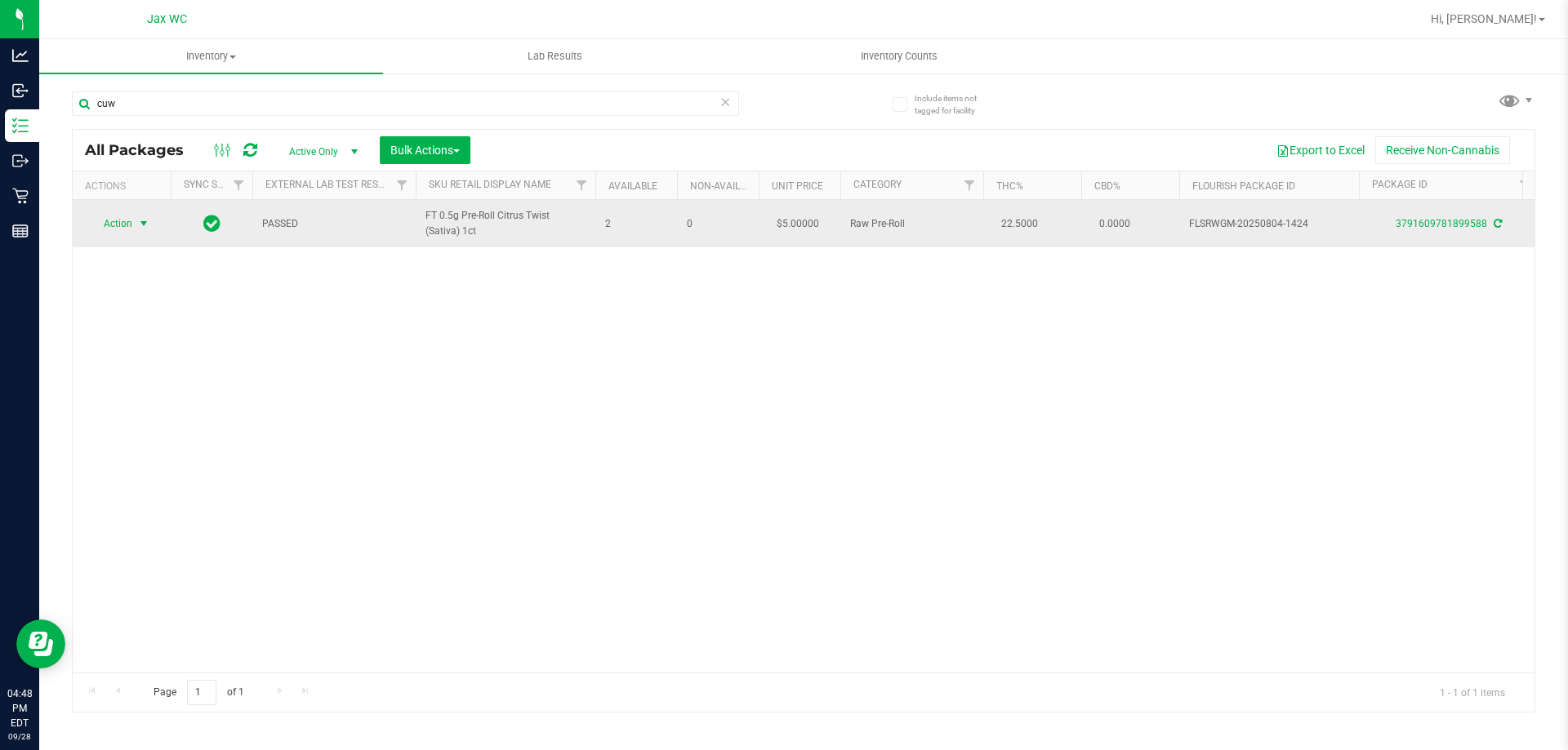
click at [134, 224] on span "select" at bounding box center [144, 224] width 20 height 23
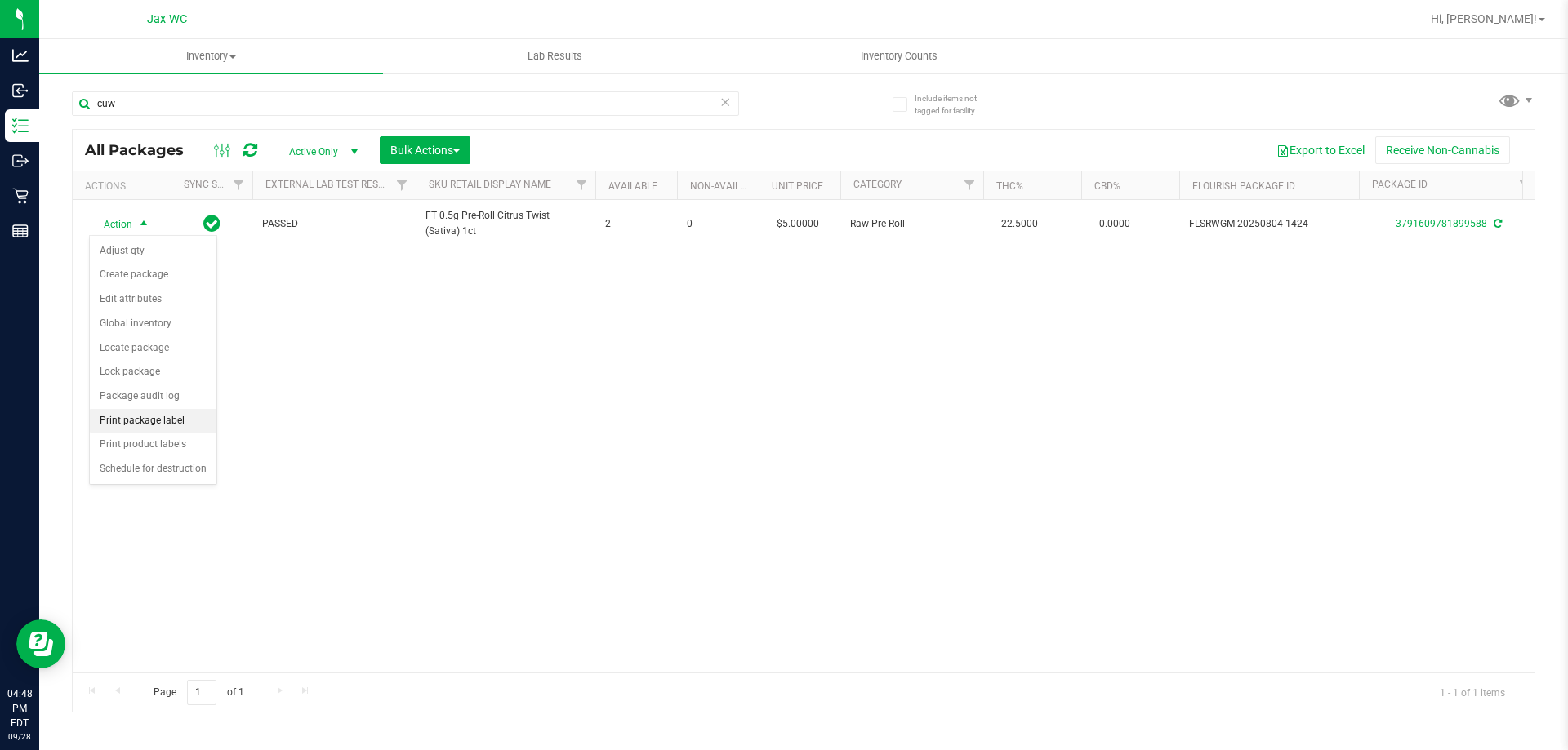
click at [187, 431] on li "Print package label" at bounding box center [153, 422] width 126 height 25
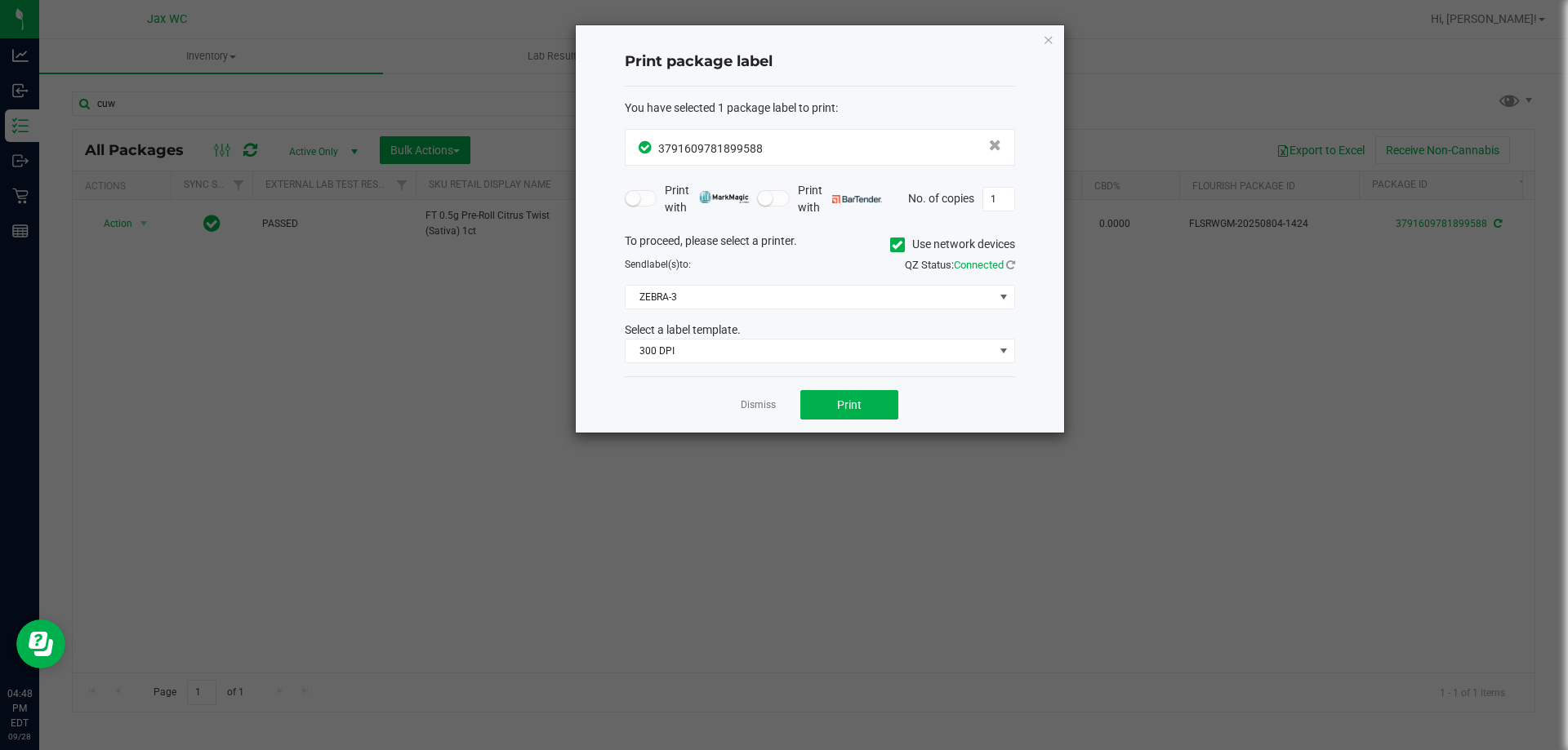
click at [768, 310] on div "To proceed, please select a printer. Use network devices Send label(s) to: QZ S…" at bounding box center [820, 298] width 391 height 131
click at [766, 309] on span "ZEBRA-3" at bounding box center [820, 298] width 391 height 25
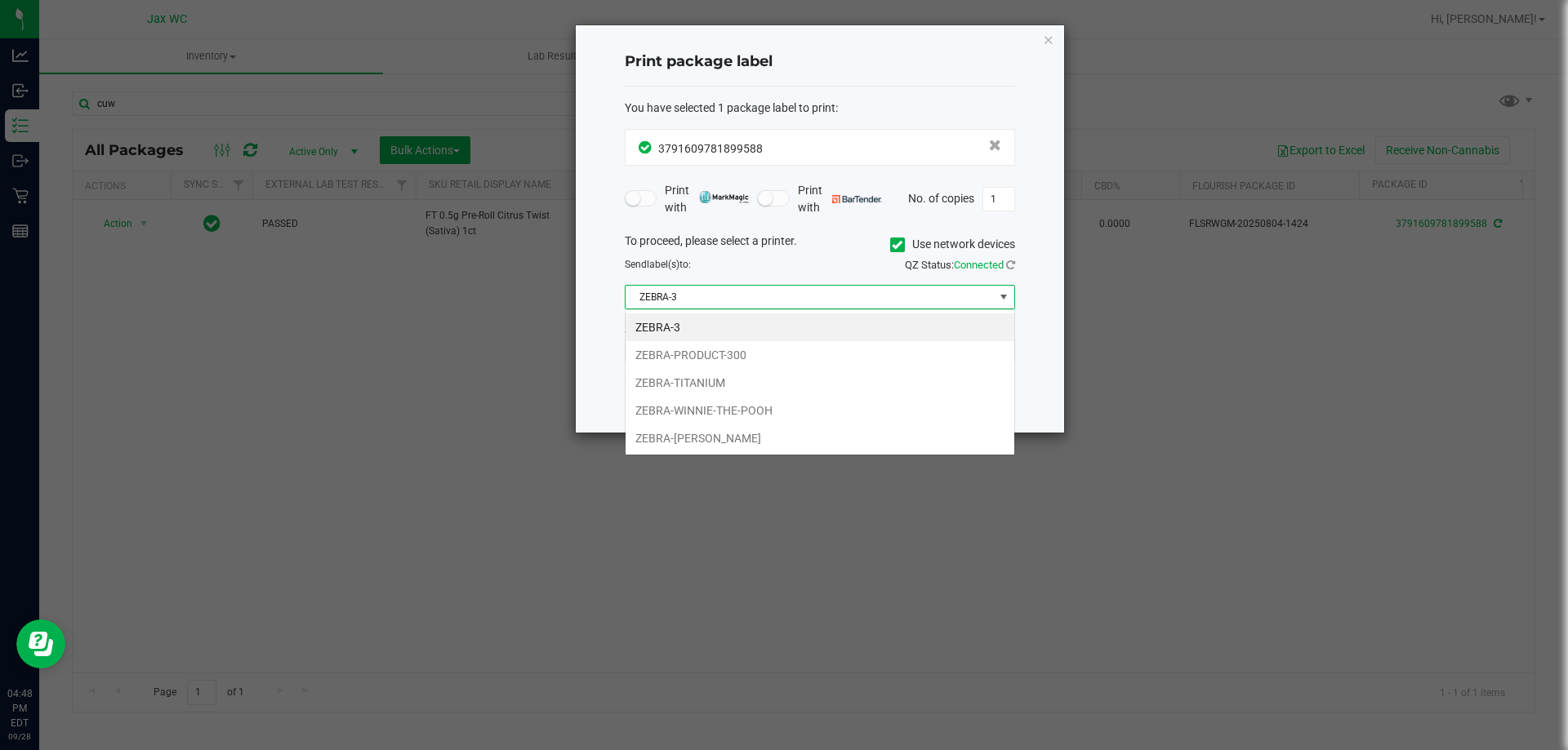
scroll to position [25, 391]
click at [760, 437] on li "ZEBRA-YOHANNA-LOGAN" at bounding box center [820, 438] width 389 height 28
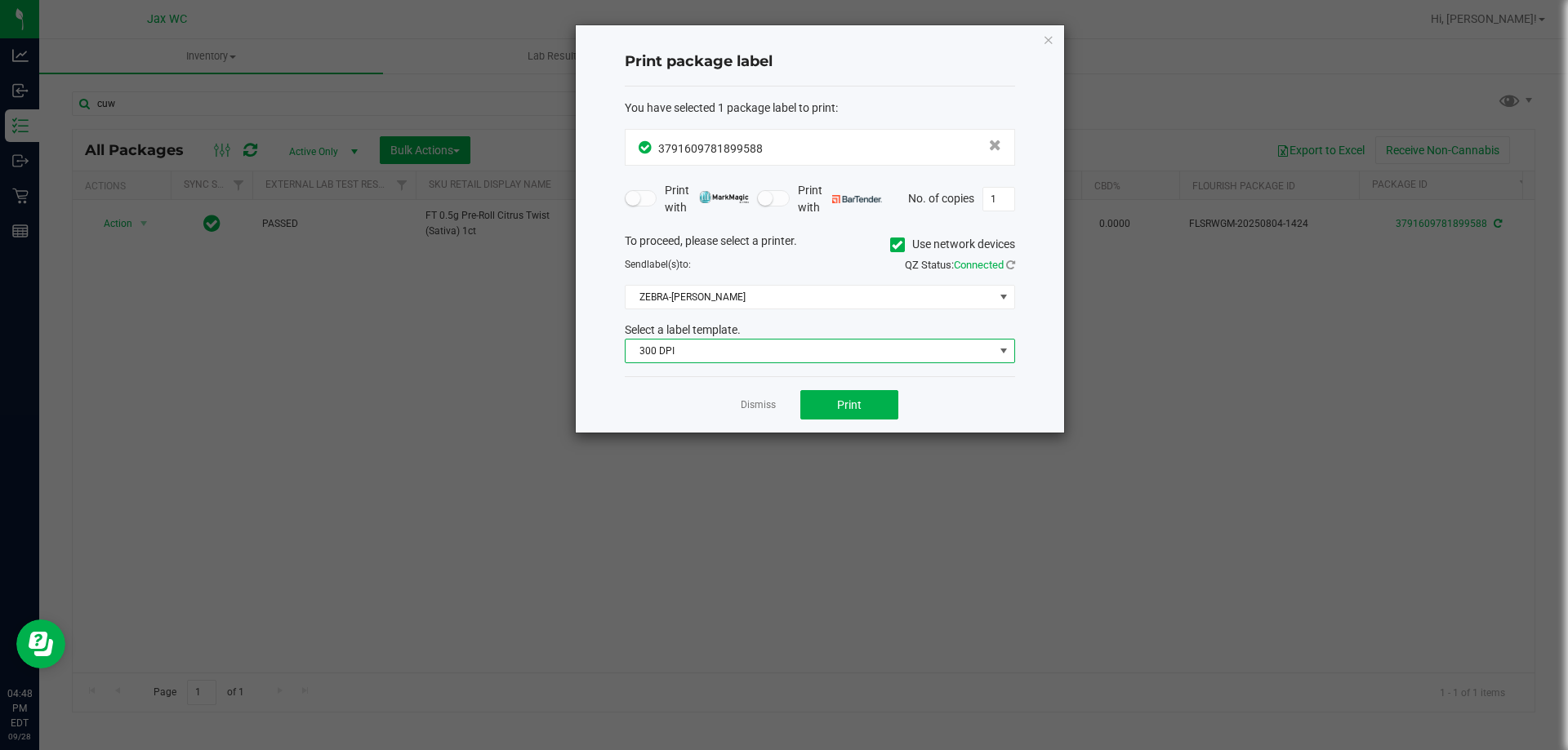
click at [727, 355] on span "300 DPI" at bounding box center [810, 351] width 369 height 23
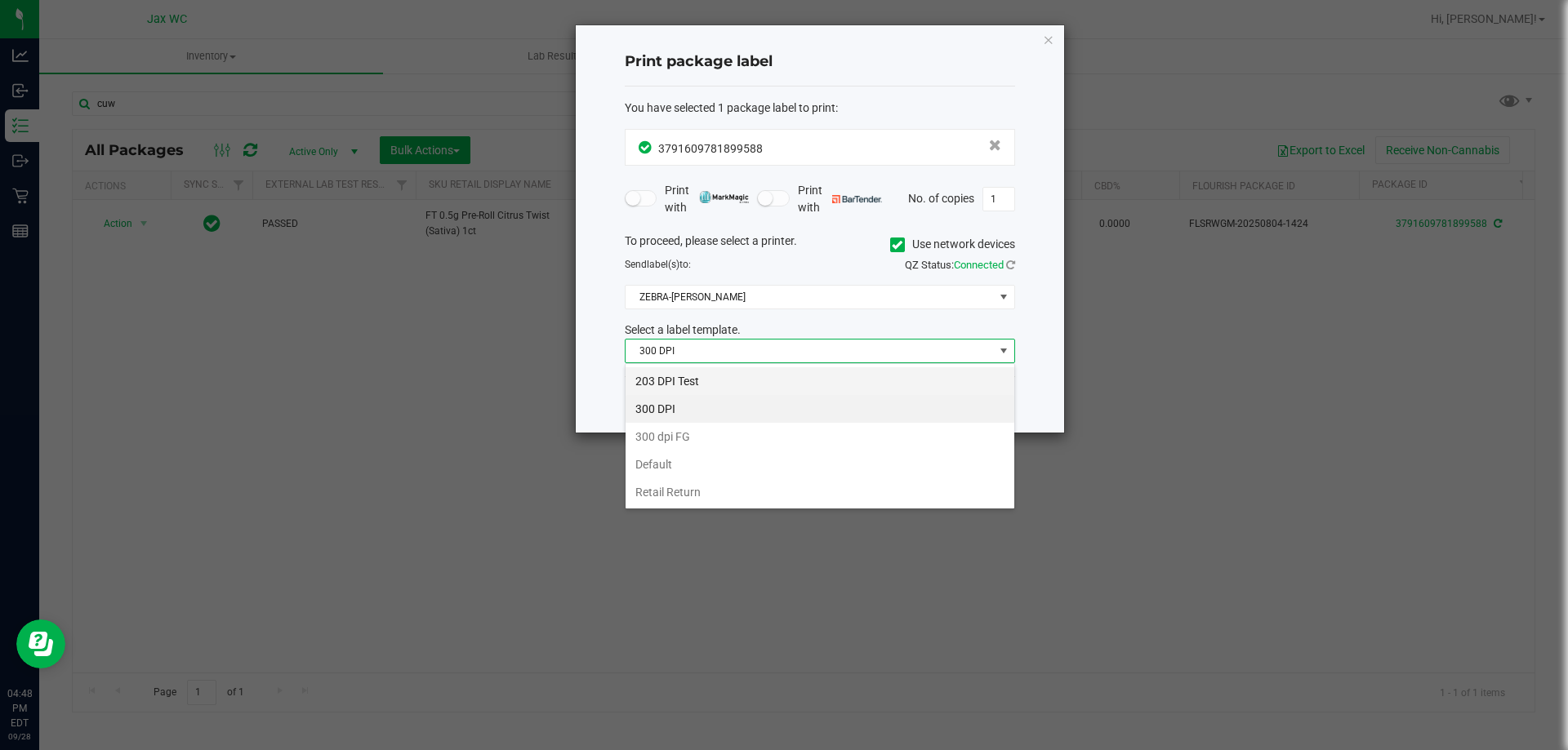
click at [714, 380] on li "203 DPI Test" at bounding box center [820, 381] width 389 height 28
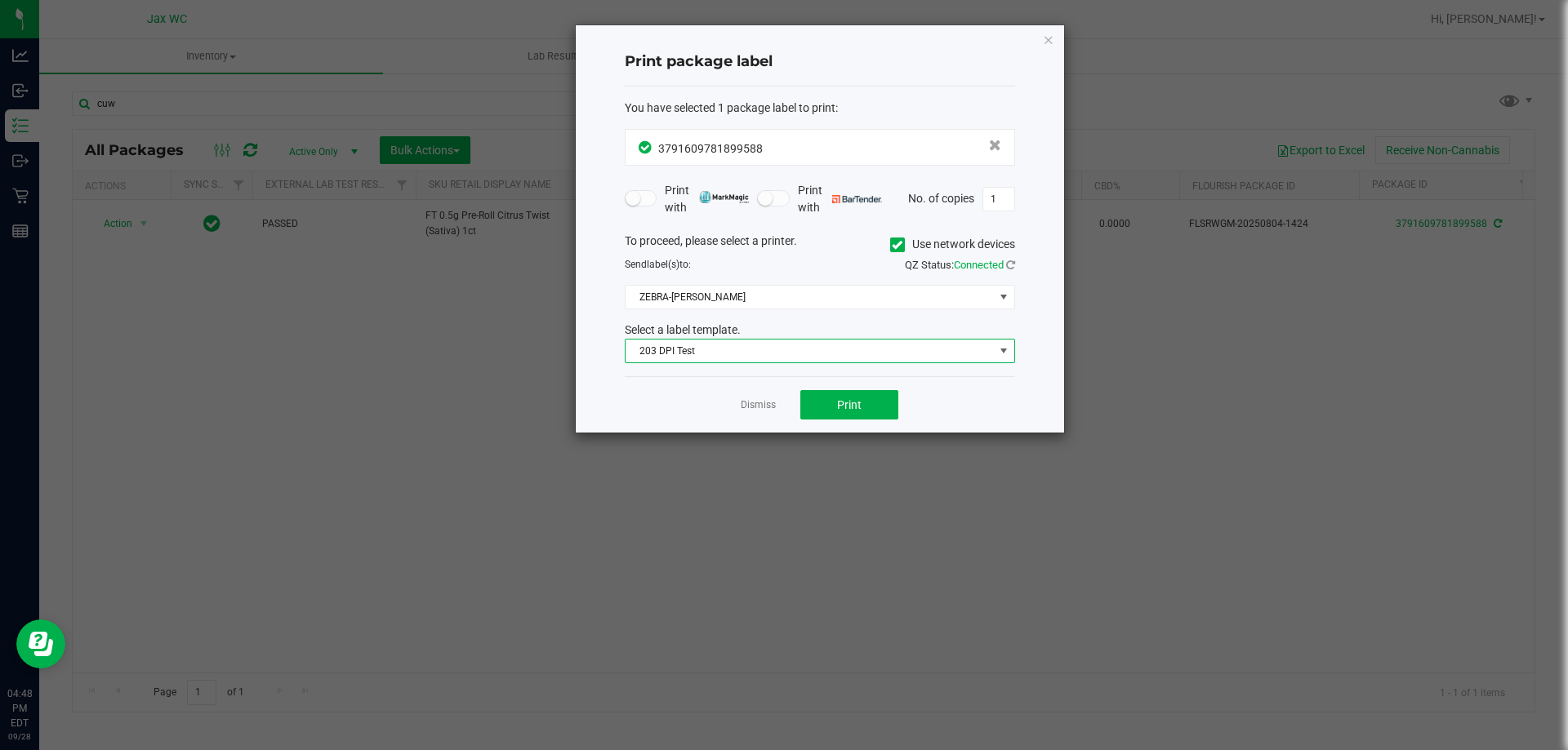
click at [672, 398] on div "Dismiss Print" at bounding box center [820, 404] width 391 height 56
click at [763, 295] on span "ZEBRA-YOHANNA-LOGAN" at bounding box center [810, 298] width 369 height 23
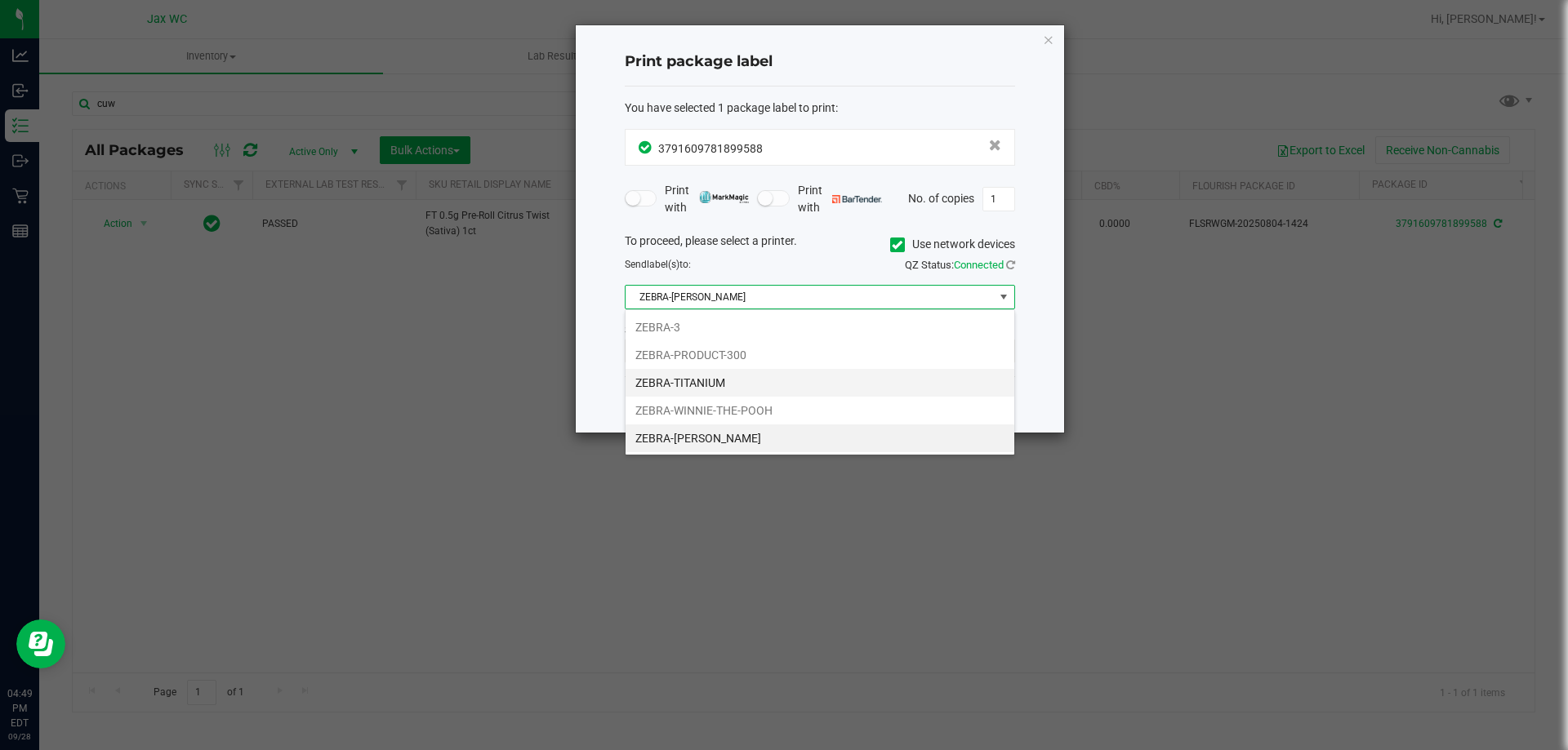
click at [702, 385] on li "ZEBRA-TITANIUM" at bounding box center [820, 383] width 389 height 28
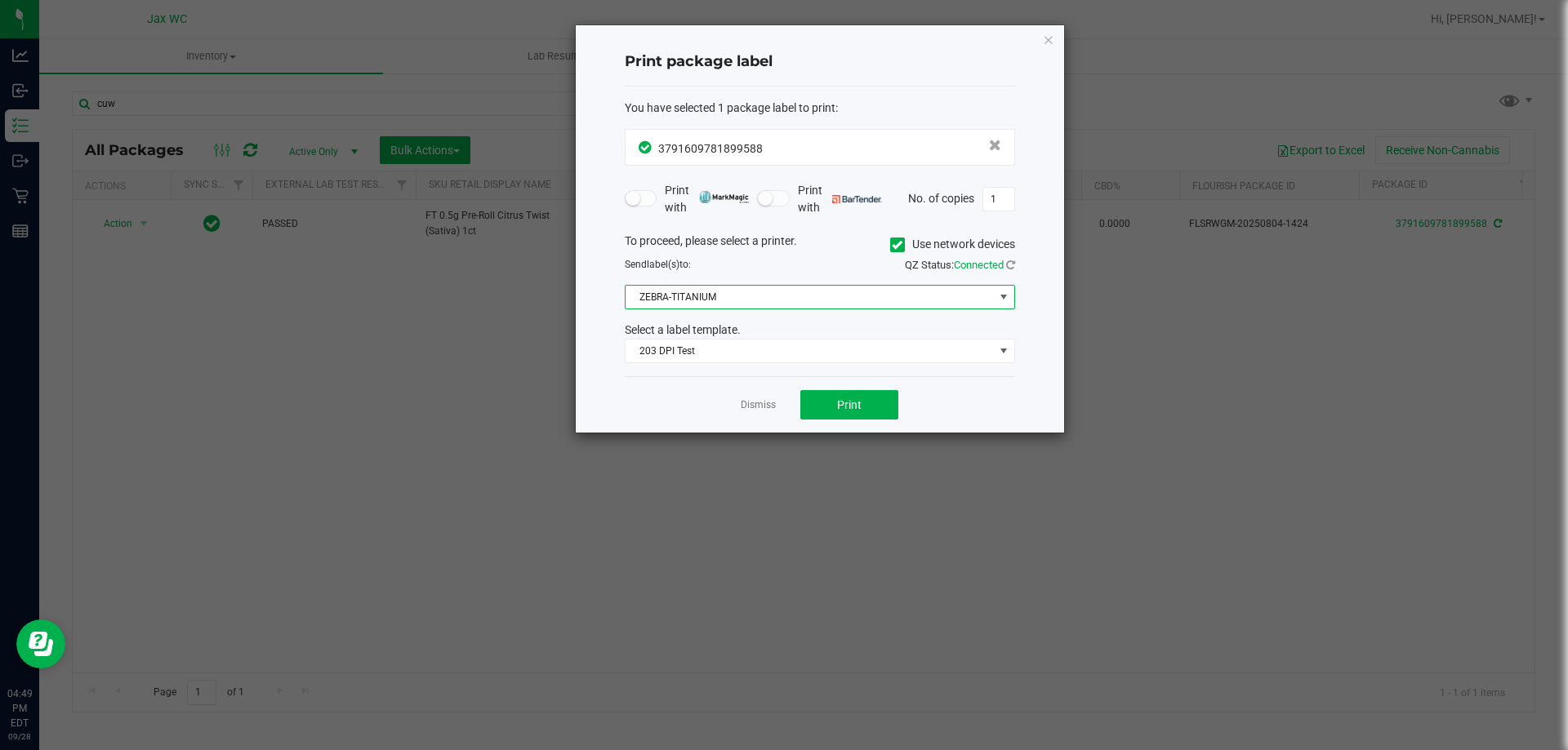
click at [659, 389] on div "Dismiss Print" at bounding box center [820, 404] width 391 height 56
click at [880, 398] on button "Print" at bounding box center [849, 405] width 98 height 30
click at [1043, 47] on icon "button" at bounding box center [1049, 39] width 11 height 19
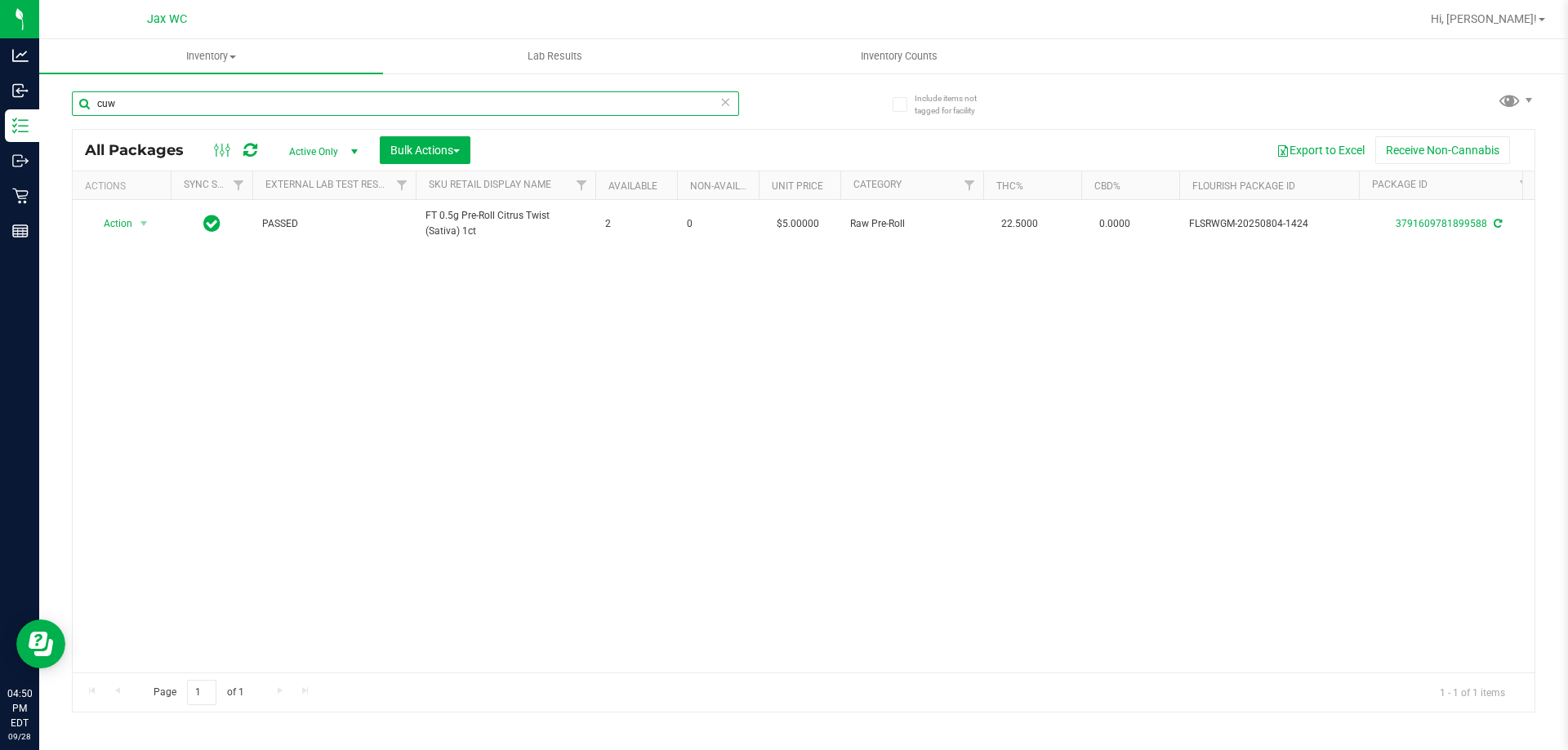
click at [210, 97] on input "cuw" at bounding box center [405, 104] width 667 height 25
click at [209, 99] on input "cuw" at bounding box center [405, 104] width 667 height 25
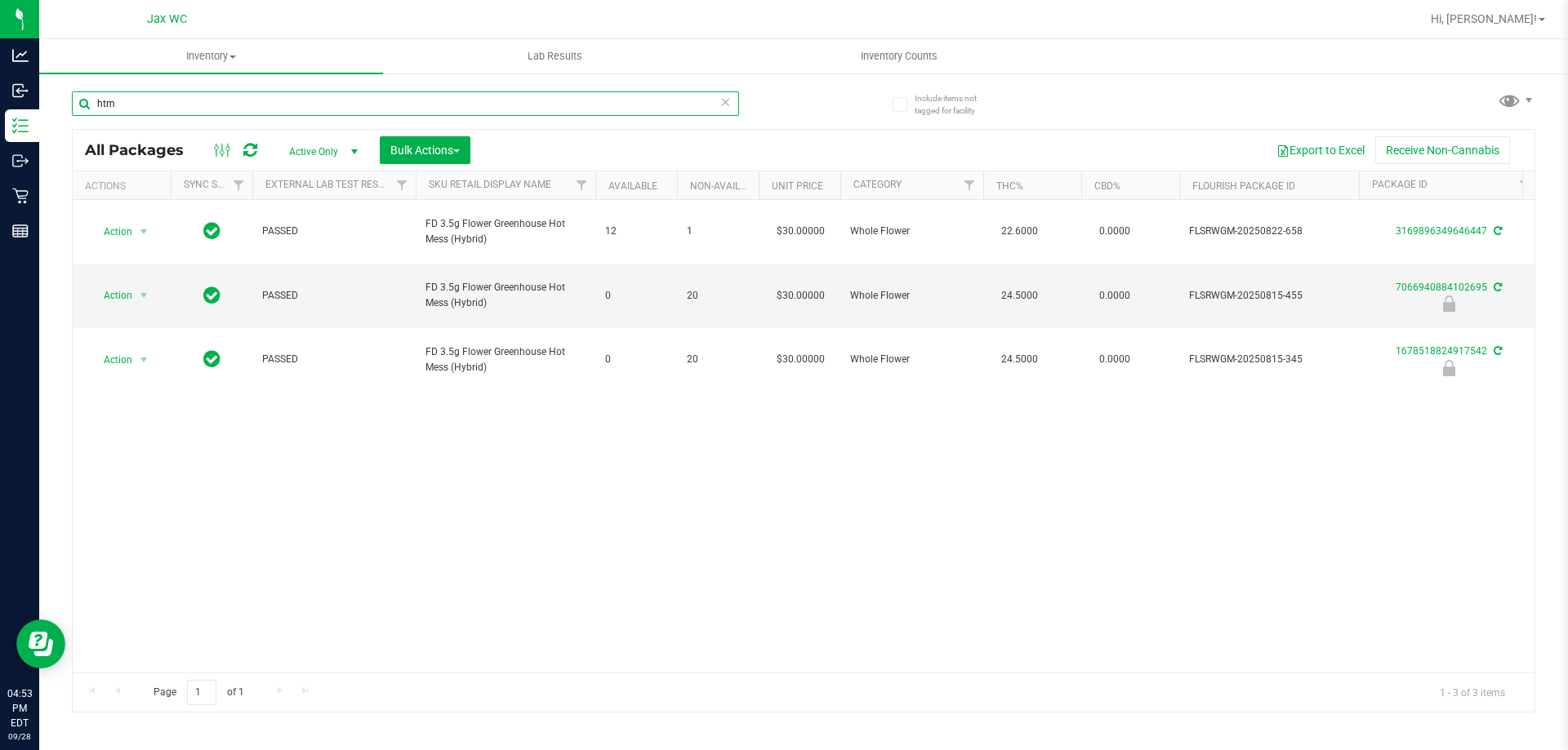
click at [136, 99] on input "htm" at bounding box center [405, 104] width 667 height 25
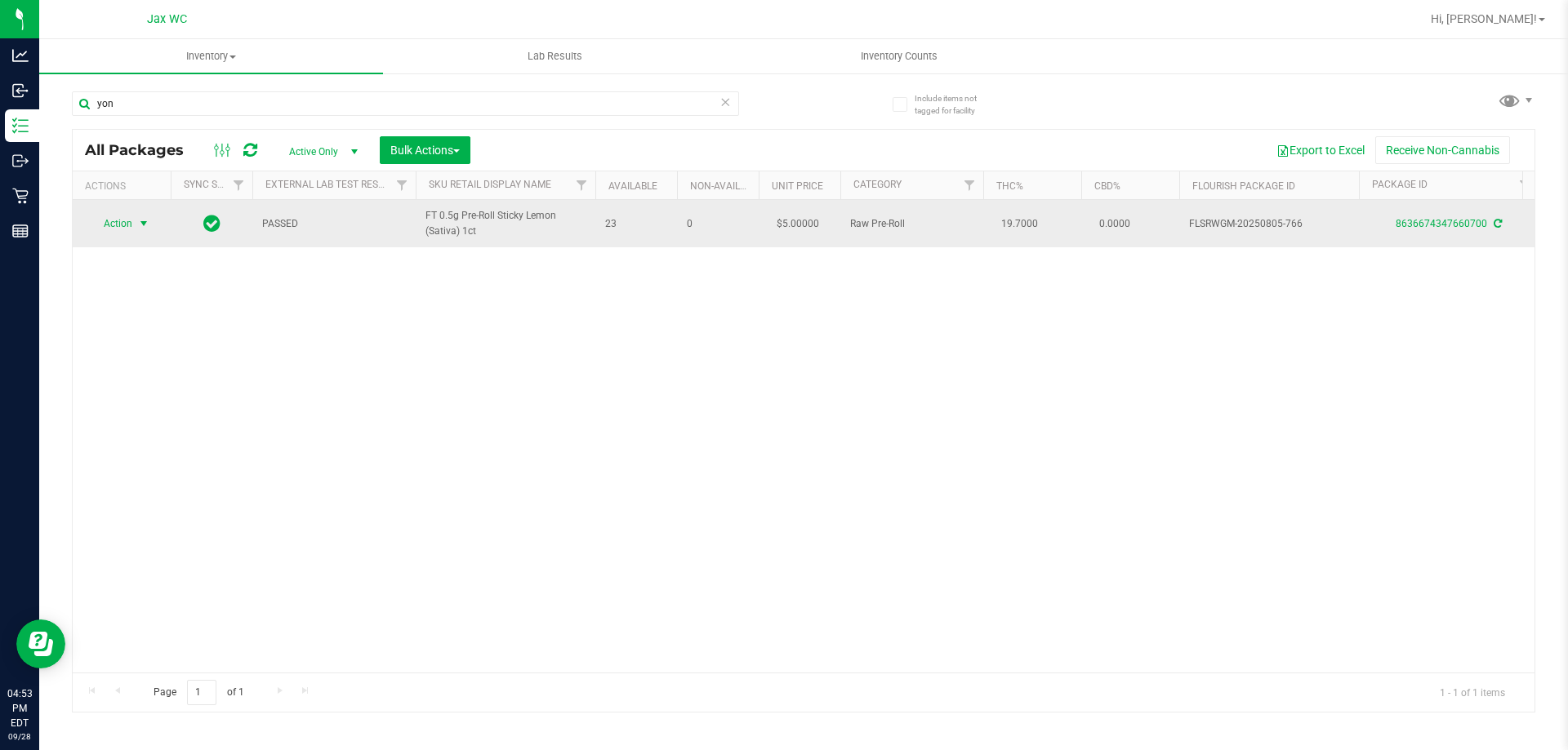
click at [134, 212] on span "select" at bounding box center [144, 224] width 20 height 23
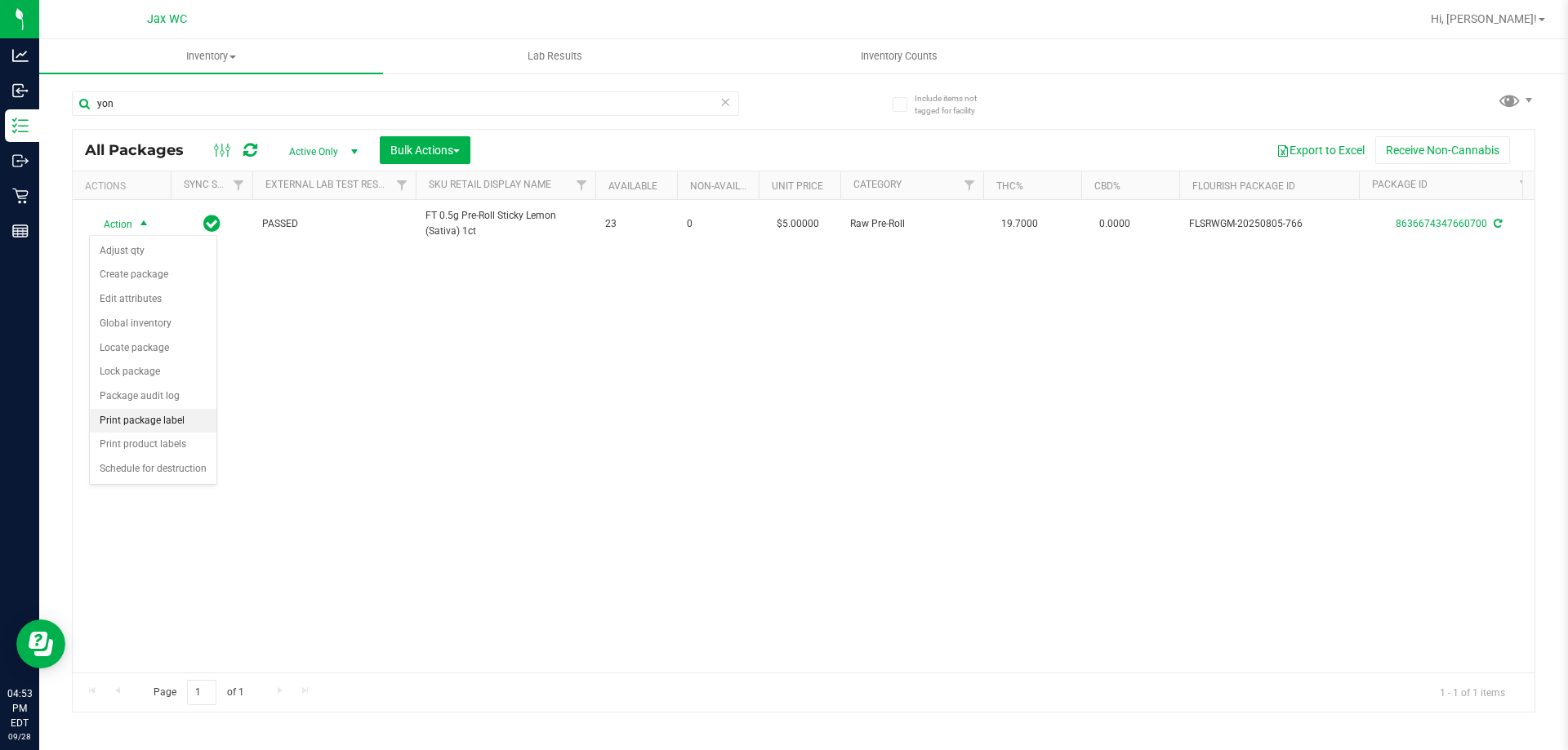
click at [166, 426] on li "Print package label" at bounding box center [153, 422] width 126 height 25
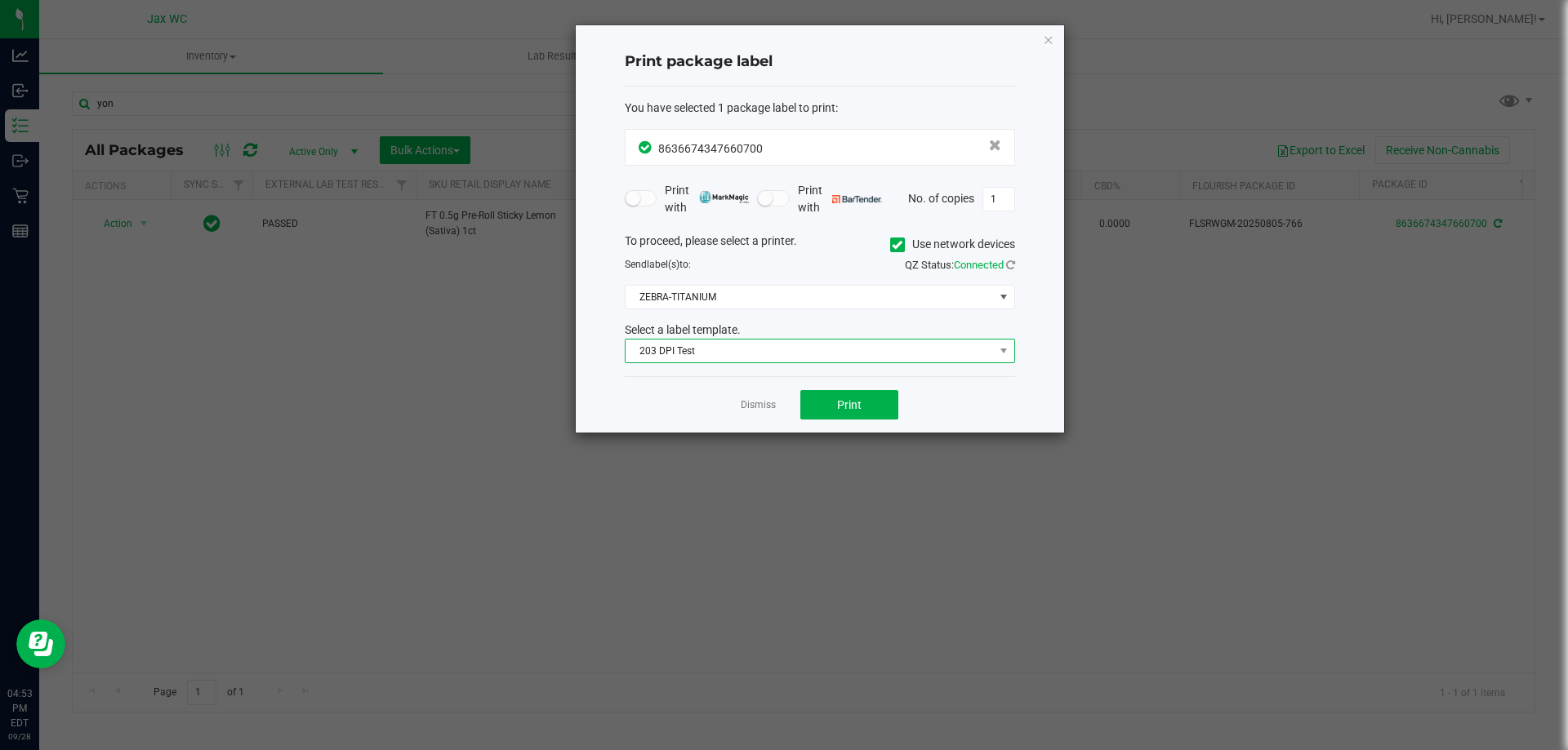
click at [940, 352] on span "203 DPI Test" at bounding box center [810, 351] width 369 height 23
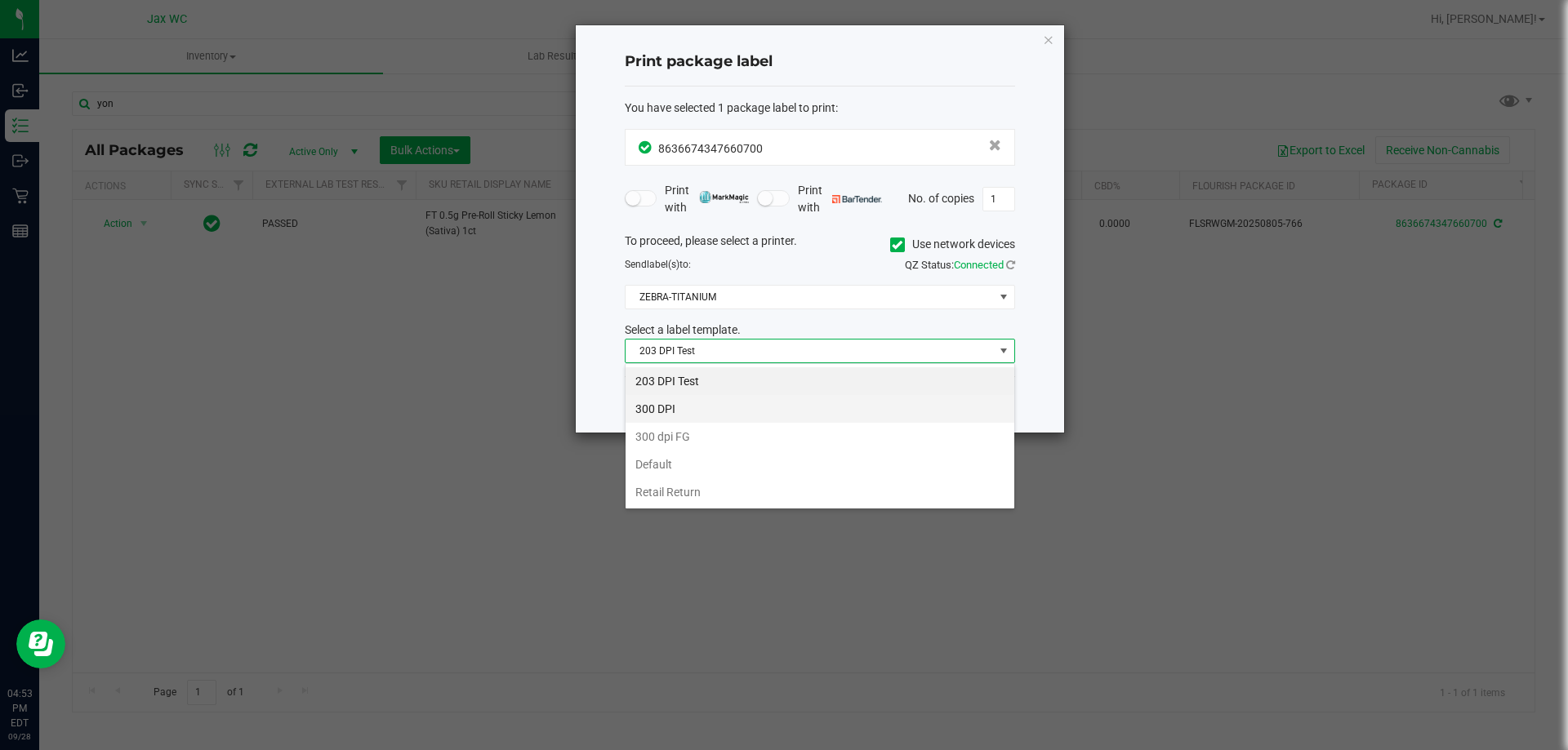
scroll to position [25, 391]
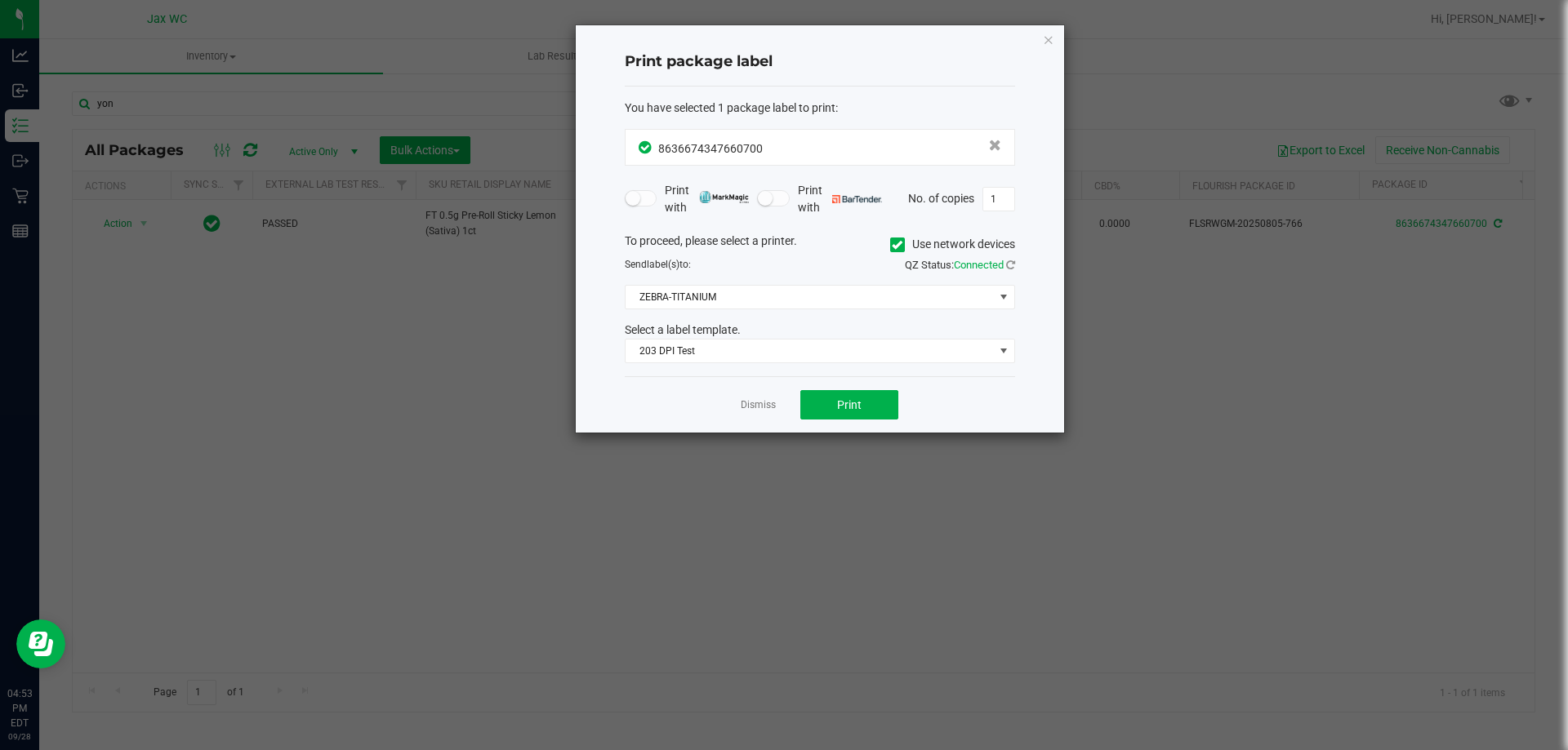
click at [582, 342] on div "Print package label You have selected 1 package label to print : 86366743476607…" at bounding box center [820, 229] width 488 height 408
click at [838, 408] on button "Print" at bounding box center [849, 405] width 98 height 30
drag, startPoint x: 1046, startPoint y: 24, endPoint x: 1048, endPoint y: 35, distance: 11.2
click at [1049, 29] on ngb-modal-window "Print package label You have selected 1 package label to print : 86366743476607…" at bounding box center [790, 375] width 1580 height 750
click at [1048, 35] on icon "button" at bounding box center [1049, 39] width 11 height 19
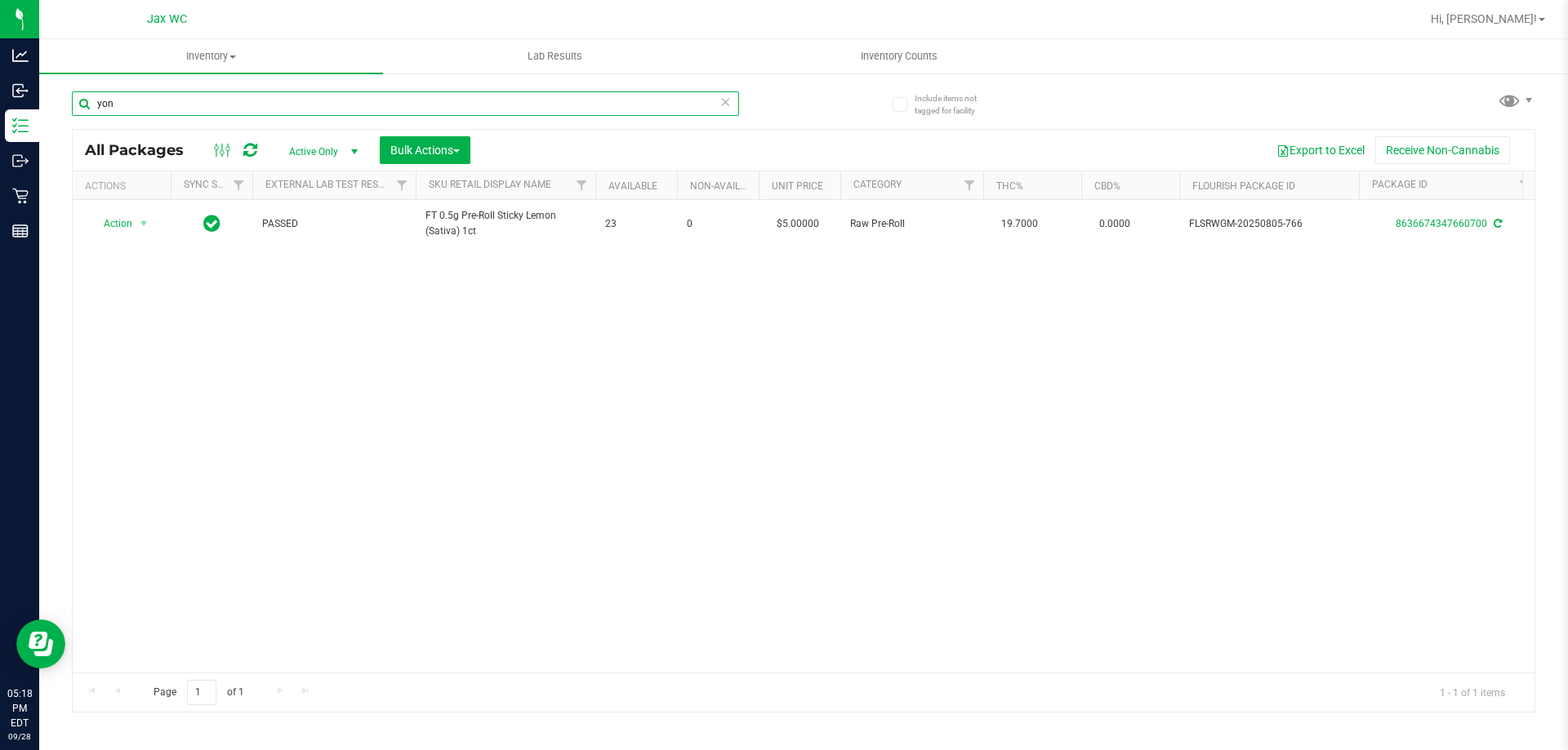
click at [271, 115] on input "yon" at bounding box center [405, 104] width 667 height 25
click at [271, 111] on input "yon" at bounding box center [405, 104] width 667 height 25
drag, startPoint x: 267, startPoint y: 98, endPoint x: 288, endPoint y: 93, distance: 21.6
click at [272, 99] on input "yon" at bounding box center [405, 104] width 667 height 25
click at [272, 87] on div "yon" at bounding box center [437, 102] width 732 height 53
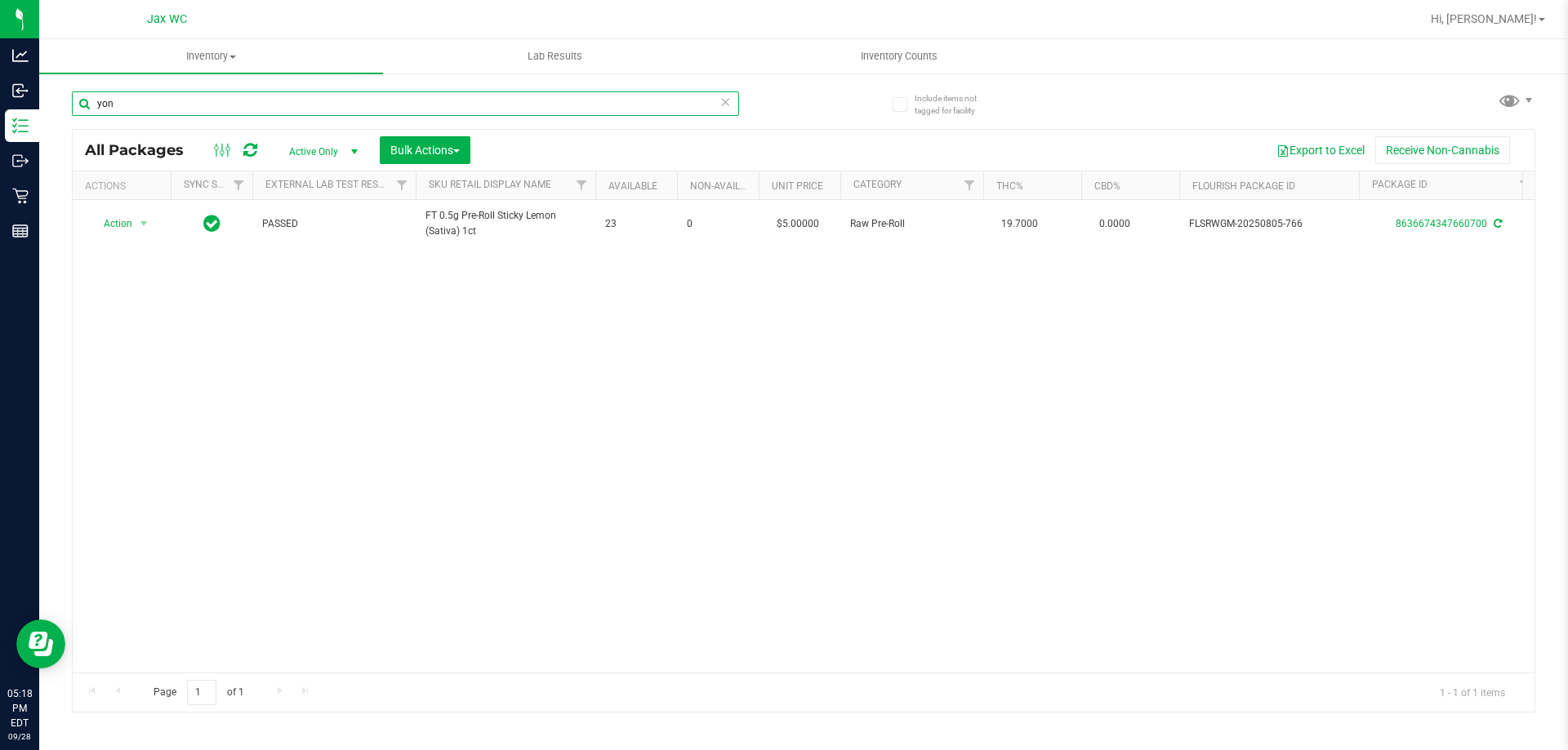
click at [290, 108] on input "yon" at bounding box center [405, 104] width 667 height 25
click at [300, 121] on div "yon" at bounding box center [405, 110] width 667 height 37
click at [301, 121] on div "yon" at bounding box center [405, 110] width 667 height 37
click at [254, 92] on input "yon" at bounding box center [405, 104] width 667 height 25
type input "y"
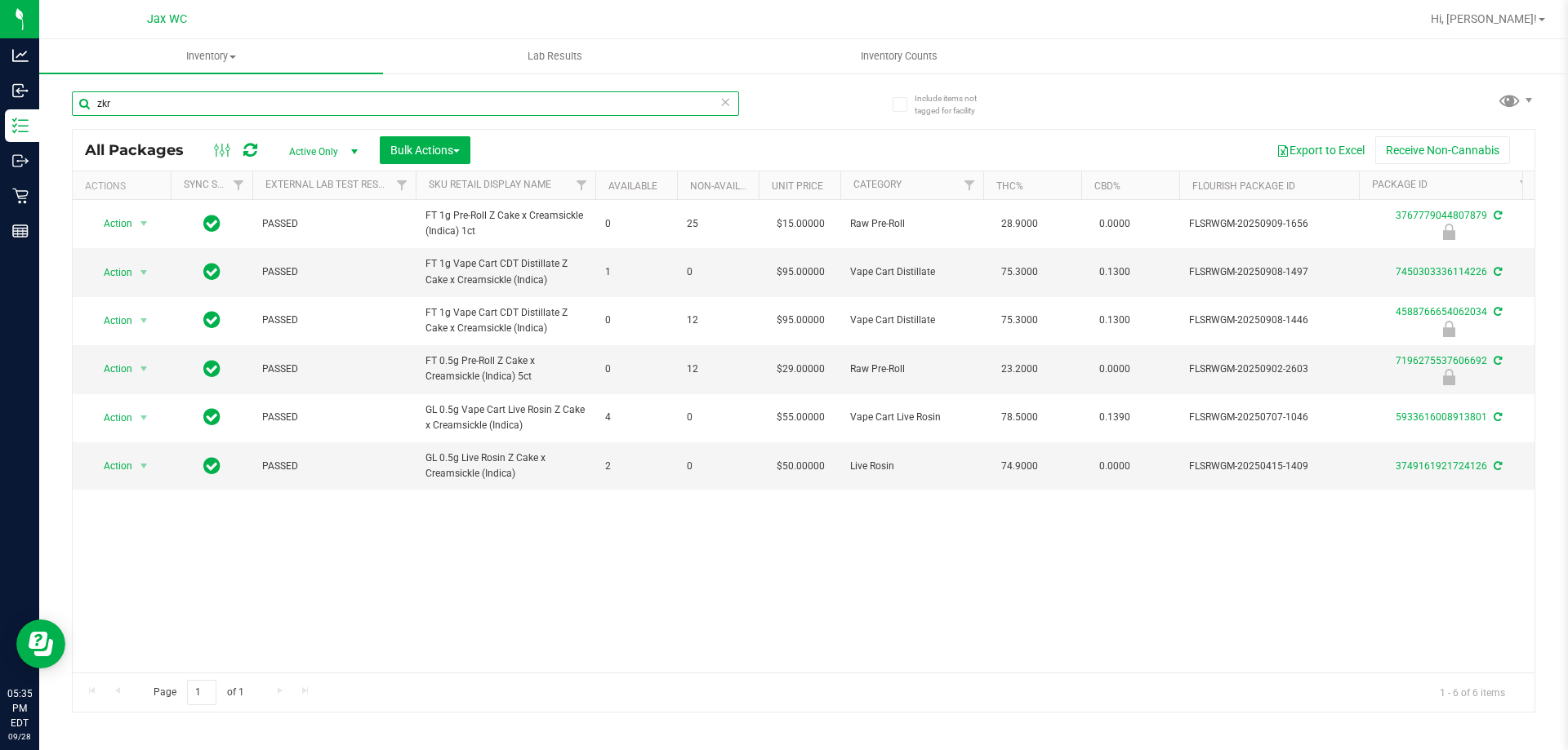
click at [128, 107] on input "zkr" at bounding box center [405, 104] width 667 height 25
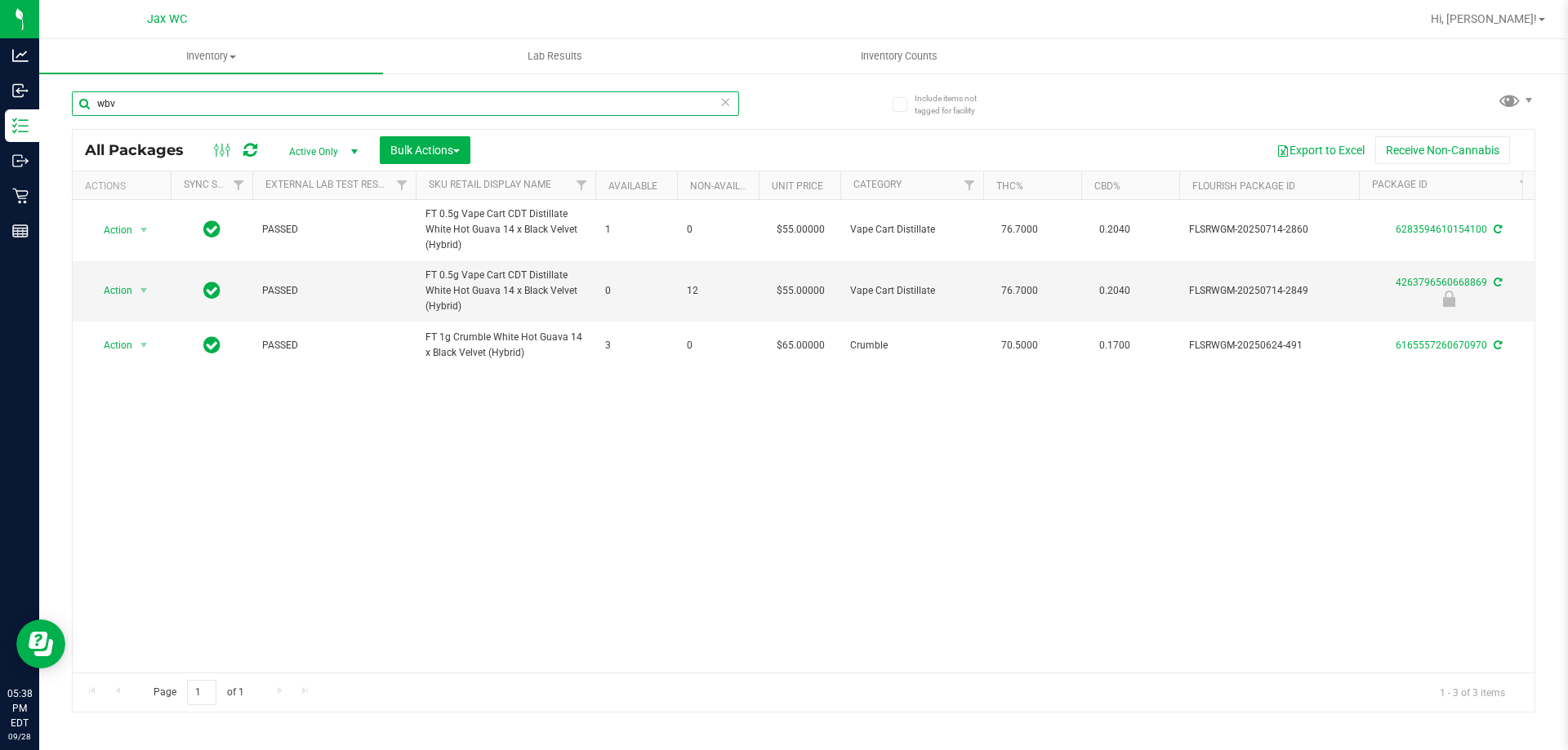
type input "wbv"
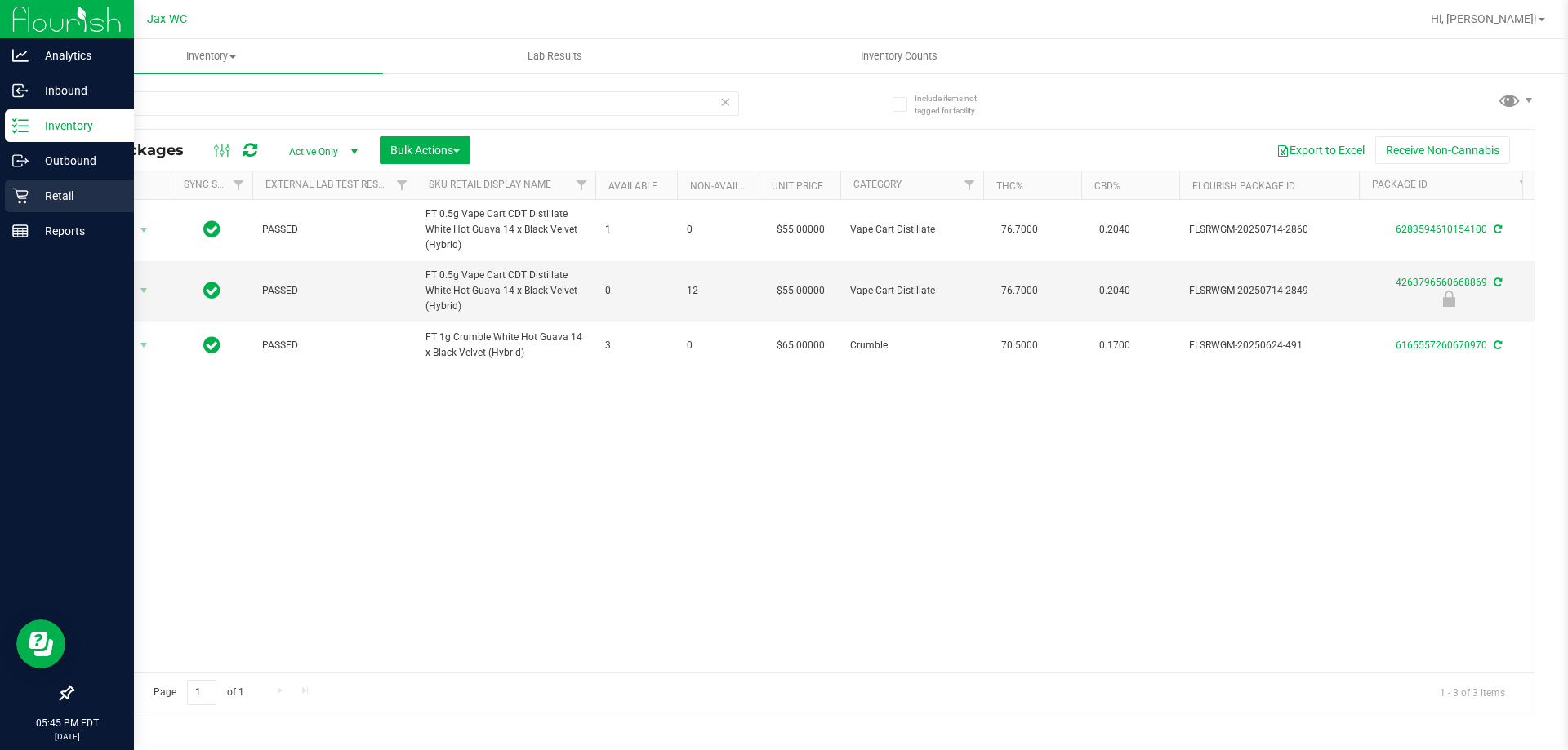
click at [42, 203] on p "Retail" at bounding box center [78, 196] width 98 height 19
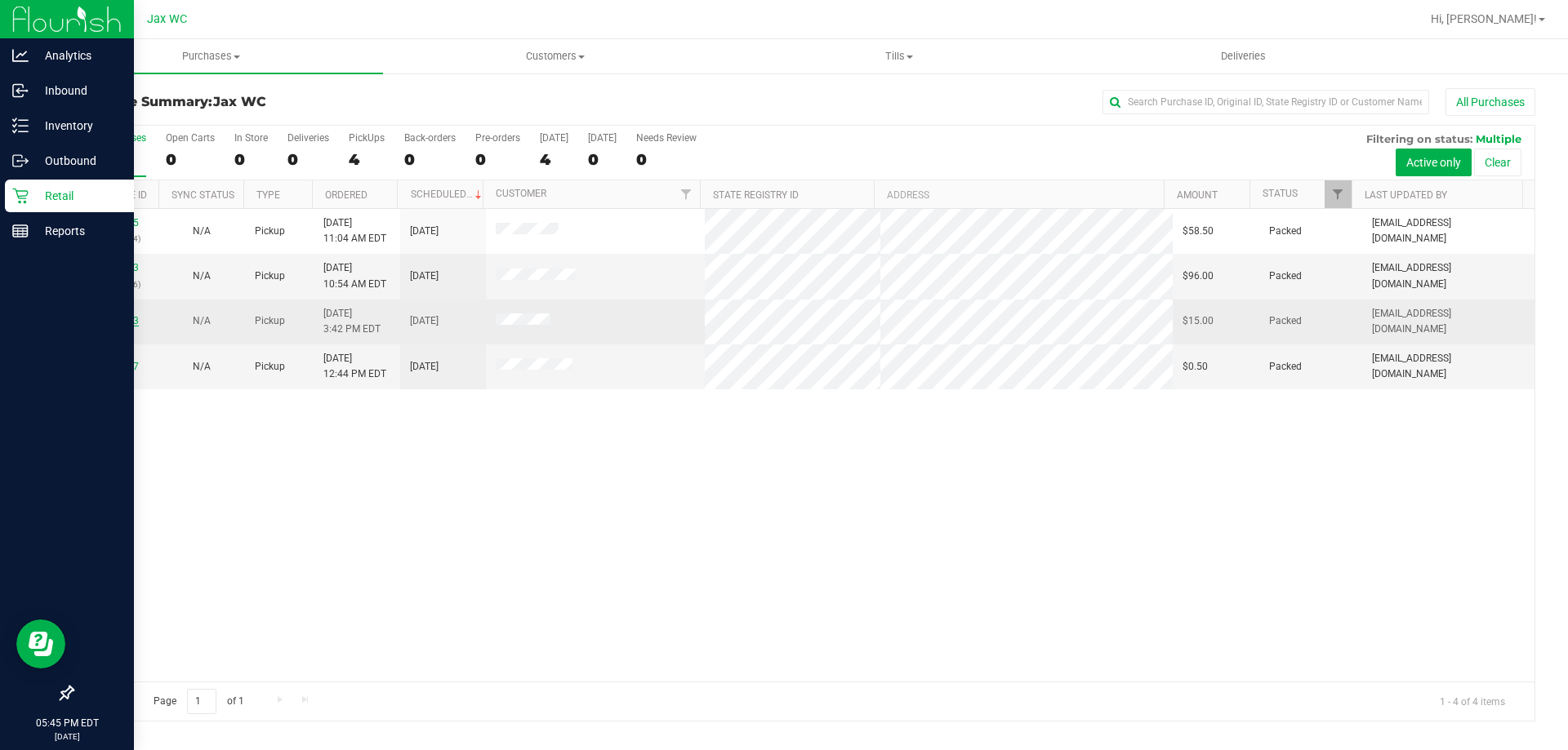
click at [110, 321] on link "12020793" at bounding box center [116, 320] width 46 height 11
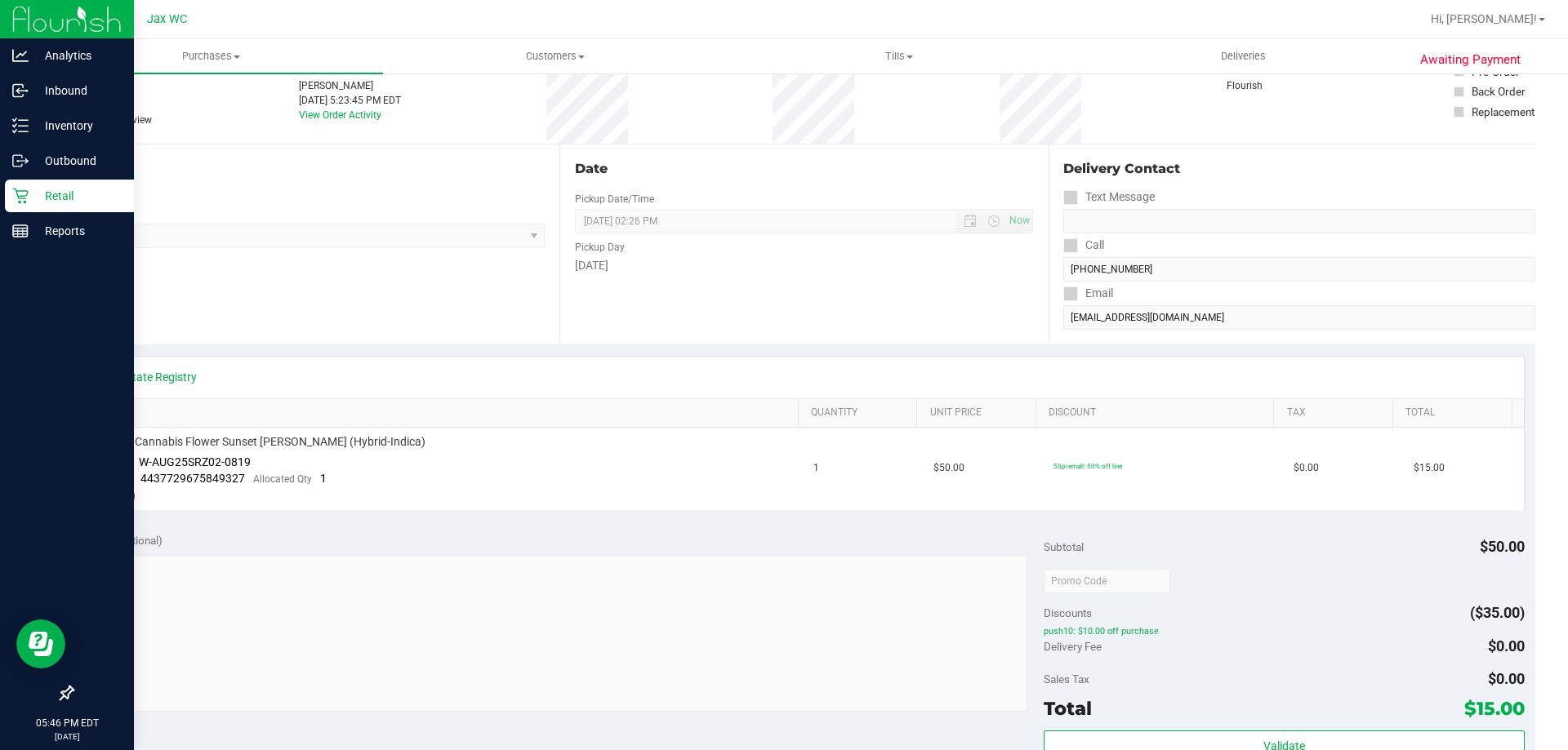
scroll to position [408, 0]
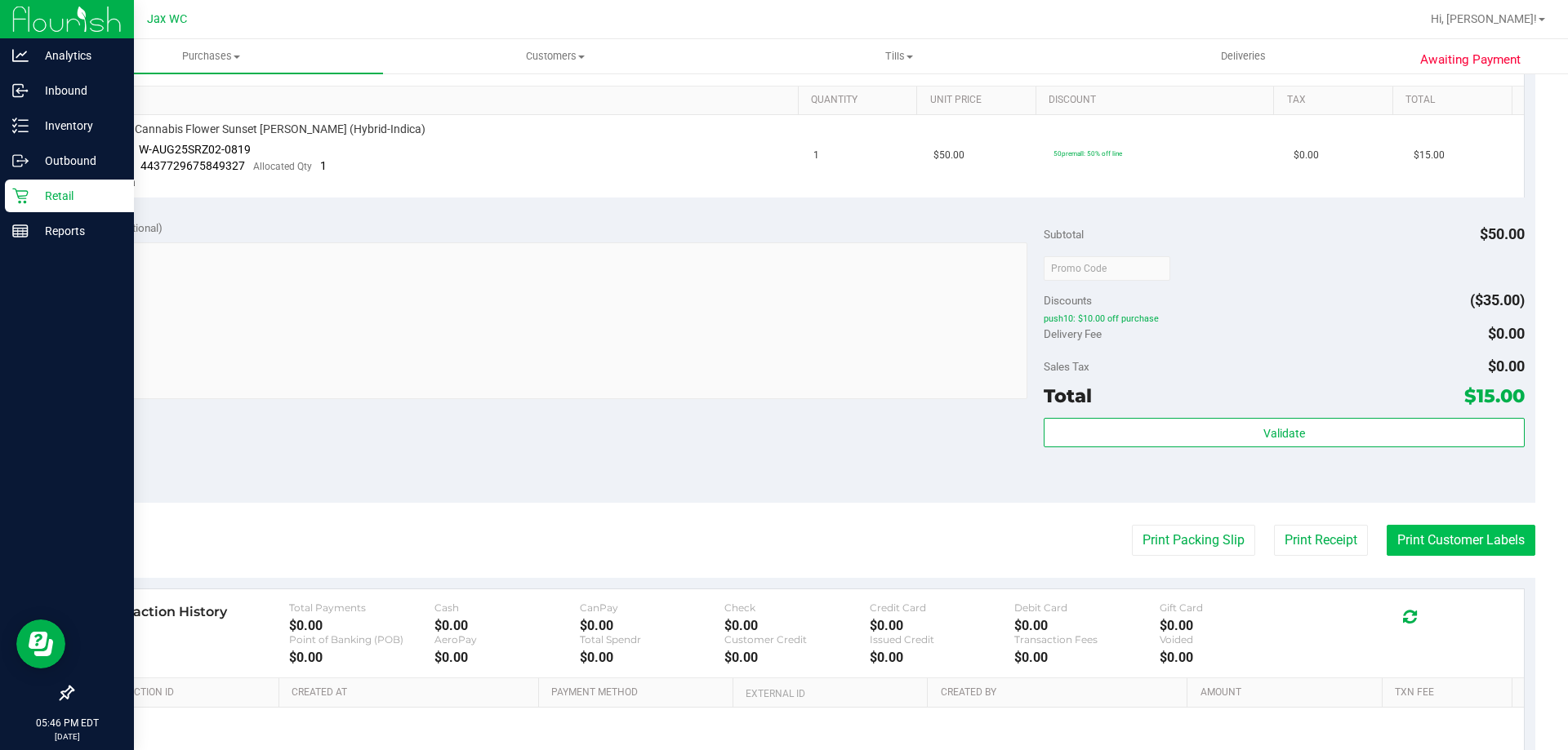
click at [1390, 540] on button "Print Customer Labels" at bounding box center [1461, 540] width 148 height 31
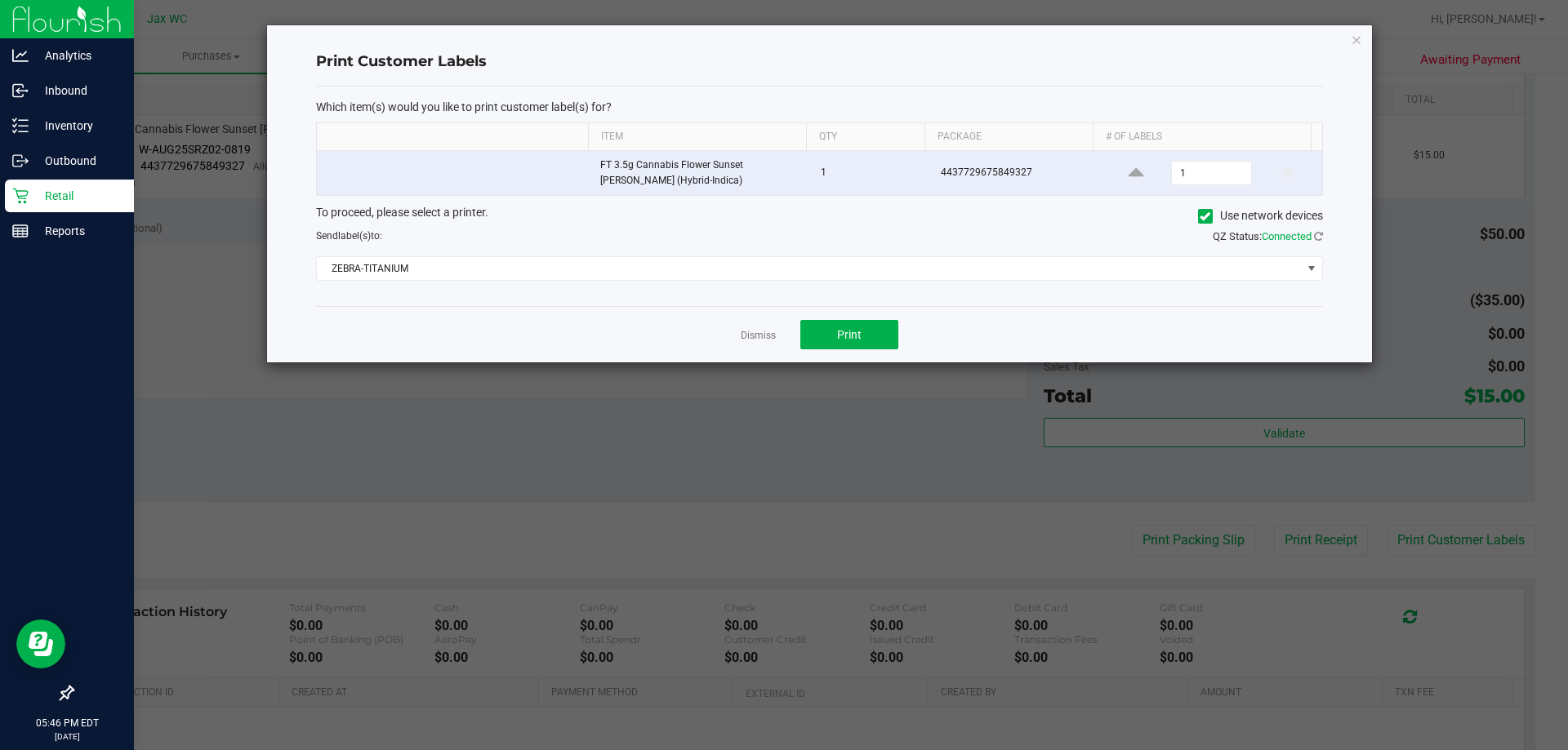
click at [1136, 170] on span at bounding box center [1136, 172] width 51 height 20
click at [1134, 173] on span at bounding box center [1136, 172] width 51 height 20
click at [1129, 171] on icon at bounding box center [1135, 172] width 14 height 20
type input "2"
click at [885, 328] on button "Print" at bounding box center [849, 335] width 98 height 30
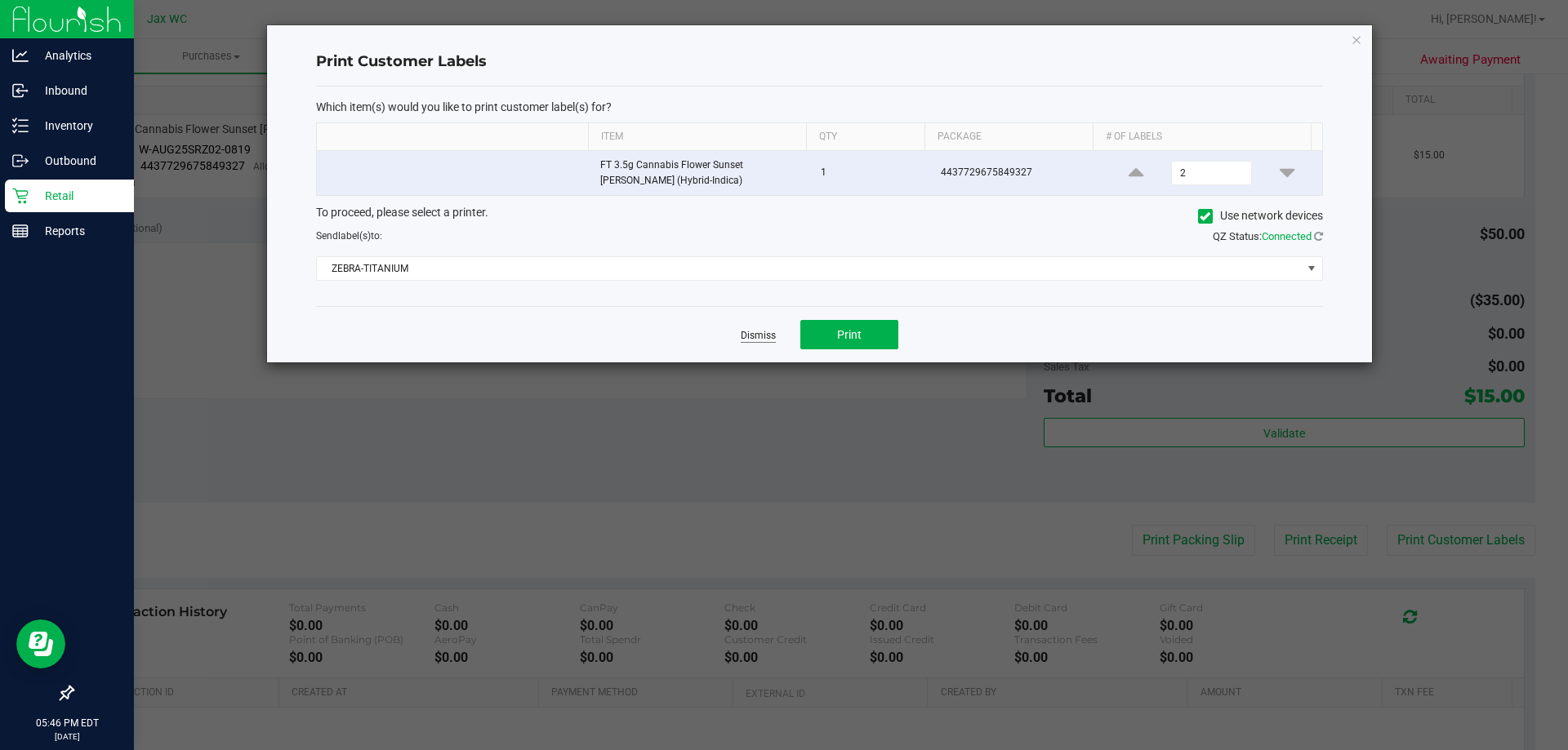
click at [755, 329] on app-cancel-button "Dismiss" at bounding box center [758, 335] width 35 height 17
click at [767, 342] on app-cancel-button "Dismiss" at bounding box center [758, 335] width 35 height 17
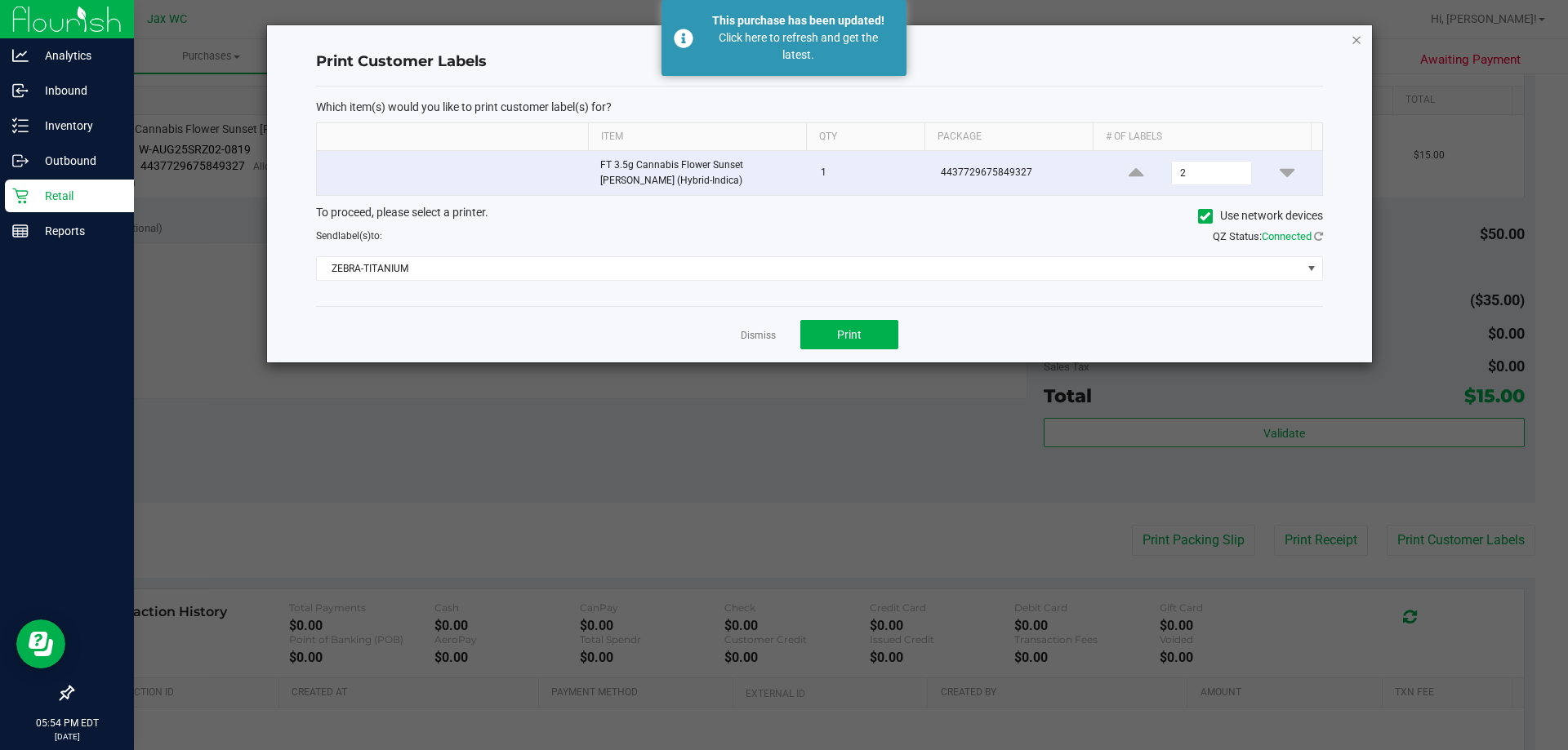
click at [1357, 40] on icon "button" at bounding box center [1356, 39] width 11 height 19
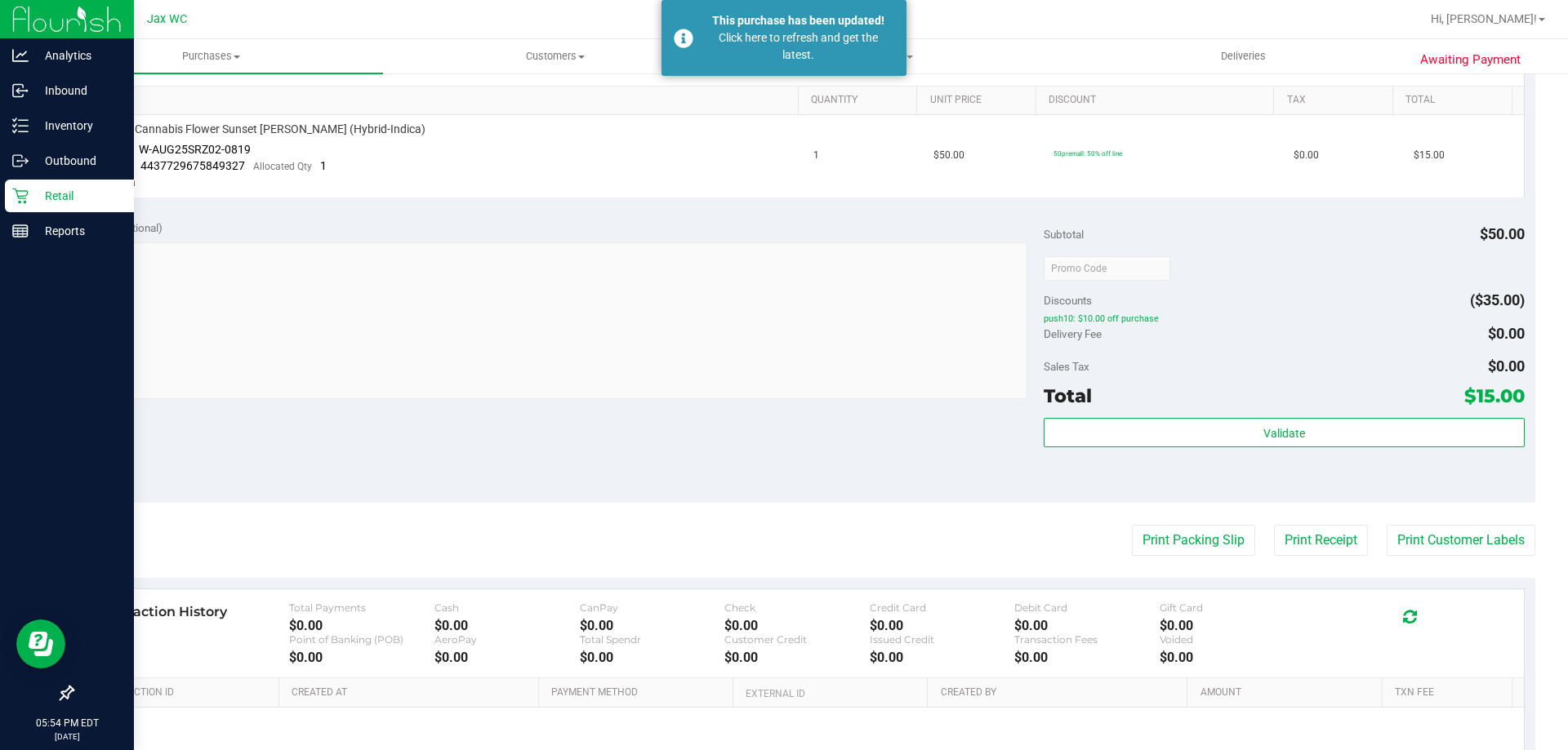
click at [61, 193] on p "Retail" at bounding box center [78, 196] width 98 height 19
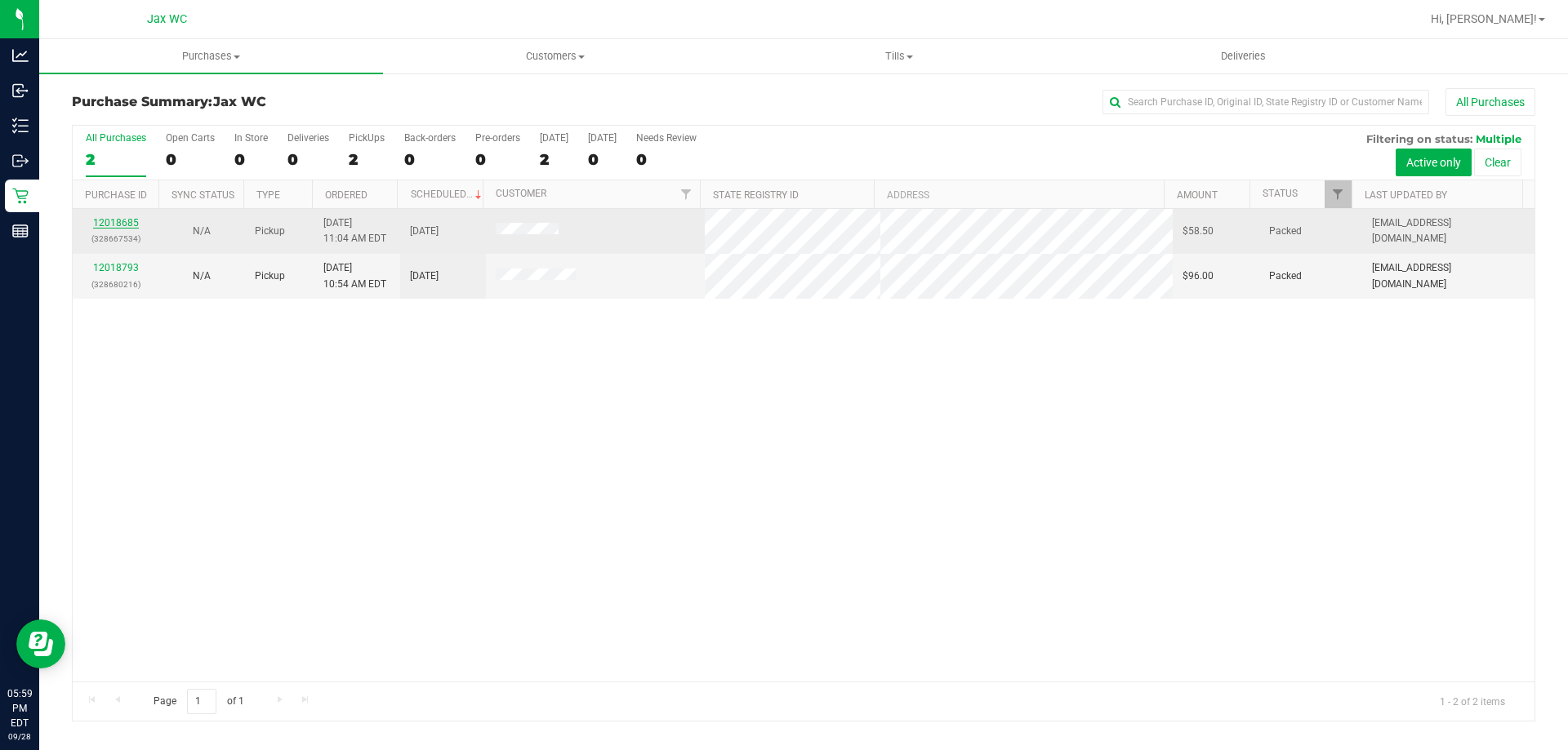
click at [124, 222] on link "12018685" at bounding box center [116, 223] width 46 height 11
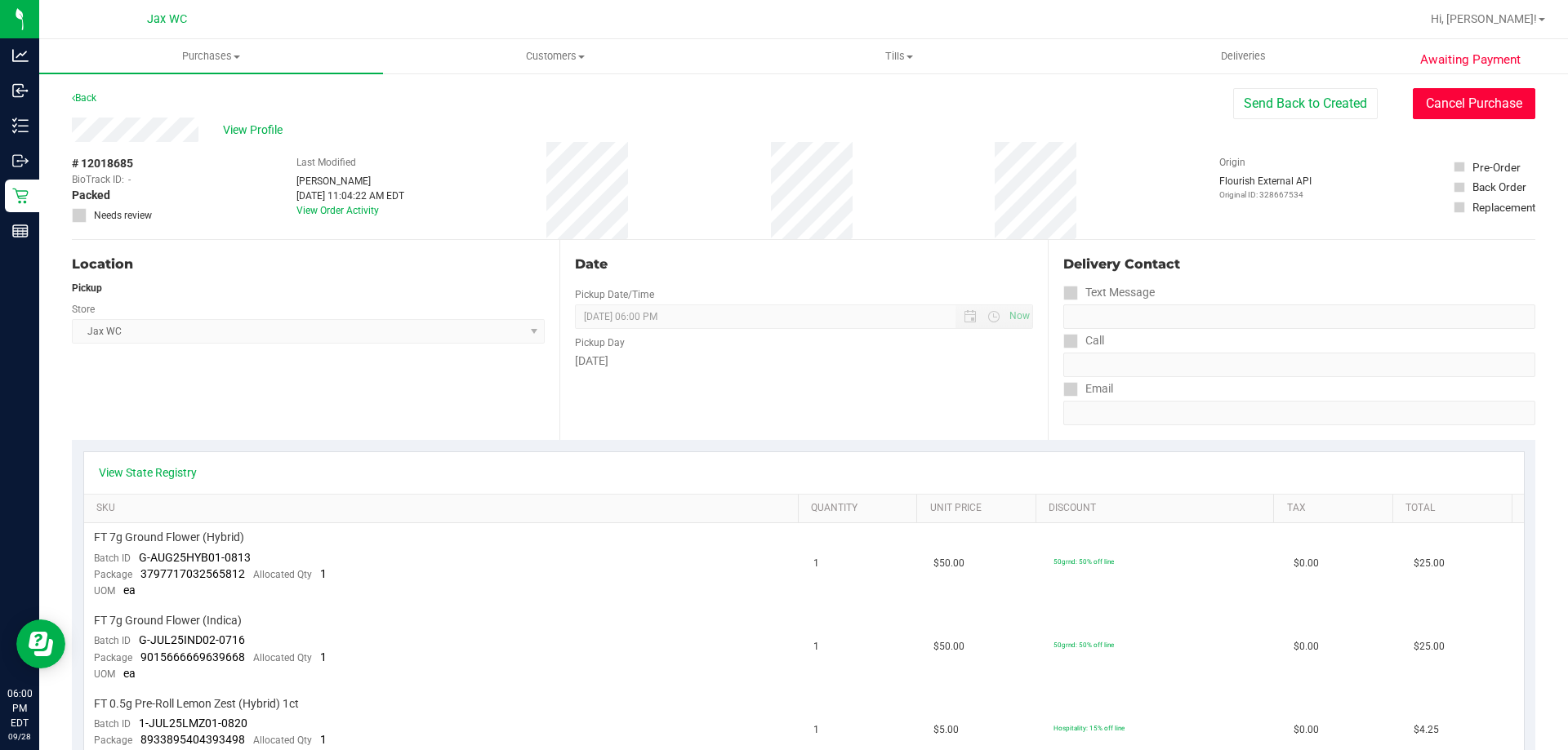
click at [1429, 107] on button "Cancel Purchase" at bounding box center [1474, 103] width 123 height 31
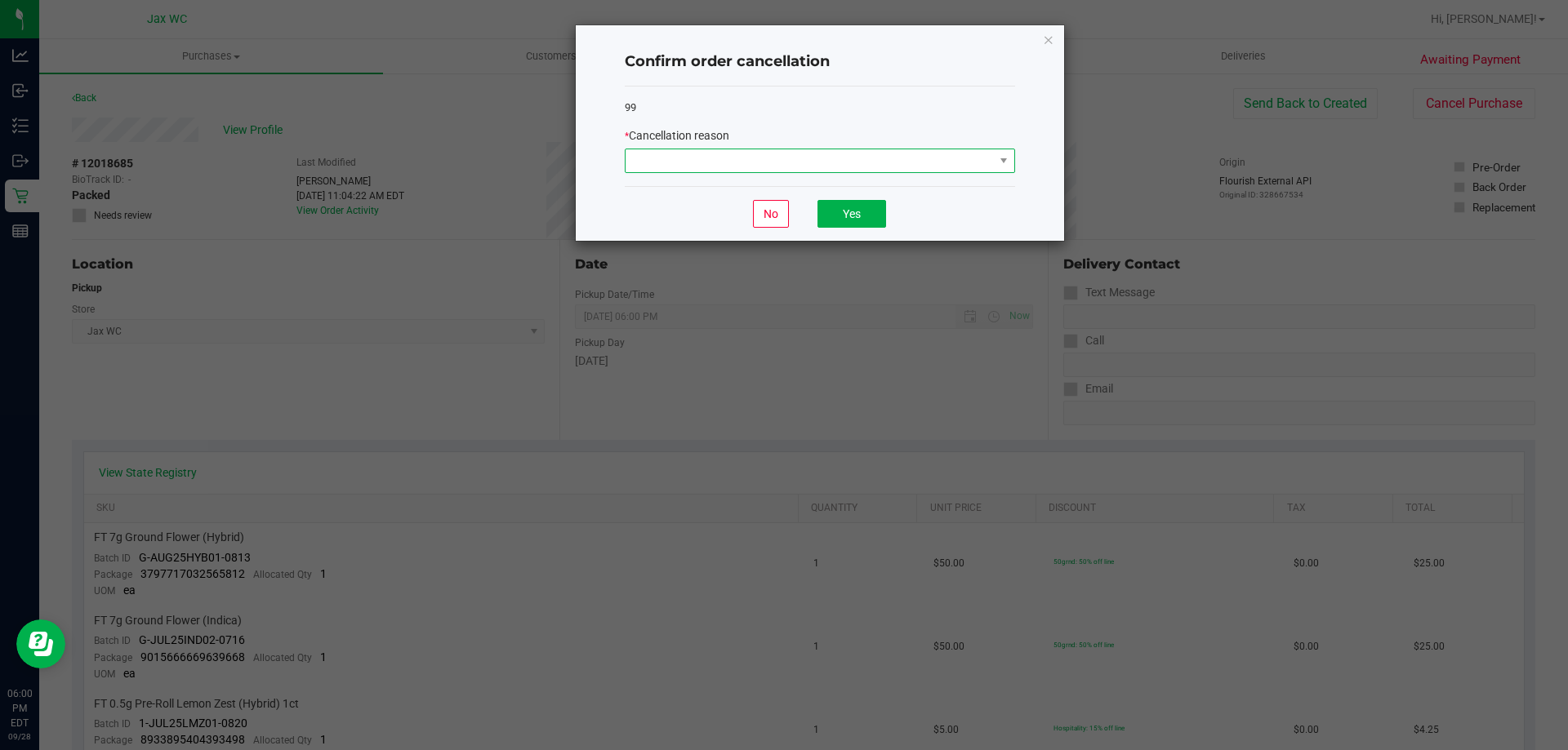
click at [767, 170] on span at bounding box center [810, 161] width 369 height 23
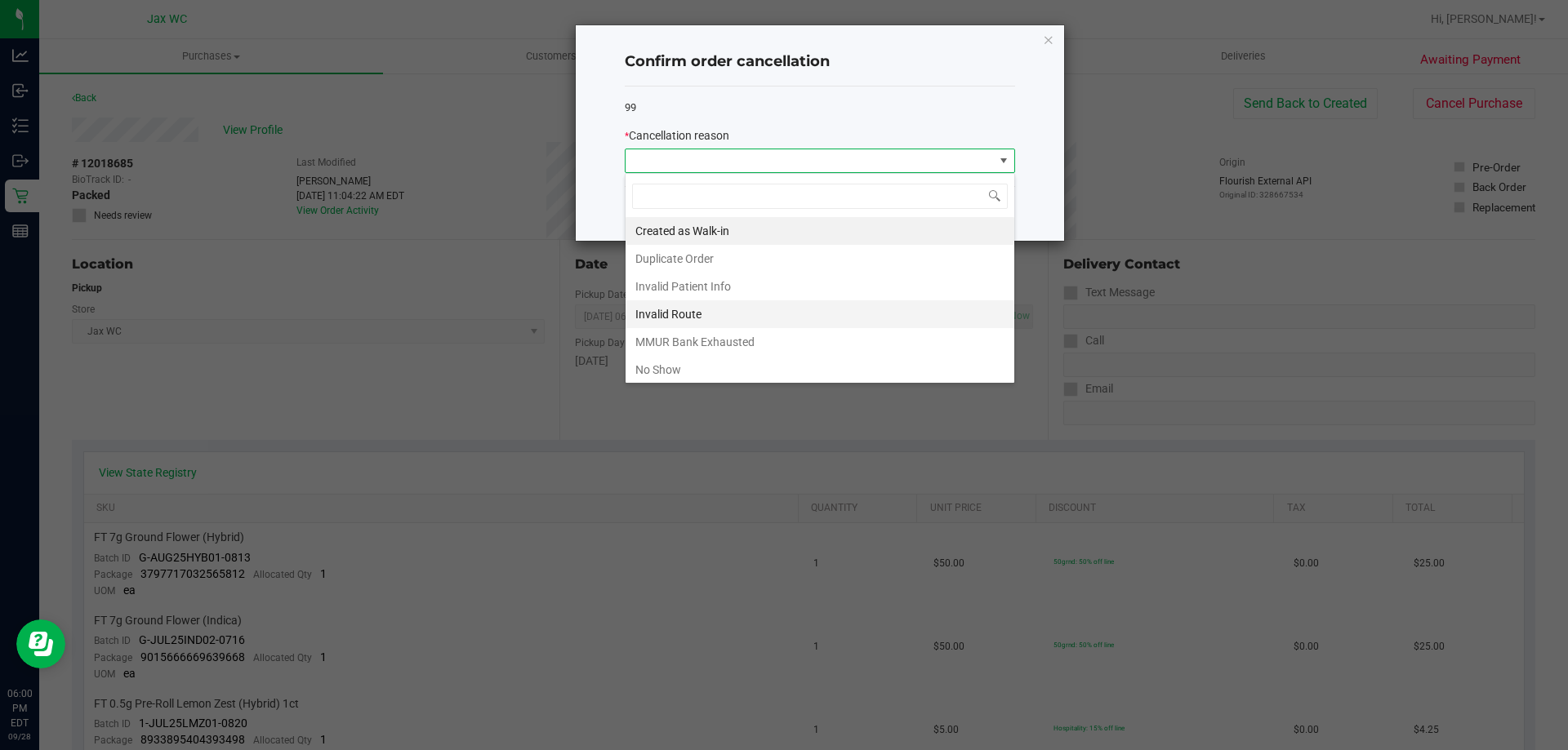
scroll to position [25, 391]
click at [710, 368] on li "No Show" at bounding box center [820, 369] width 389 height 28
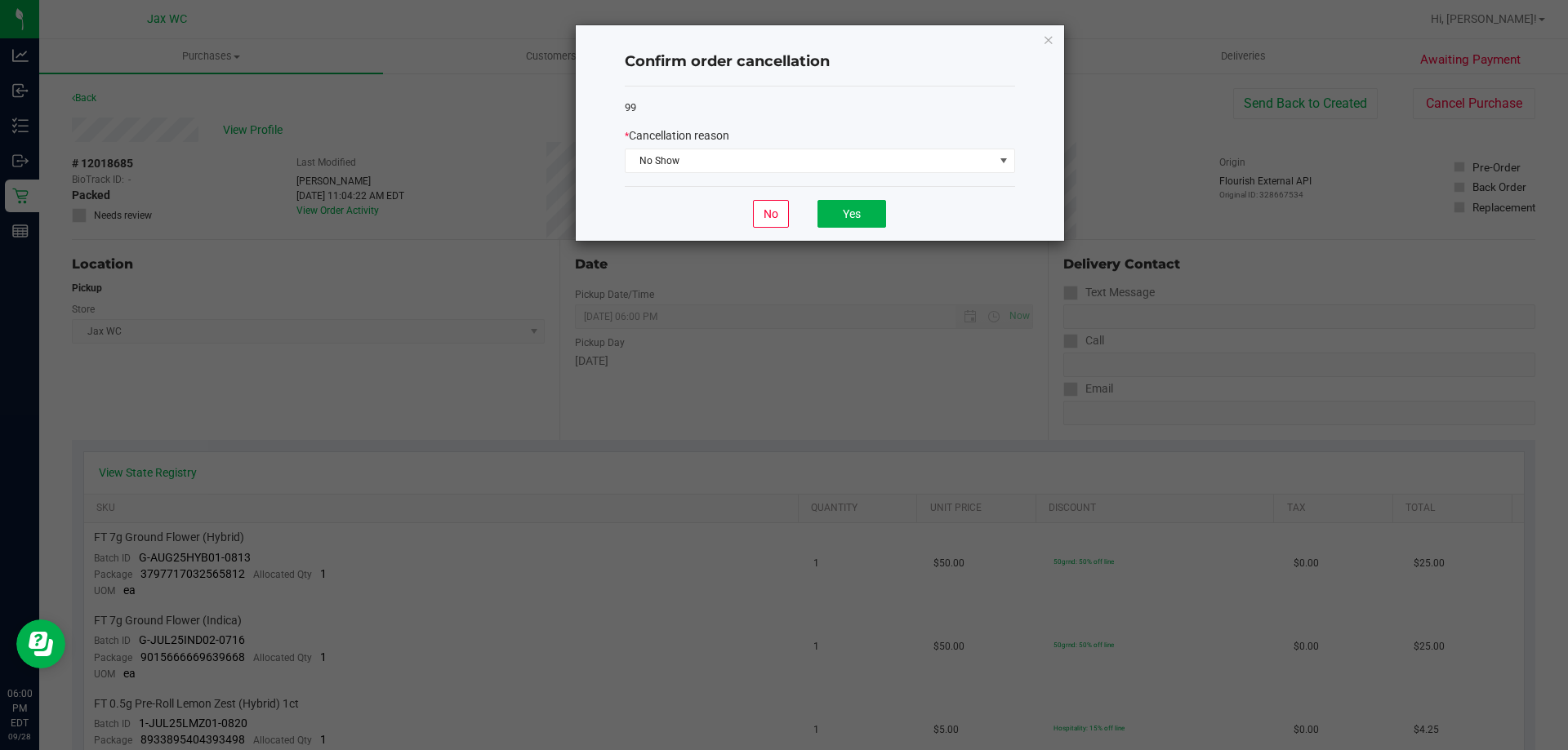
click at [880, 194] on div "No Yes" at bounding box center [820, 213] width 391 height 55
click at [876, 213] on button "Yes" at bounding box center [852, 213] width 69 height 28
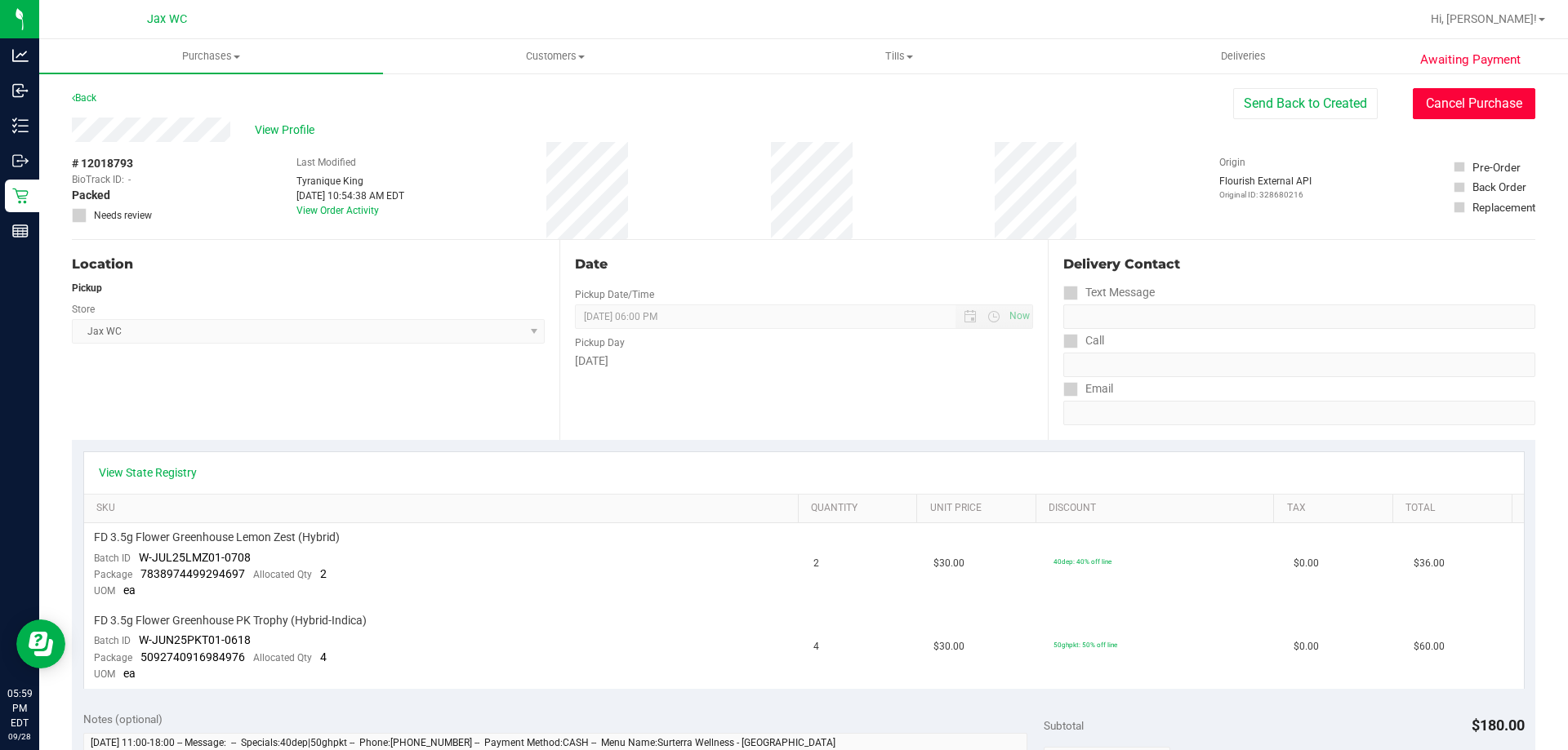
click at [1449, 103] on button "Cancel Purchase" at bounding box center [1474, 103] width 123 height 31
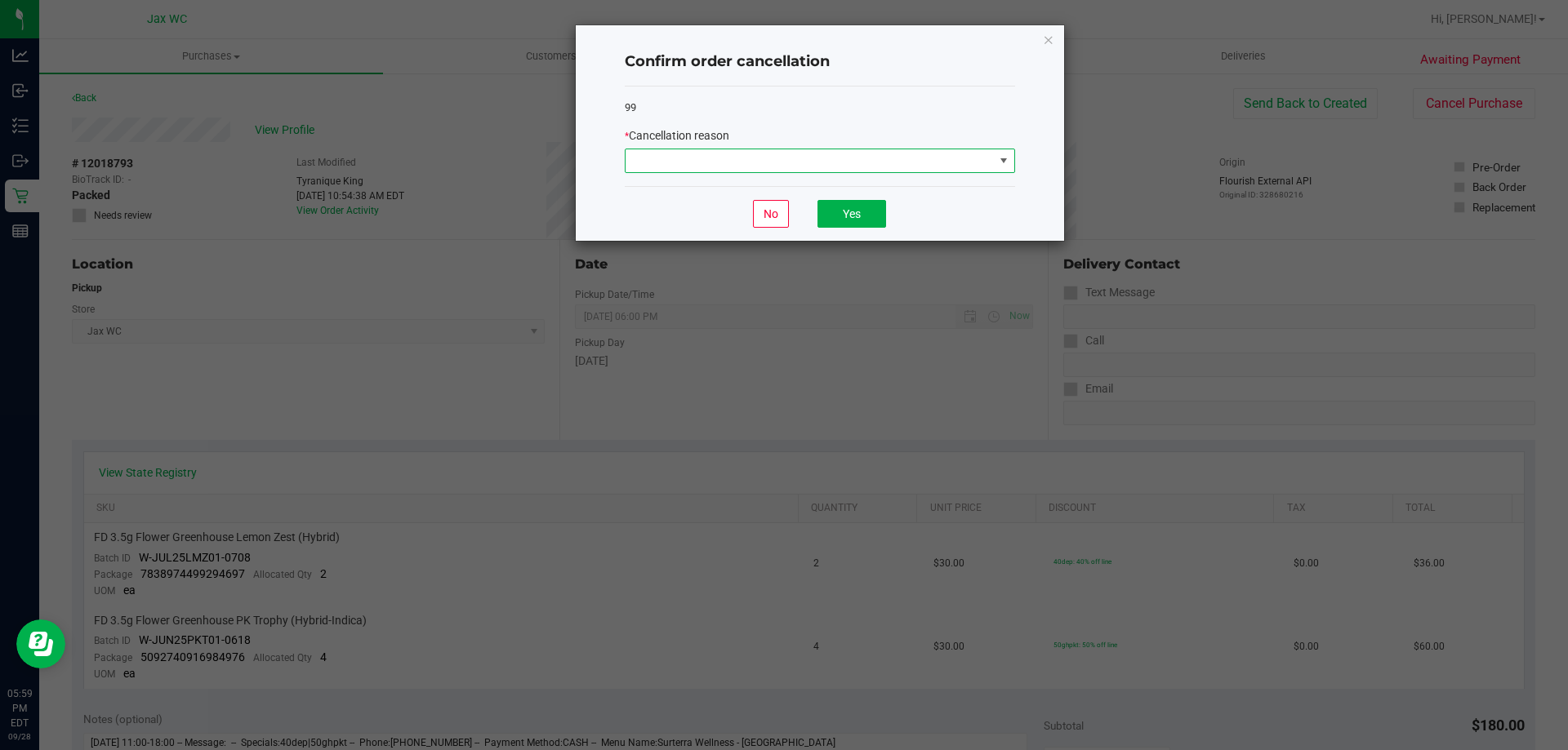
click at [840, 167] on span at bounding box center [810, 161] width 369 height 23
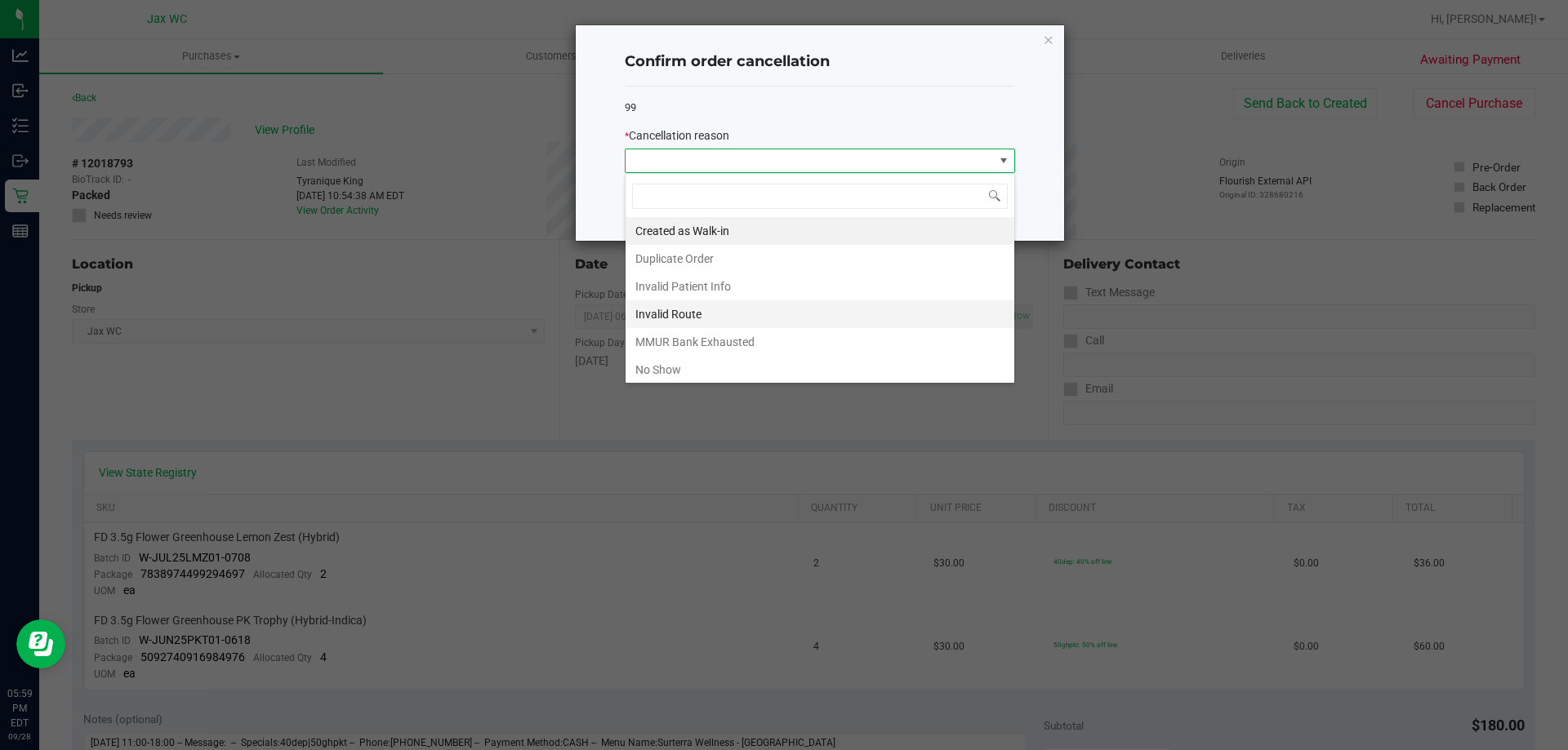
scroll to position [25, 391]
click at [660, 364] on li "No Show" at bounding box center [820, 369] width 389 height 28
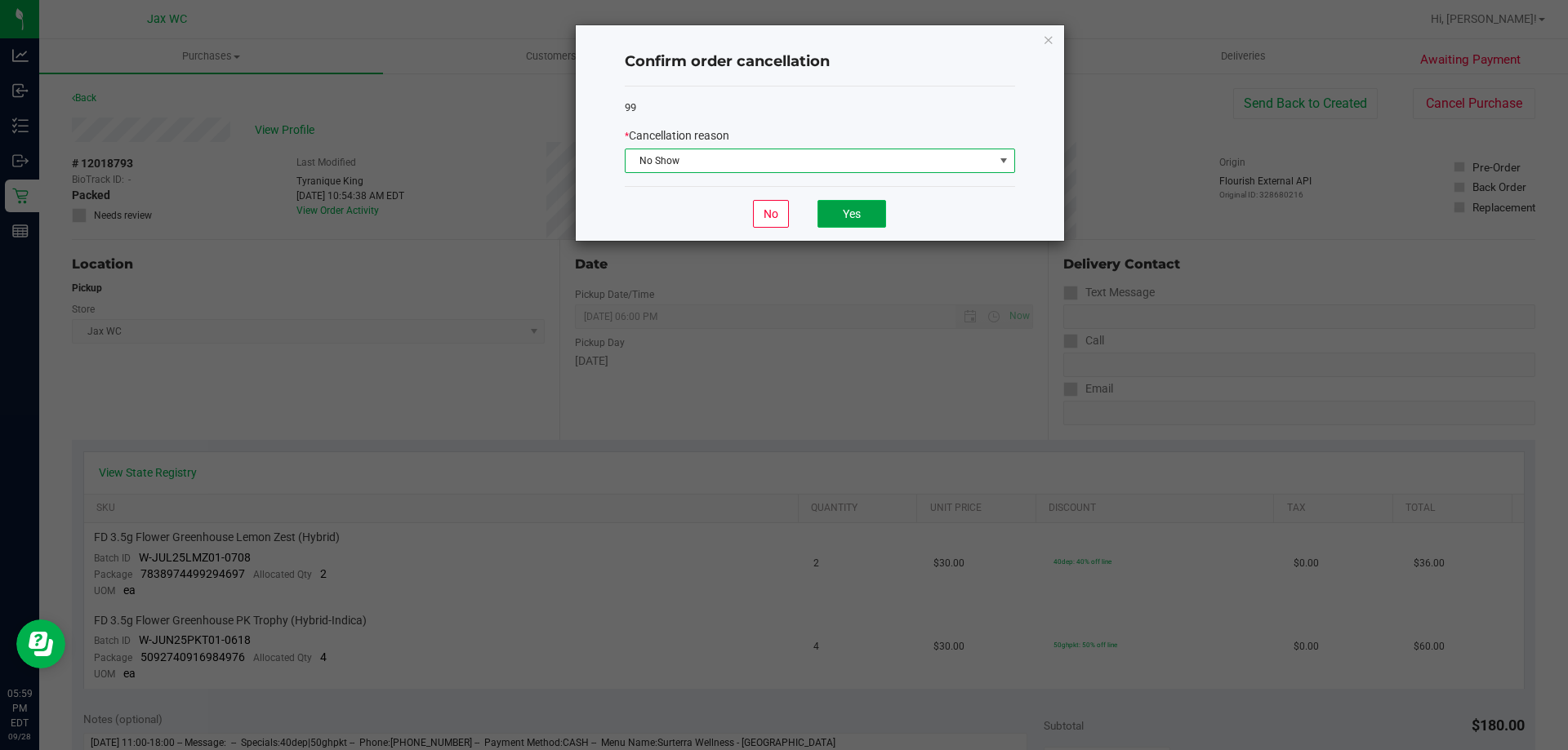
click at [859, 214] on button "Yes" at bounding box center [852, 213] width 69 height 28
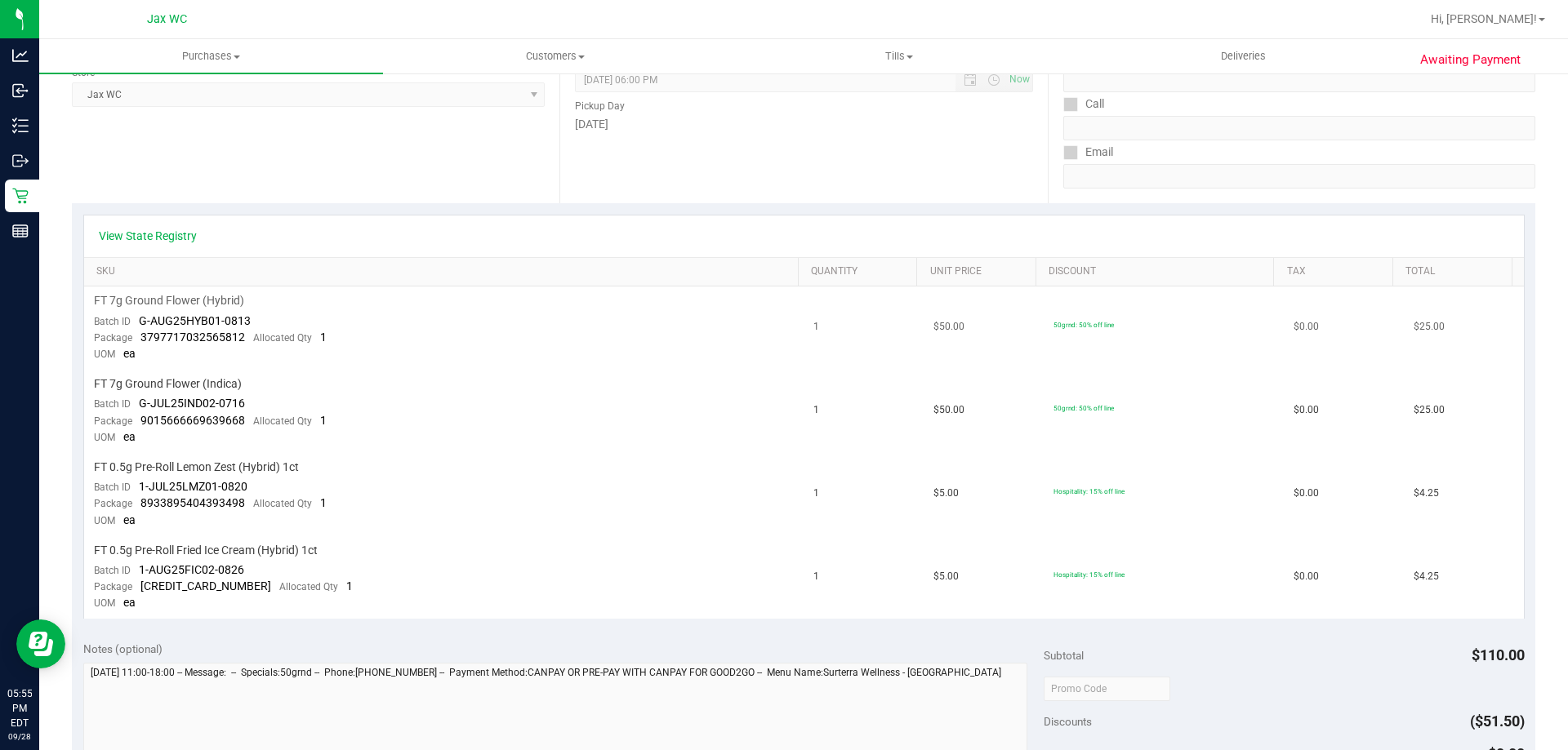
scroll to position [245, 0]
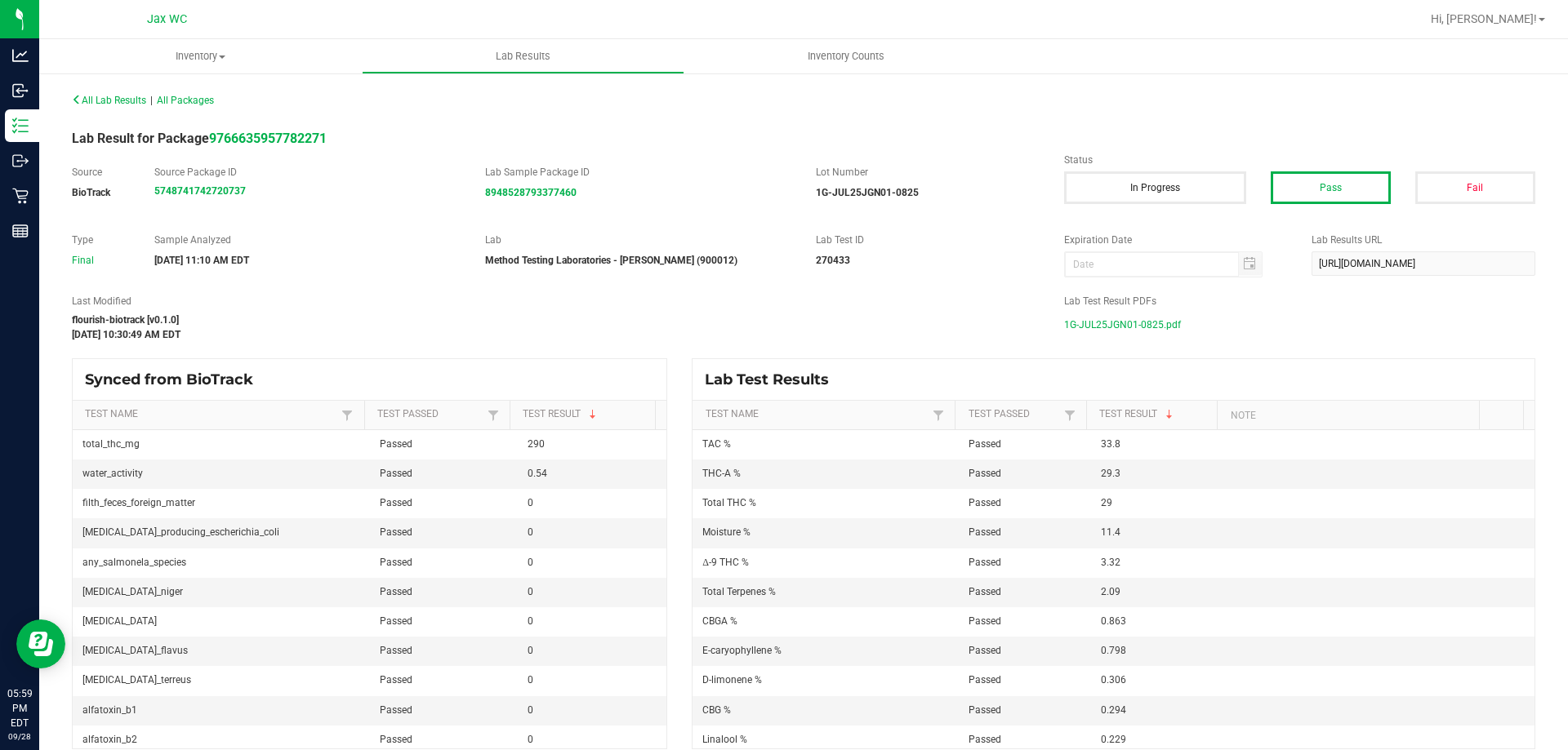
scroll to position [164, 0]
